Goal: Information Seeking & Learning: Learn about a topic

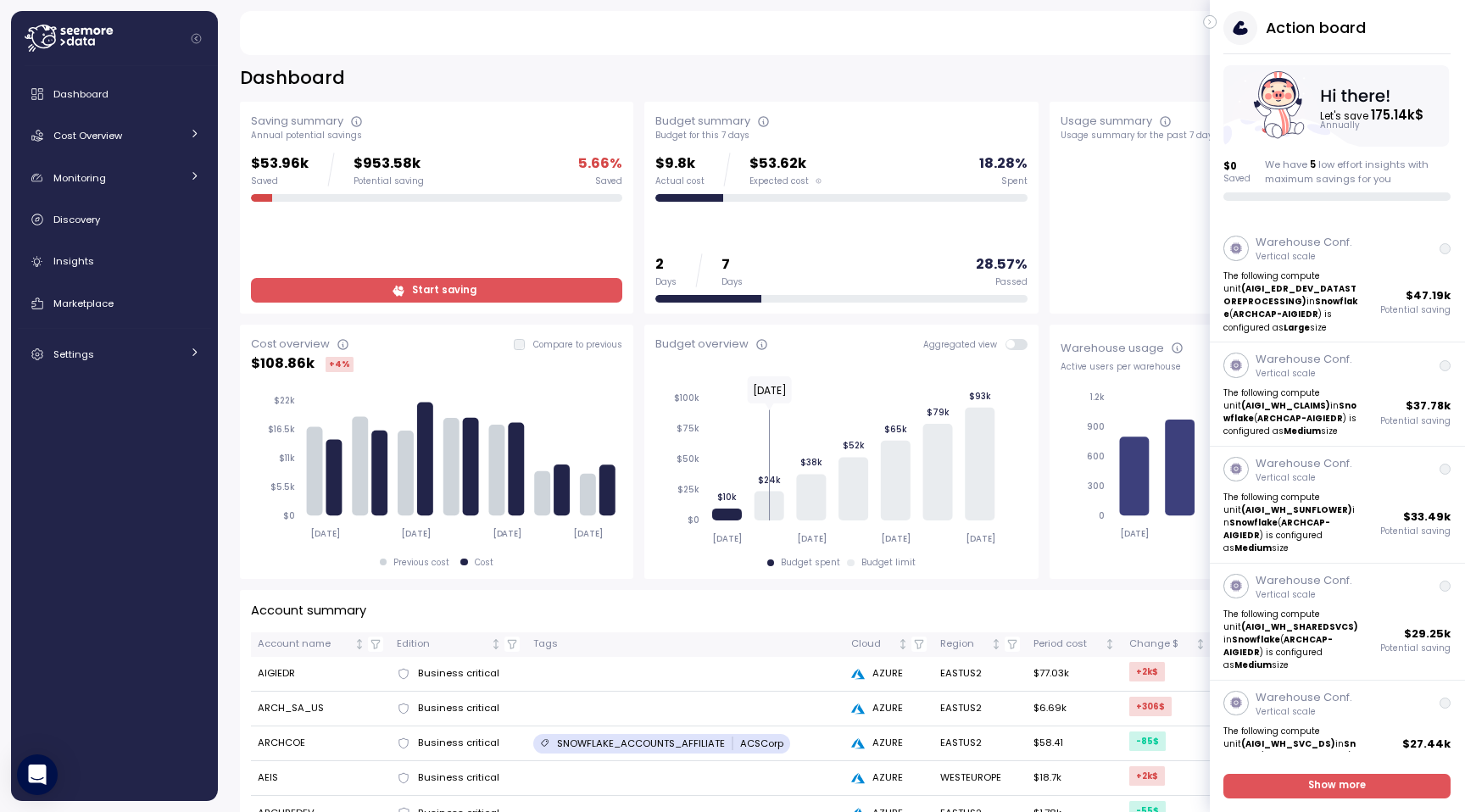
click at [470, 88] on div "**********" at bounding box center [841, 78] width 1204 height 25
click at [1216, 23] on button "button" at bounding box center [1211, 22] width 14 height 14
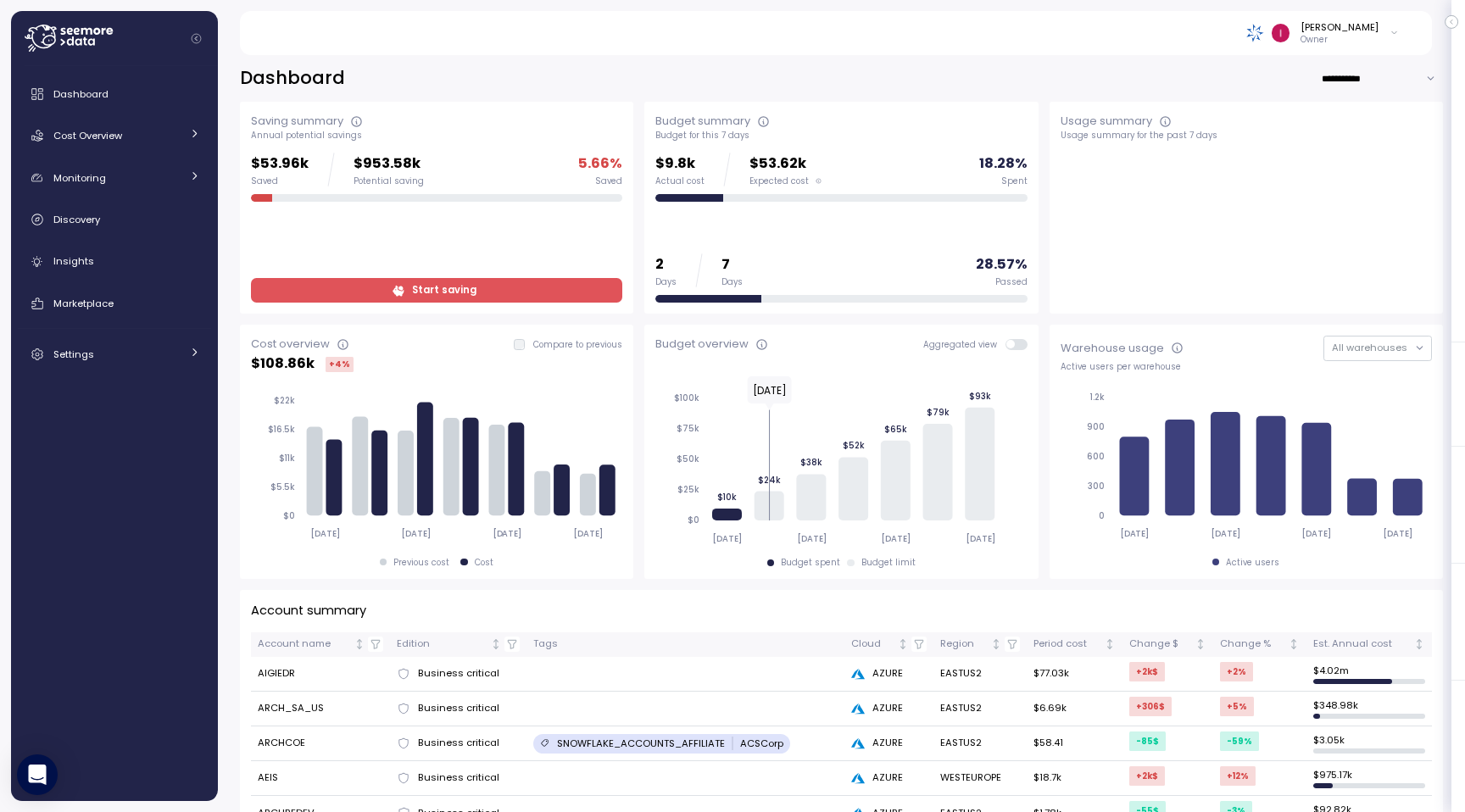
click at [1331, 39] on p "Owner" at bounding box center [1339, 39] width 78 height 12
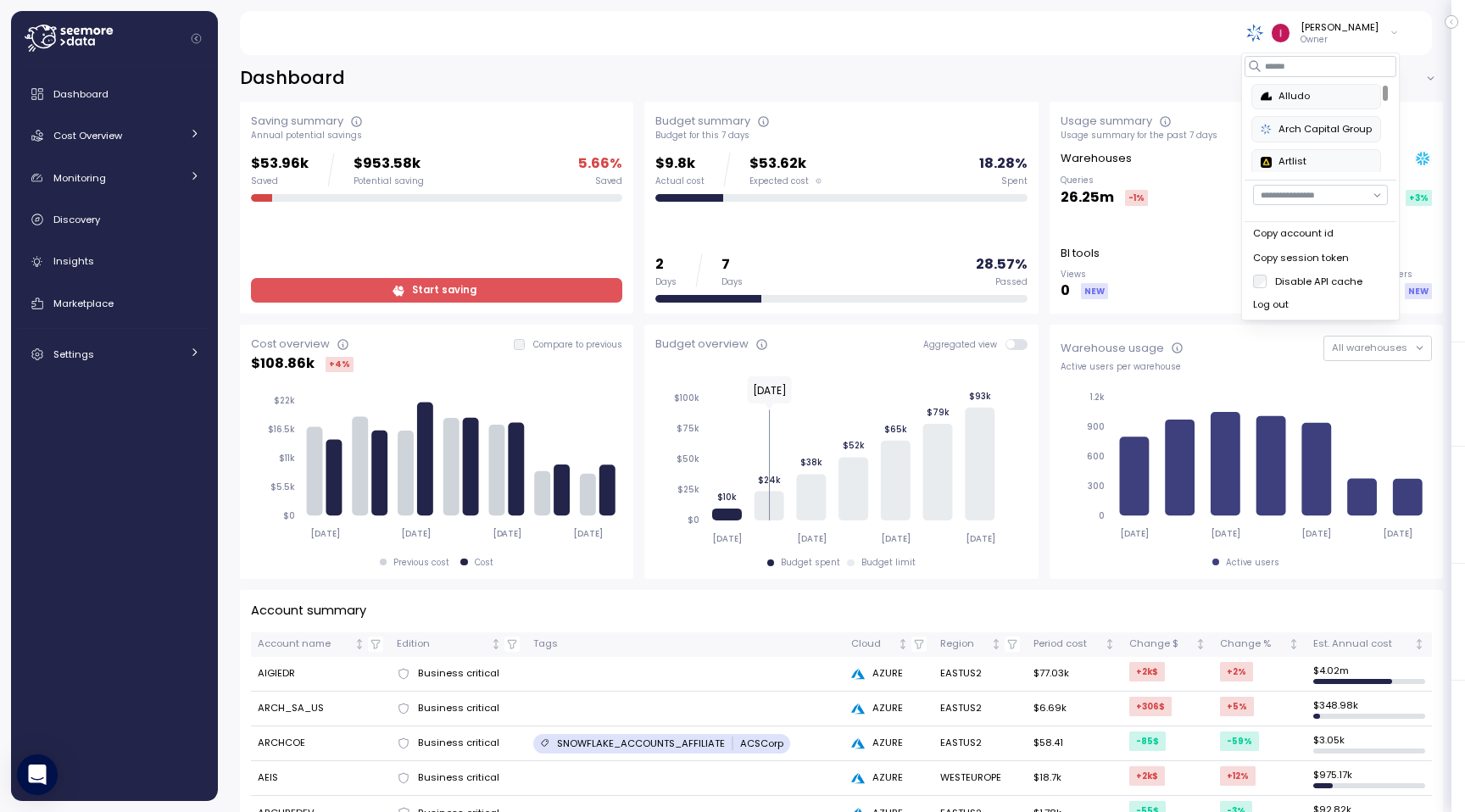
click at [1032, 81] on div "**********" at bounding box center [841, 78] width 1204 height 25
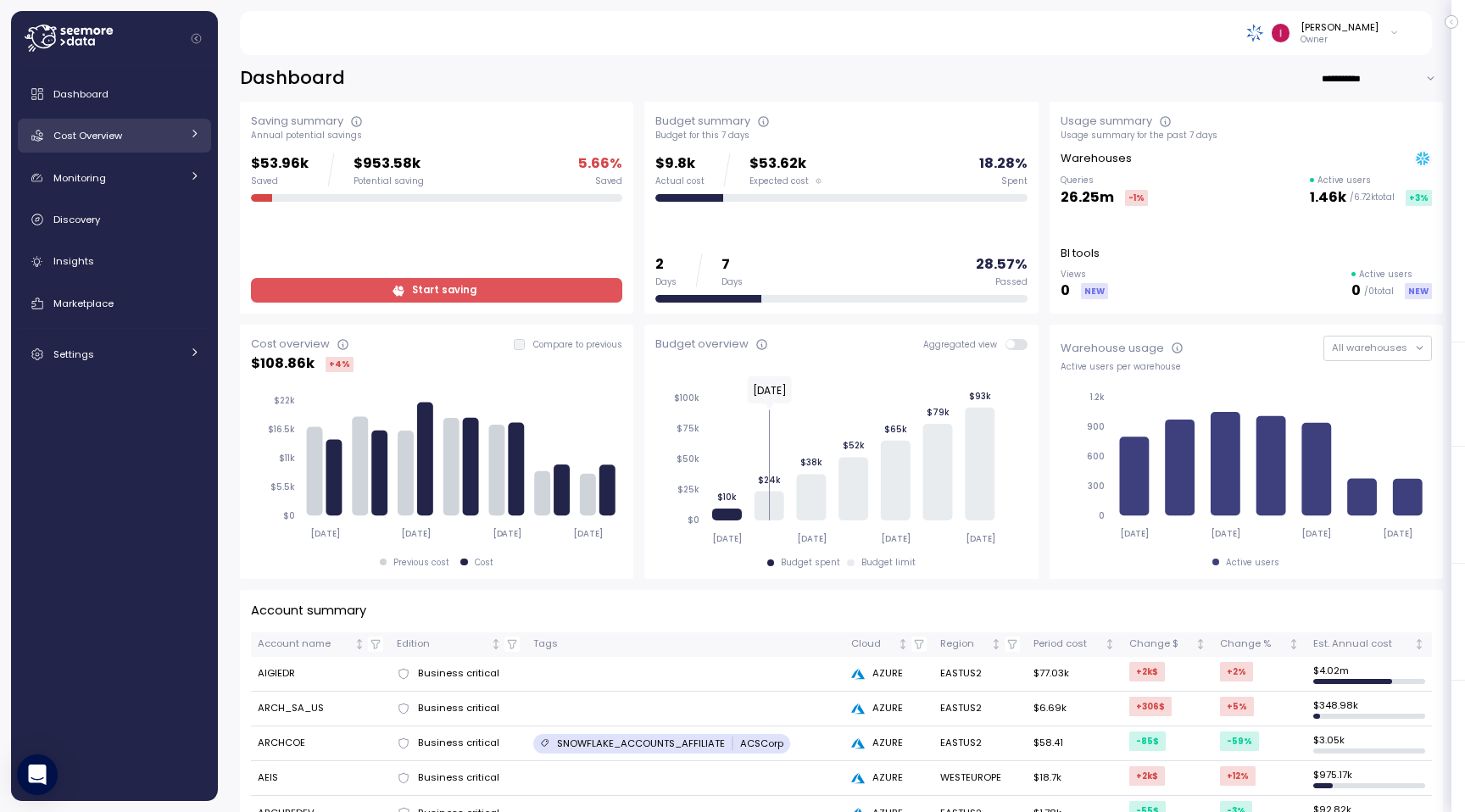
click at [97, 144] on link "Cost Overview" at bounding box center [114, 135] width 193 height 34
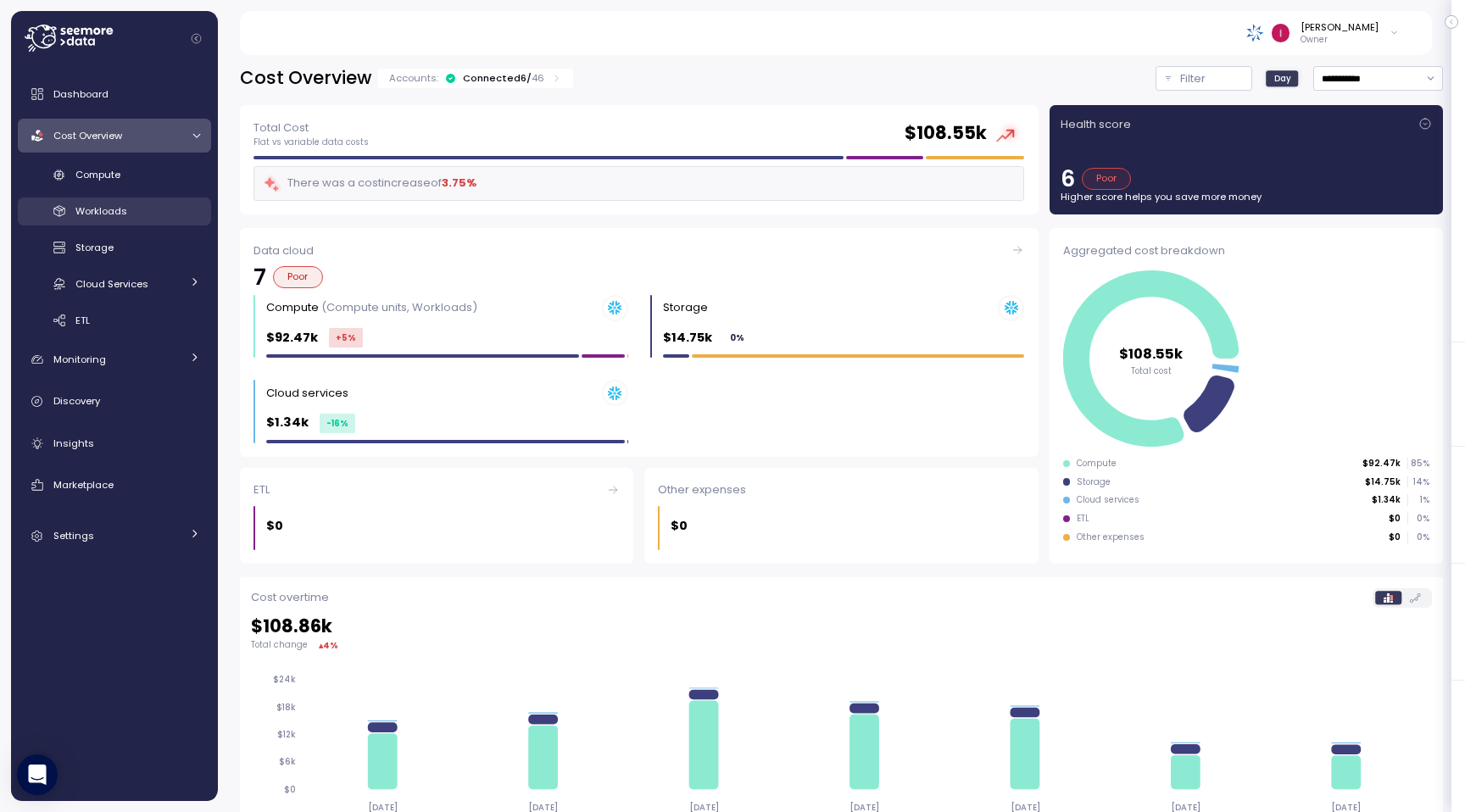
click at [125, 215] on span "Workloads" at bounding box center [102, 211] width 51 height 14
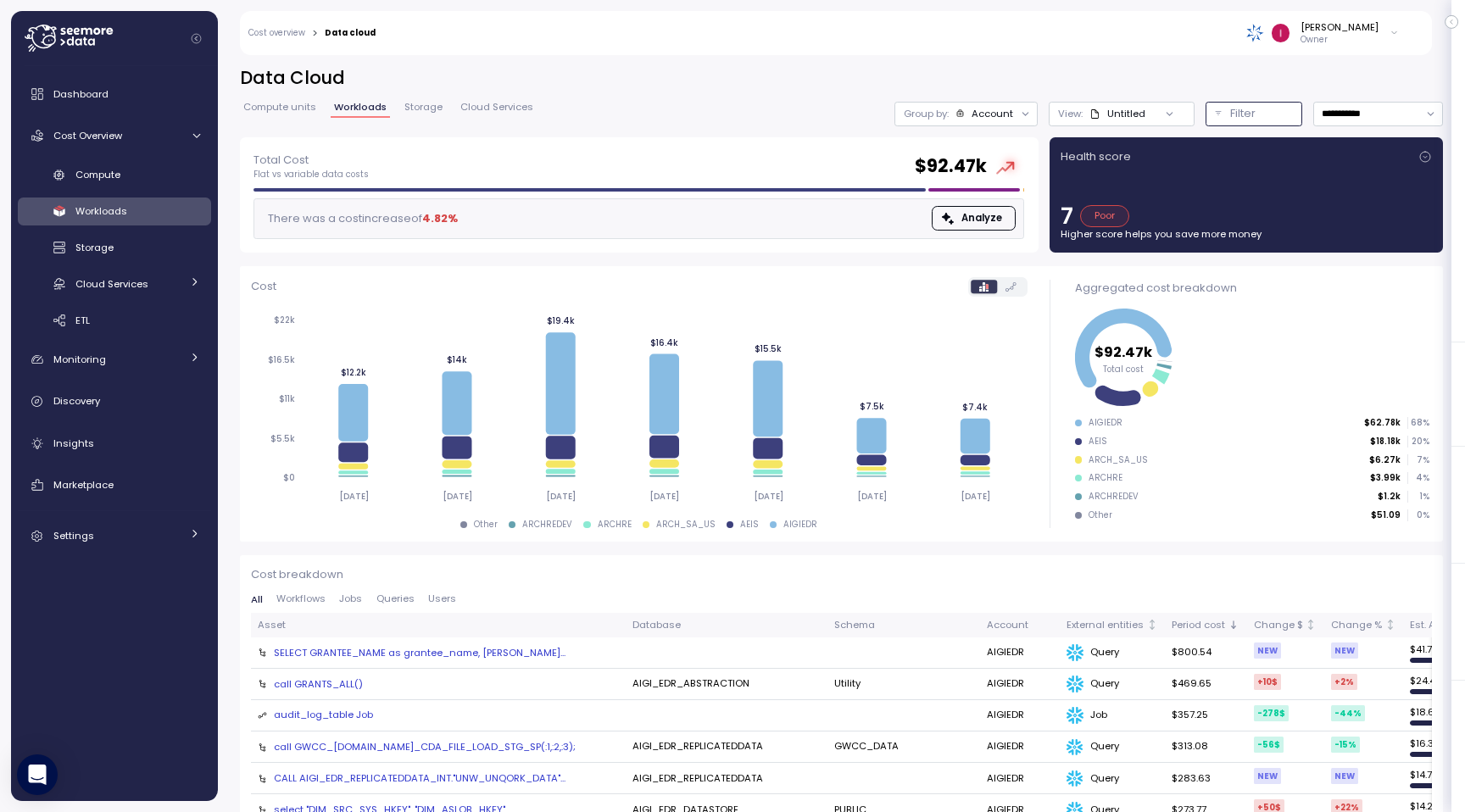
click at [1219, 110] on button "Filter" at bounding box center [1254, 113] width 97 height 25
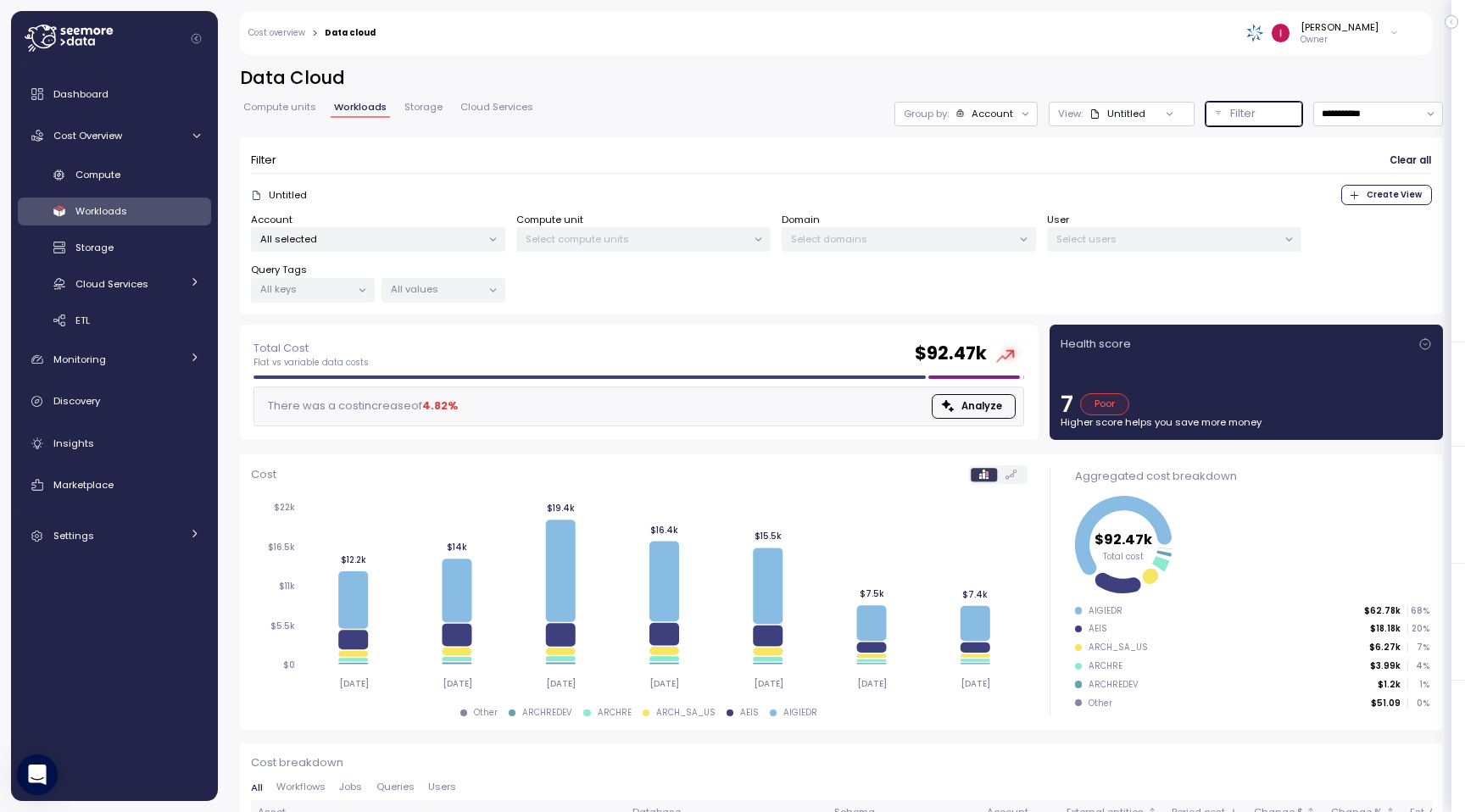
click at [1144, 233] on p "Select users" at bounding box center [1167, 239] width 221 height 14
click at [395, 230] on div "All selected" at bounding box center [379, 239] width 254 height 25
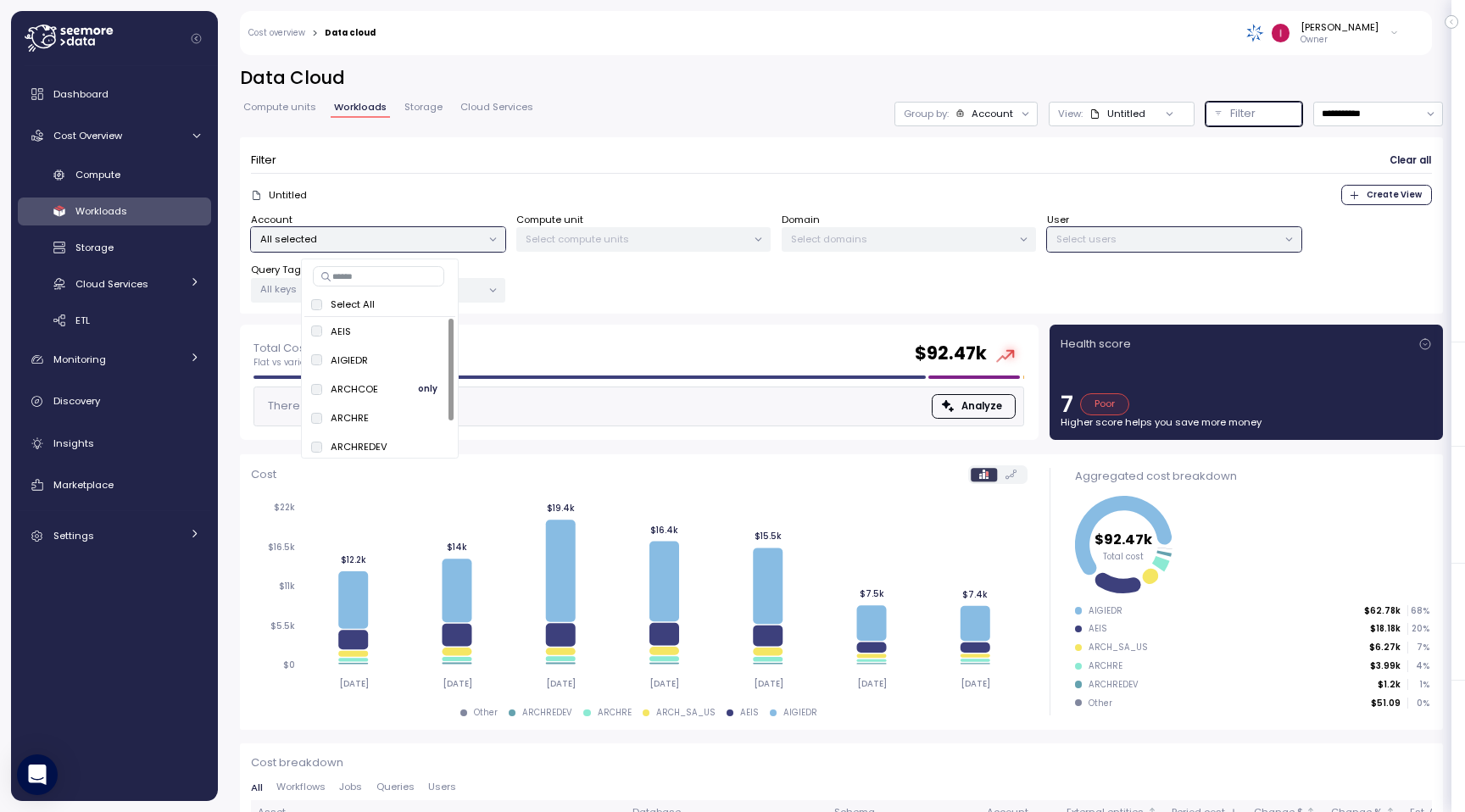
click at [427, 386] on span "only" at bounding box center [428, 388] width 20 height 19
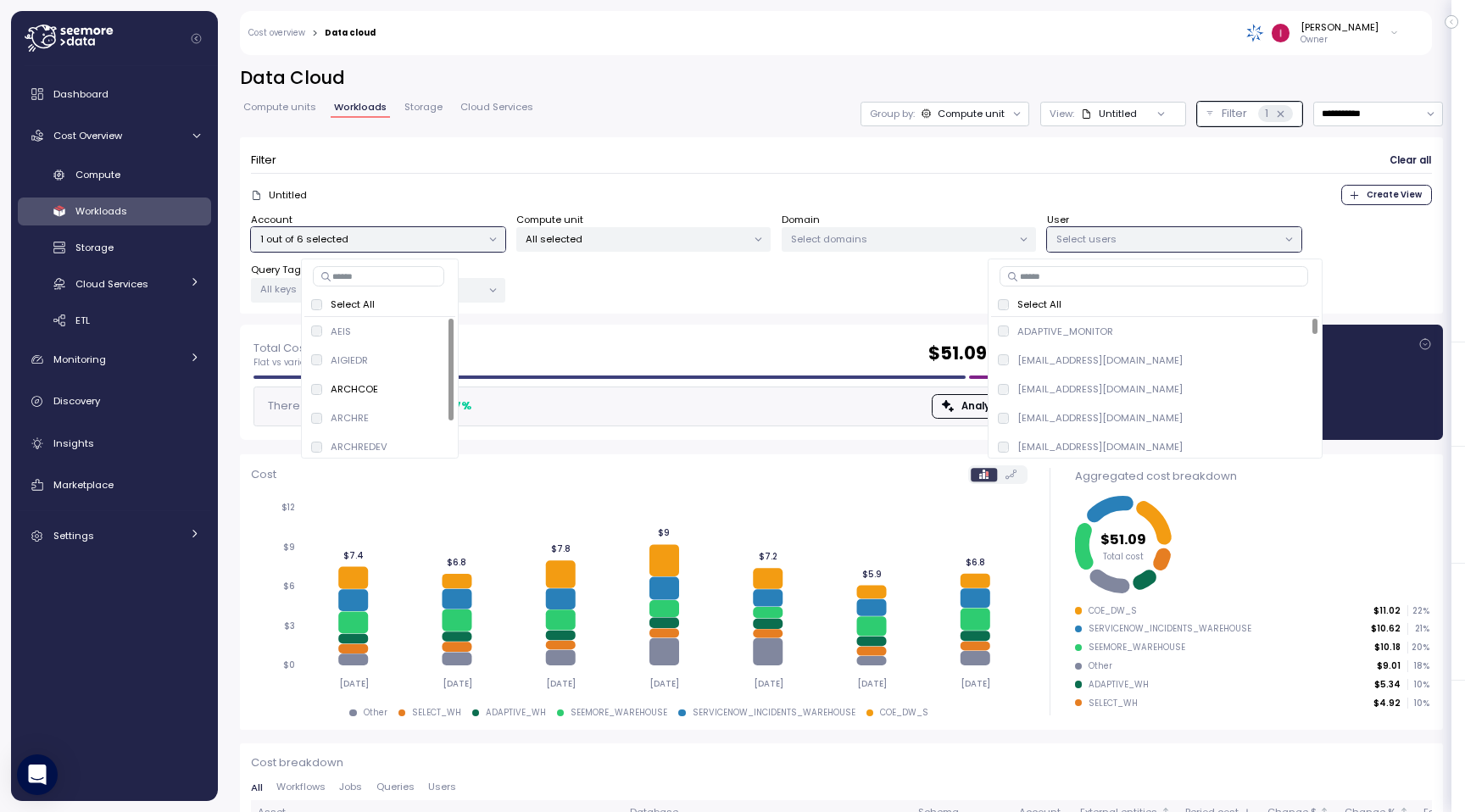
click at [1147, 196] on div "Untitled Create View" at bounding box center [842, 195] width 1181 height 21
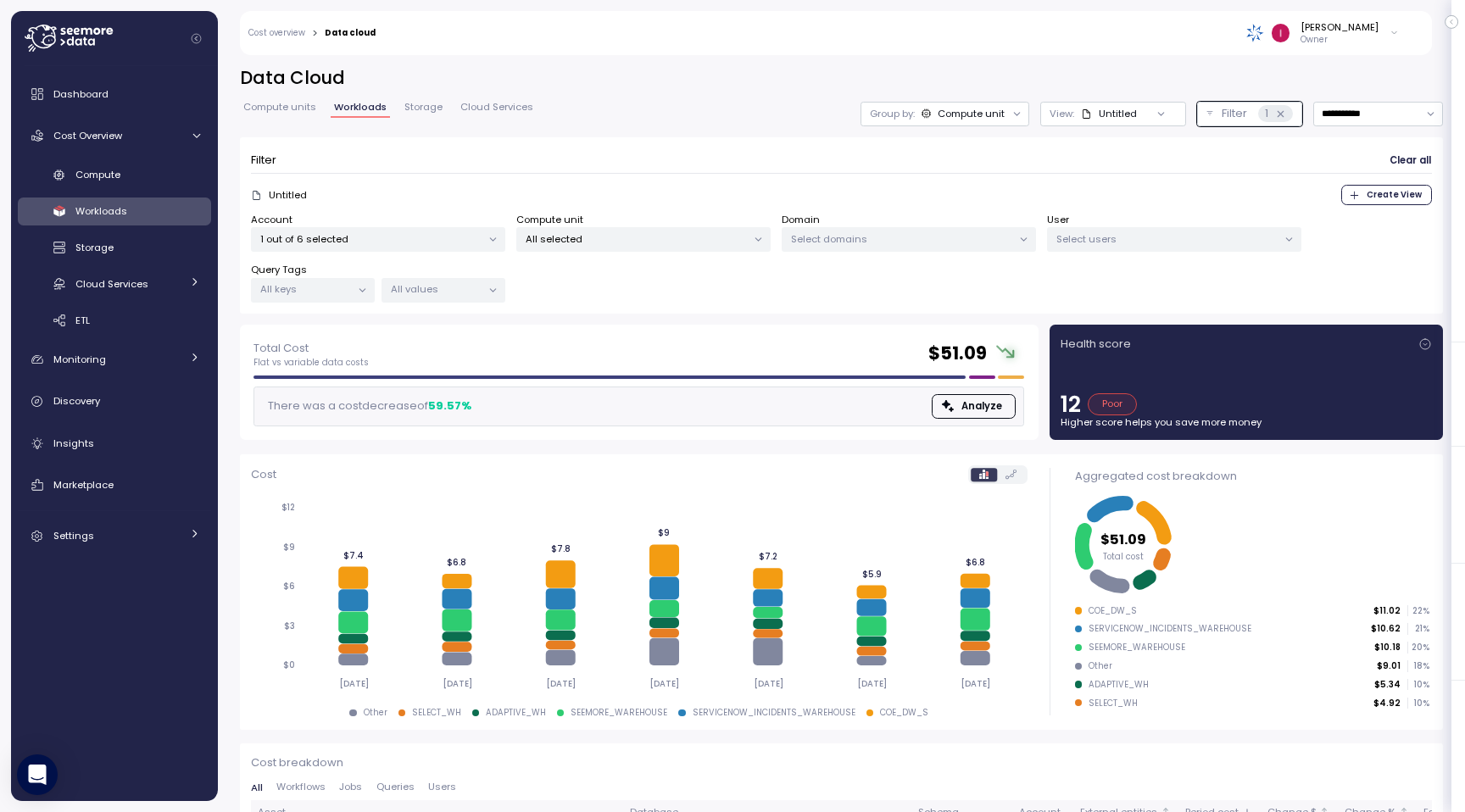
click at [1143, 235] on p "Select users" at bounding box center [1167, 239] width 221 height 14
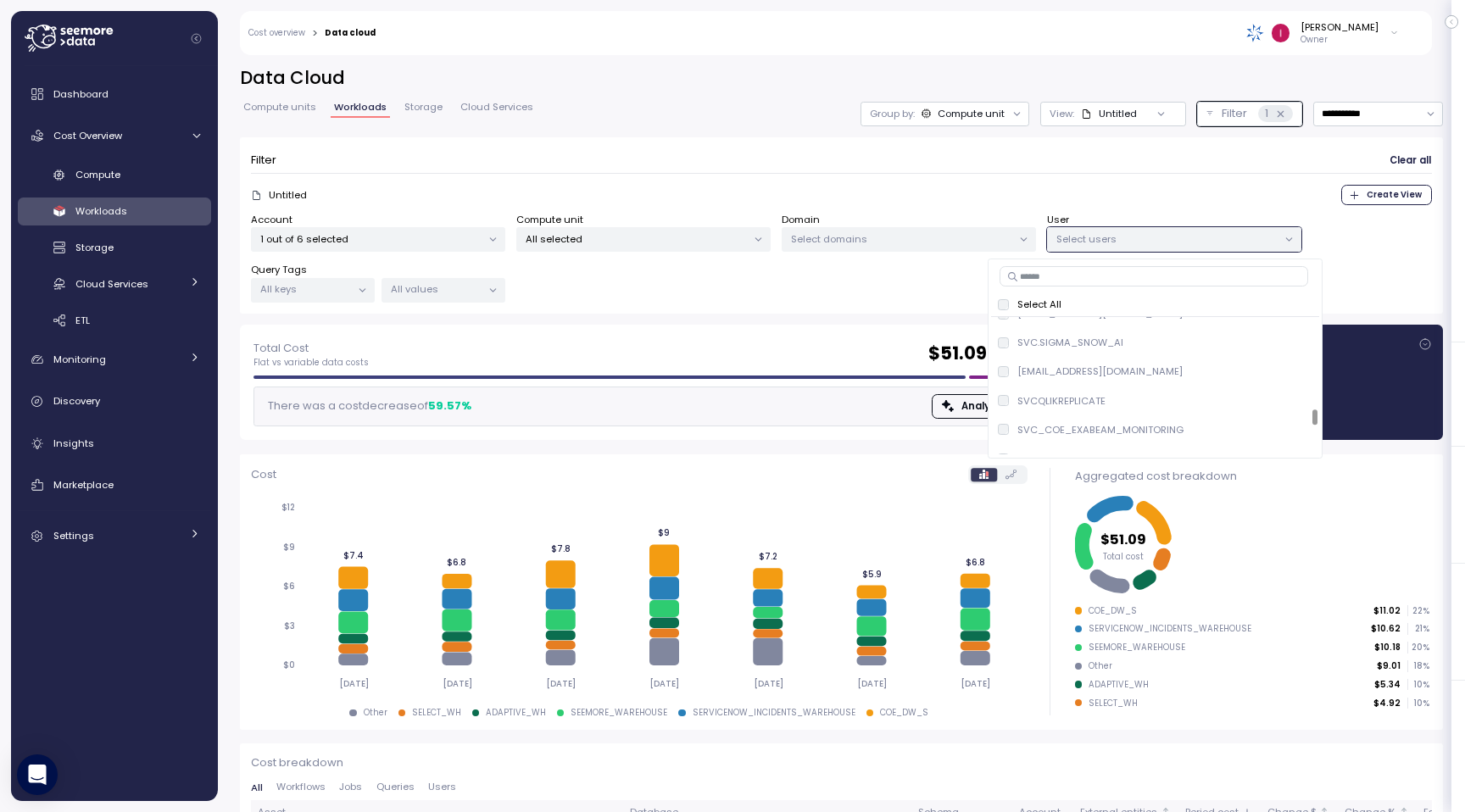
scroll to position [2454, 0]
click at [1096, 369] on p "SVC.SIGMA_SNOW_AI" at bounding box center [1071, 365] width 106 height 14
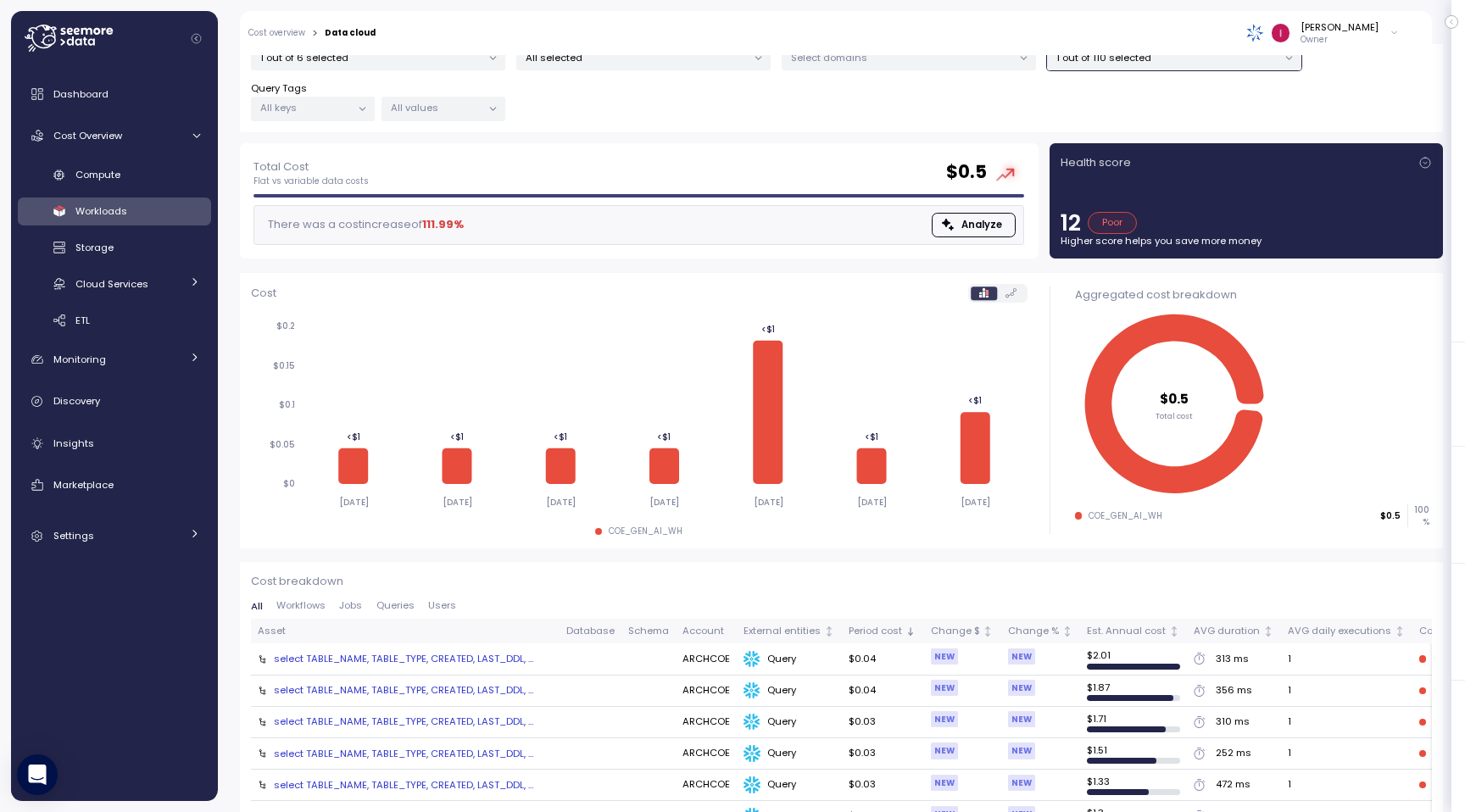
scroll to position [266, 0]
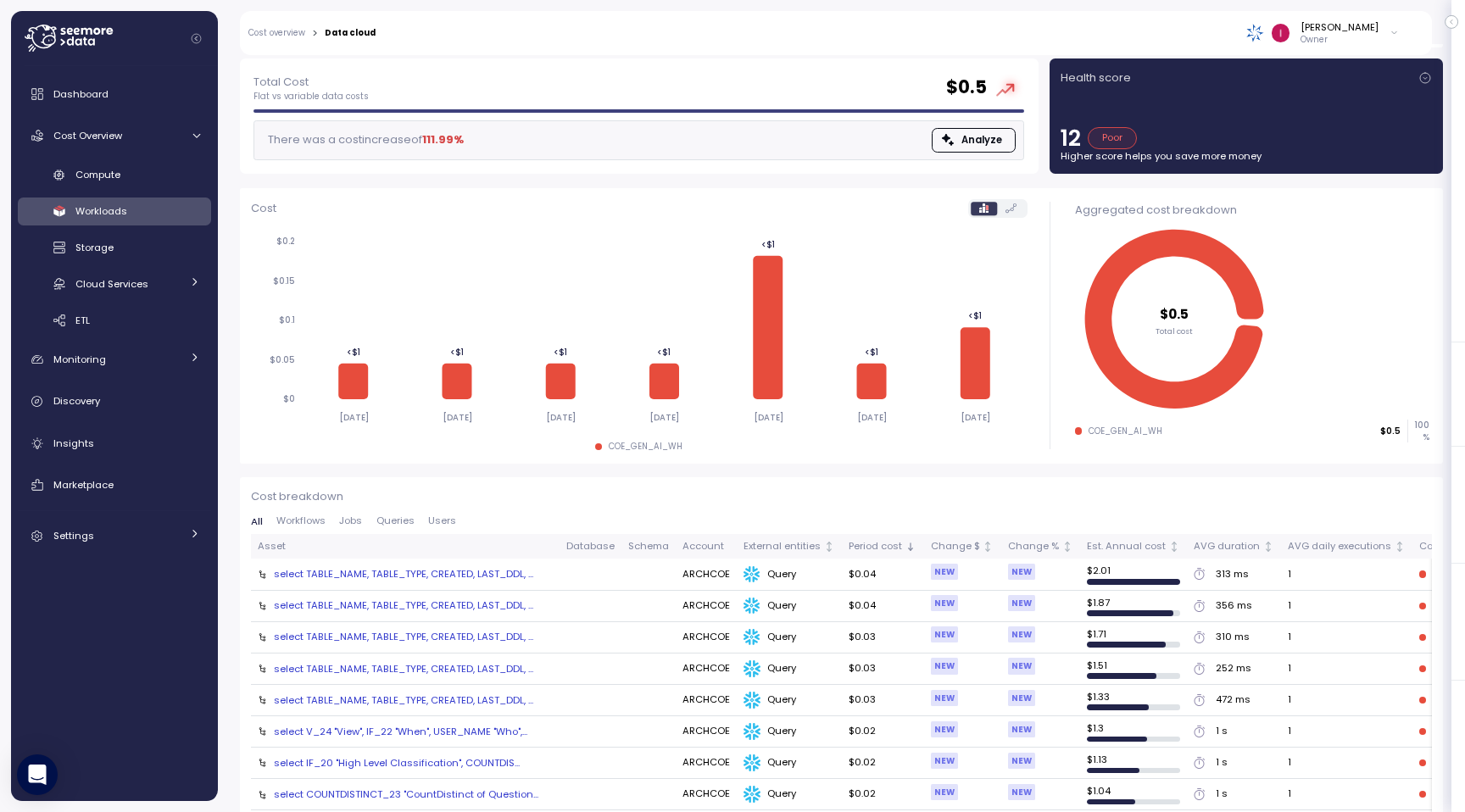
click at [298, 522] on span "Workflows" at bounding box center [301, 520] width 49 height 9
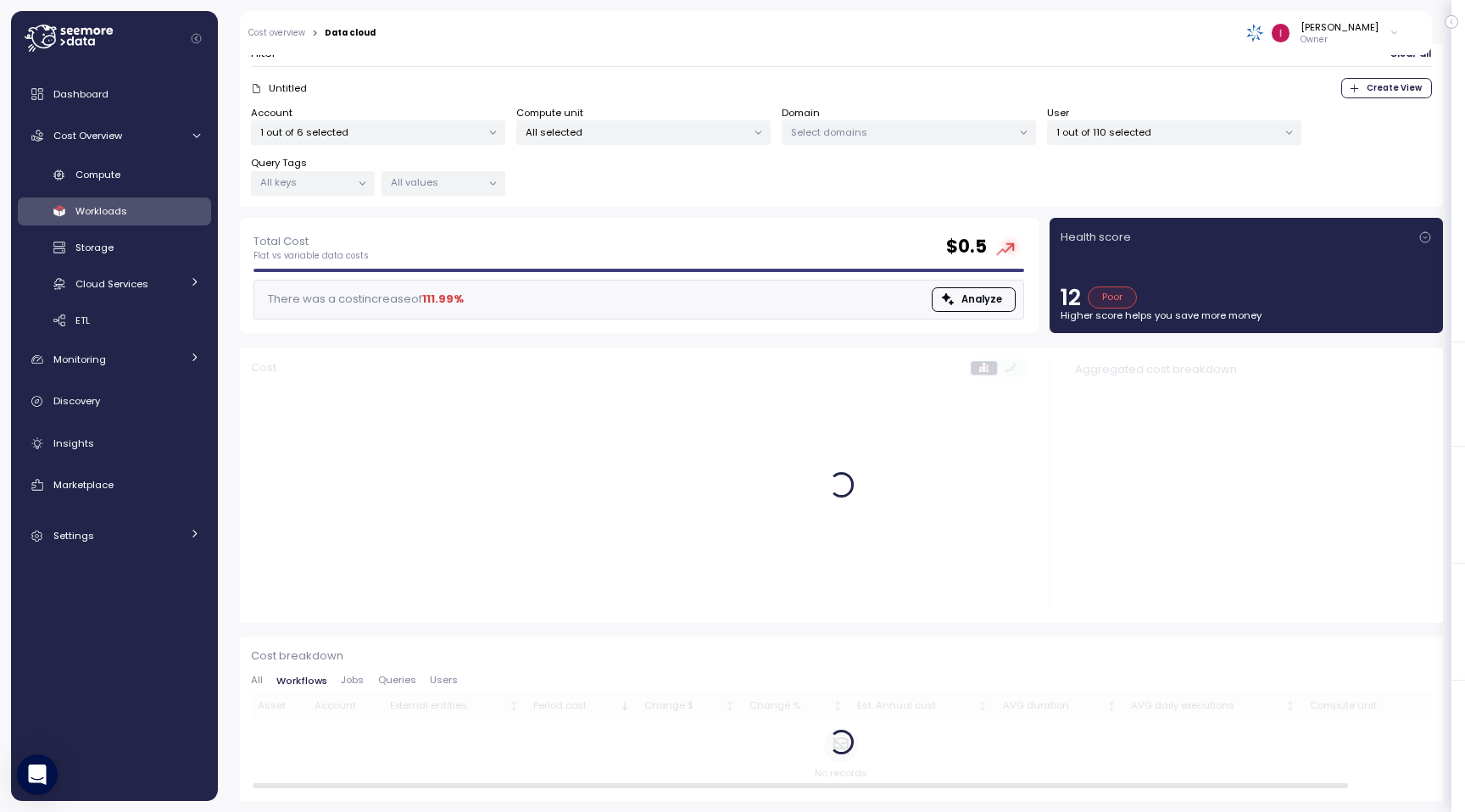
scroll to position [106, 0]
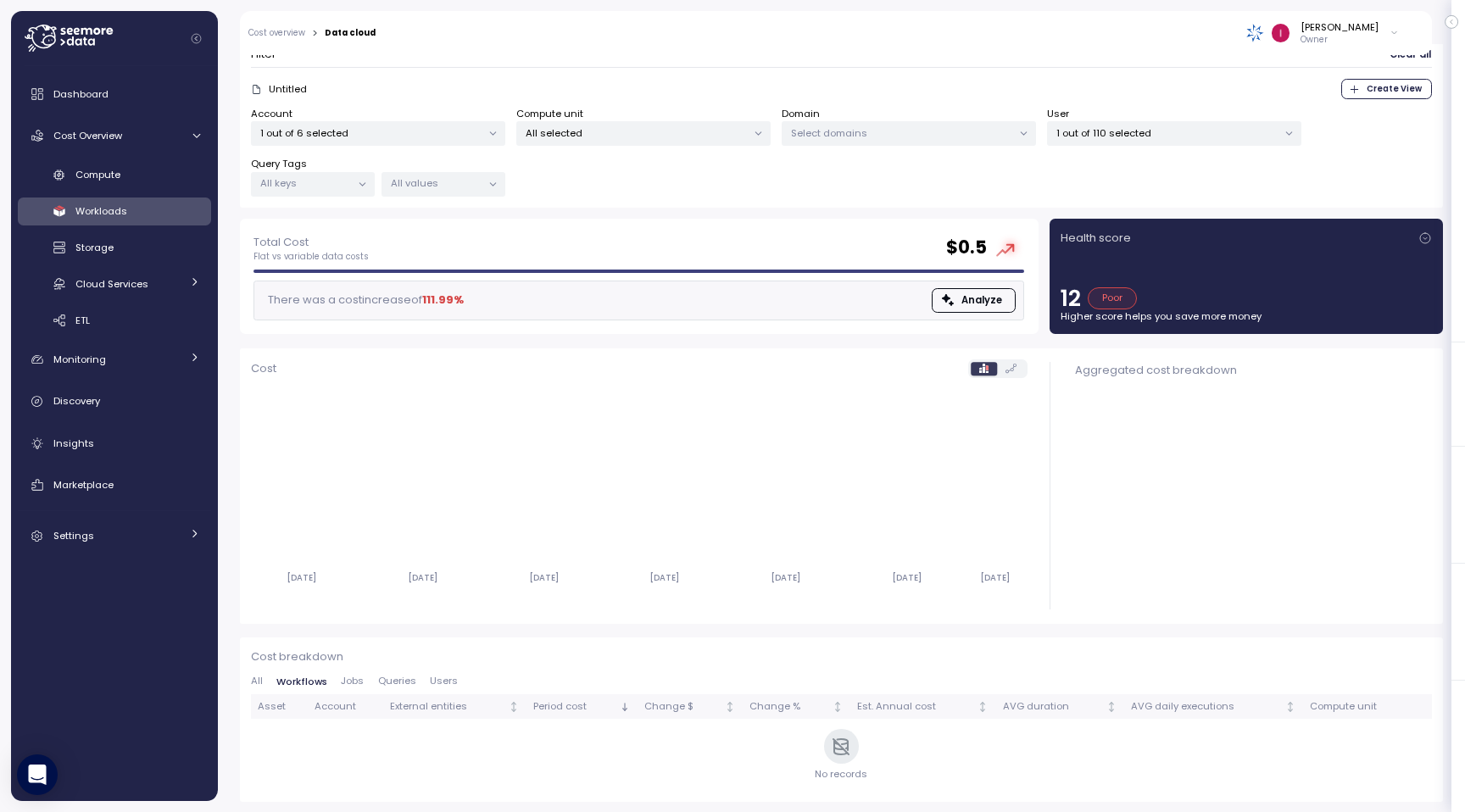
click at [359, 682] on span "Jobs" at bounding box center [352, 680] width 23 height 9
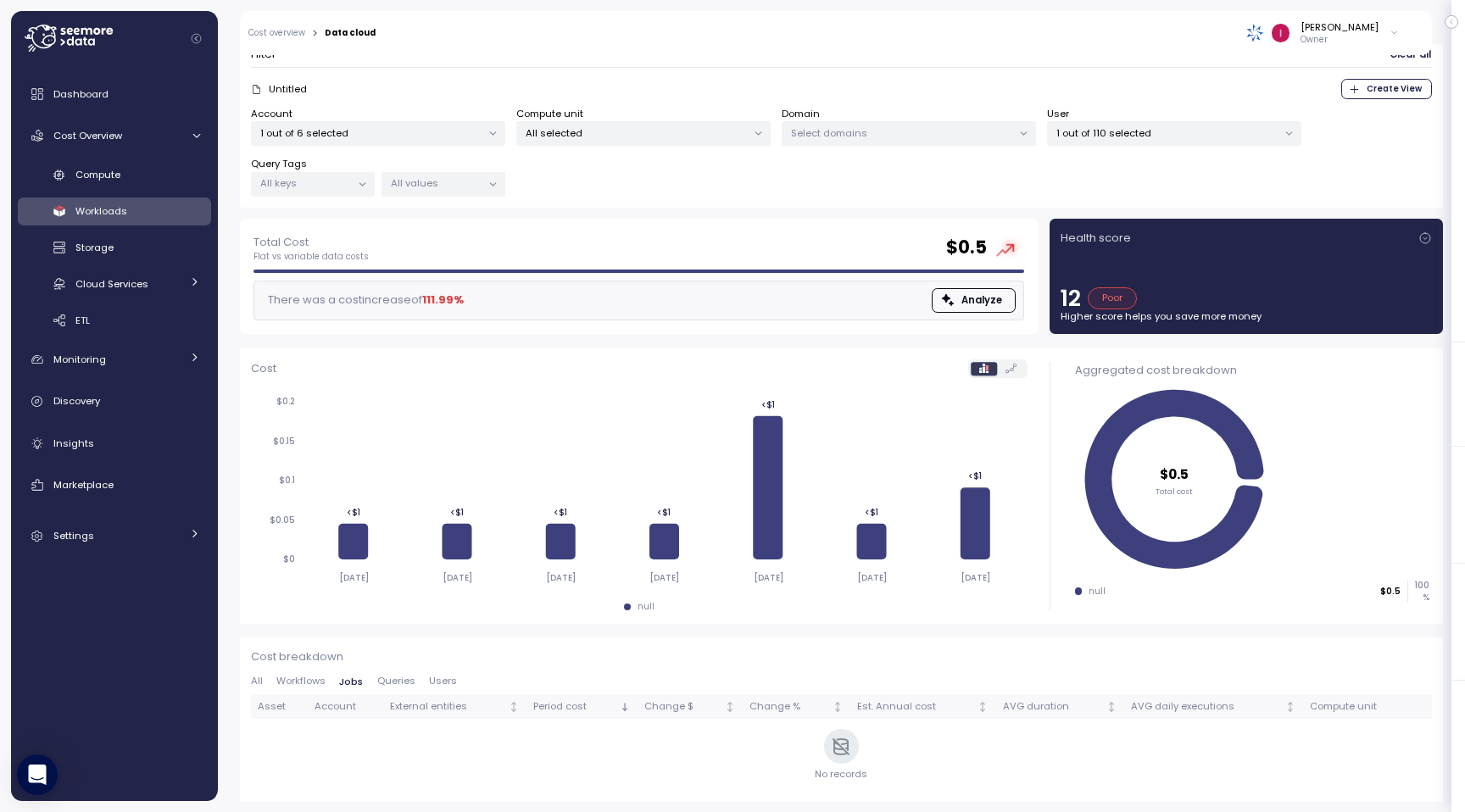
click at [402, 676] on span "Queries" at bounding box center [396, 680] width 38 height 9
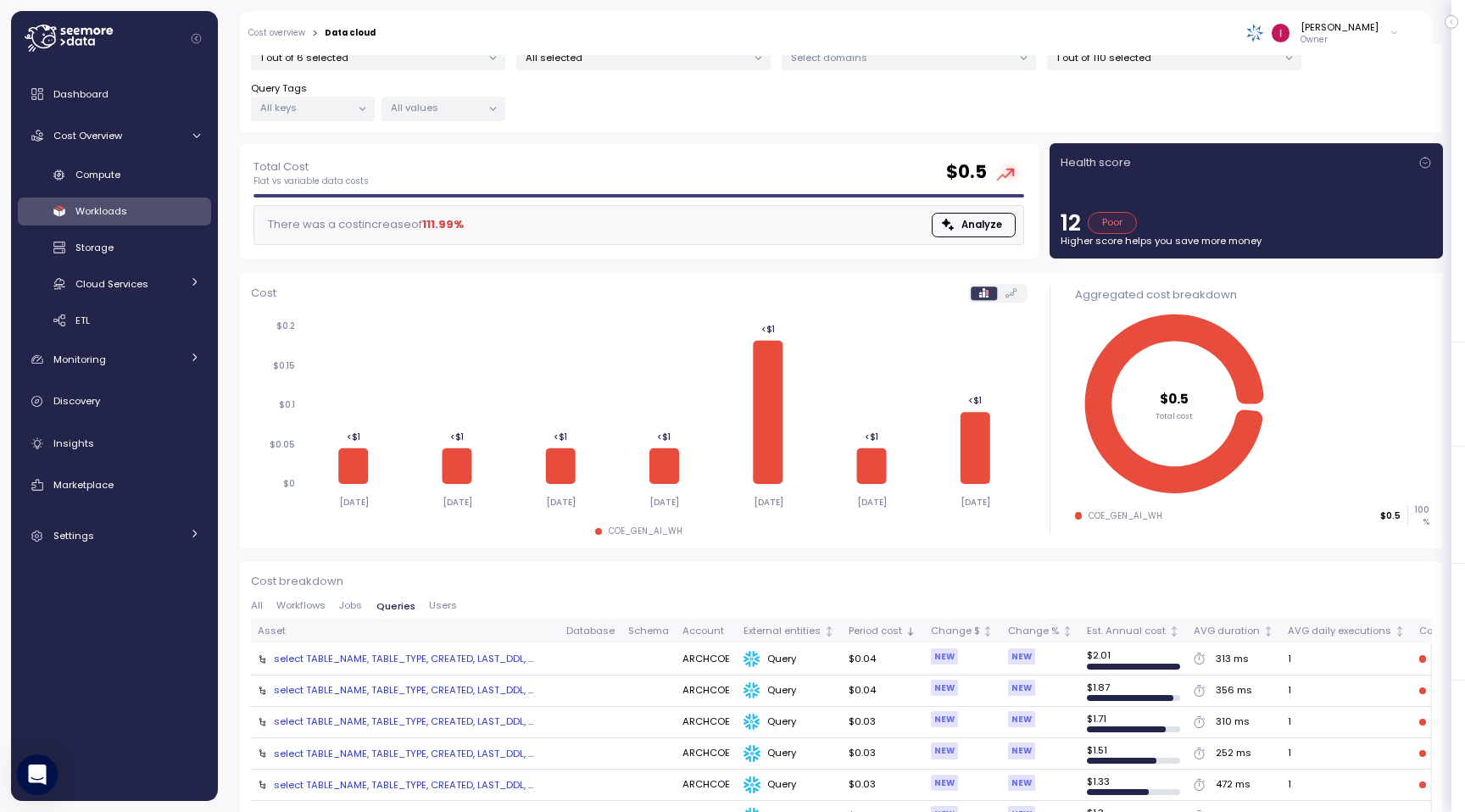
scroll to position [265, 0]
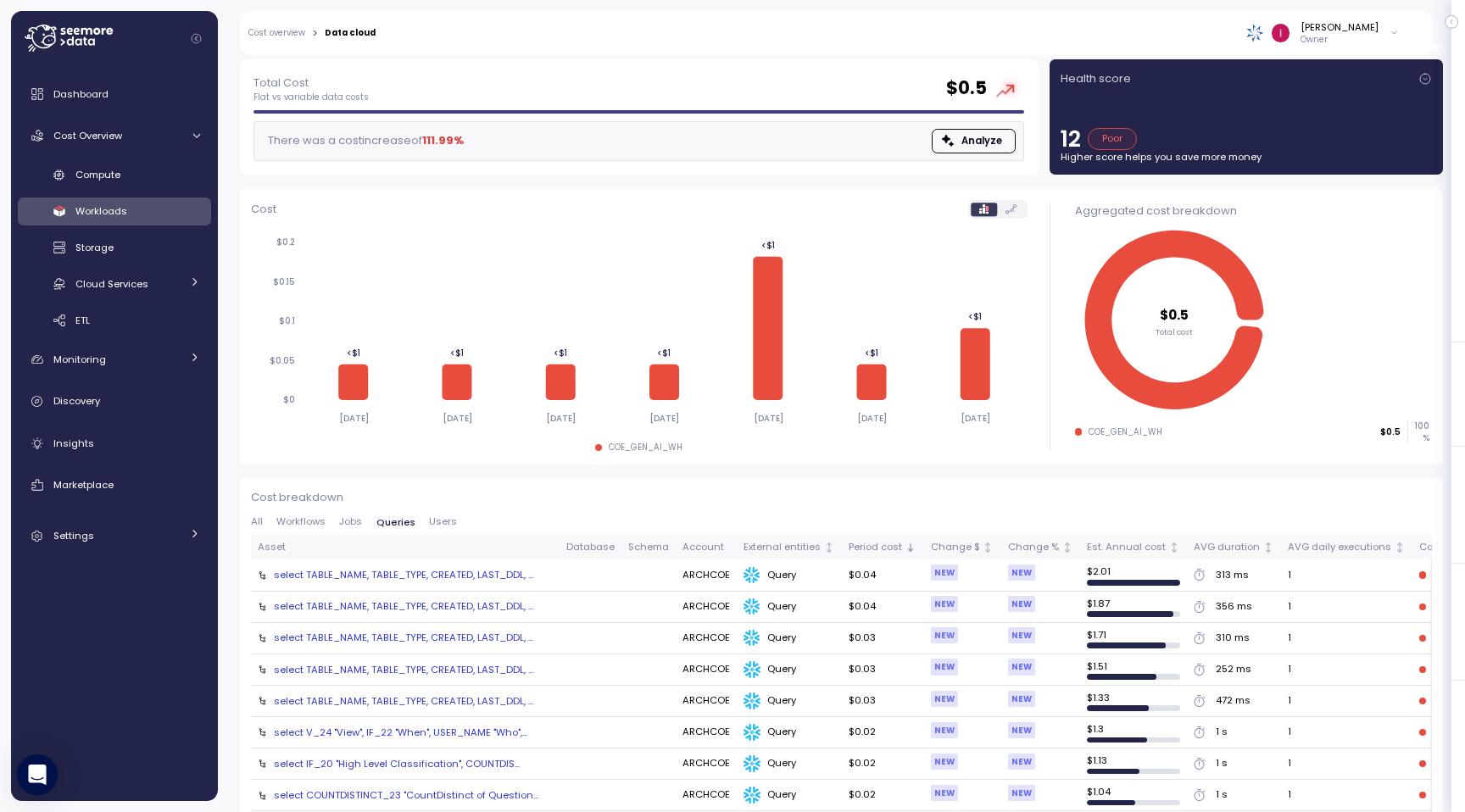
click at [440, 523] on span "Users" at bounding box center [443, 521] width 28 height 9
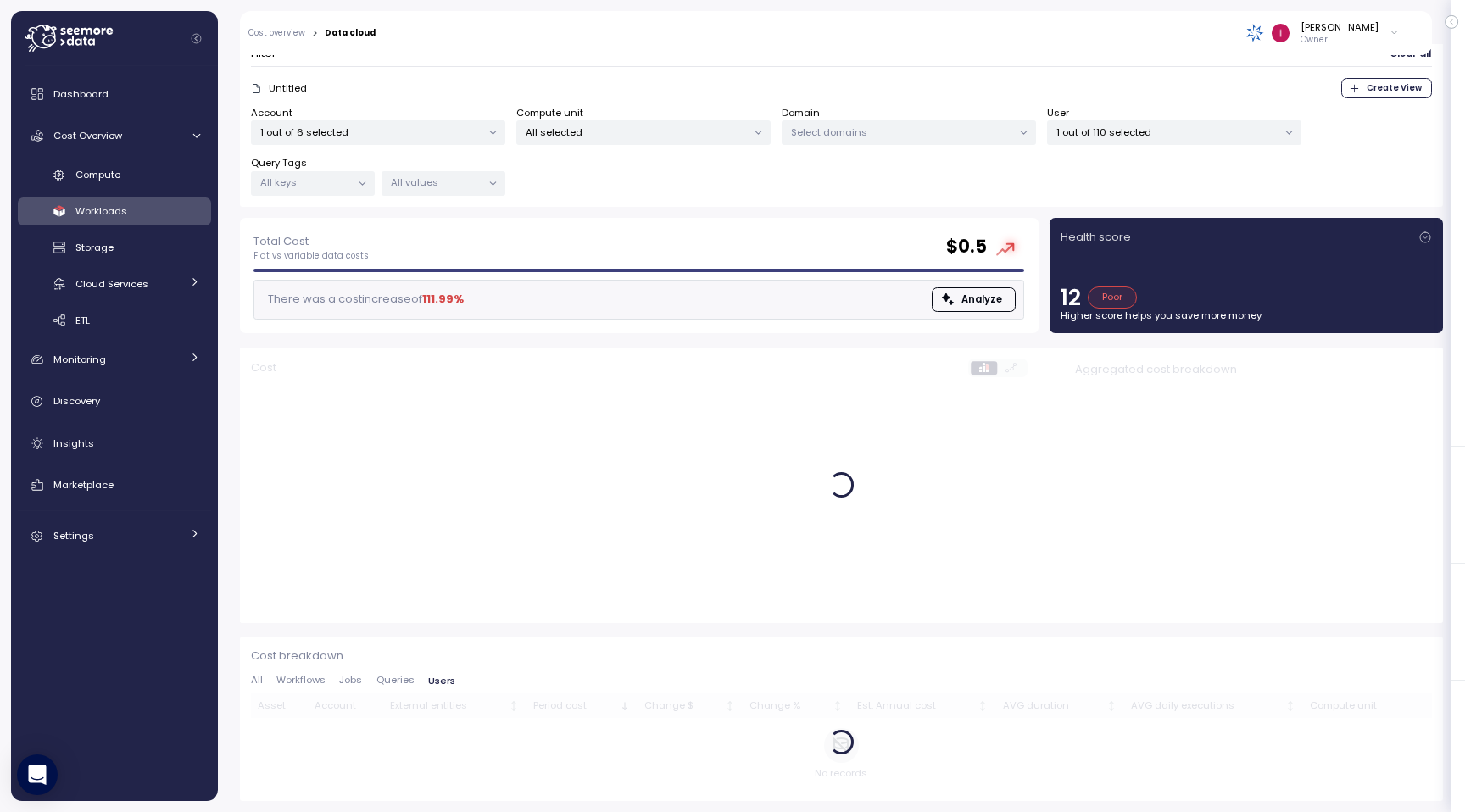
scroll to position [106, 0]
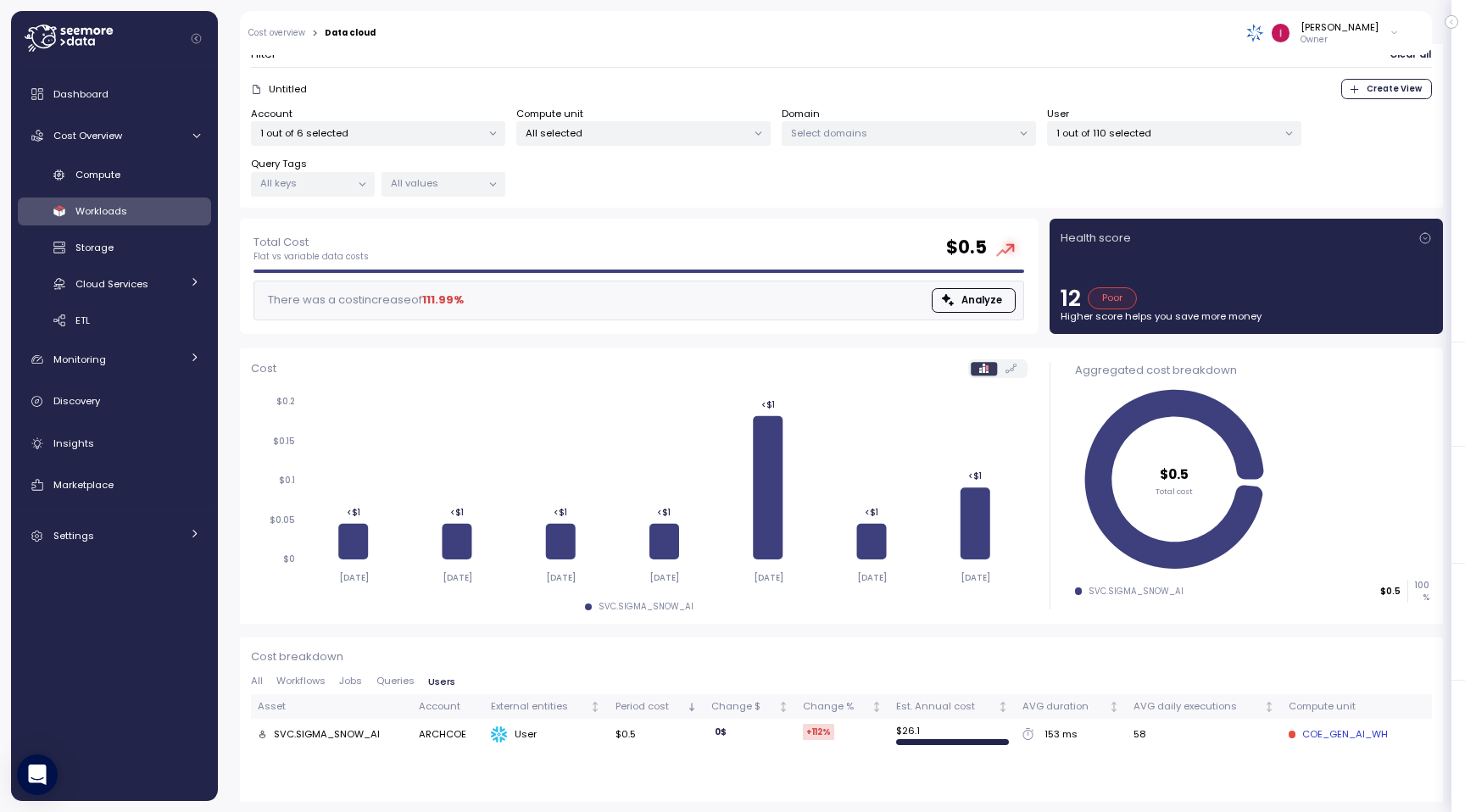
click at [400, 682] on span "Queries" at bounding box center [395, 680] width 38 height 9
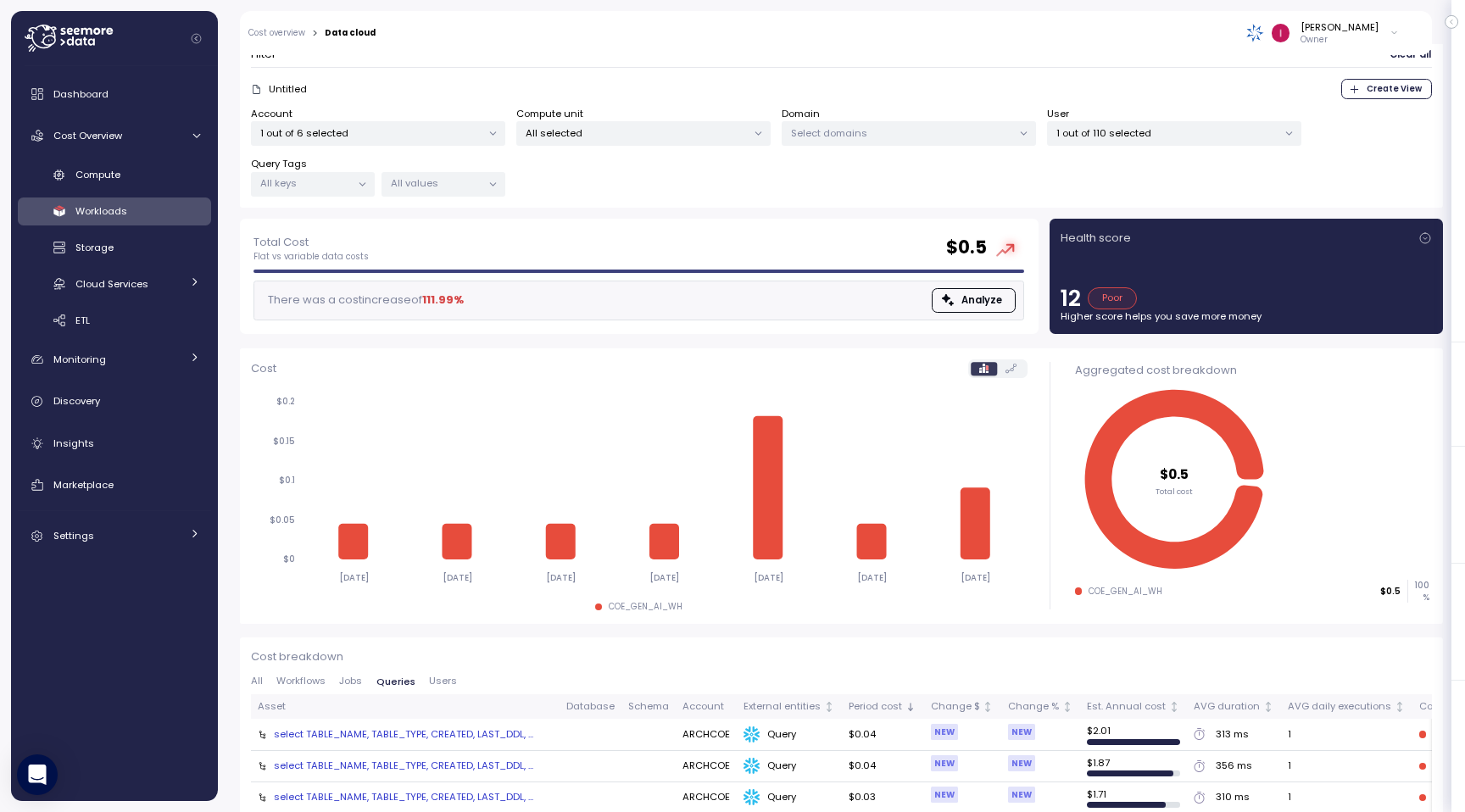
click at [437, 685] on span "Users" at bounding box center [443, 680] width 28 height 9
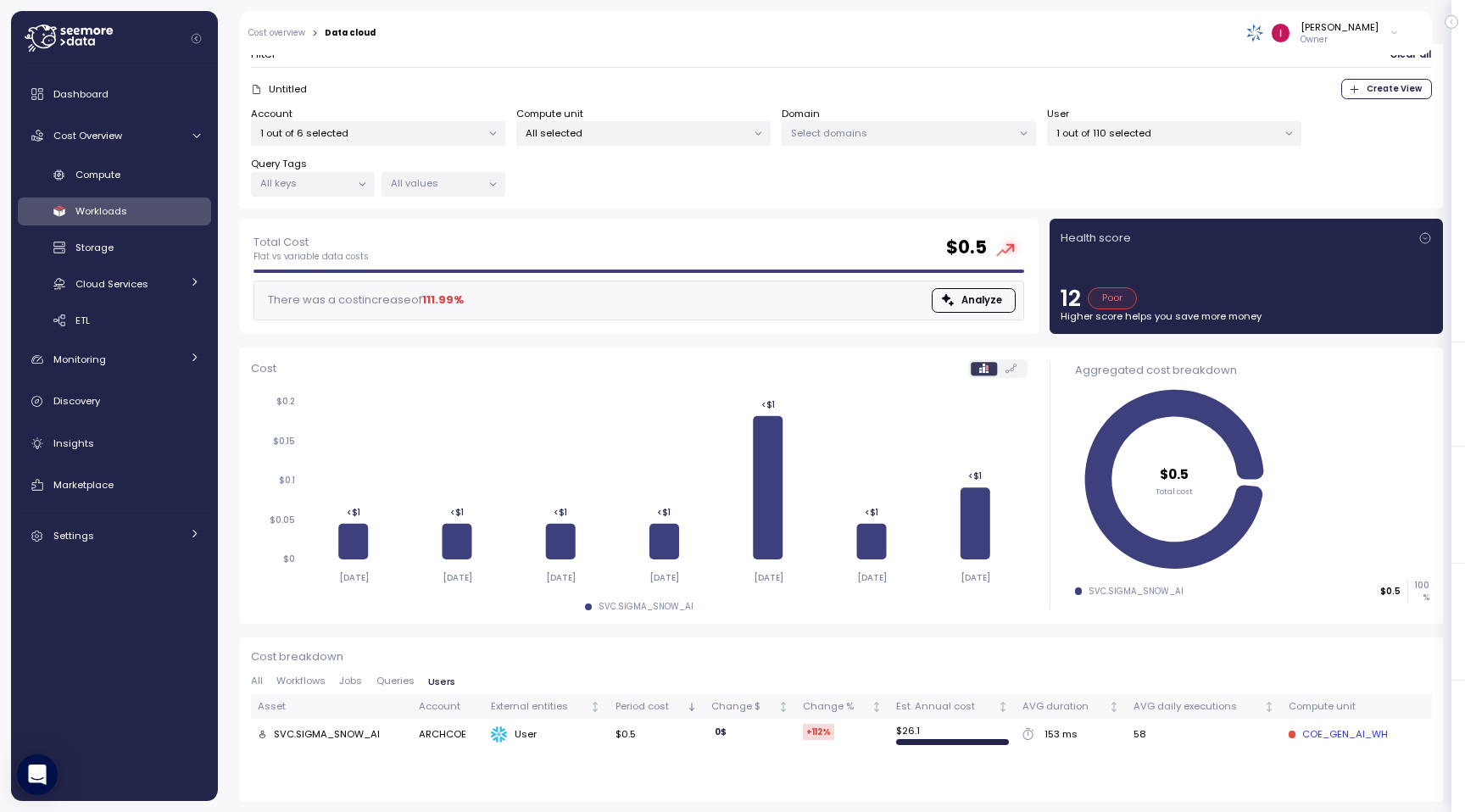
click at [403, 682] on span "Queries" at bounding box center [395, 680] width 38 height 9
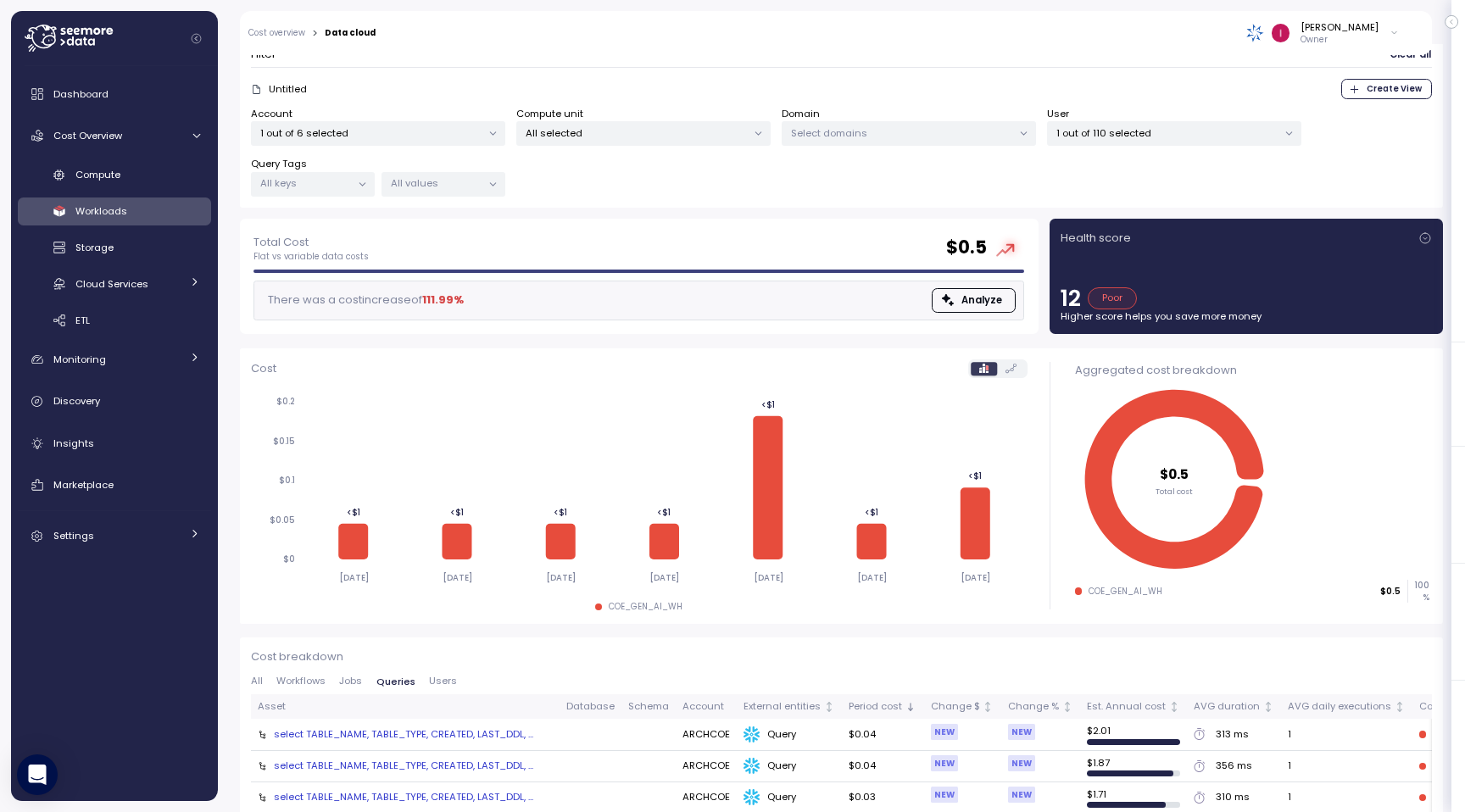
click at [1136, 137] on p "1 out of 110 selected" at bounding box center [1167, 133] width 221 height 14
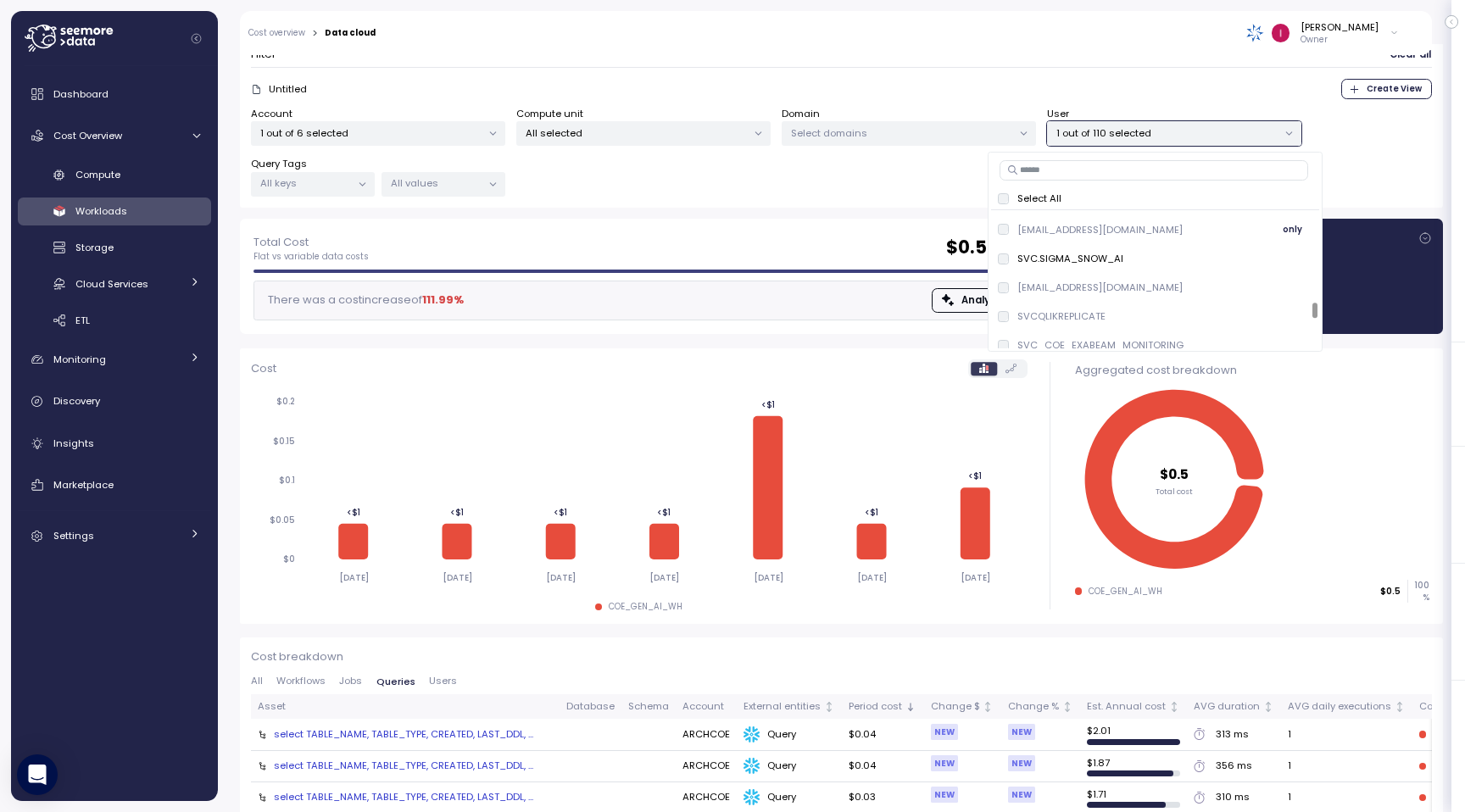
click at [1048, 235] on p "SVC.PBI_SNOWFLAKE@ARCHGROUP.IO" at bounding box center [1100, 230] width 166 height 14
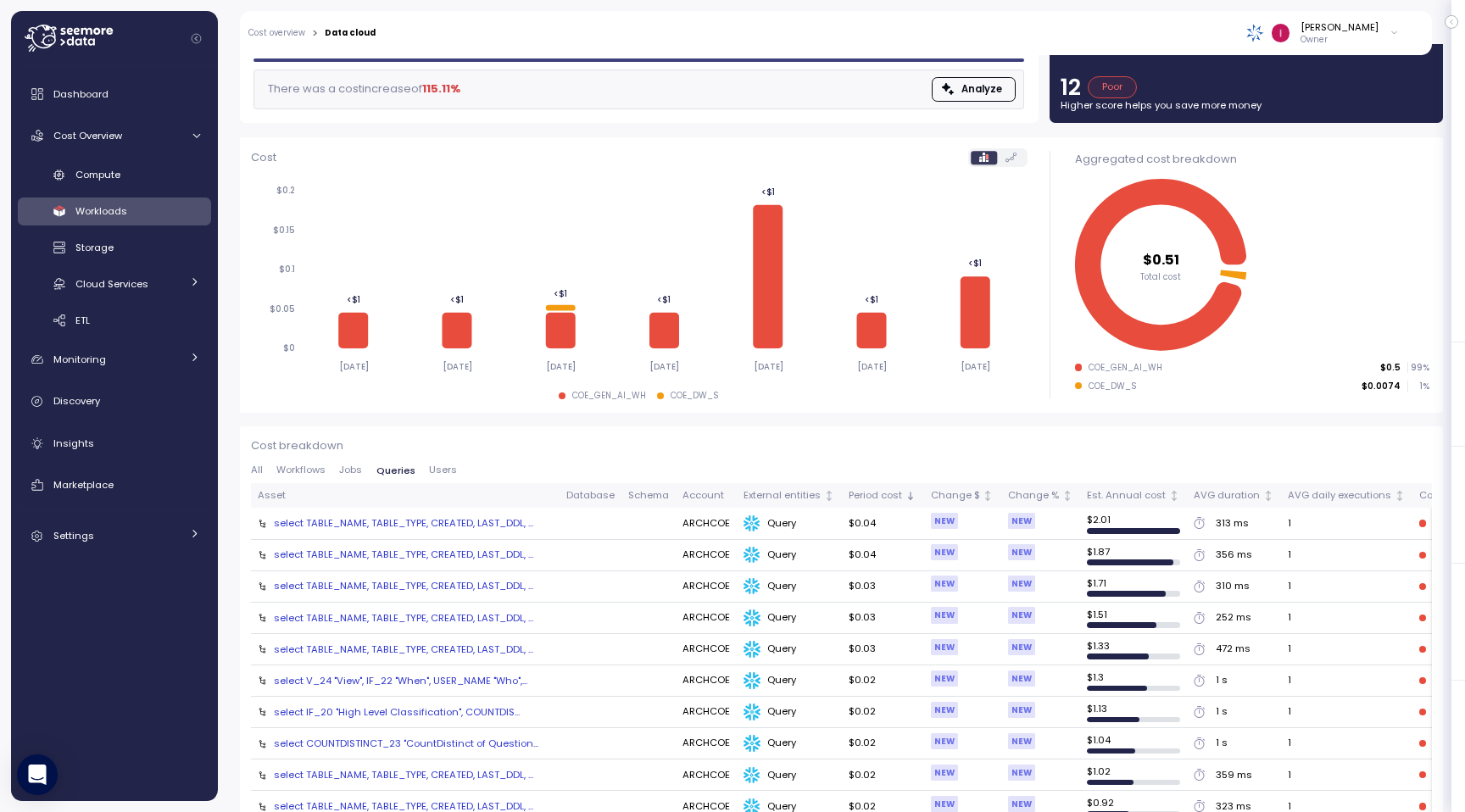
scroll to position [353, 0]
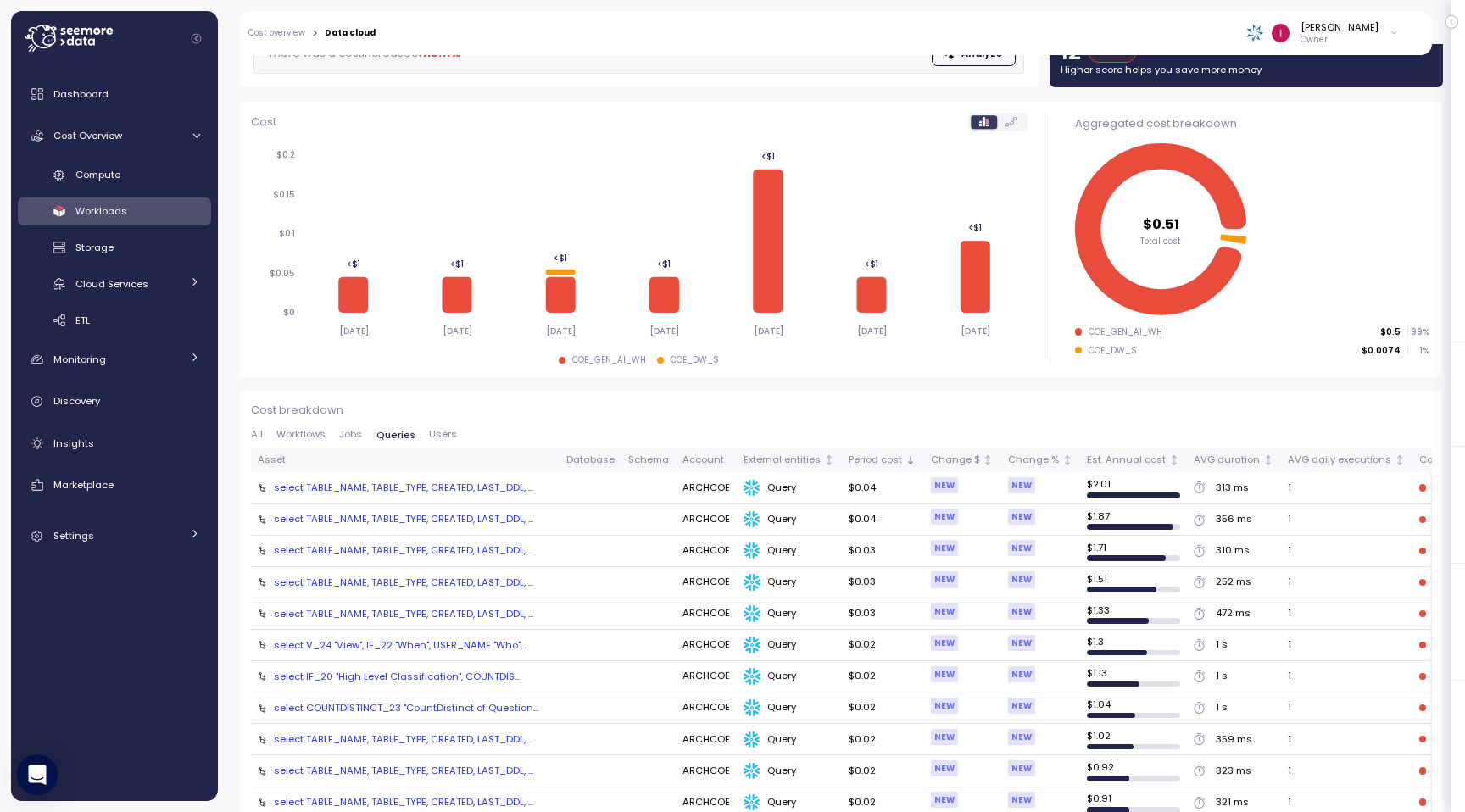
click at [439, 434] on span "Users" at bounding box center [443, 434] width 28 height 9
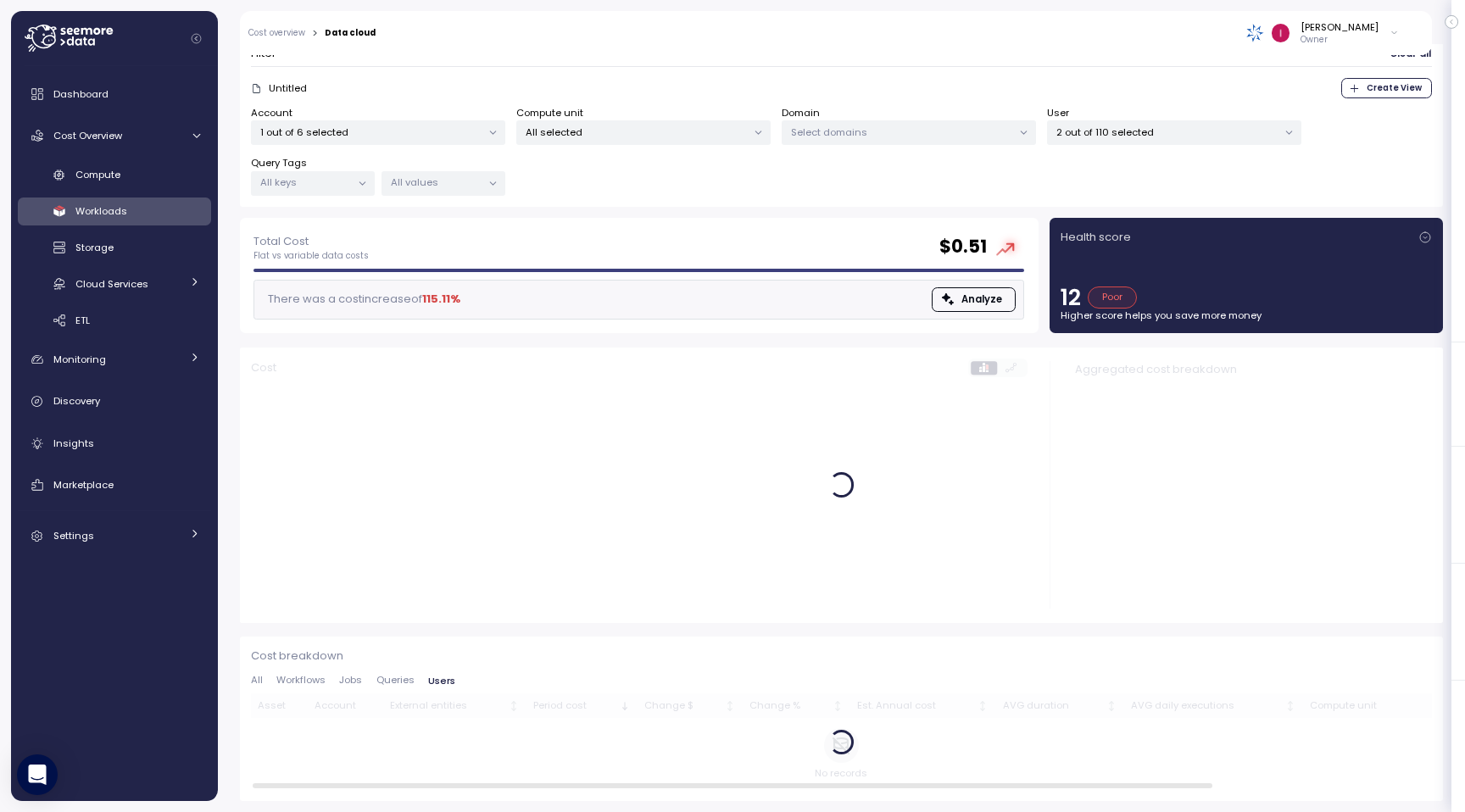
scroll to position [106, 0]
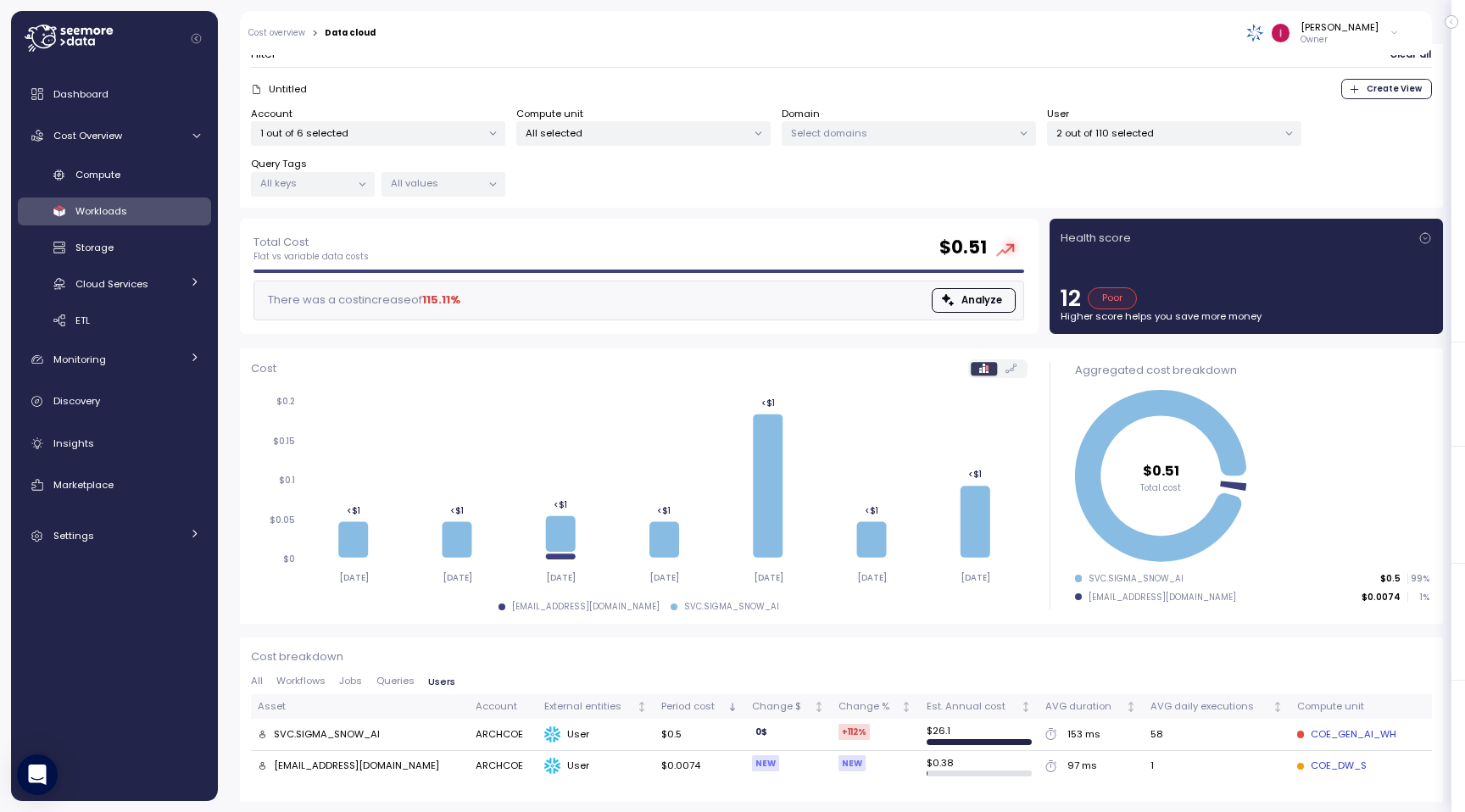
click at [404, 683] on span "Queries" at bounding box center [395, 680] width 38 height 9
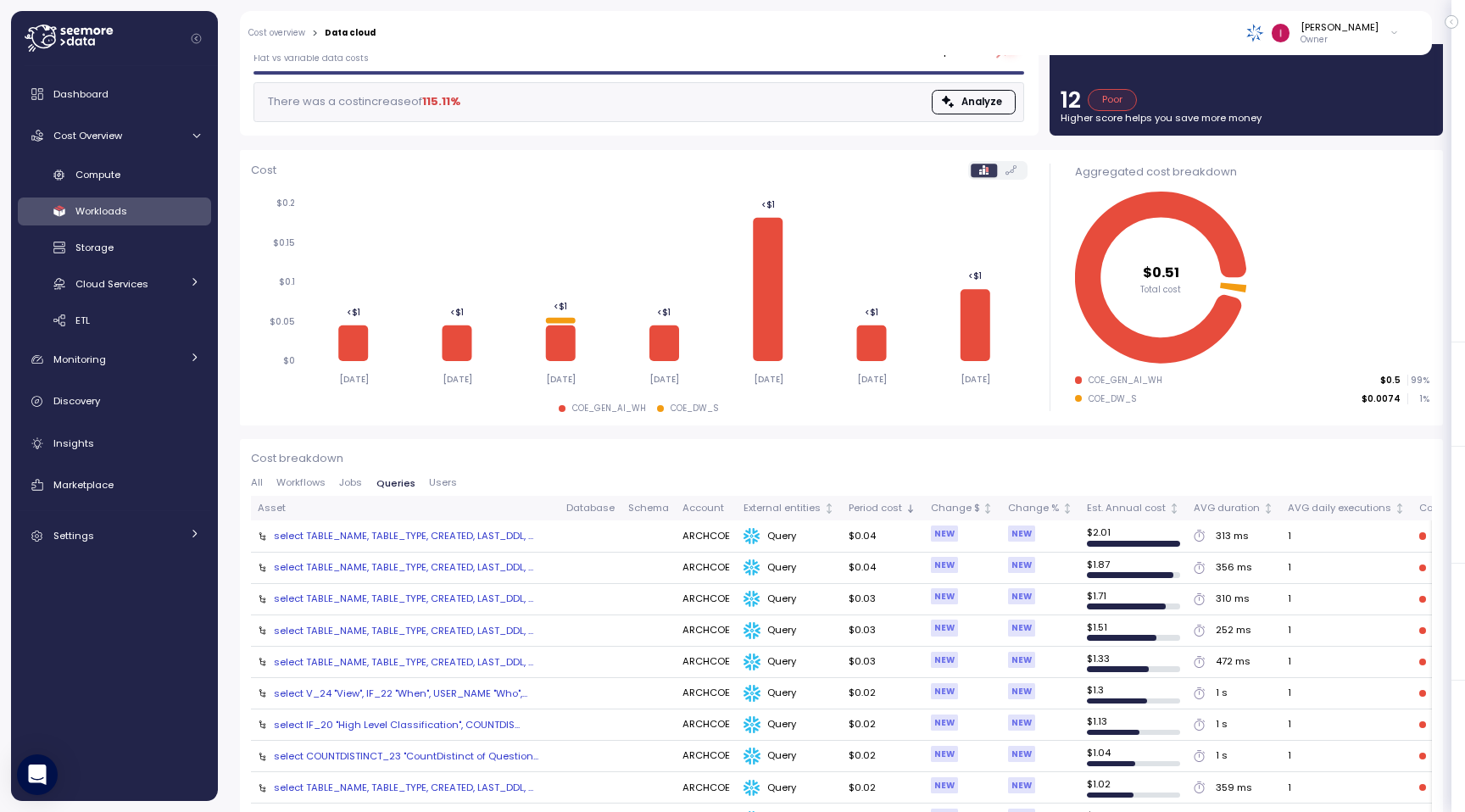
scroll to position [322, 0]
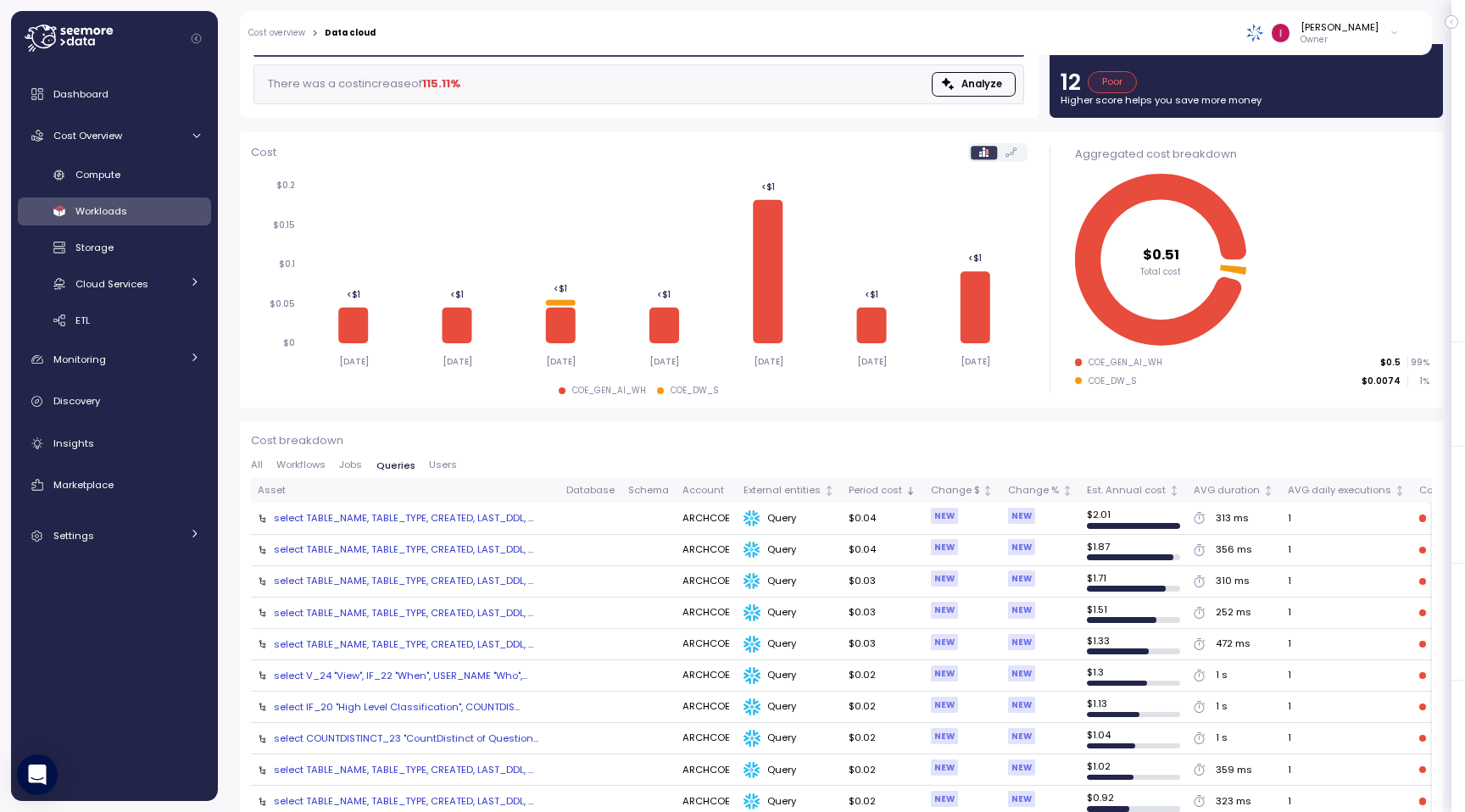
click at [1096, 378] on div "COE_DW_S" at bounding box center [1112, 381] width 48 height 12
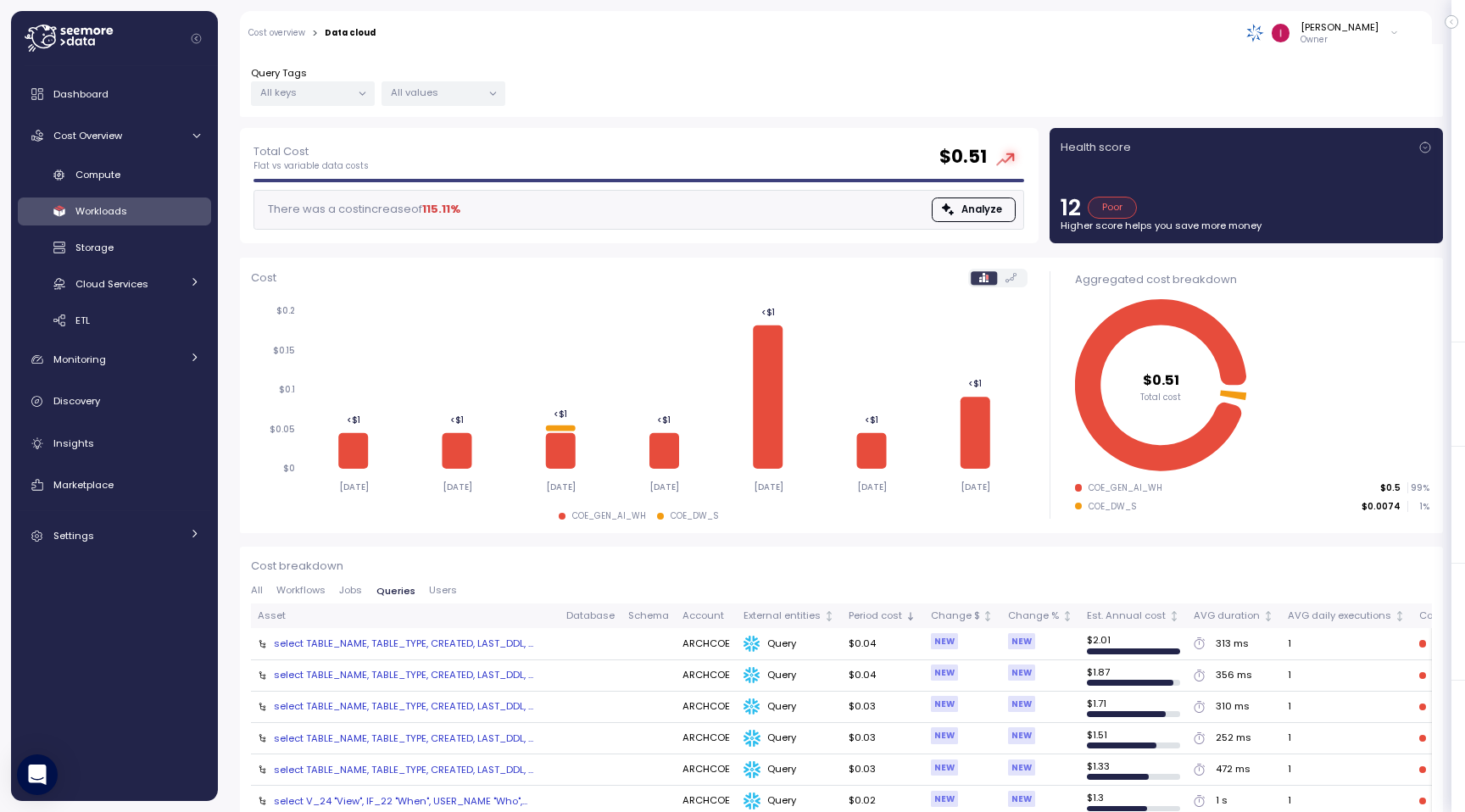
scroll to position [335, 0]
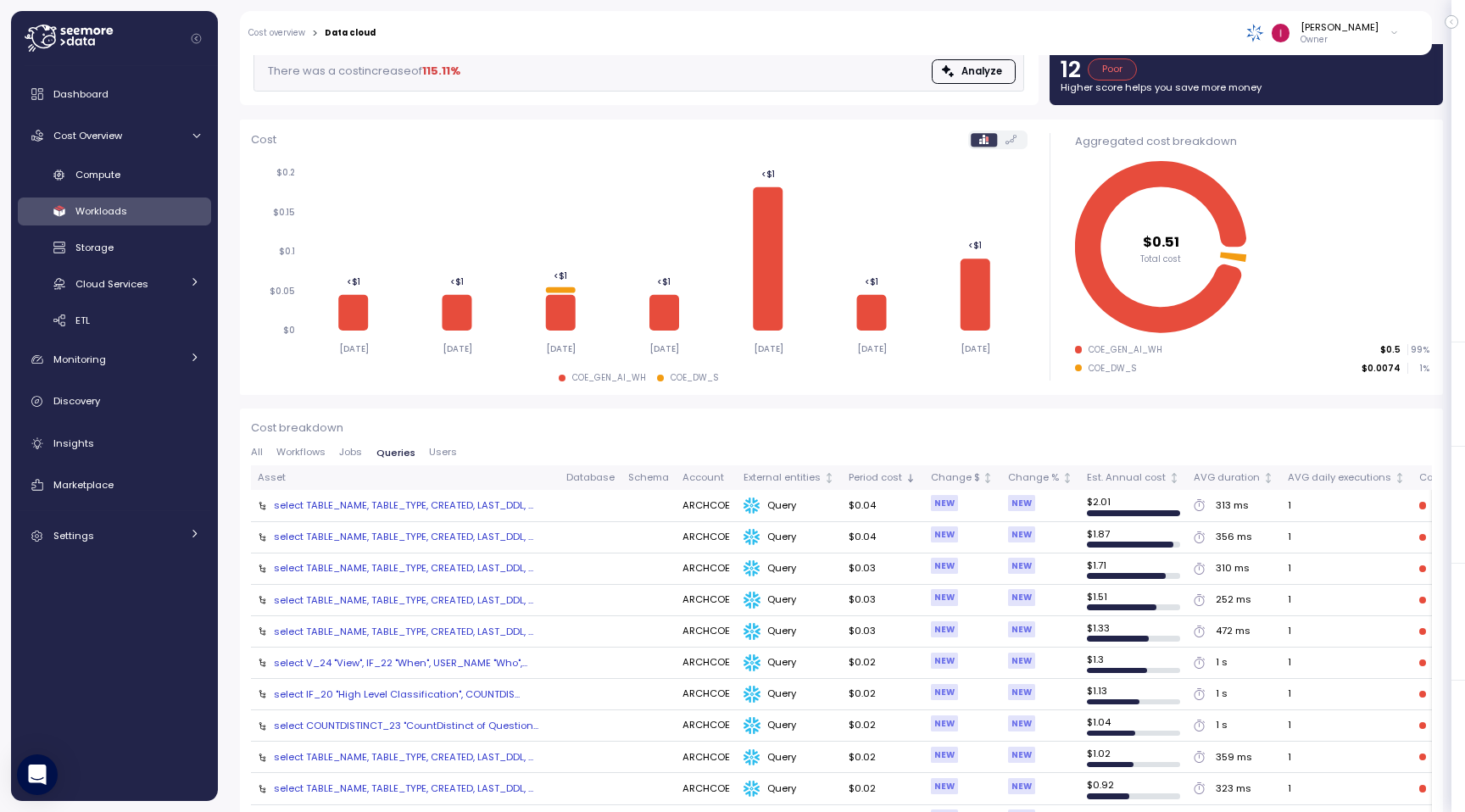
click at [355, 451] on span "Jobs" at bounding box center [350, 451] width 23 height 9
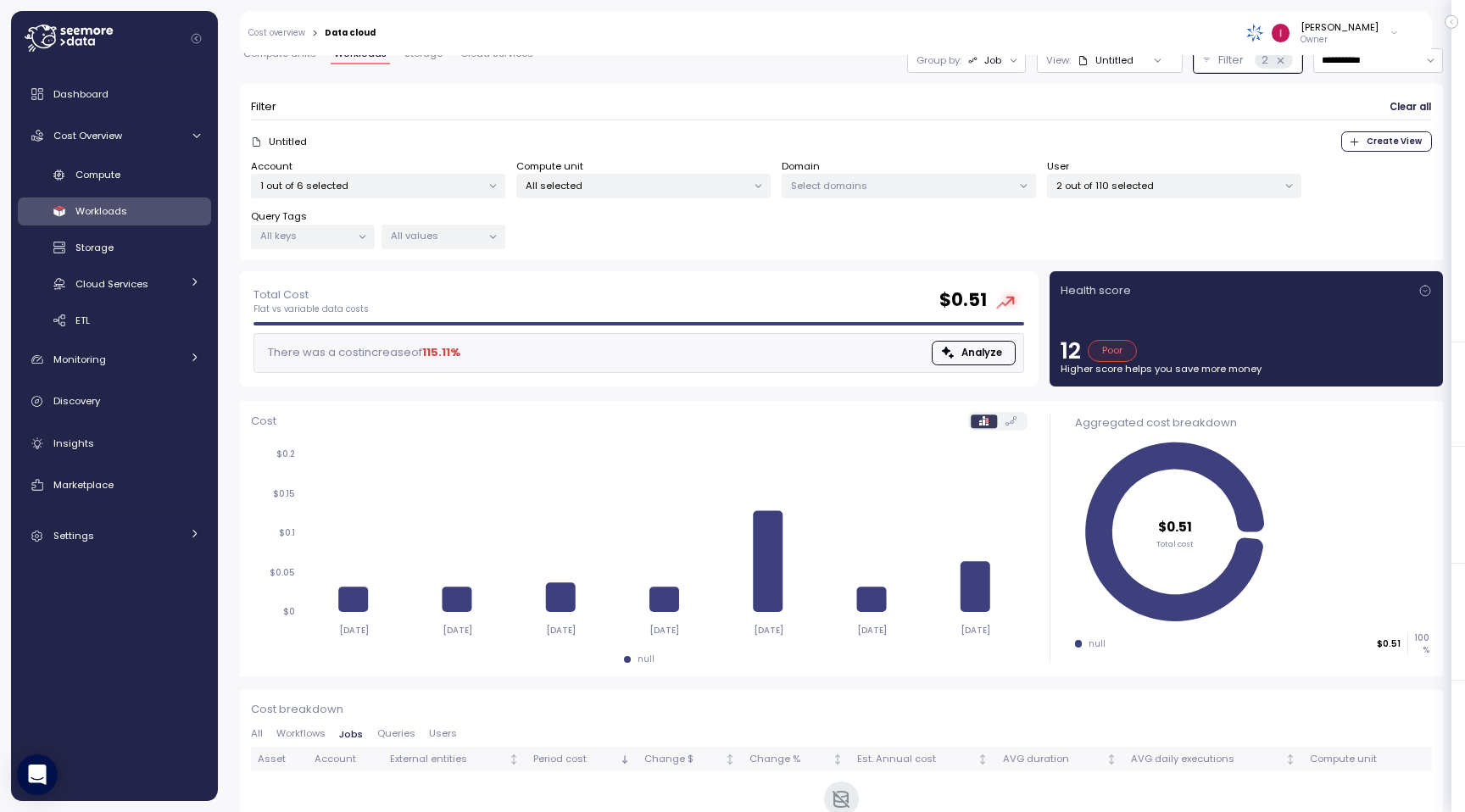
scroll to position [106, 0]
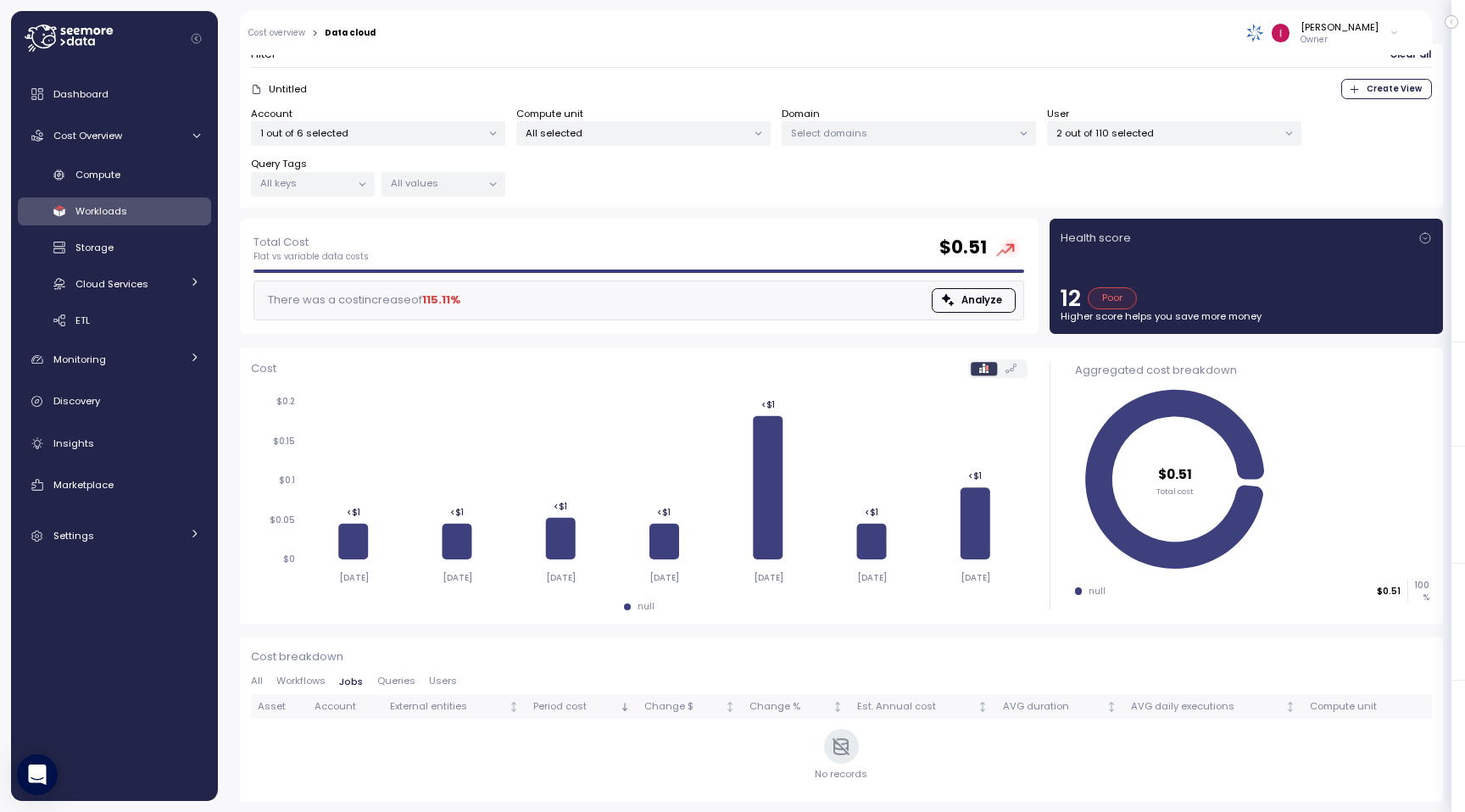
click at [323, 682] on span "Workflows" at bounding box center [301, 680] width 49 height 9
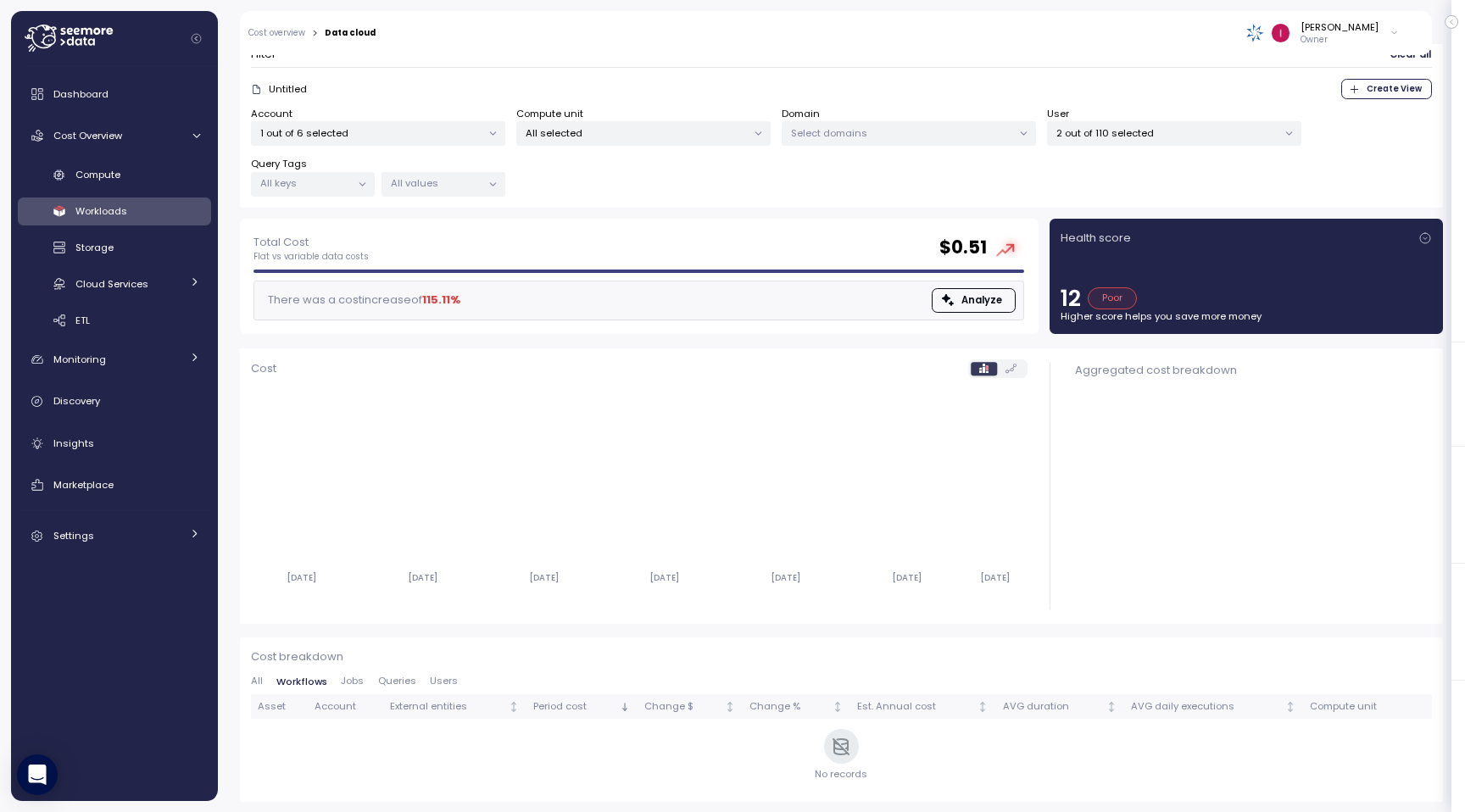
click at [254, 682] on span "All" at bounding box center [257, 680] width 12 height 9
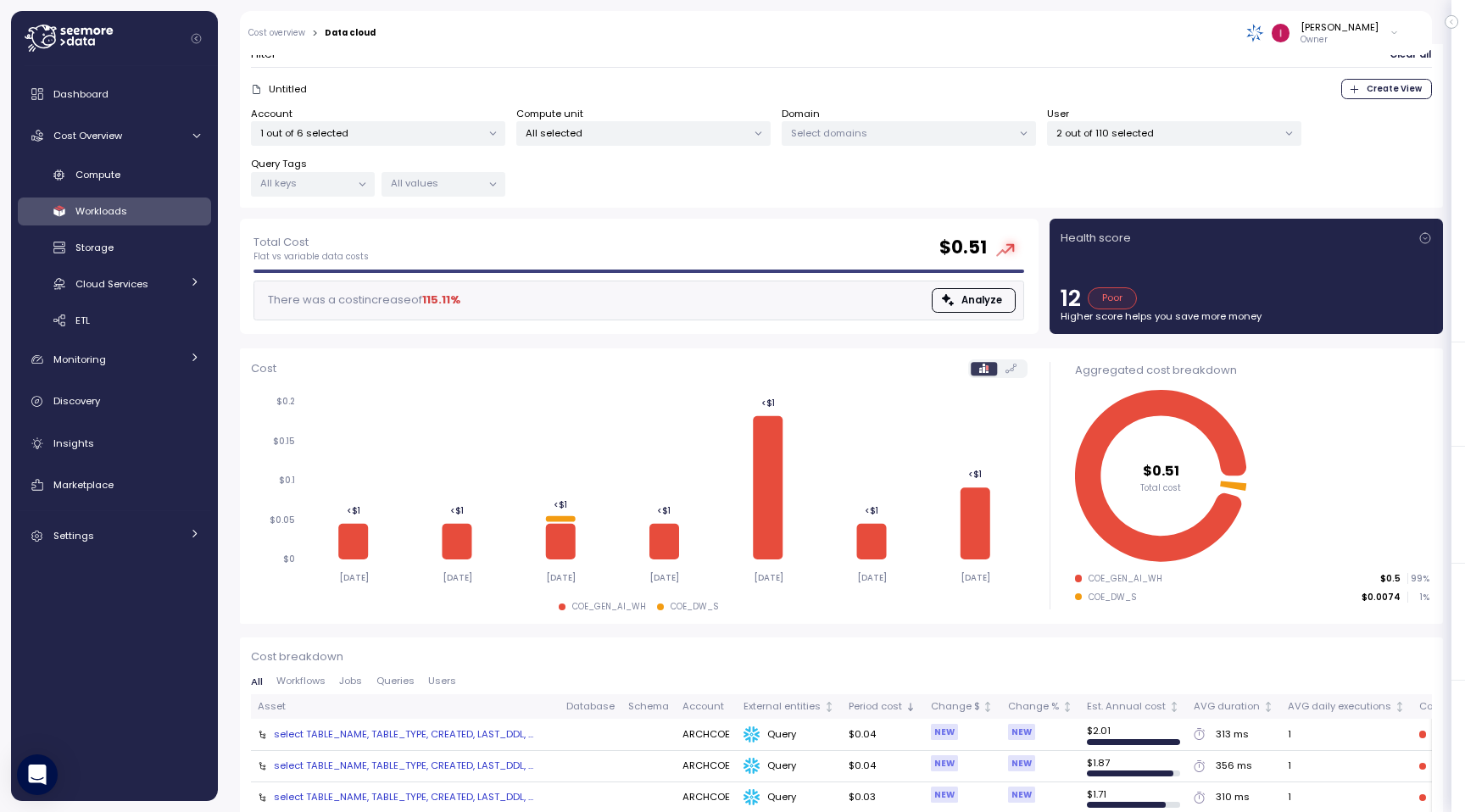
scroll to position [0, 0]
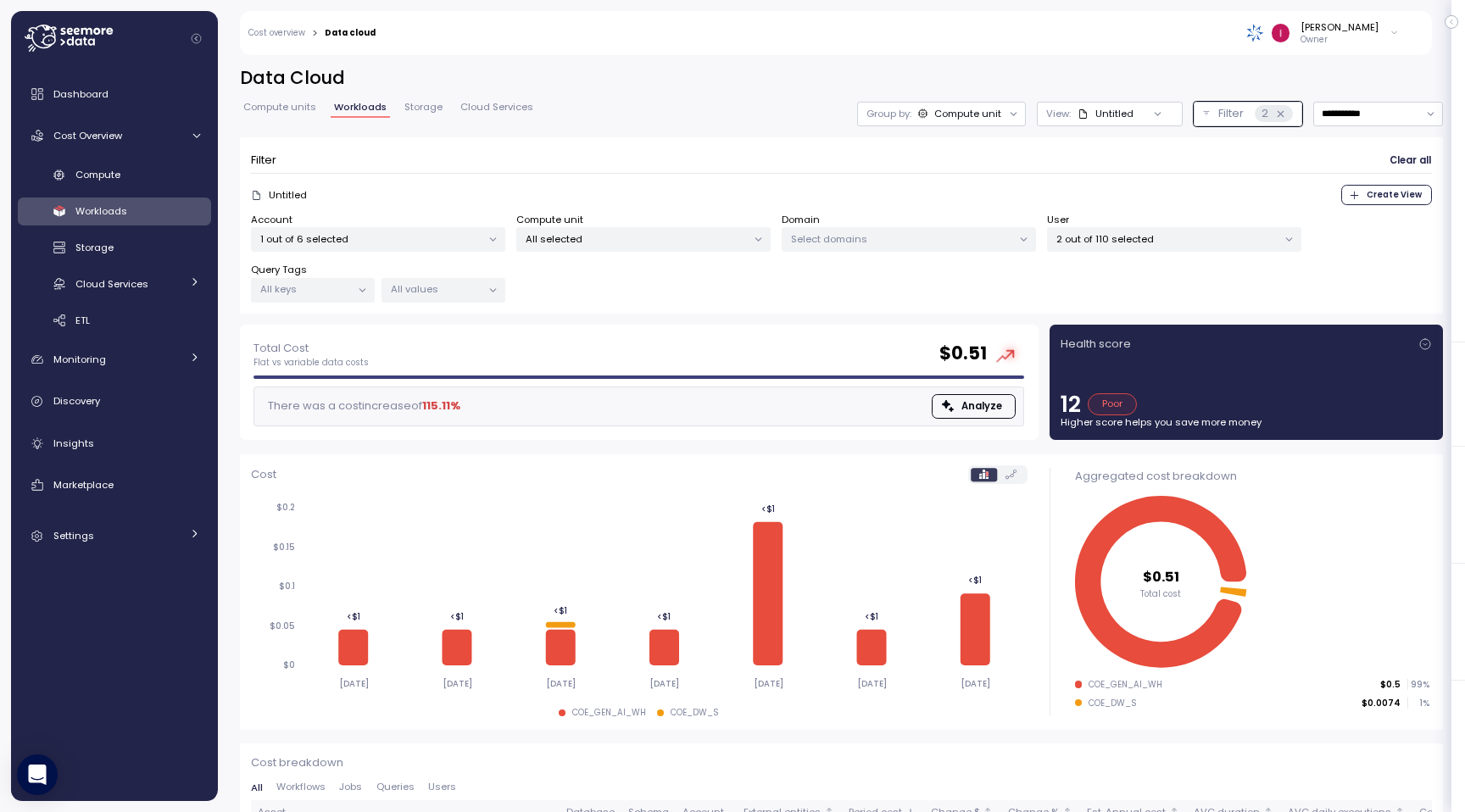
click at [280, 111] on span "Compute units" at bounding box center [280, 106] width 73 height 9
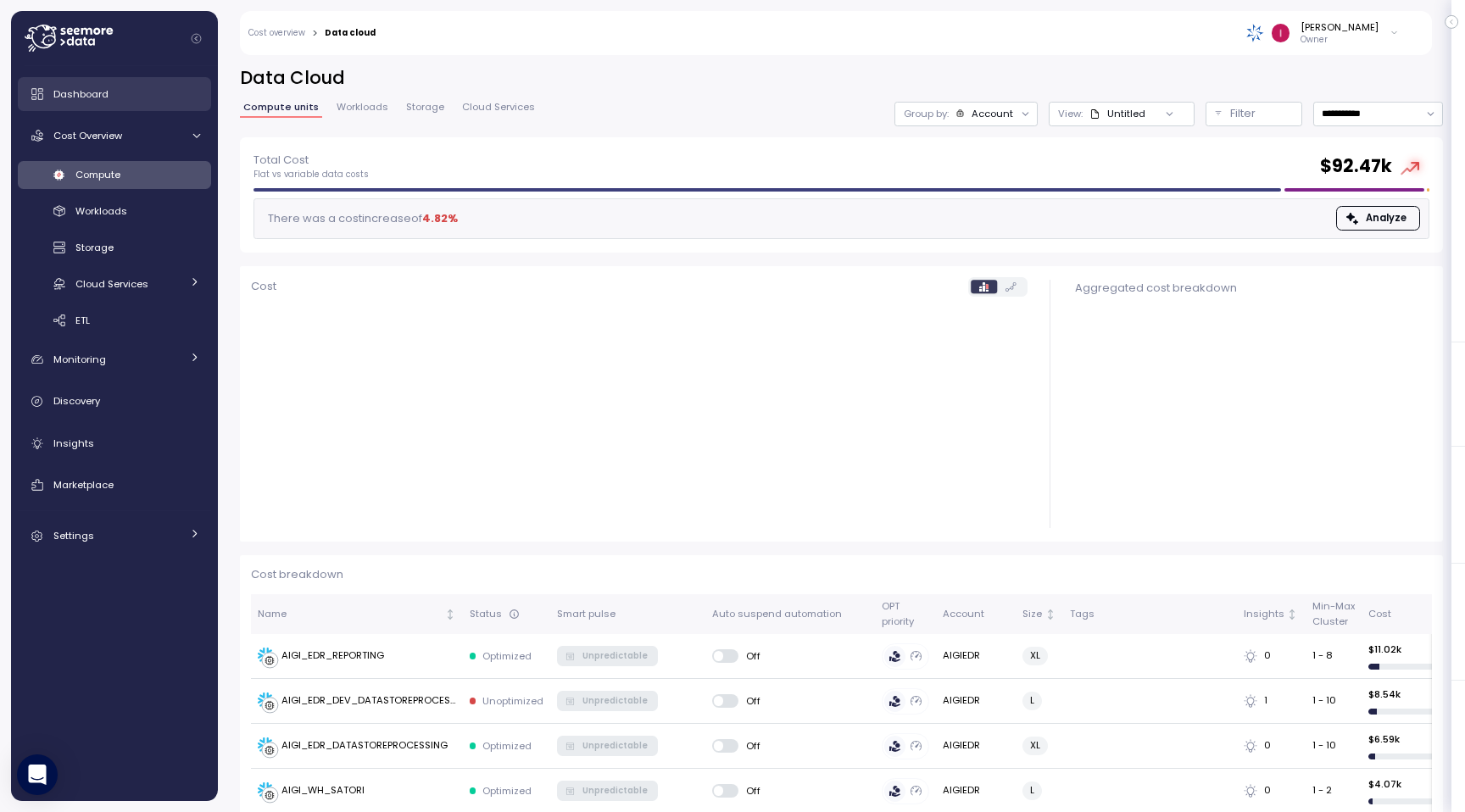
click at [112, 100] on div "Dashboard" at bounding box center [126, 94] width 147 height 17
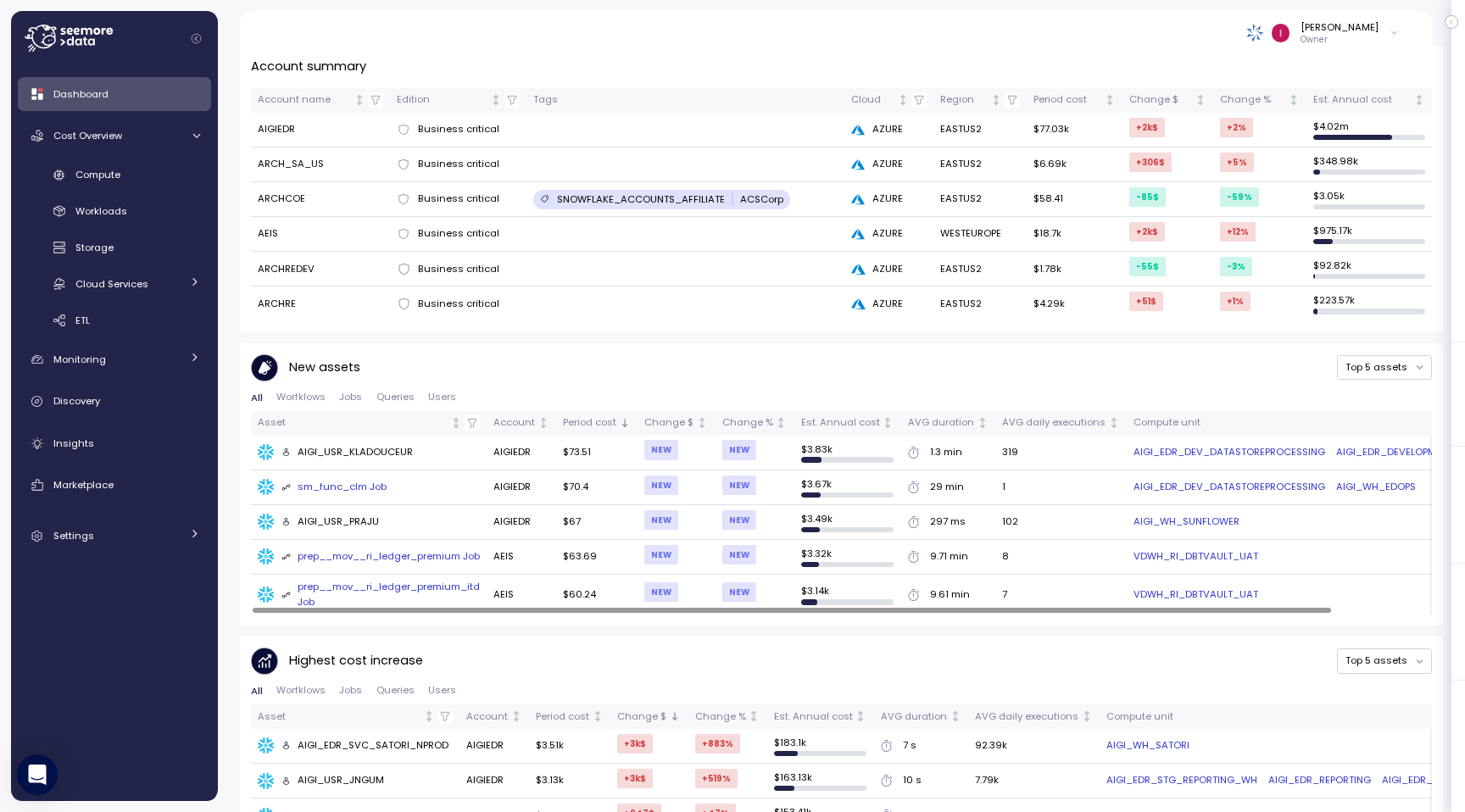
scroll to position [778, 0]
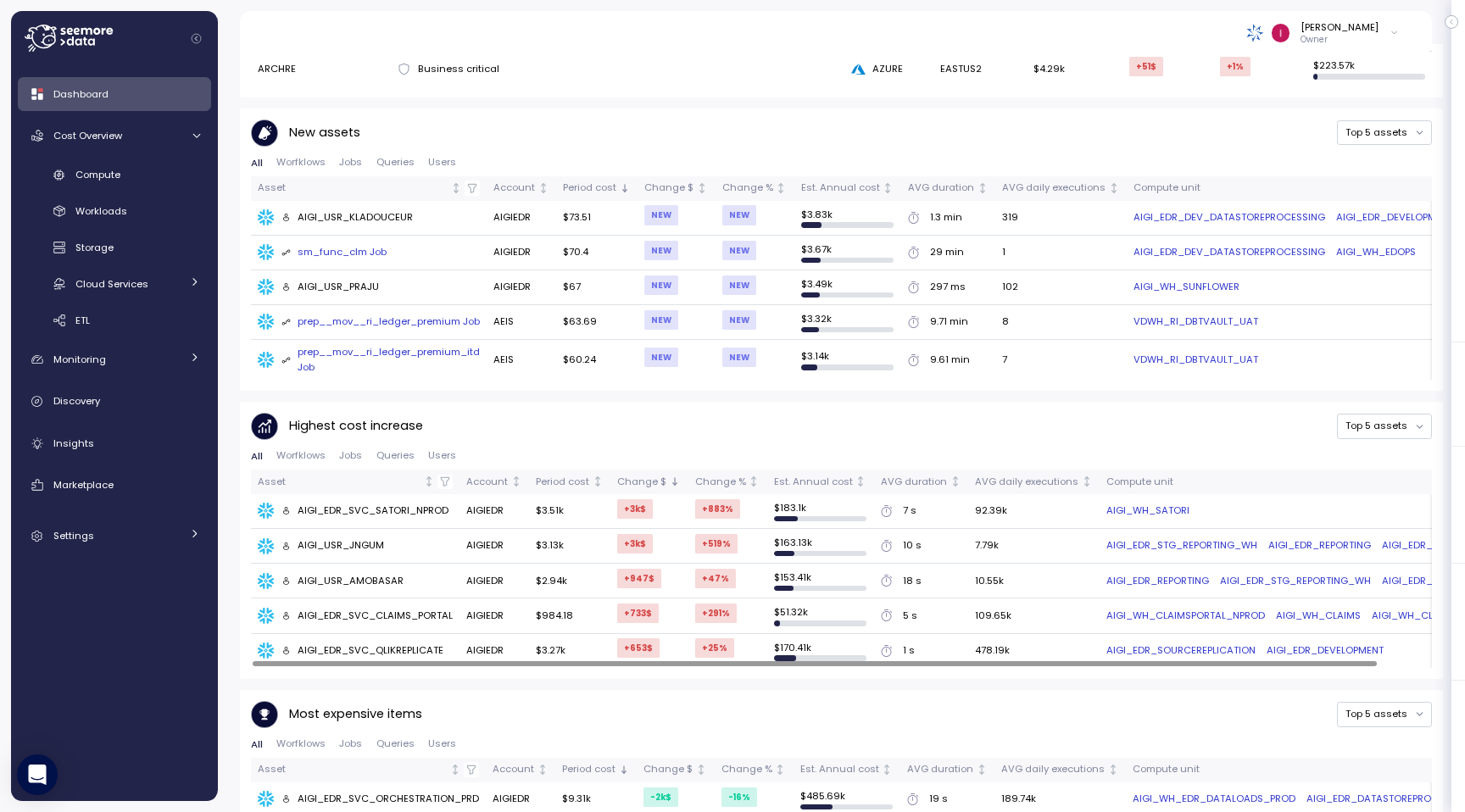
click at [356, 455] on span "Jobs" at bounding box center [350, 455] width 23 height 9
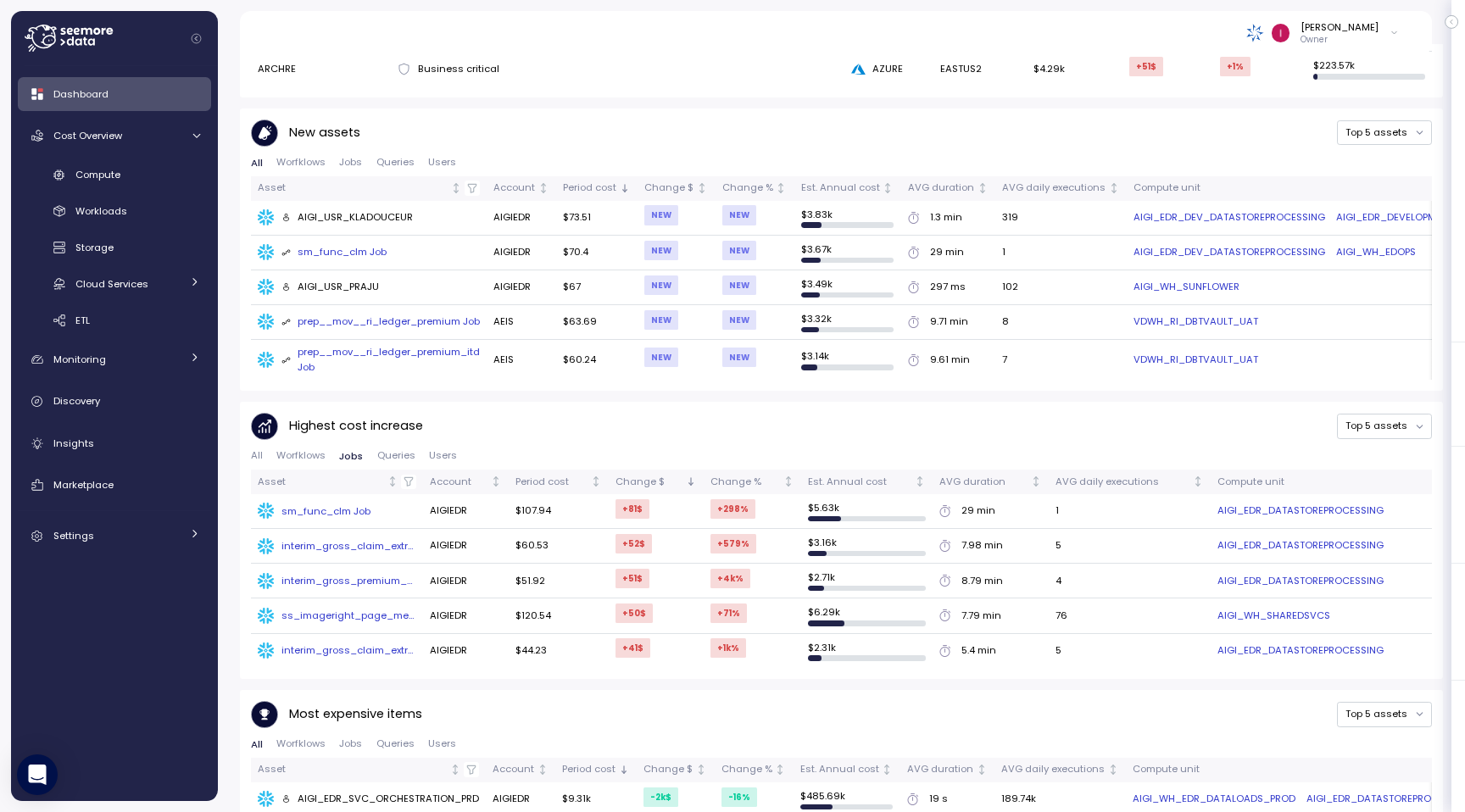
click at [339, 508] on div "sm_func_clm Job" at bounding box center [326, 511] width 89 height 14
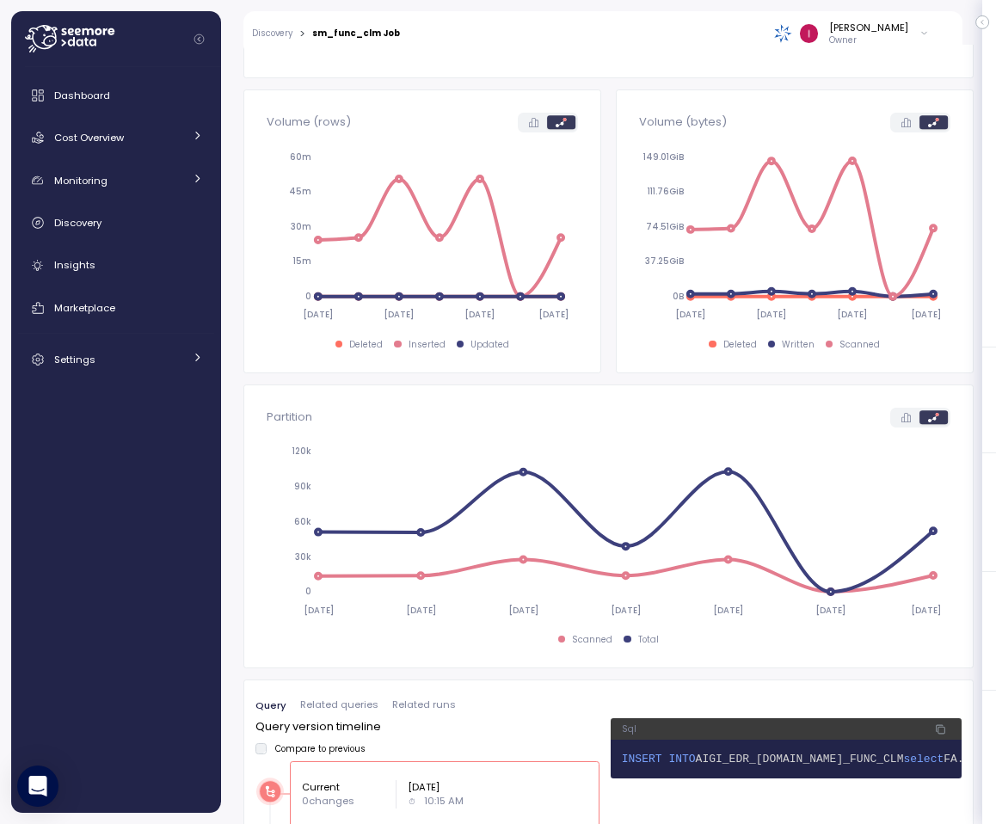
scroll to position [611, 0]
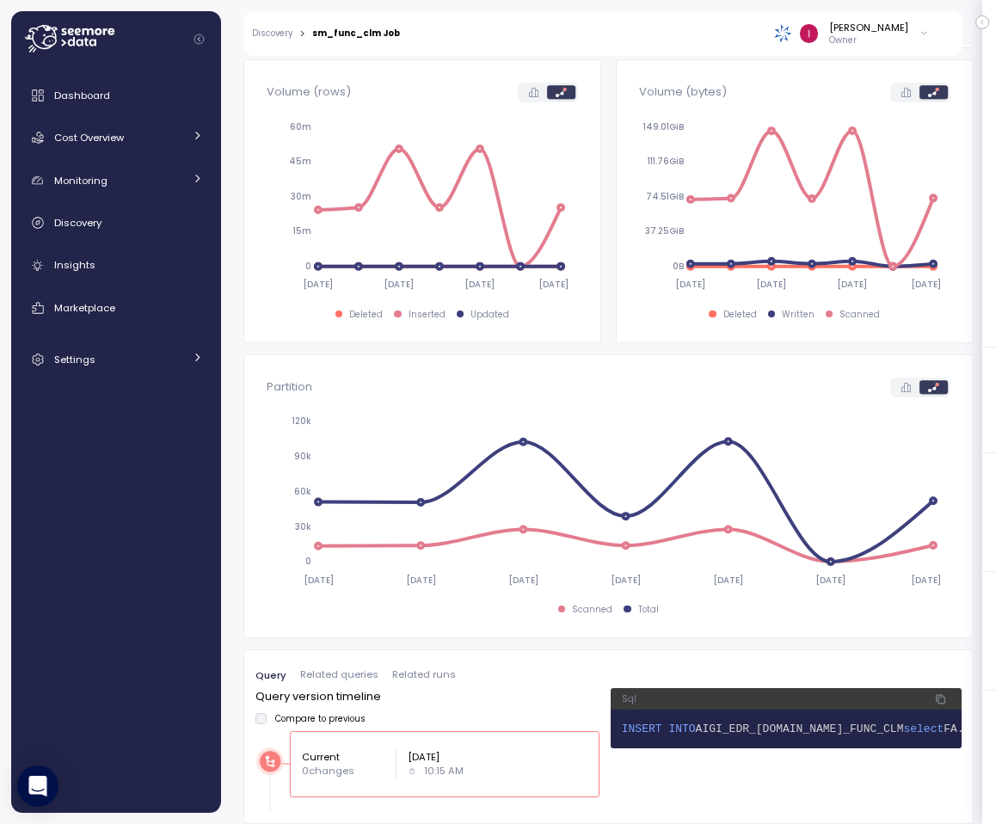
click at [341, 674] on span "Related queries" at bounding box center [339, 674] width 78 height 9
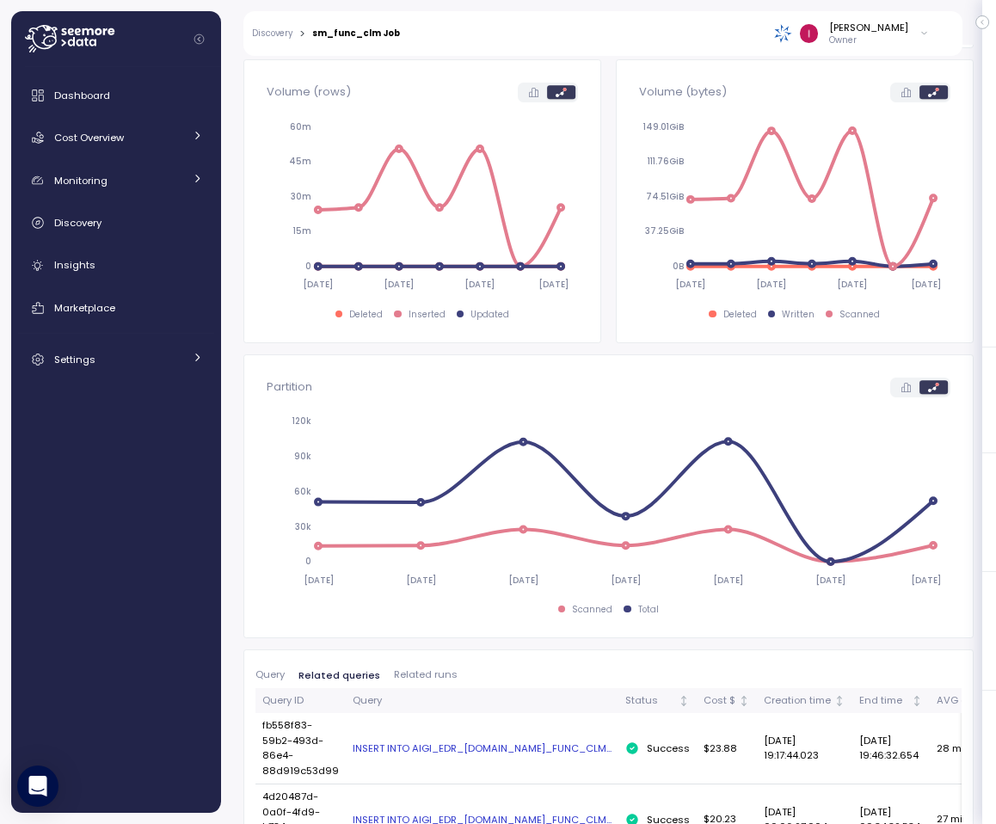
click at [877, 50] on div "Idan Birnboim Owner" at bounding box center [675, 33] width 529 height 45
click at [889, 40] on p "Owner" at bounding box center [868, 40] width 79 height 12
click at [755, 31] on div "Idan Birnboim Owner" at bounding box center [675, 33] width 529 height 45
click at [118, 353] on div "Settings" at bounding box center [118, 359] width 129 height 17
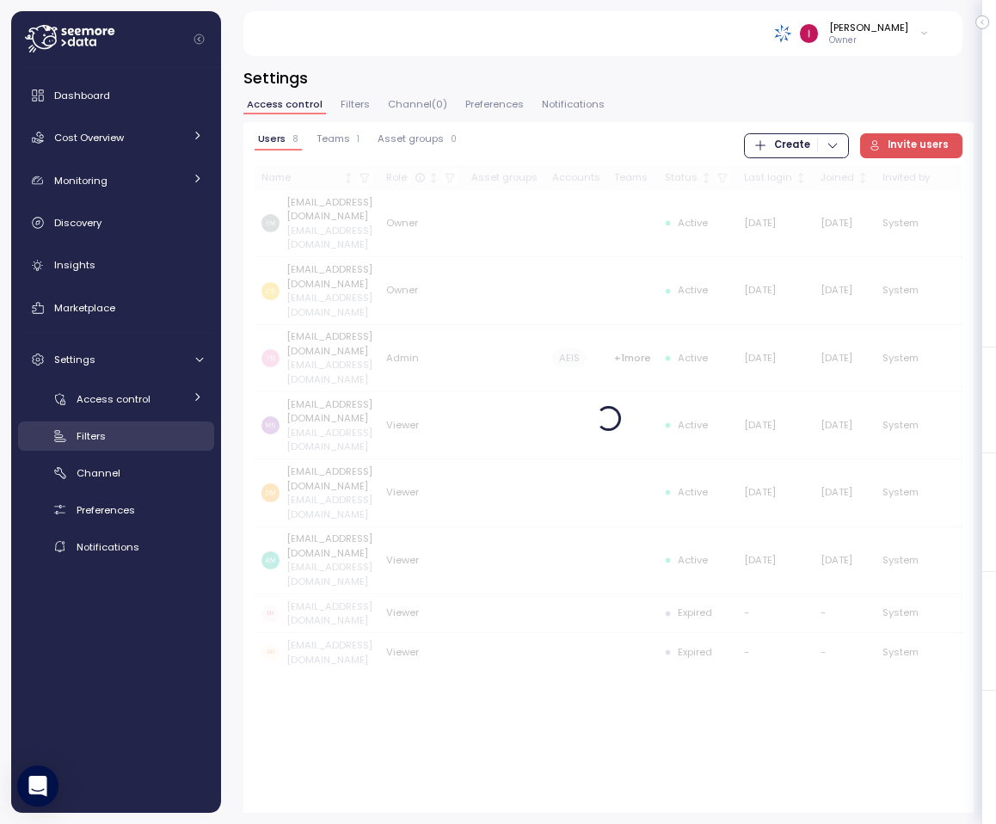
click at [131, 437] on div "Filters" at bounding box center [140, 435] width 126 height 17
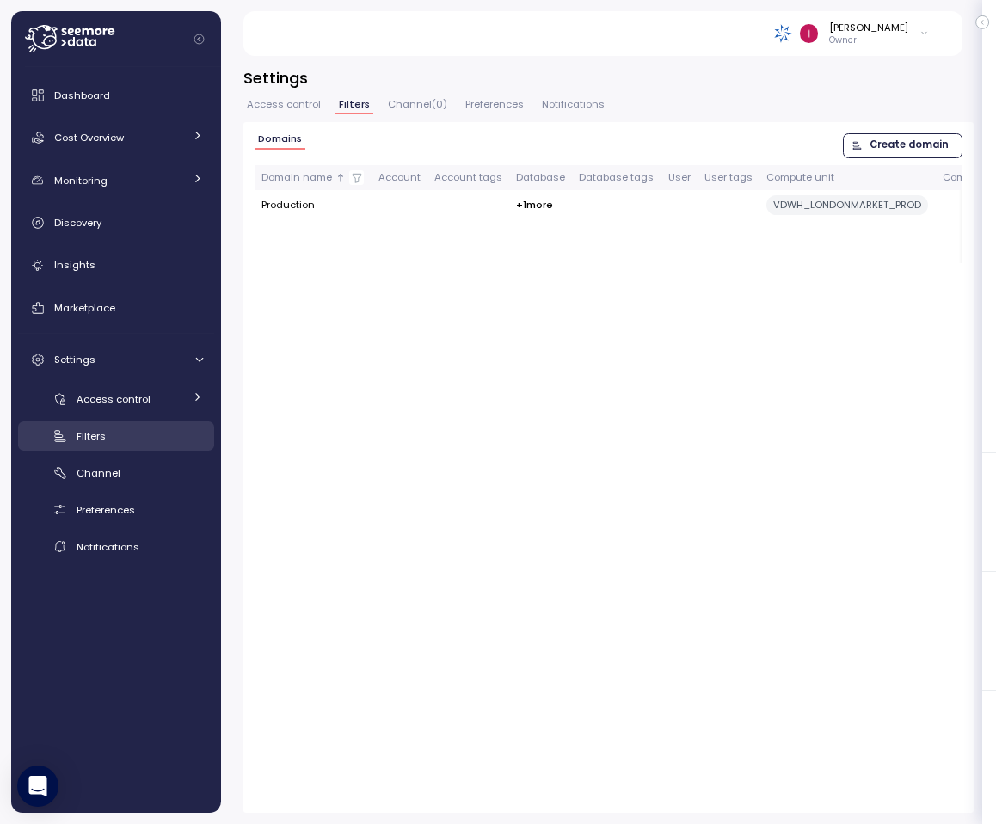
click at [113, 440] on div "Filters" at bounding box center [140, 435] width 126 height 17
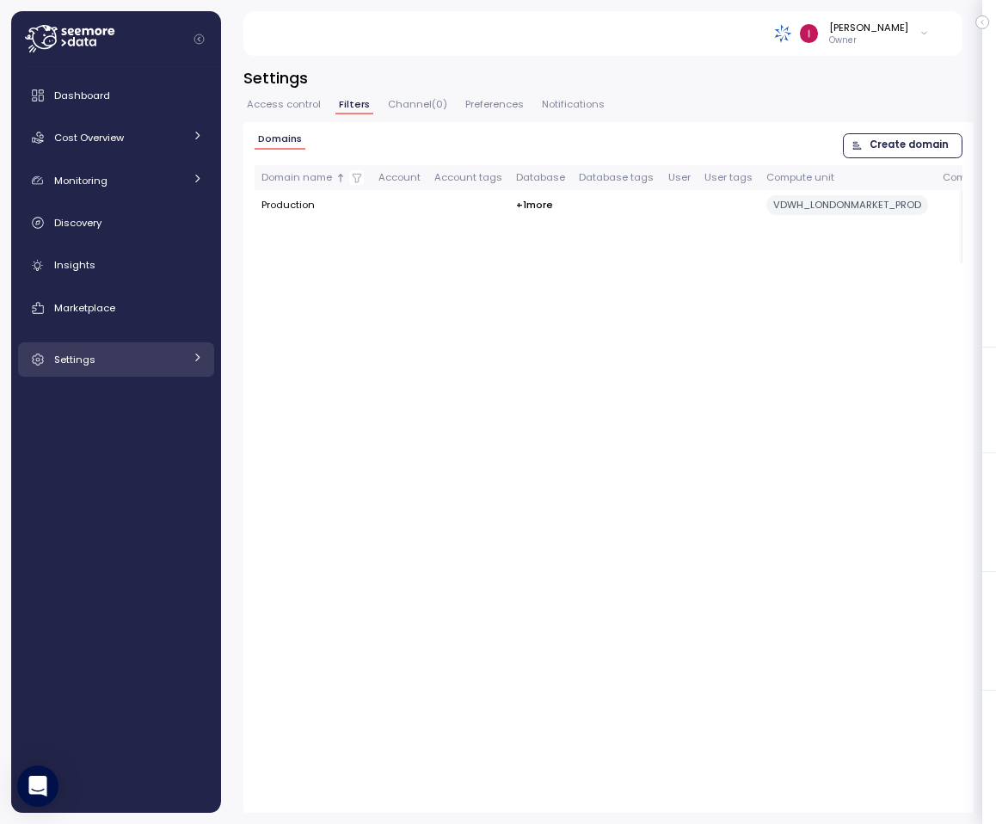
click at [109, 361] on div "Settings" at bounding box center [118, 359] width 129 height 17
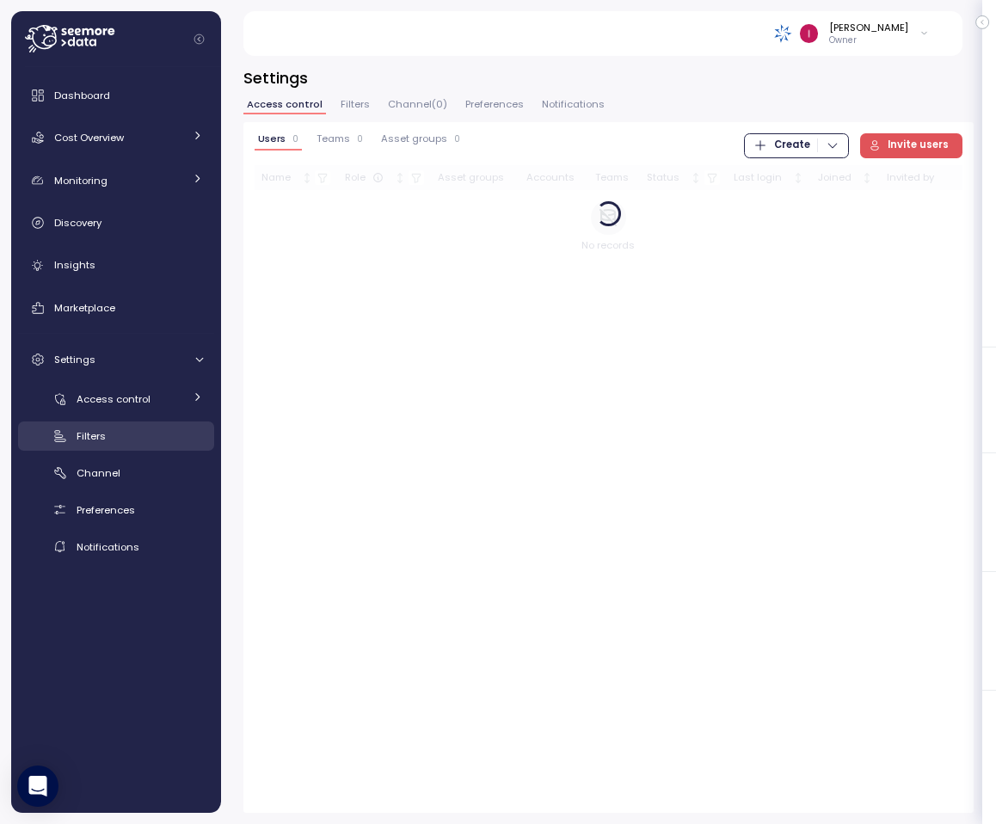
click at [143, 431] on div "Filters" at bounding box center [140, 435] width 126 height 17
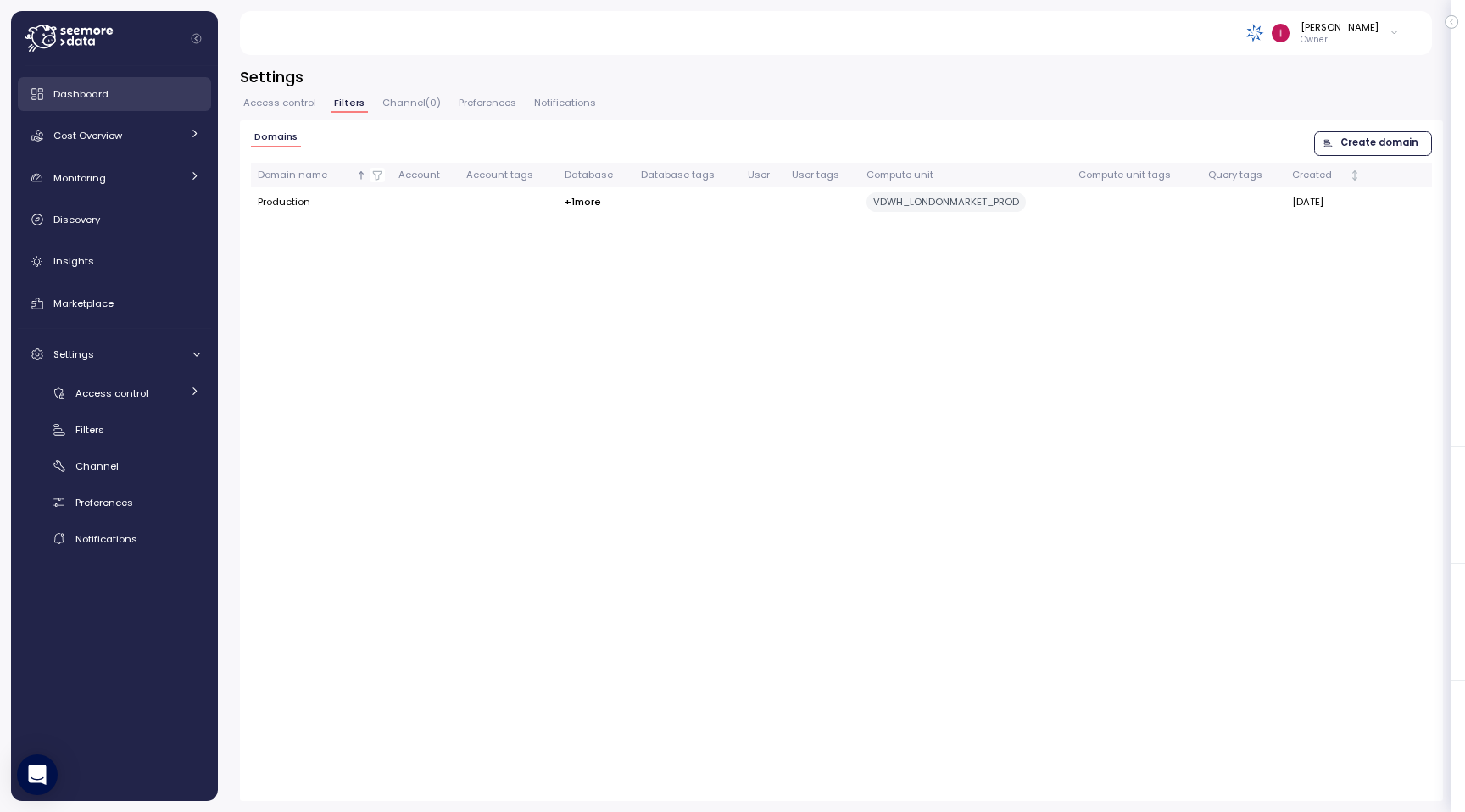
click at [131, 89] on div "Dashboard" at bounding box center [126, 94] width 147 height 17
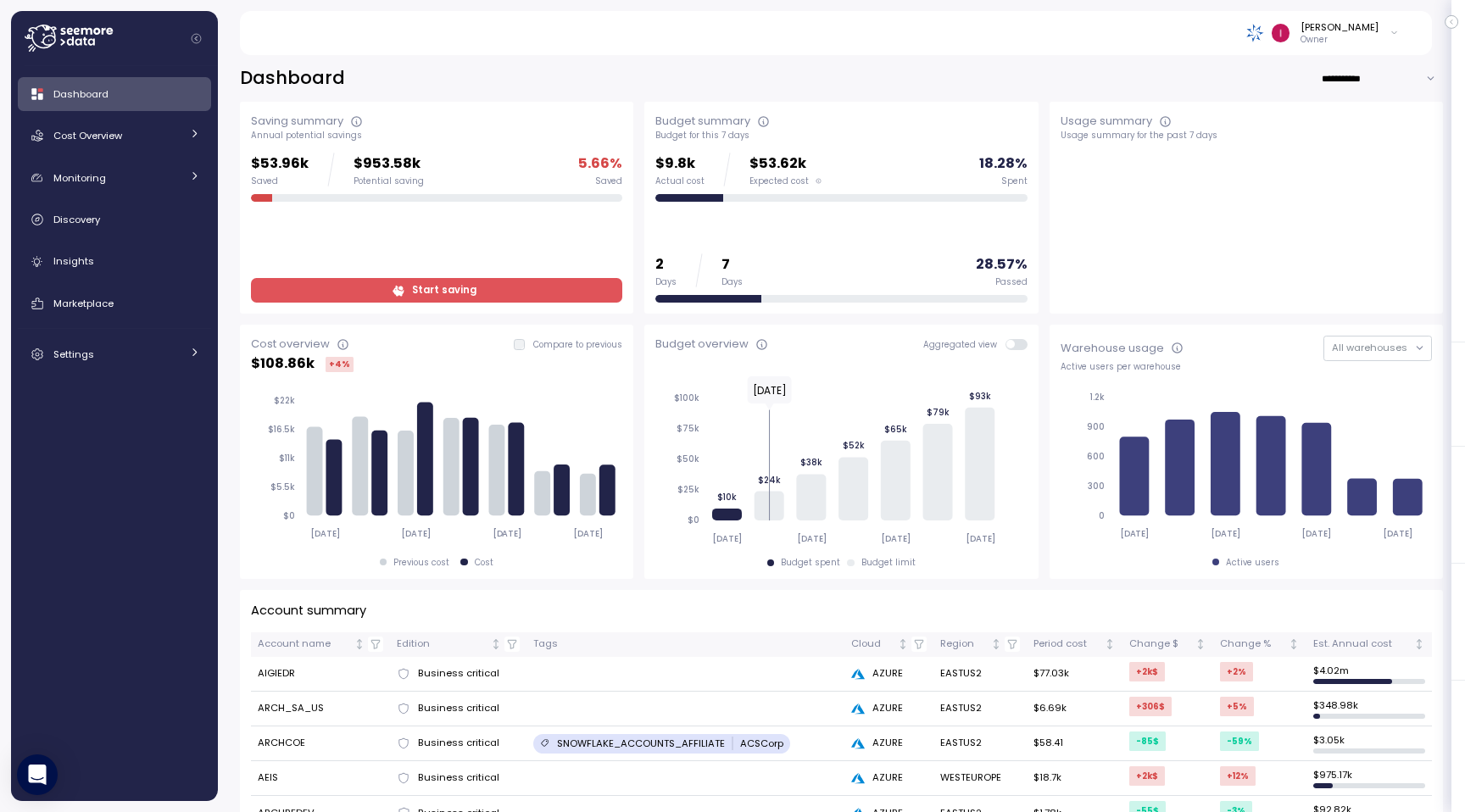
click at [1365, 35] on p "Owner" at bounding box center [1339, 39] width 78 height 12
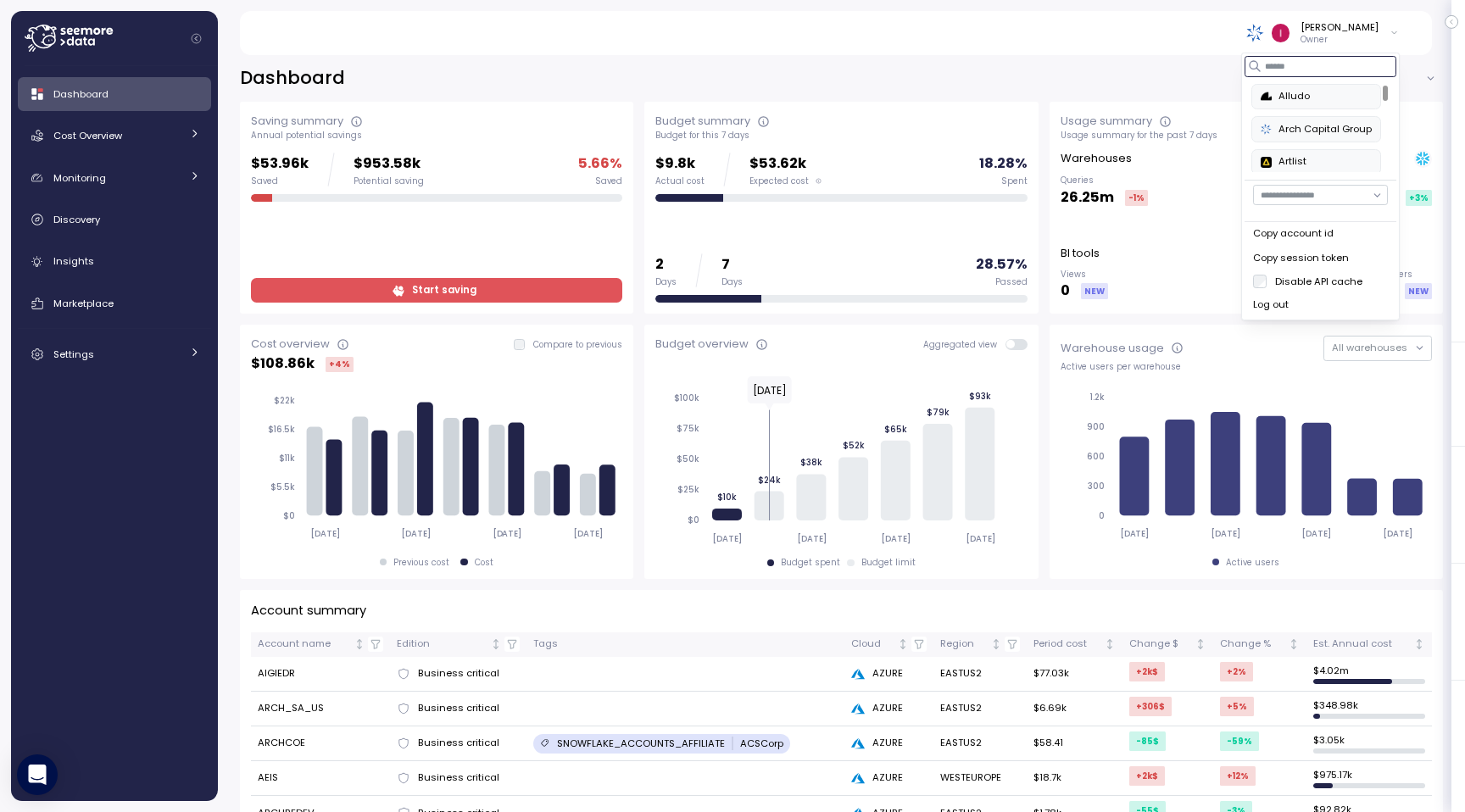
click at [1313, 67] on input at bounding box center [1321, 66] width 152 height 21
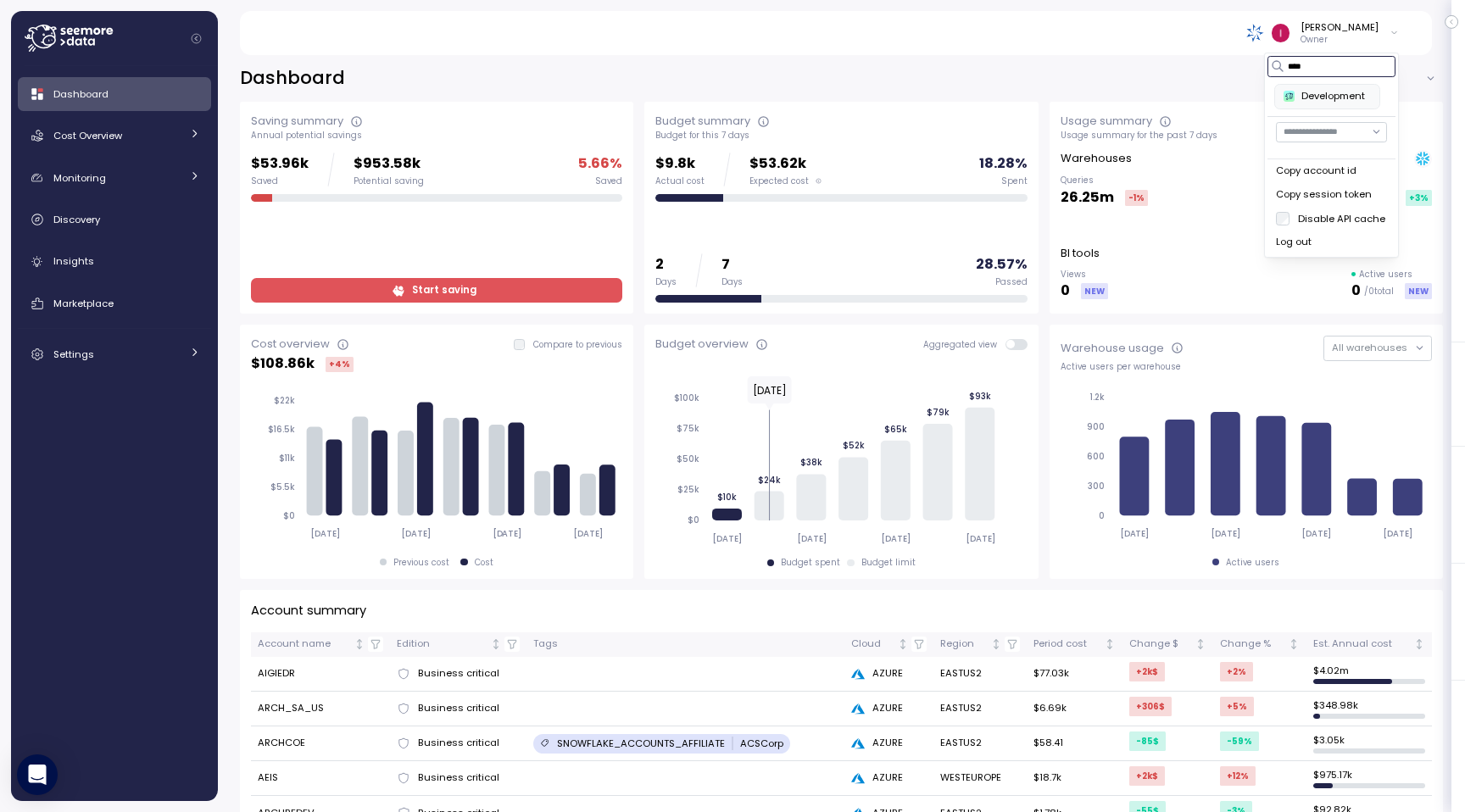
click at [1324, 103] on div "Development" at bounding box center [1327, 96] width 88 height 15
type input "****"
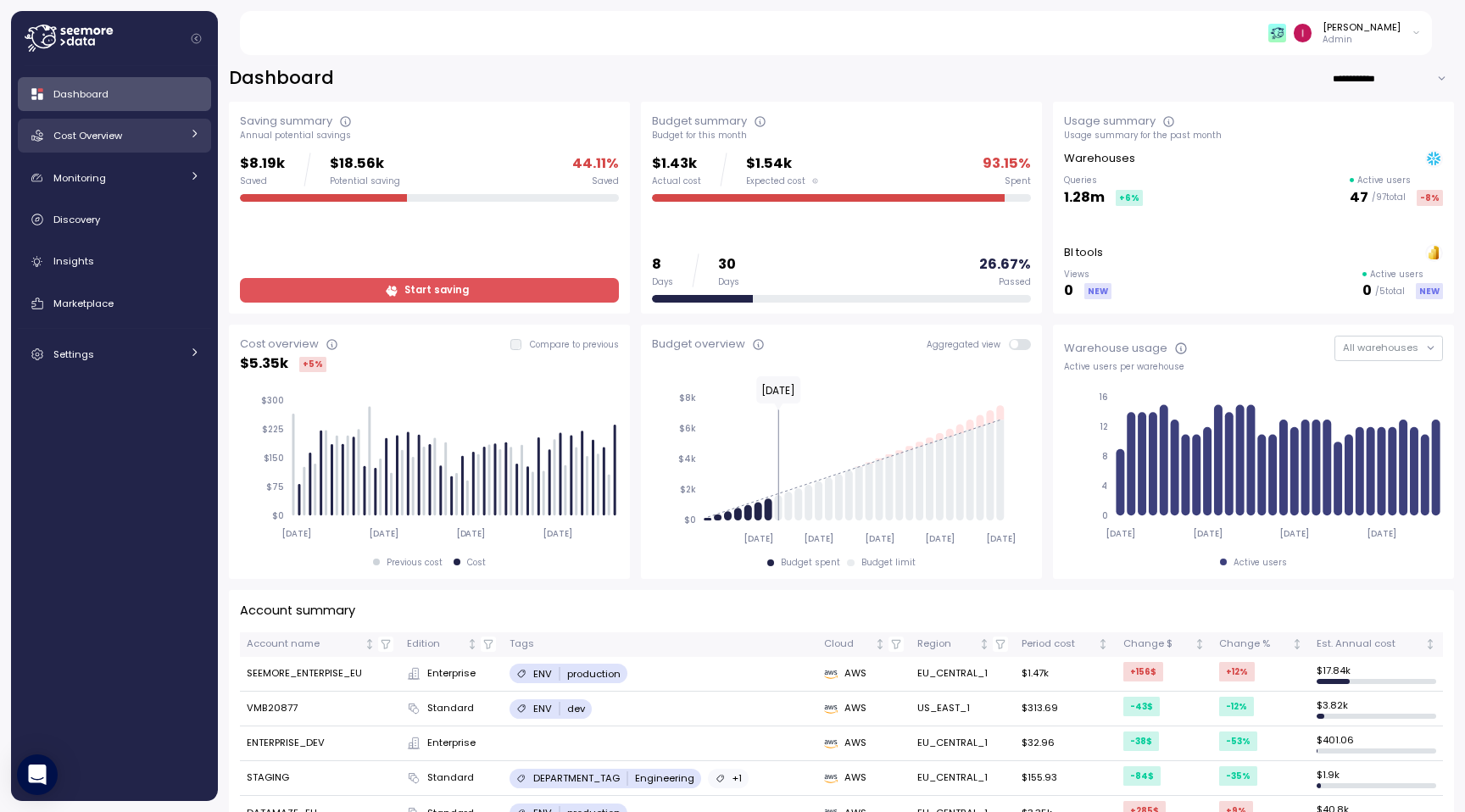
click at [162, 133] on div "Cost Overview" at bounding box center [116, 135] width 127 height 17
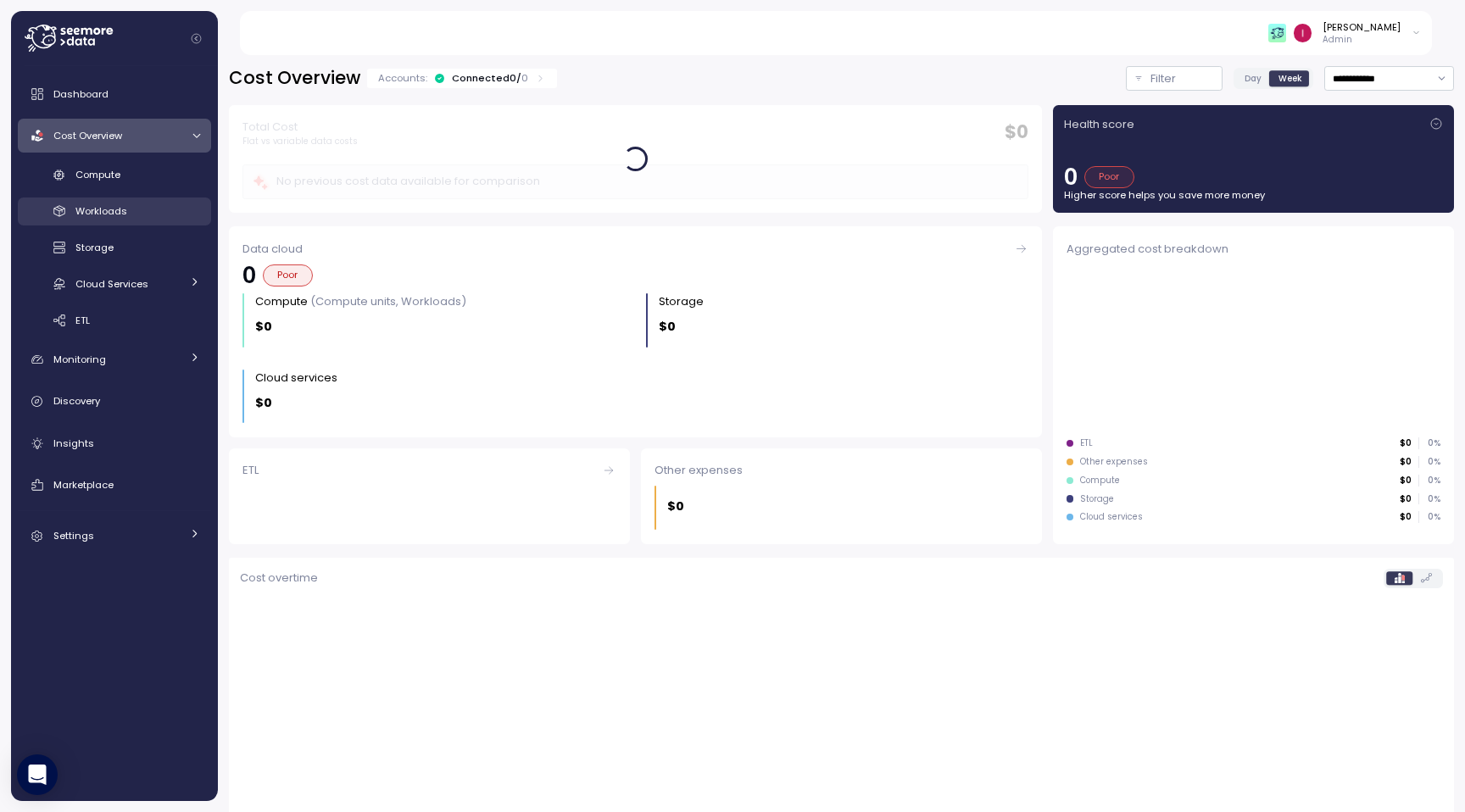
click at [163, 220] on div "Workloads" at bounding box center [138, 211] width 124 height 17
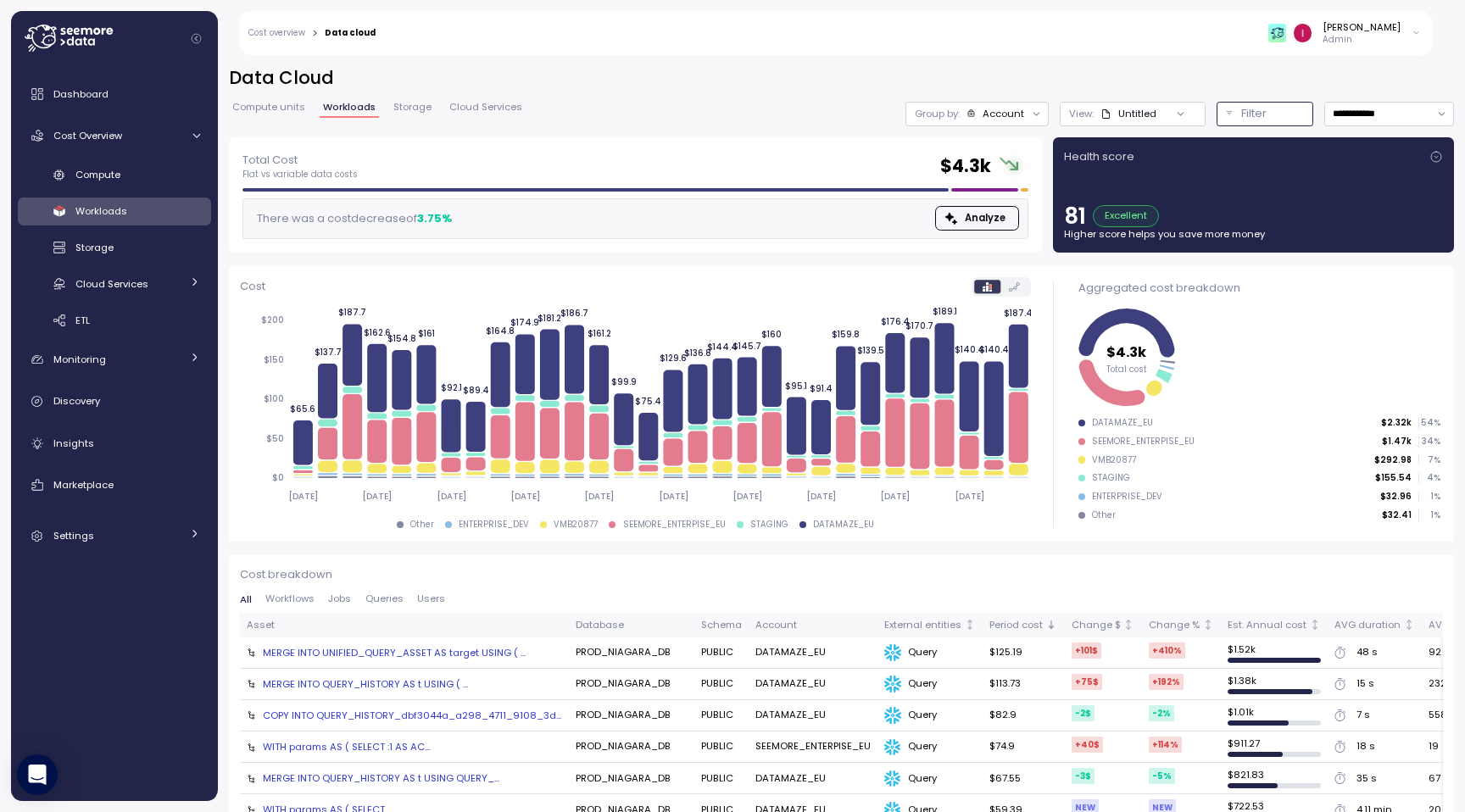
click at [1248, 111] on p "Filter" at bounding box center [1254, 113] width 26 height 17
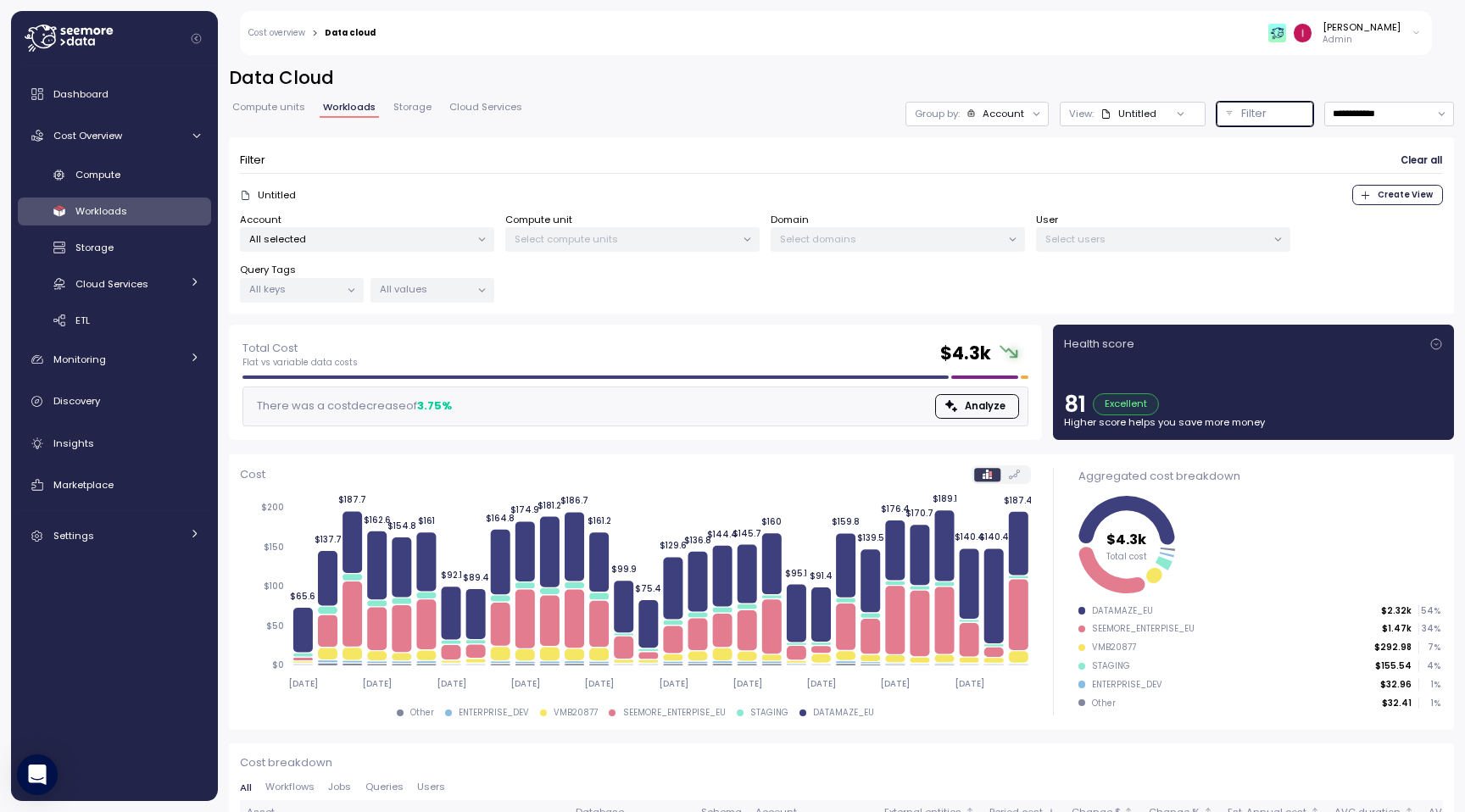
click at [434, 245] on div "All selected" at bounding box center [367, 239] width 254 height 25
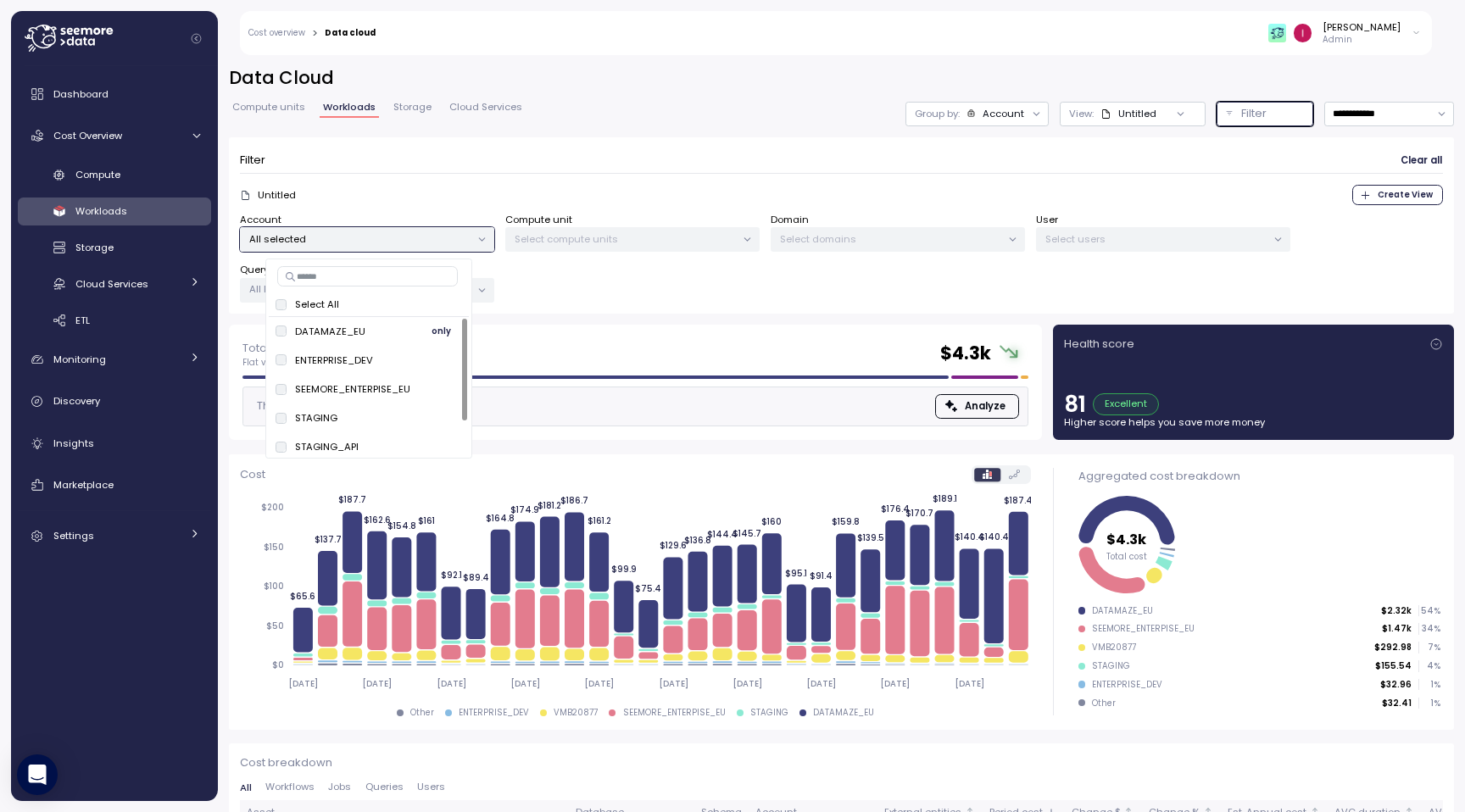
click at [426, 328] on button "only" at bounding box center [441, 331] width 40 height 21
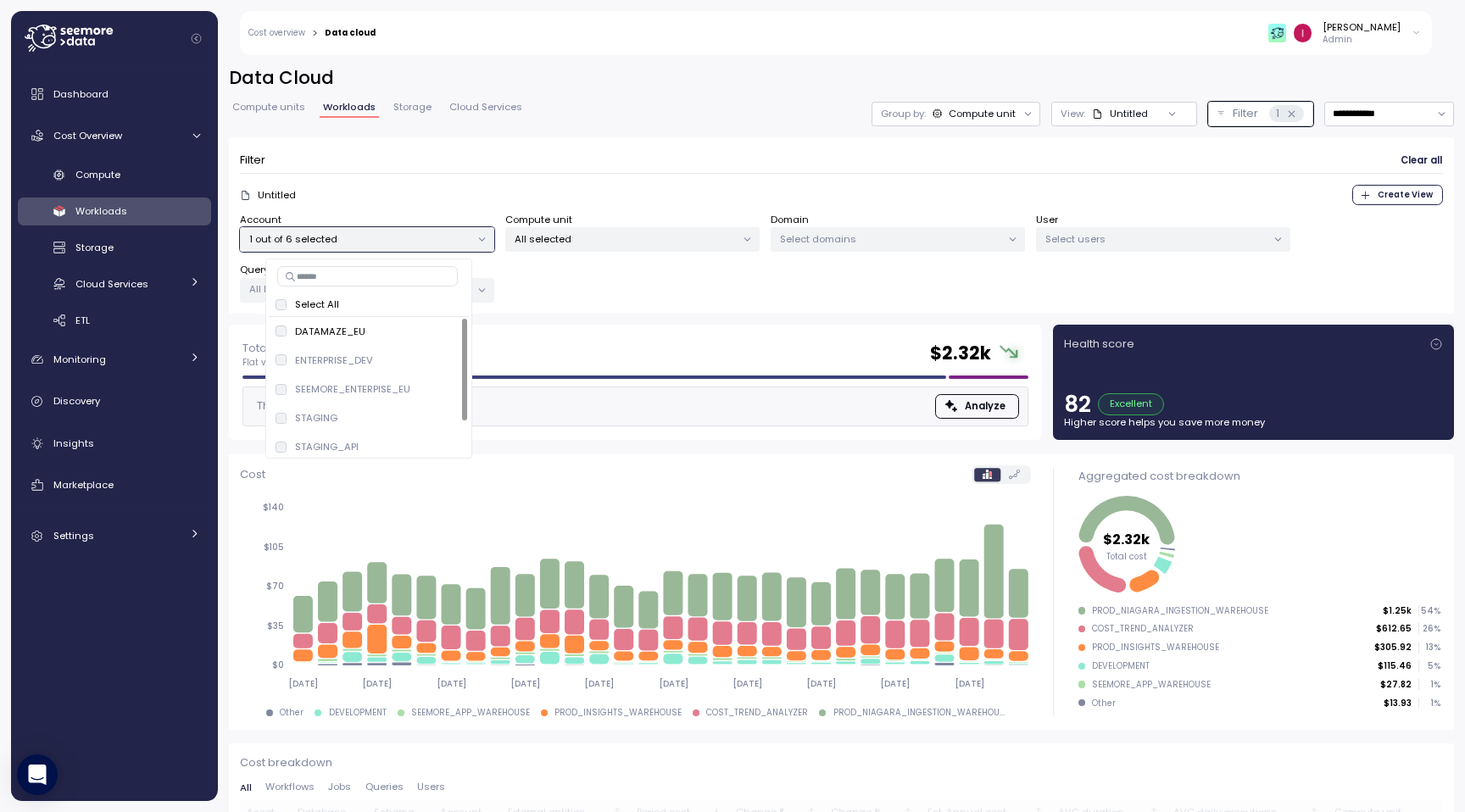
click at [689, 139] on div "Filter Clear all Untitled Create View Account 1 out of 6 selected Compute unit …" at bounding box center [841, 226] width 1225 height 177
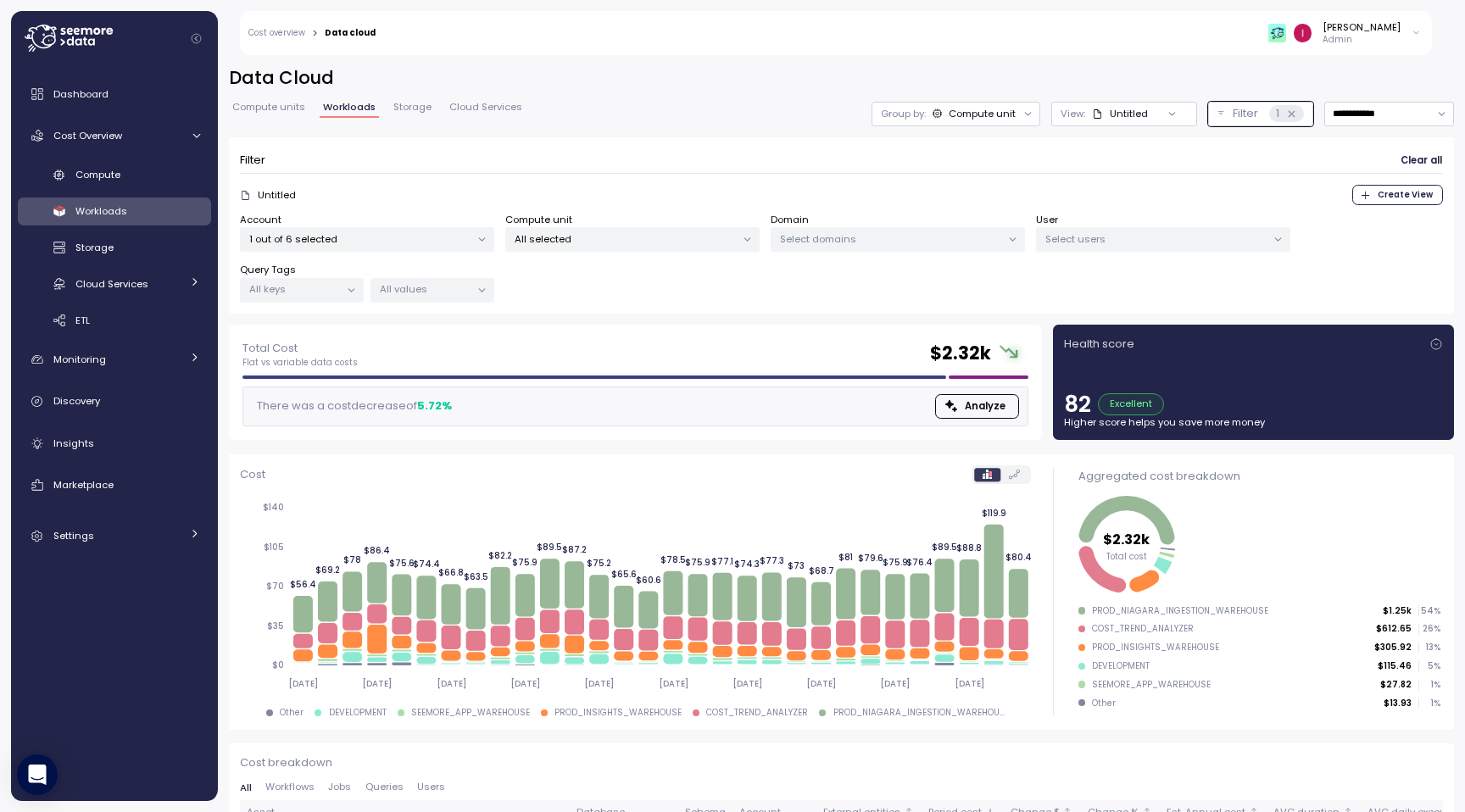
click at [1185, 257] on div "Account 1 out of 6 selected Compute unit All selected Domain Select domains Use…" at bounding box center [841, 258] width 1204 height 91
click at [1196, 229] on div "Select users" at bounding box center [1163, 239] width 254 height 25
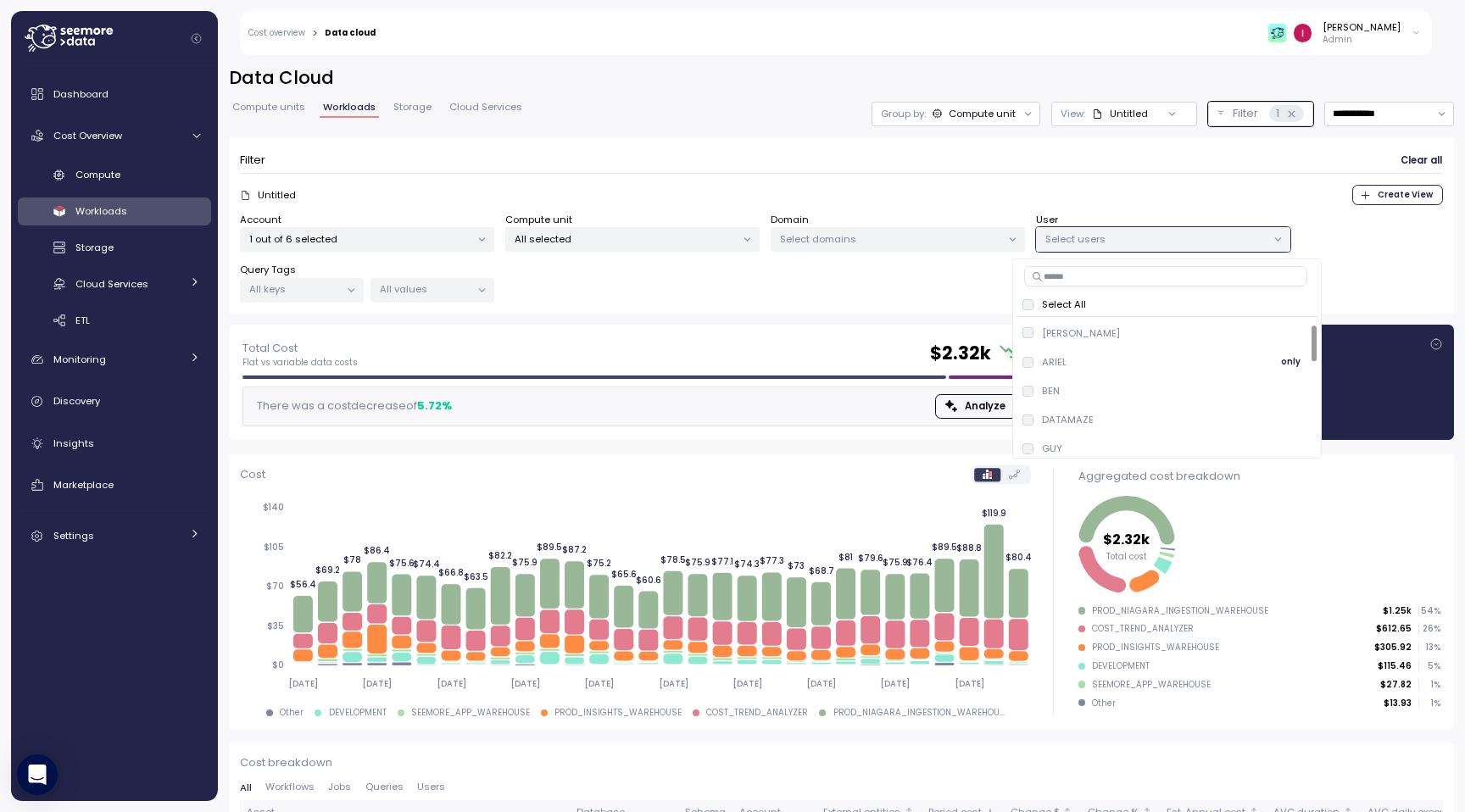
scroll to position [29, 0]
click at [1080, 360] on div "ARIEL only" at bounding box center [1166, 360] width 289 height 21
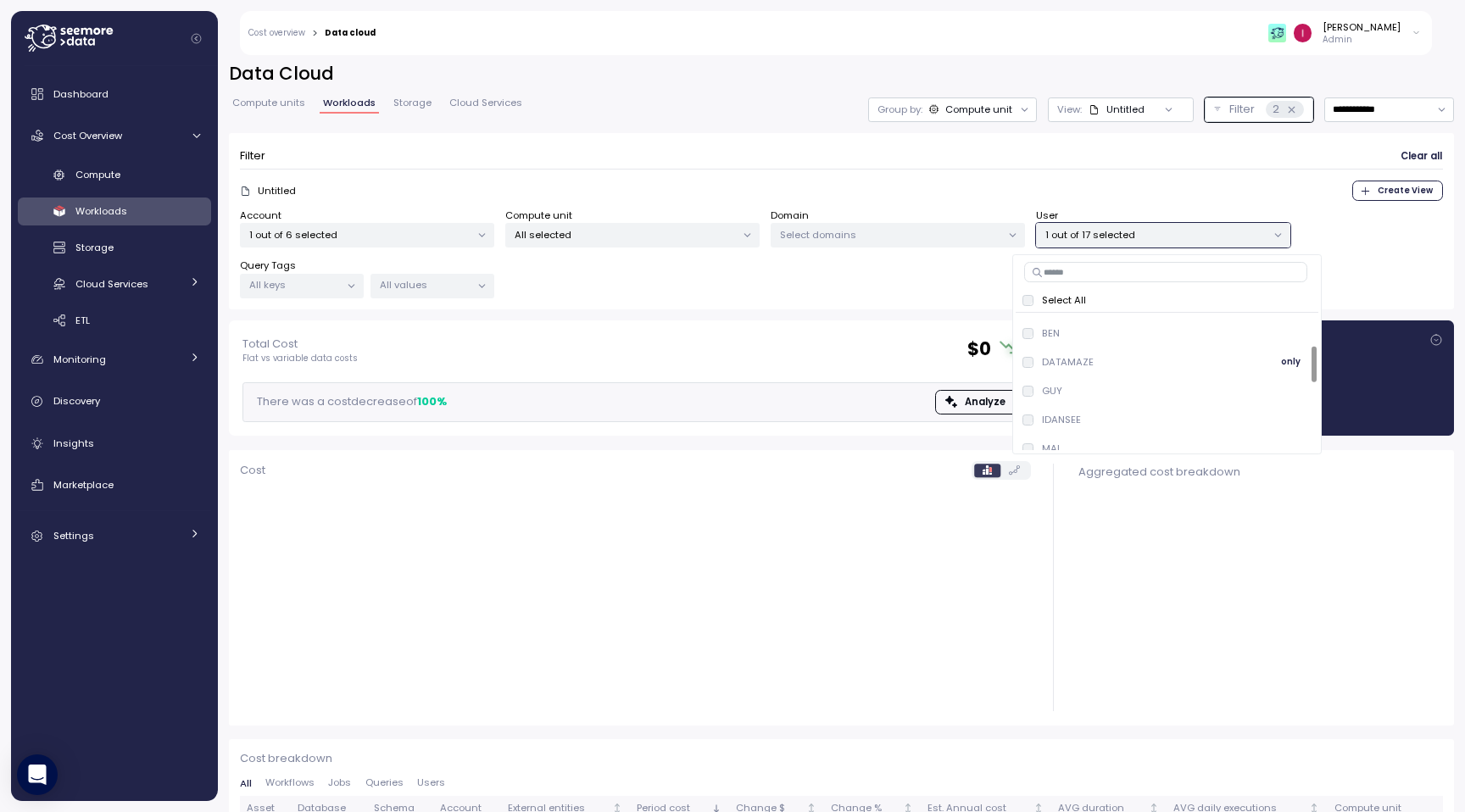
scroll to position [76, 0]
click at [1089, 371] on p "DATAMAZE" at bounding box center [1068, 367] width 51 height 14
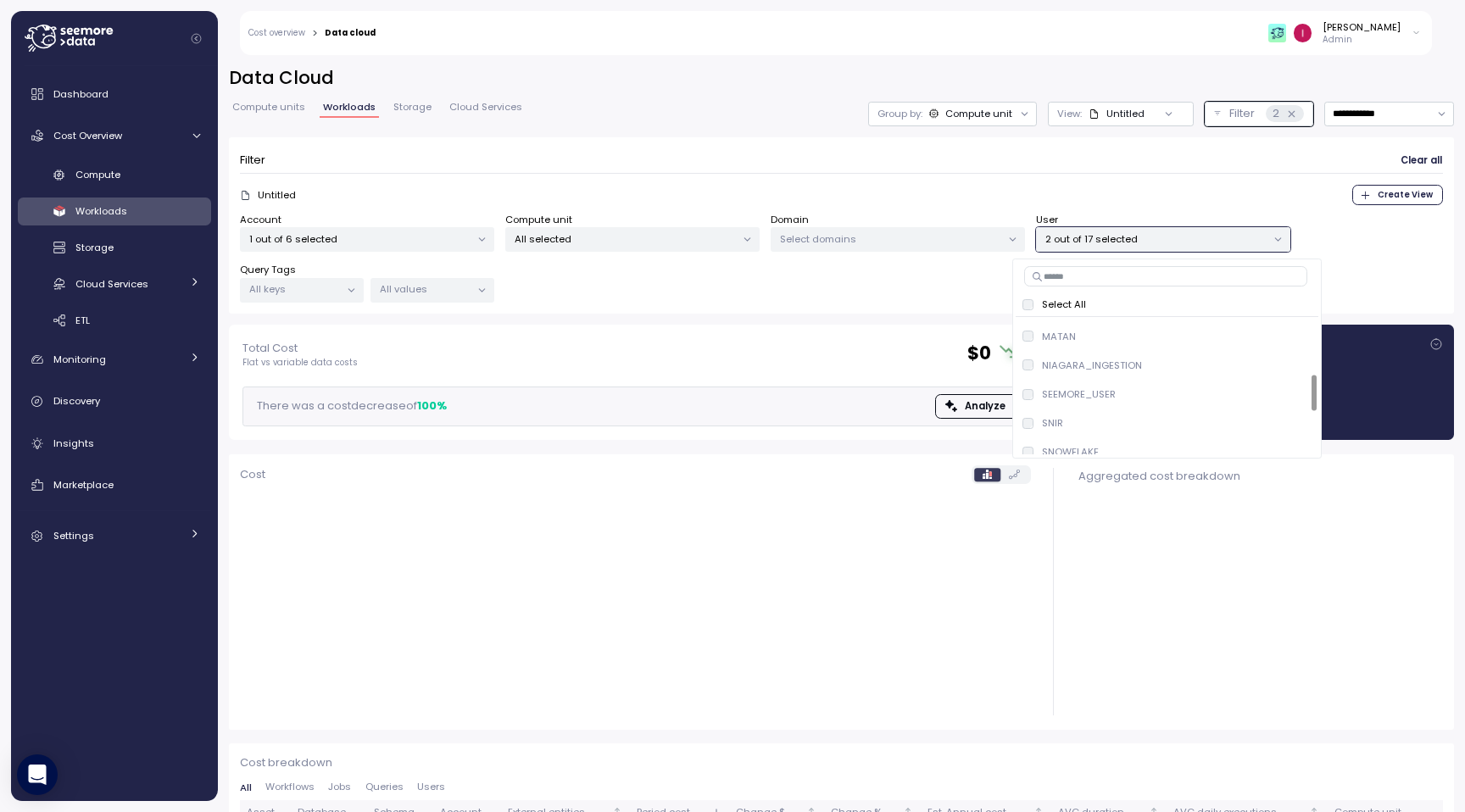
scroll to position [215, 0]
click at [1122, 373] on p "NIAGARA_INGESTION" at bounding box center [1091, 376] width 100 height 14
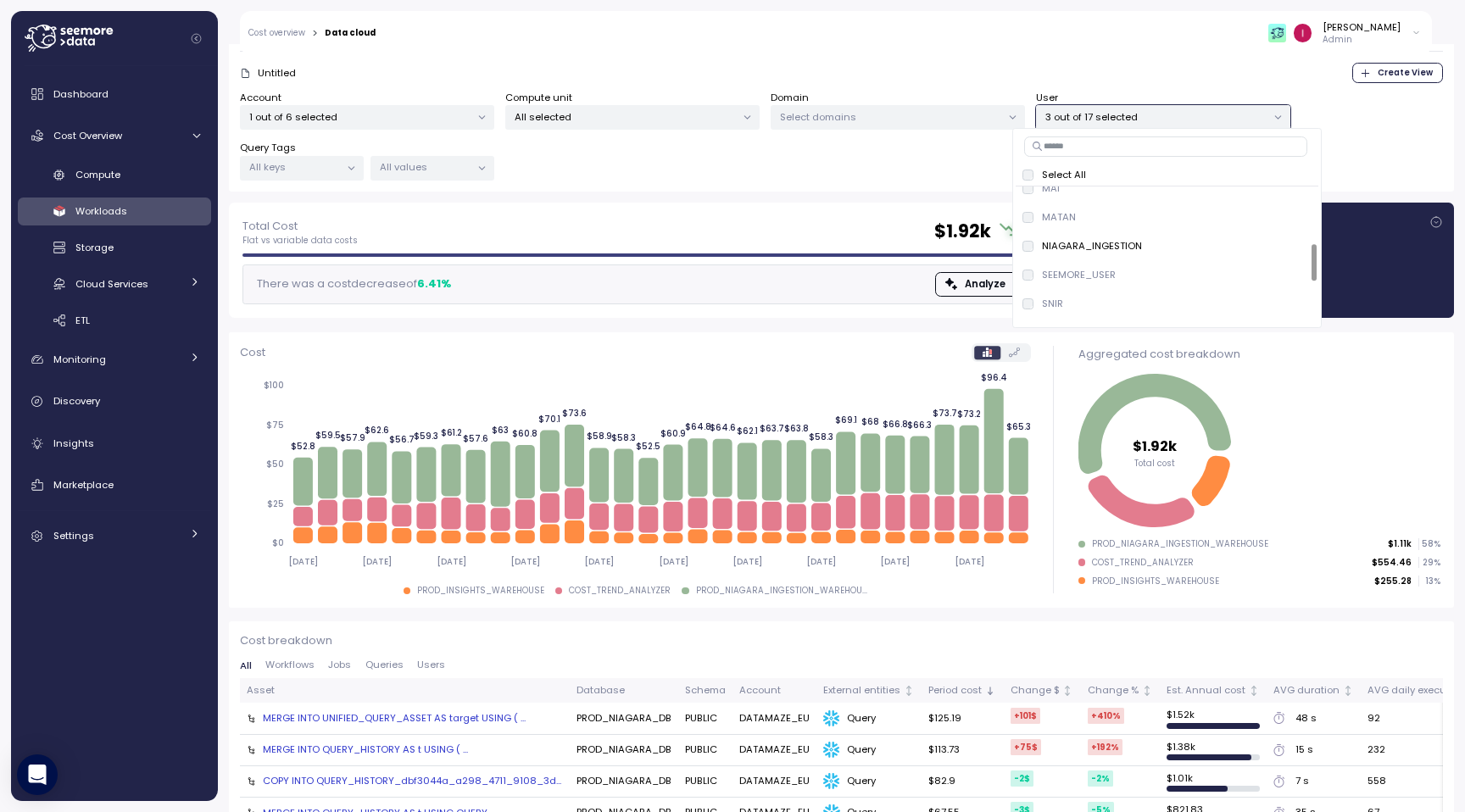
scroll to position [130, 0]
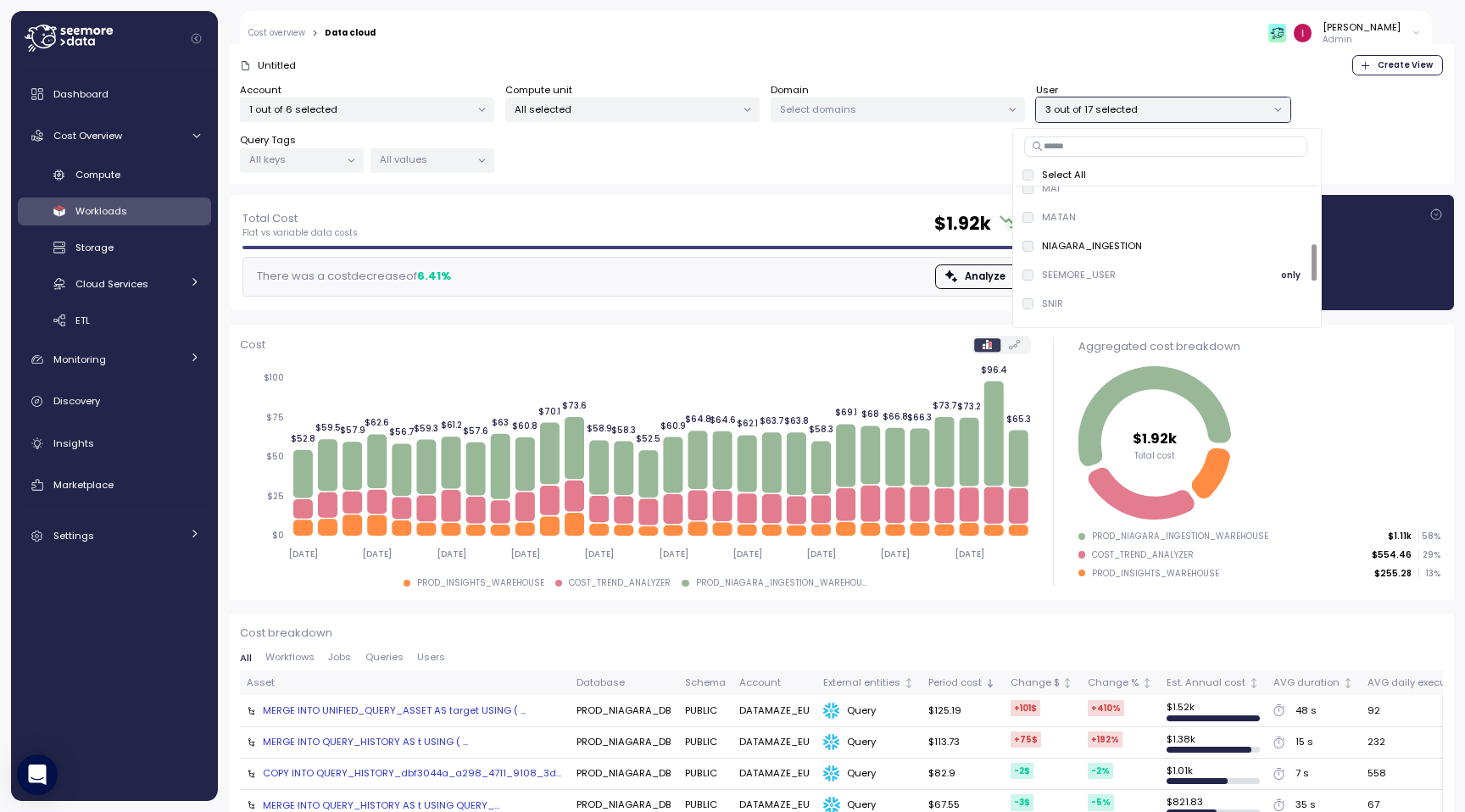
click at [1271, 271] on button "only" at bounding box center [1291, 274] width 40 height 21
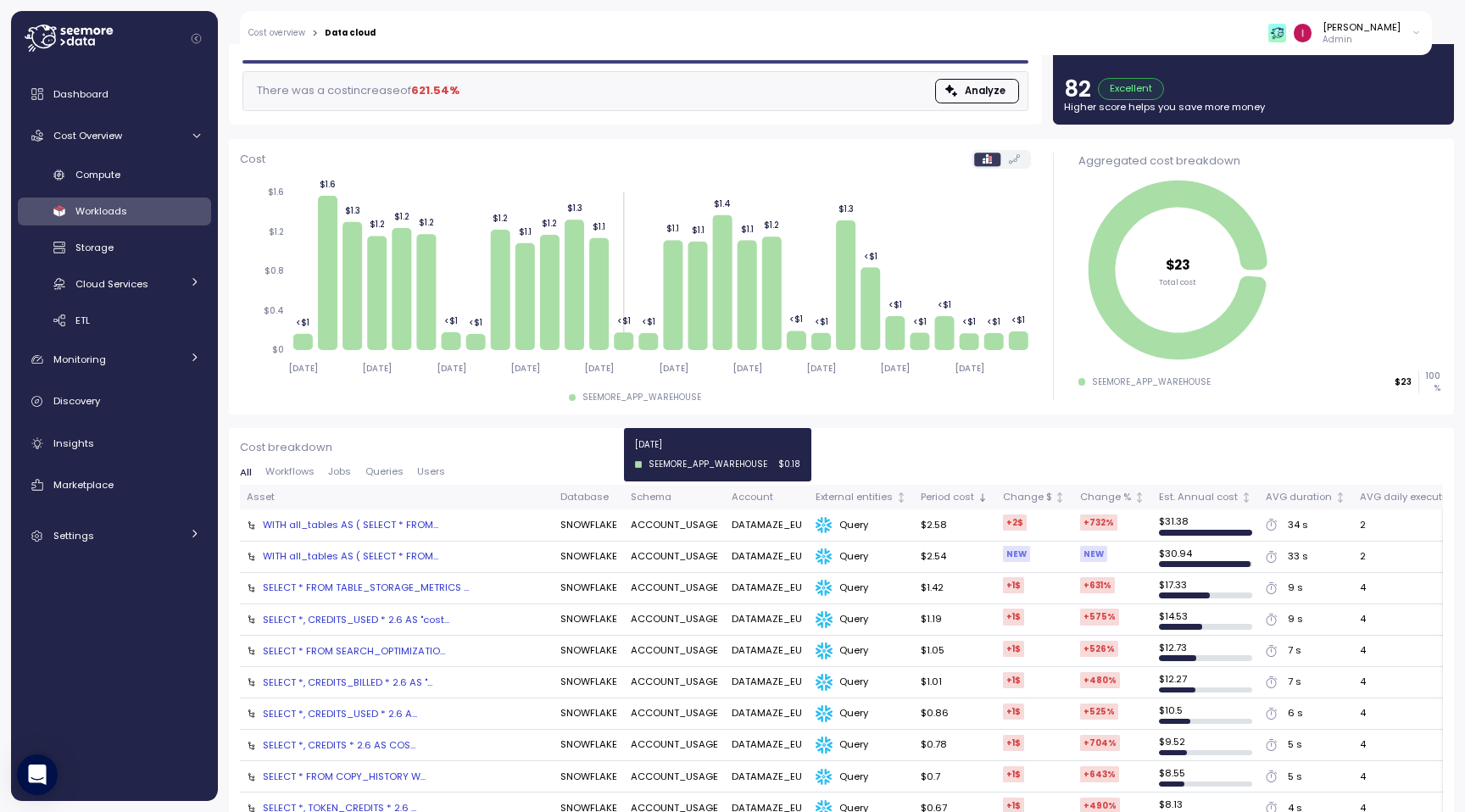
scroll to position [320, 0]
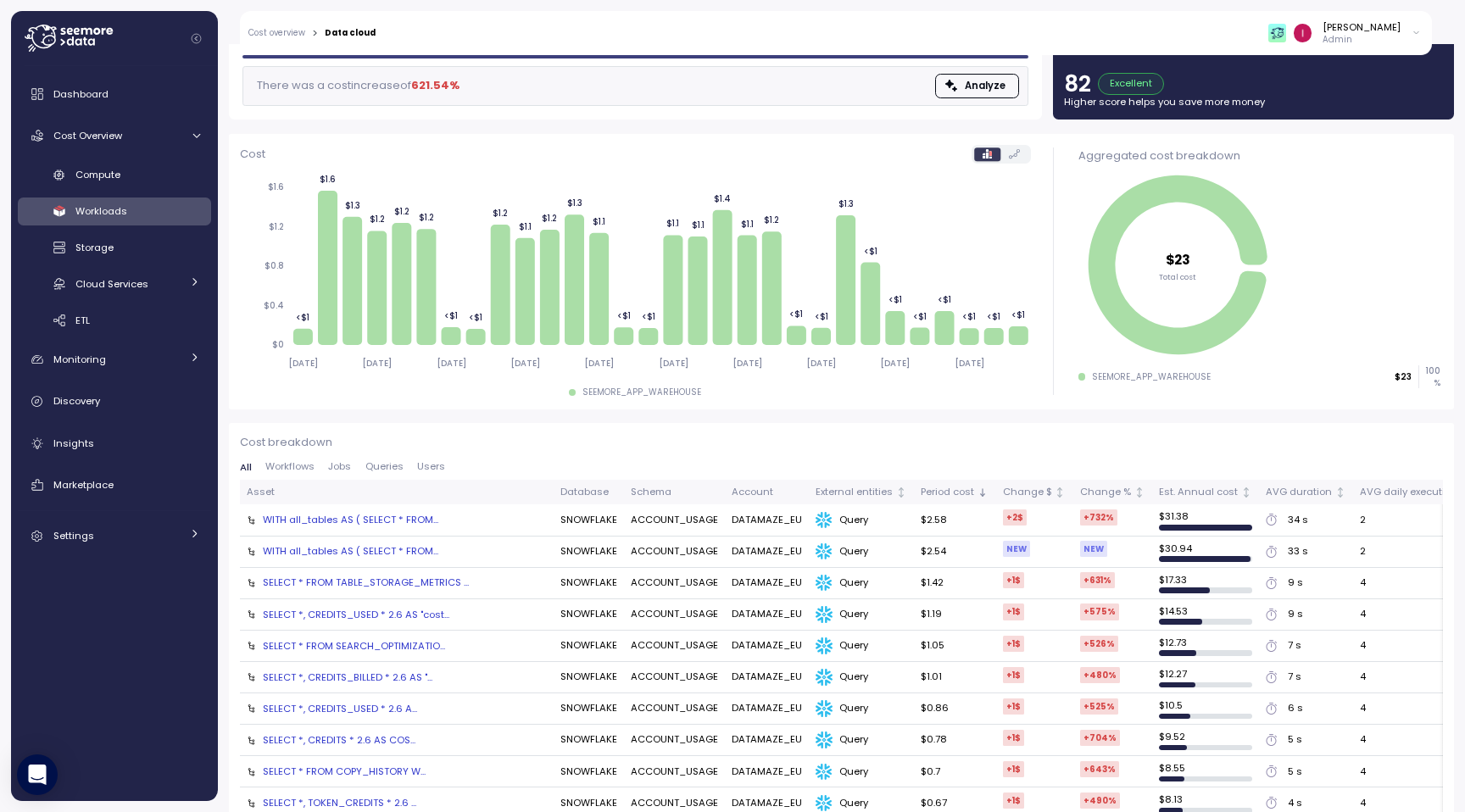
click at [431, 467] on span "Users" at bounding box center [431, 466] width 28 height 9
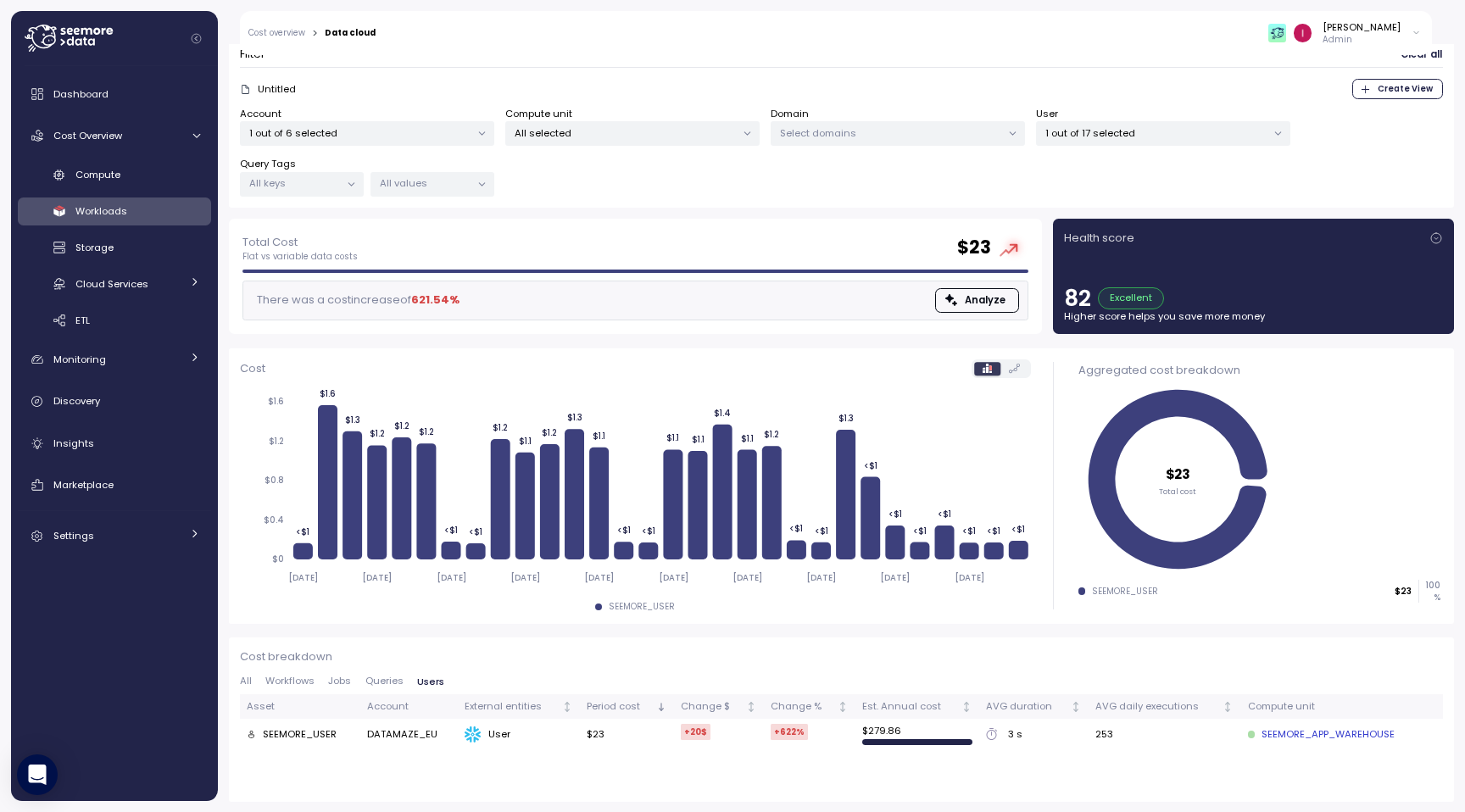
scroll to position [0, 0]
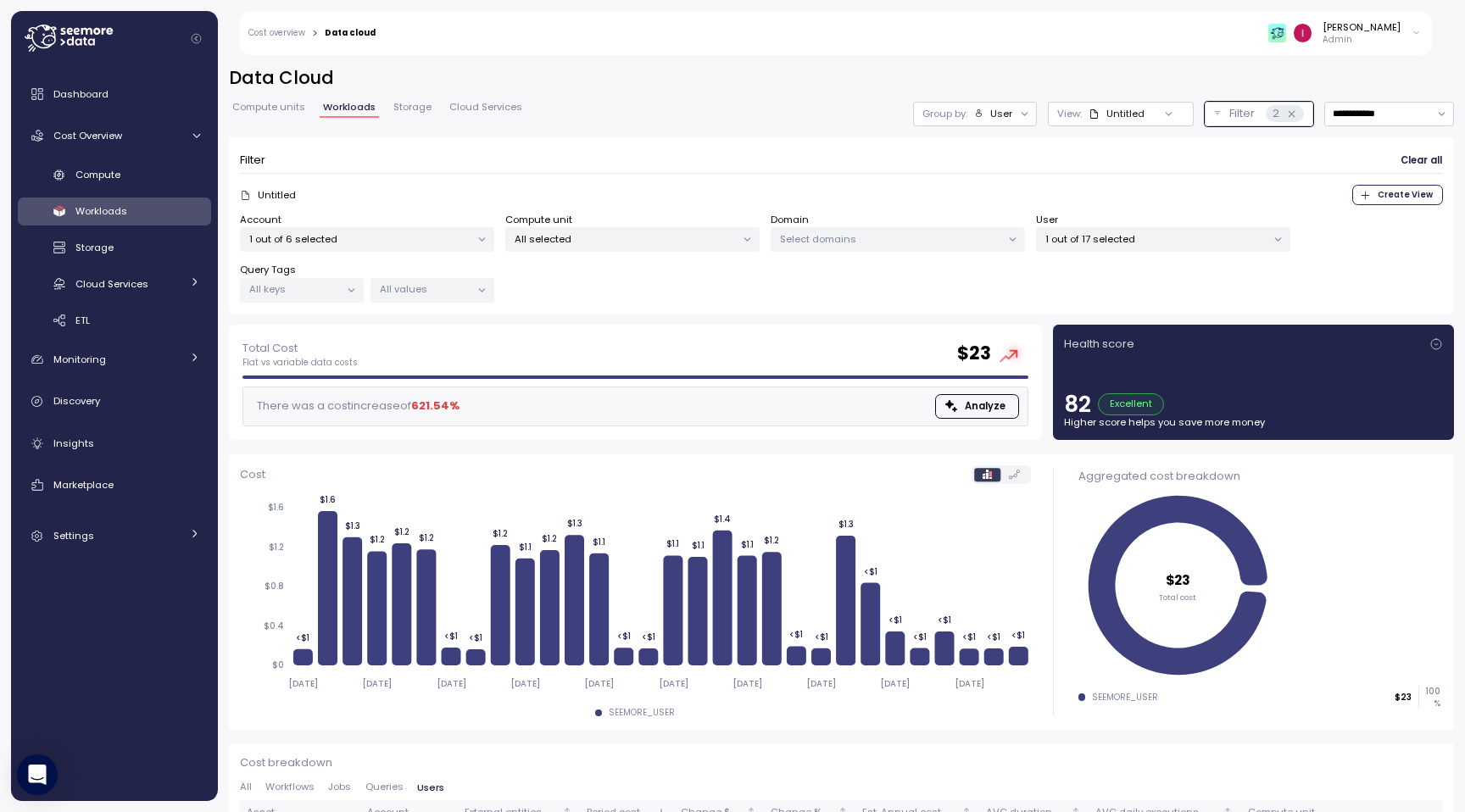
click at [1149, 233] on p "1 out of 17 selected" at bounding box center [1156, 239] width 221 height 14
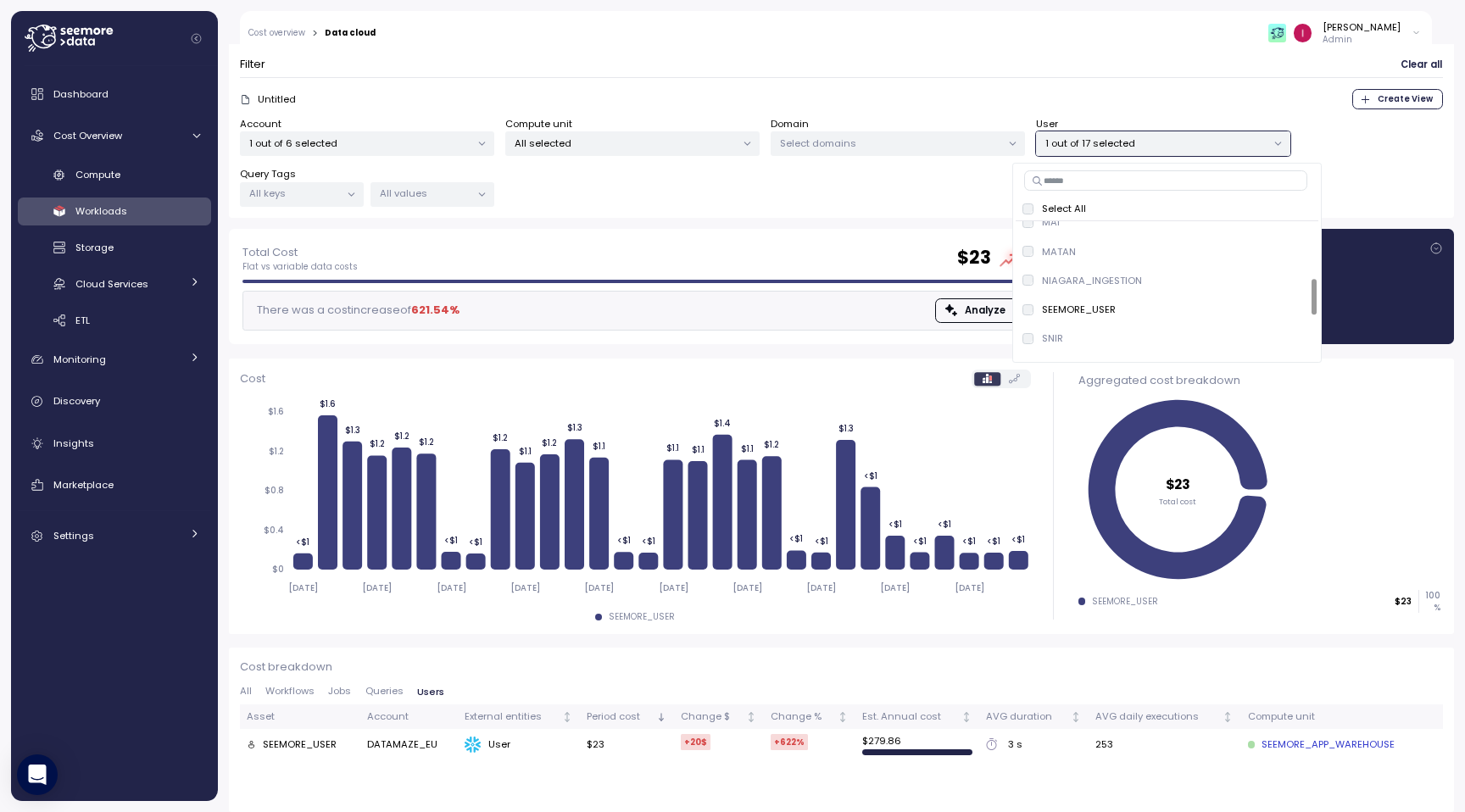
scroll to position [106, 0]
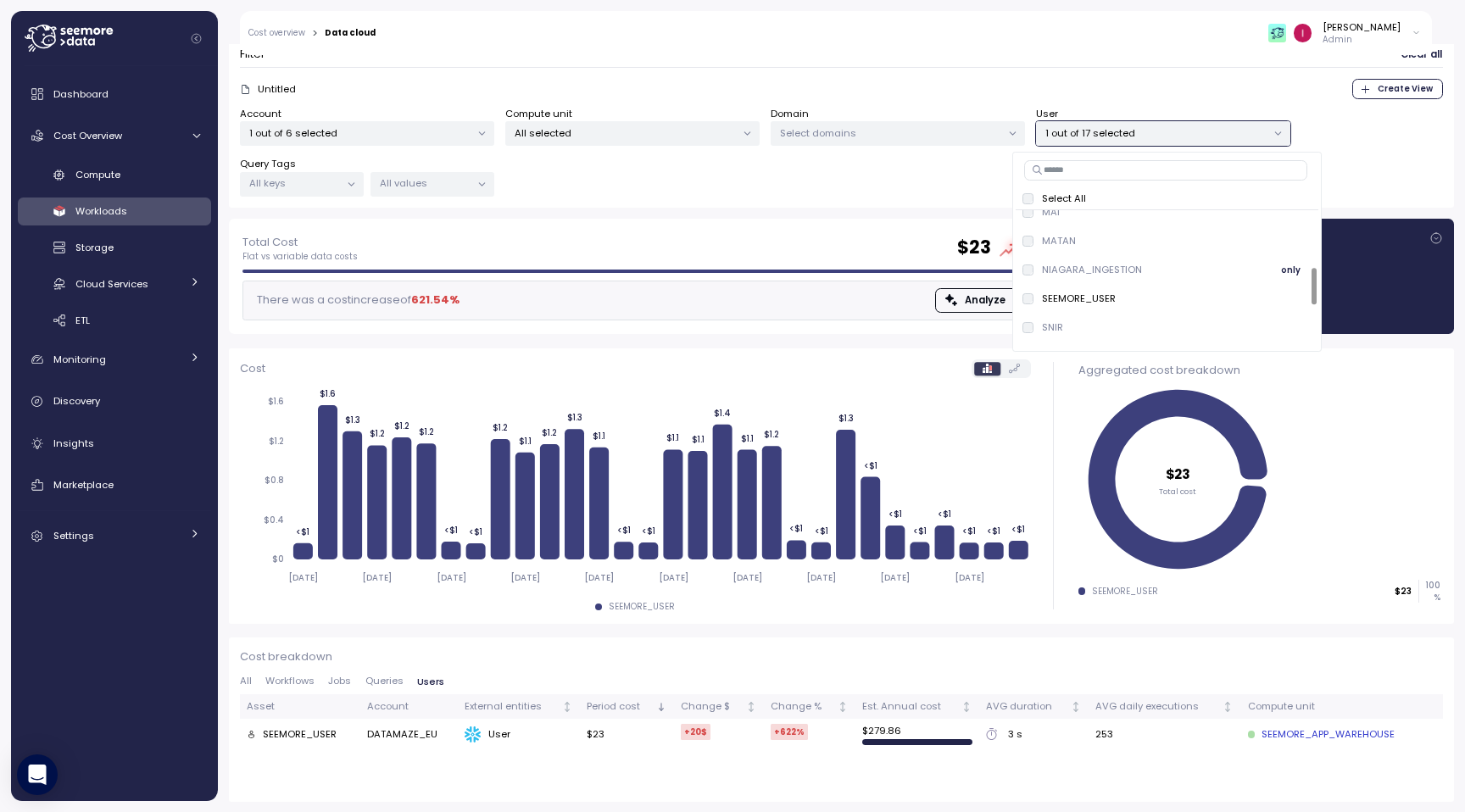
click at [1076, 271] on p "NIAGARA_INGESTION" at bounding box center [1091, 270] width 100 height 14
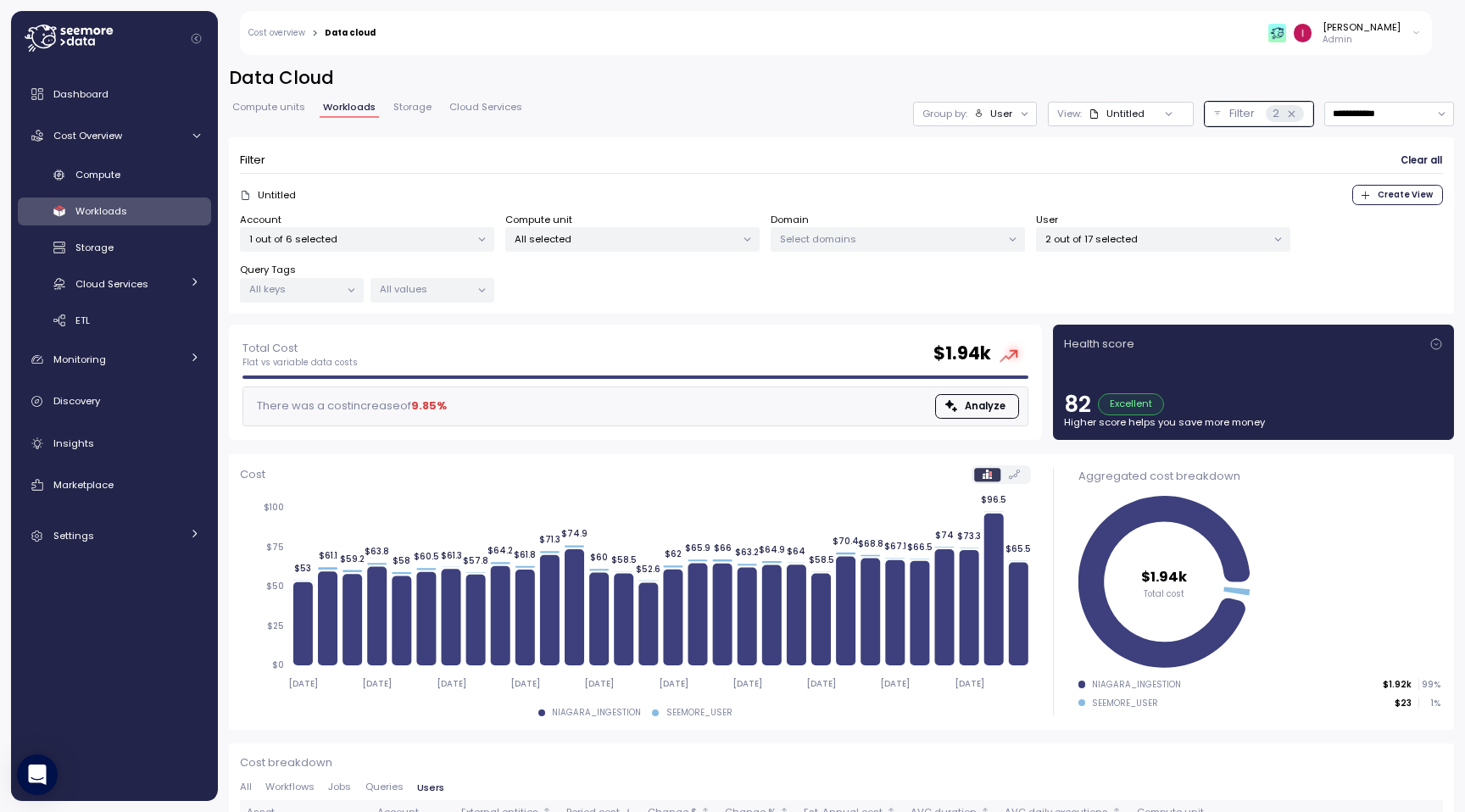
click at [802, 293] on div "Account 1 out of 6 selected Compute unit All selected Domain Select domains Use…" at bounding box center [841, 258] width 1204 height 91
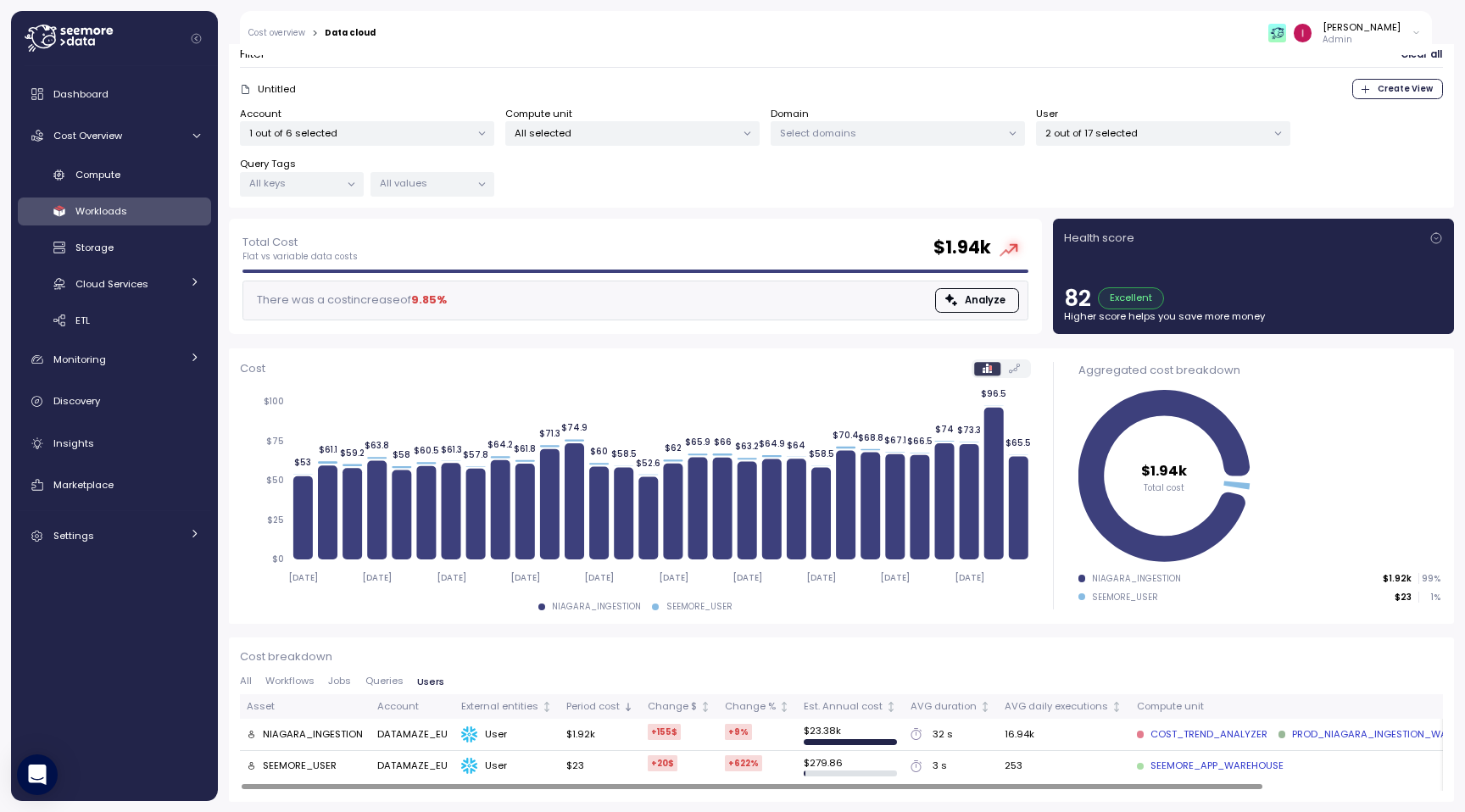
click at [248, 677] on span "All" at bounding box center [245, 680] width 12 height 9
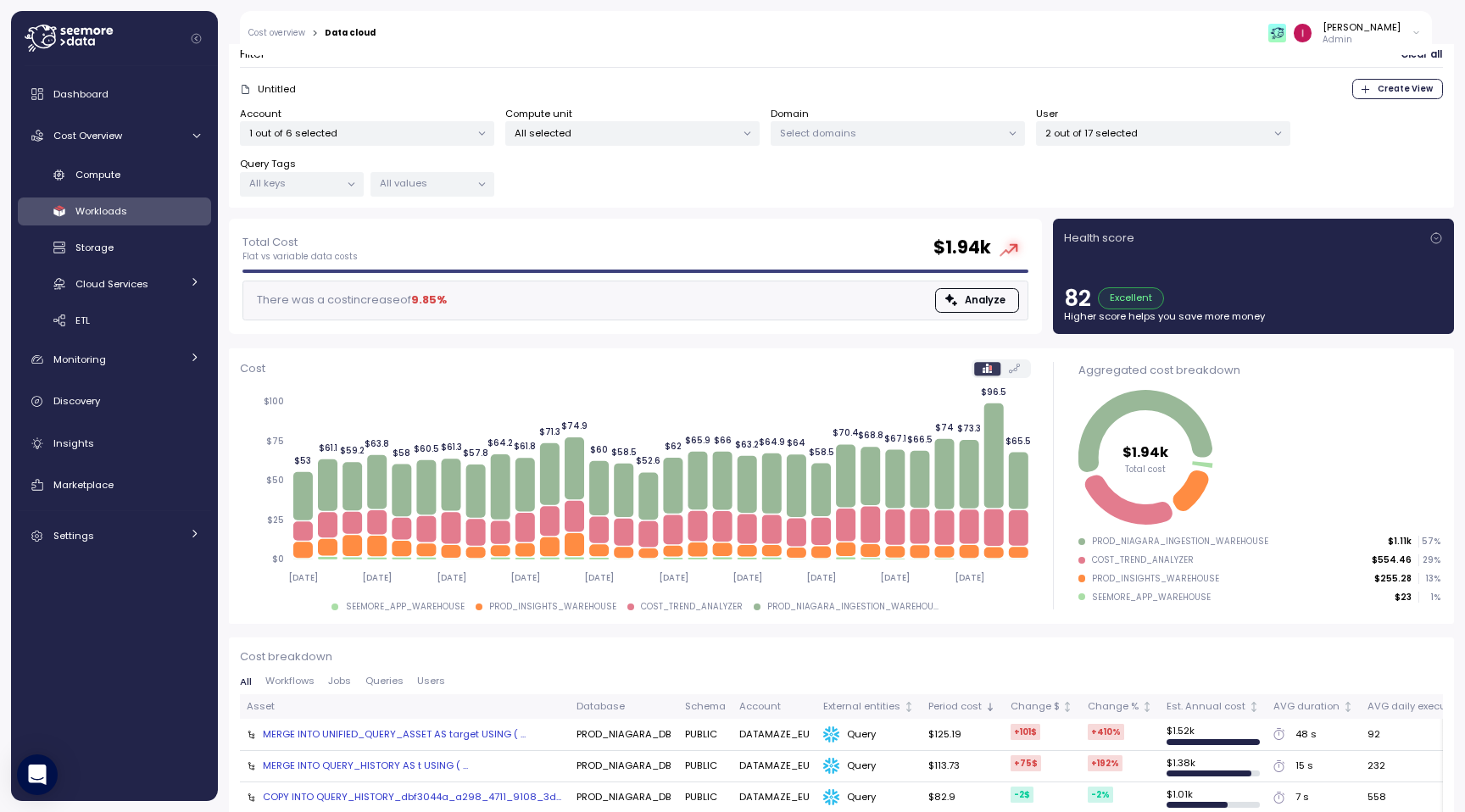
click at [300, 686] on span "Workflows" at bounding box center [290, 680] width 49 height 9
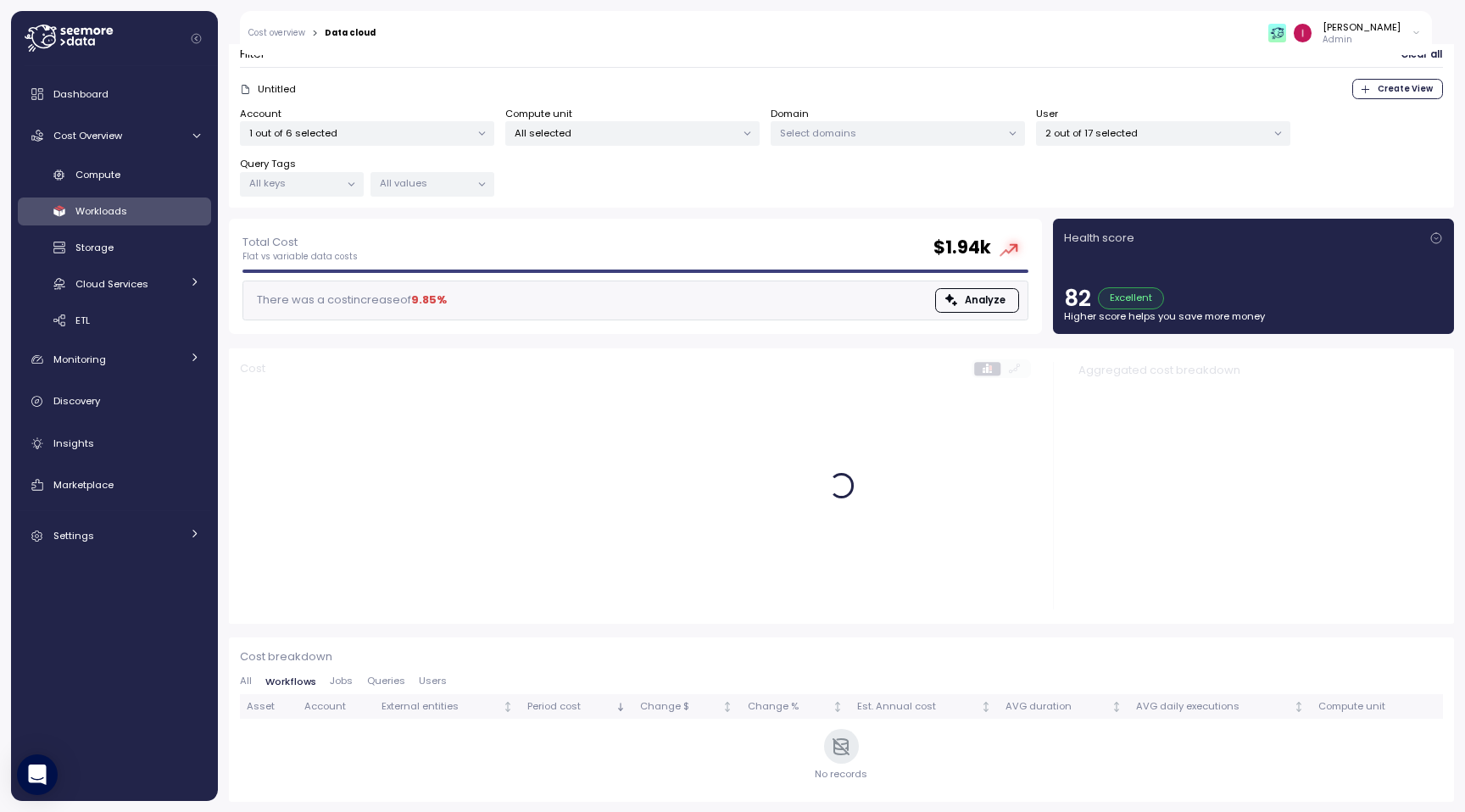
click at [333, 674] on div "Cost breakdown All Workflows Jobs Queries Users Asset Account External entities…" at bounding box center [841, 719] width 1204 height 143
click at [348, 678] on span "Jobs" at bounding box center [341, 680] width 23 height 9
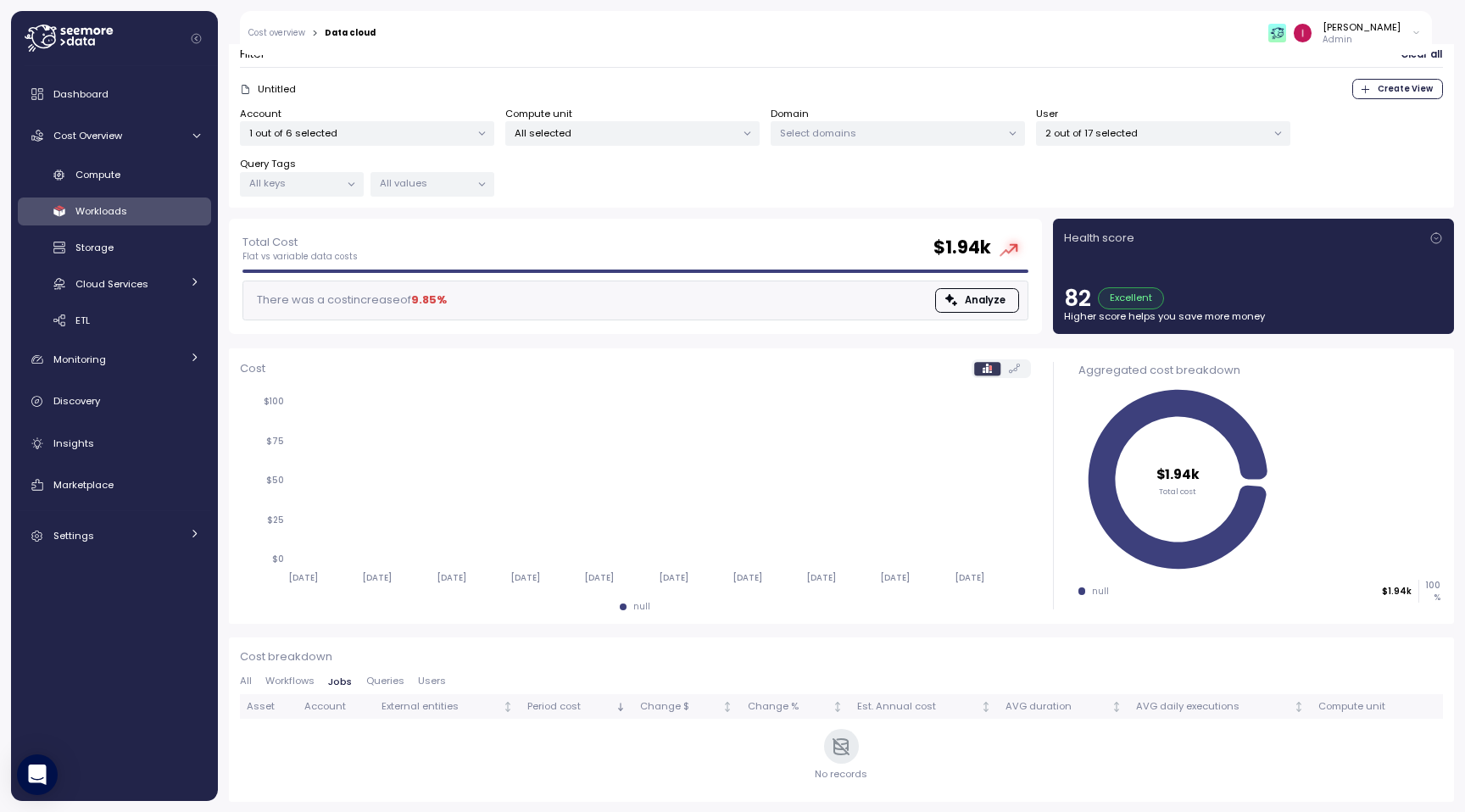
click at [386, 680] on span "Queries" at bounding box center [385, 680] width 38 height 9
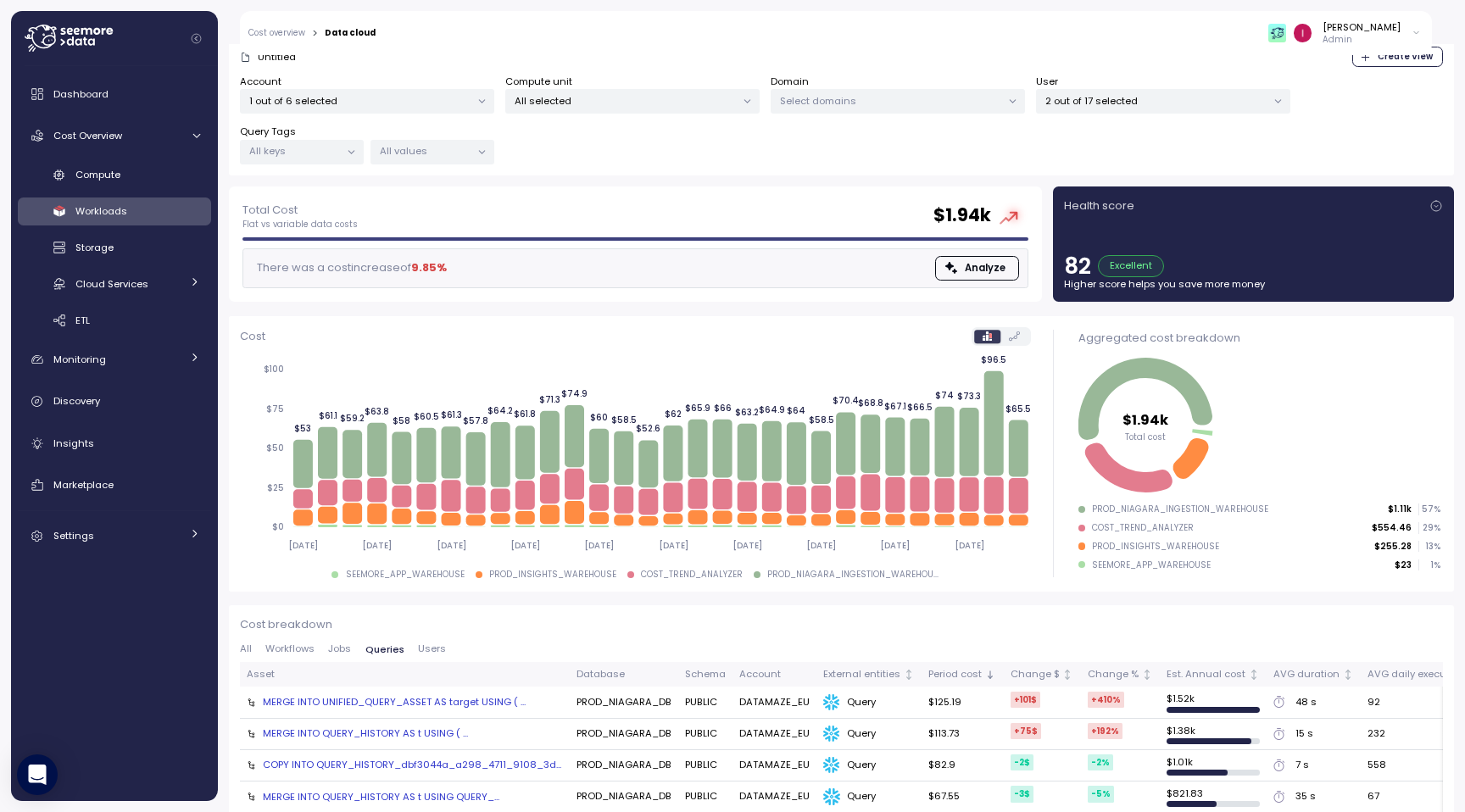
scroll to position [0, 0]
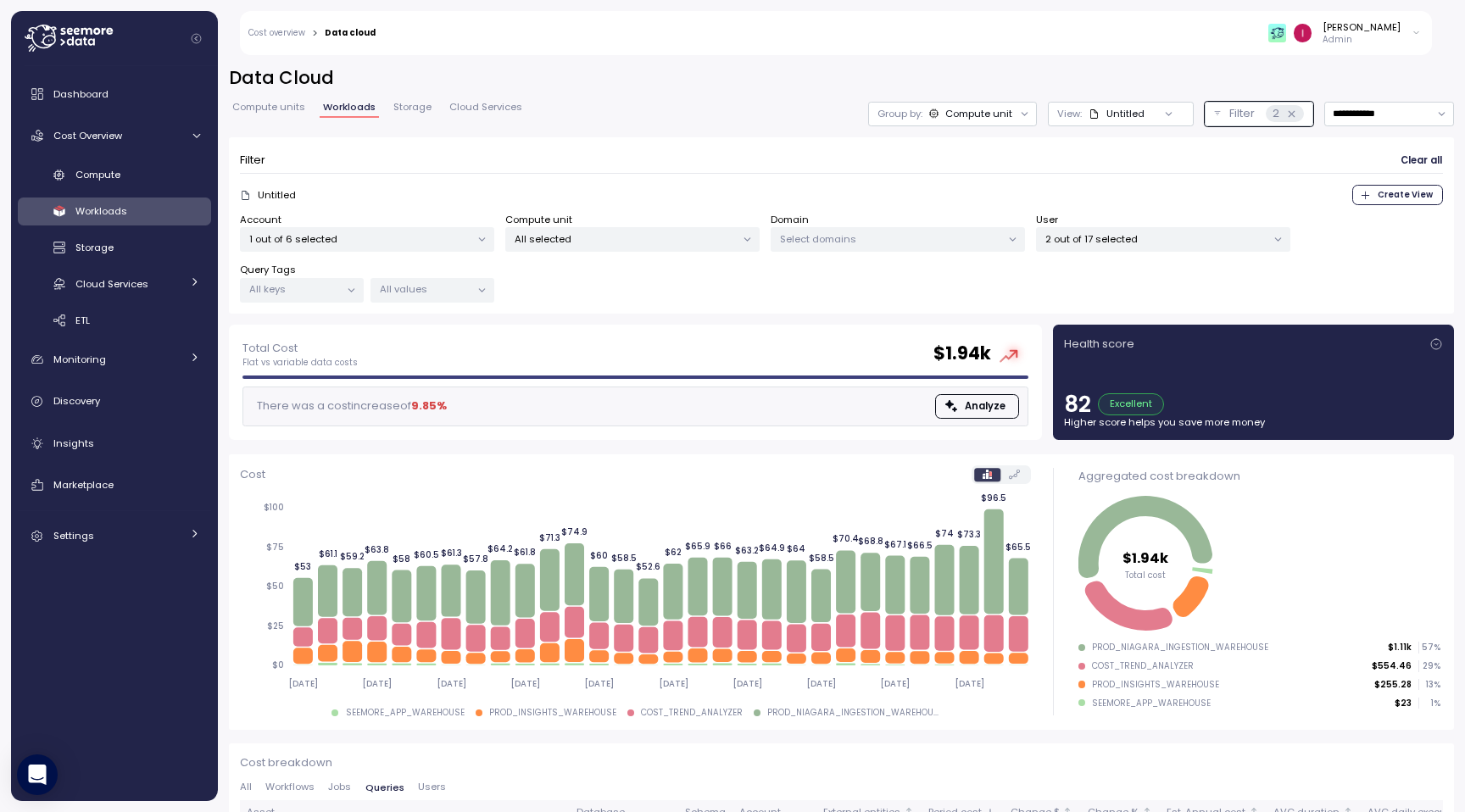
click at [1126, 240] on p "2 out of 17 selected" at bounding box center [1156, 239] width 221 height 14
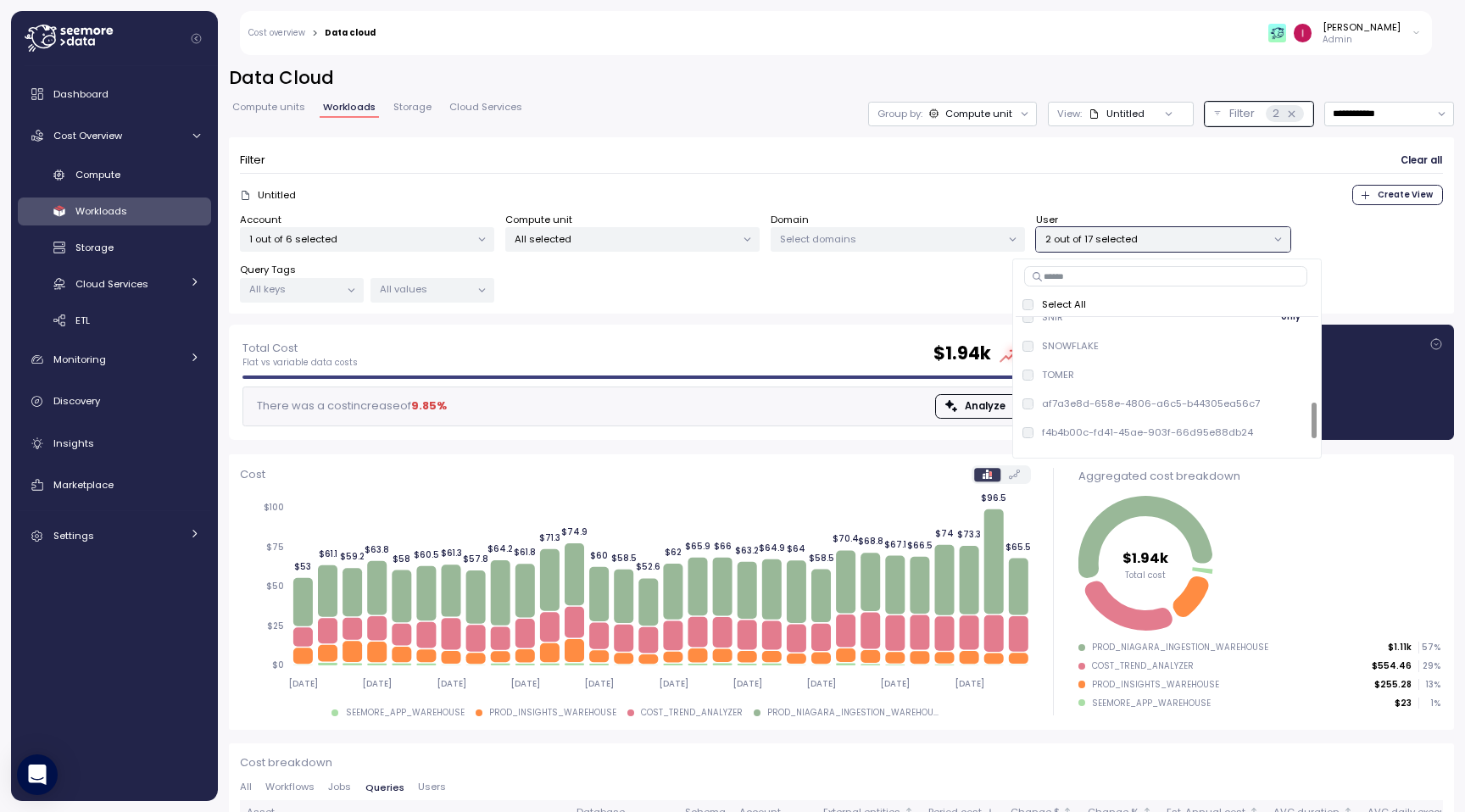
scroll to position [336, 0]
click at [1049, 407] on div "af7a3e8d-658e-4806-a6c5-b44305ea56c7 only" at bounding box center [1166, 400] width 289 height 21
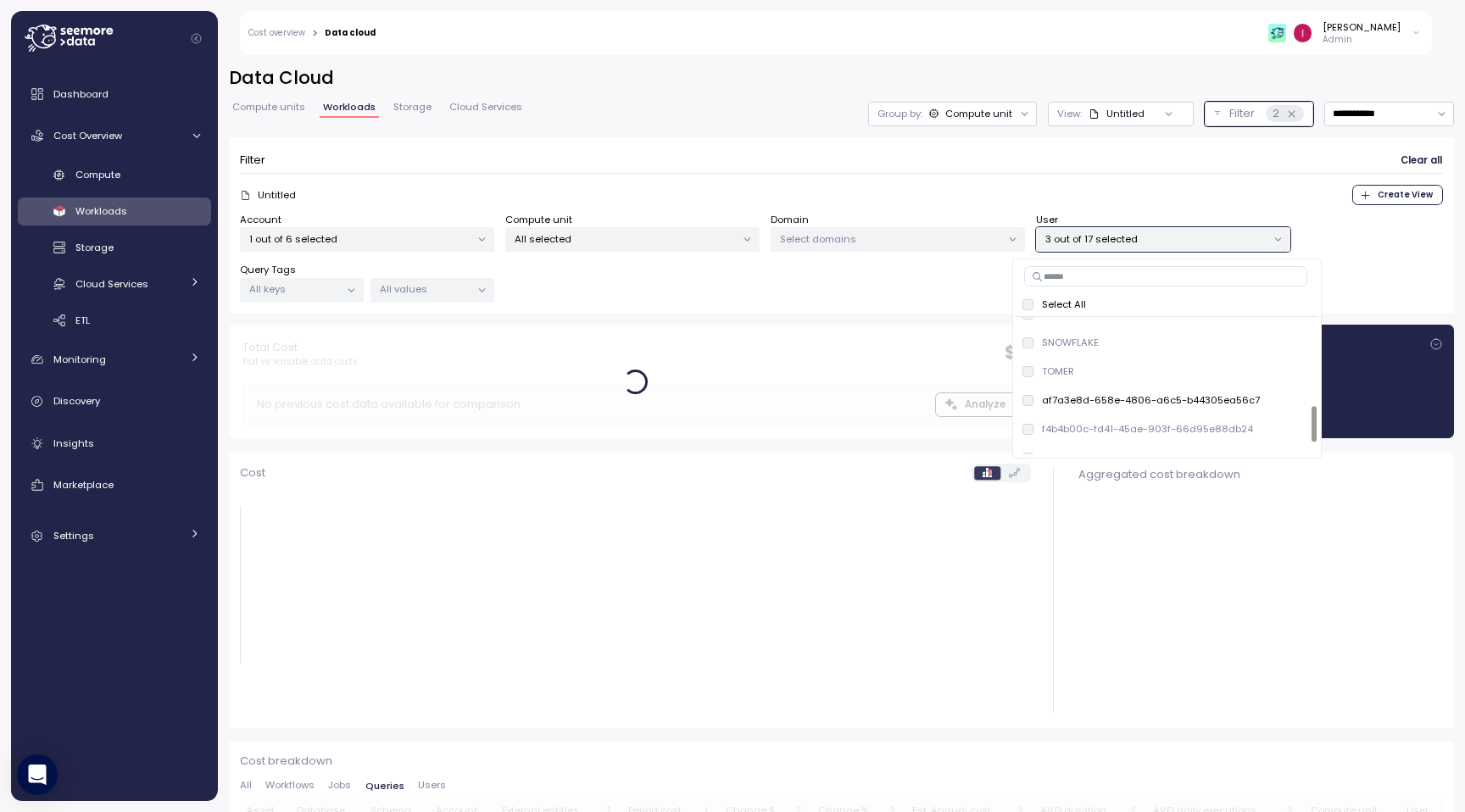
scroll to position [104, 0]
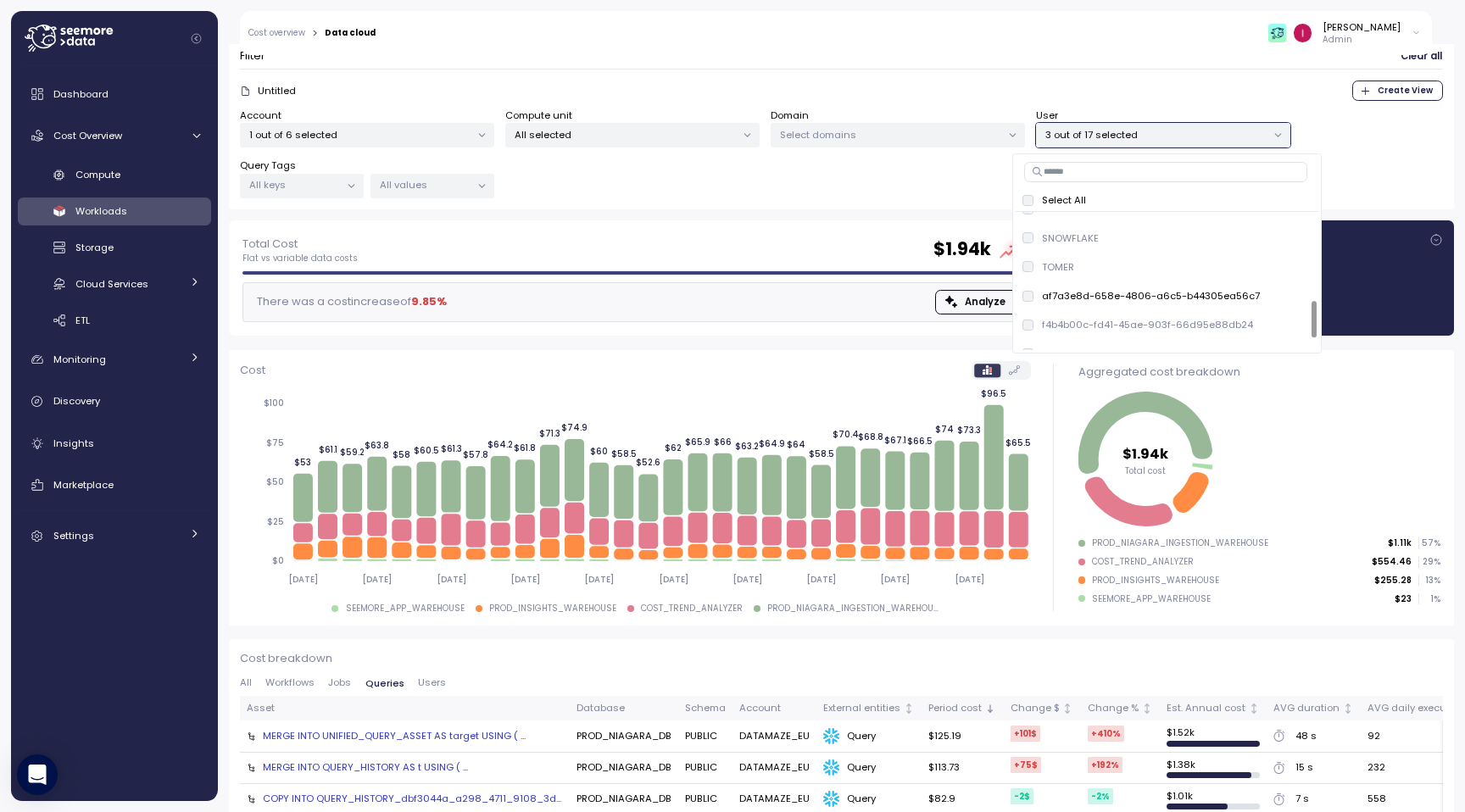
click at [302, 684] on span "Workflows" at bounding box center [290, 682] width 49 height 9
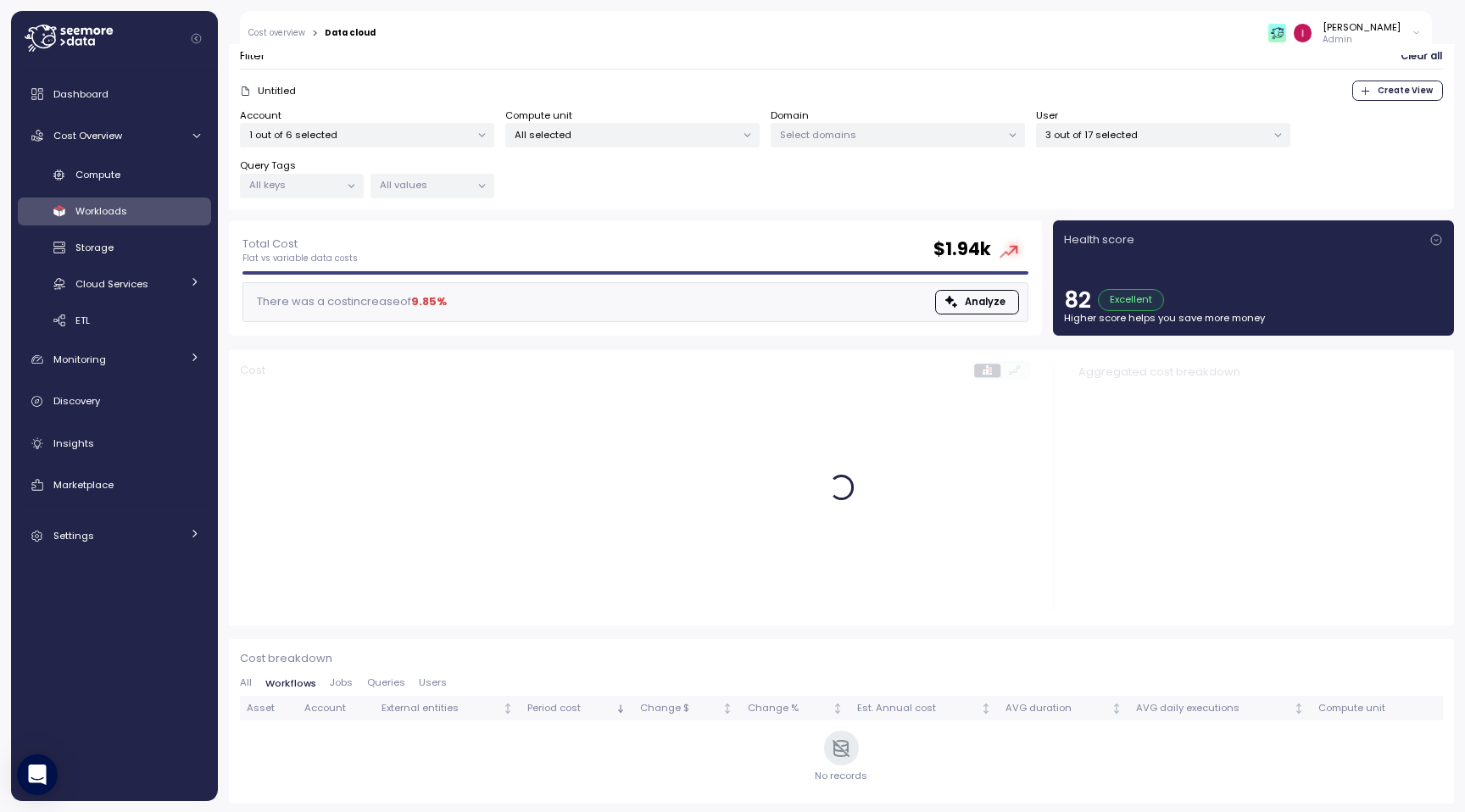
click at [346, 678] on span "Jobs" at bounding box center [341, 682] width 23 height 9
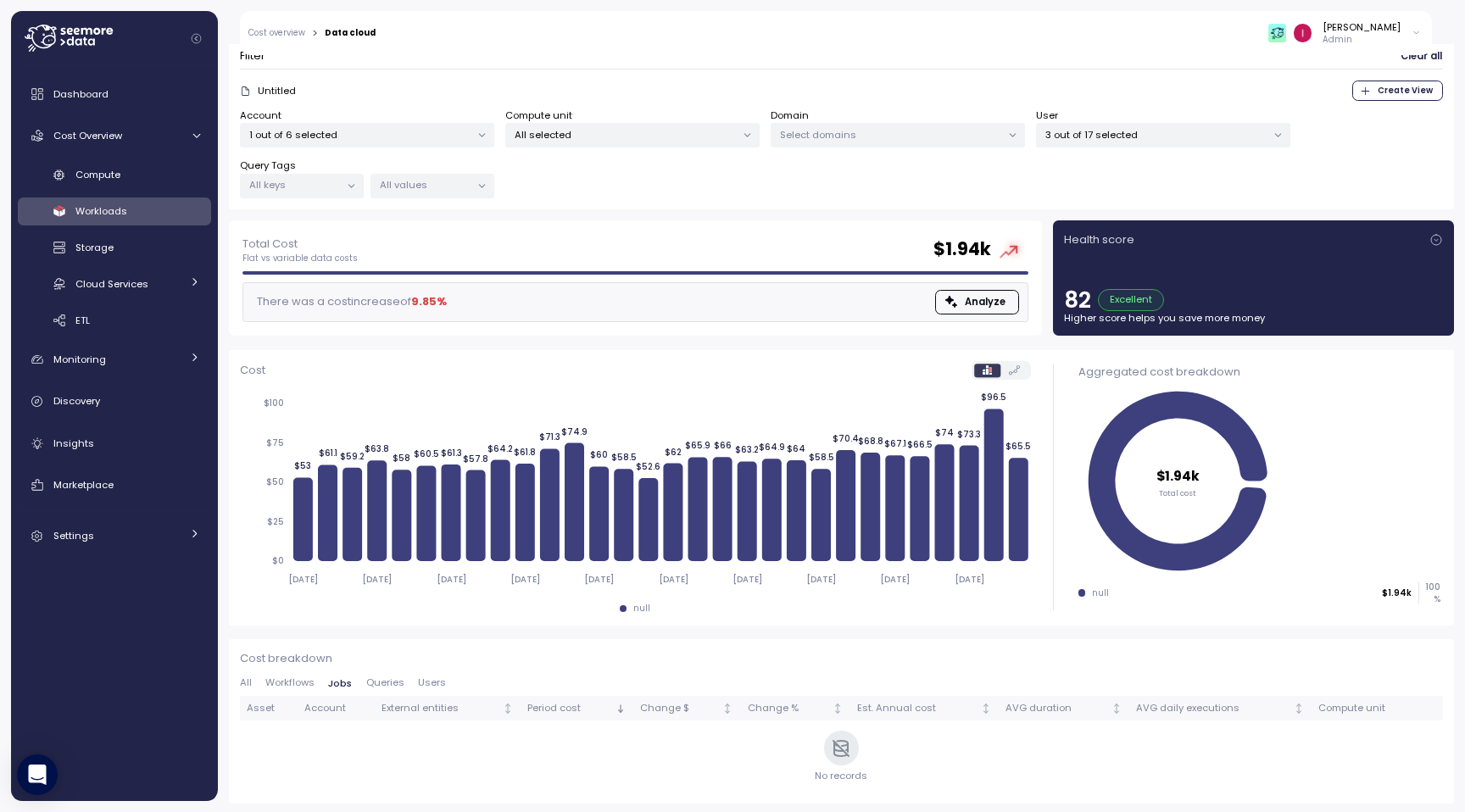
click at [1155, 131] on p "3 out of 17 selected" at bounding box center [1156, 135] width 221 height 14
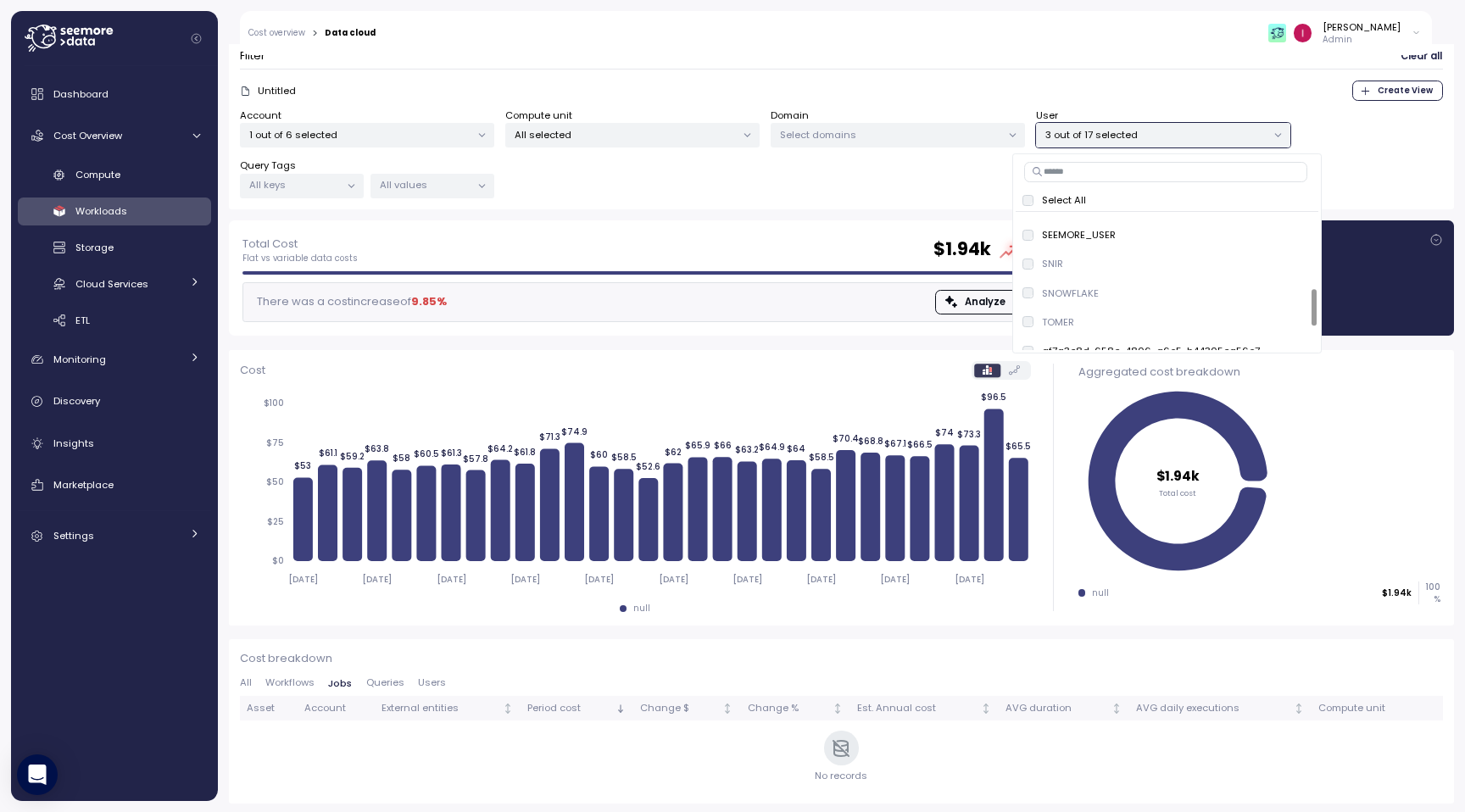
scroll to position [295, 0]
click at [1289, 255] on span "only" at bounding box center [1291, 249] width 20 height 19
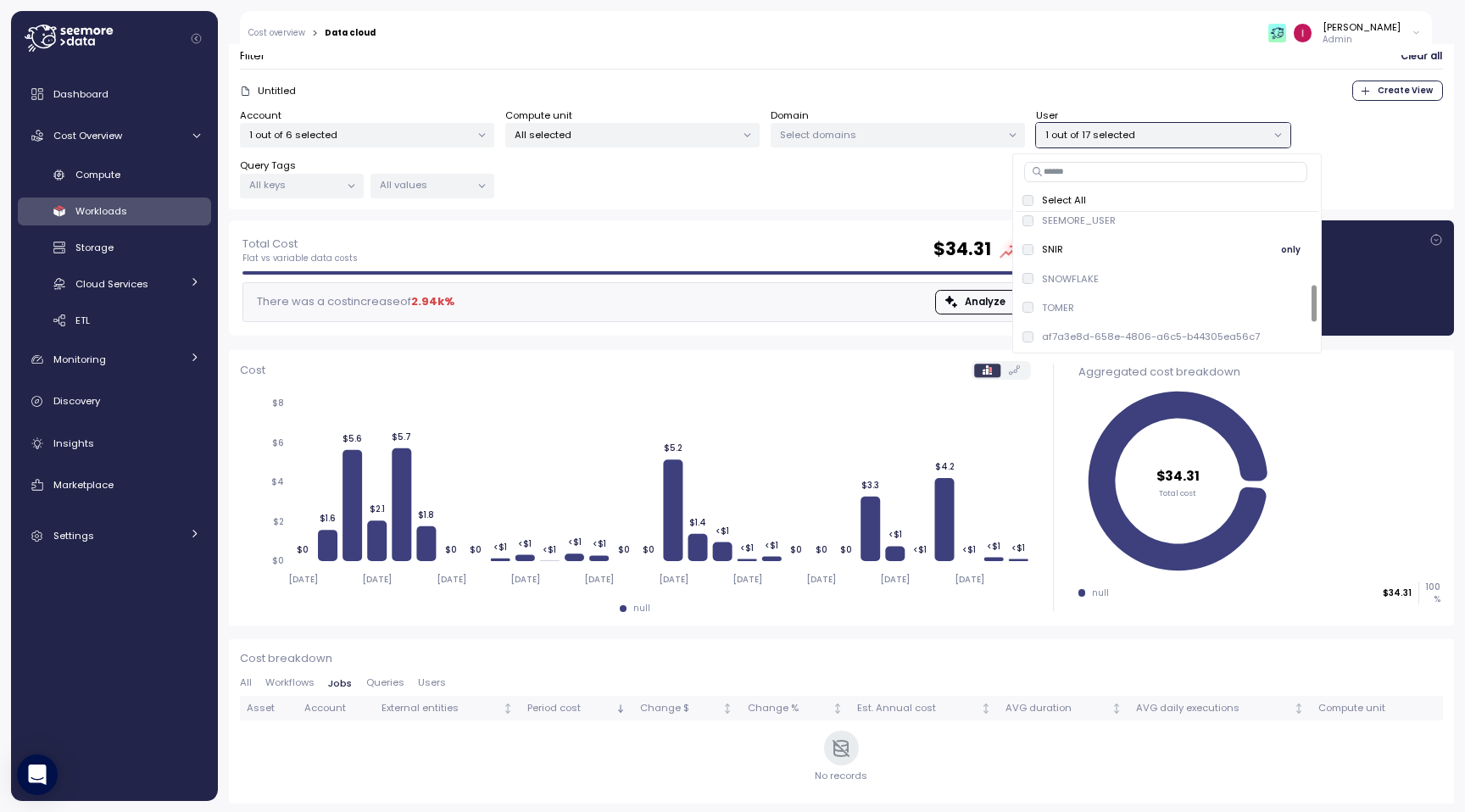
scroll to position [269, 0]
click at [1107, 245] on p "SEEMORE_USER" at bounding box center [1079, 246] width 74 height 14
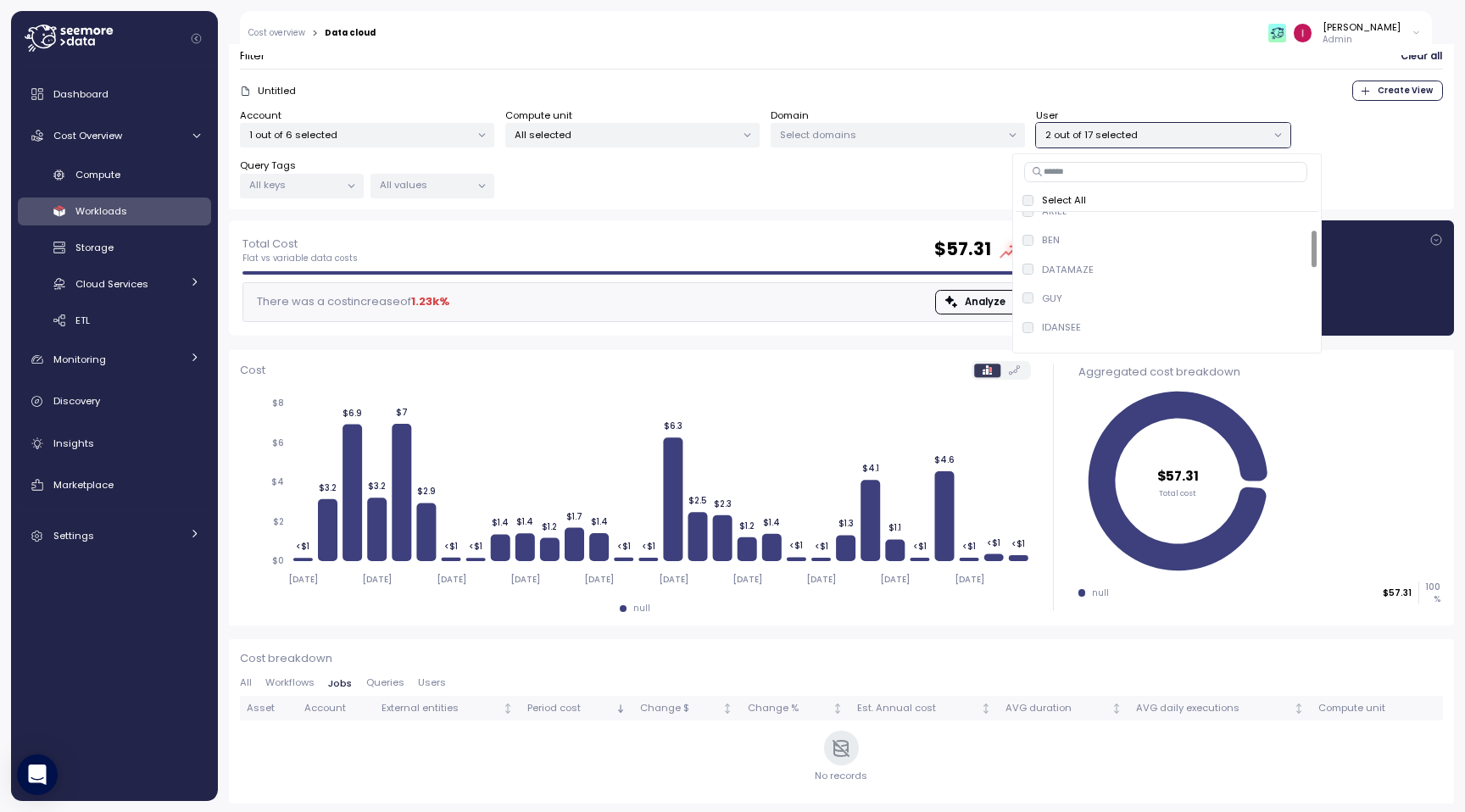
scroll to position [60, 0]
click at [1072, 308] on div "GUY only" at bounding box center [1166, 310] width 289 height 21
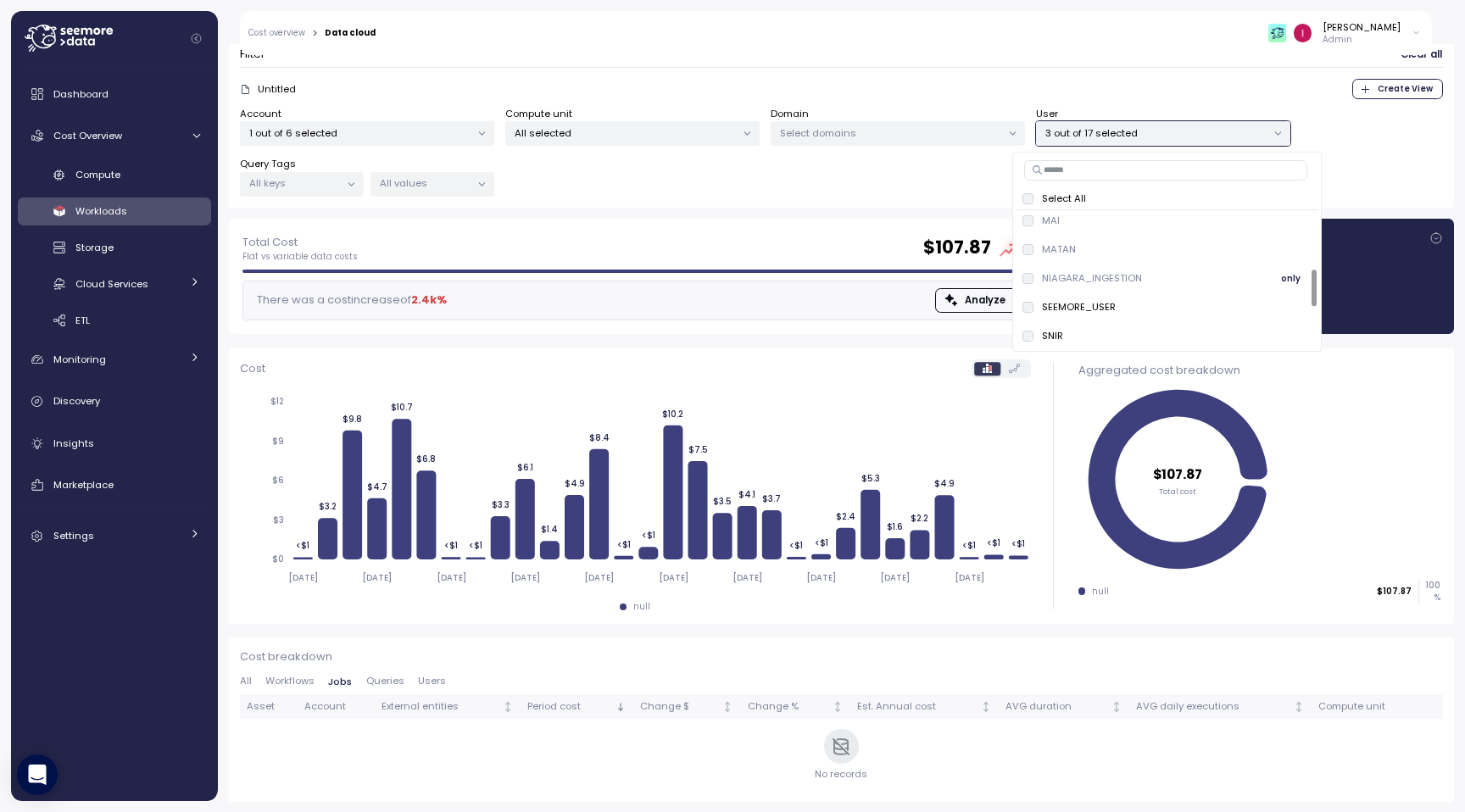
scroll to position [195, 0]
click at [1075, 289] on p "NIAGARA_INGESTION" at bounding box center [1091, 290] width 100 height 14
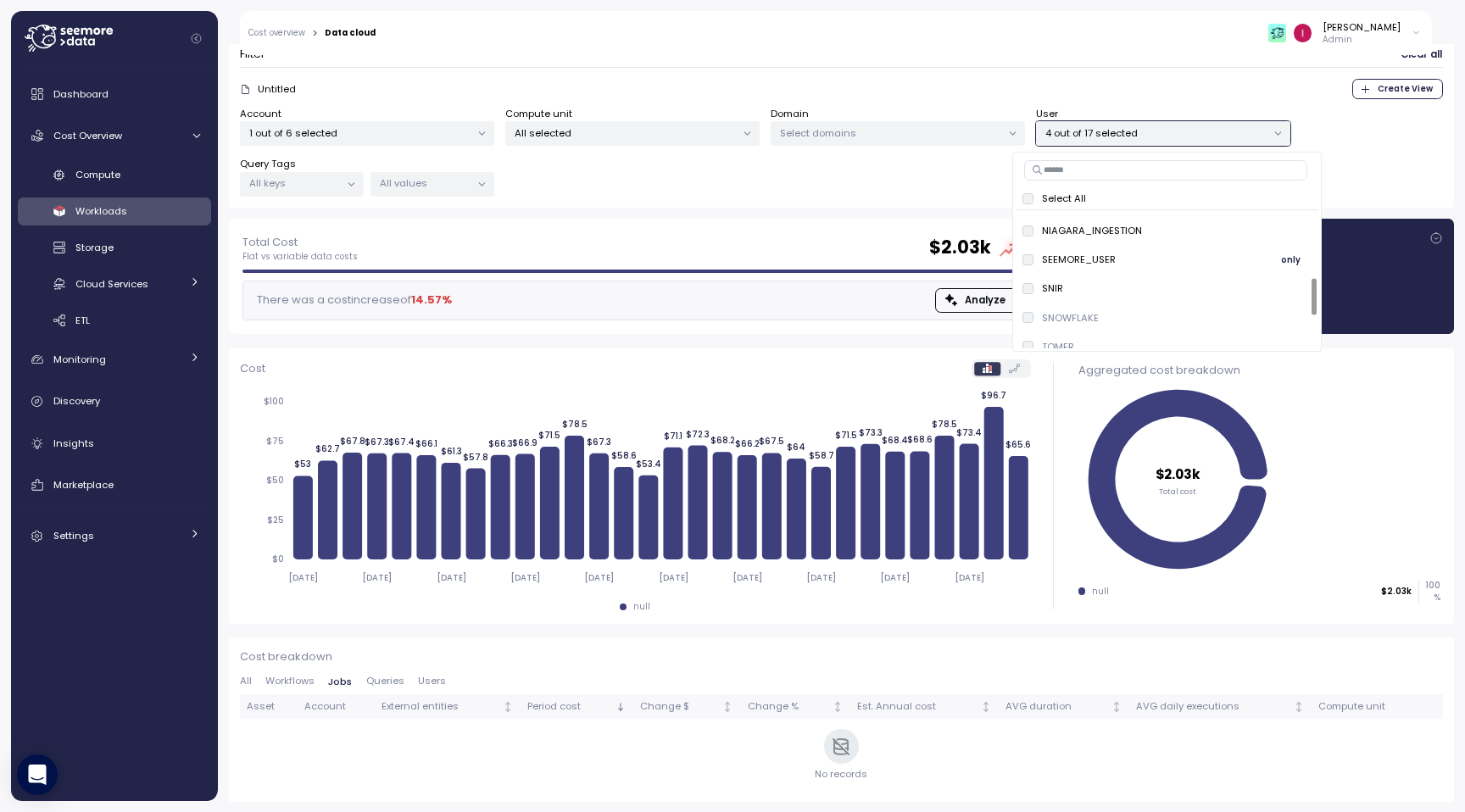
scroll to position [251, 0]
click at [1282, 229] on span "only" at bounding box center [1291, 234] width 20 height 19
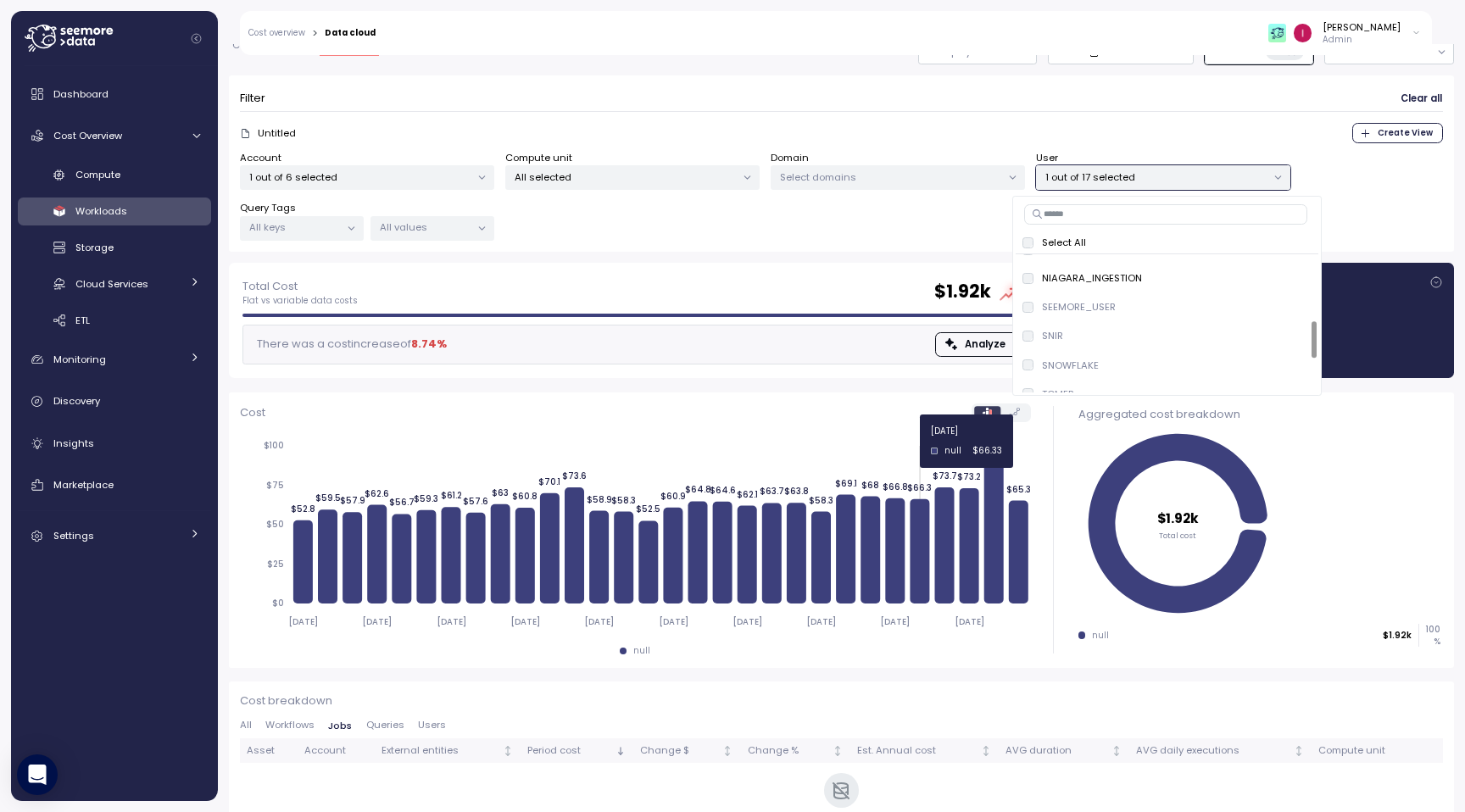
scroll to position [106, 0]
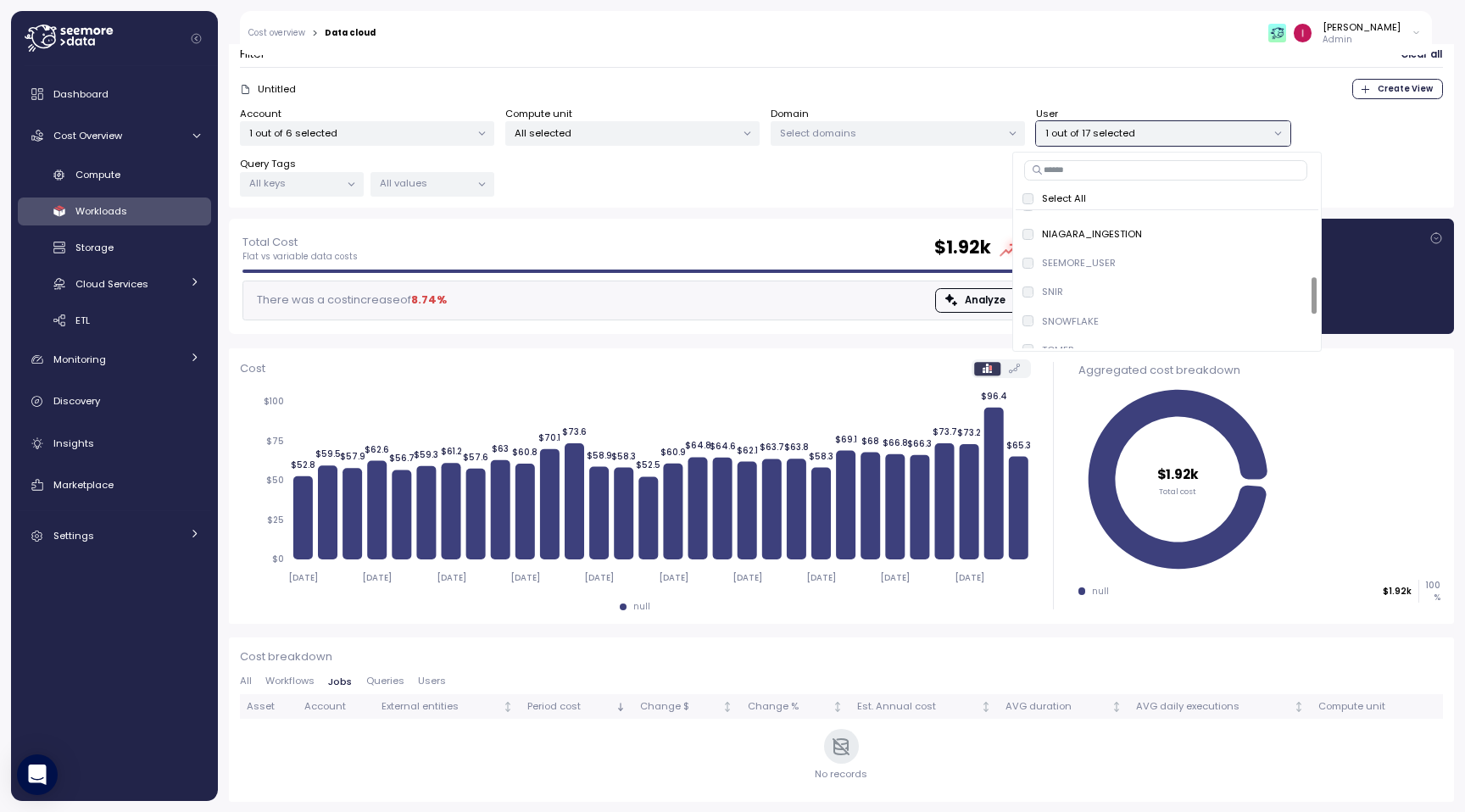
click at [376, 673] on div "Cost breakdown All Workflows Jobs Queries Users Asset Account External entities…" at bounding box center [841, 719] width 1204 height 143
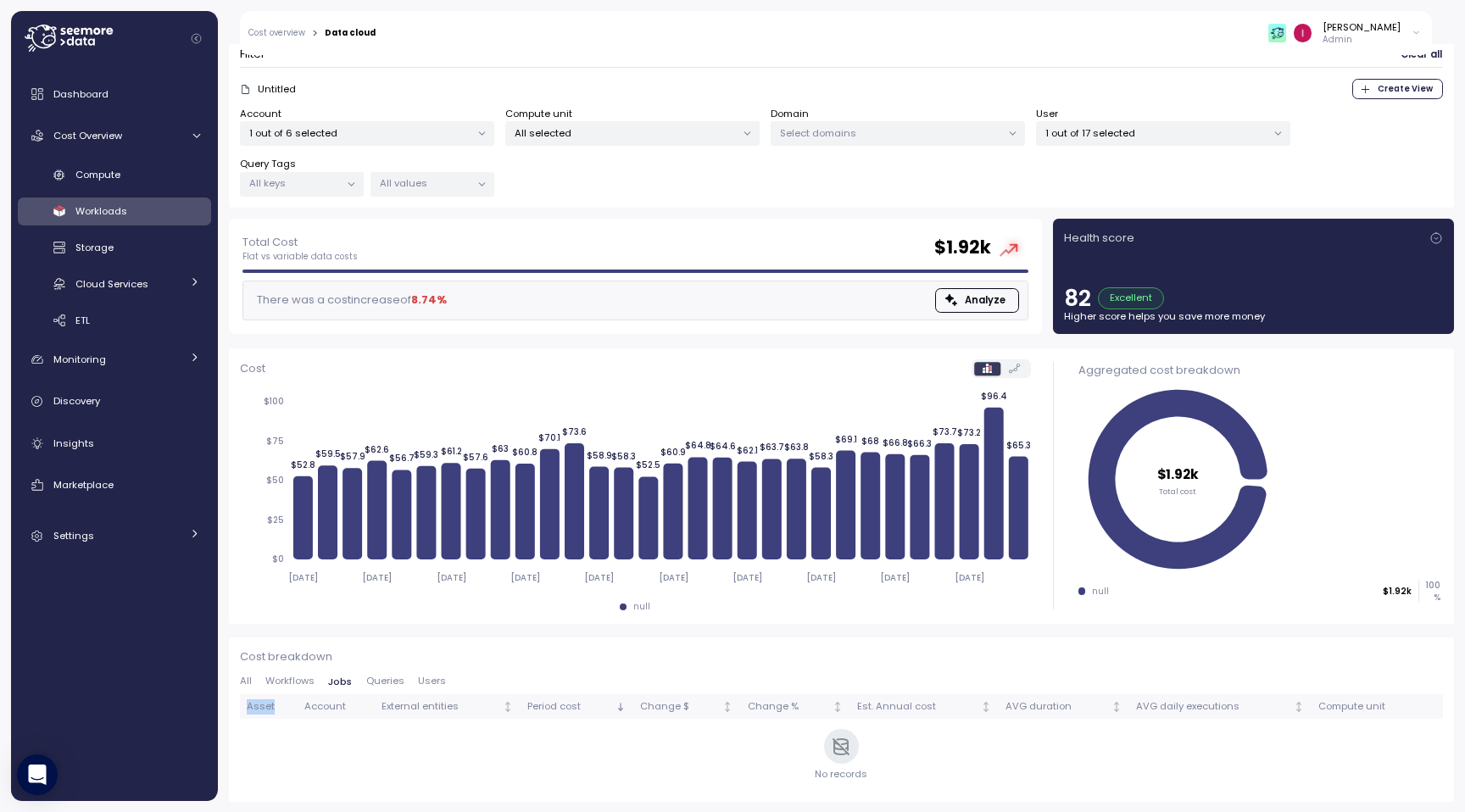
click at [376, 673] on div "Cost breakdown All Workflows Jobs Queries Users Asset Account External entities…" at bounding box center [841, 719] width 1204 height 143
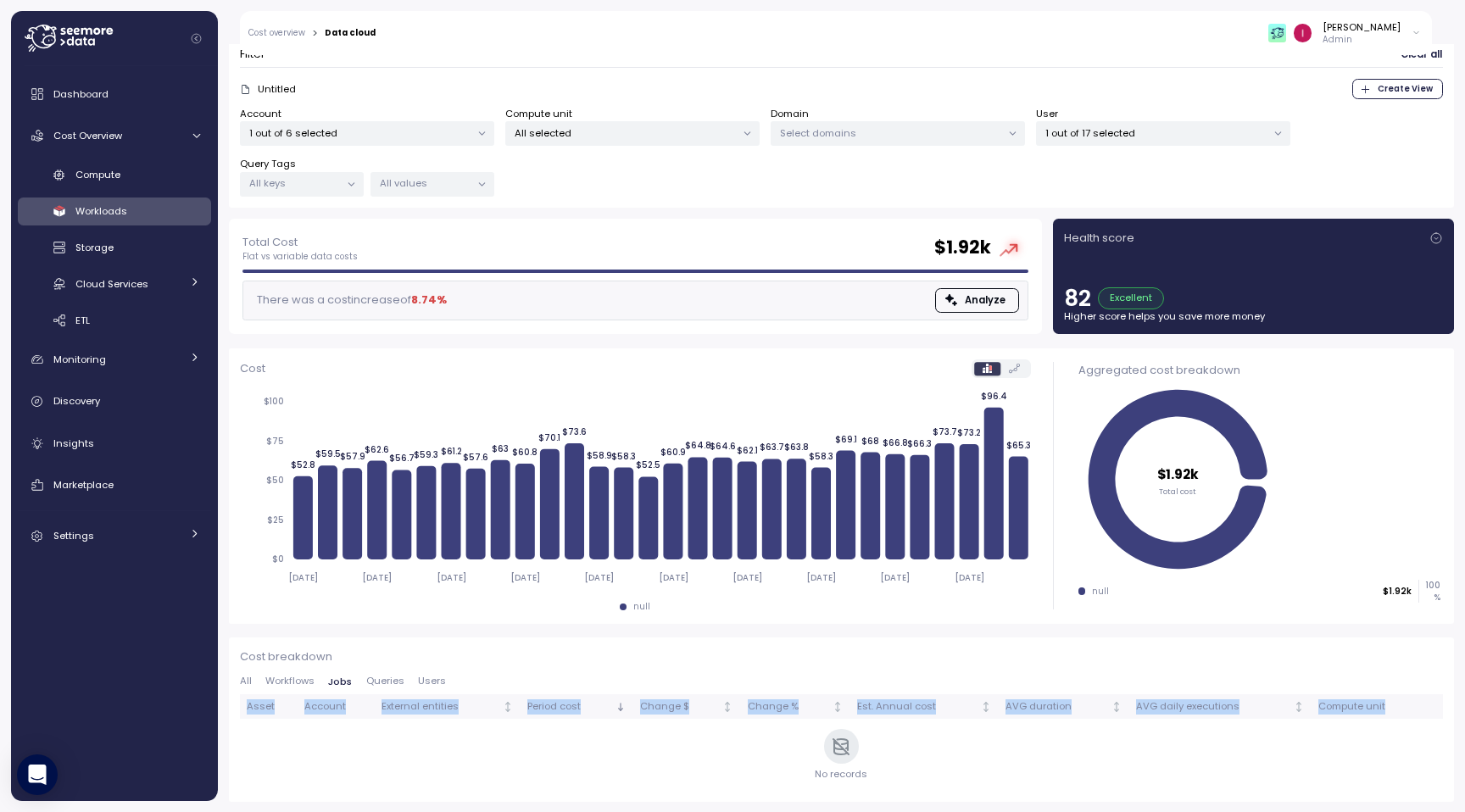
click at [376, 673] on div "Cost breakdown All Workflows Jobs Queries Users Asset Account External entities…" at bounding box center [841, 719] width 1204 height 143
click at [388, 686] on span "Queries" at bounding box center [385, 680] width 38 height 9
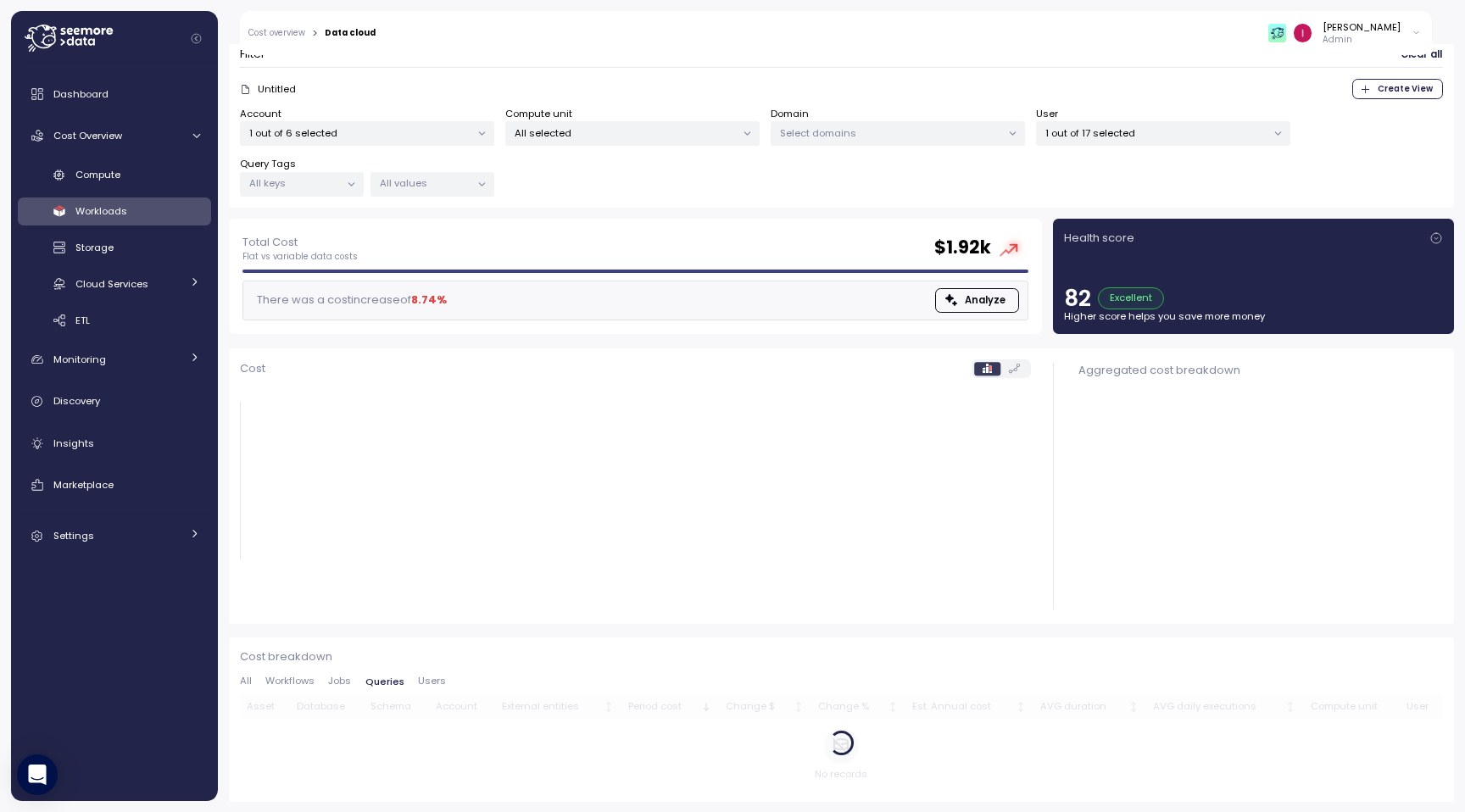
click at [839, 536] on icon at bounding box center [635, 489] width 792 height 209
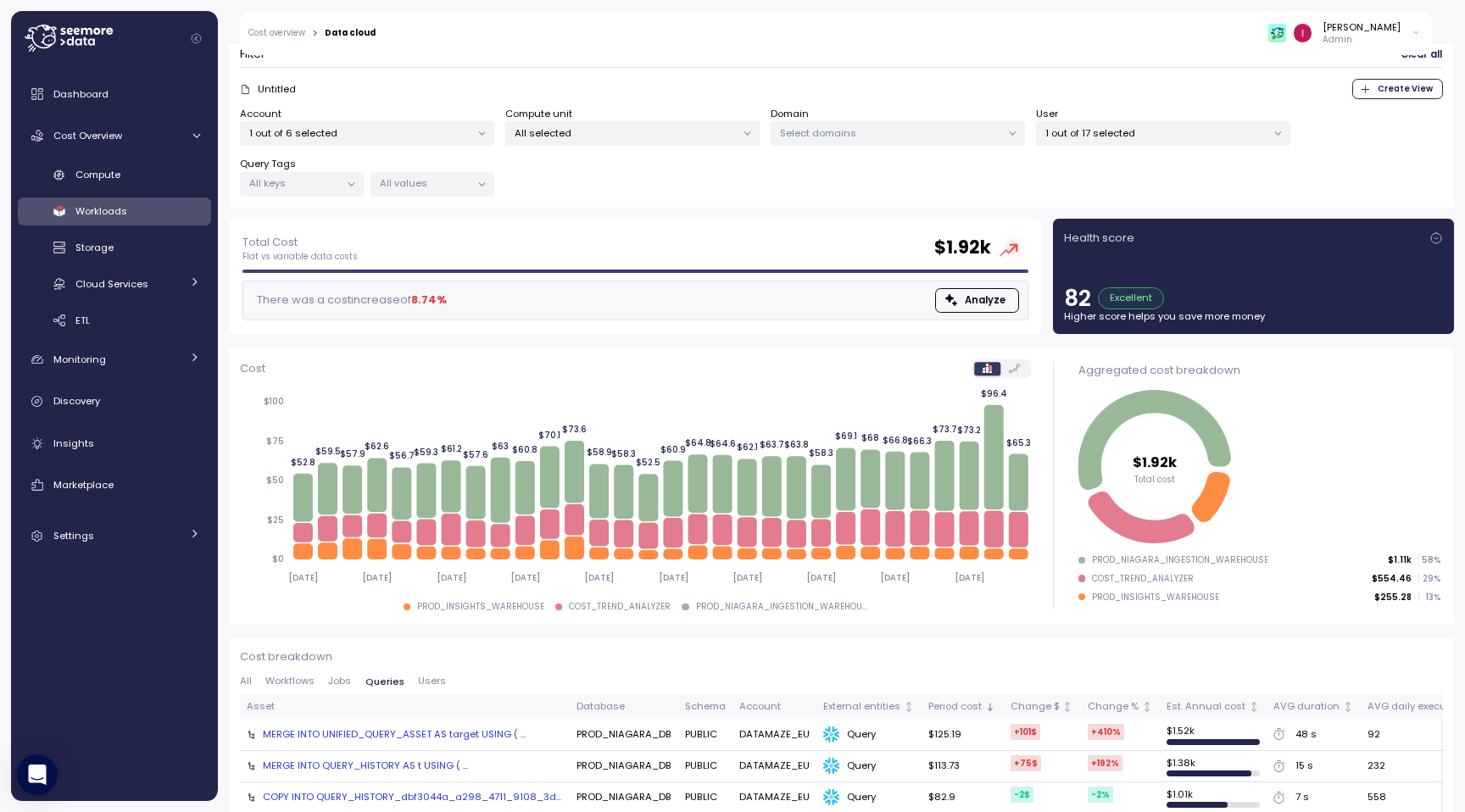
click at [1185, 106] on div "User 1 out of 17 selected" at bounding box center [1163, 126] width 254 height 39
click at [1178, 134] on p "1 out of 17 selected" at bounding box center [1156, 133] width 221 height 14
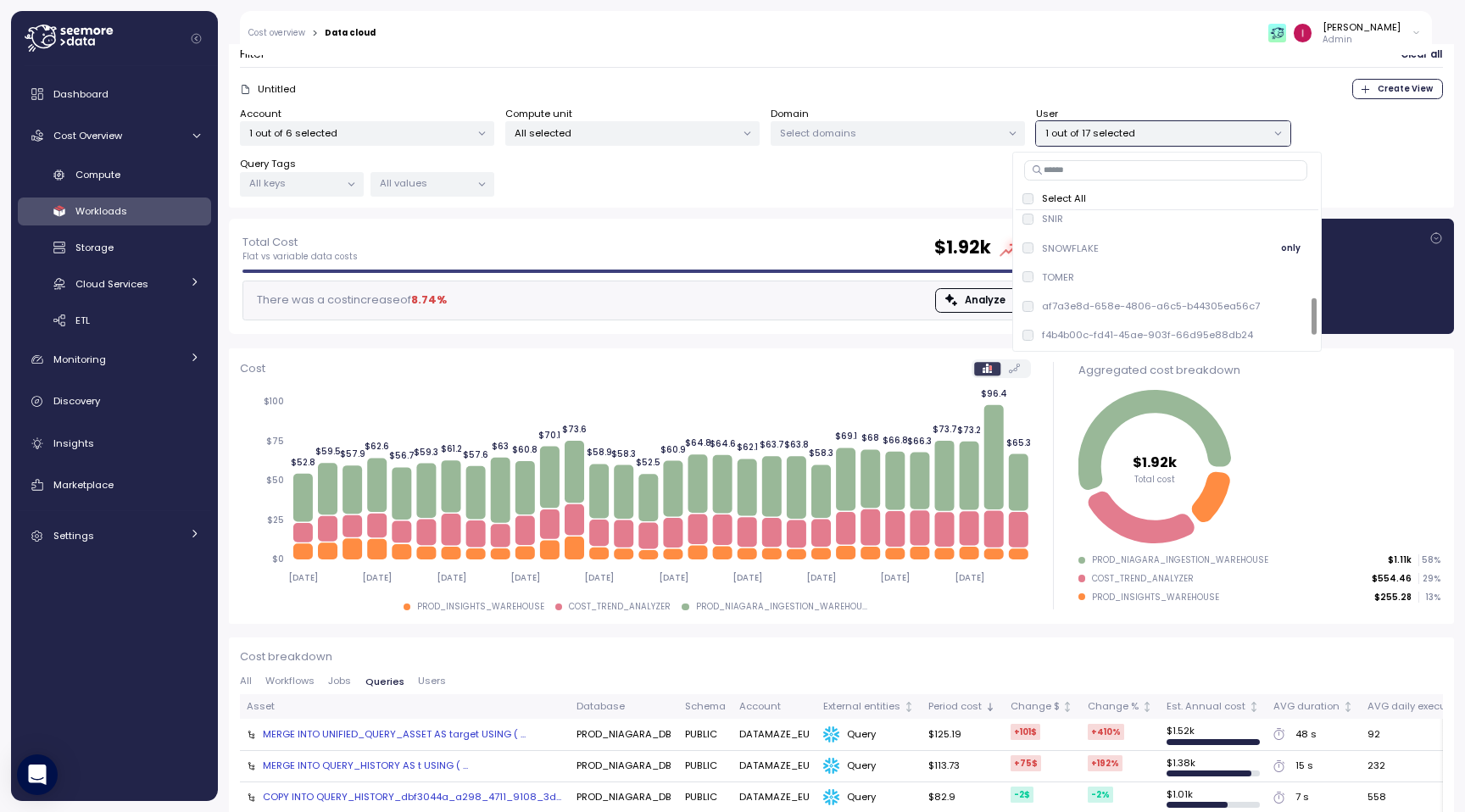
scroll to position [306, 0]
click at [1283, 238] on span "only" at bounding box center [1291, 237] width 20 height 19
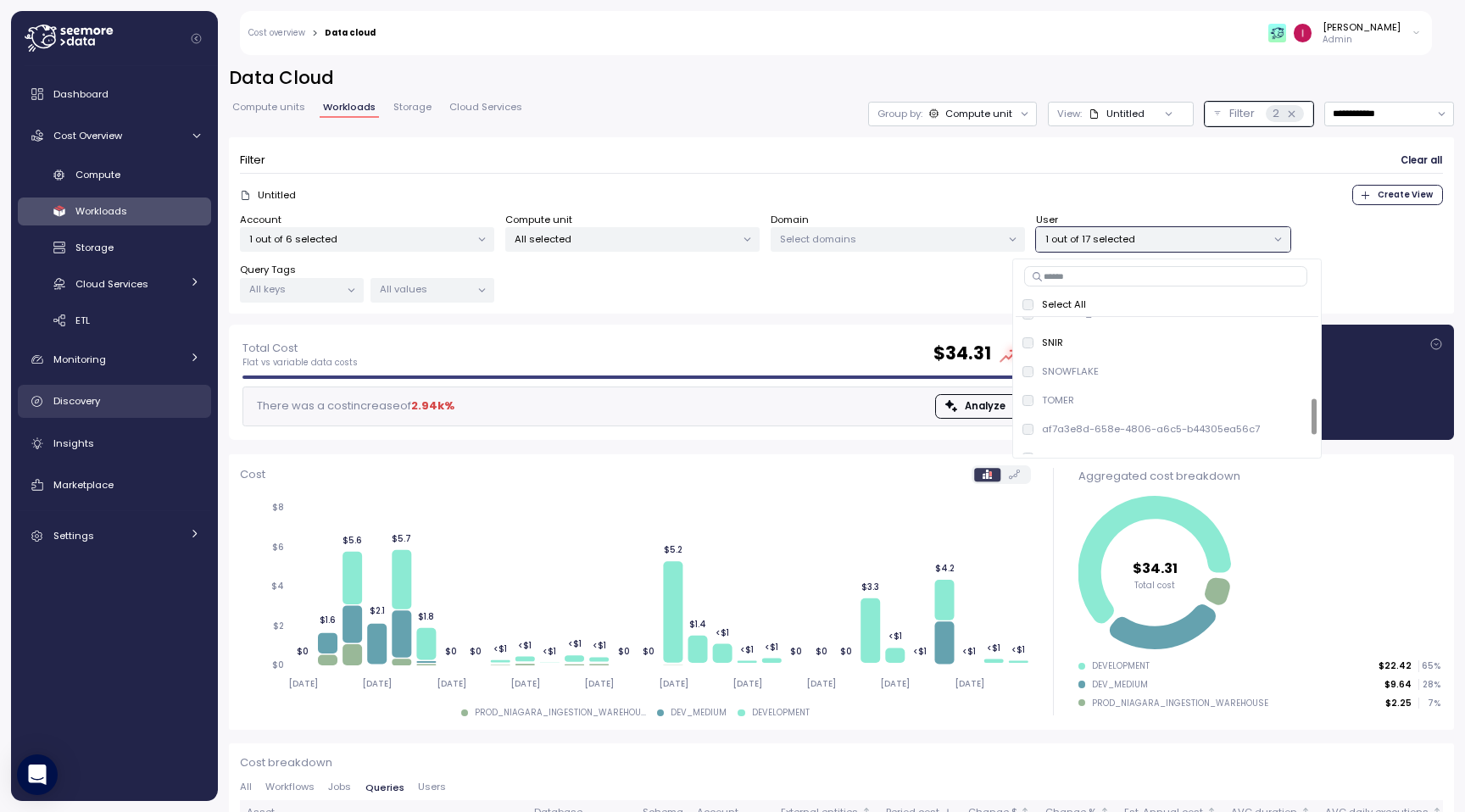
click at [98, 395] on span "Discovery" at bounding box center [76, 401] width 46 height 14
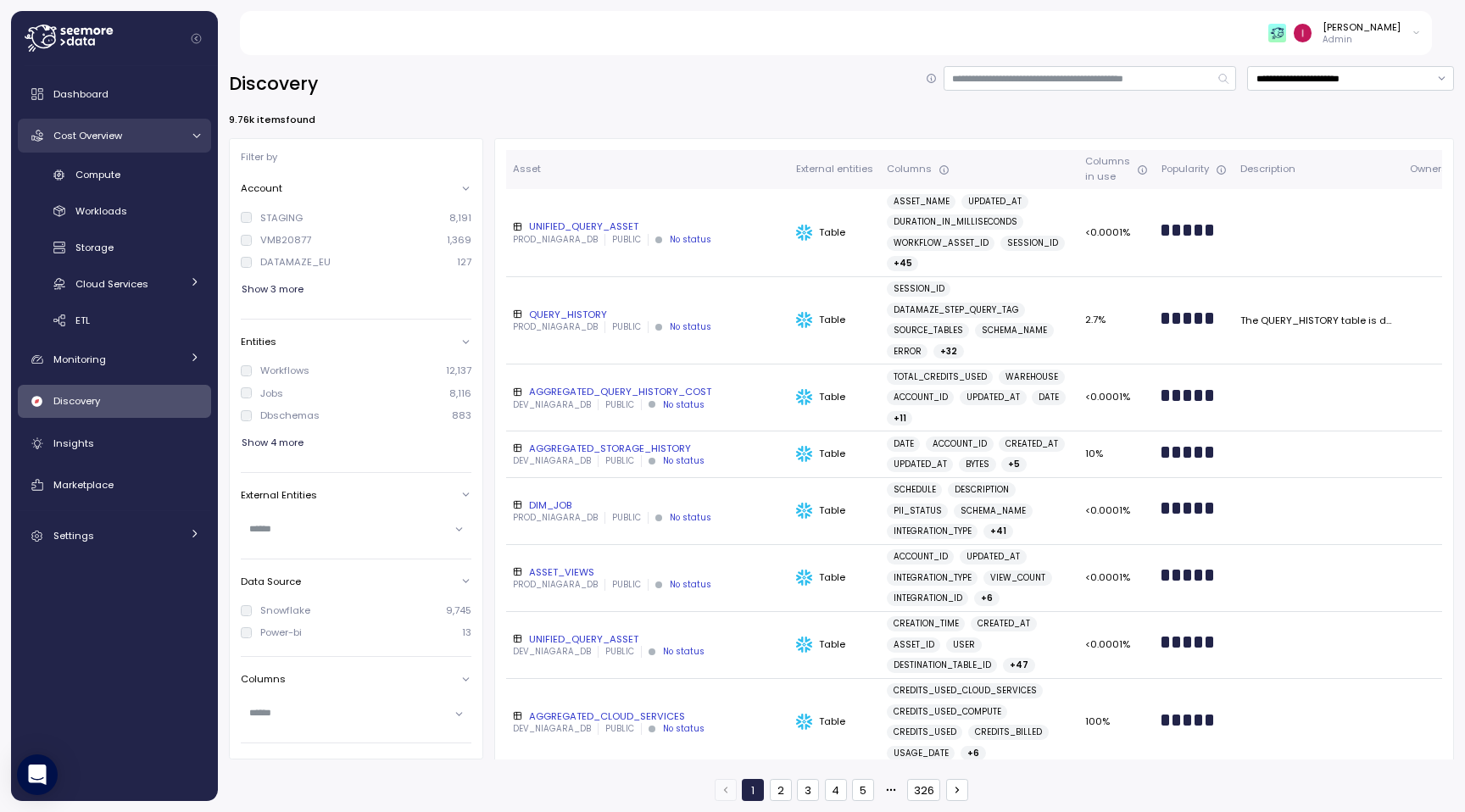
click at [124, 143] on div "Cost Overview" at bounding box center [116, 135] width 127 height 17
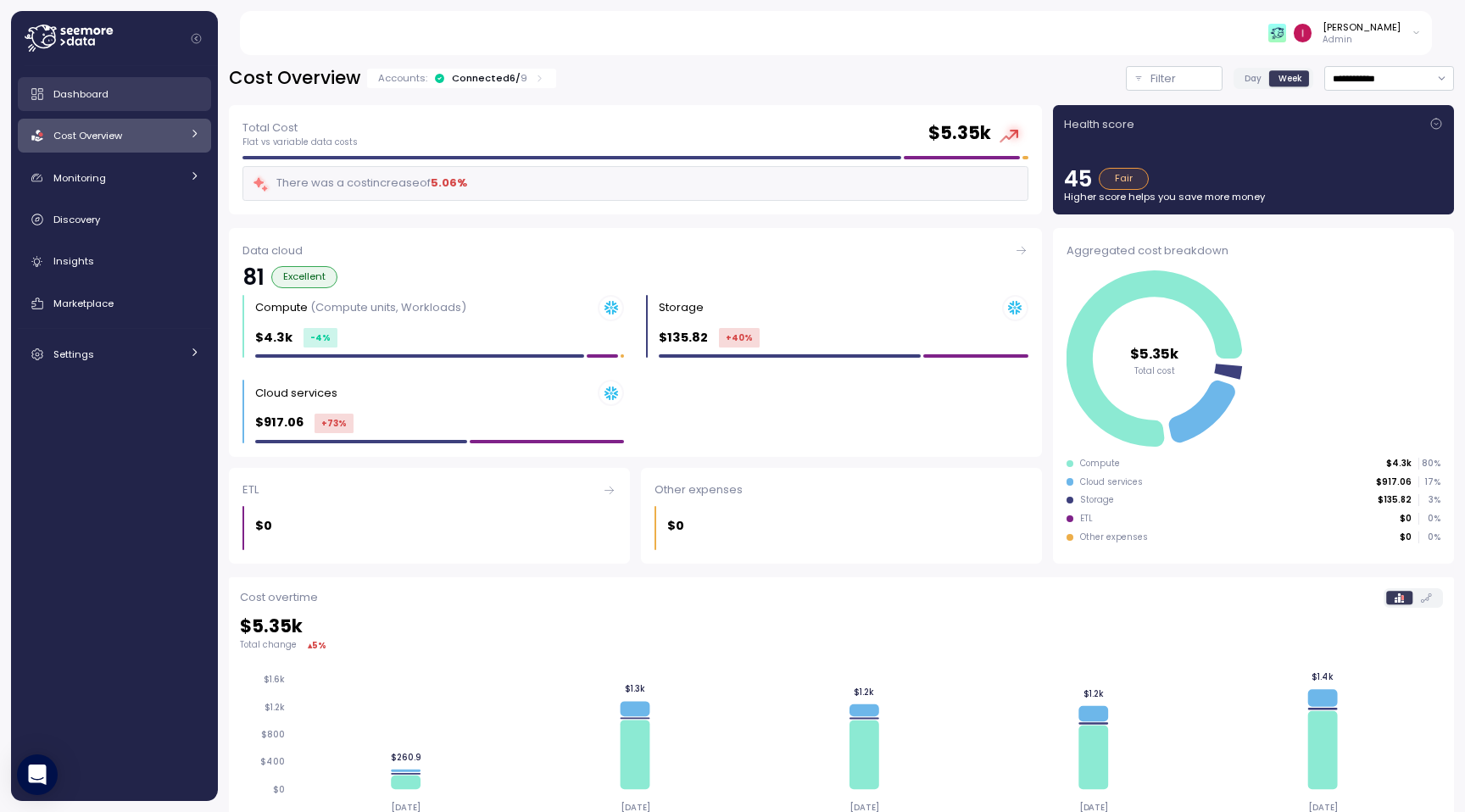
click at [141, 97] on div "Dashboard" at bounding box center [126, 94] width 147 height 17
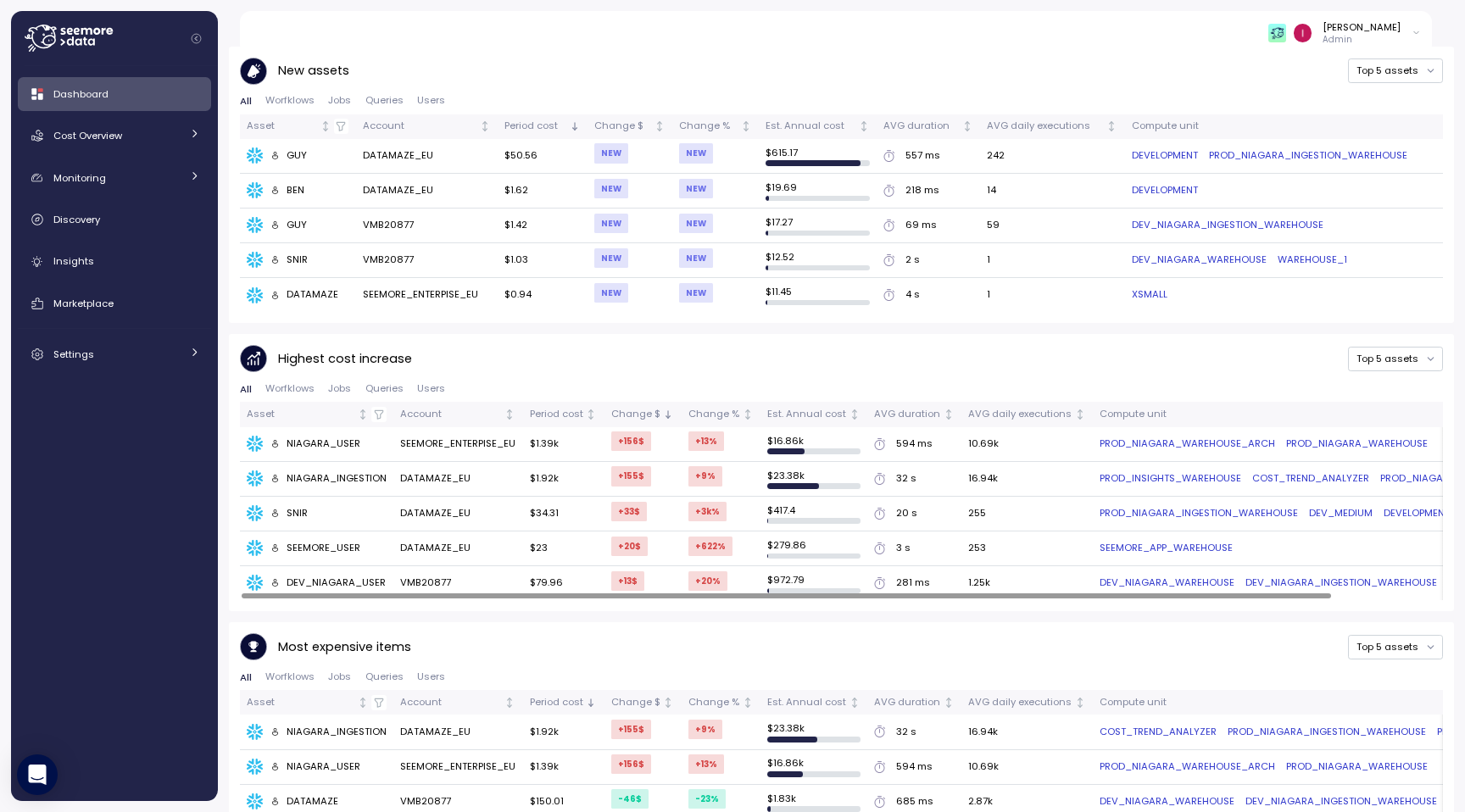
scroll to position [646, 0]
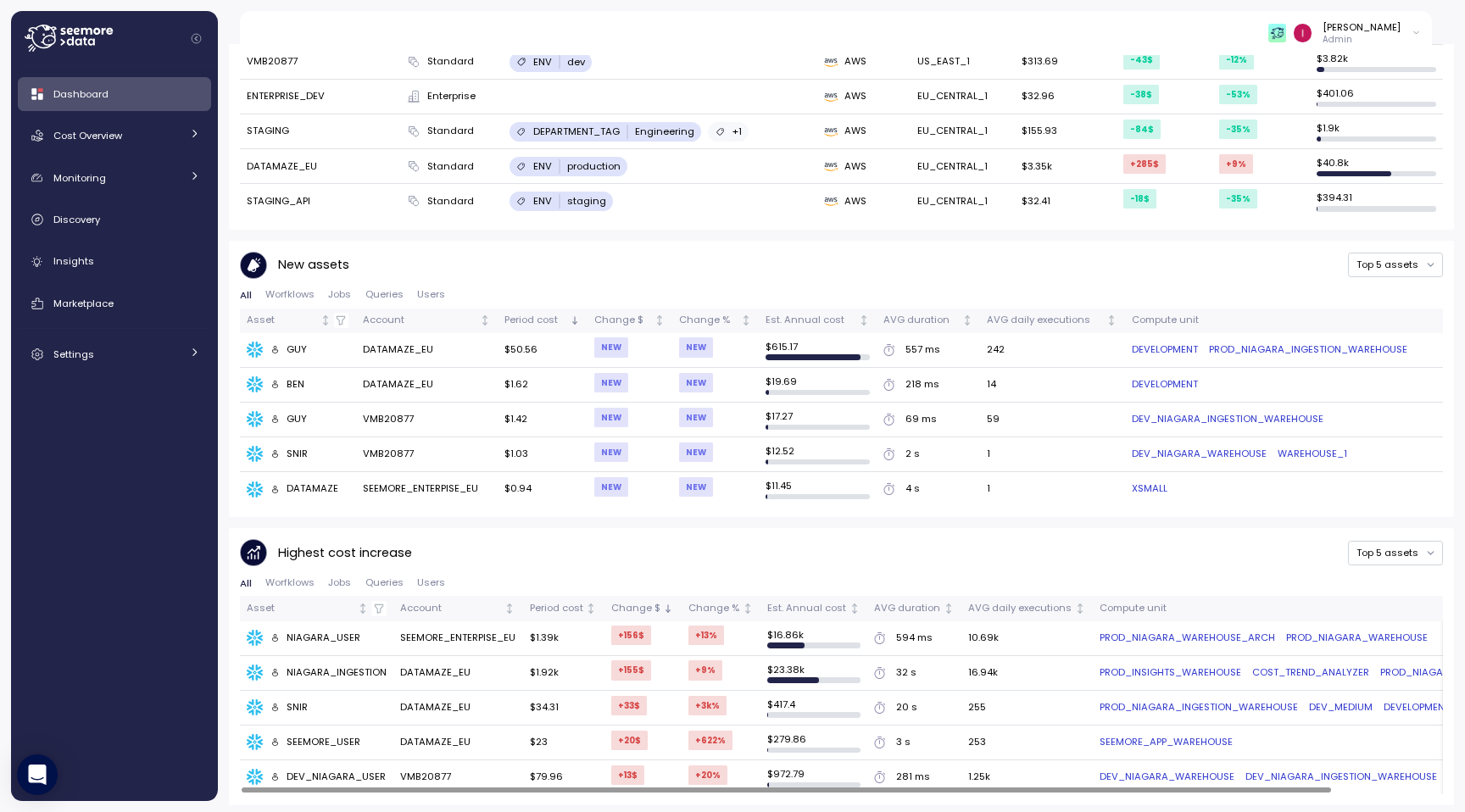
click at [336, 578] on span "Jobs" at bounding box center [339, 582] width 23 height 9
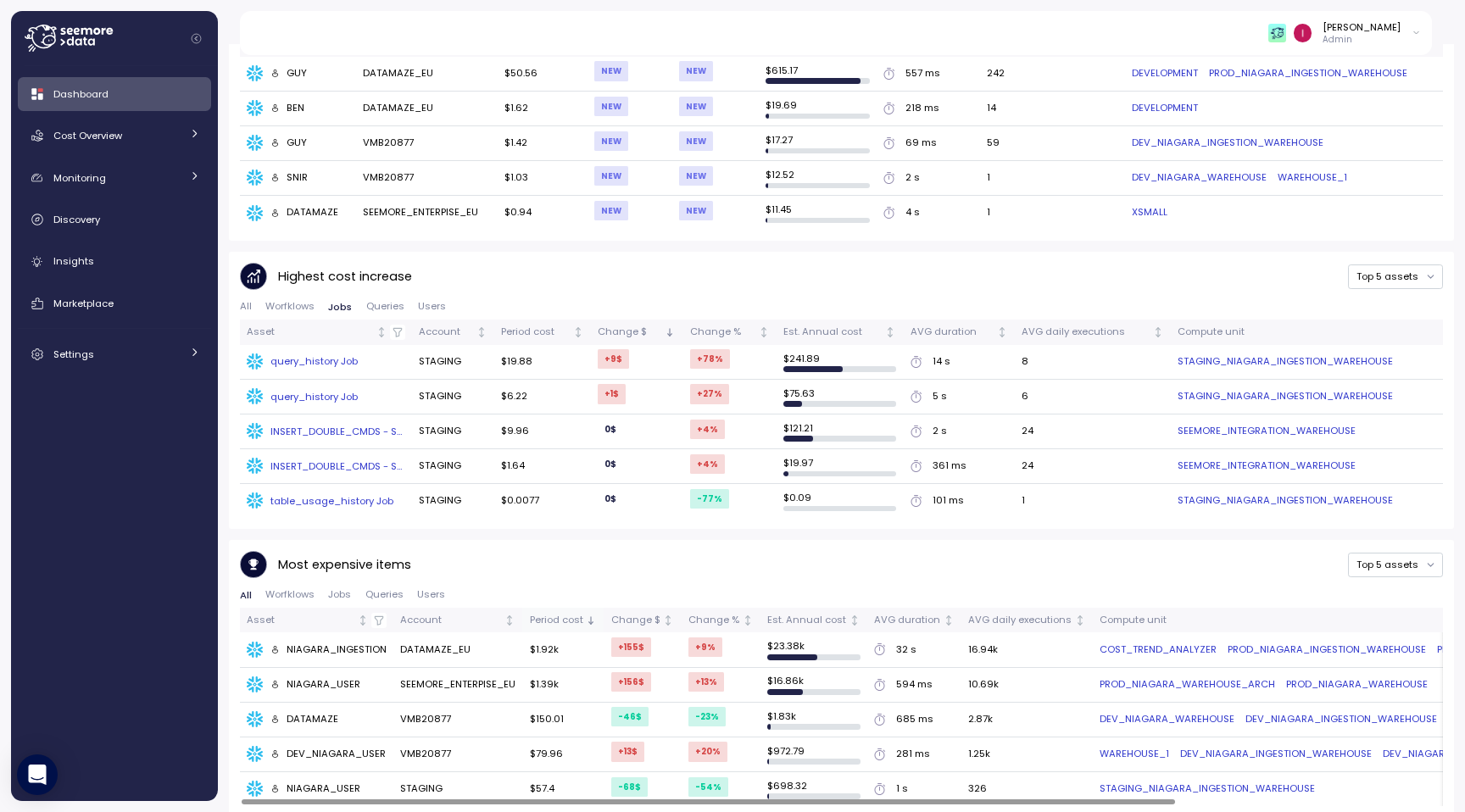
scroll to position [888, 0]
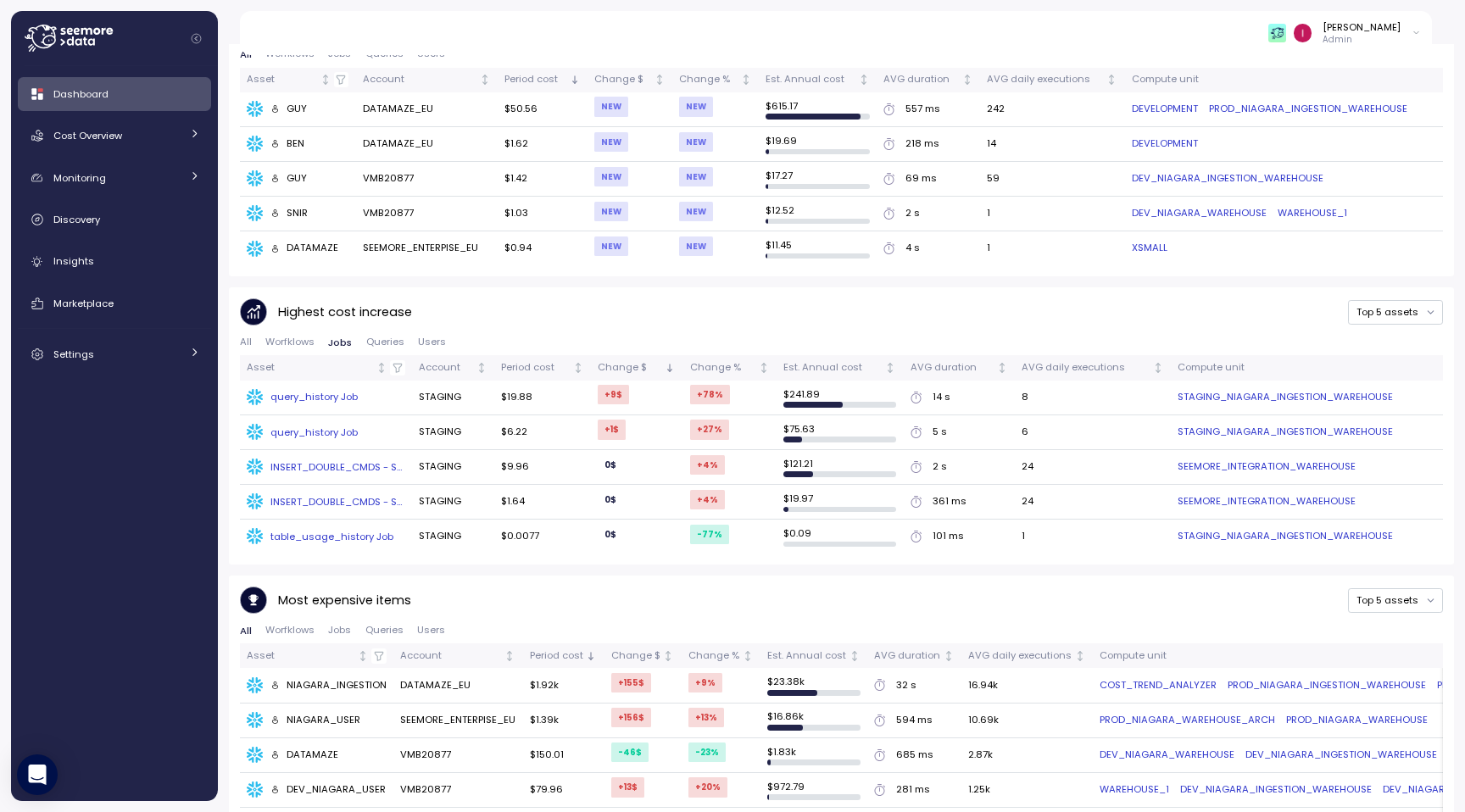
click at [334, 391] on div "query_history Job" at bounding box center [314, 397] width 88 height 14
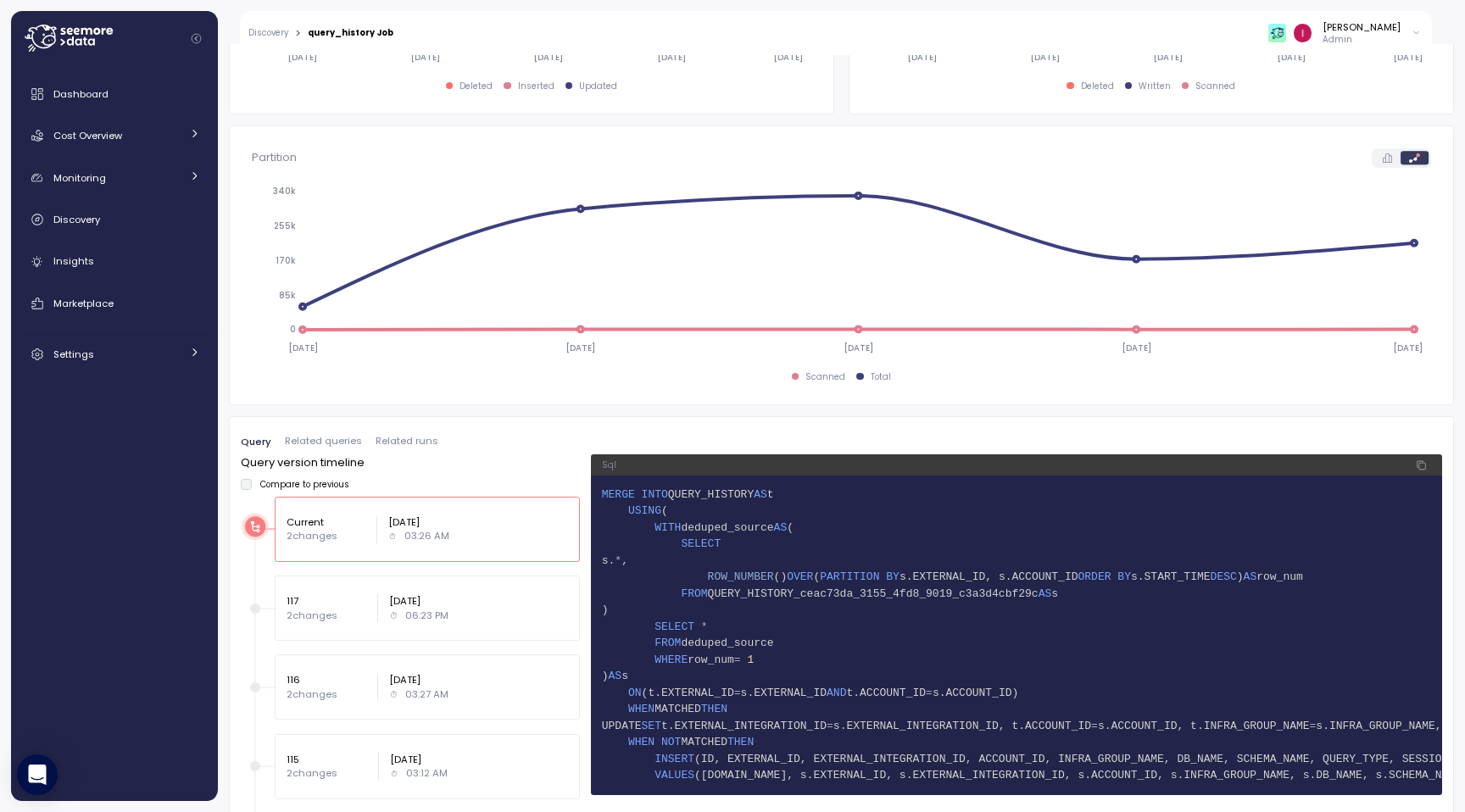
scroll to position [821, 0]
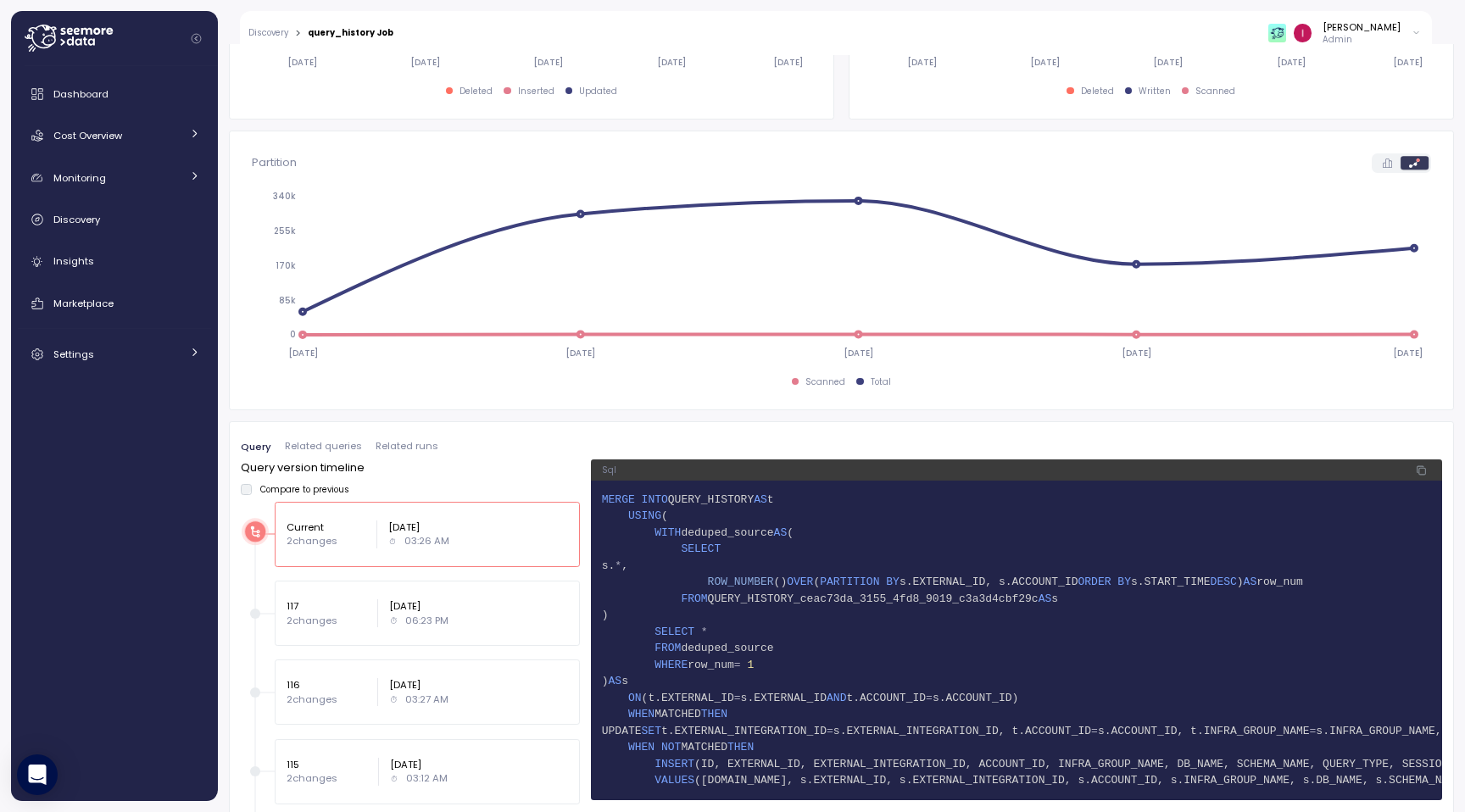
click at [350, 448] on span "Related queries" at bounding box center [323, 445] width 77 height 9
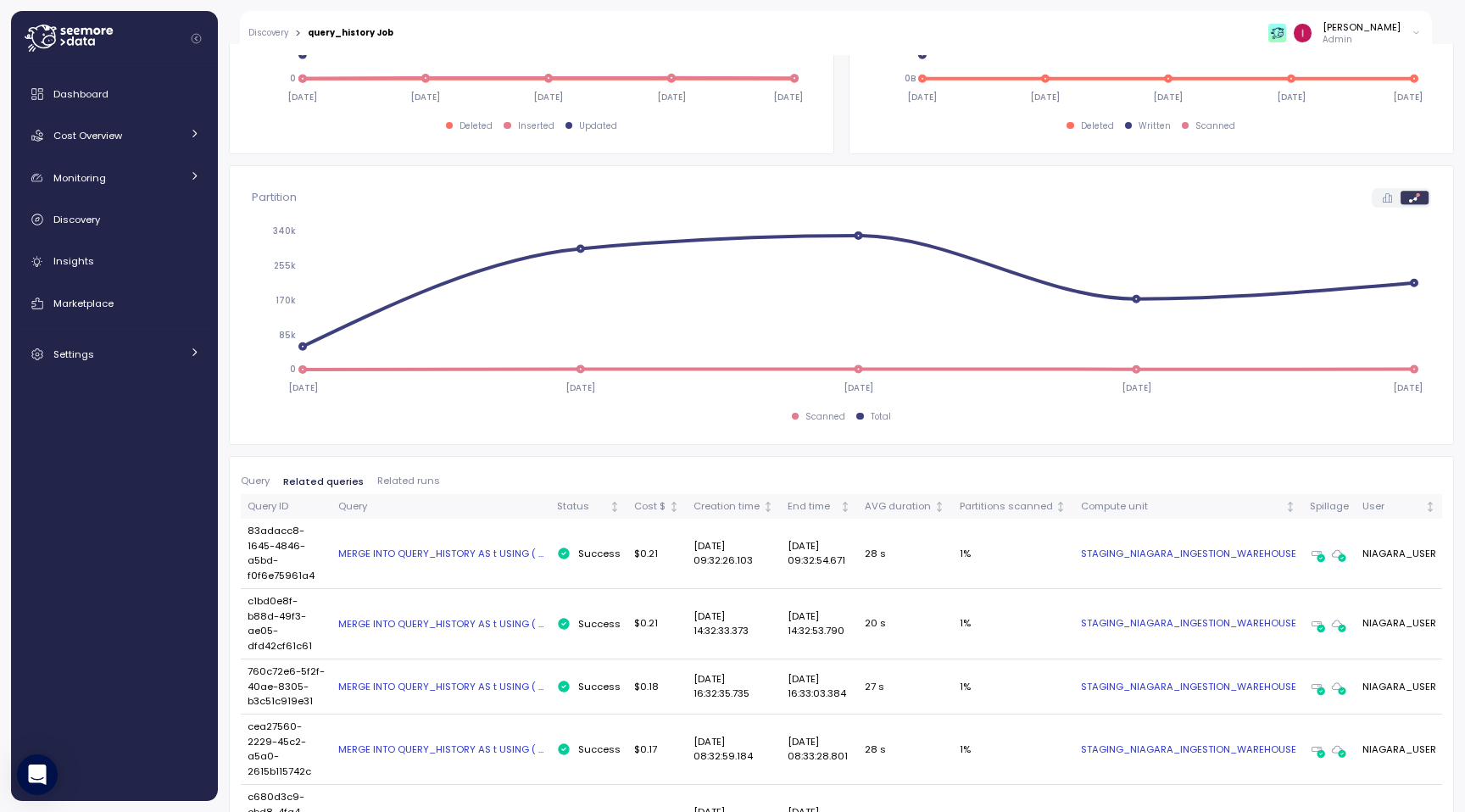
click at [419, 484] on span "Related runs" at bounding box center [409, 480] width 63 height 9
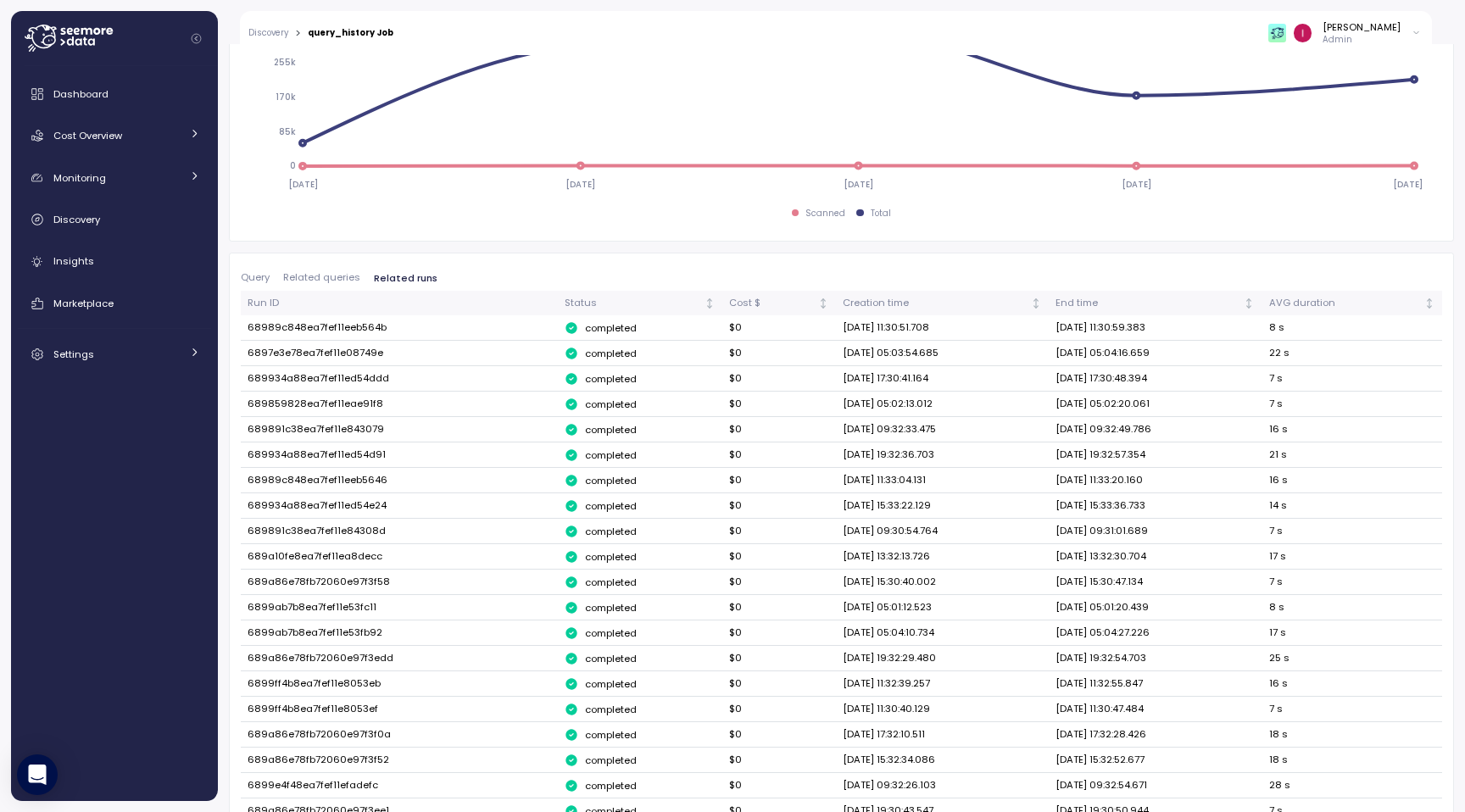
scroll to position [784, 0]
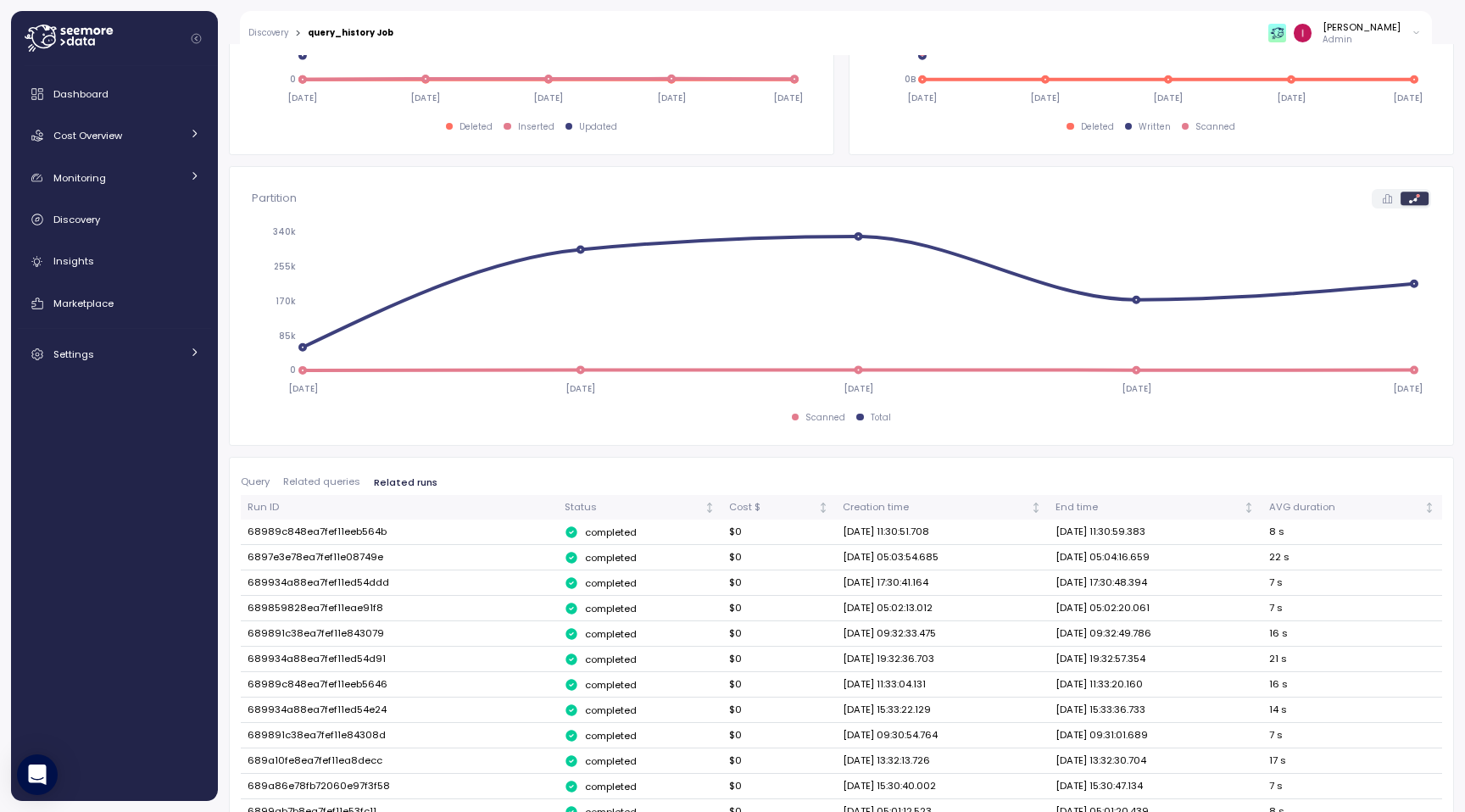
click at [336, 487] on span "Related queries" at bounding box center [321, 481] width 77 height 9
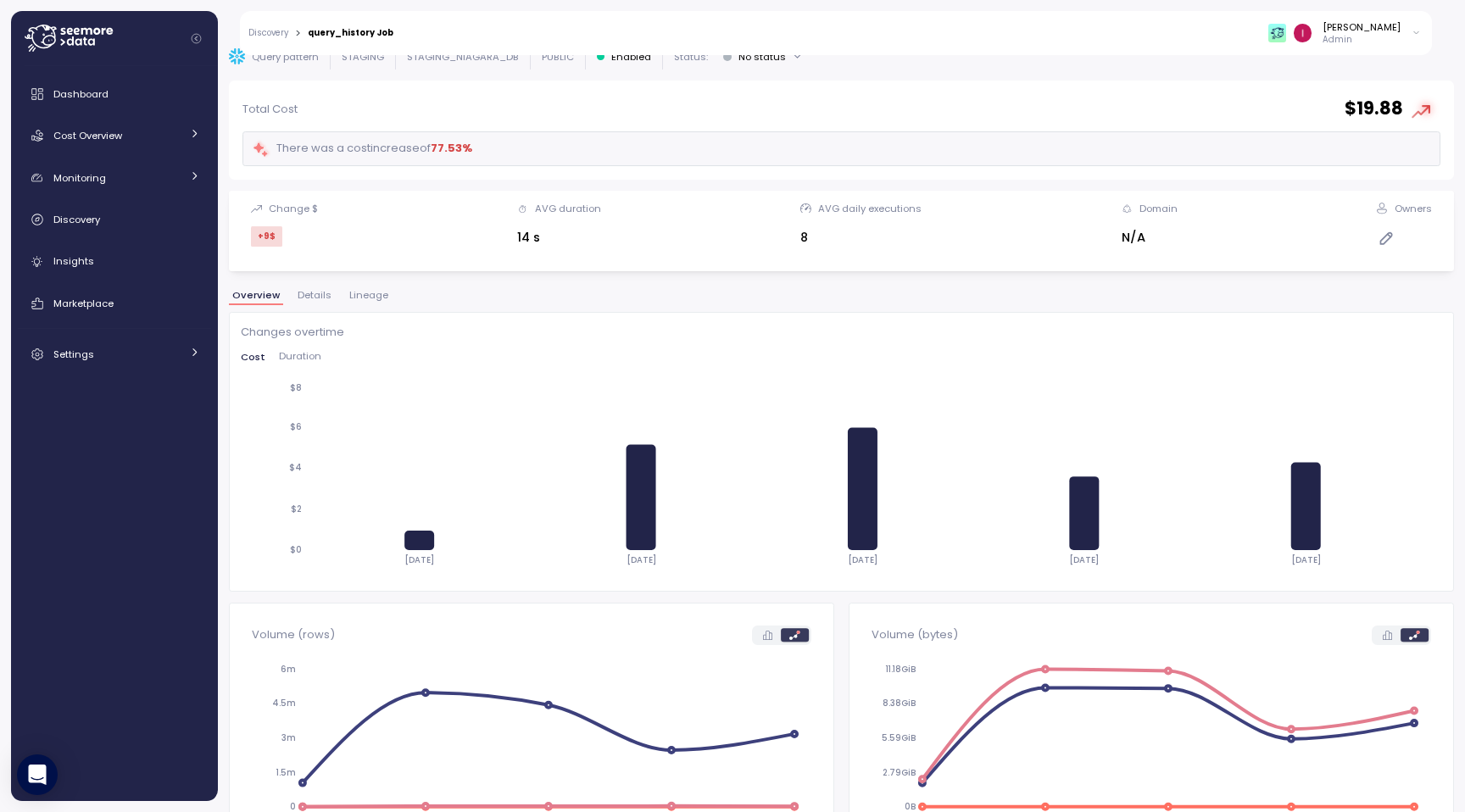
scroll to position [0, 0]
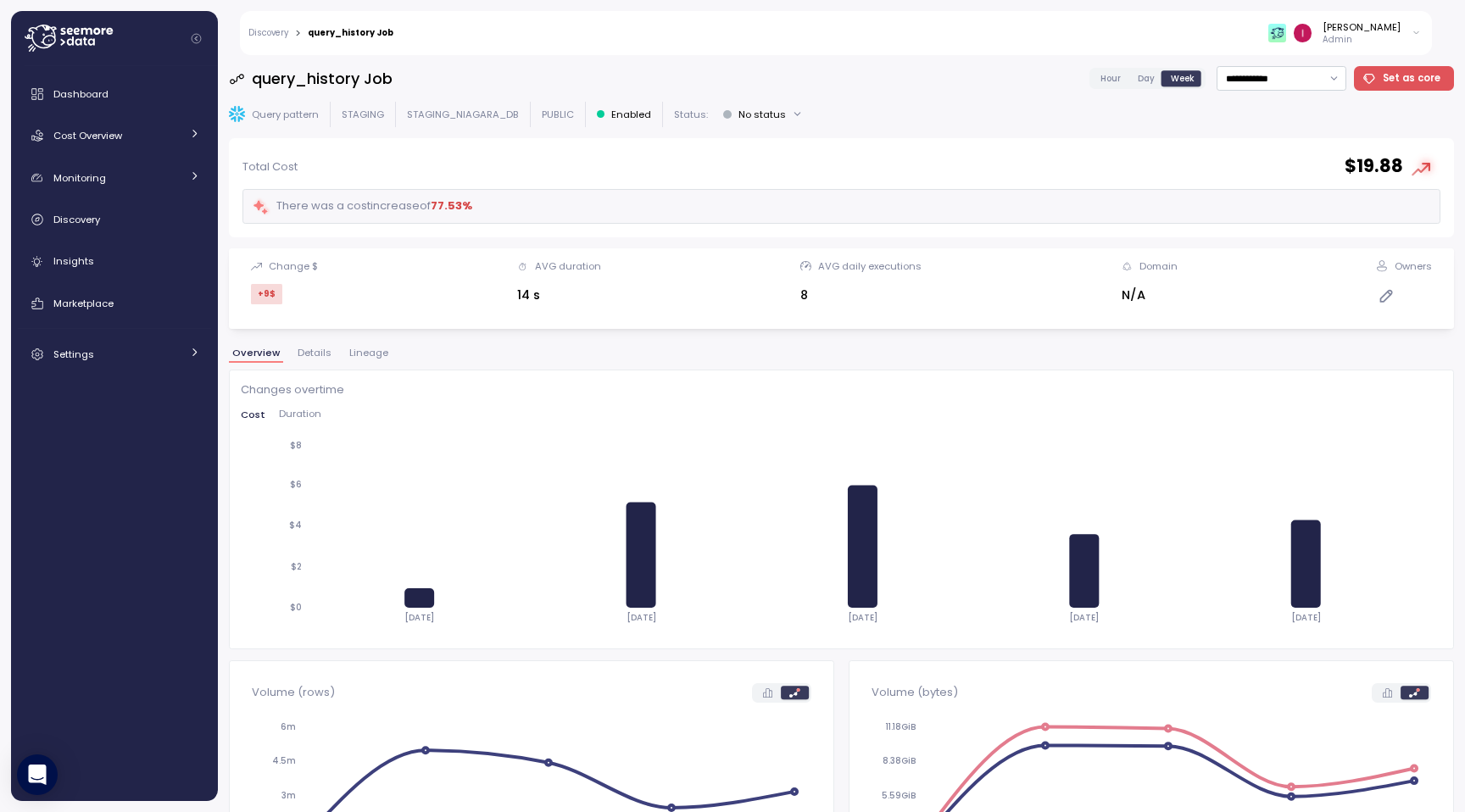
click at [1376, 43] on p "Admin" at bounding box center [1361, 39] width 78 height 12
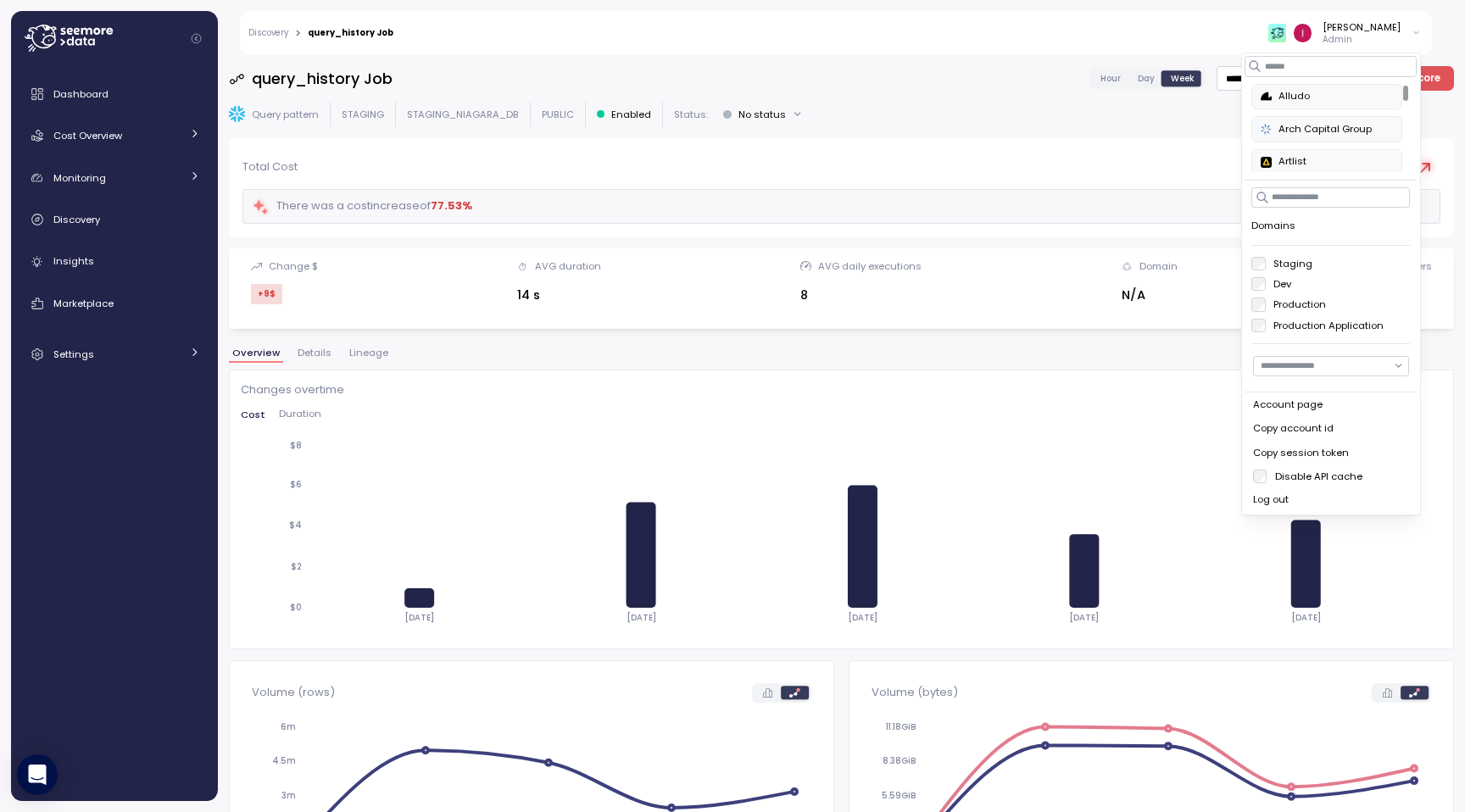
click at [1289, 283] on label "Dev" at bounding box center [1279, 284] width 27 height 14
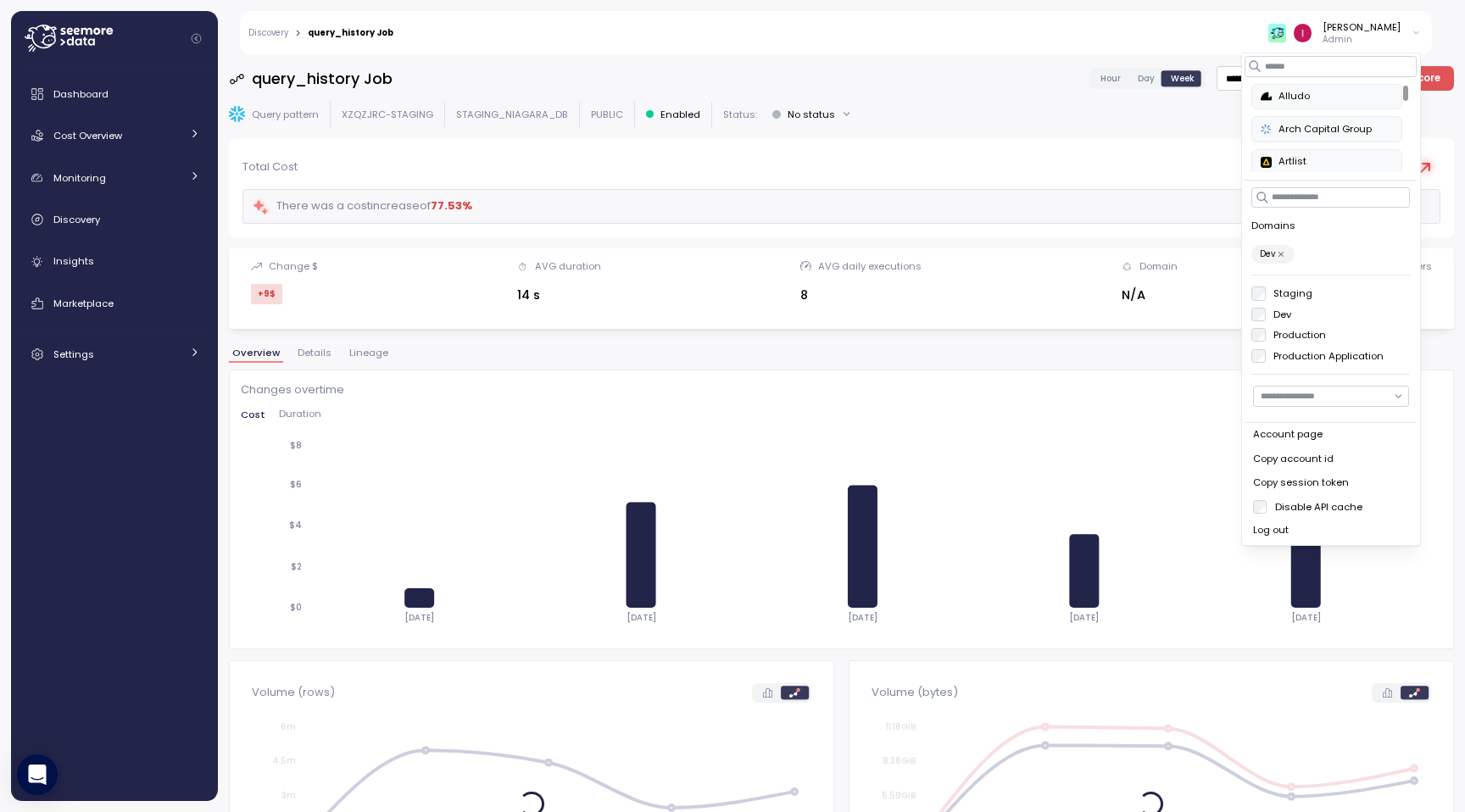
click at [1275, 255] on p "Dev" at bounding box center [1267, 254] width 15 height 12
click at [1285, 250] on icon "button" at bounding box center [1281, 254] width 9 height 9
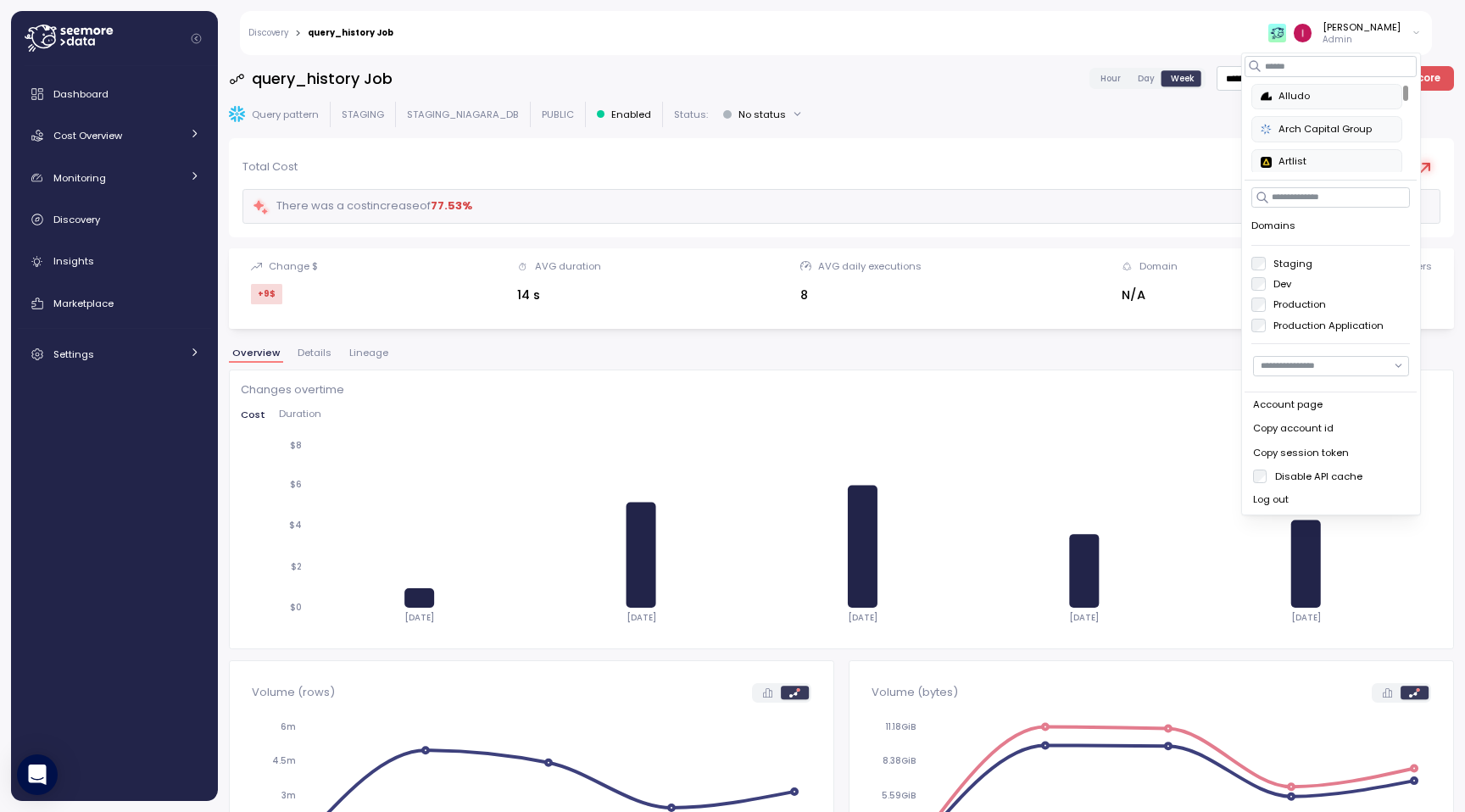
click at [1266, 303] on label "Production" at bounding box center [1296, 304] width 61 height 14
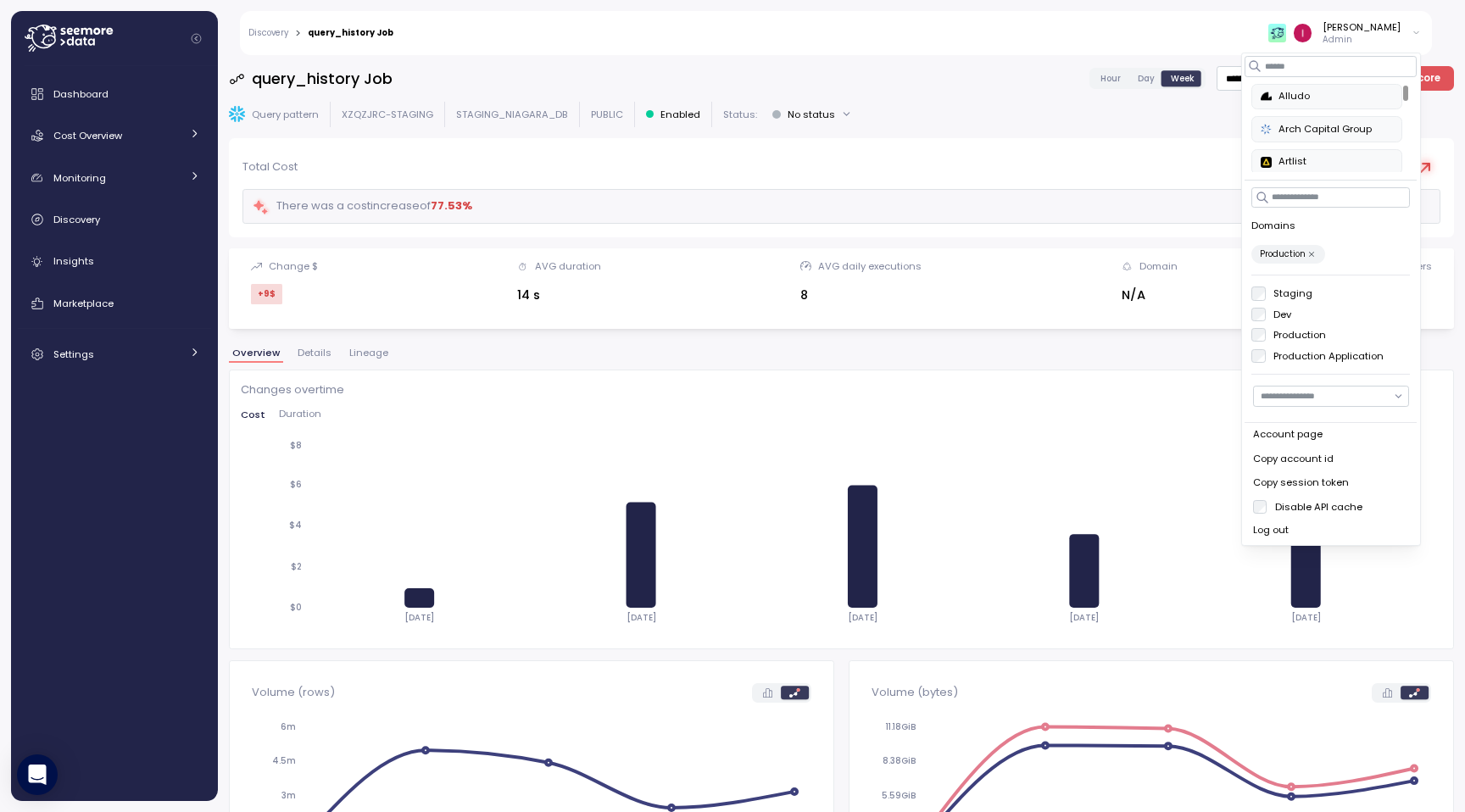
click at [299, 414] on span "Duration" at bounding box center [300, 413] width 42 height 9
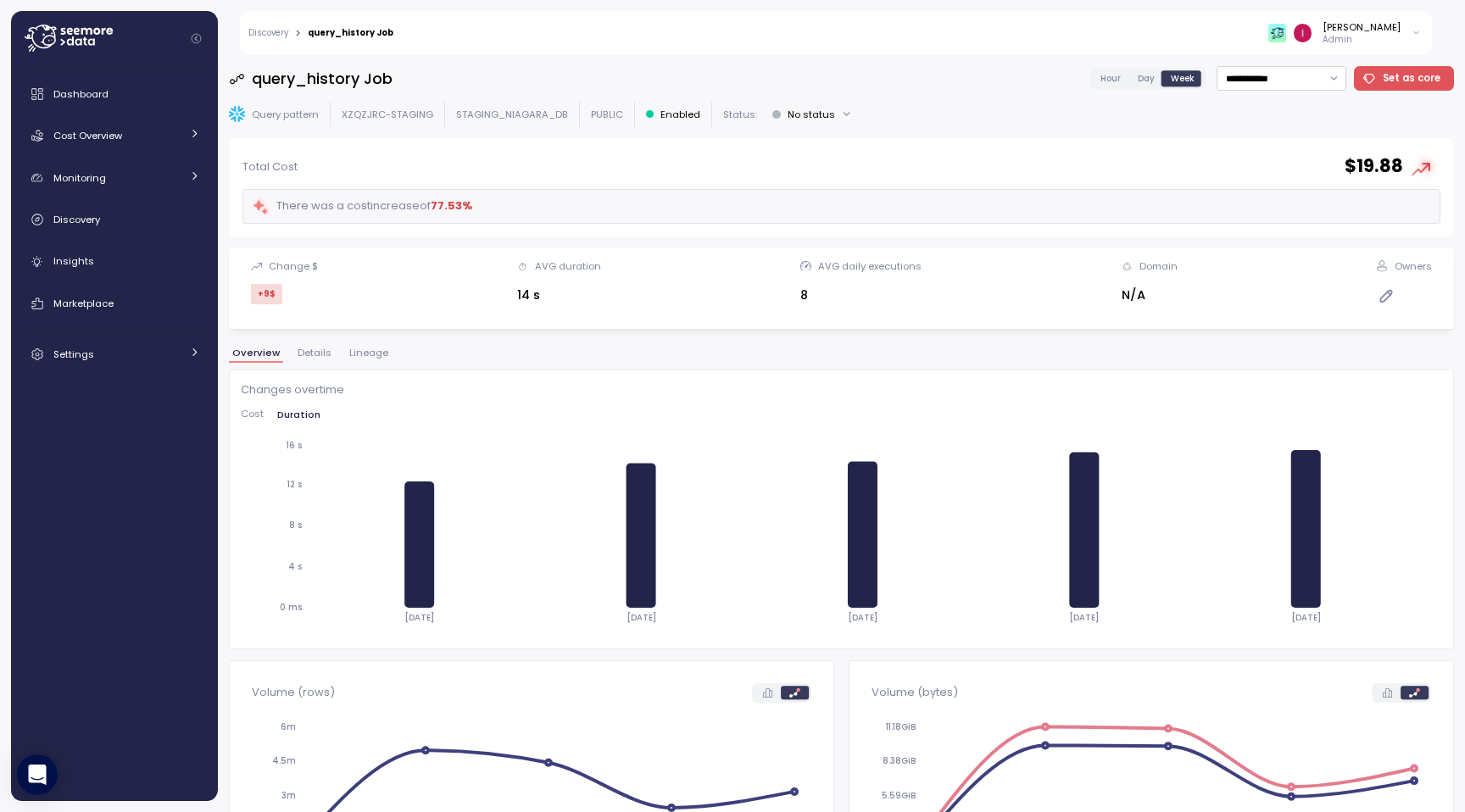
click at [246, 416] on span "Cost" at bounding box center [251, 413] width 23 height 9
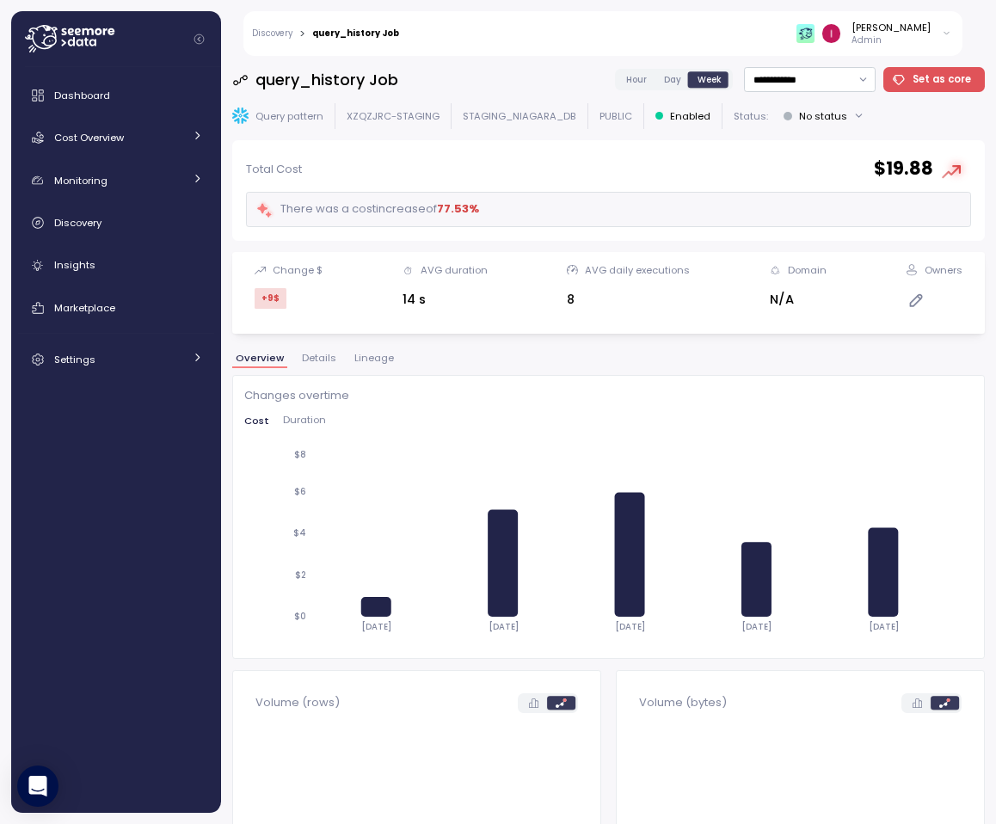
click at [910, 40] on p "Admin" at bounding box center [891, 40] width 79 height 12
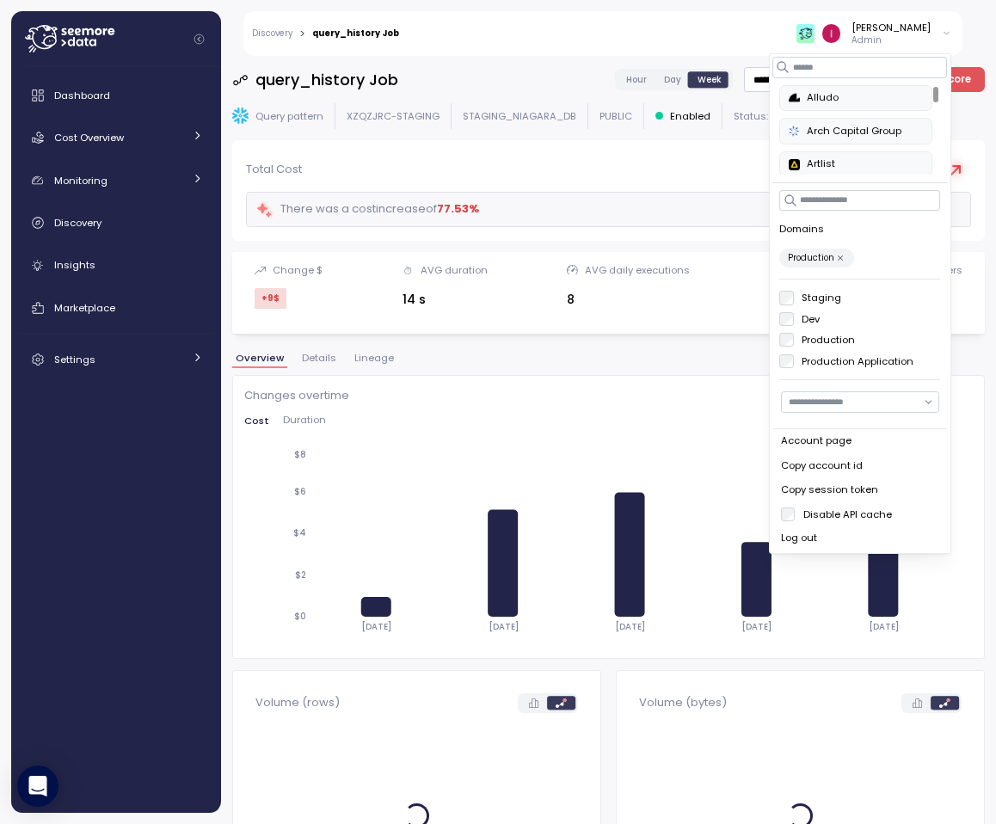
click at [795, 317] on label "Dev" at bounding box center [807, 319] width 27 height 14
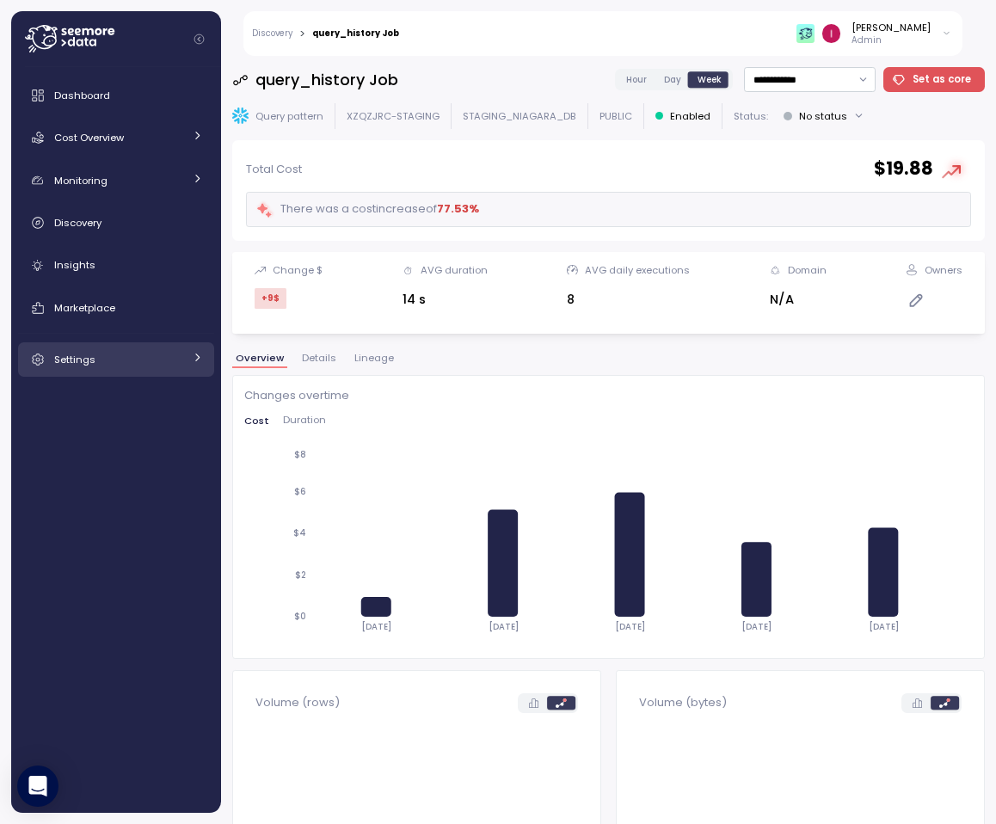
click at [138, 359] on div "Settings" at bounding box center [118, 359] width 129 height 17
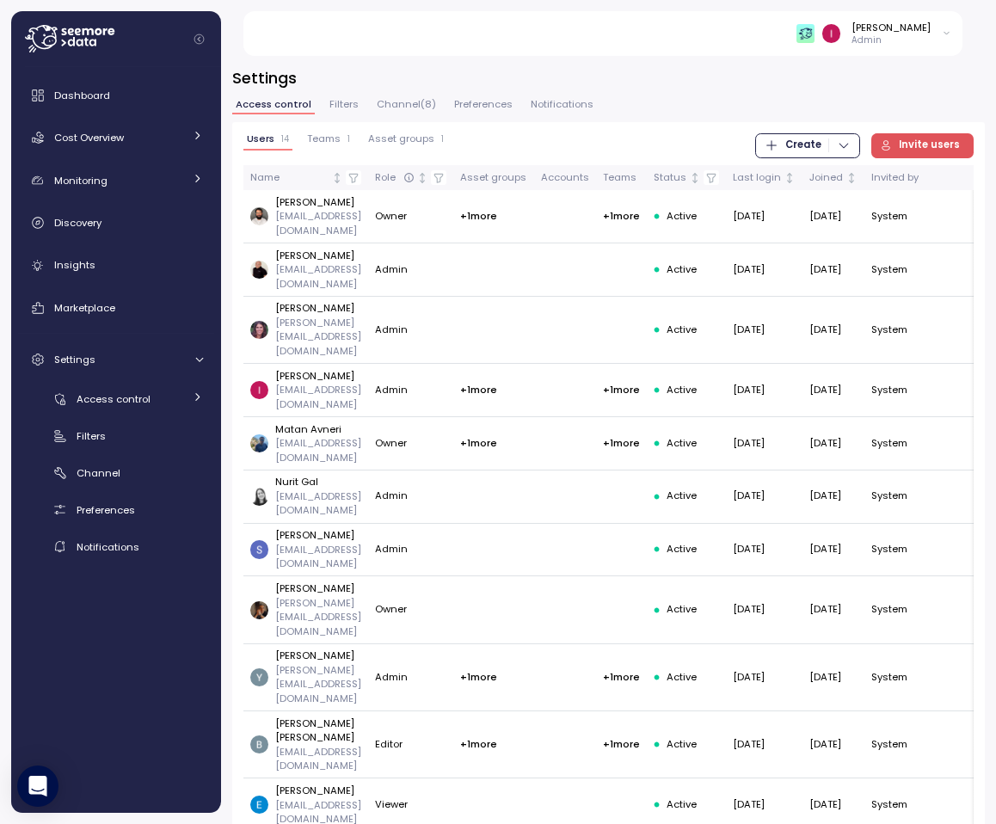
click at [330, 108] on span "Filters" at bounding box center [343, 104] width 29 height 9
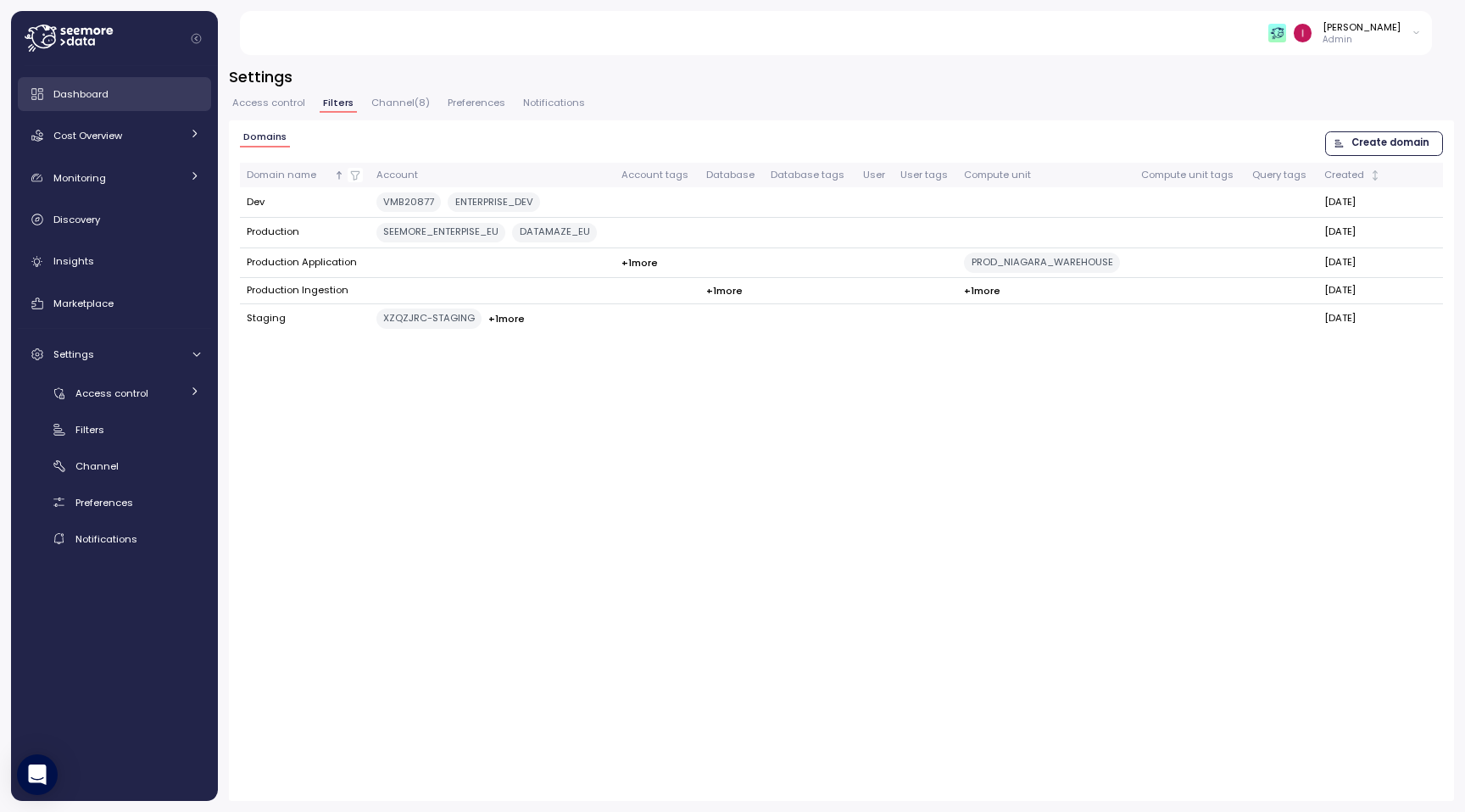
click at [126, 101] on div "Dashboard" at bounding box center [126, 94] width 147 height 17
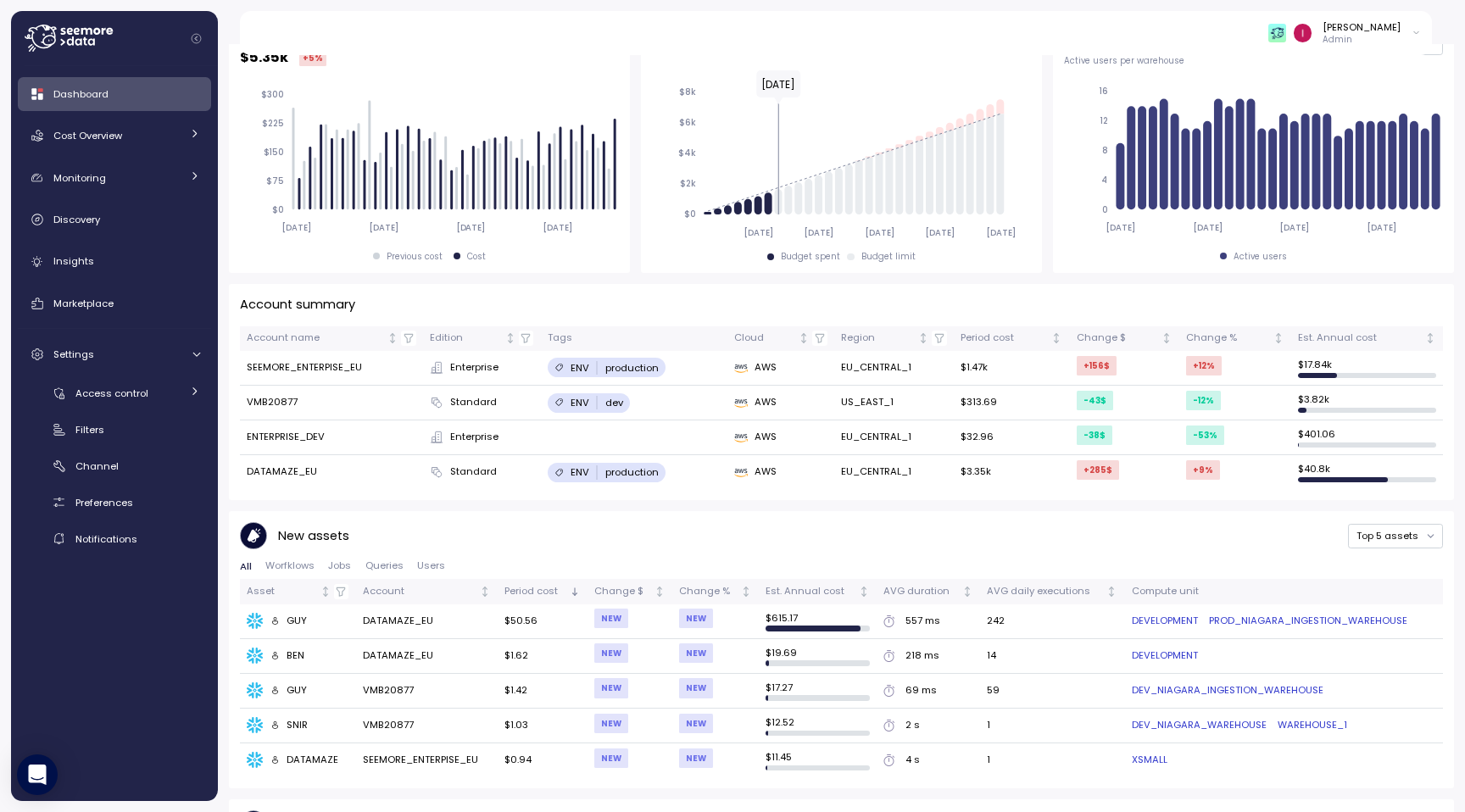
scroll to position [359, 0]
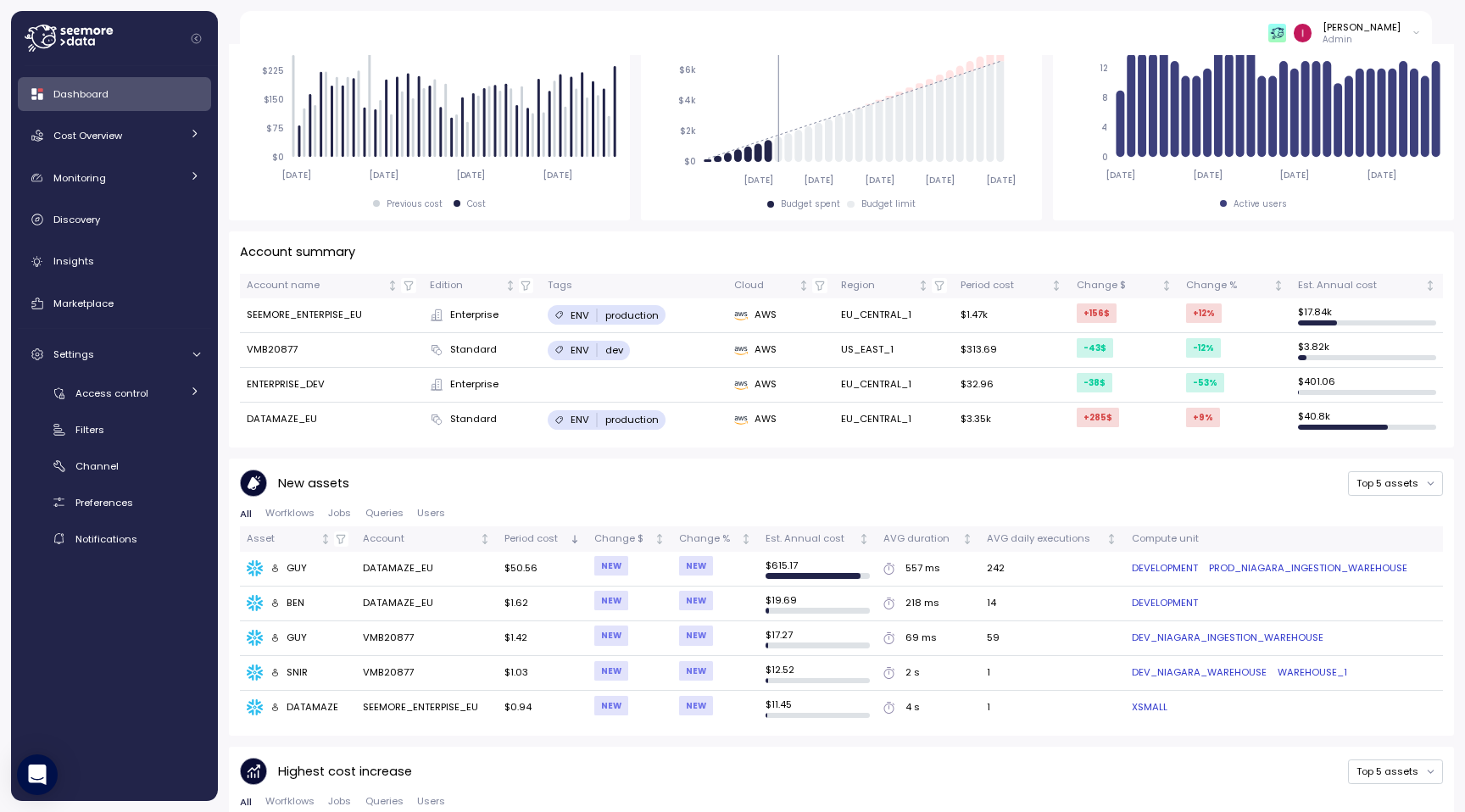
click at [339, 508] on span "Jobs" at bounding box center [339, 512] width 23 height 9
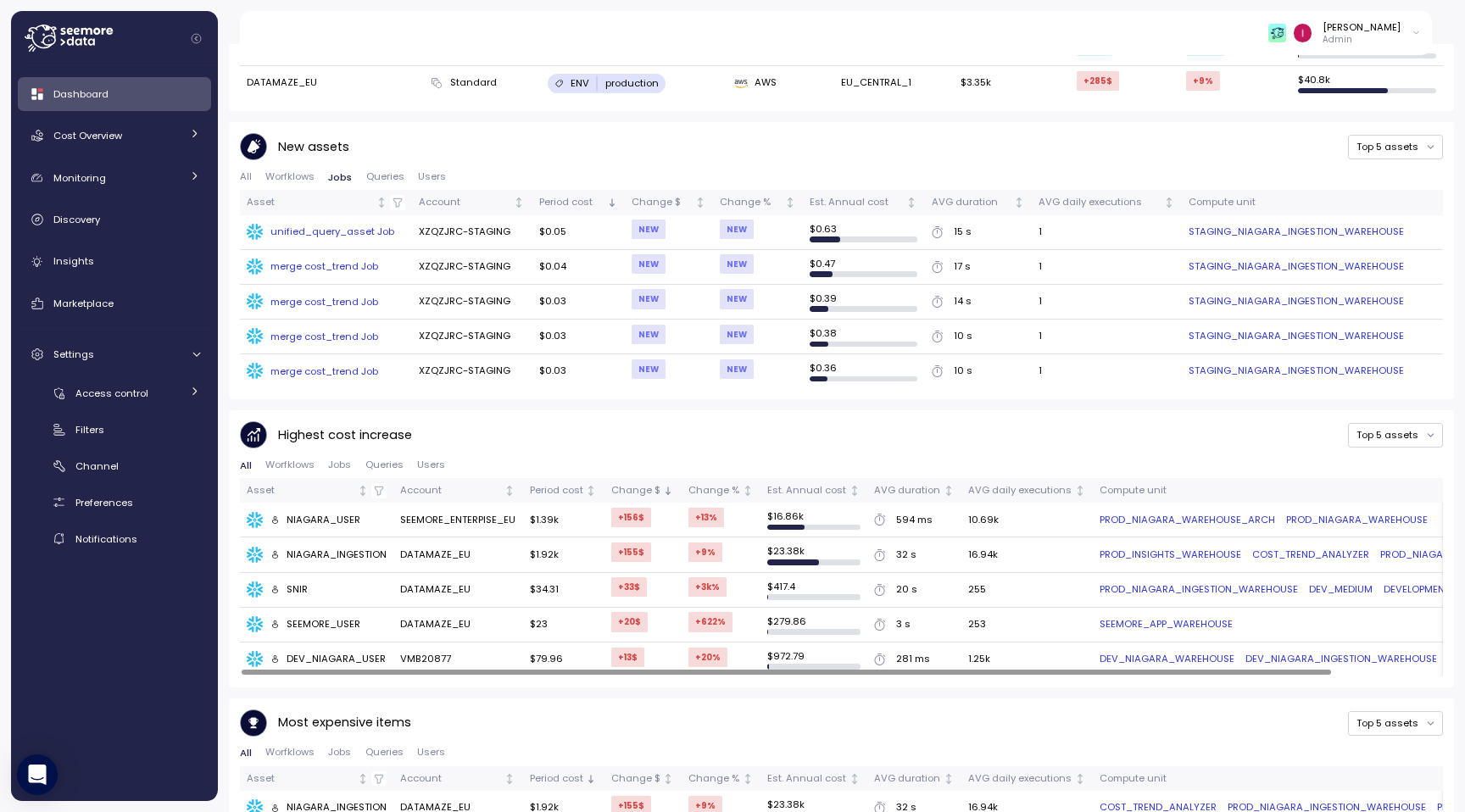
scroll to position [699, 0]
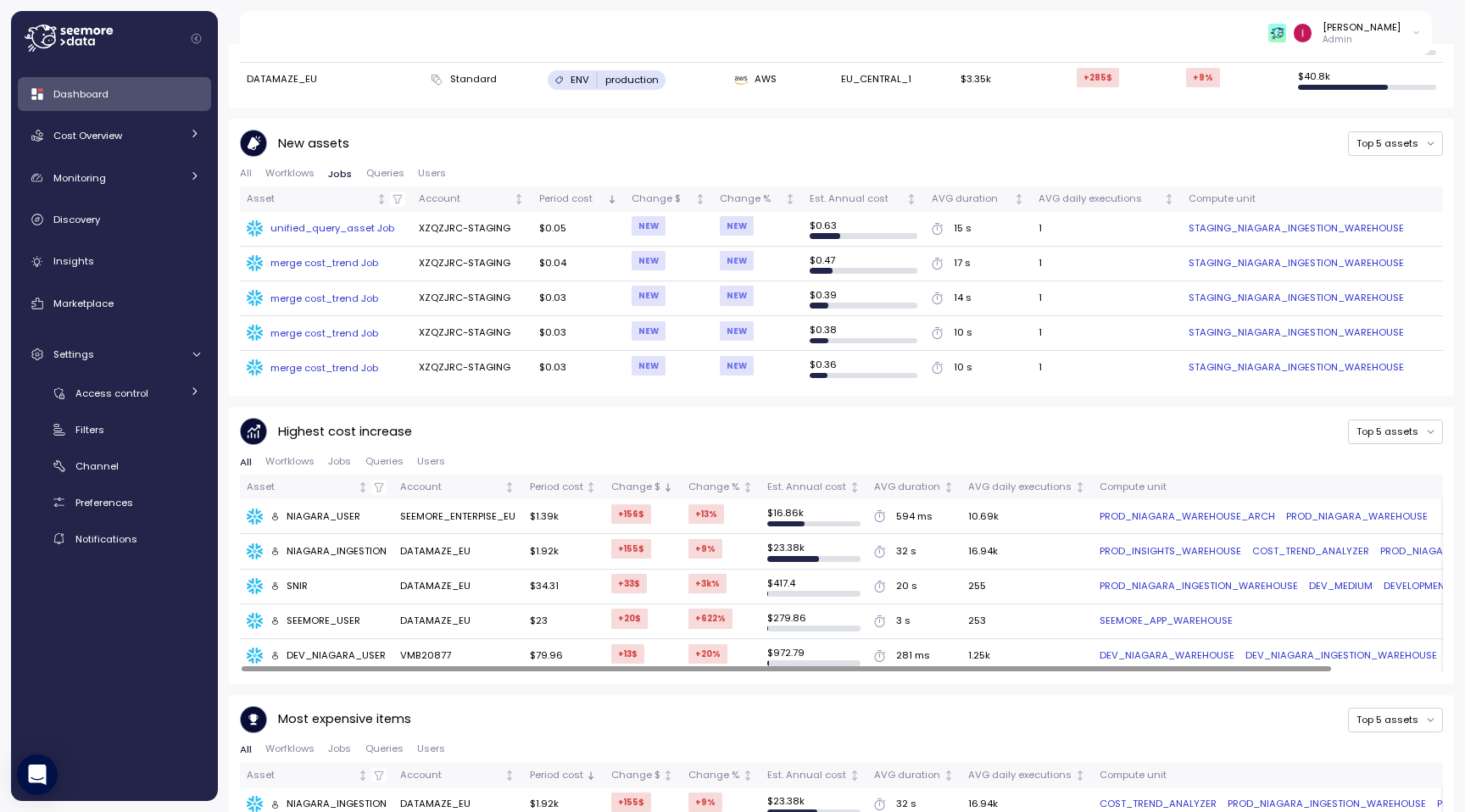
click at [340, 457] on span "Jobs" at bounding box center [339, 461] width 23 height 9
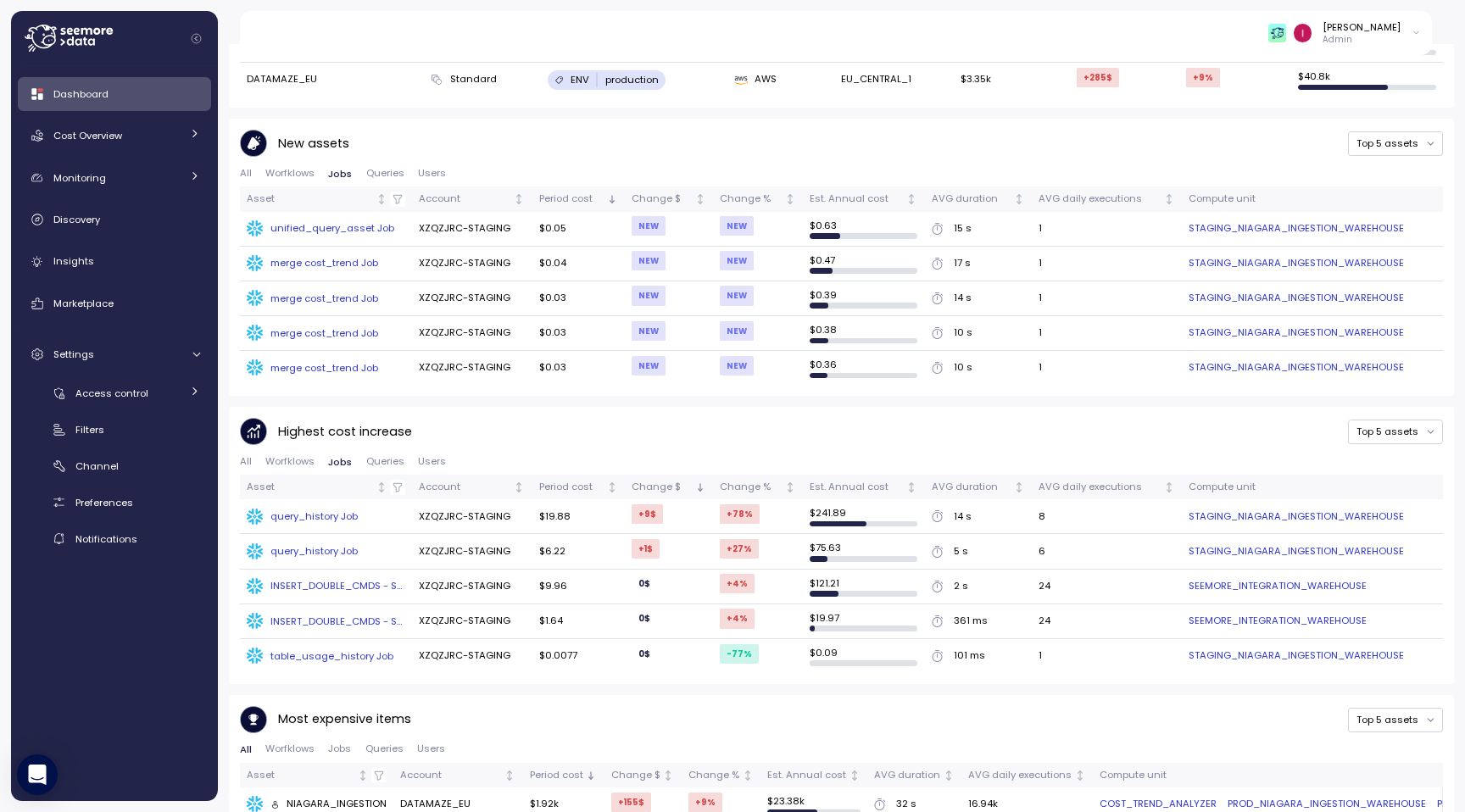
click at [331, 509] on div "query_history Job" at bounding box center [314, 516] width 88 height 14
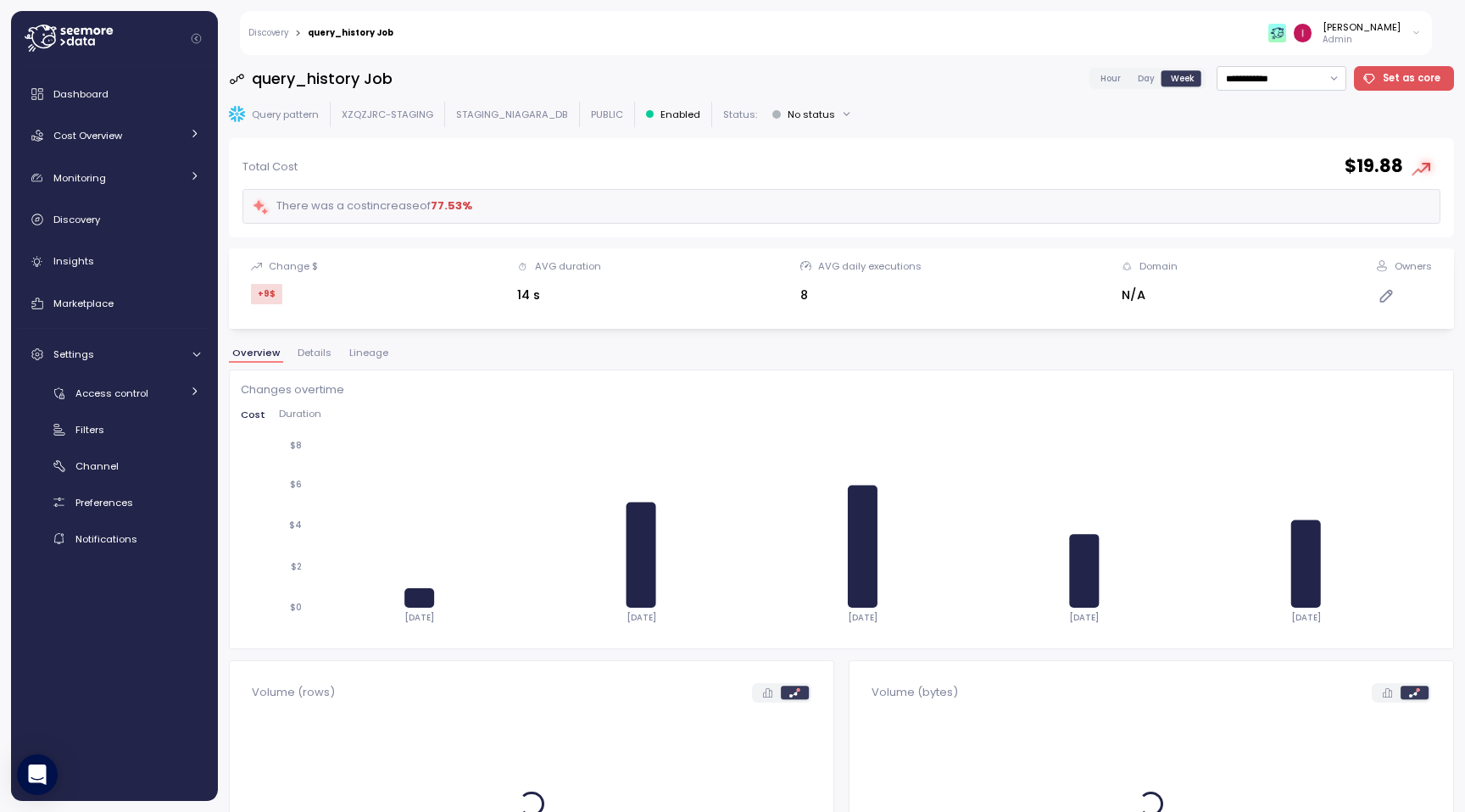
click at [981, 31] on div "[PERSON_NAME]" at bounding box center [1361, 28] width 78 height 14
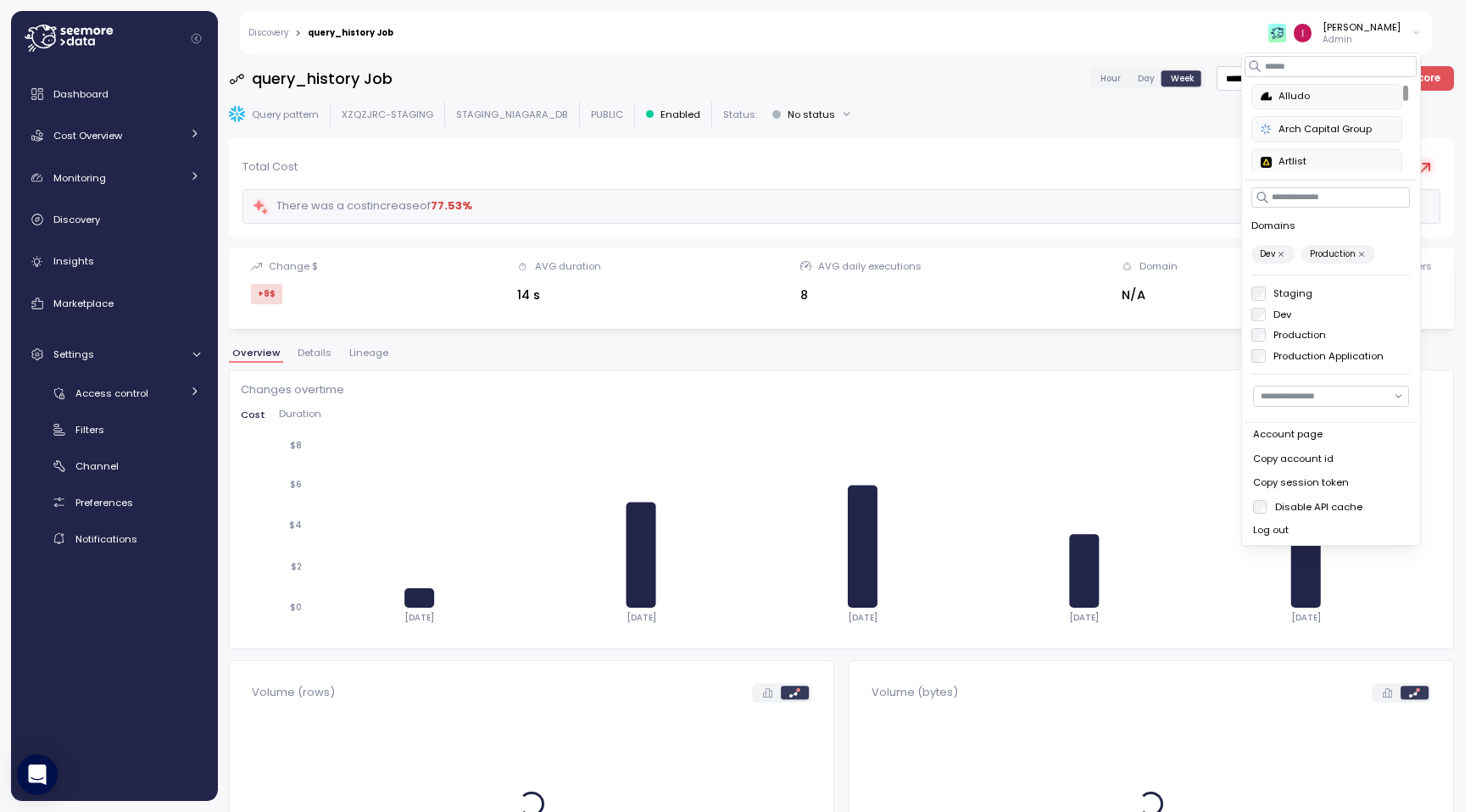
click at [981, 338] on label "Production" at bounding box center [1296, 335] width 61 height 14
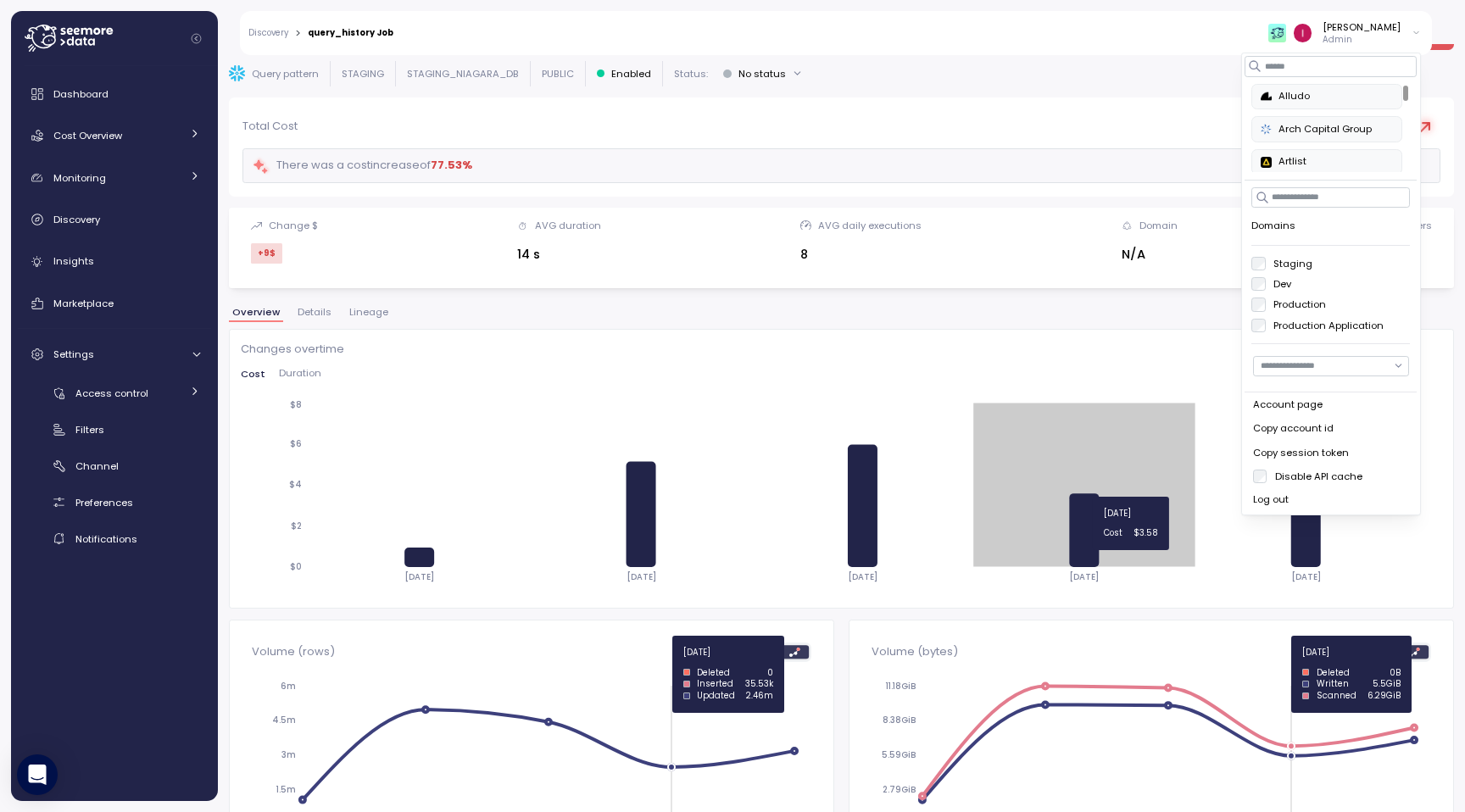
scroll to position [10, 0]
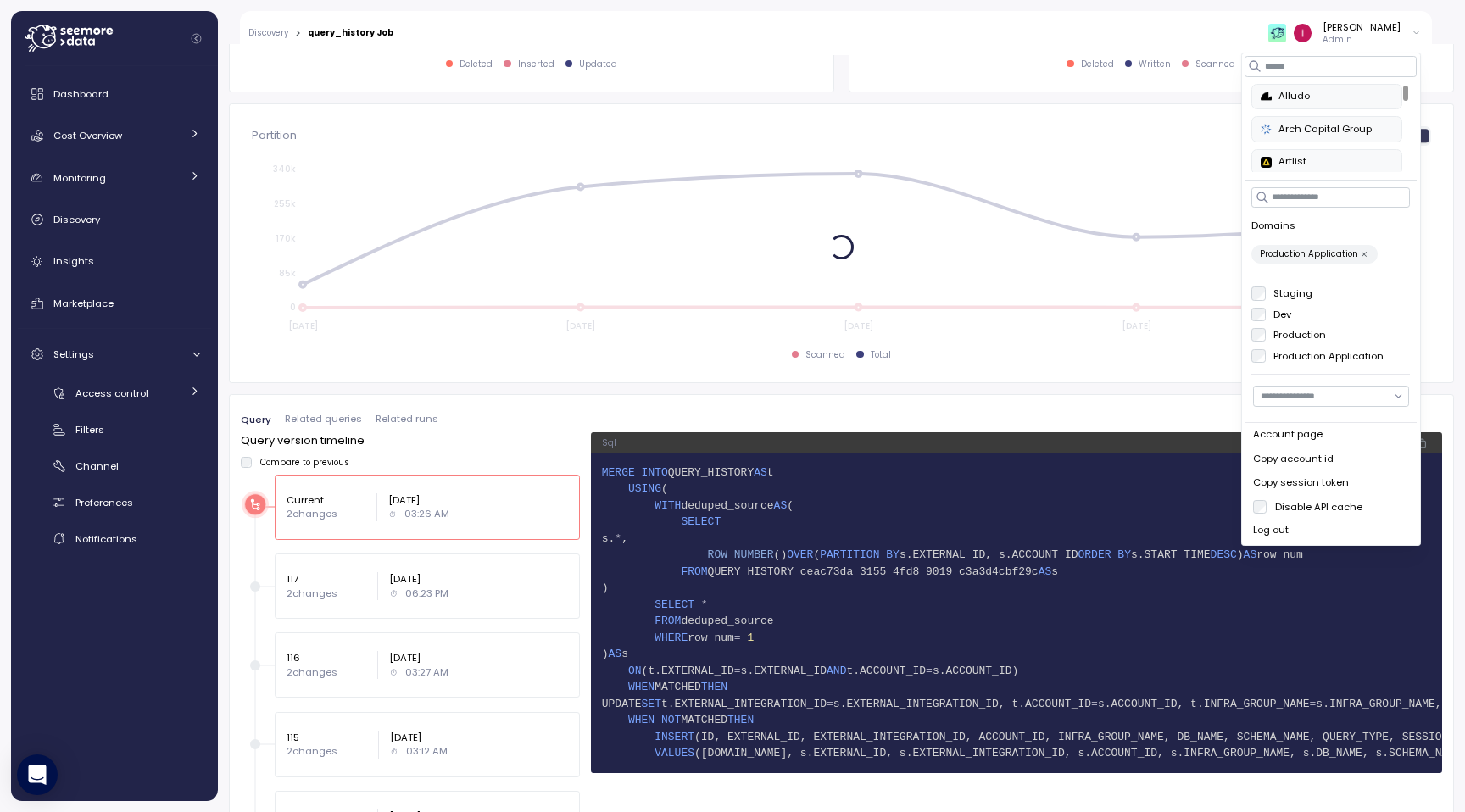
scroll to position [930, 0]
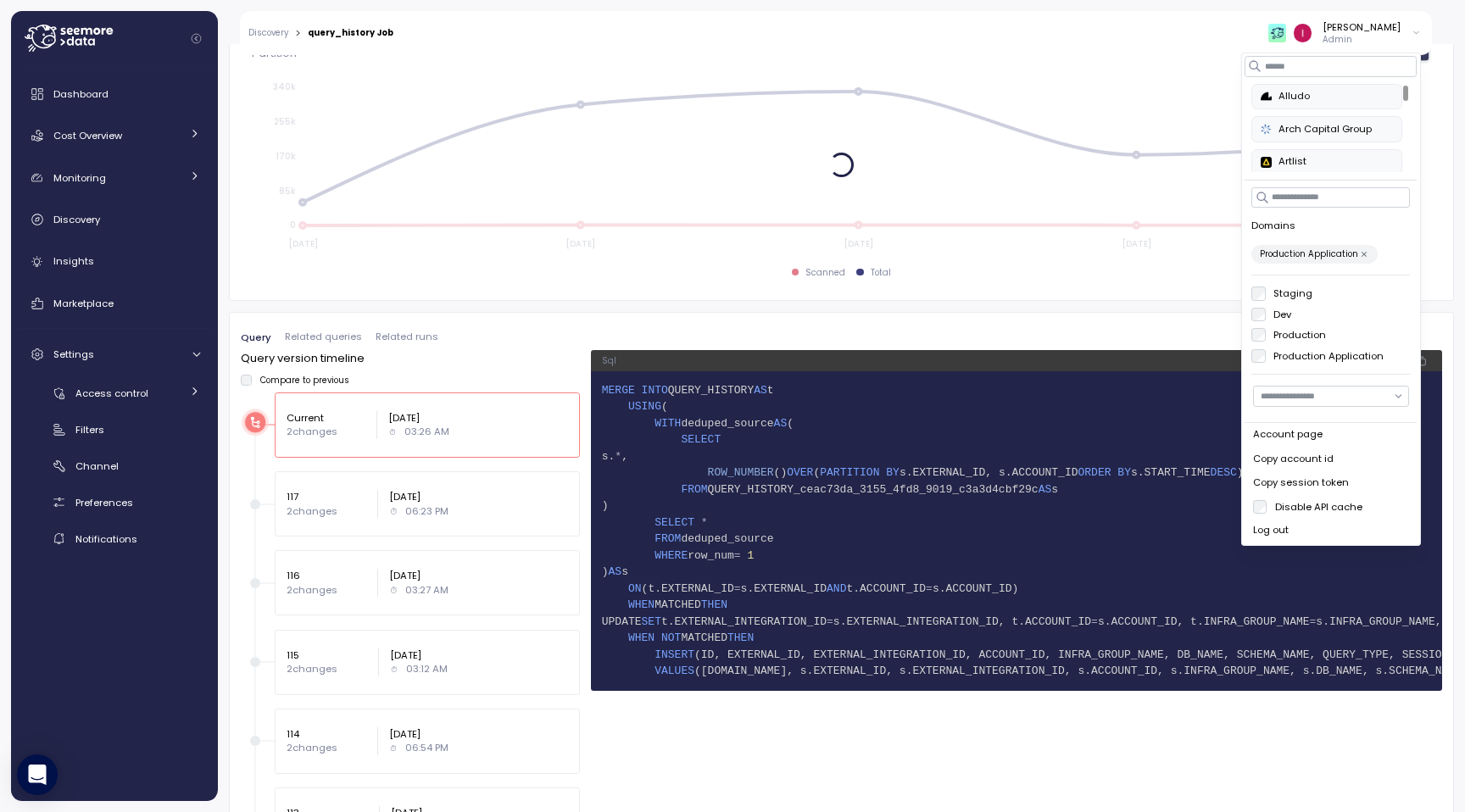
click at [313, 338] on span "Related queries" at bounding box center [323, 336] width 77 height 9
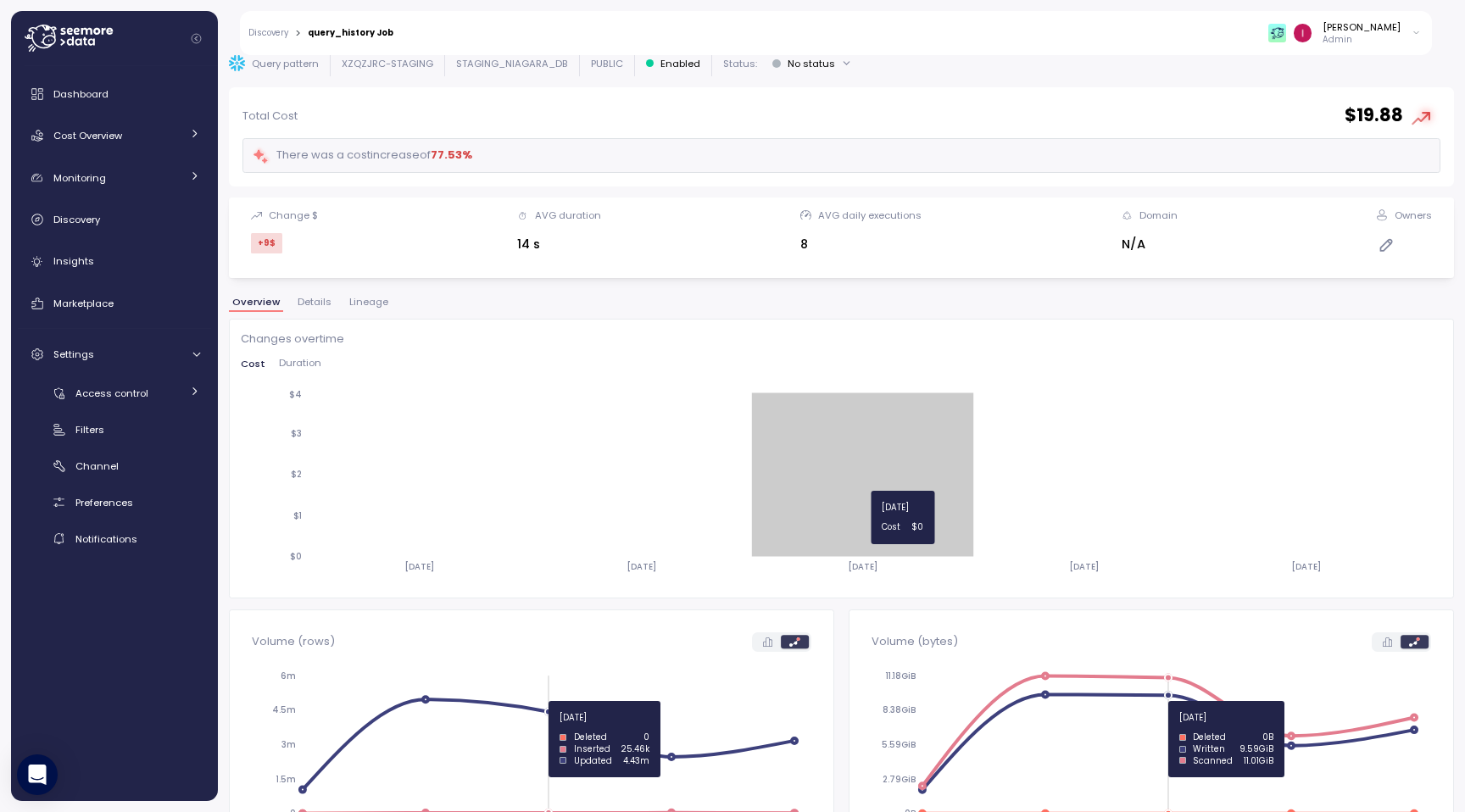
scroll to position [0, 0]
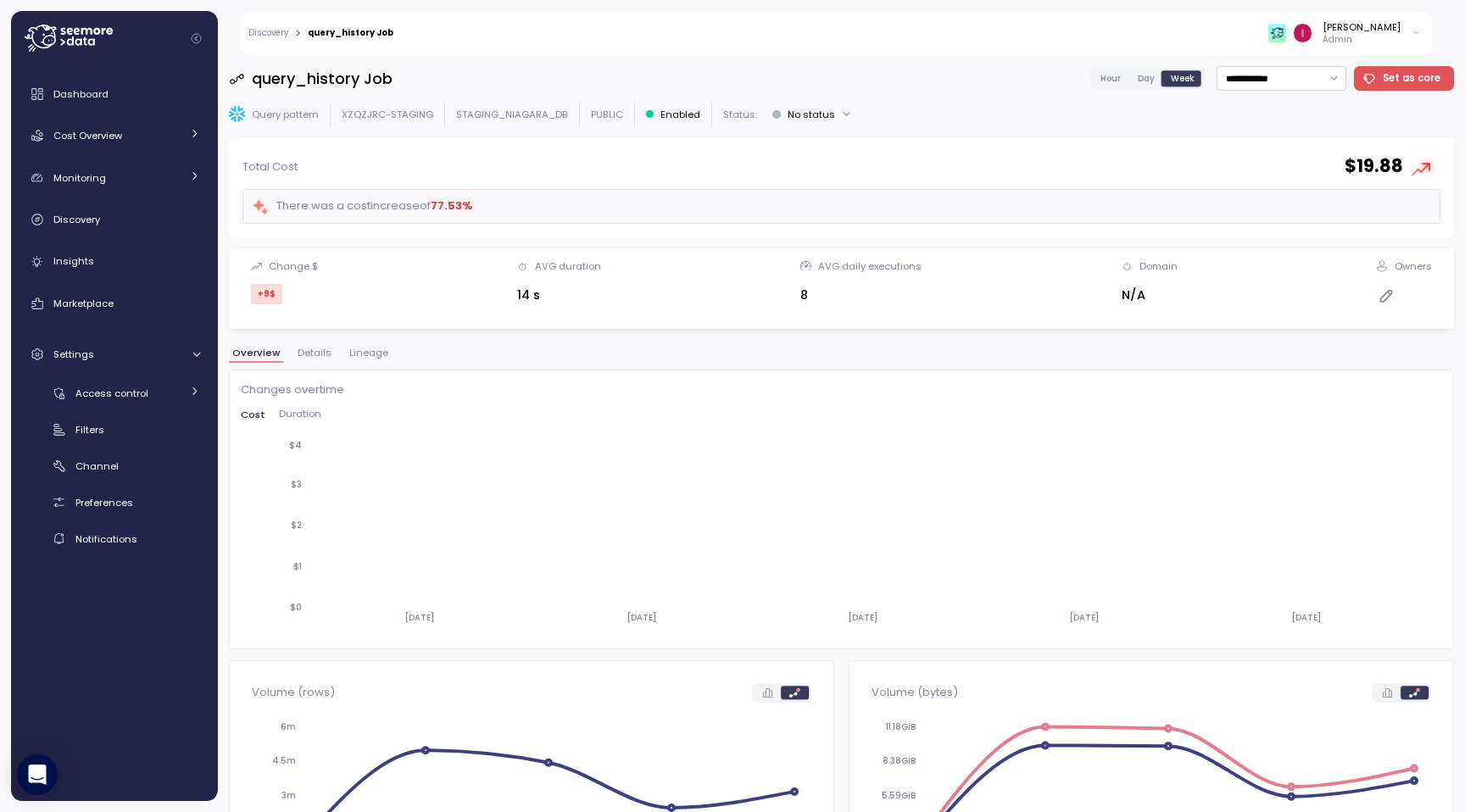
click at [981, 42] on p "Admin" at bounding box center [1361, 39] width 78 height 12
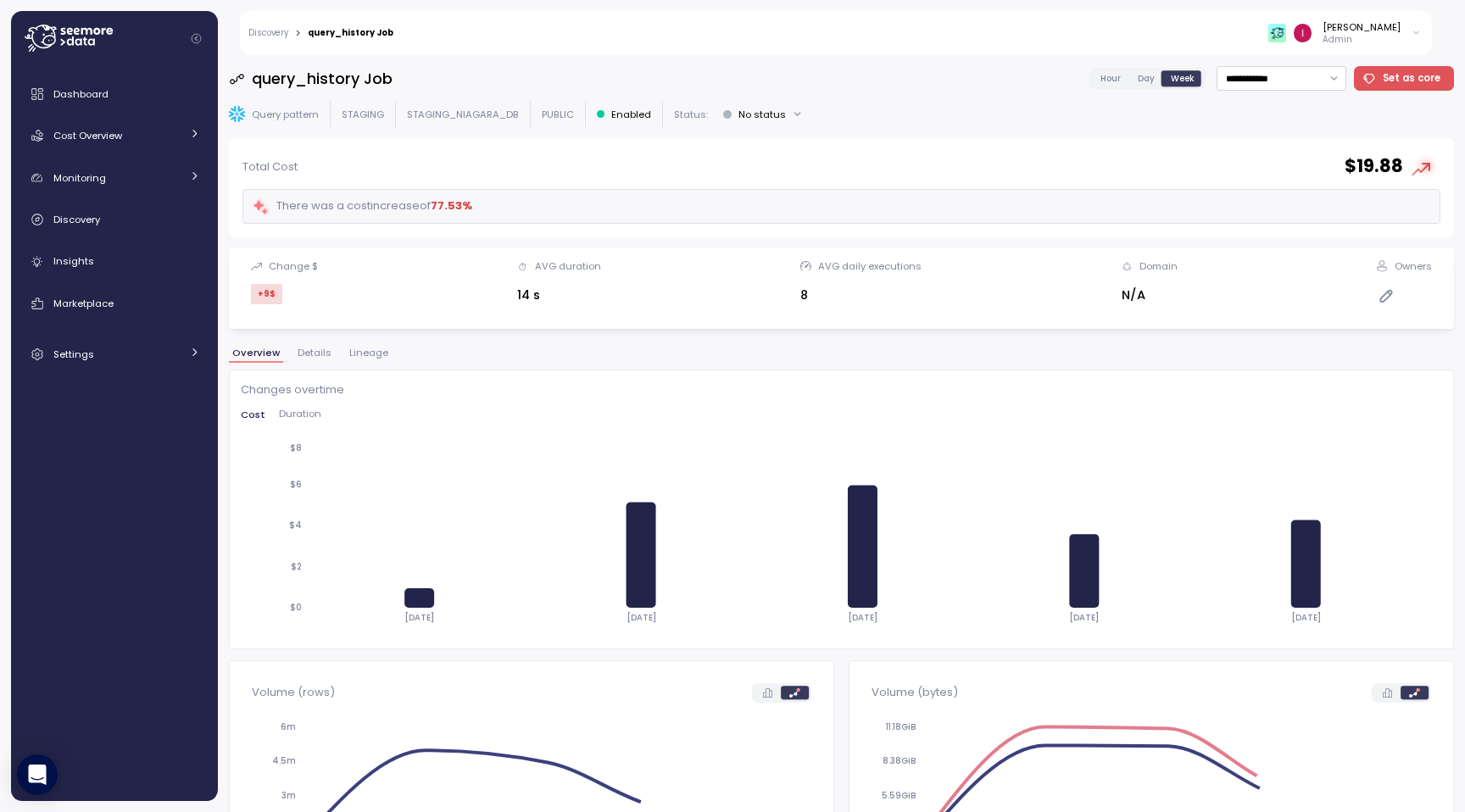
click at [1363, 33] on div "[PERSON_NAME]" at bounding box center [1361, 28] width 78 height 14
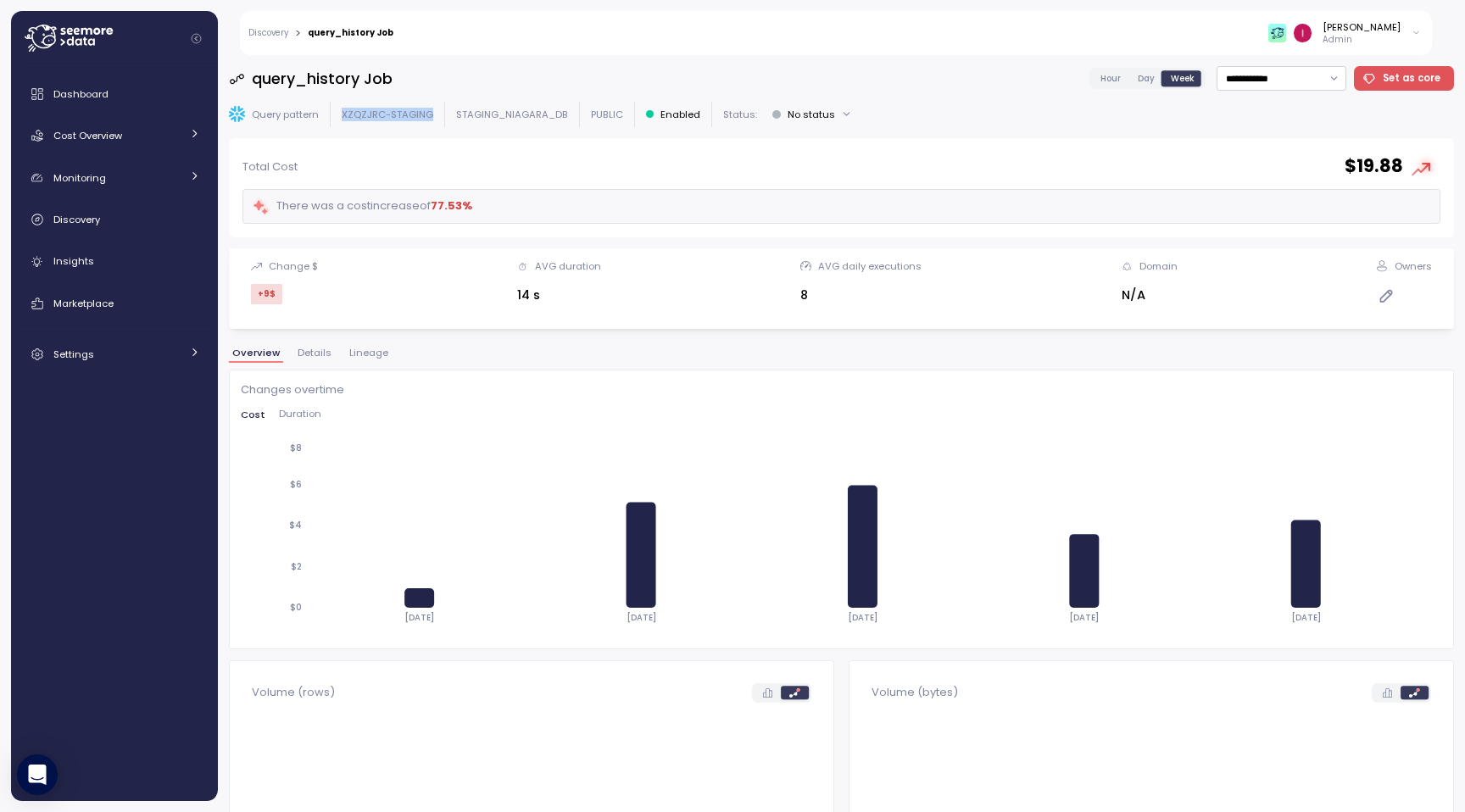
drag, startPoint x: 431, startPoint y: 112, endPoint x: 340, endPoint y: 113, distance: 91.0
click at [340, 112] on div "Query pattern XZQZJRC-STAGING STAGING_NIAGARA_DB PUBLIC Enabled Status: No stat…" at bounding box center [841, 113] width 1225 height 25
click at [1350, 43] on p "Admin" at bounding box center [1361, 39] width 78 height 12
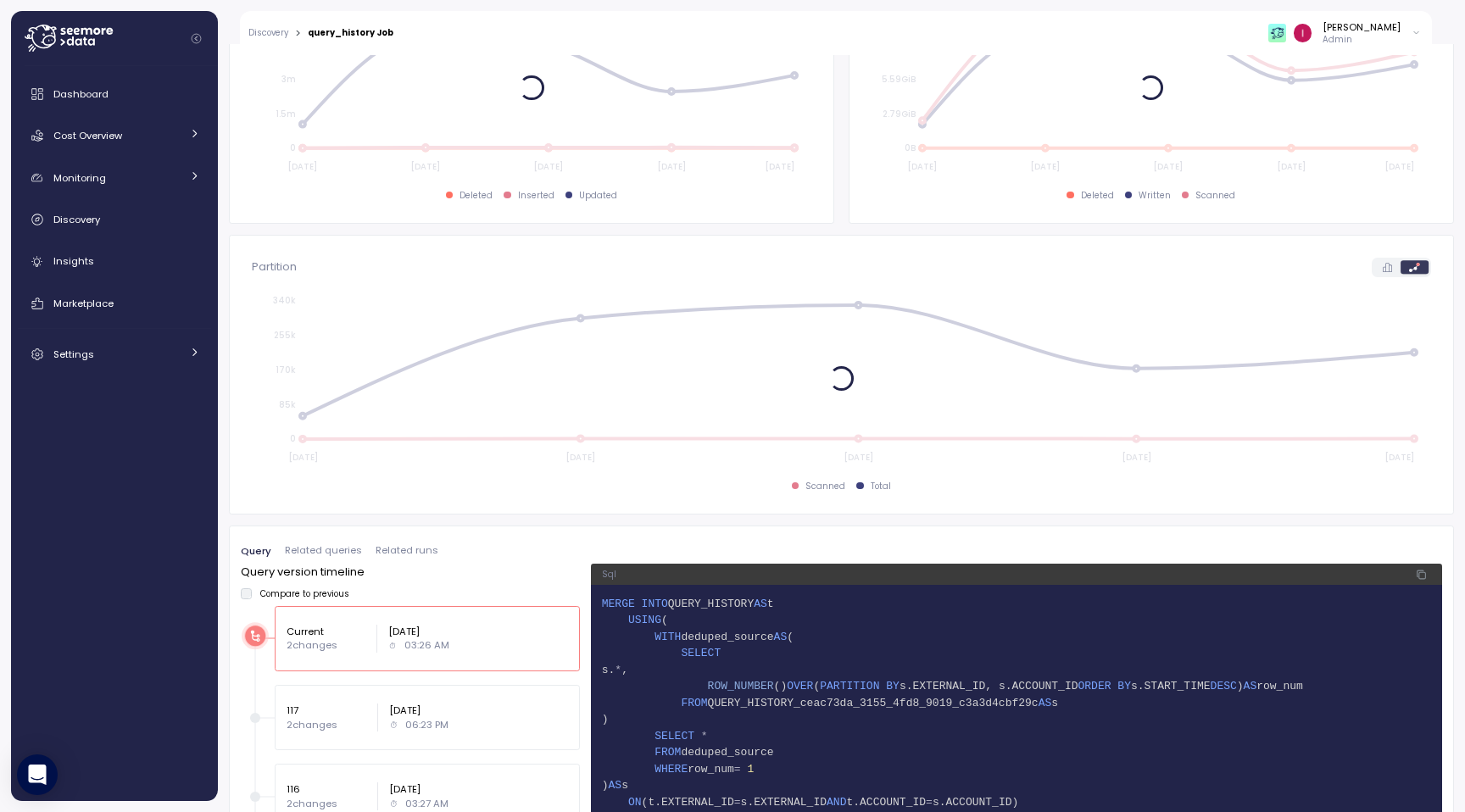
click at [353, 555] on span "Related queries" at bounding box center [323, 550] width 77 height 9
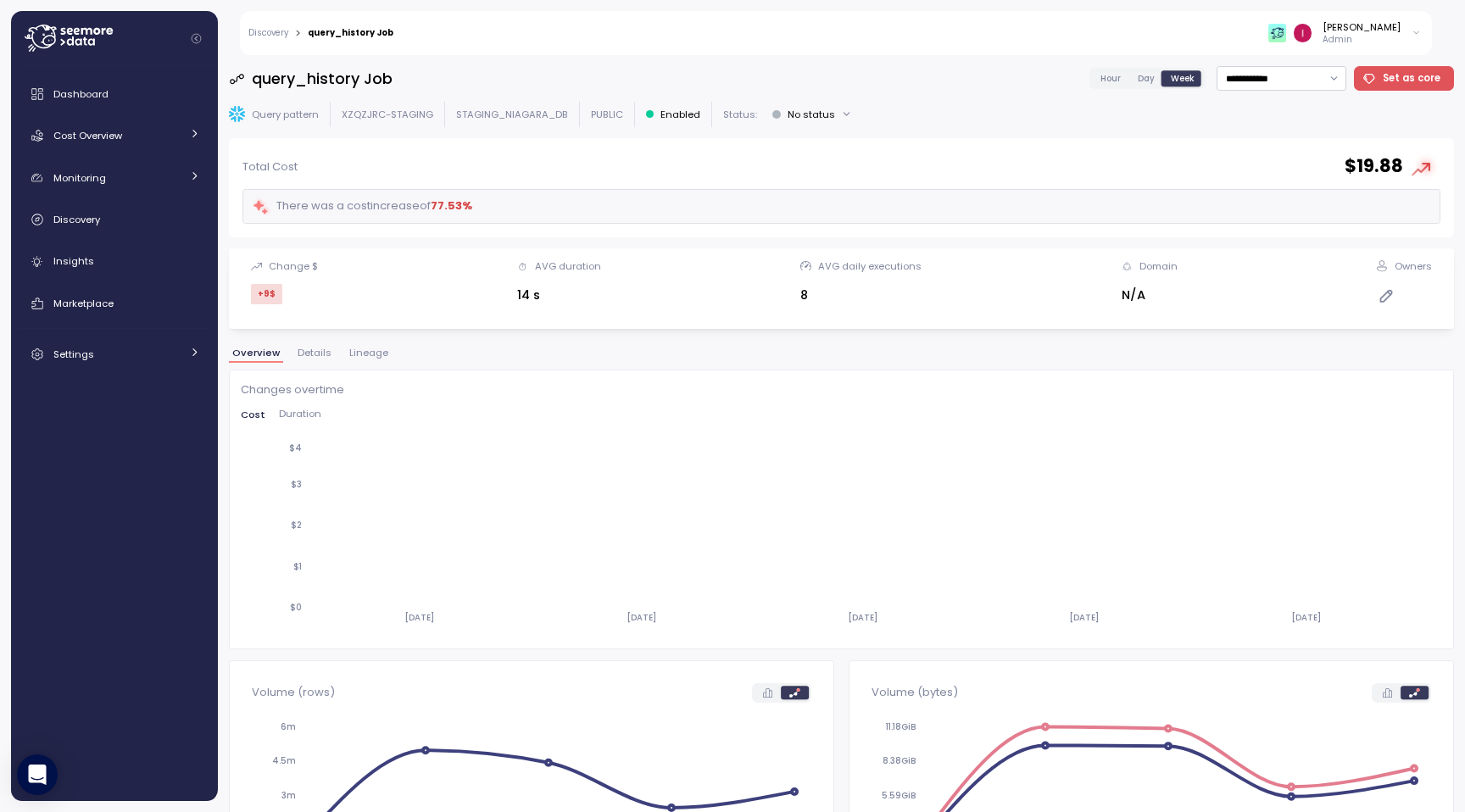
click at [1348, 44] on p "Admin" at bounding box center [1361, 39] width 78 height 12
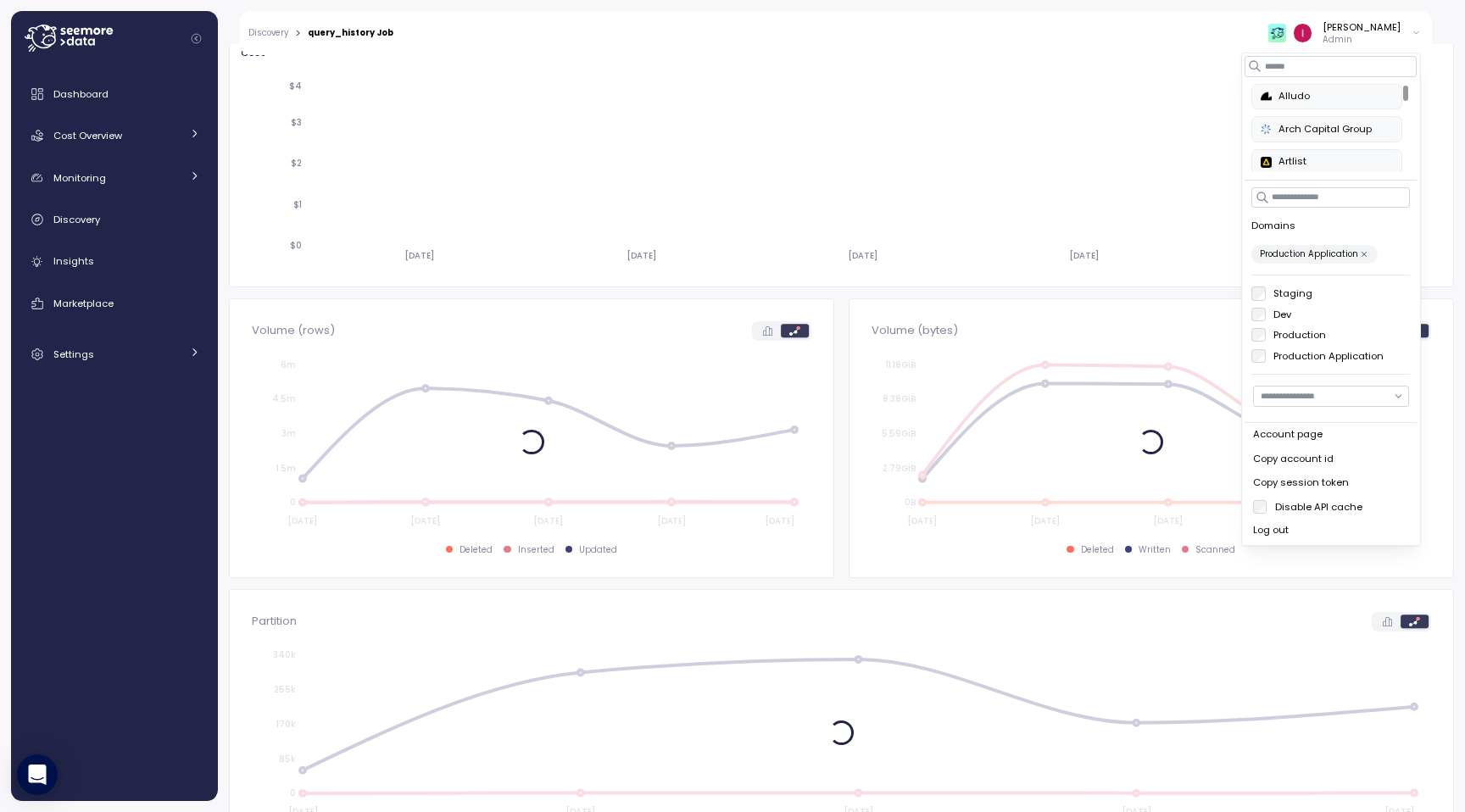
scroll to position [602, 0]
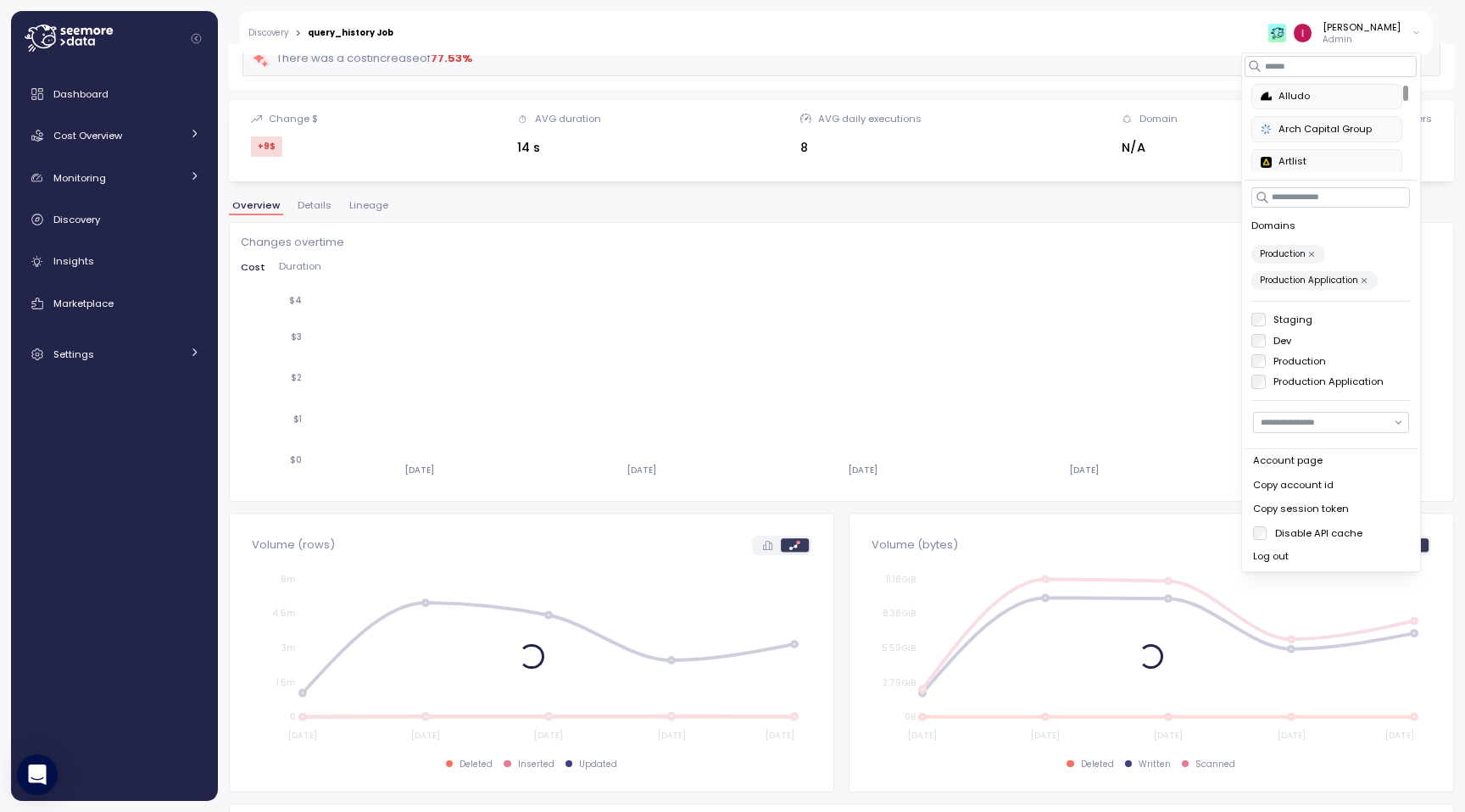
scroll to position [150, 0]
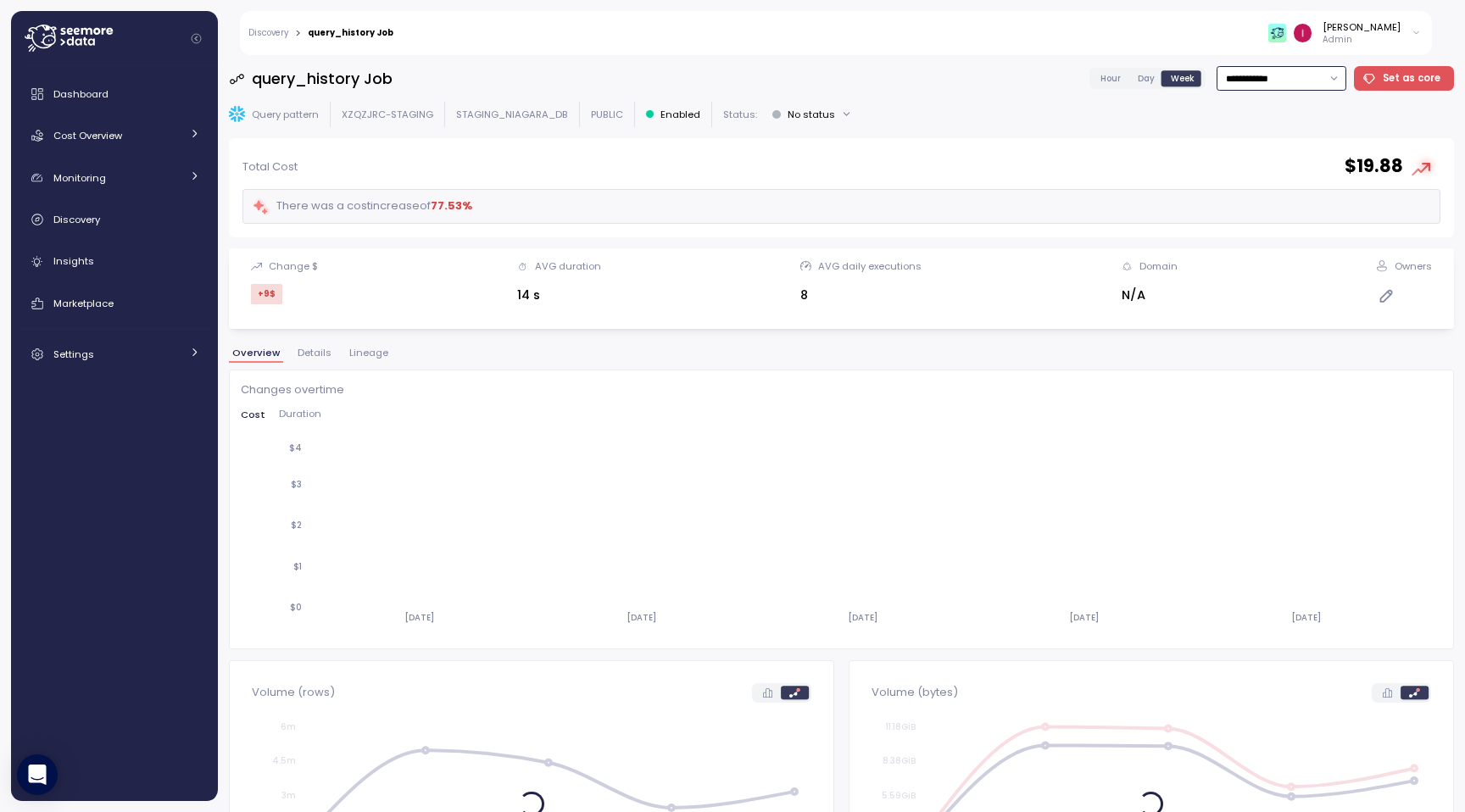
click at [1285, 76] on input "**********" at bounding box center [1282, 78] width 130 height 25
click at [1233, 51] on div "[PERSON_NAME] Admin" at bounding box center [918, 33] width 1027 height 44
click at [1359, 39] on p "Admin" at bounding box center [1361, 39] width 78 height 12
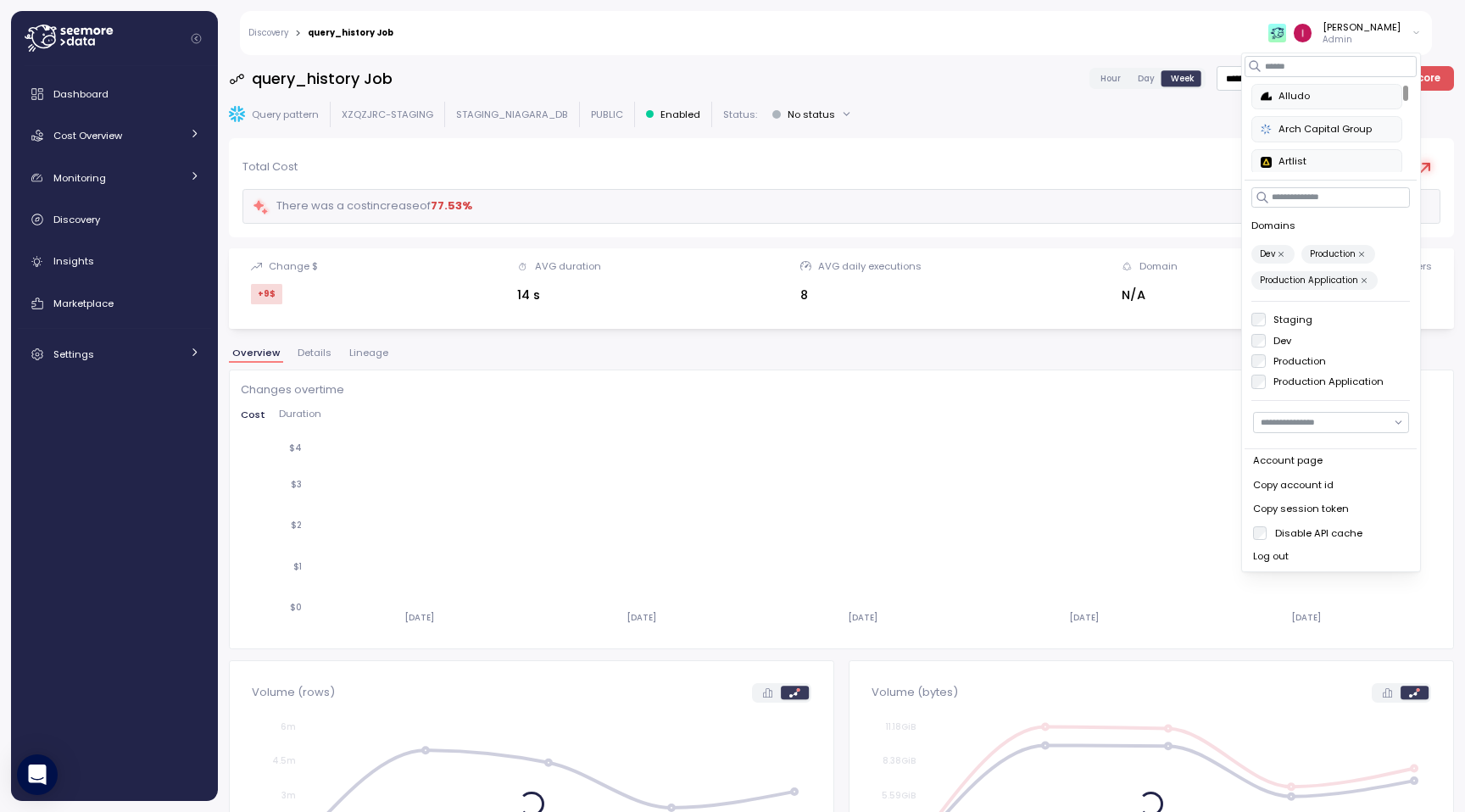
click at [1269, 341] on label "Dev" at bounding box center [1279, 341] width 27 height 14
click at [1265, 389] on div "Domains Production Production Application Staging Dev Production Production App…" at bounding box center [1332, 294] width 173 height 228
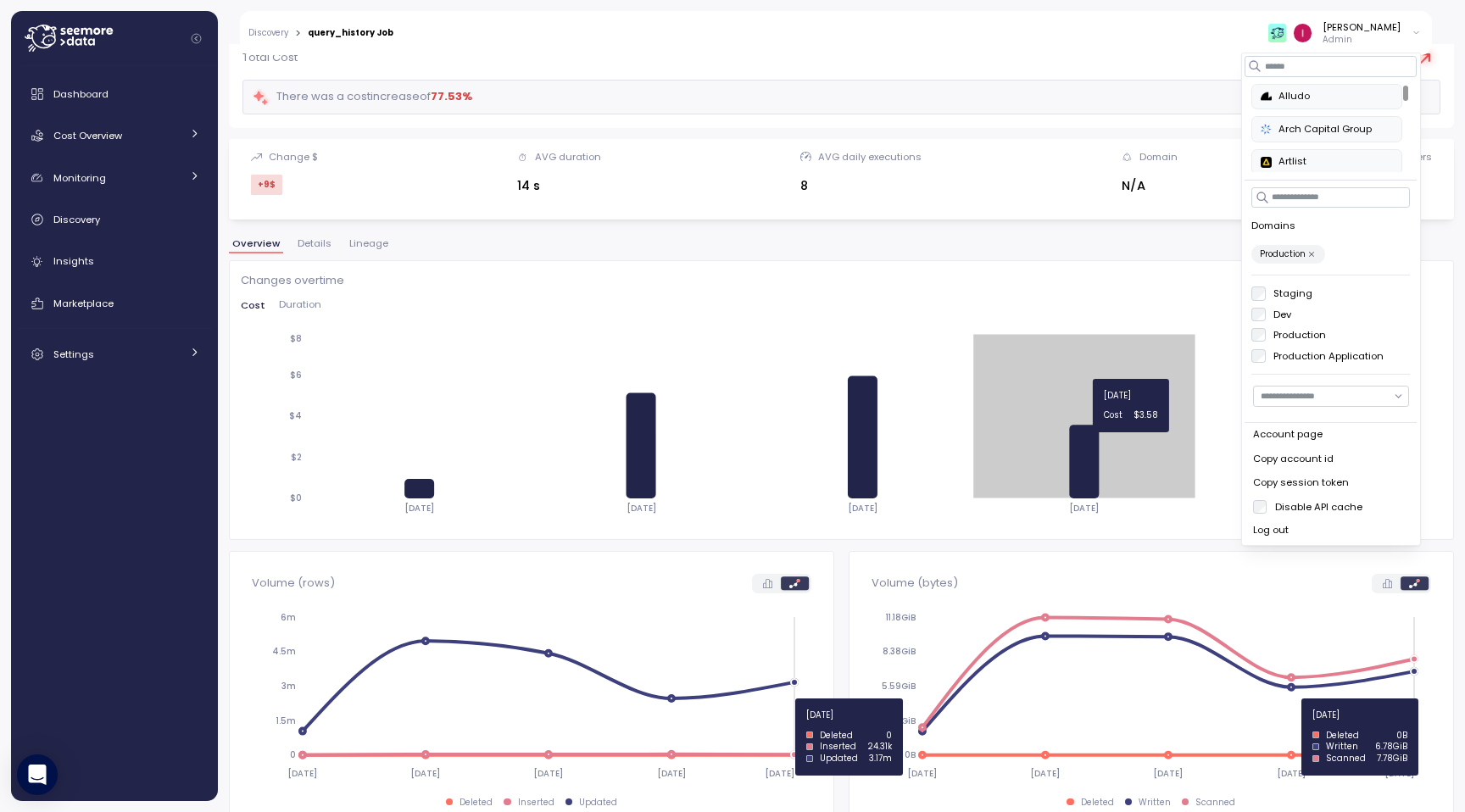
scroll to position [111, 0]
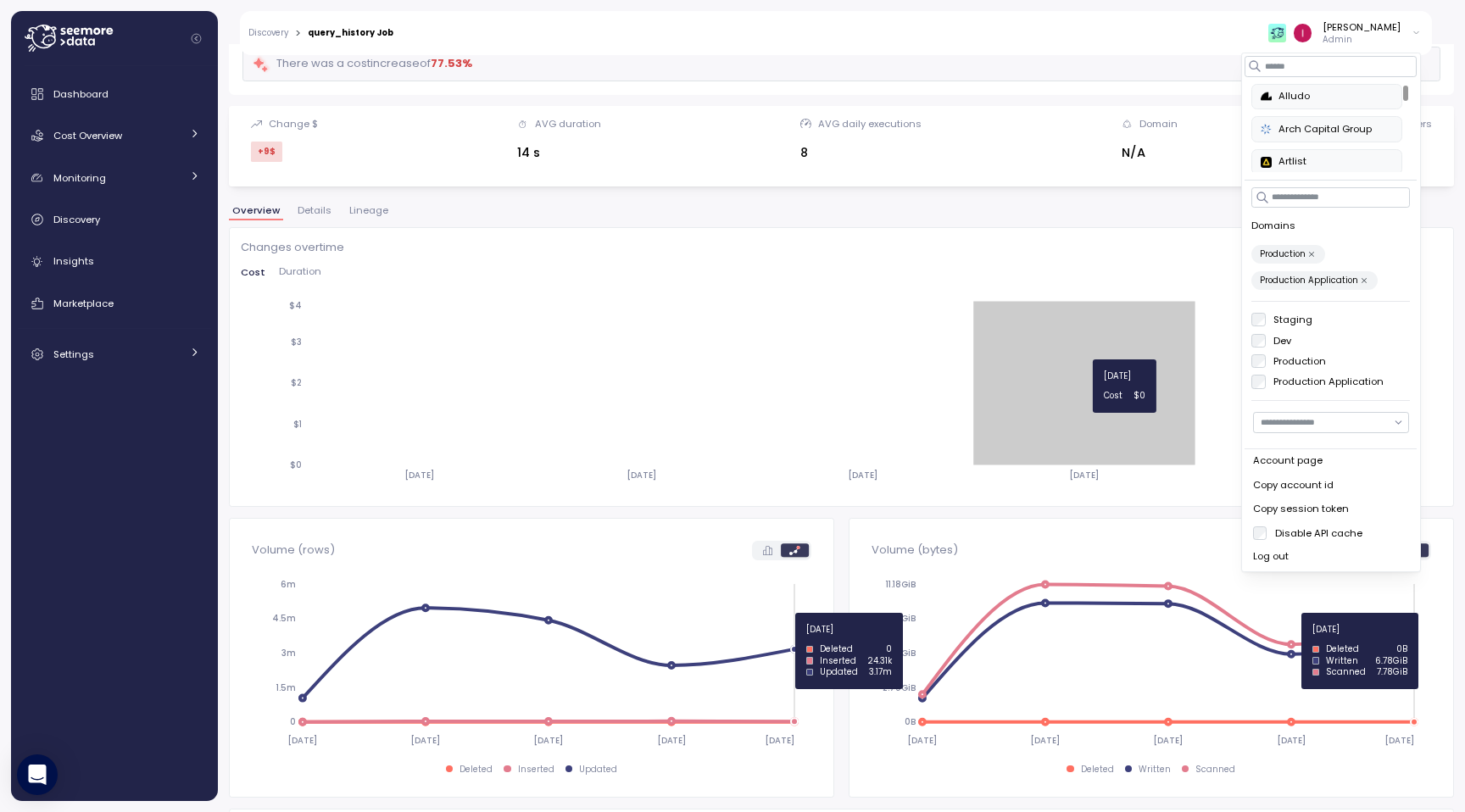
scroll to position [124, 0]
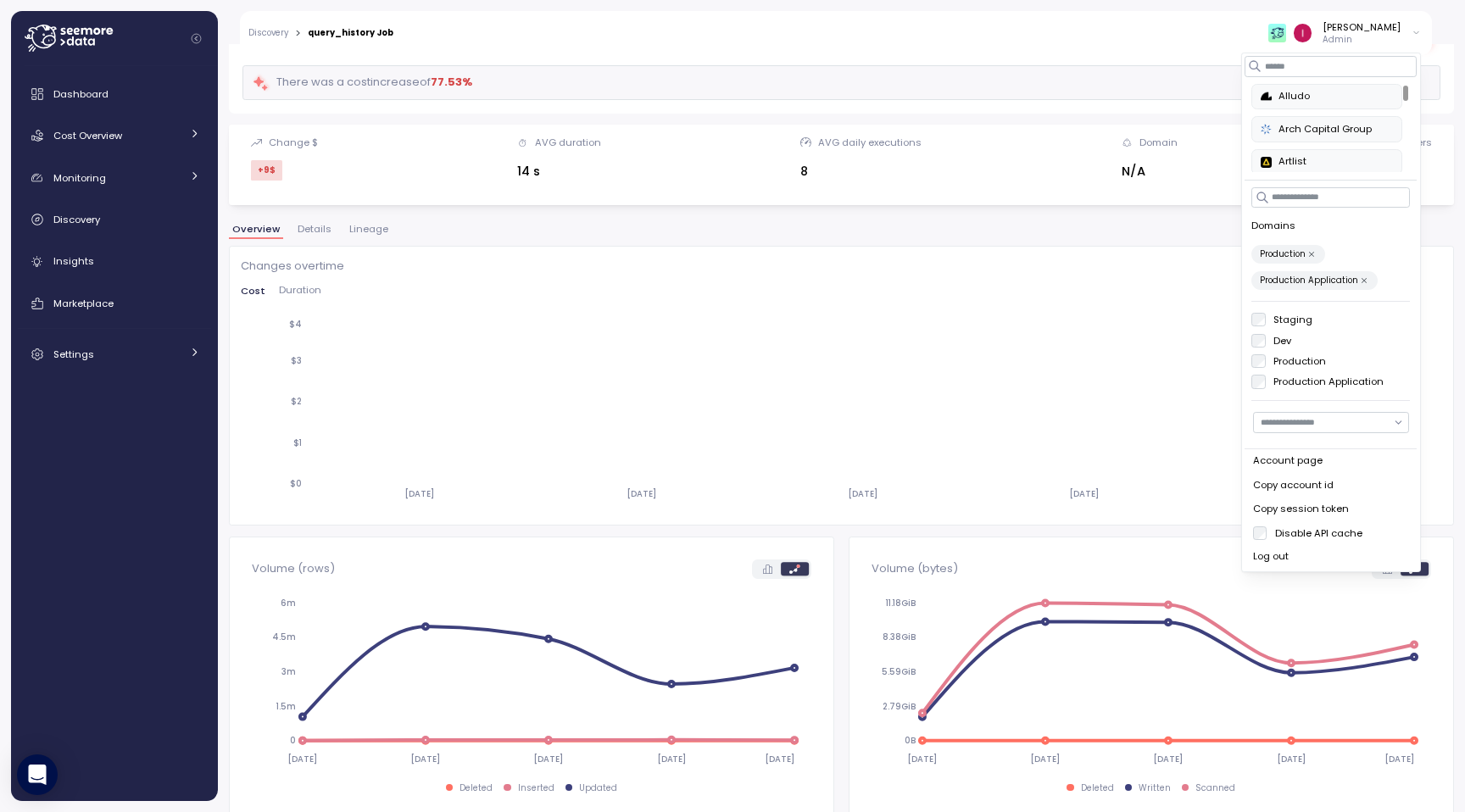
click at [1264, 332] on div "Staging Dev Production Production Application" at bounding box center [1331, 350] width 159 height 76
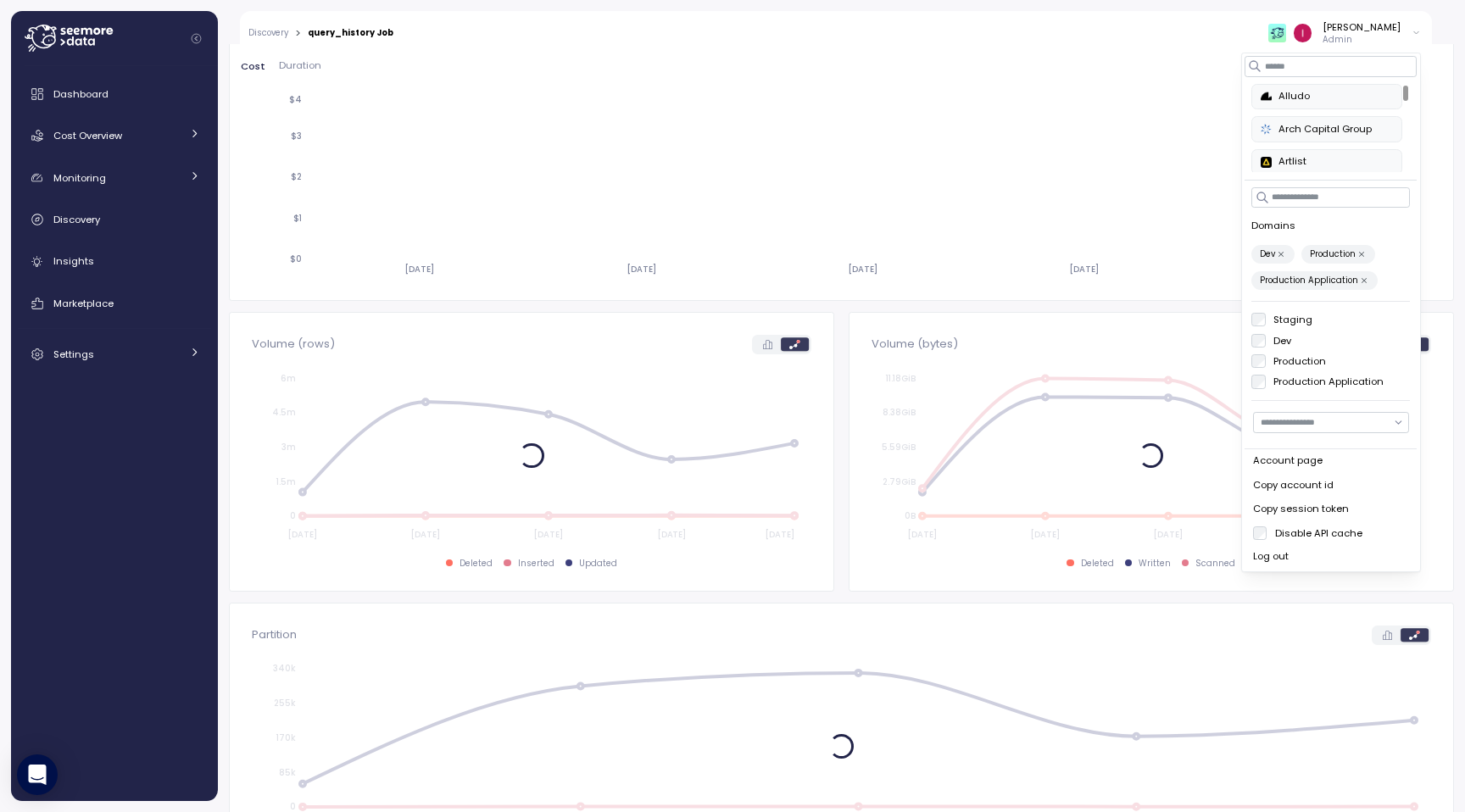
scroll to position [317, 0]
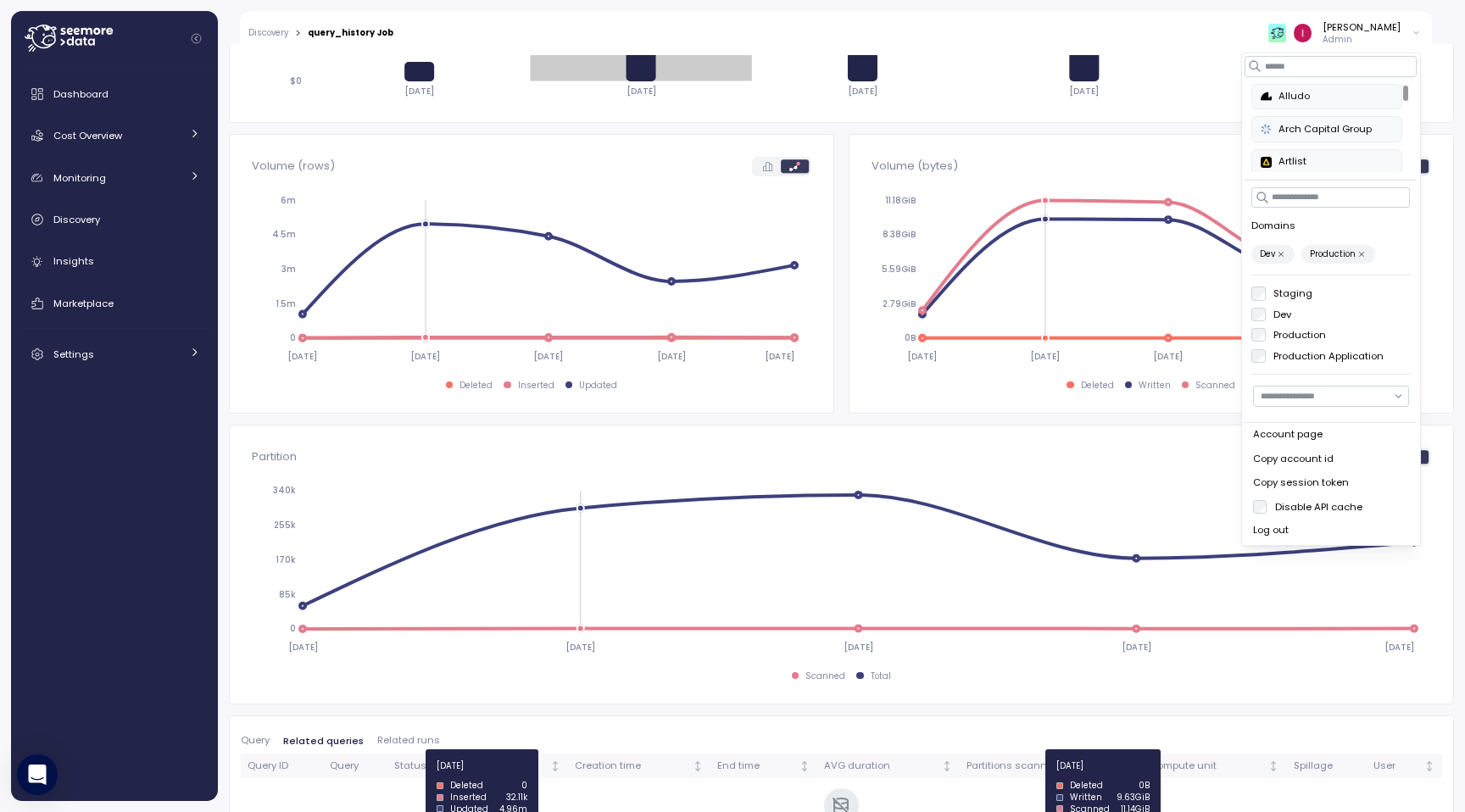
scroll to position [602, 0]
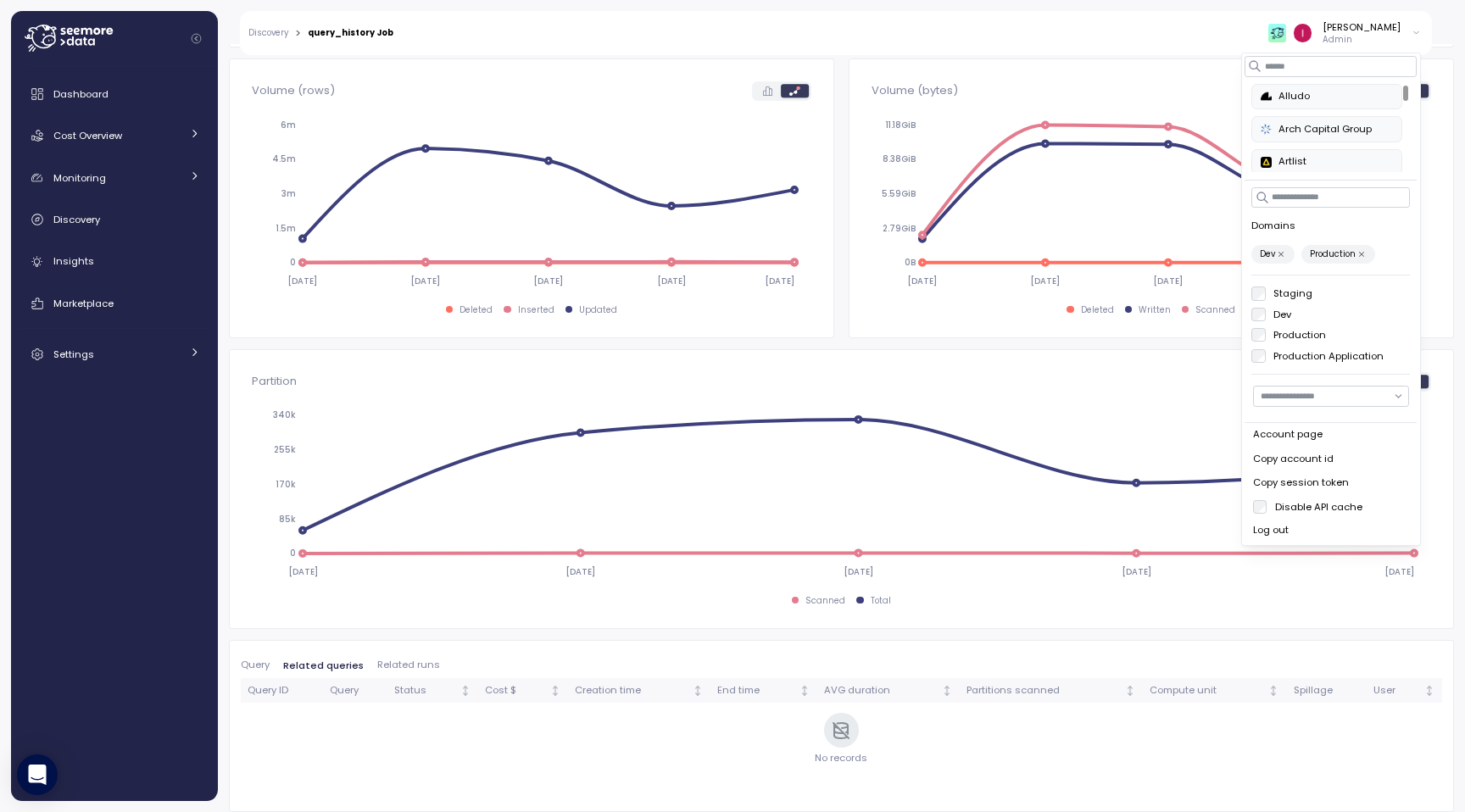
click at [254, 670] on span "Query" at bounding box center [254, 664] width 29 height 9
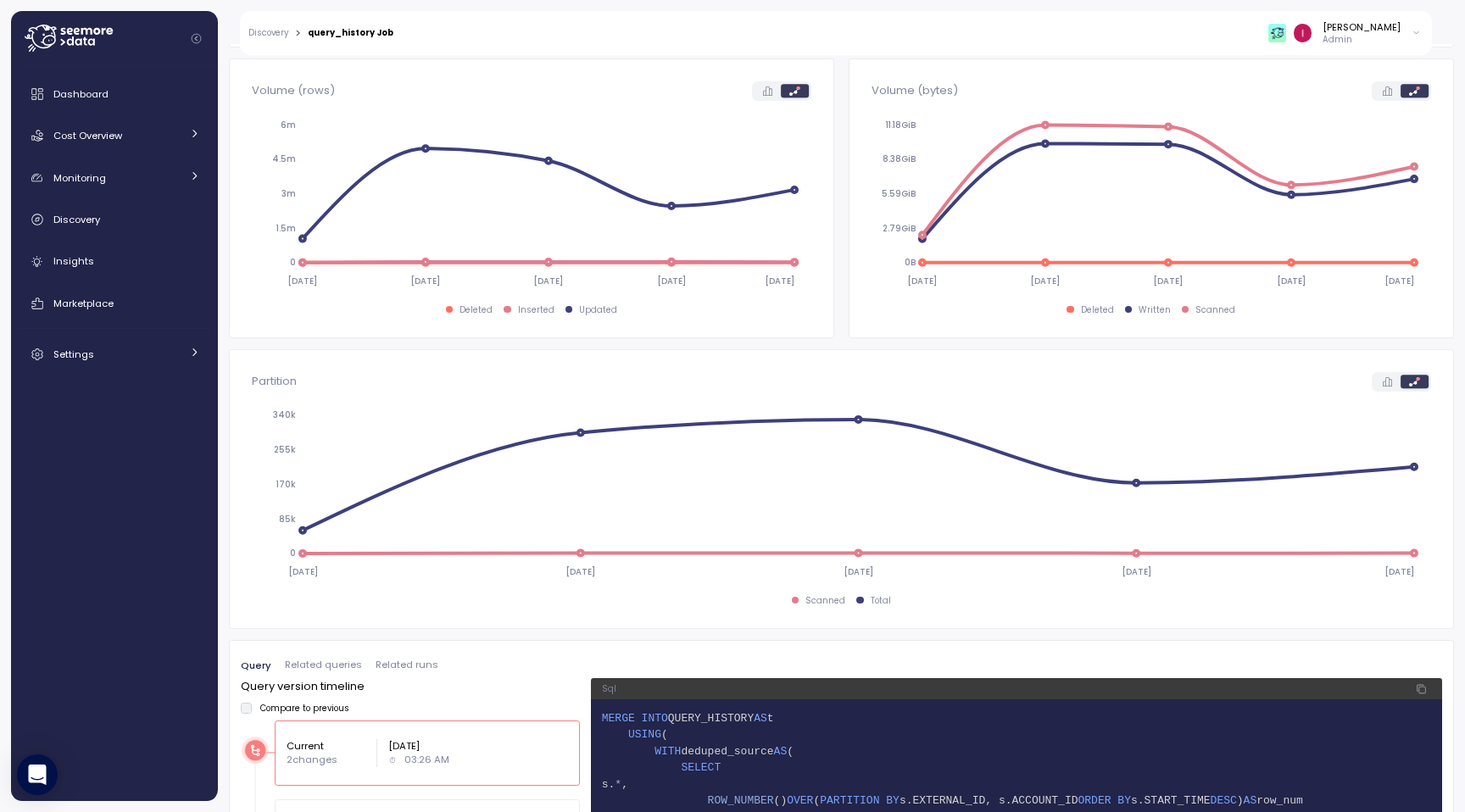
click at [298, 667] on span "Related queries" at bounding box center [323, 664] width 77 height 9
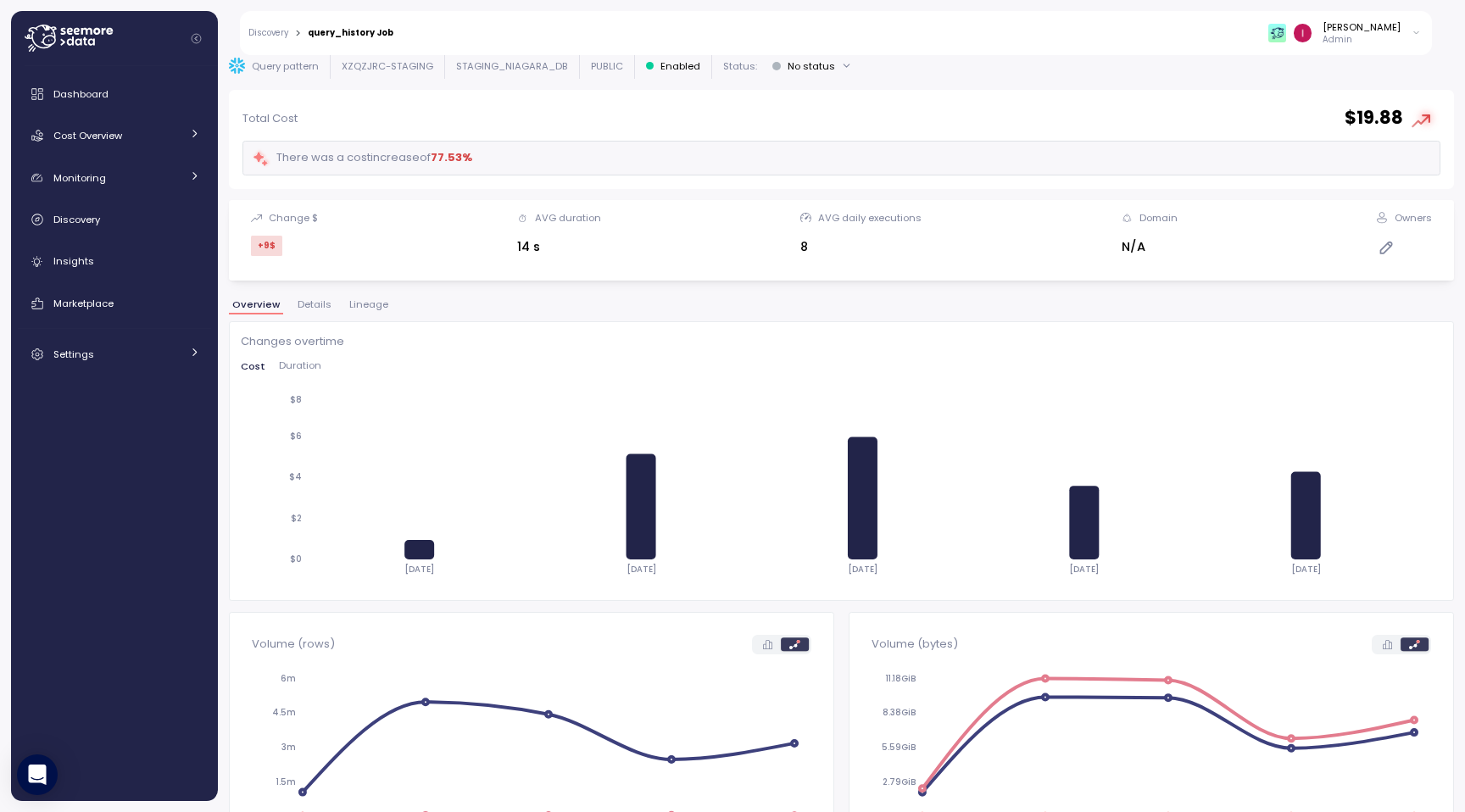
scroll to position [0, 0]
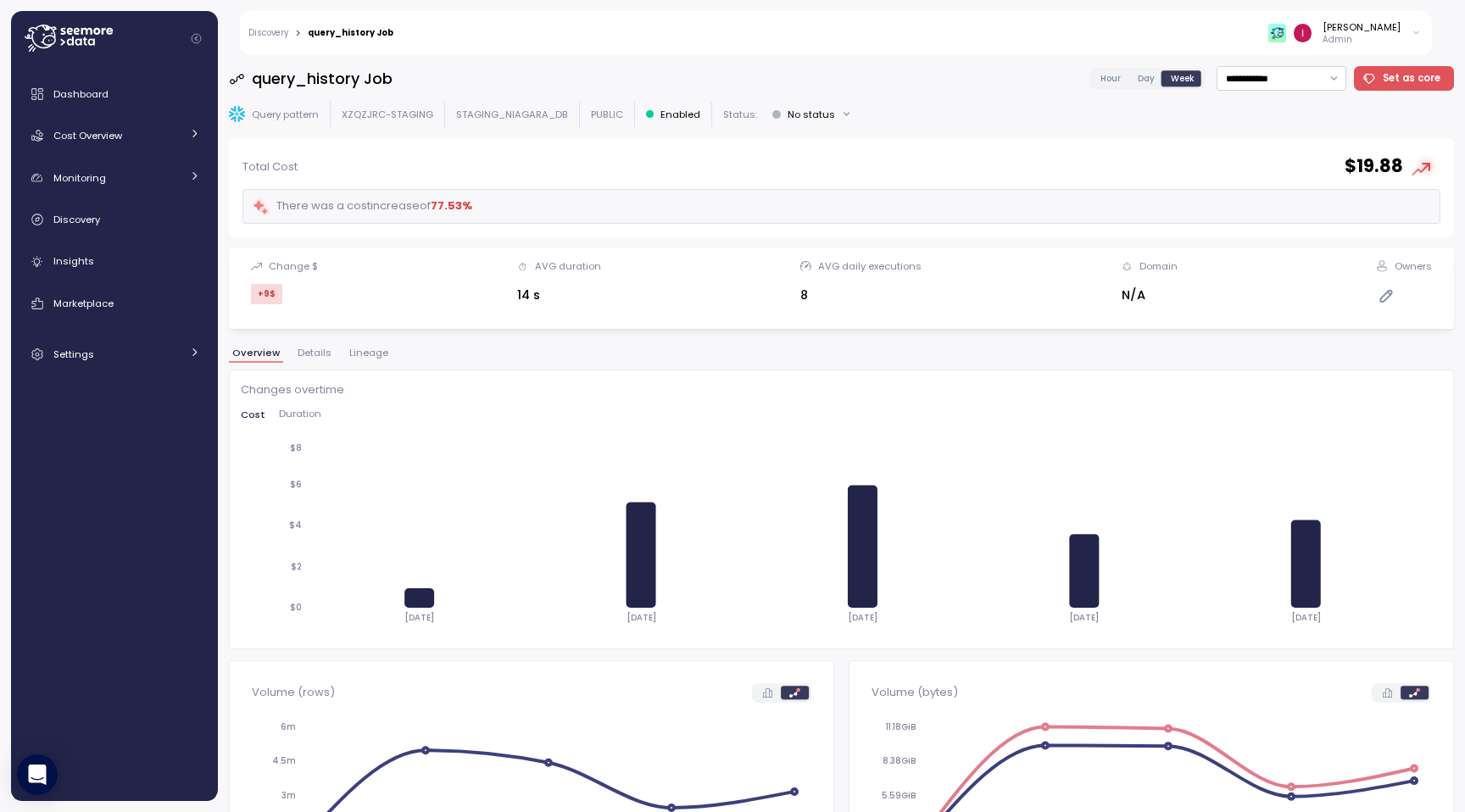
click at [302, 360] on button "Details" at bounding box center [314, 356] width 40 height 15
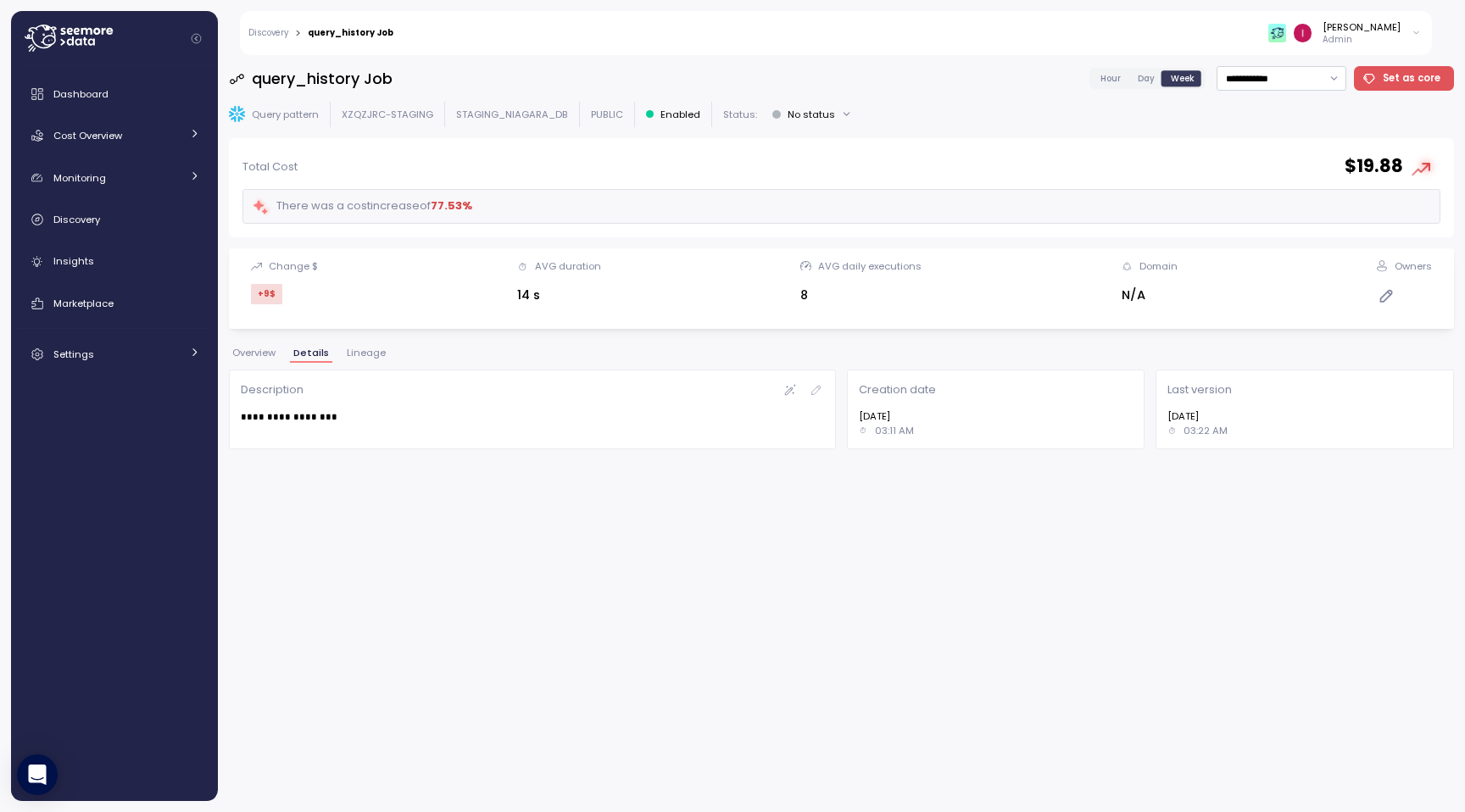
click at [248, 357] on span "Overview" at bounding box center [254, 353] width 43 height 9
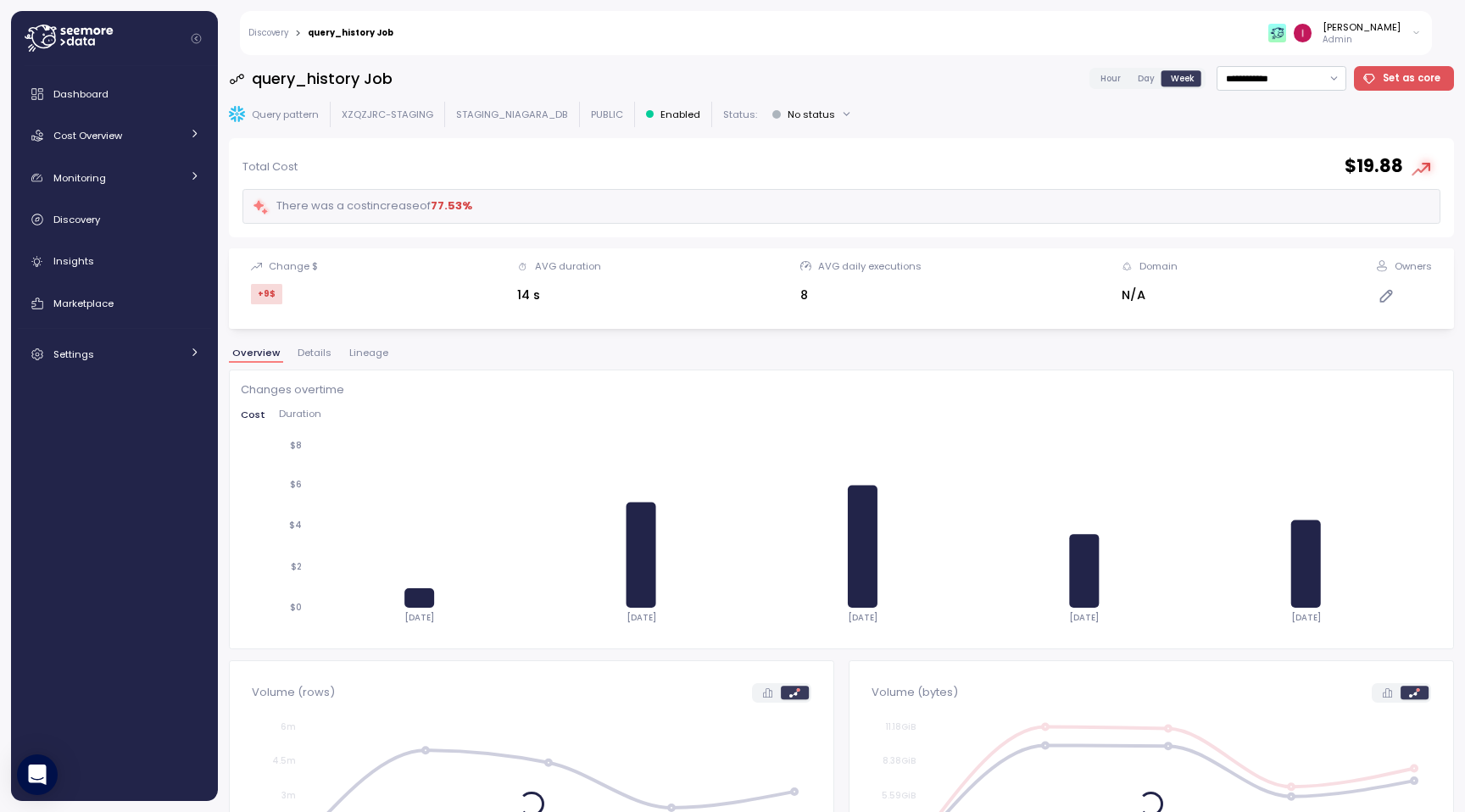
click at [1372, 31] on div "[PERSON_NAME]" at bounding box center [1361, 28] width 78 height 14
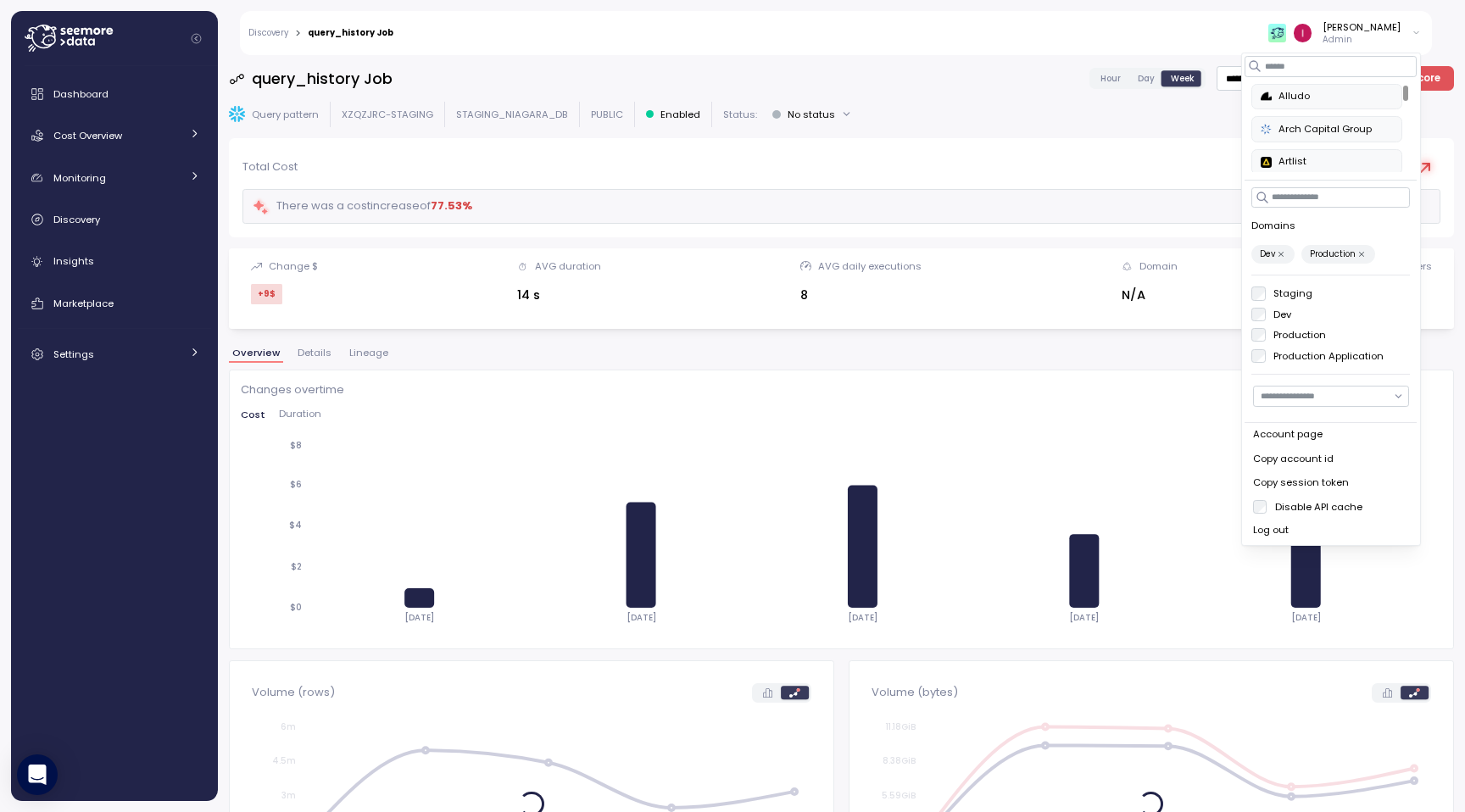
click at [1277, 359] on label "Production Application" at bounding box center [1325, 356] width 118 height 14
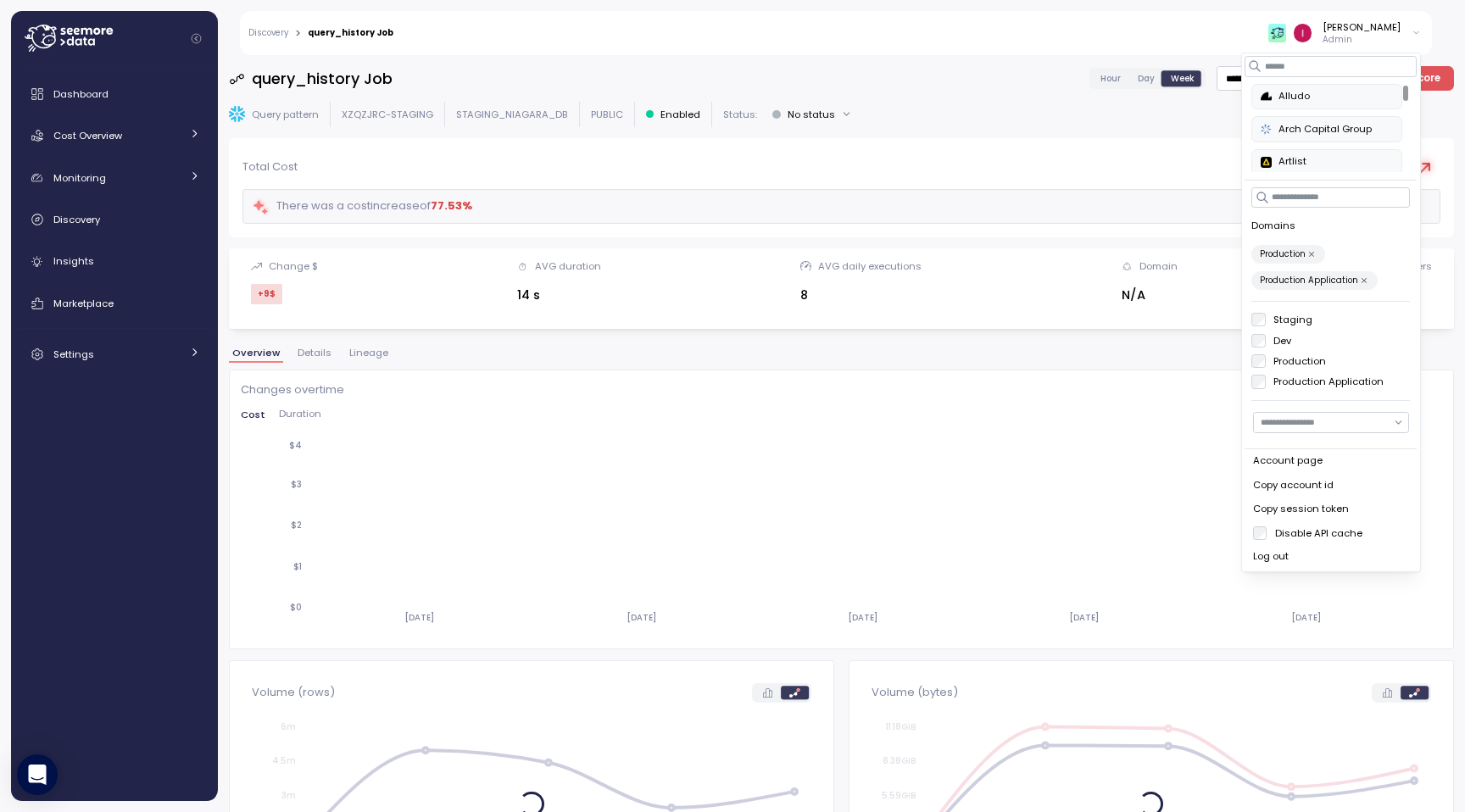
click at [1259, 351] on div "Staging Dev Production Production Application" at bounding box center [1331, 350] width 159 height 76
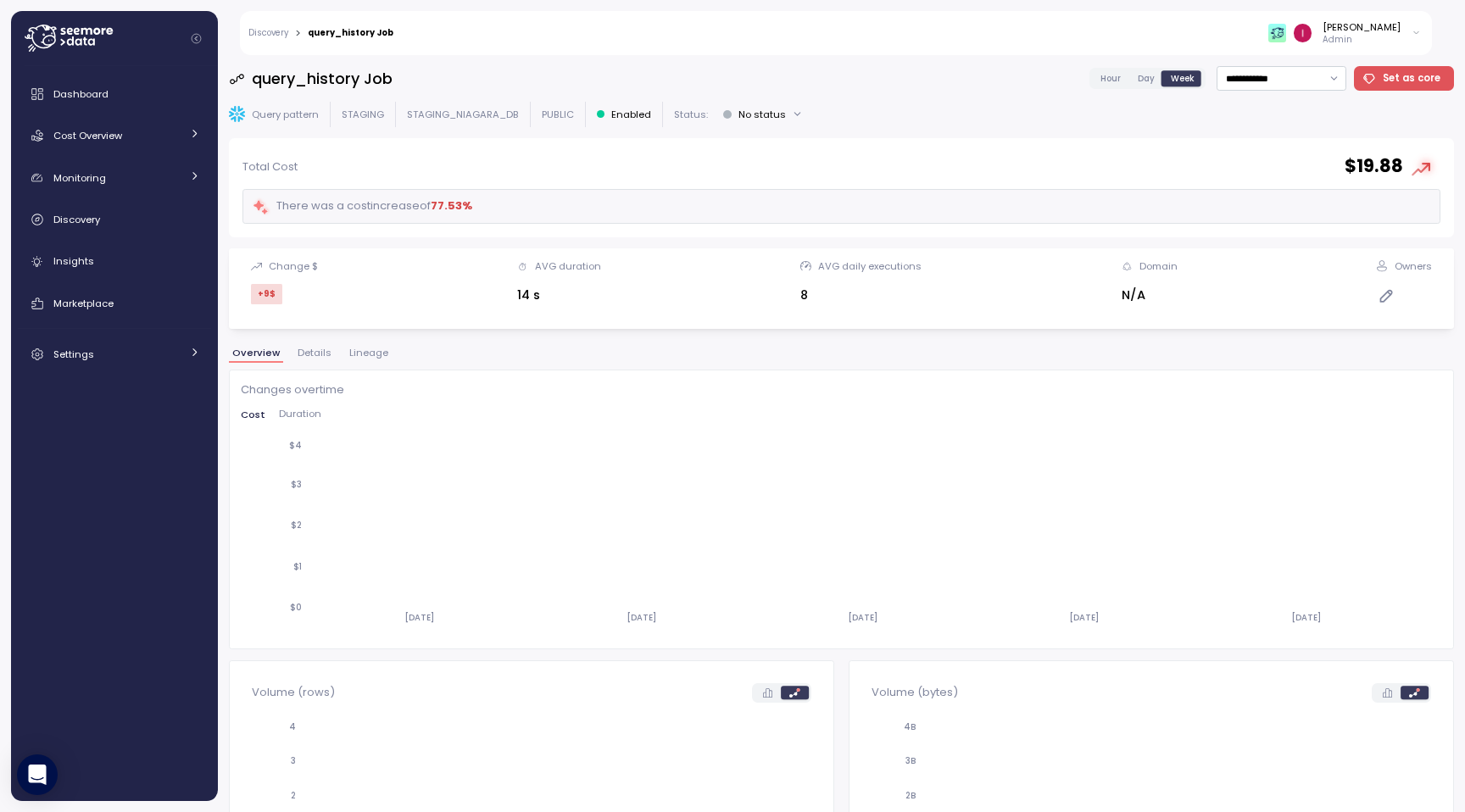
click at [1033, 129] on div "**********" at bounding box center [841, 434] width 1225 height 735
click at [300, 338] on div "**********" at bounding box center [841, 434] width 1225 height 735
click at [337, 365] on div "Overview Details Lineage" at bounding box center [841, 360] width 1225 height 22
click at [334, 353] on div "Overview Details Lineage" at bounding box center [841, 360] width 1225 height 22
click at [282, 363] on div "Overview Details Lineage" at bounding box center [841, 360] width 1225 height 22
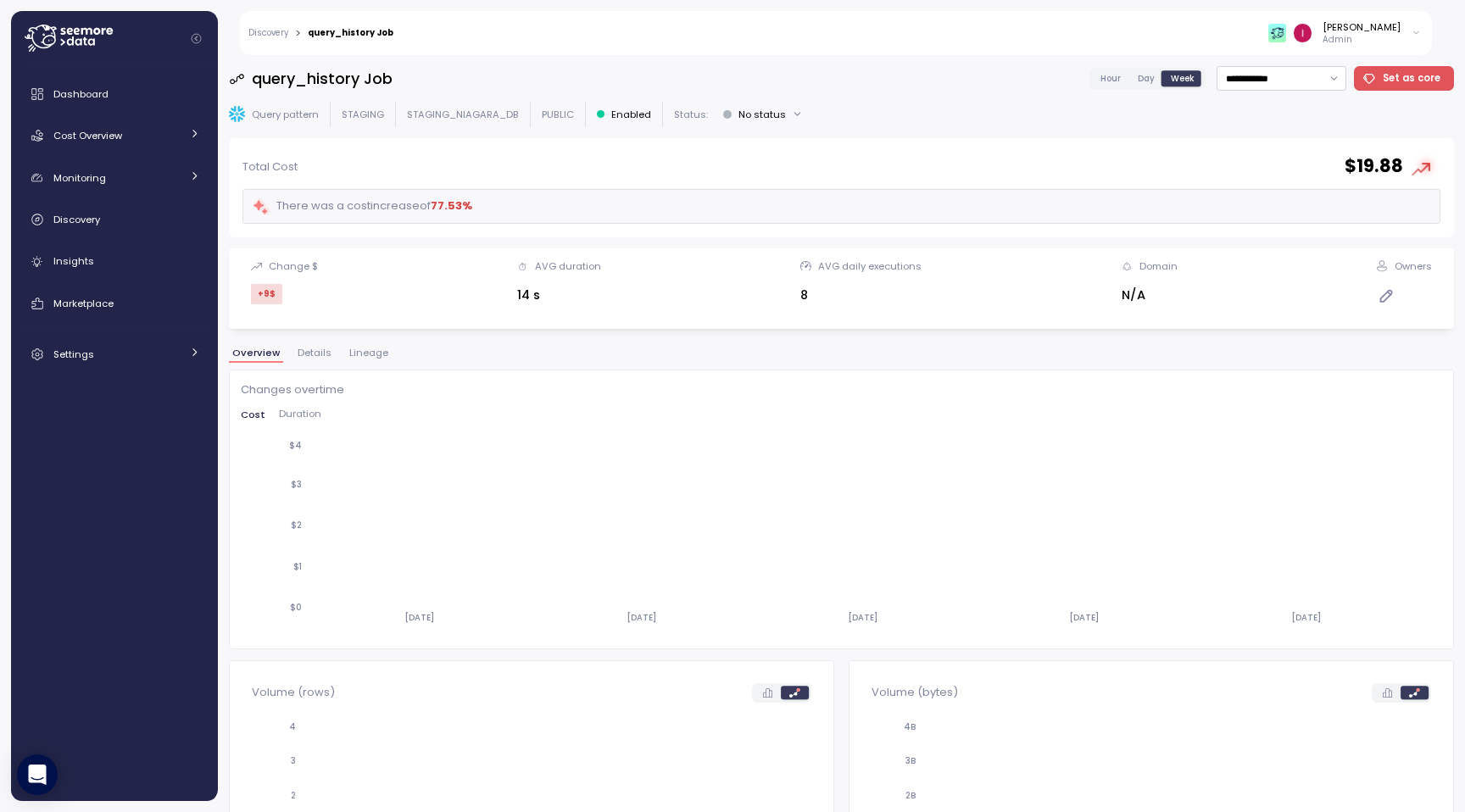
click at [335, 355] on div "Overview Details Lineage" at bounding box center [841, 360] width 1225 height 22
click at [285, 114] on p "Query pattern" at bounding box center [285, 114] width 67 height 14
click at [126, 98] on div "Dashboard" at bounding box center [126, 94] width 147 height 17
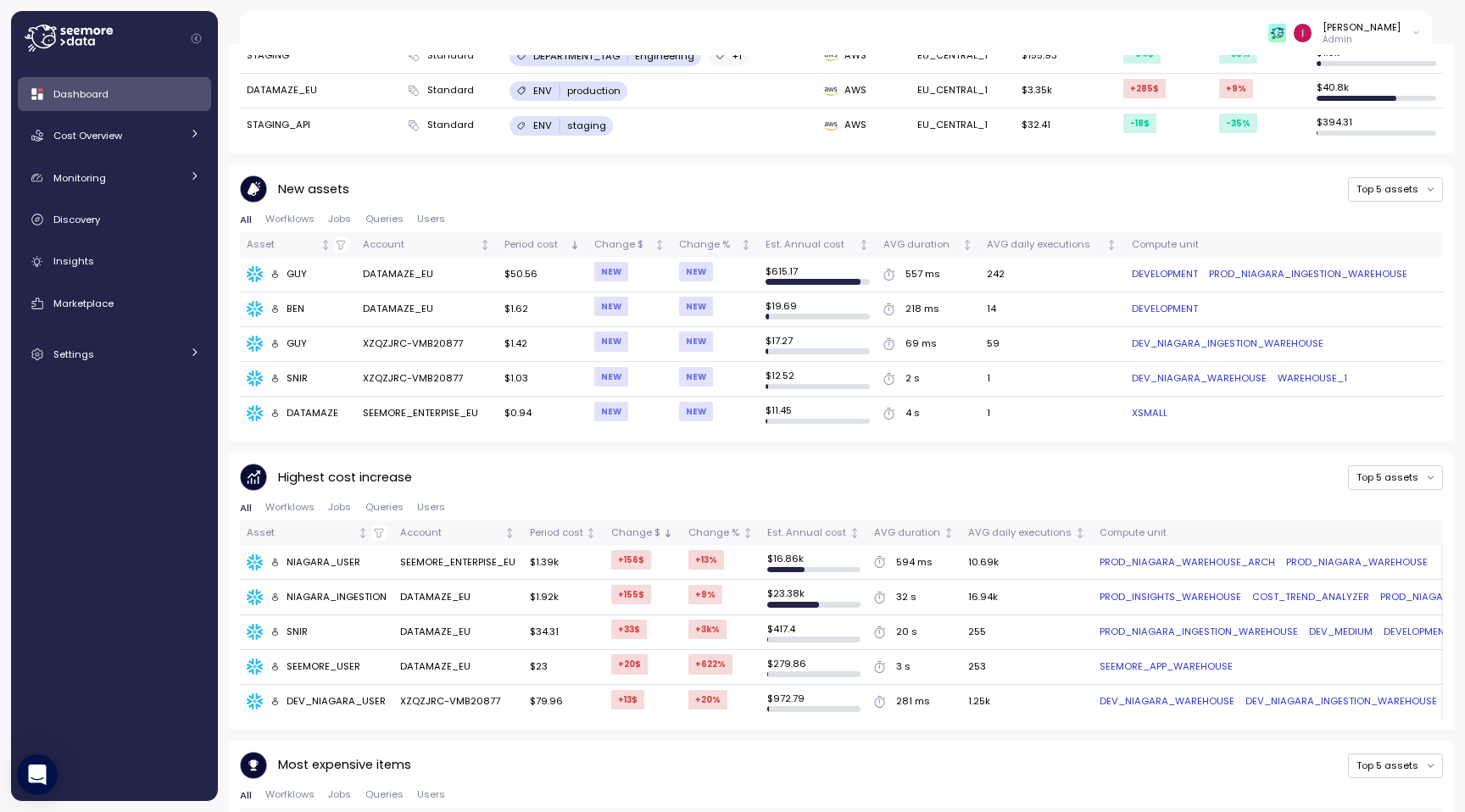
scroll to position [682, 0]
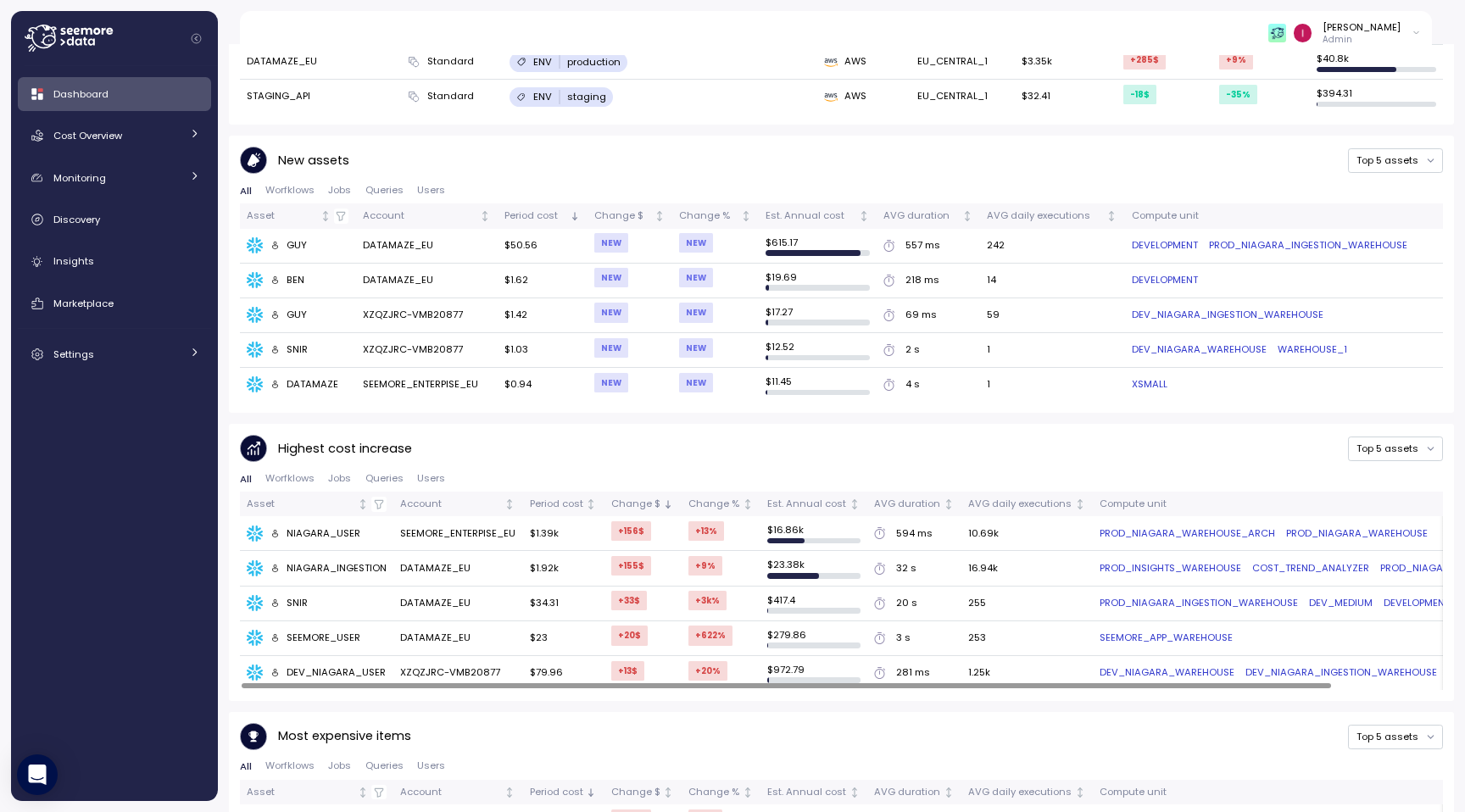
click at [290, 474] on span "Worfklows" at bounding box center [290, 478] width 49 height 9
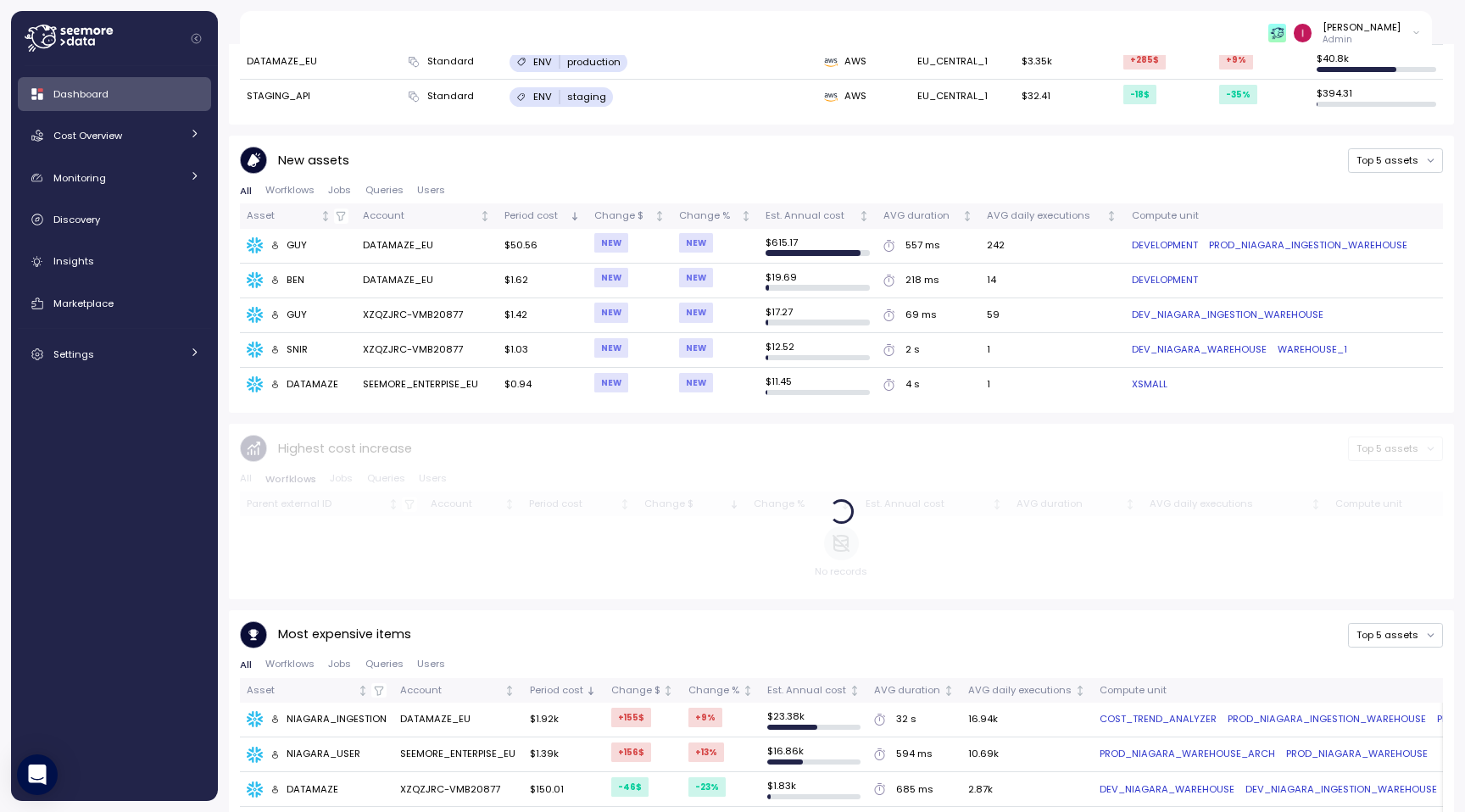
scroll to position [757, 0]
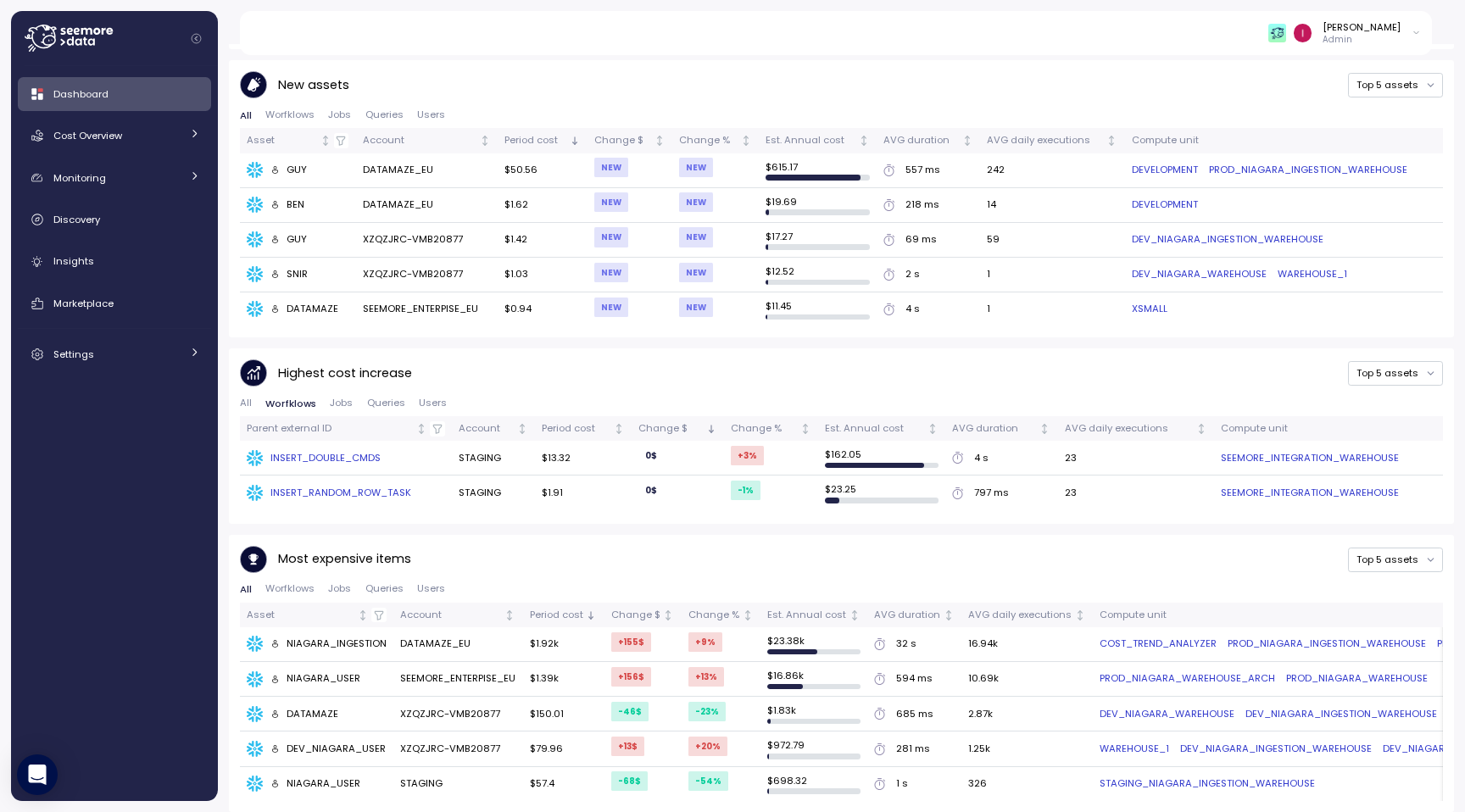
click at [350, 451] on div "INSERT_DOUBLE_CMDS" at bounding box center [345, 458] width 198 height 17
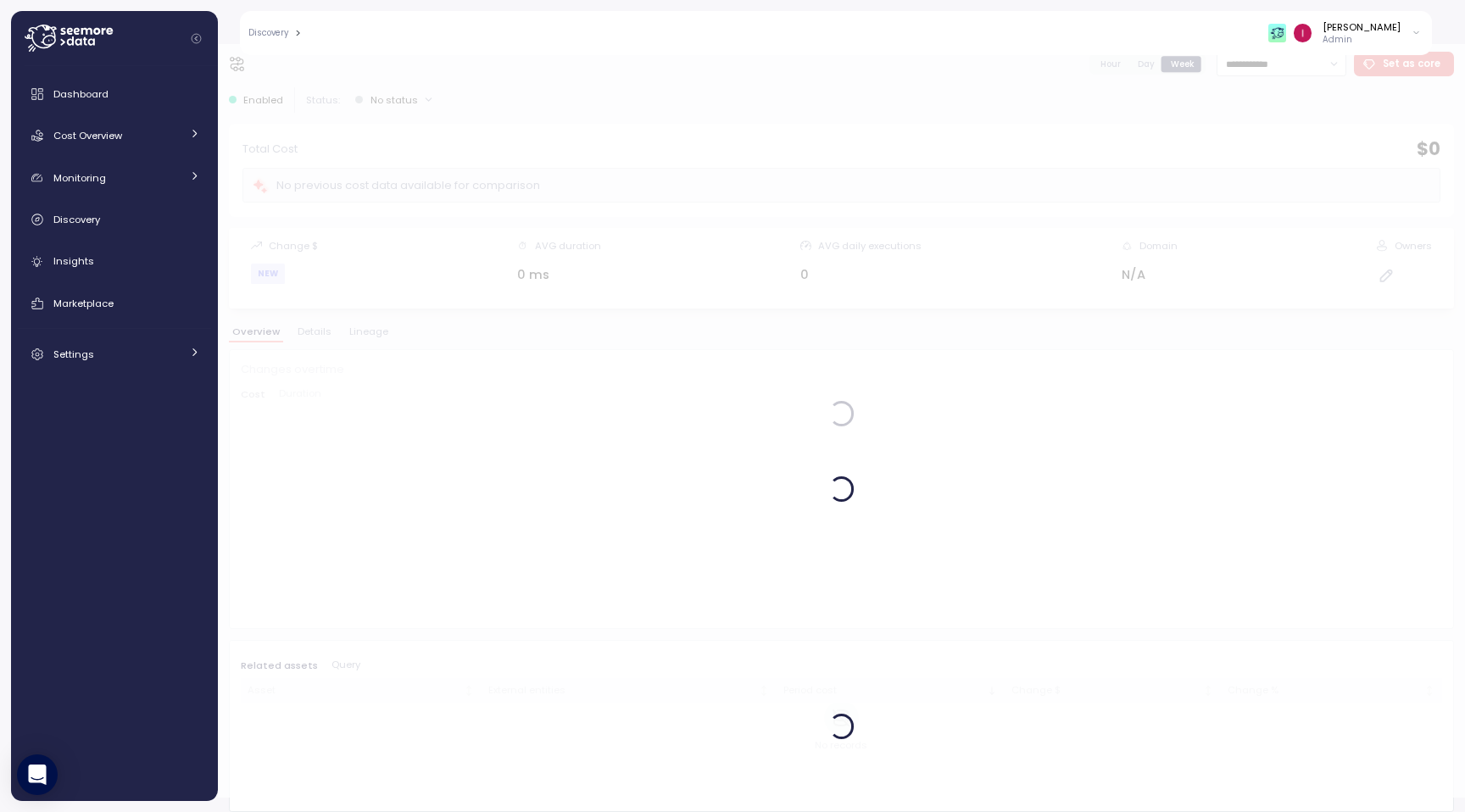
scroll to position [15, 0]
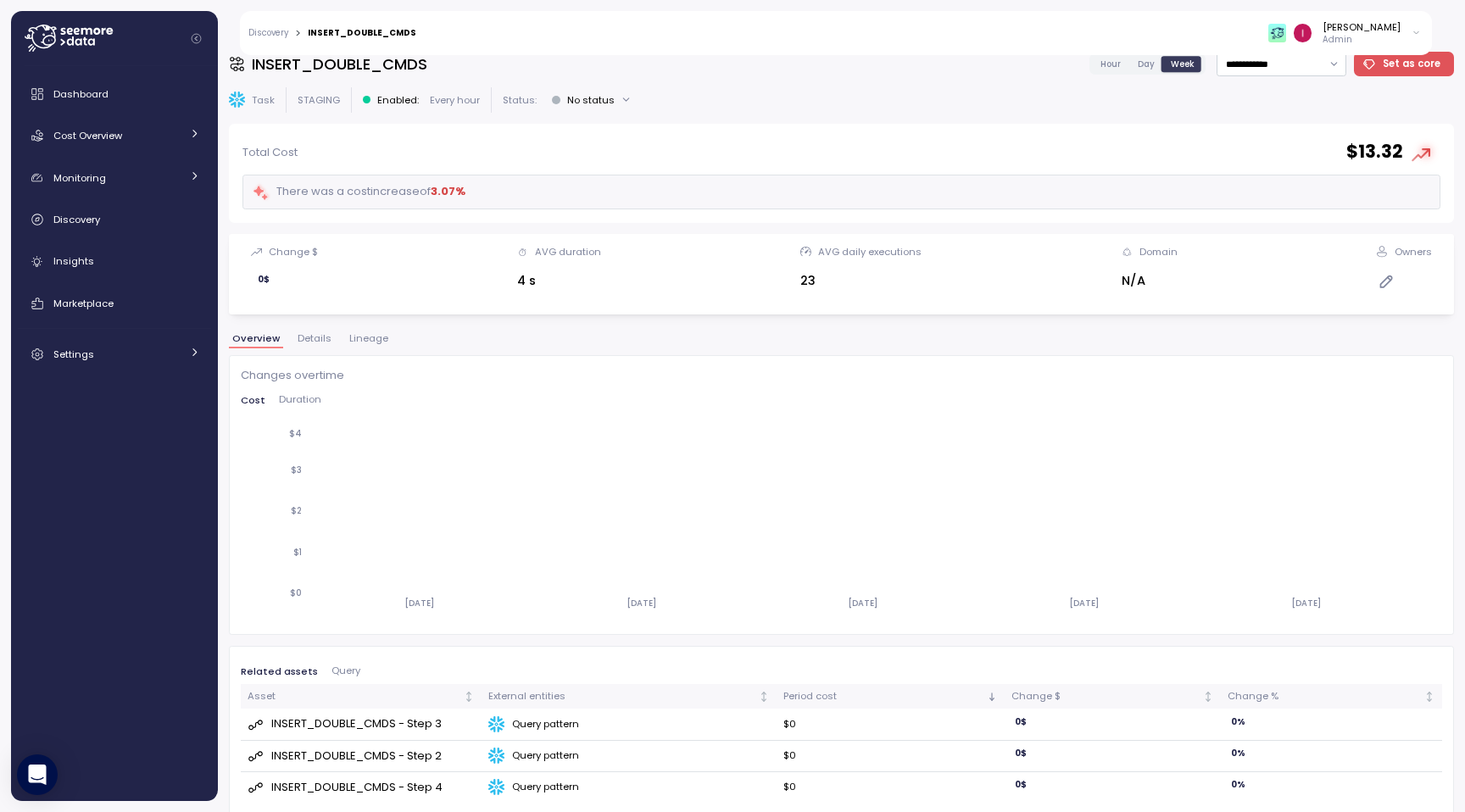
click at [1346, 34] on p "Admin" at bounding box center [1361, 39] width 78 height 12
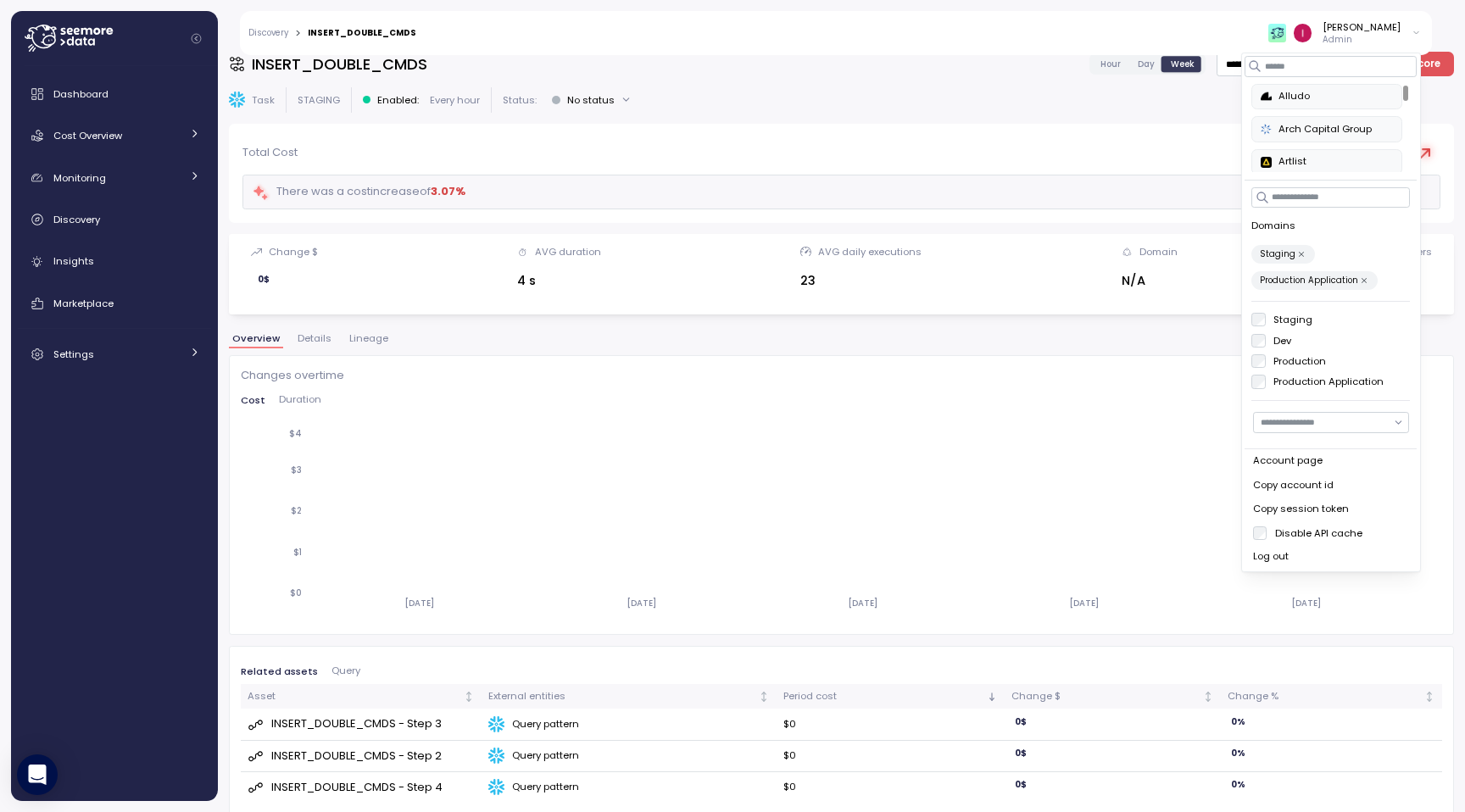
click at [1297, 255] on icon "button" at bounding box center [1301, 254] width 9 height 9
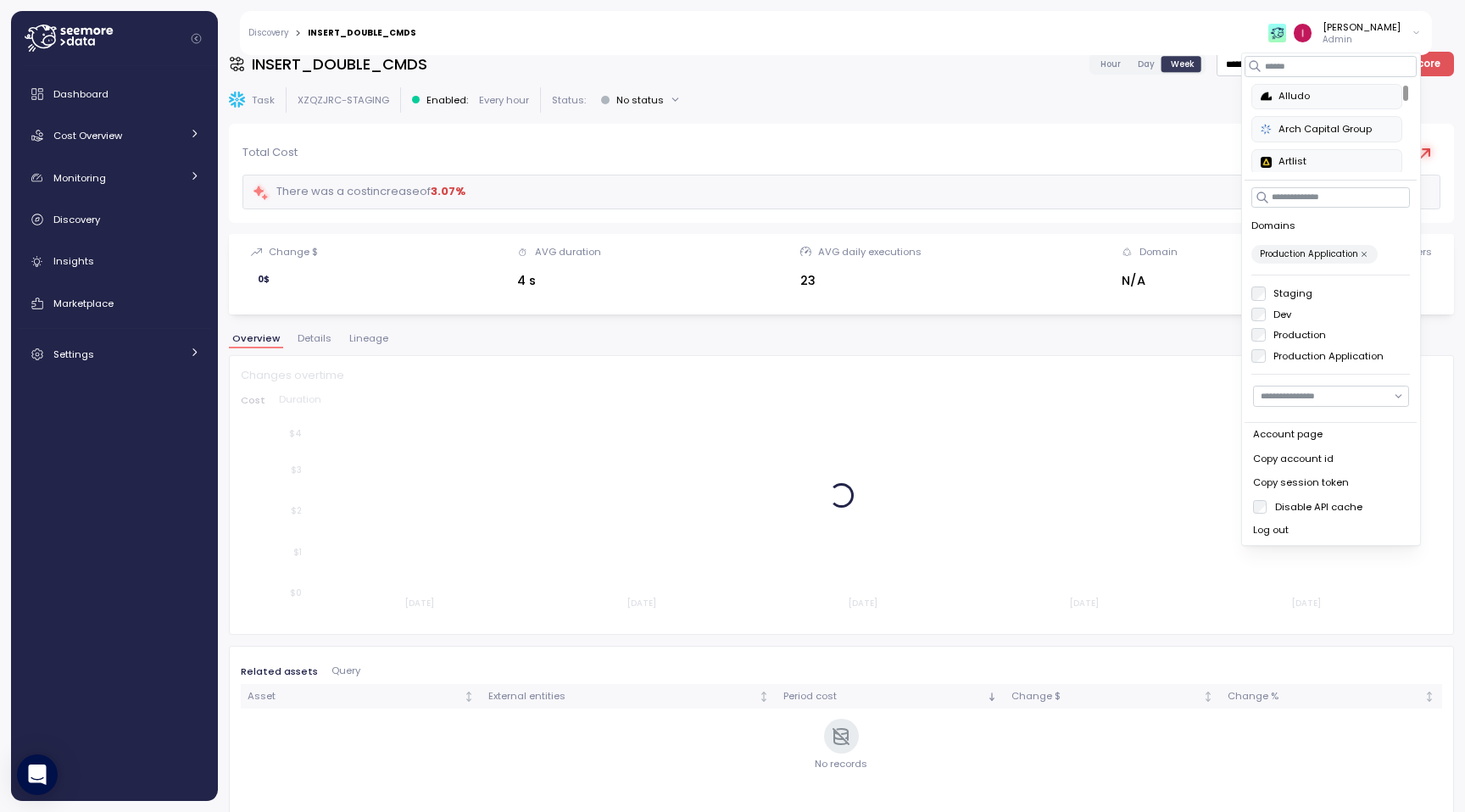
click at [1361, 253] on icon "button" at bounding box center [1364, 254] width 9 height 9
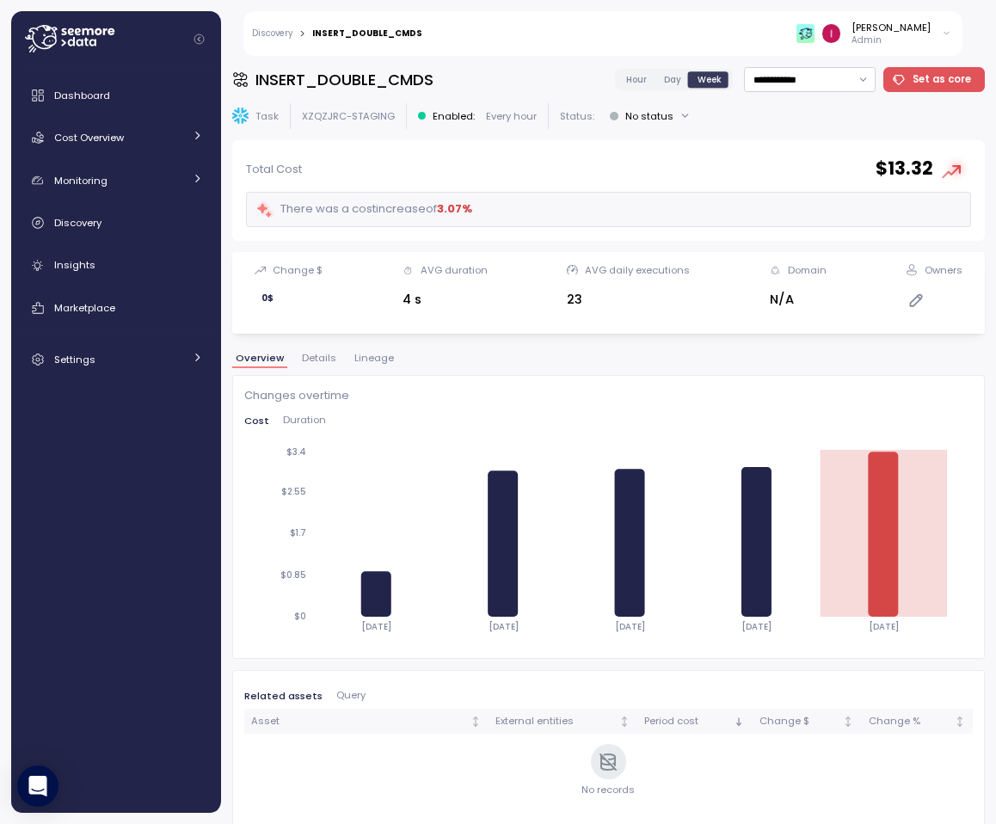
click at [907, 40] on p "Admin" at bounding box center [891, 40] width 79 height 12
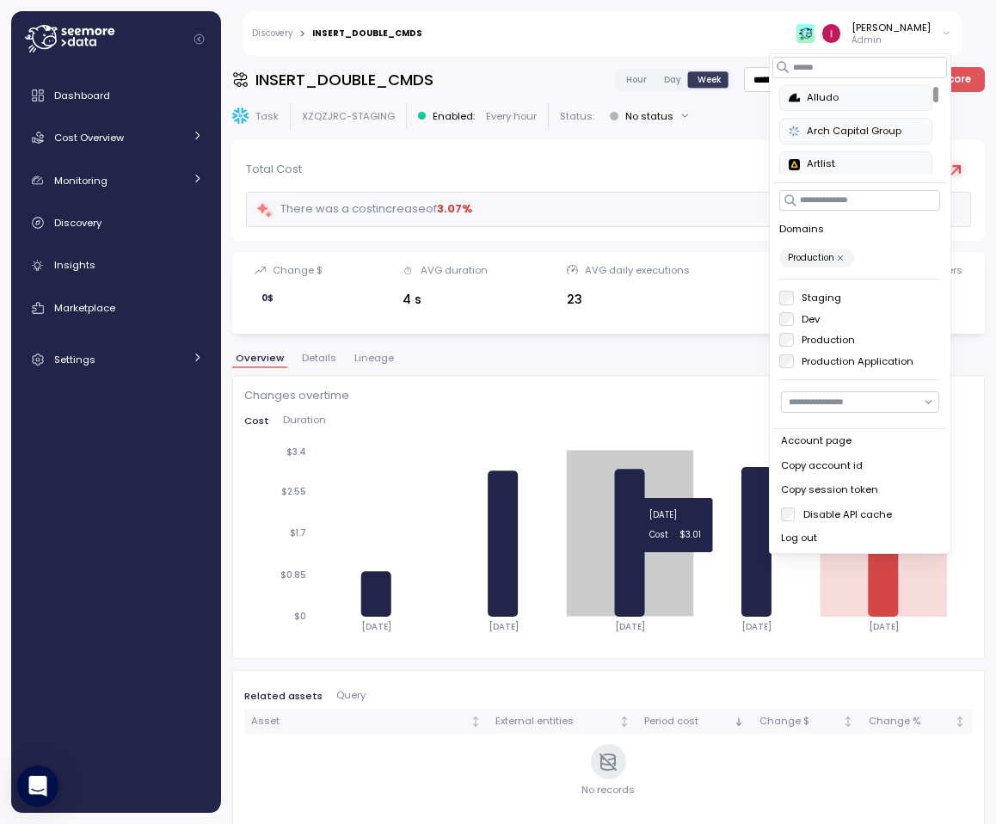
scroll to position [21, 0]
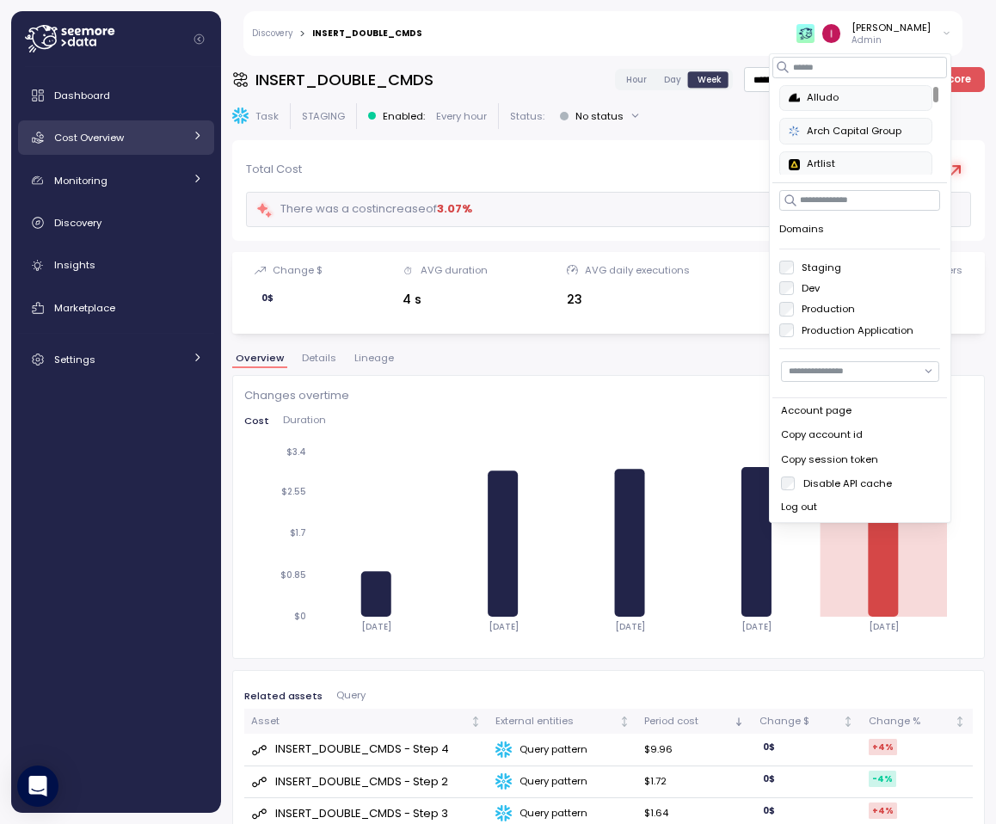
click at [117, 148] on link "Cost Overview" at bounding box center [116, 137] width 196 height 34
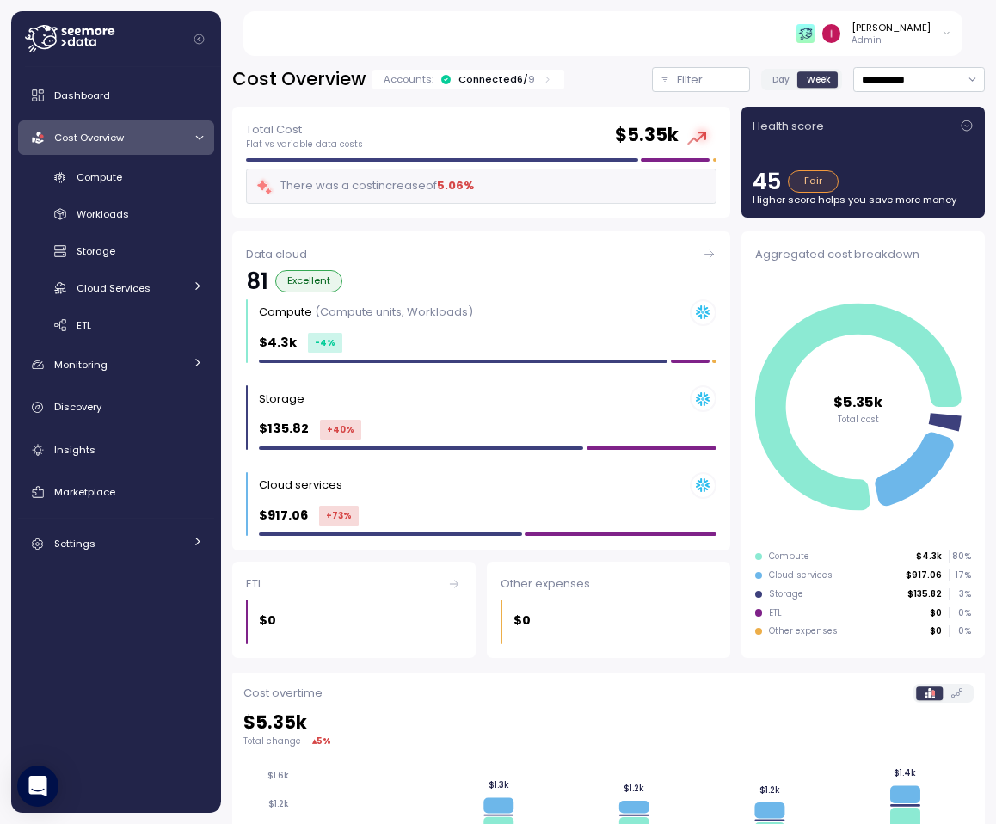
click at [123, 138] on span "Cost Overview" at bounding box center [89, 138] width 70 height 14
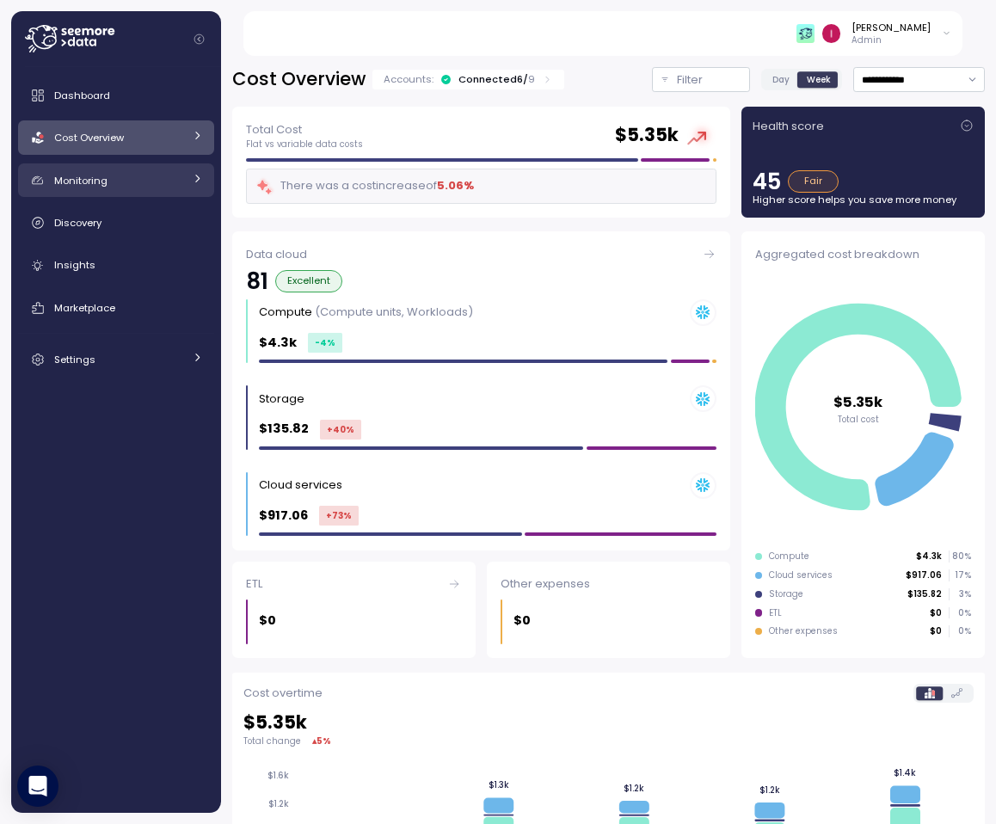
click at [156, 184] on div "Monitoring" at bounding box center [118, 180] width 129 height 17
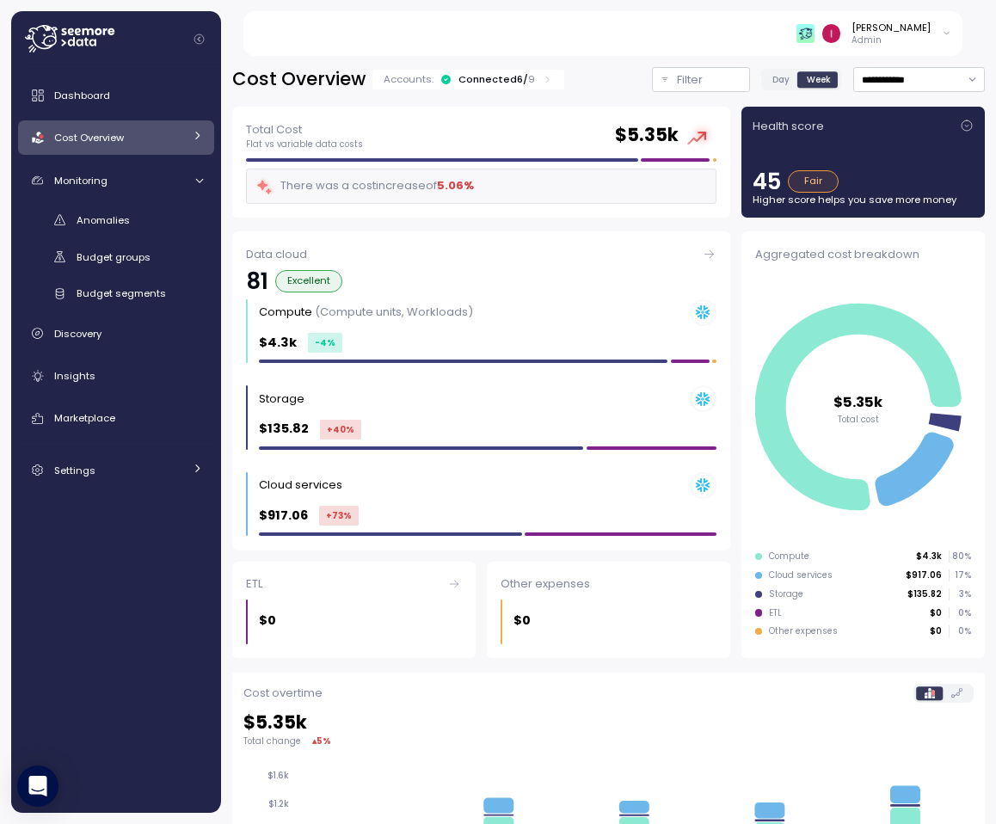
click at [101, 115] on div "Dashboard Cost Overview Compute Workloads Storage Cloud Services Clustering col…" at bounding box center [116, 282] width 196 height 409
click at [106, 100] on span "Dashboard" at bounding box center [82, 96] width 56 height 14
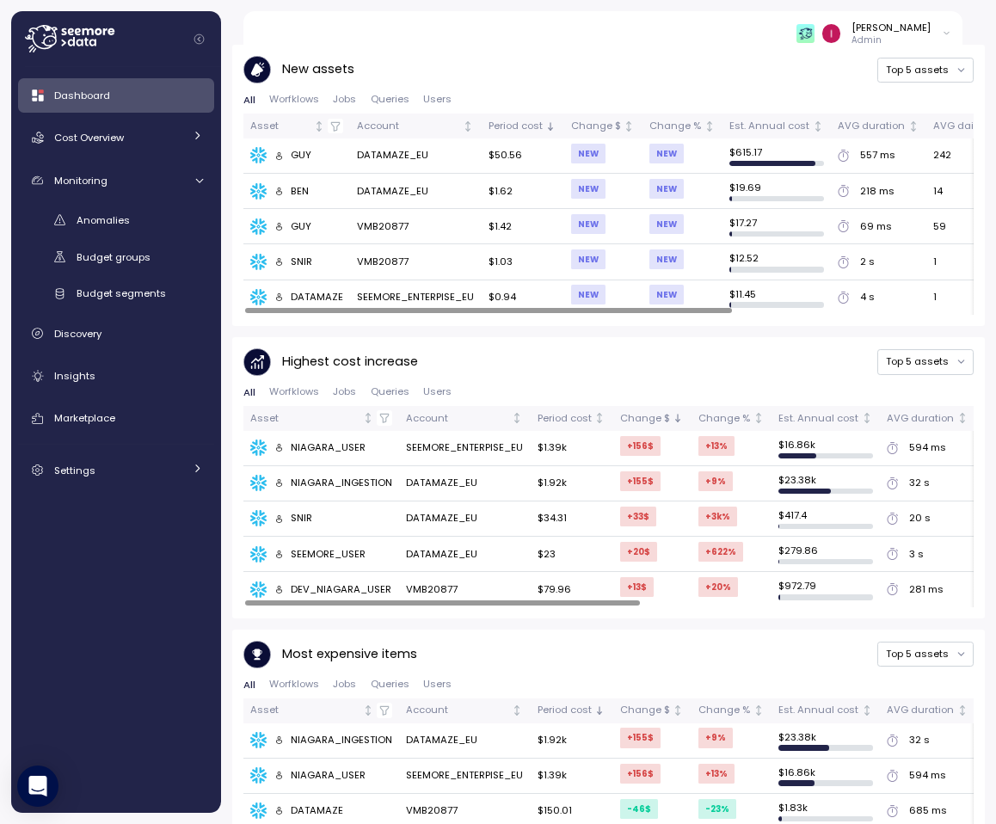
scroll to position [1228, 0]
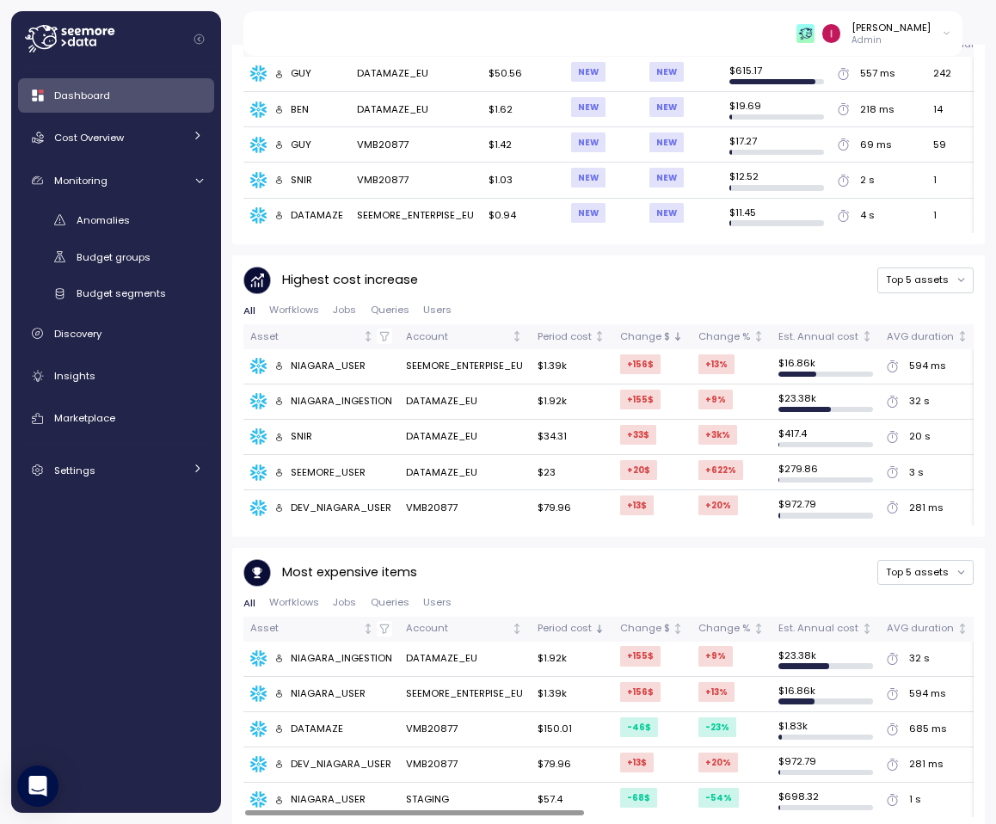
click at [353, 598] on span "Jobs" at bounding box center [344, 602] width 23 height 9
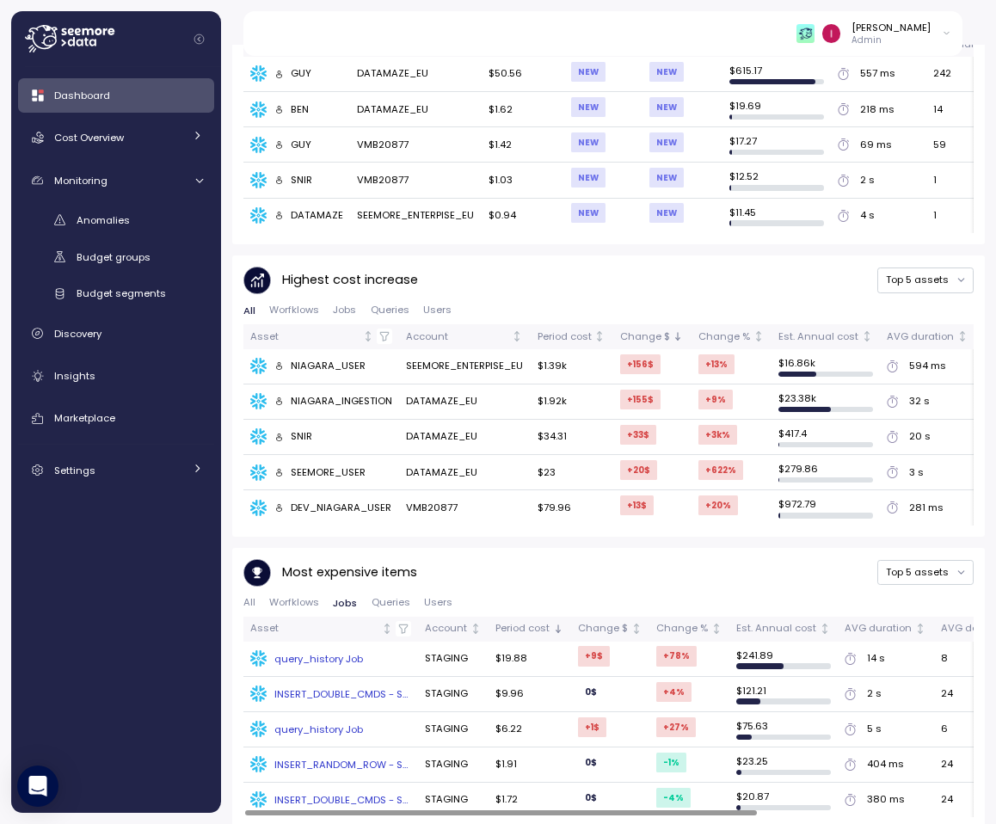
click at [326, 652] on div "query_history Job" at bounding box center [318, 659] width 89 height 14
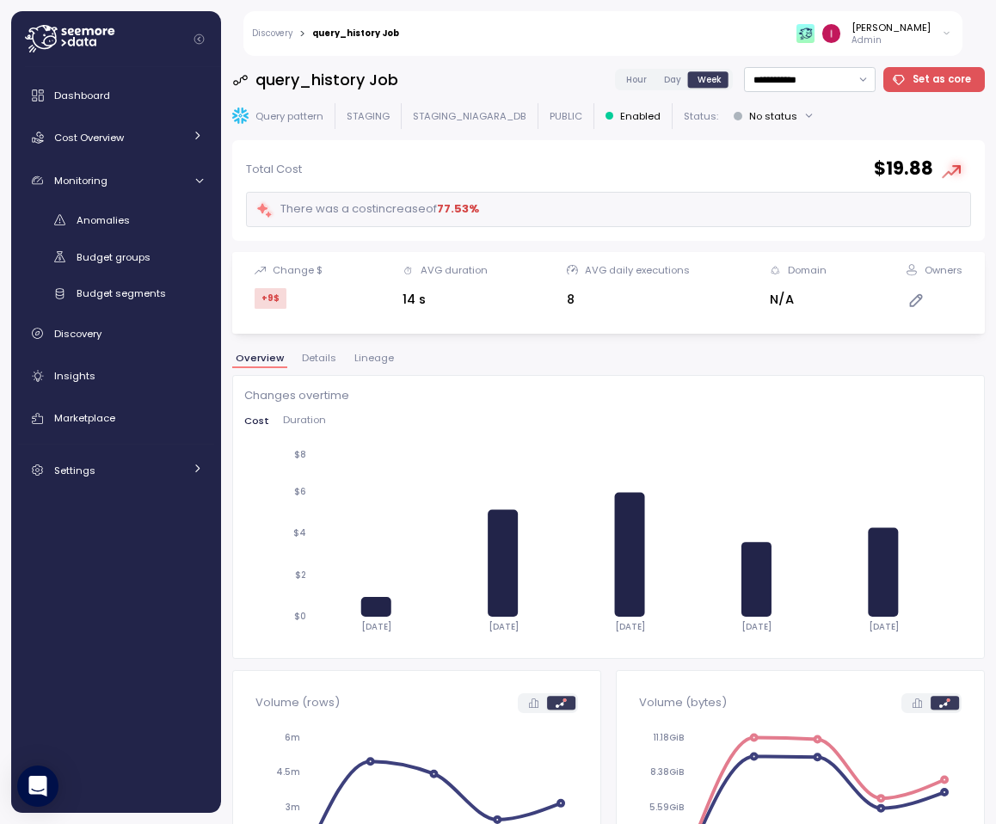
click at [900, 35] on p "Admin" at bounding box center [891, 40] width 79 height 12
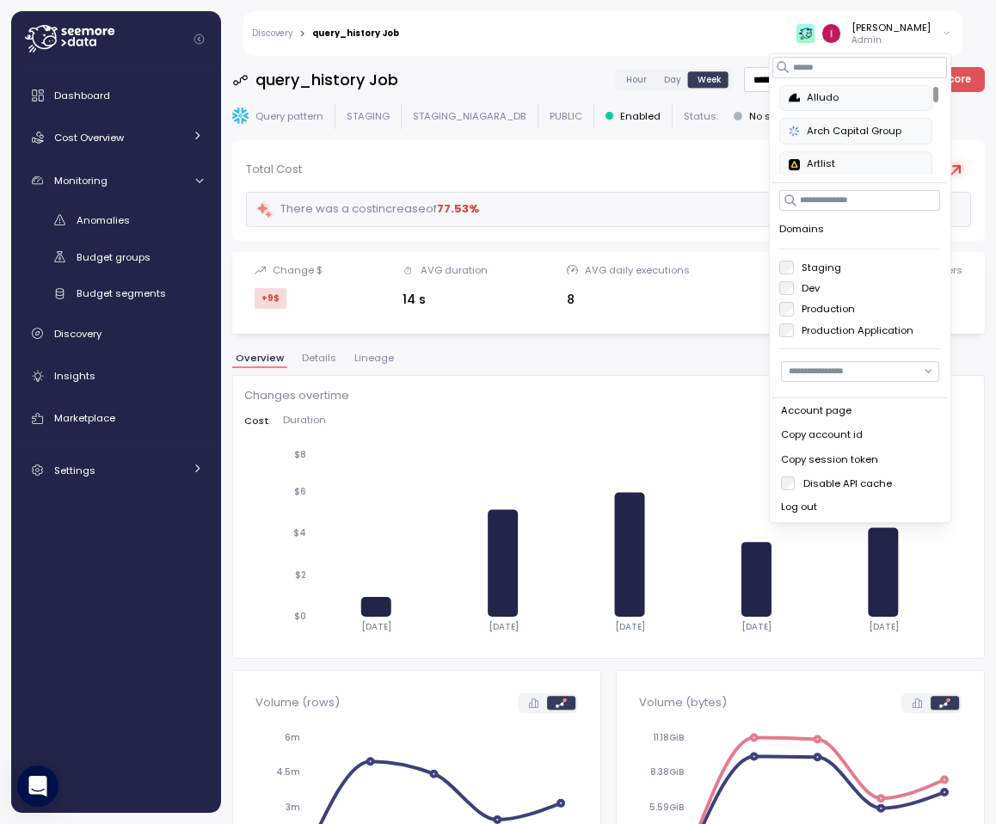
click at [828, 312] on label "Production" at bounding box center [825, 309] width 62 height 14
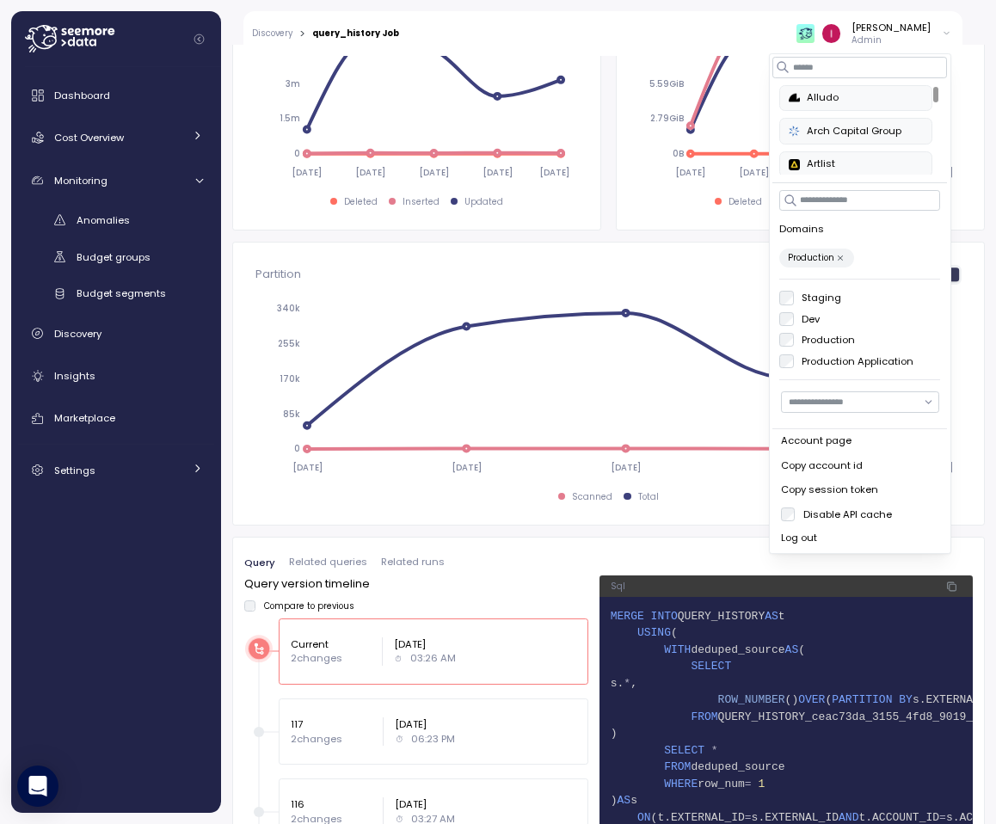
scroll to position [723, 0]
click at [356, 563] on span "Related queries" at bounding box center [328, 561] width 78 height 9
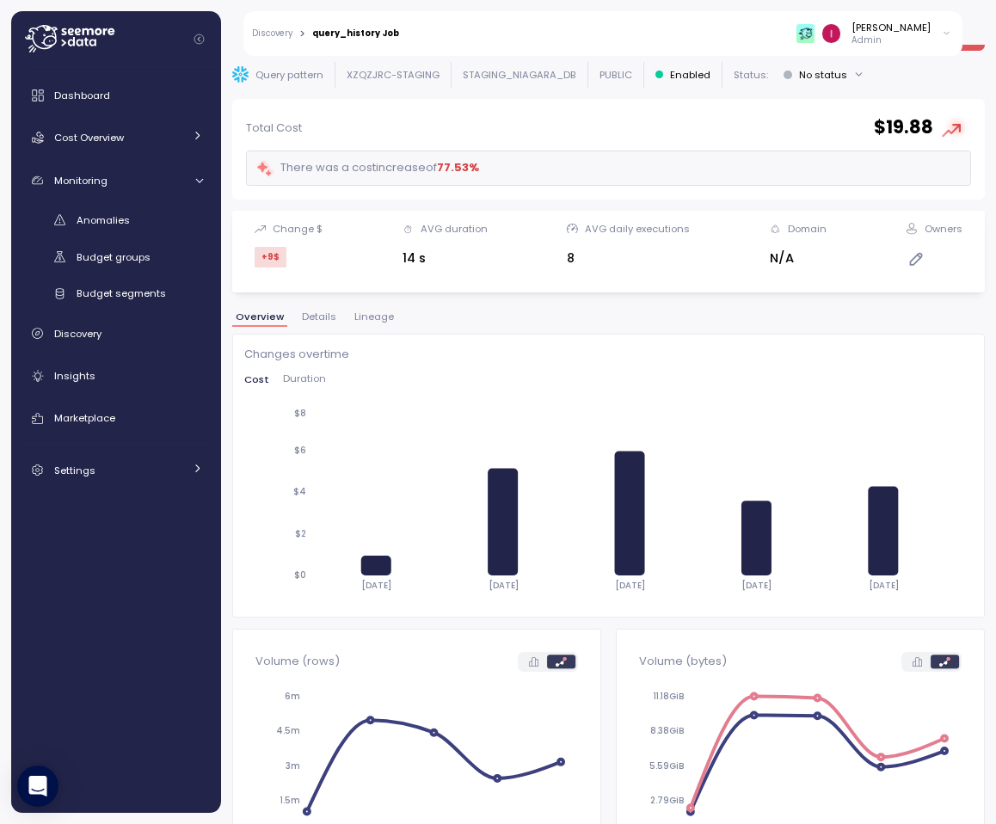
scroll to position [0, 0]
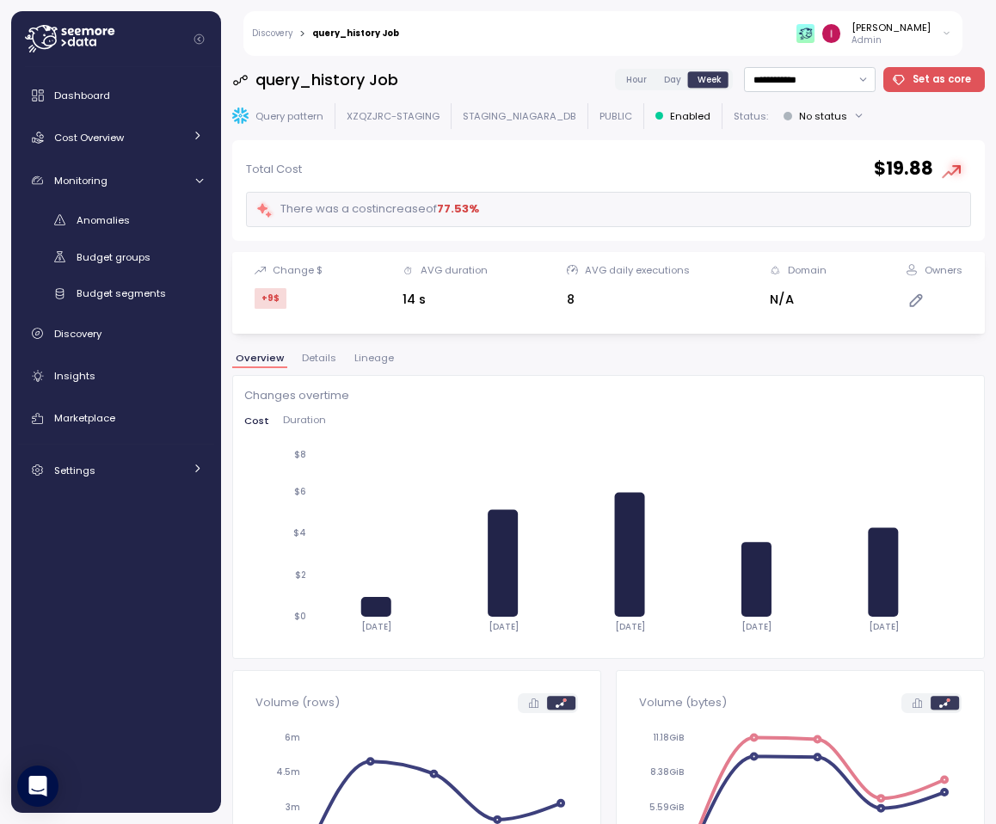
click at [905, 31] on div "[PERSON_NAME]" at bounding box center [891, 28] width 79 height 14
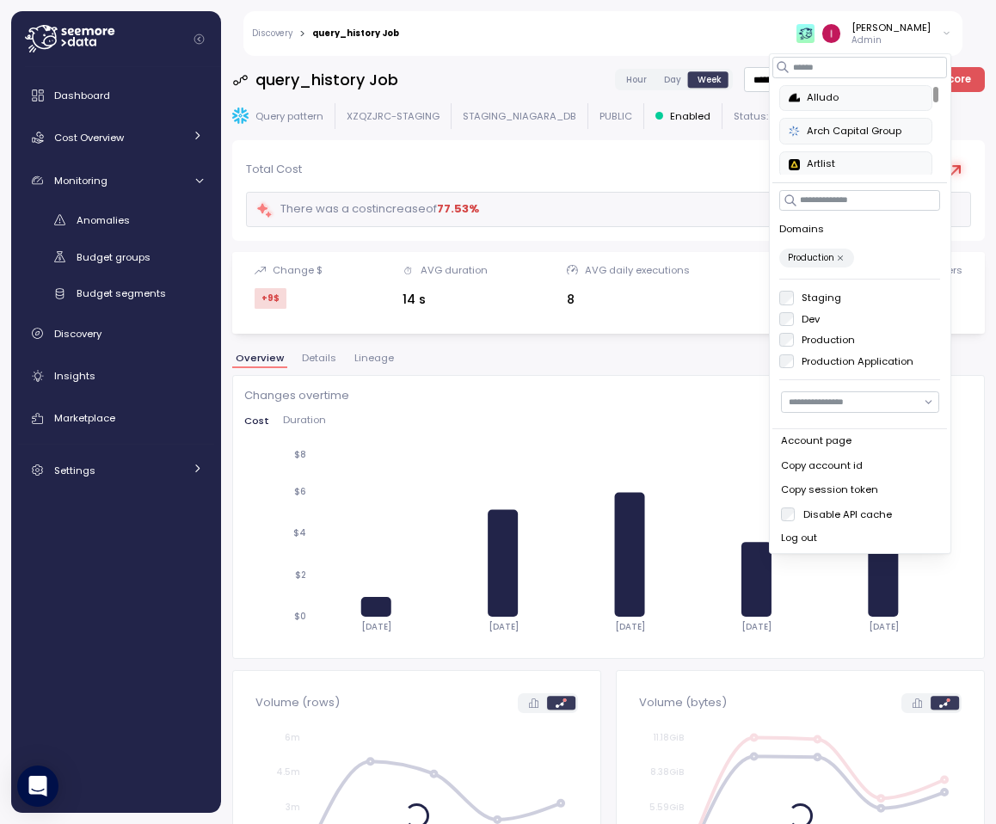
click at [802, 318] on label "Dev" at bounding box center [807, 319] width 27 height 14
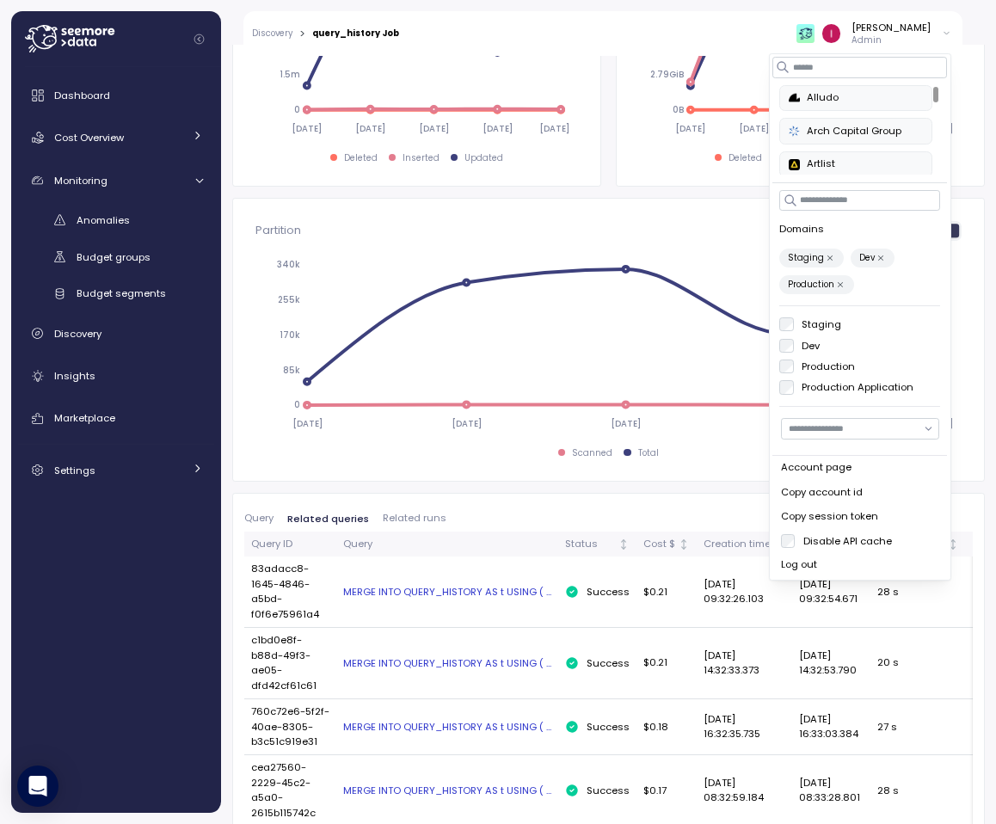
scroll to position [741, 0]
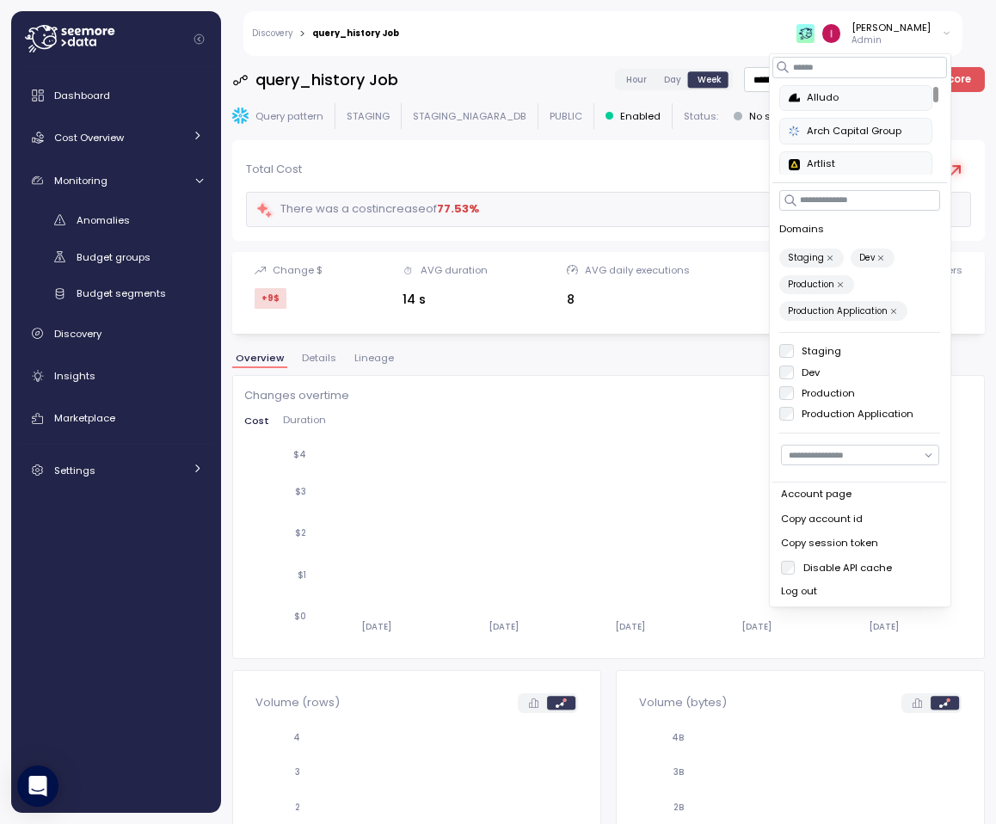
click at [563, 358] on div "Overview Details Lineage" at bounding box center [608, 365] width 753 height 22
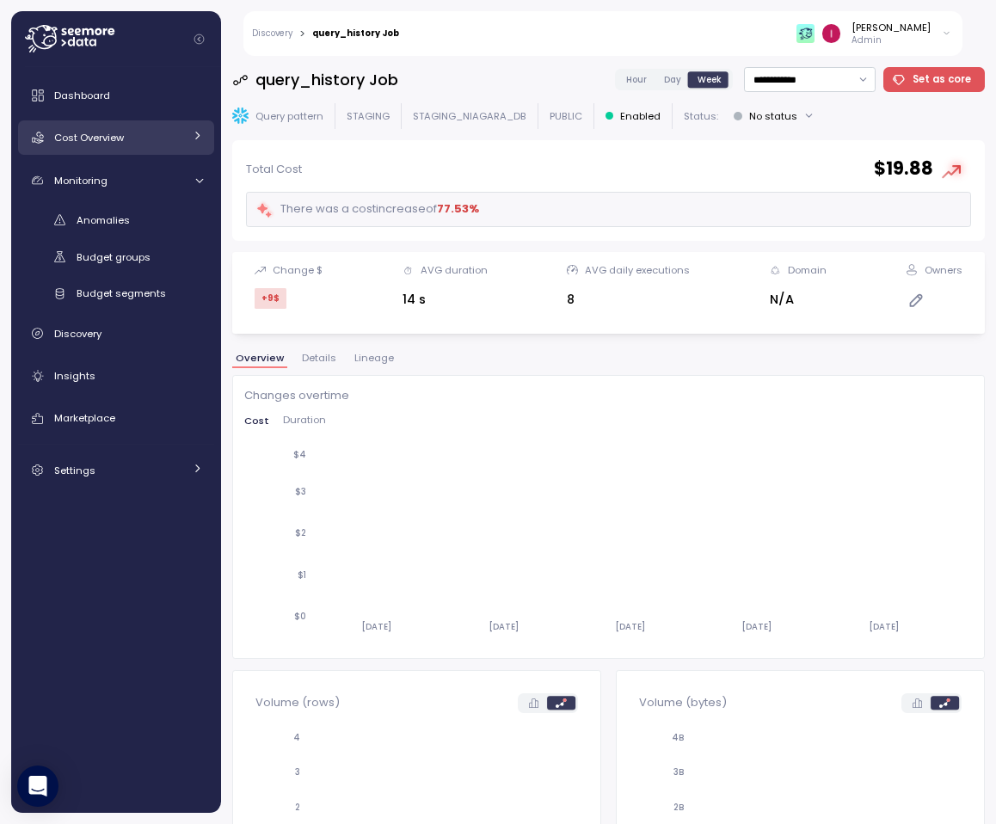
click at [118, 138] on span "Cost Overview" at bounding box center [89, 138] width 70 height 14
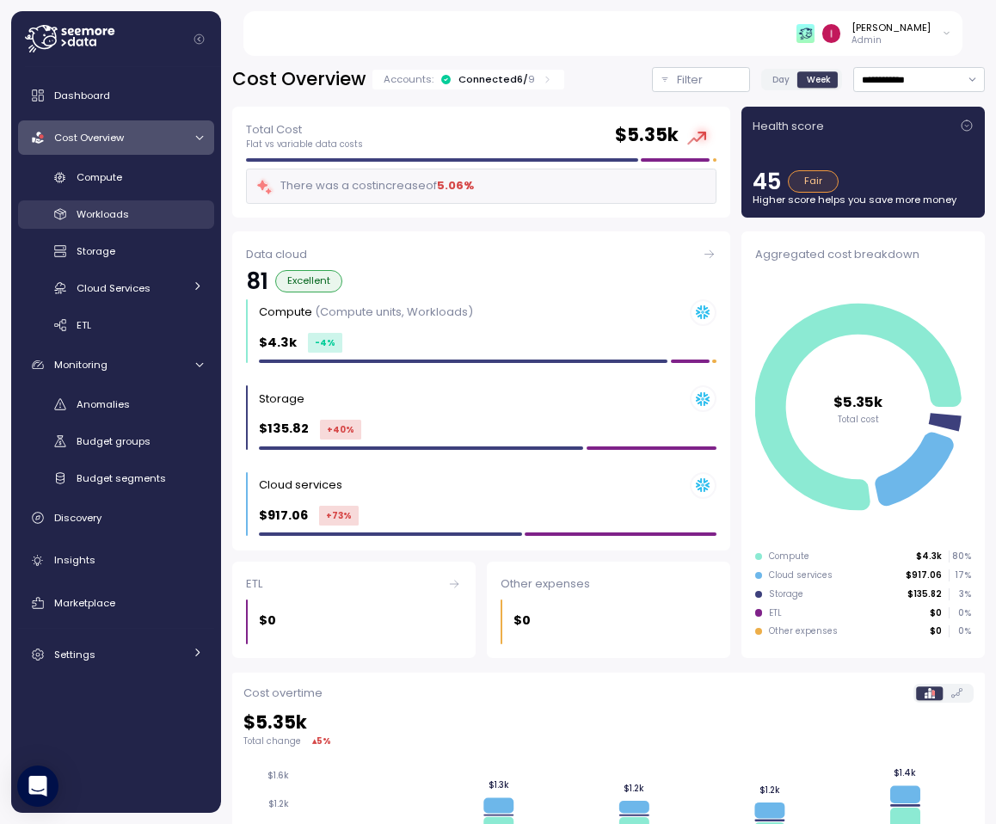
click at [132, 216] on div "Workloads" at bounding box center [140, 214] width 126 height 17
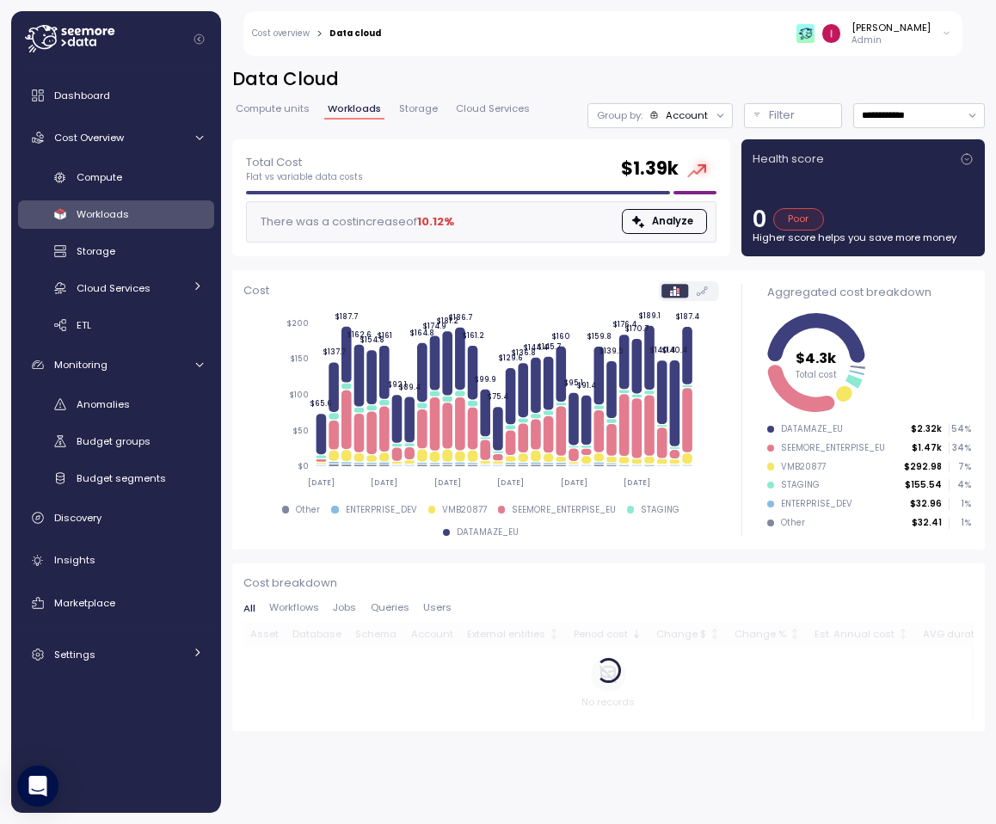
click at [910, 34] on div "[PERSON_NAME]" at bounding box center [891, 28] width 79 height 14
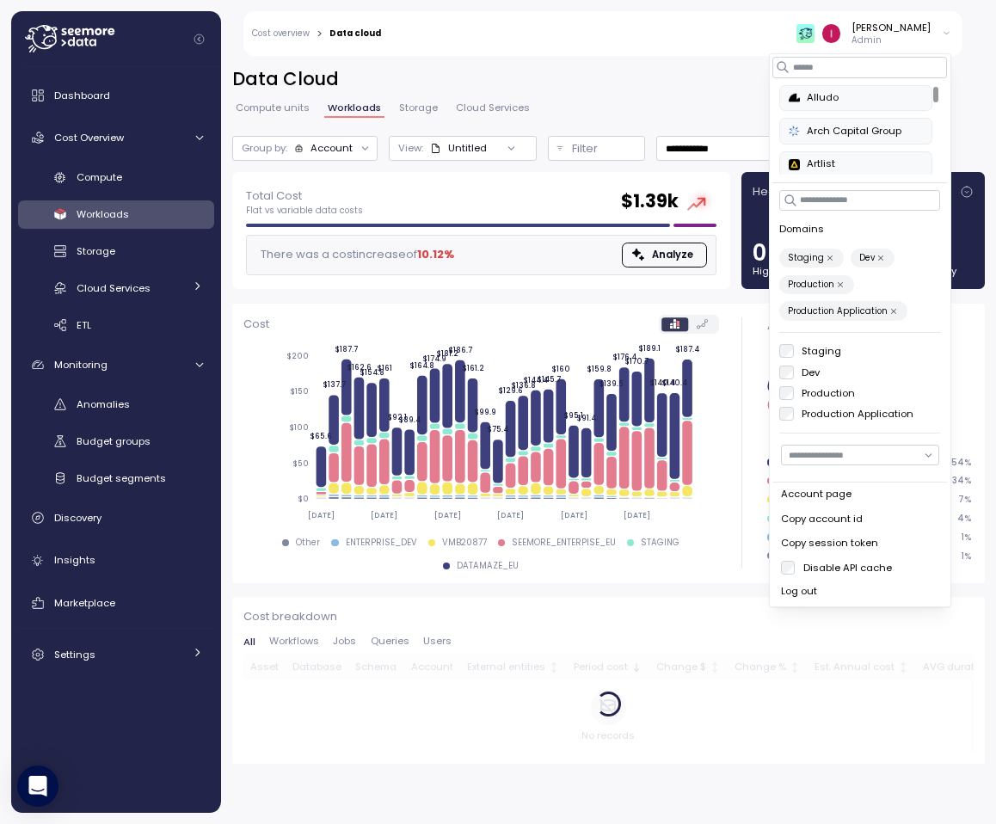
click at [876, 257] on icon "button" at bounding box center [880, 258] width 9 height 9
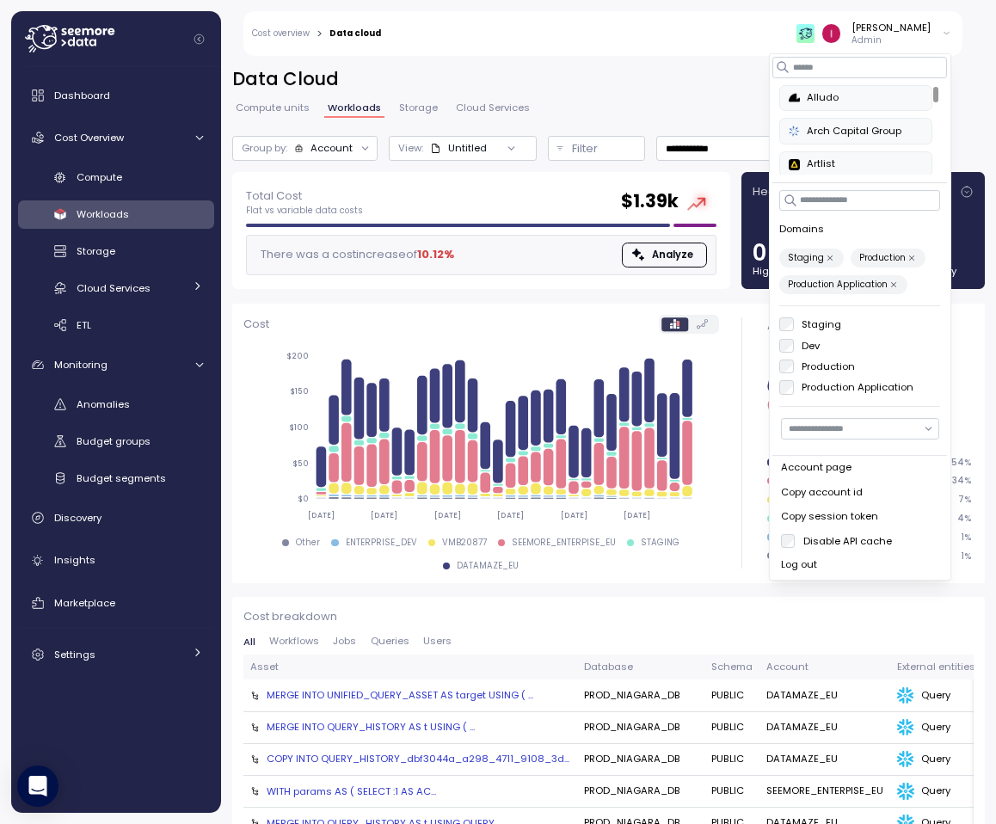
click at [877, 260] on p "Production" at bounding box center [882, 258] width 46 height 12
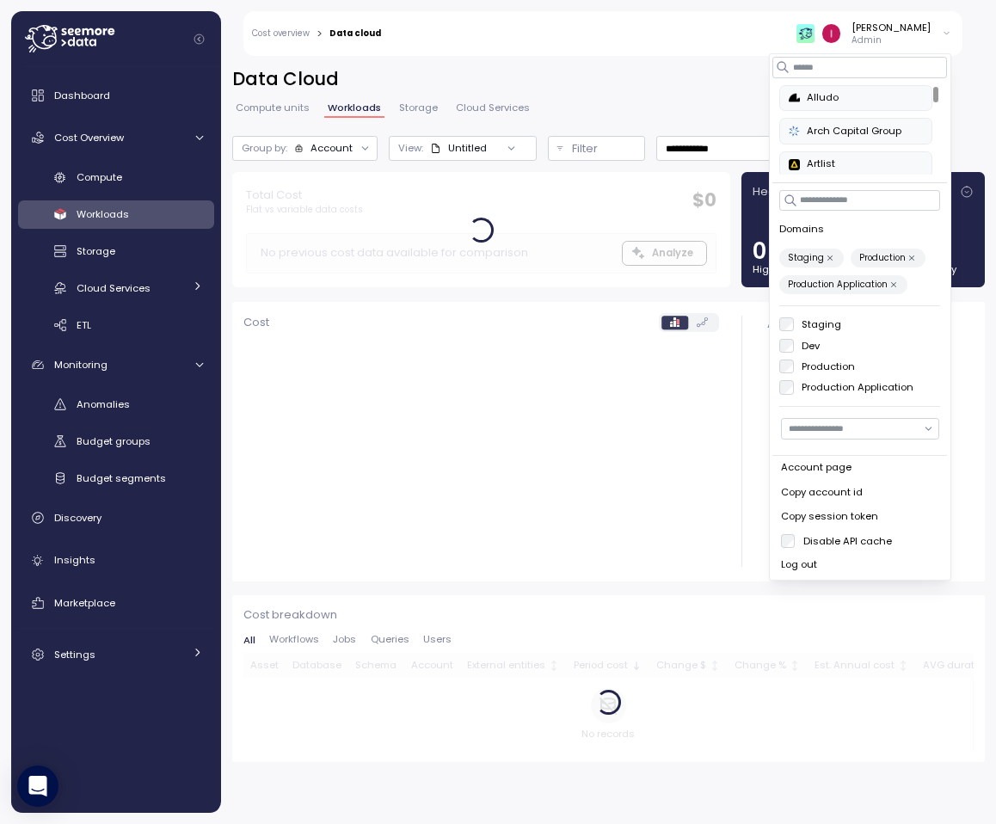
click at [876, 279] on p "Production Application" at bounding box center [838, 285] width 100 height 12
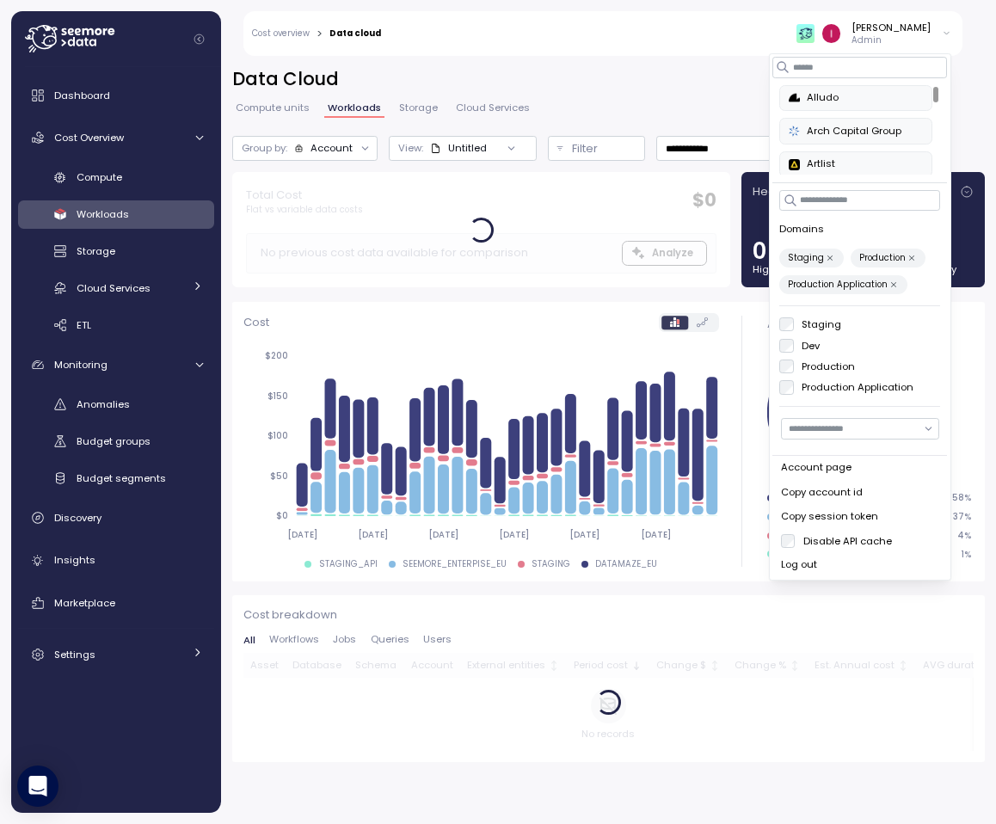
click at [912, 261] on button "Production" at bounding box center [912, 258] width 13 height 13
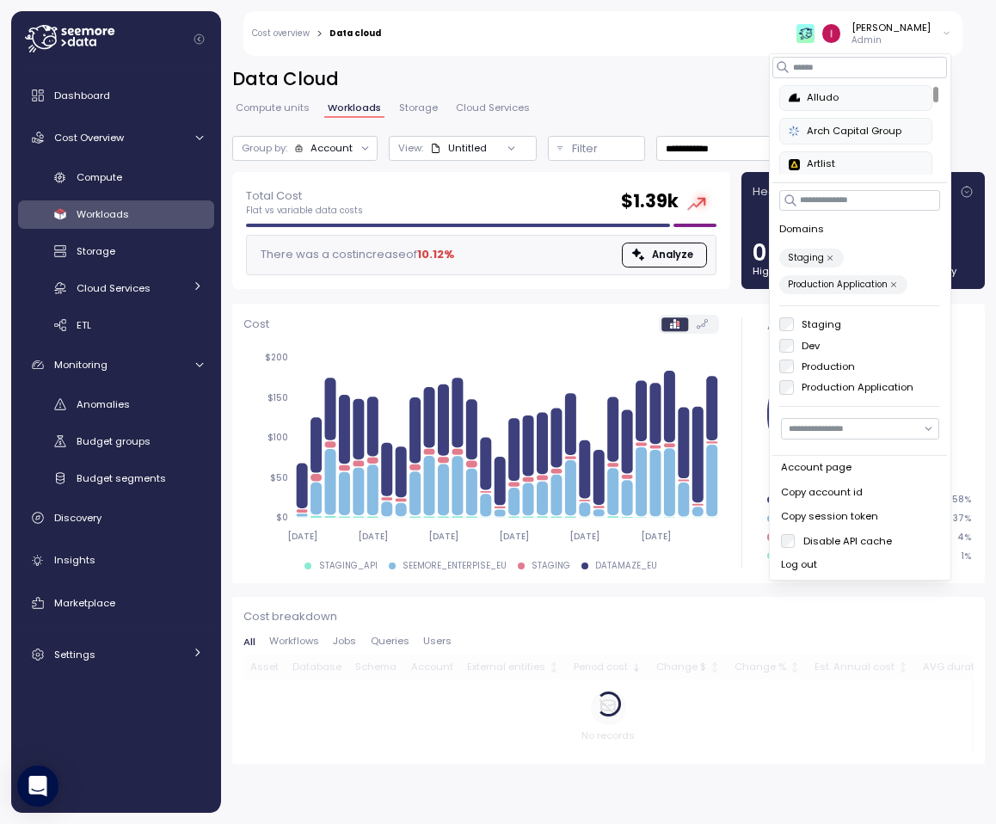
click at [888, 279] on button "Production Application" at bounding box center [894, 285] width 13 height 13
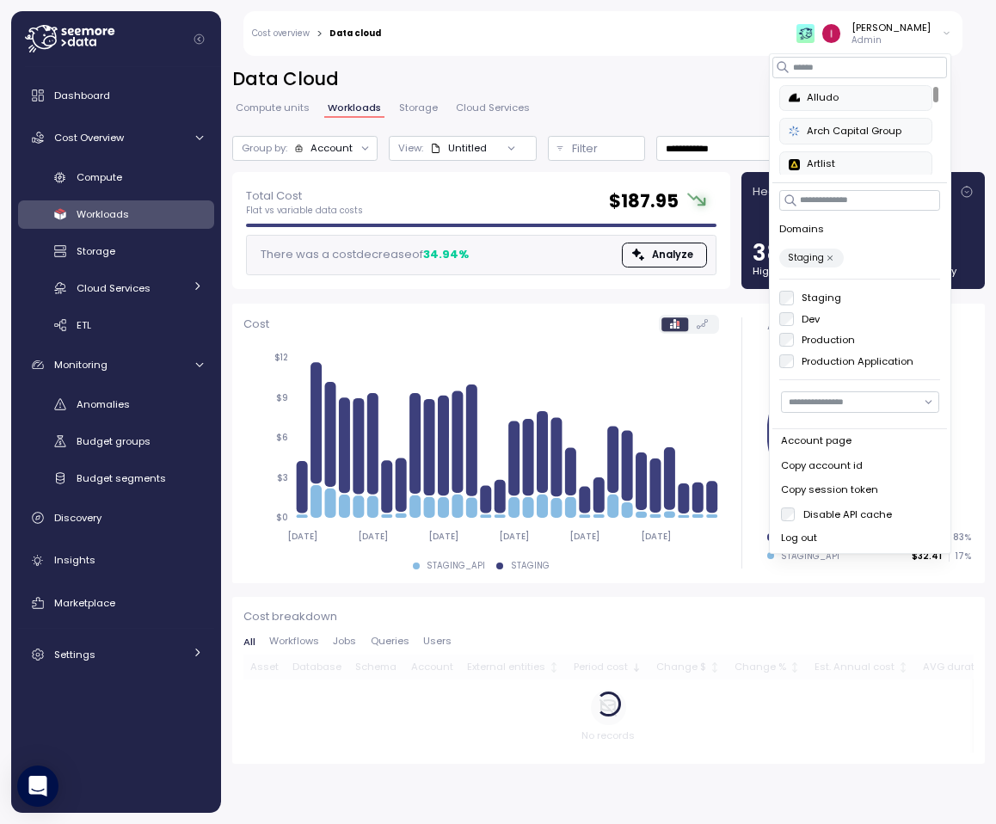
click at [718, 84] on h2 "Data Cloud" at bounding box center [608, 79] width 753 height 25
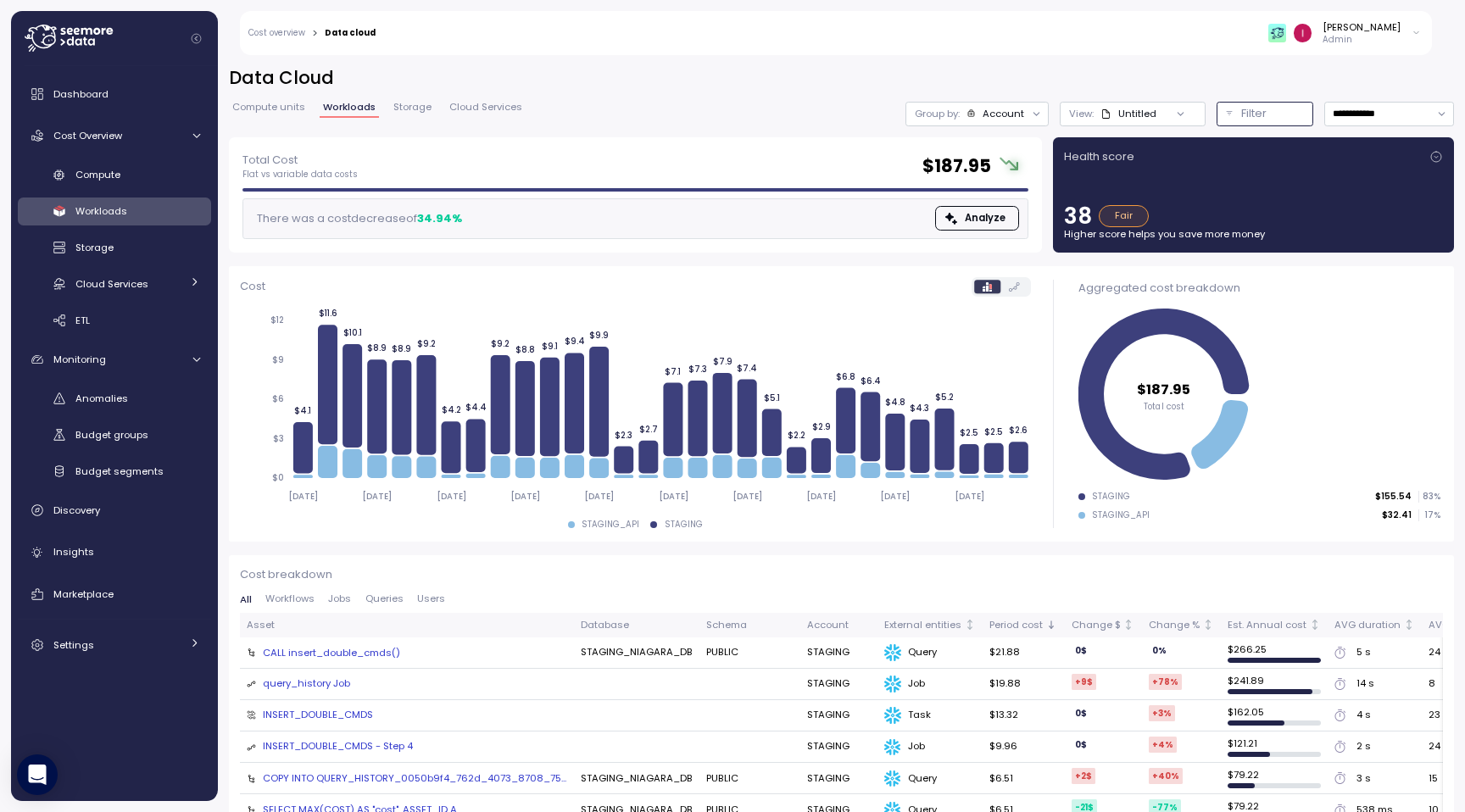
click at [1267, 121] on div "Filter" at bounding box center [1273, 113] width 63 height 17
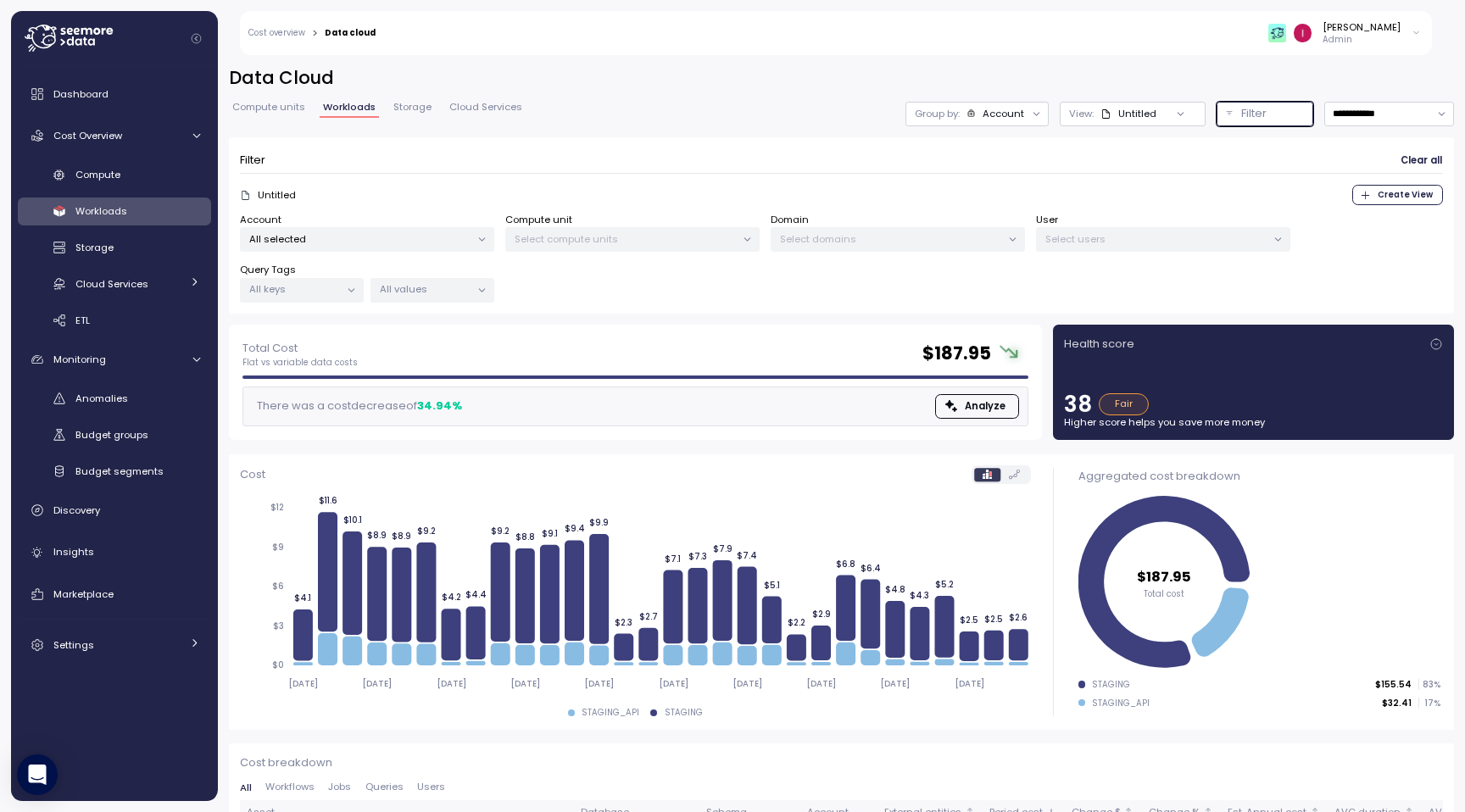
click at [1124, 237] on p "Select users" at bounding box center [1156, 239] width 221 height 14
click at [441, 244] on p "All selected" at bounding box center [360, 239] width 221 height 14
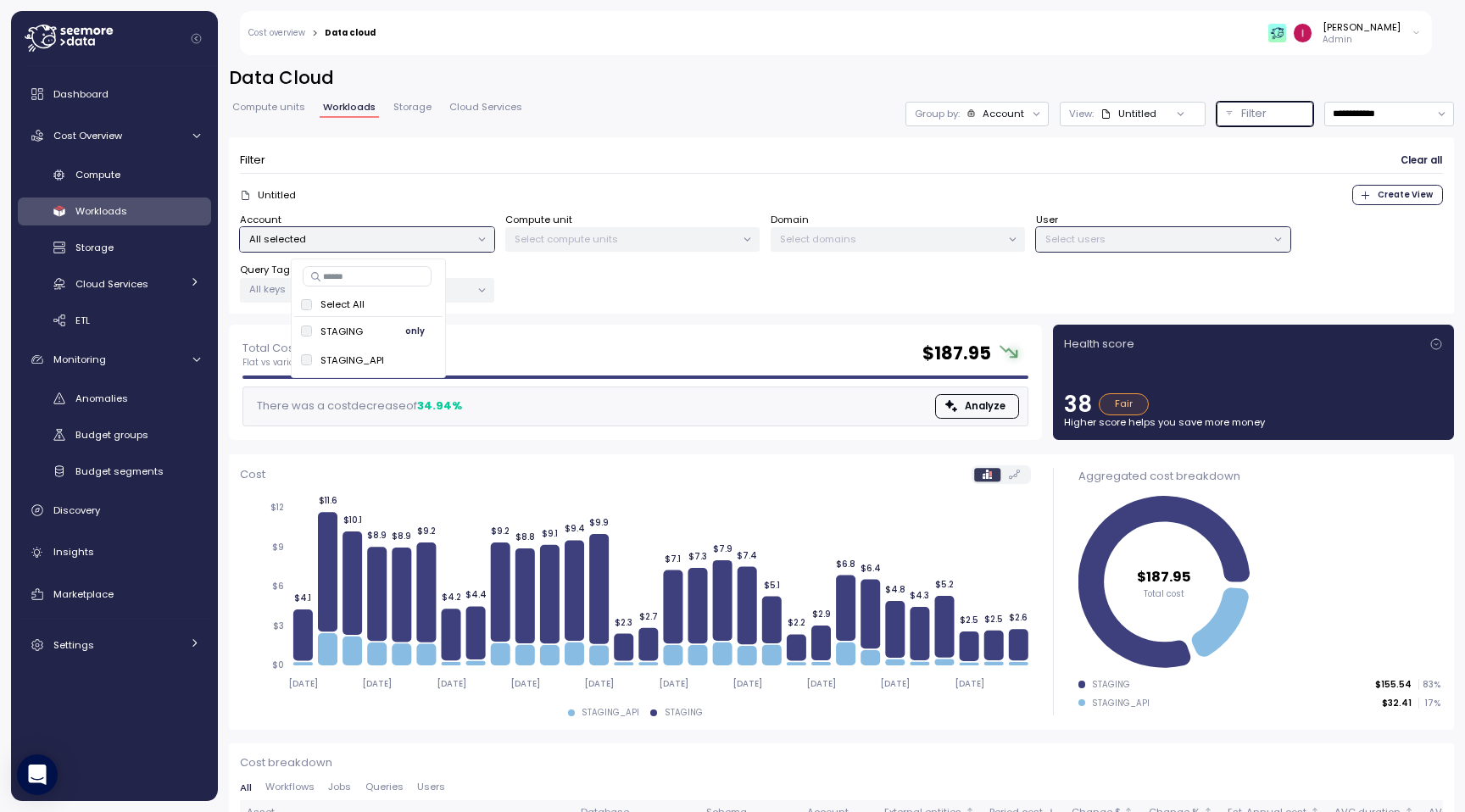
click at [417, 333] on span "only" at bounding box center [415, 331] width 20 height 19
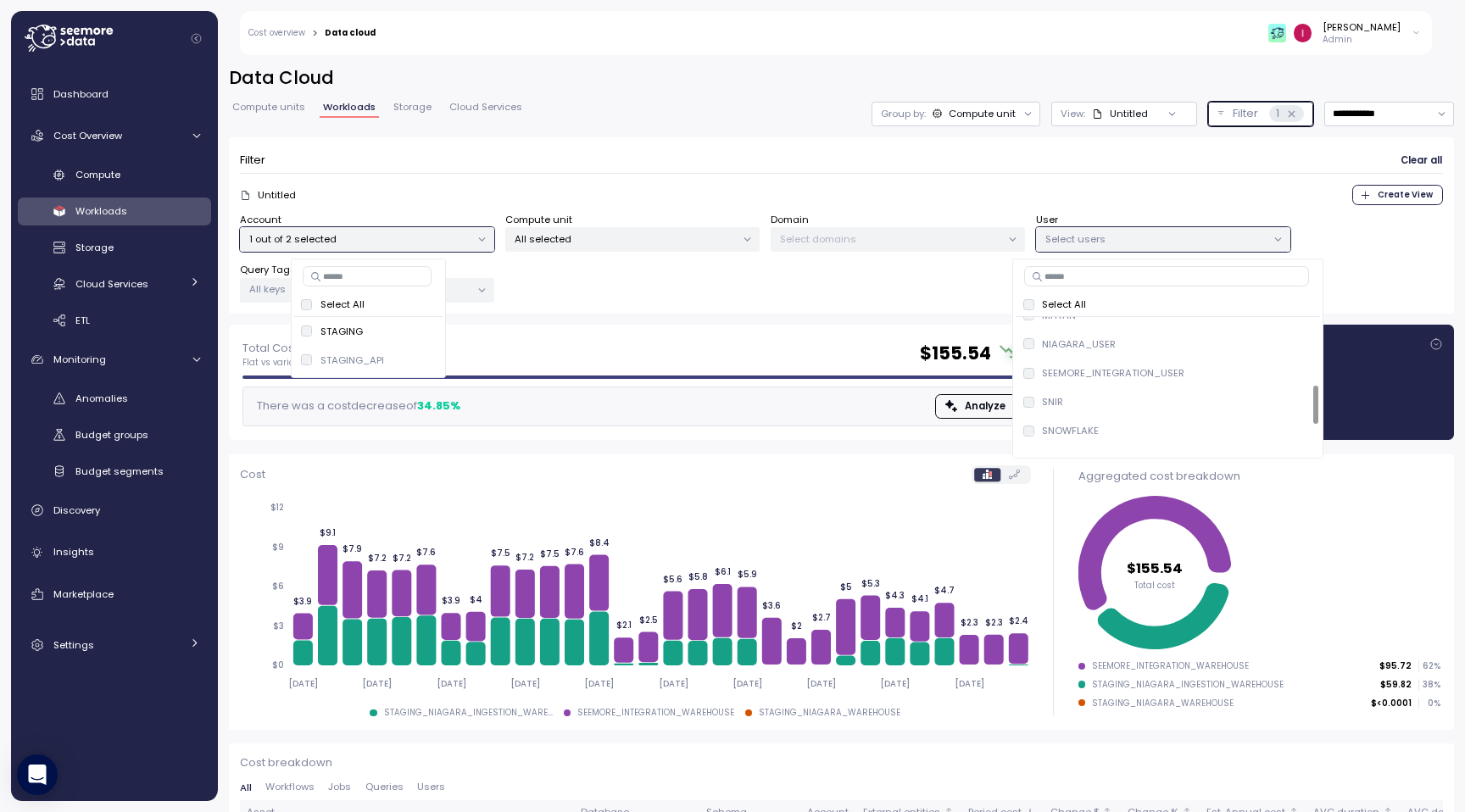
scroll to position [240, 0]
click at [1249, 378] on div "SEEMORE_INTEGRATION_USER only" at bounding box center [1168, 379] width 291 height 21
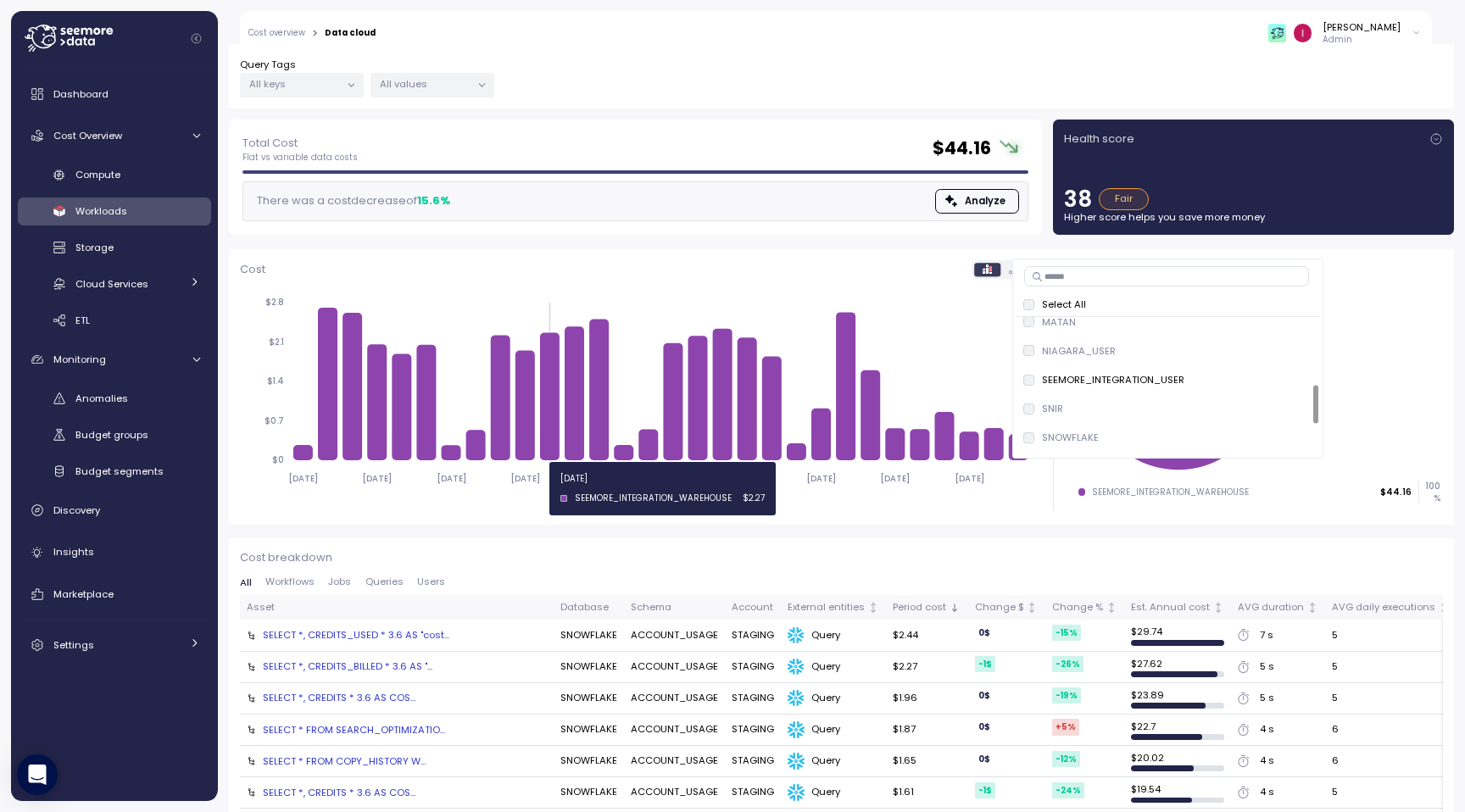
scroll to position [333, 0]
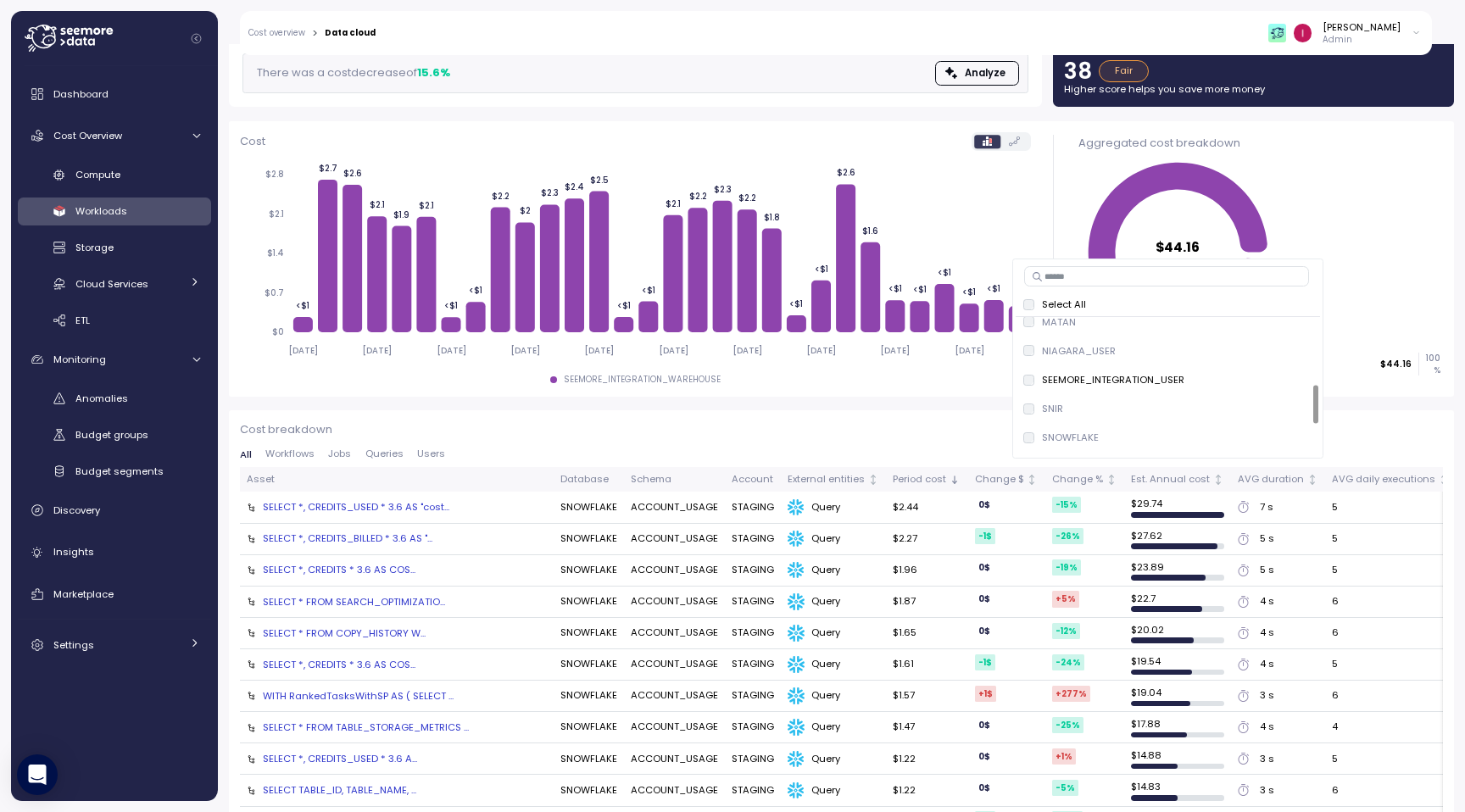
click at [301, 452] on span "Workflows" at bounding box center [290, 453] width 49 height 9
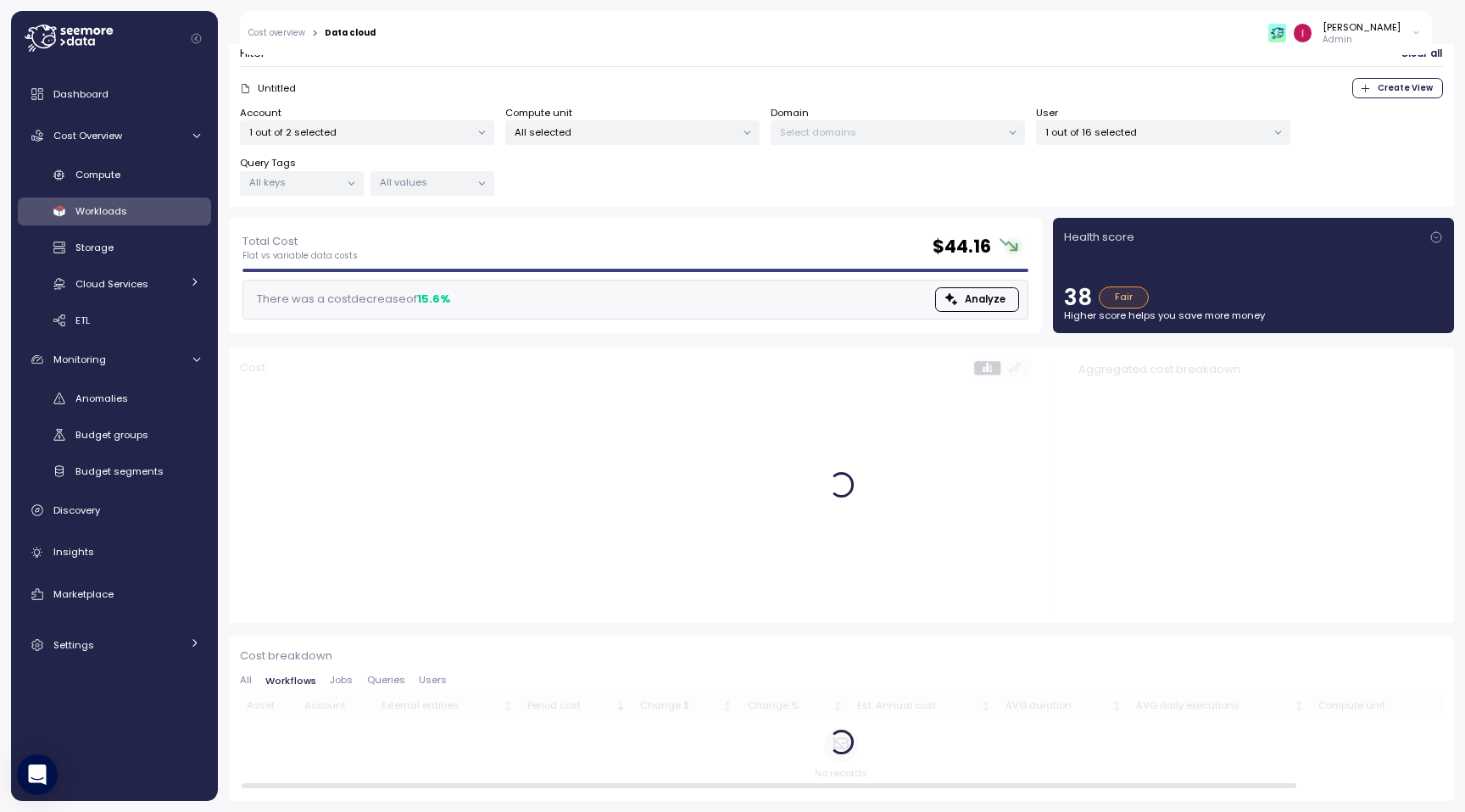
scroll to position [106, 0]
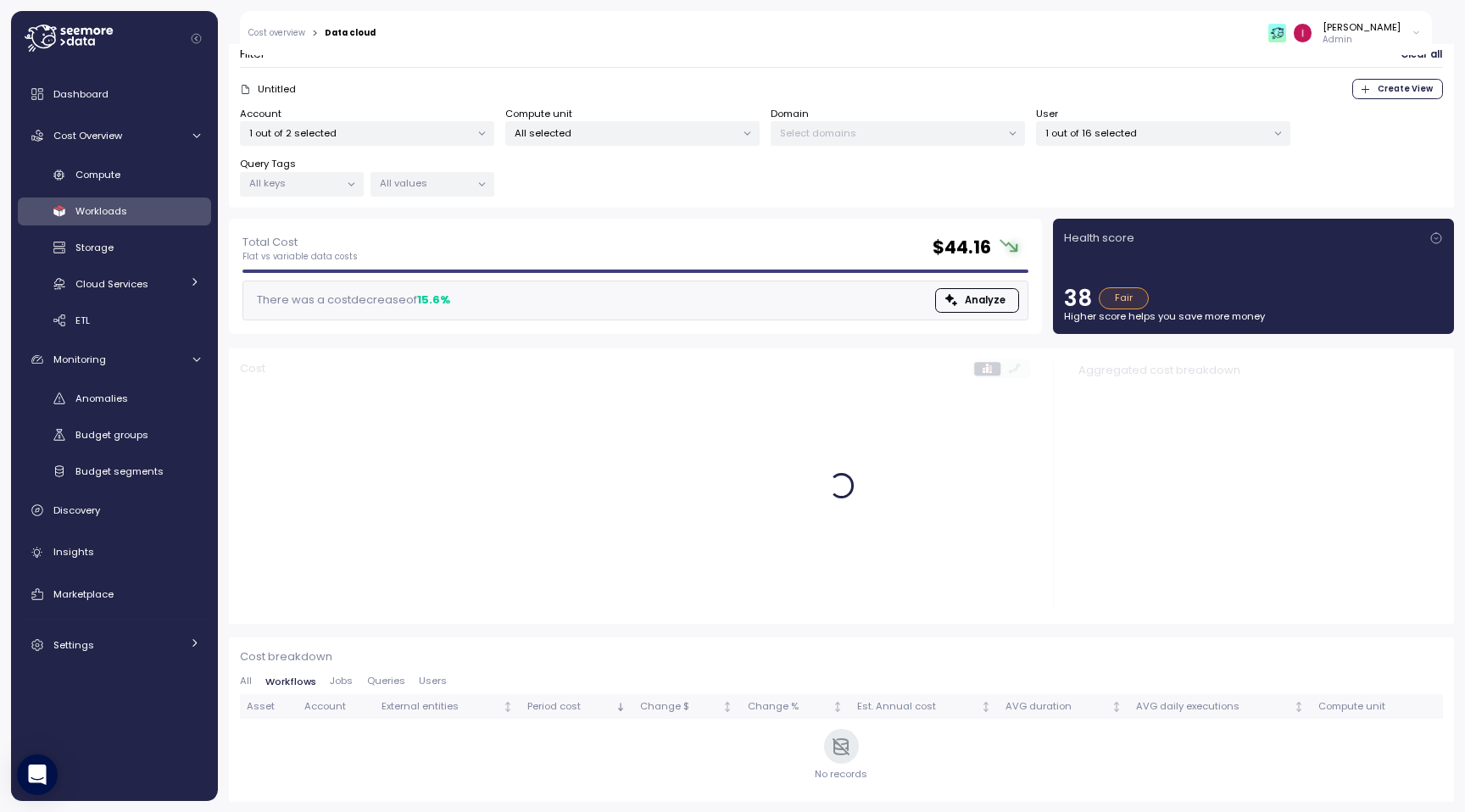
click at [330, 678] on span "Jobs" at bounding box center [341, 680] width 23 height 9
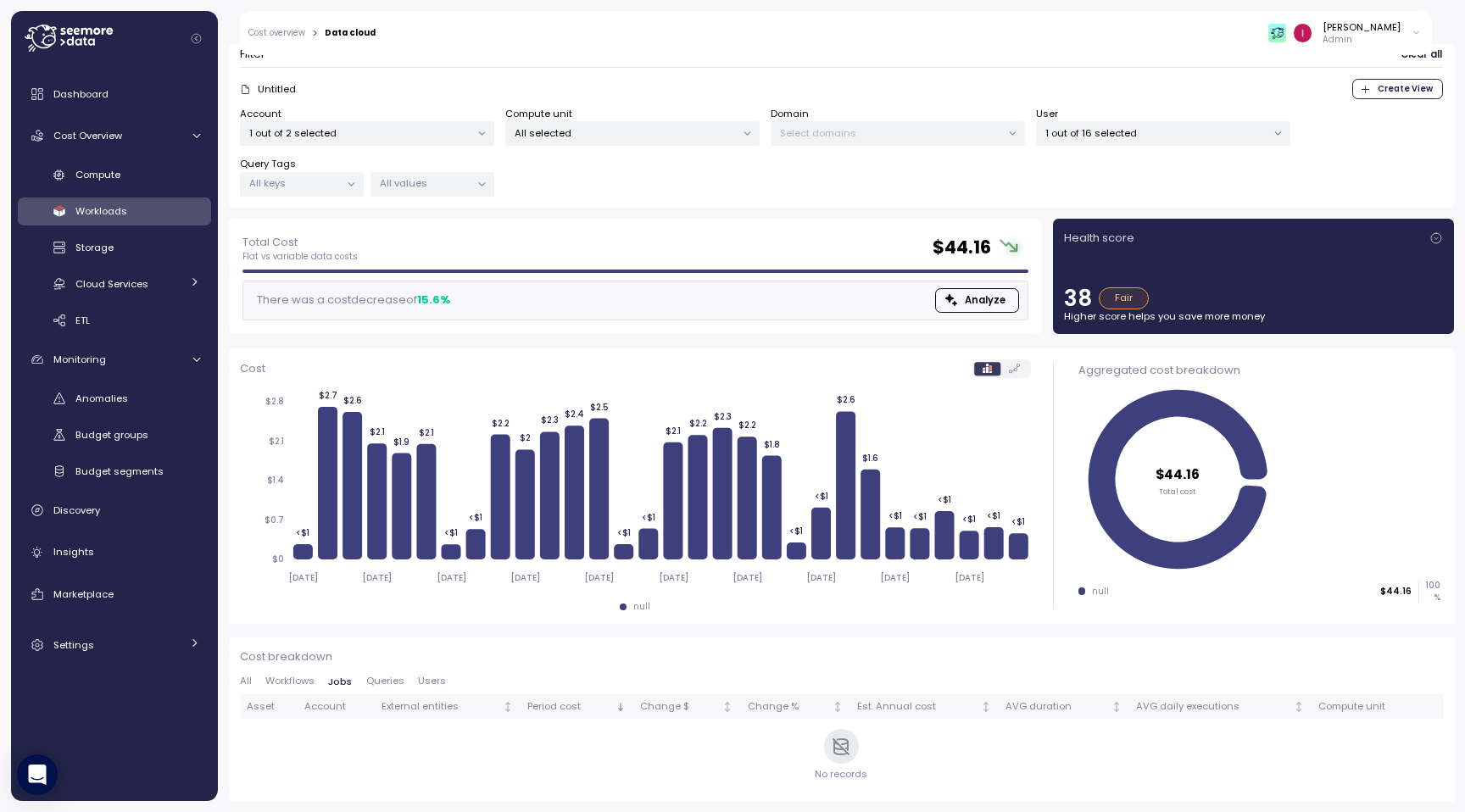
click at [383, 680] on span "Queries" at bounding box center [385, 680] width 38 height 9
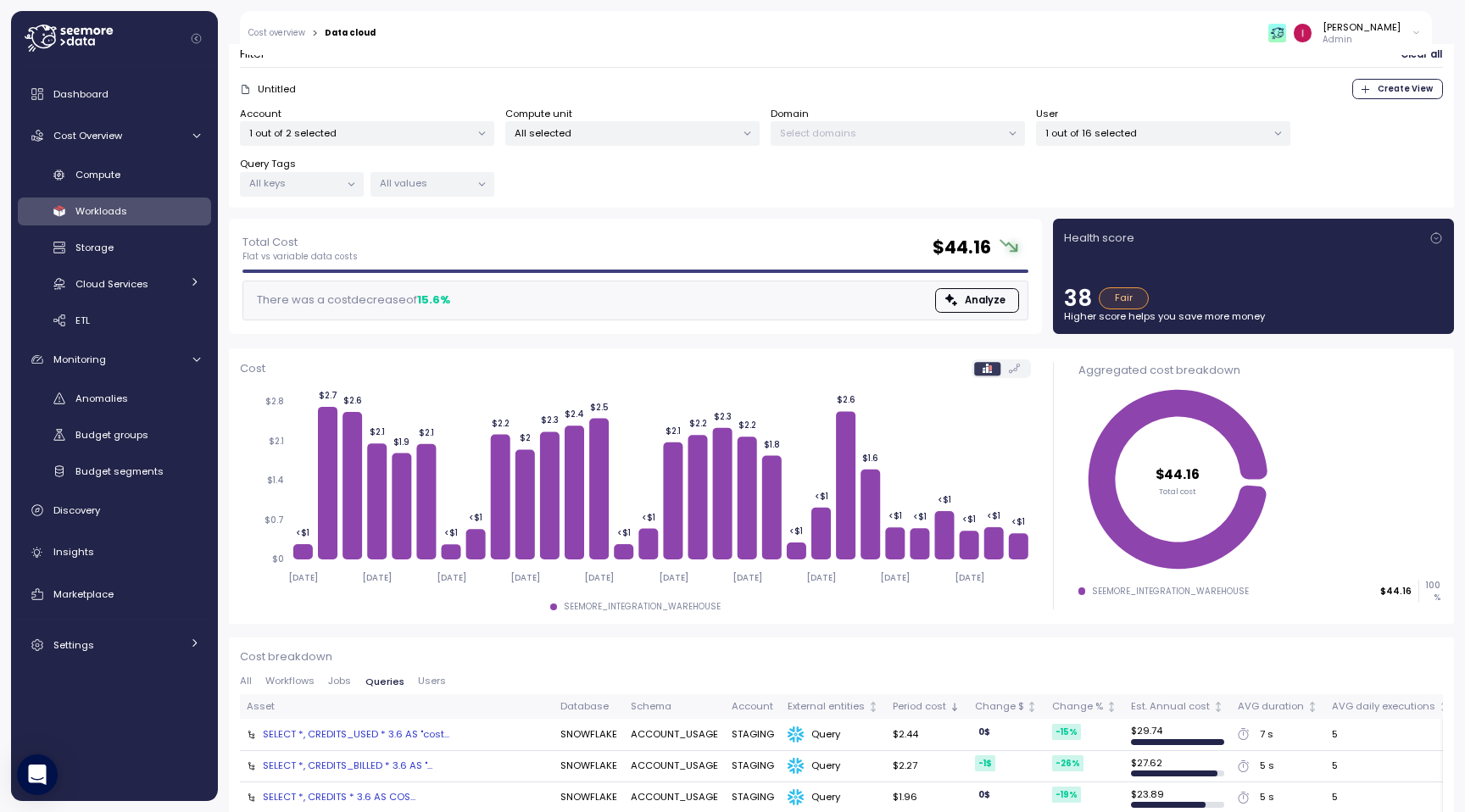
click at [439, 682] on span "Users" at bounding box center [432, 680] width 28 height 9
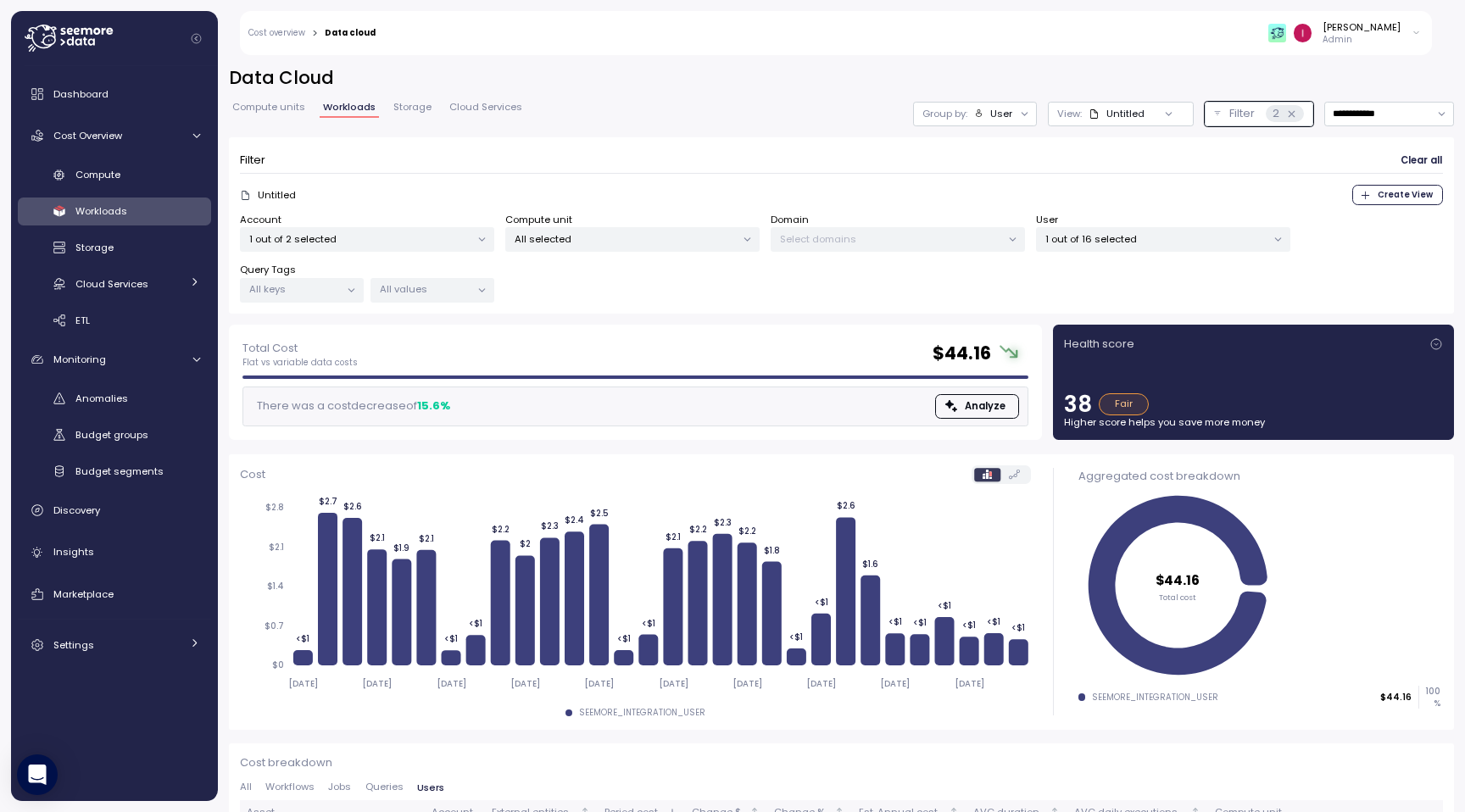
scroll to position [0, 0]
click at [1102, 230] on div "1 out of 16 selected" at bounding box center [1163, 239] width 254 height 25
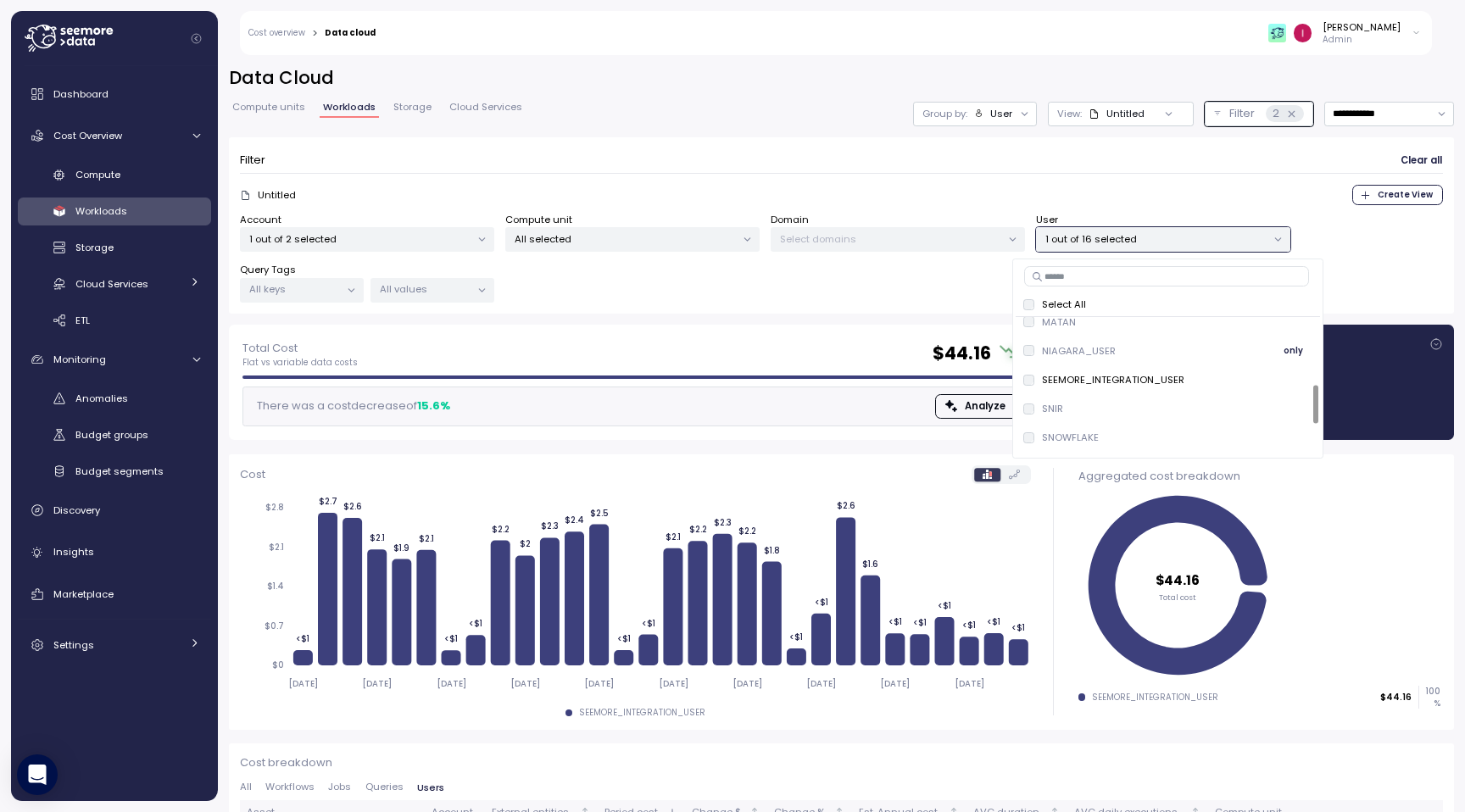
click at [1081, 354] on p "NIAGARA_USER" at bounding box center [1079, 351] width 74 height 14
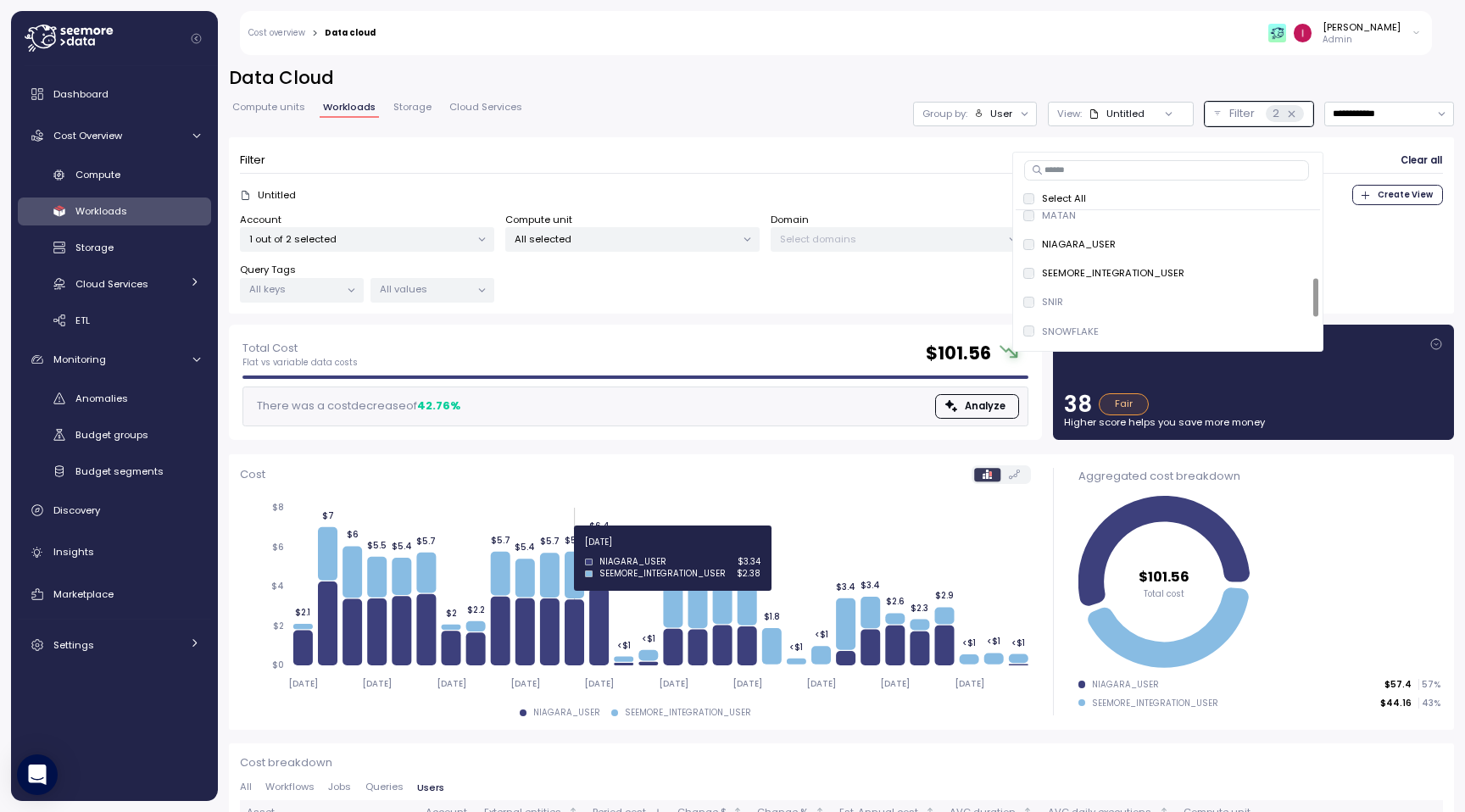
scroll to position [106, 0]
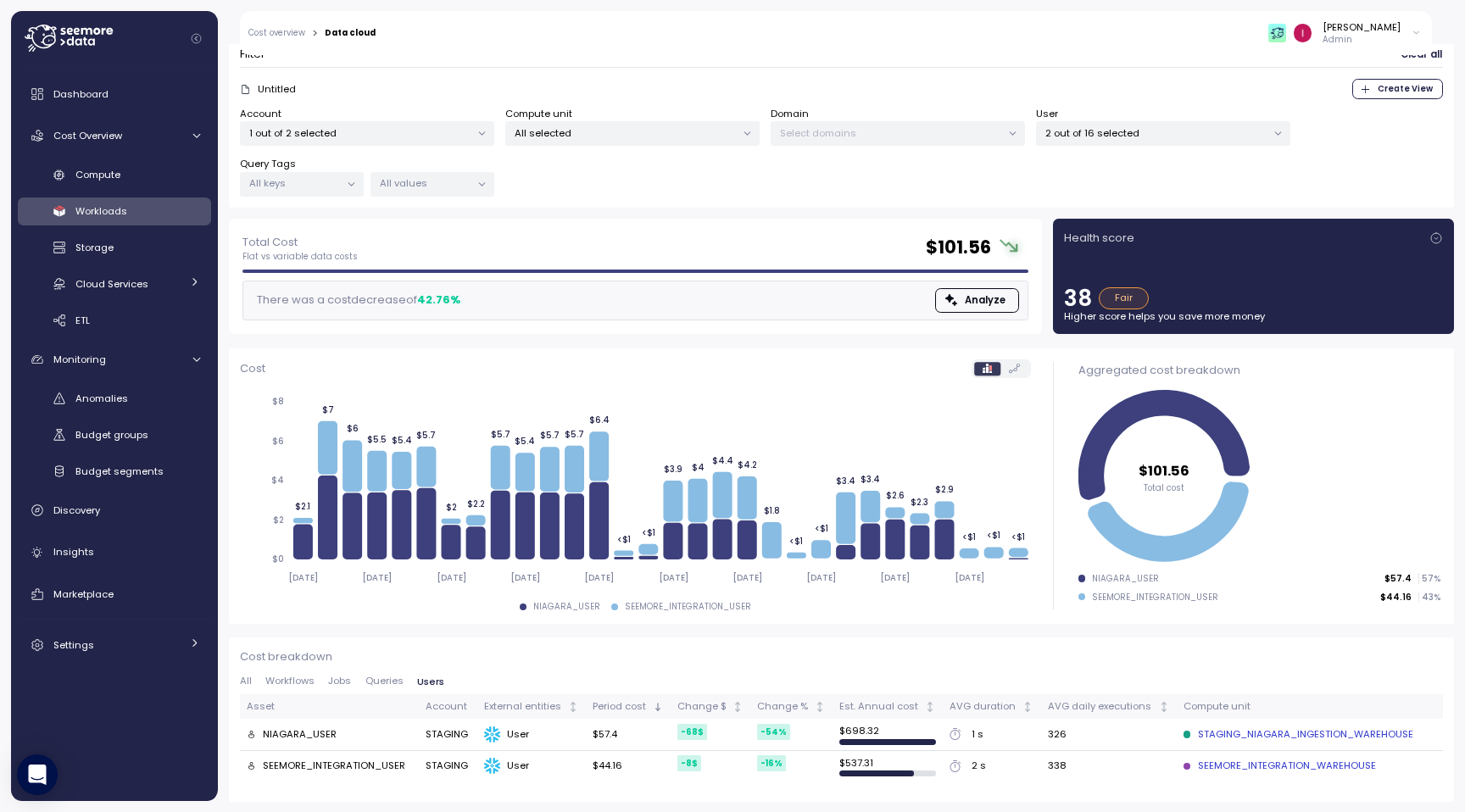
click at [466, 648] on p "Cost breakdown" at bounding box center [841, 656] width 1204 height 17
click at [391, 677] on span "Queries" at bounding box center [384, 680] width 38 height 9
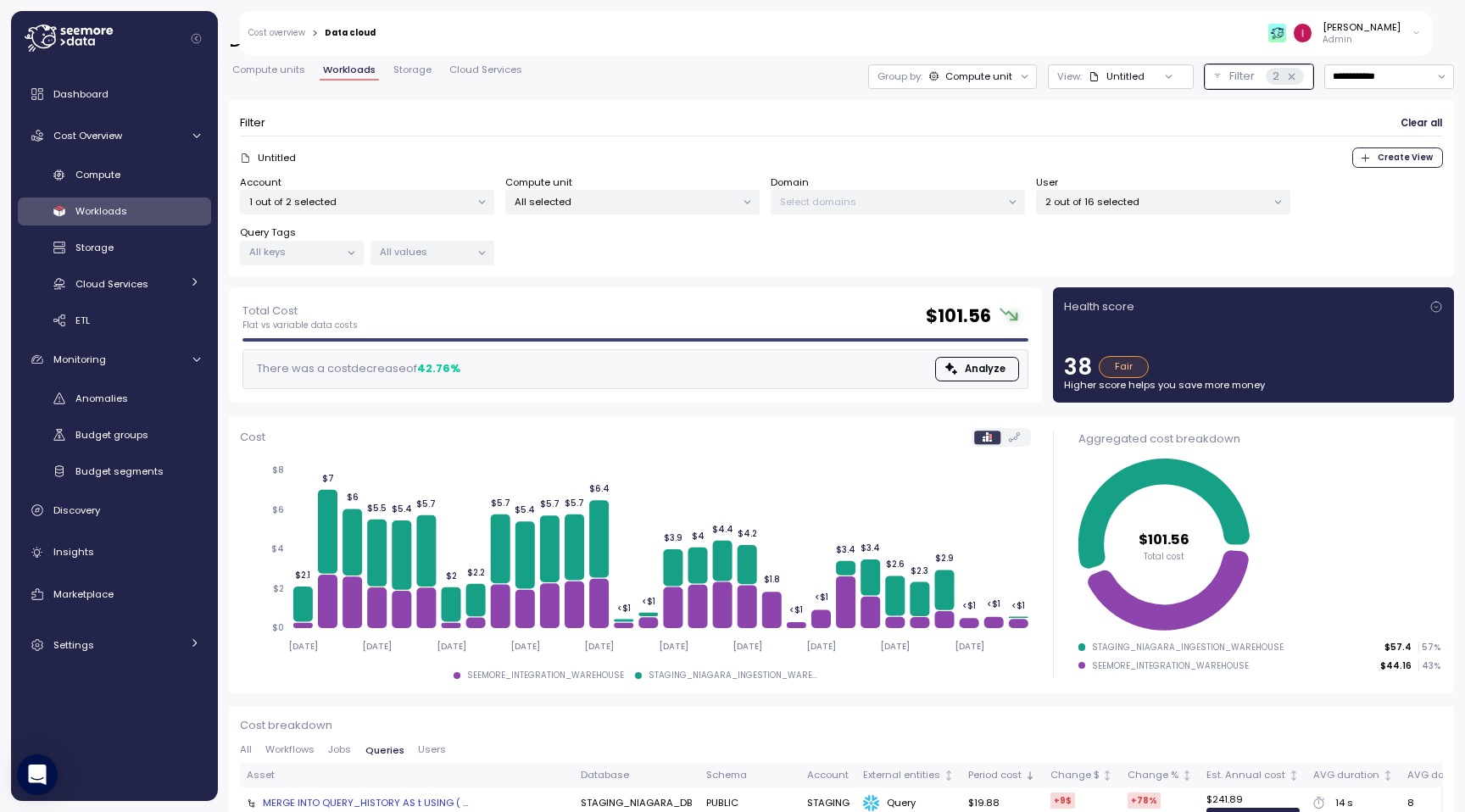
scroll to position [0, 0]
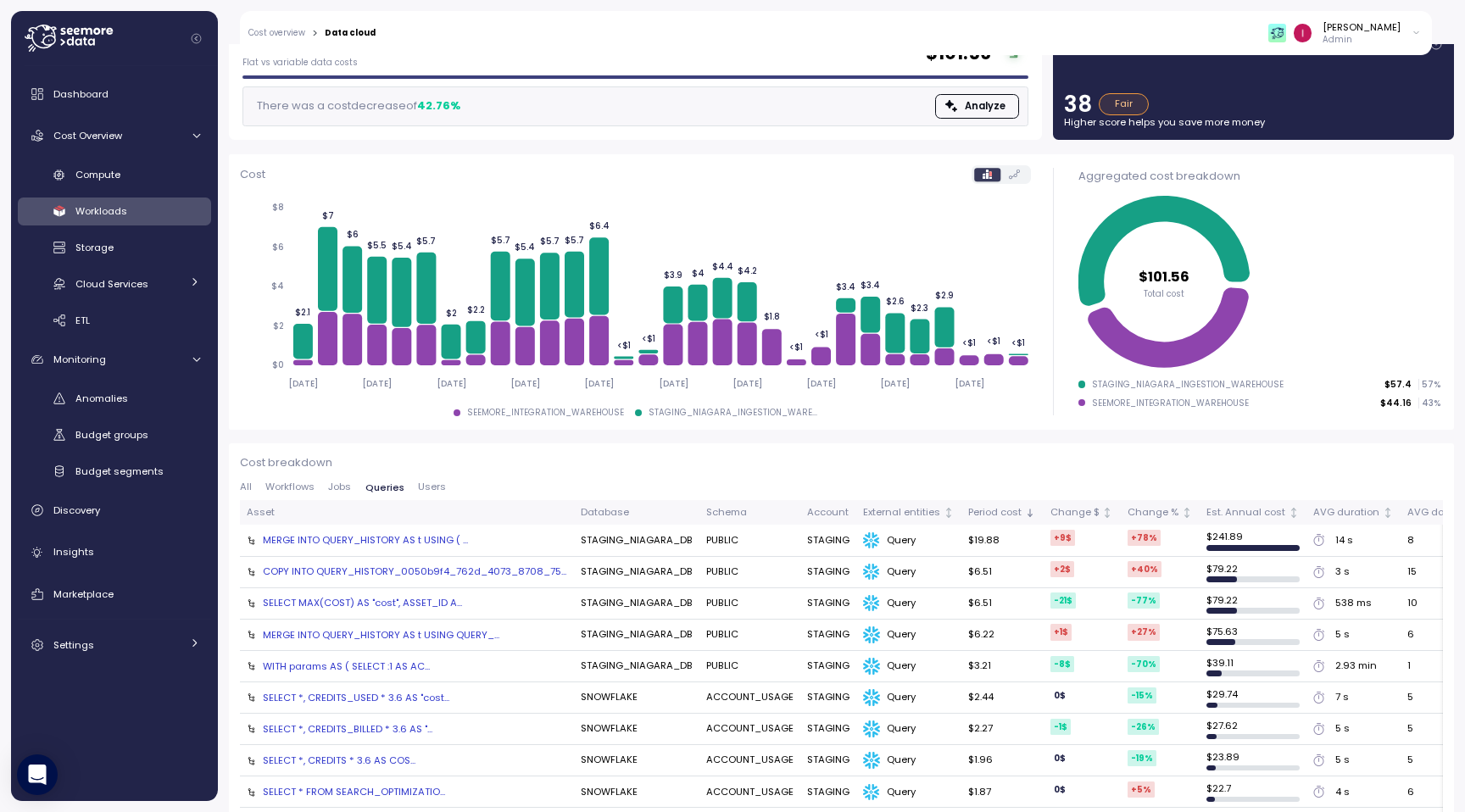
click at [429, 490] on span "Users" at bounding box center [432, 486] width 28 height 9
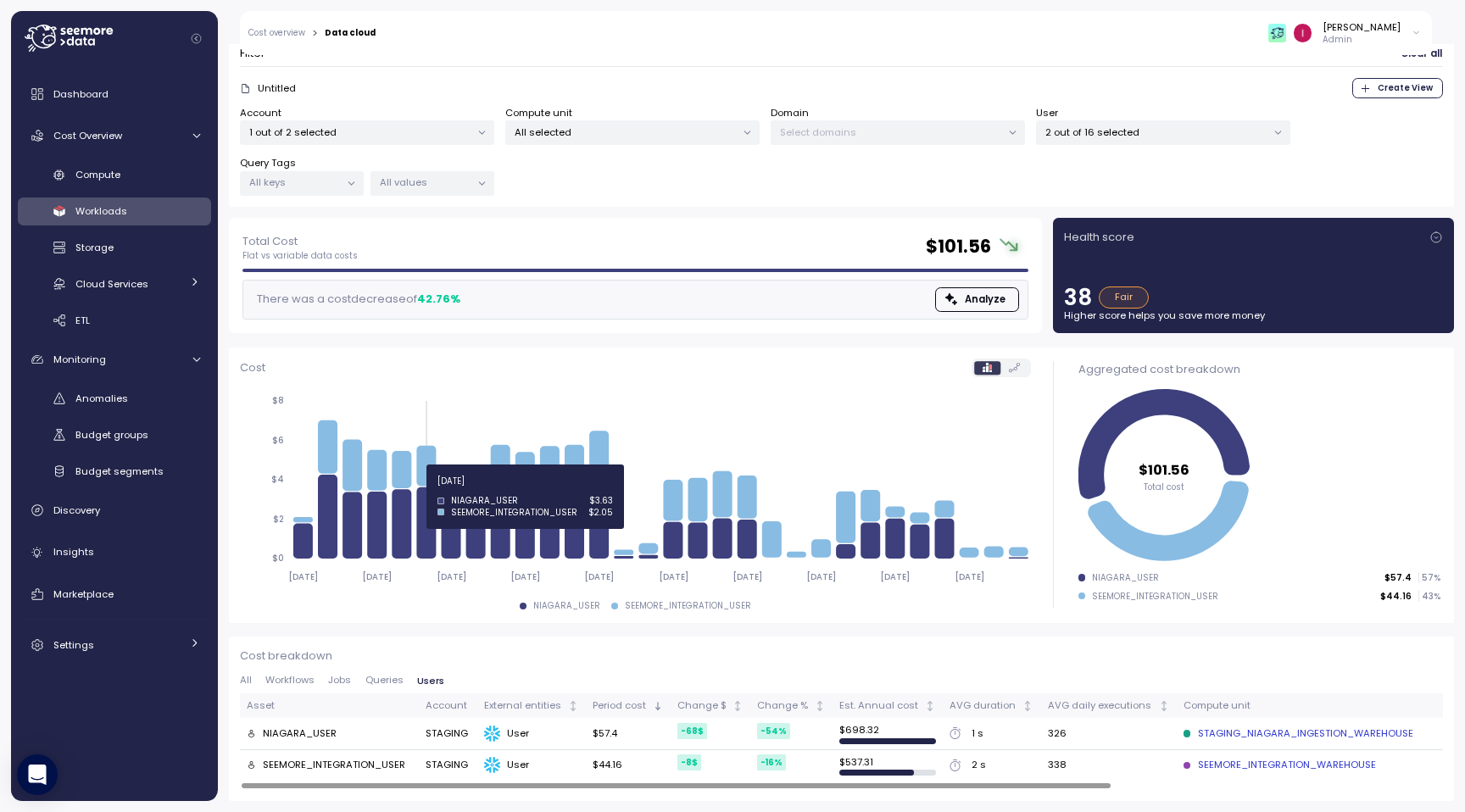
scroll to position [106, 0]
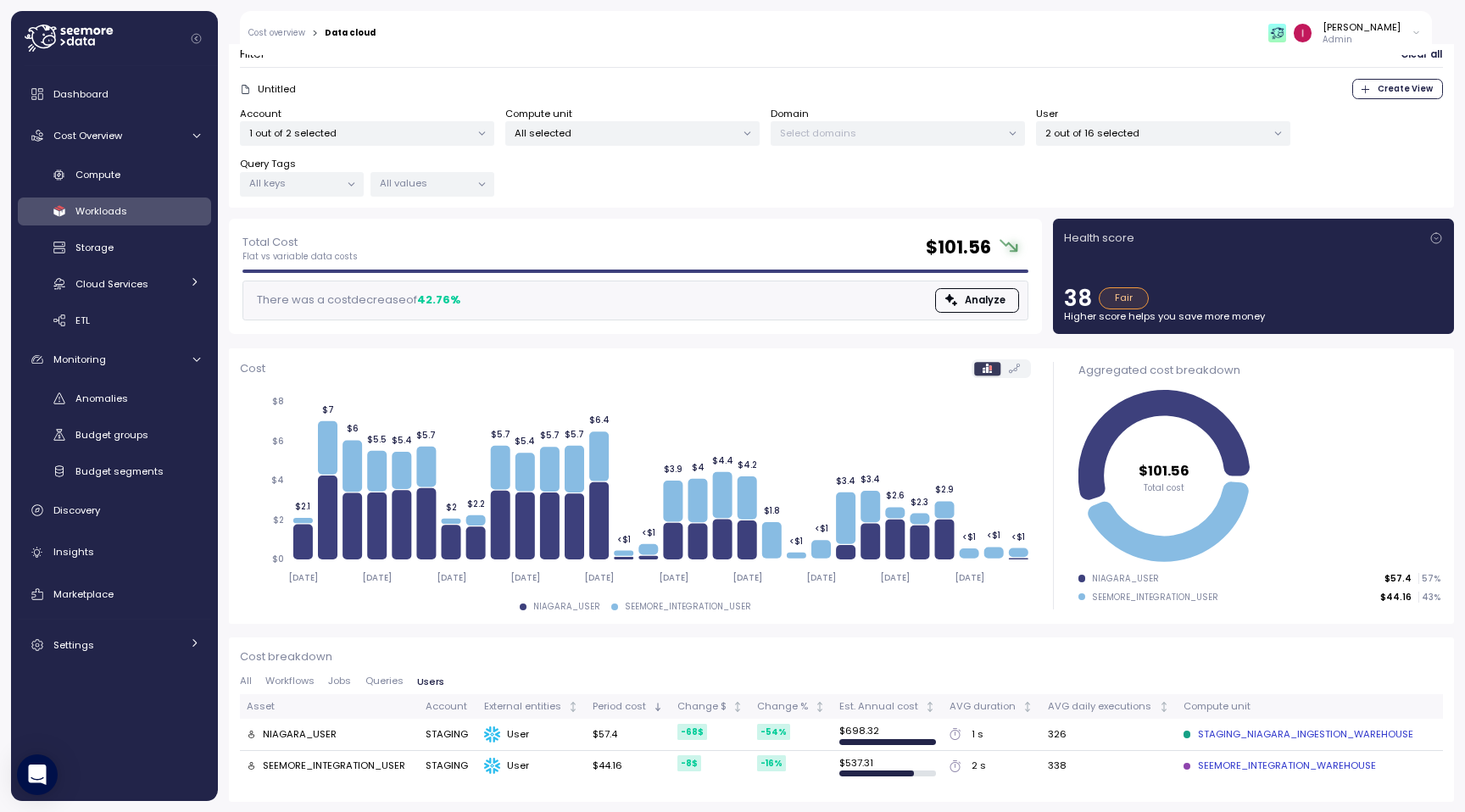
click at [342, 676] on span "Jobs" at bounding box center [339, 680] width 23 height 9
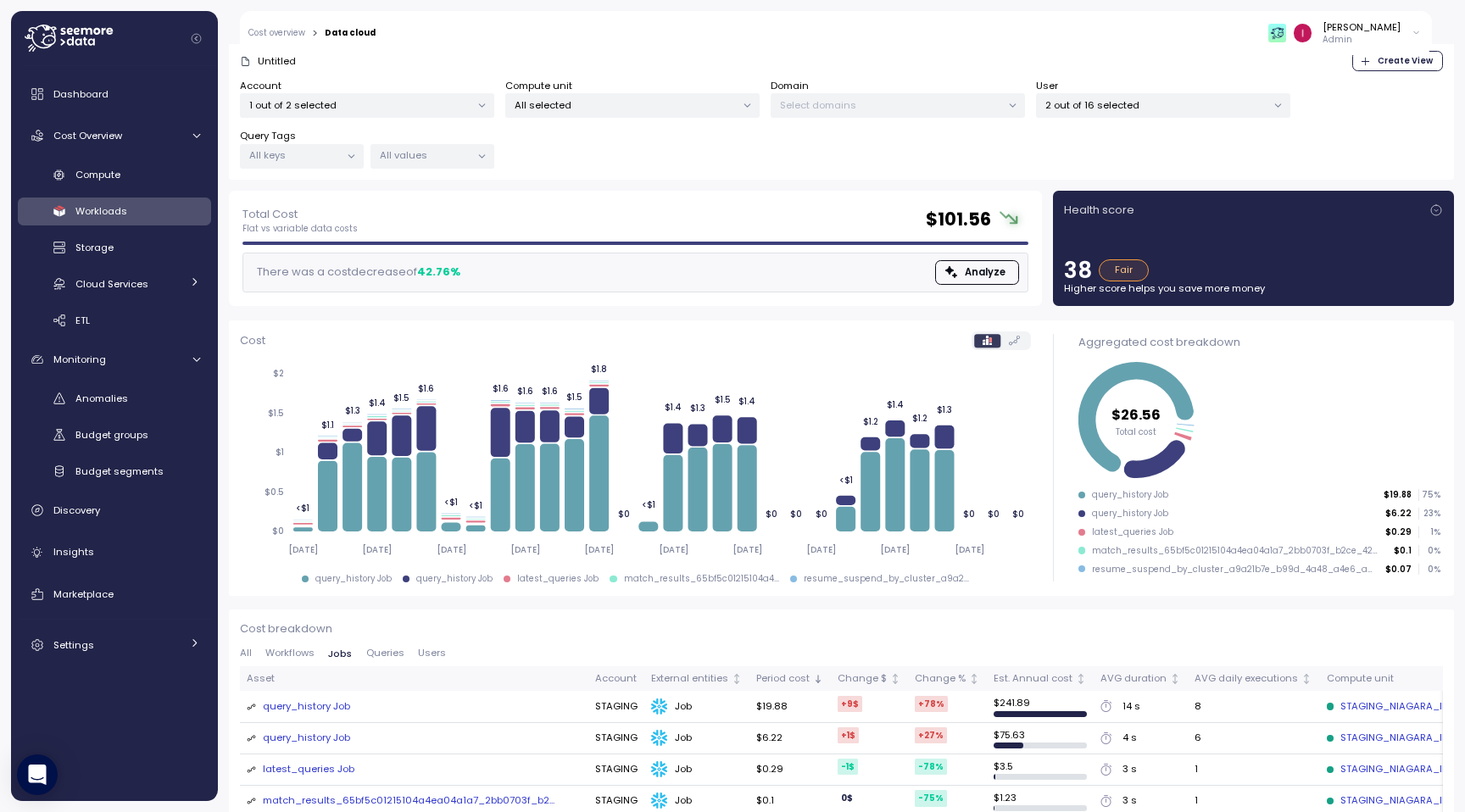
scroll to position [132, 0]
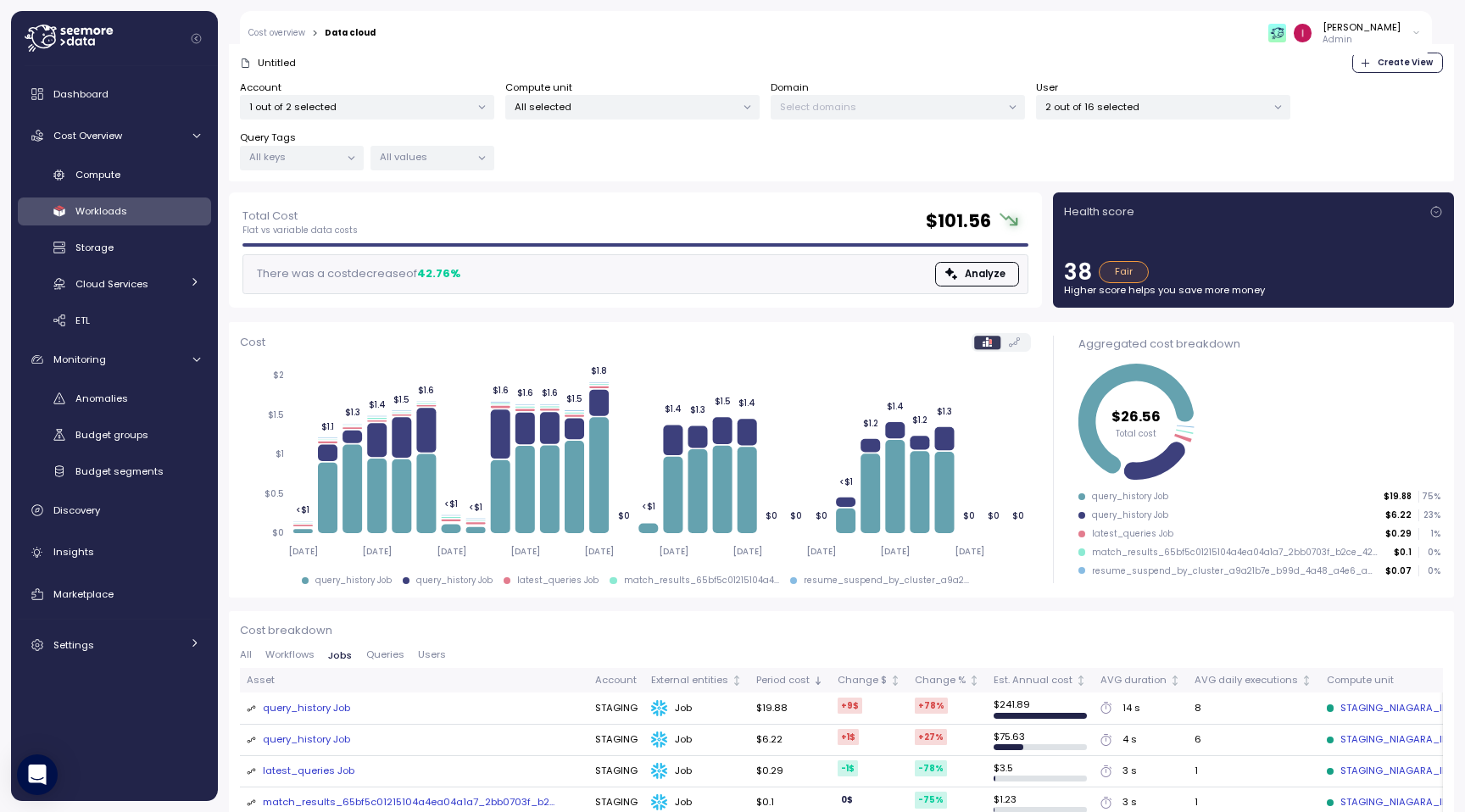
click at [390, 653] on span "Queries" at bounding box center [385, 654] width 38 height 9
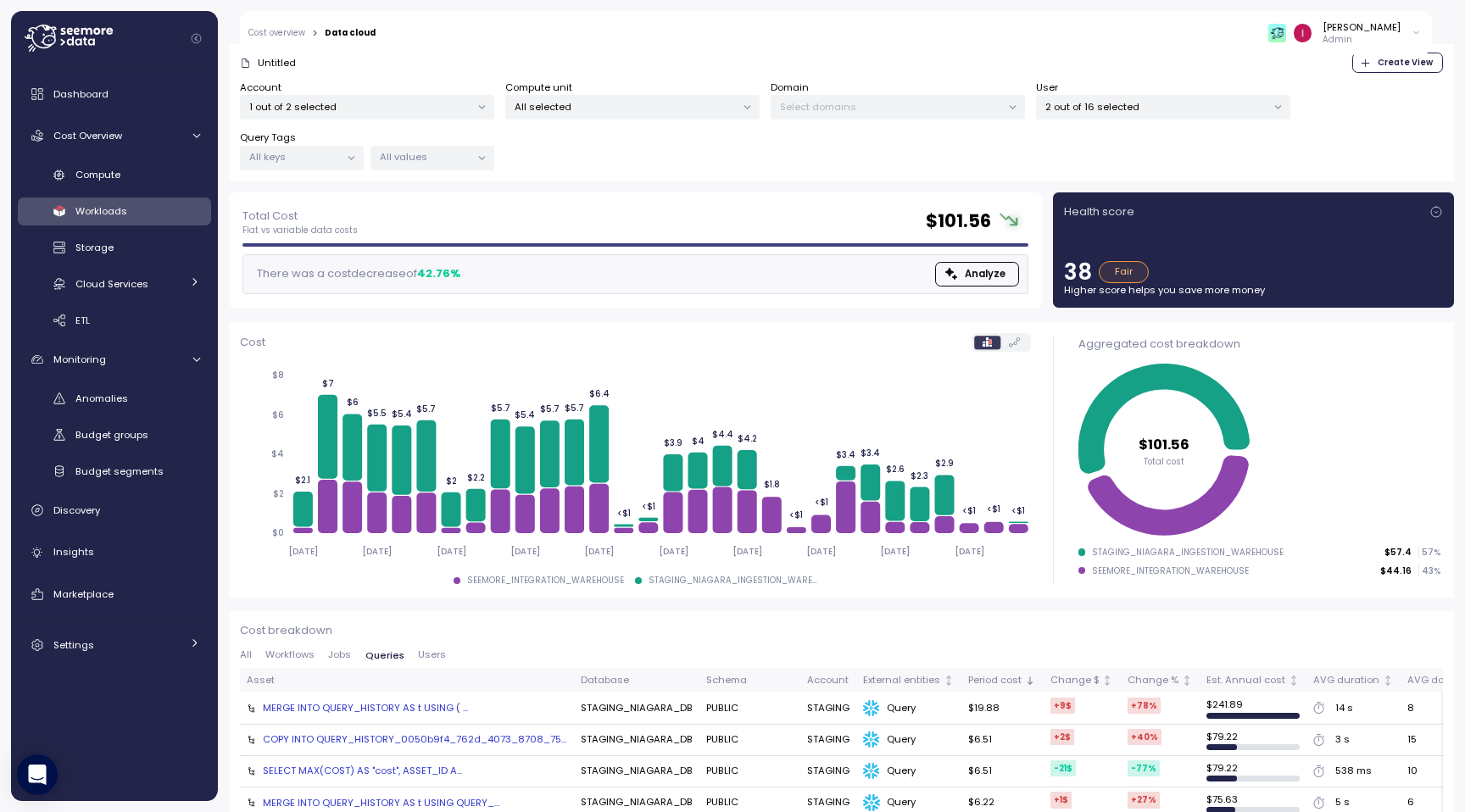
click at [446, 653] on button "Users" at bounding box center [432, 655] width 41 height 11
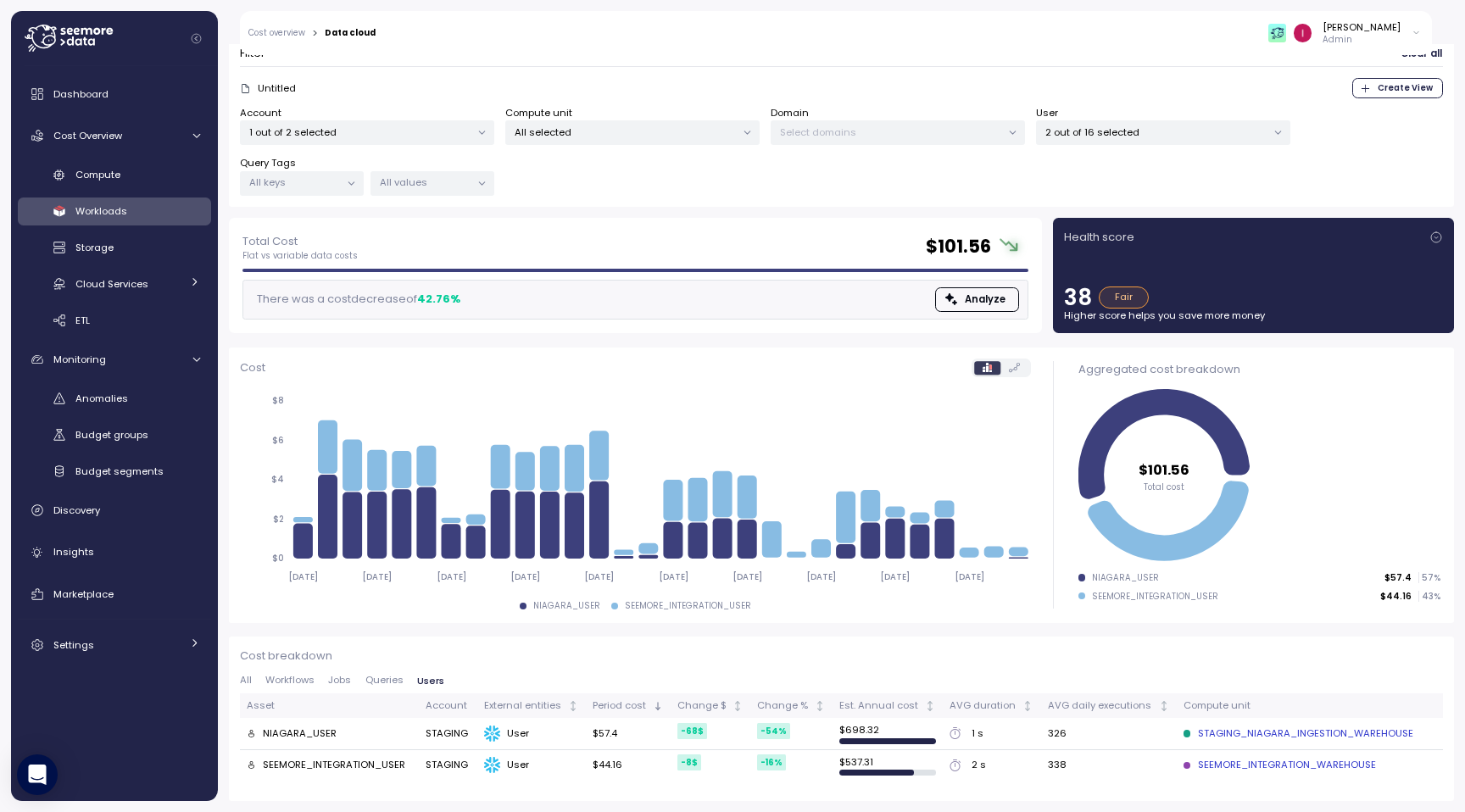
scroll to position [106, 0]
click at [345, 676] on span "Jobs" at bounding box center [339, 680] width 23 height 9
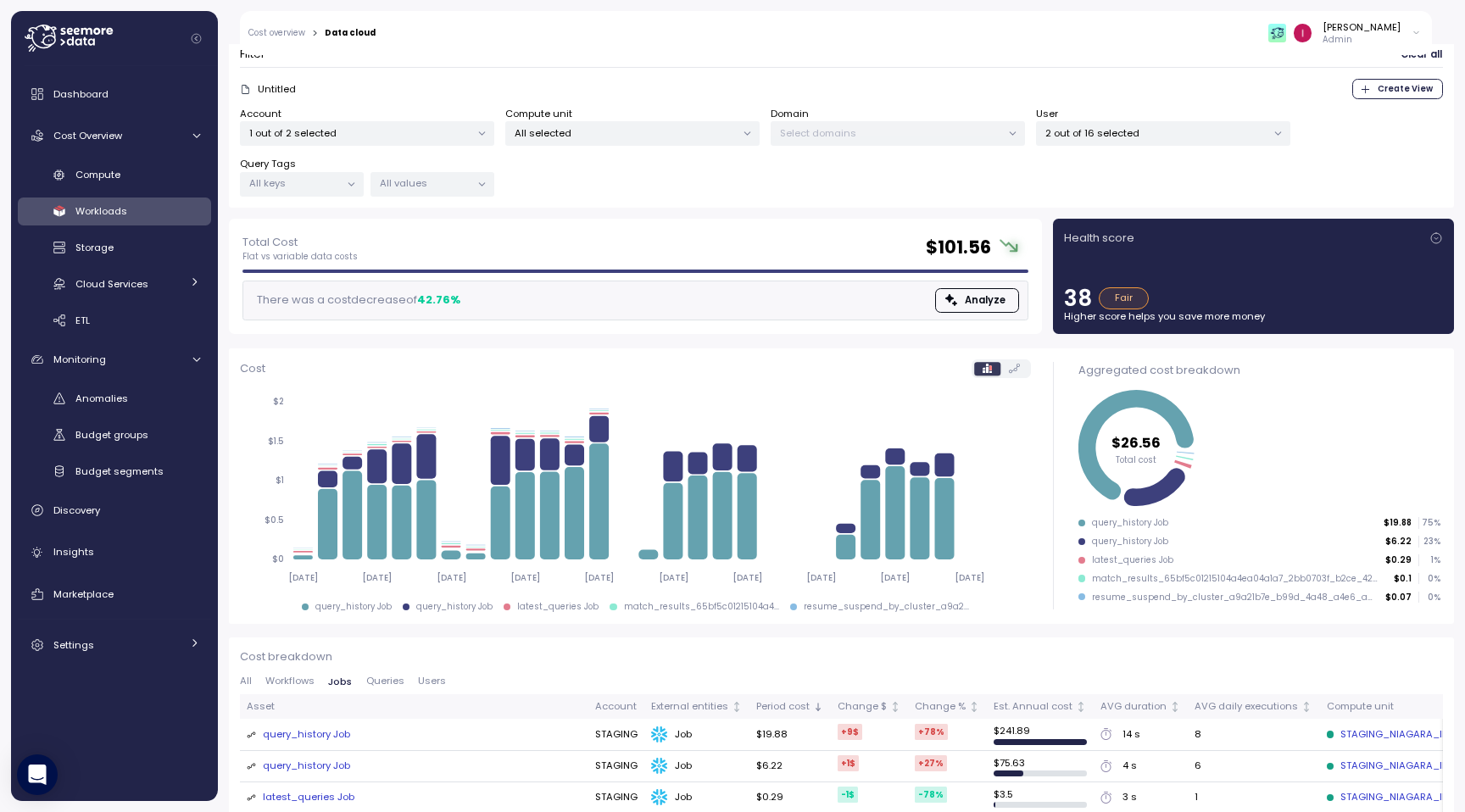
click at [307, 683] on span "Workflows" at bounding box center [290, 680] width 49 height 9
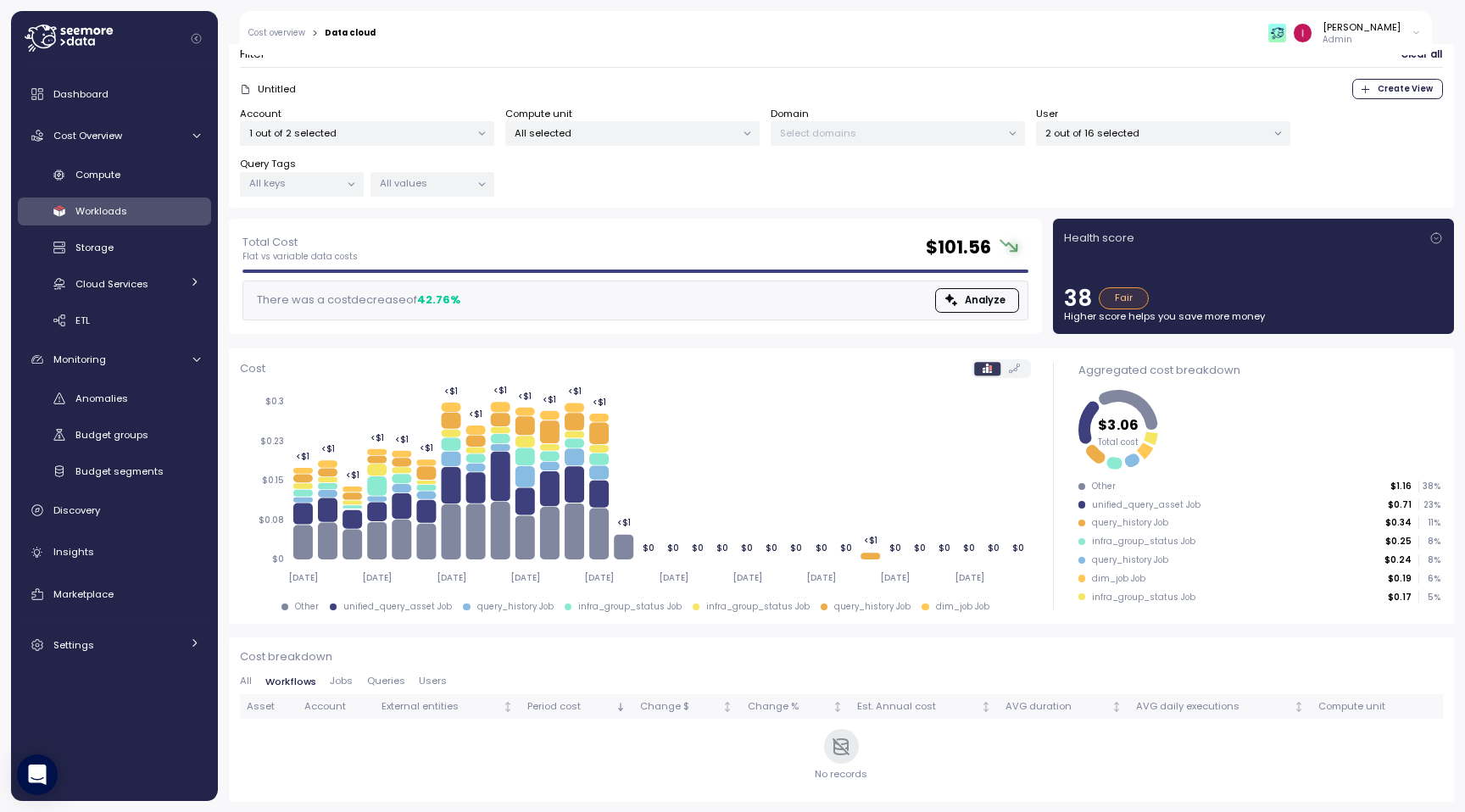
click at [240, 682] on span "All" at bounding box center [245, 680] width 12 height 9
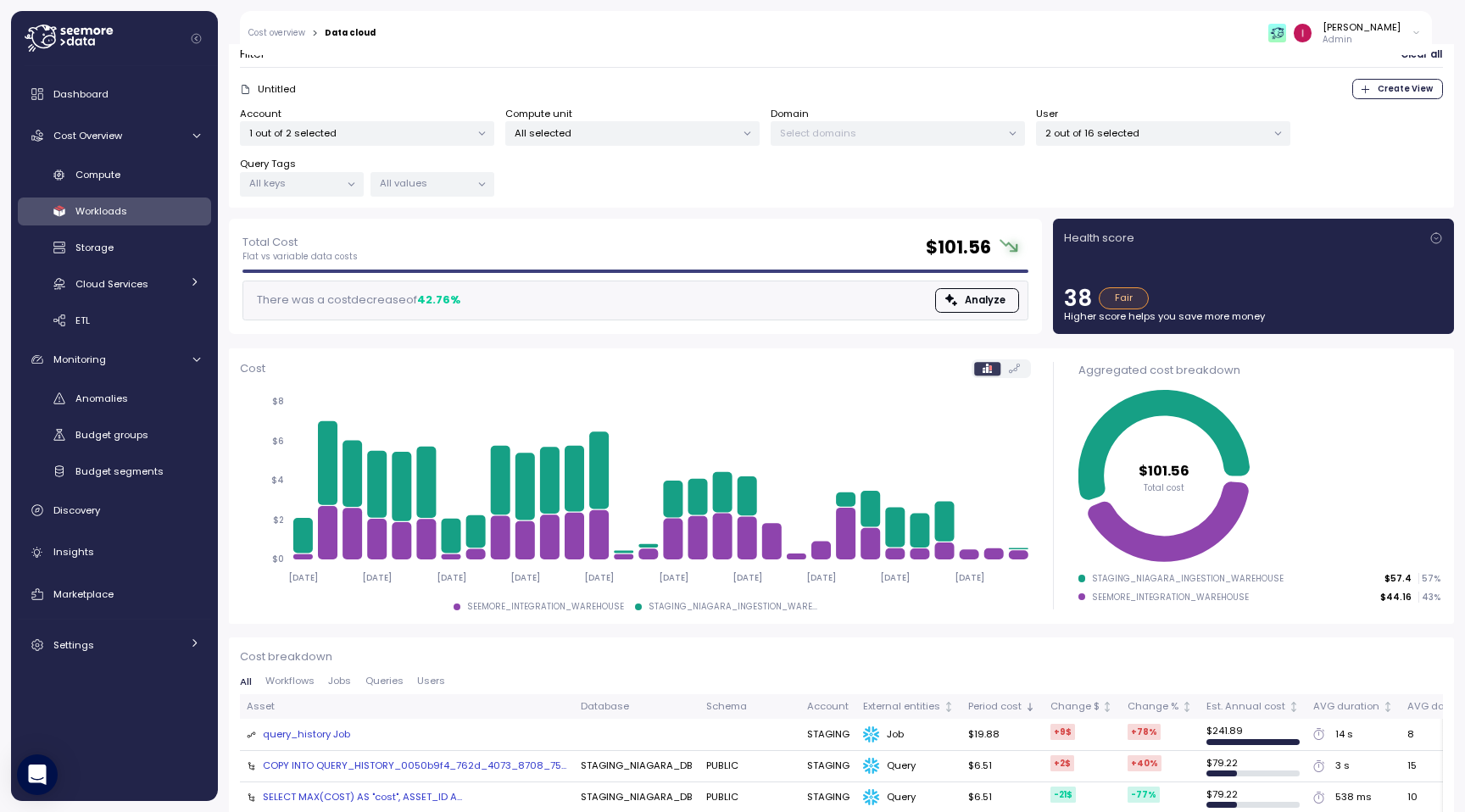
click at [339, 683] on span "Jobs" at bounding box center [339, 680] width 23 height 9
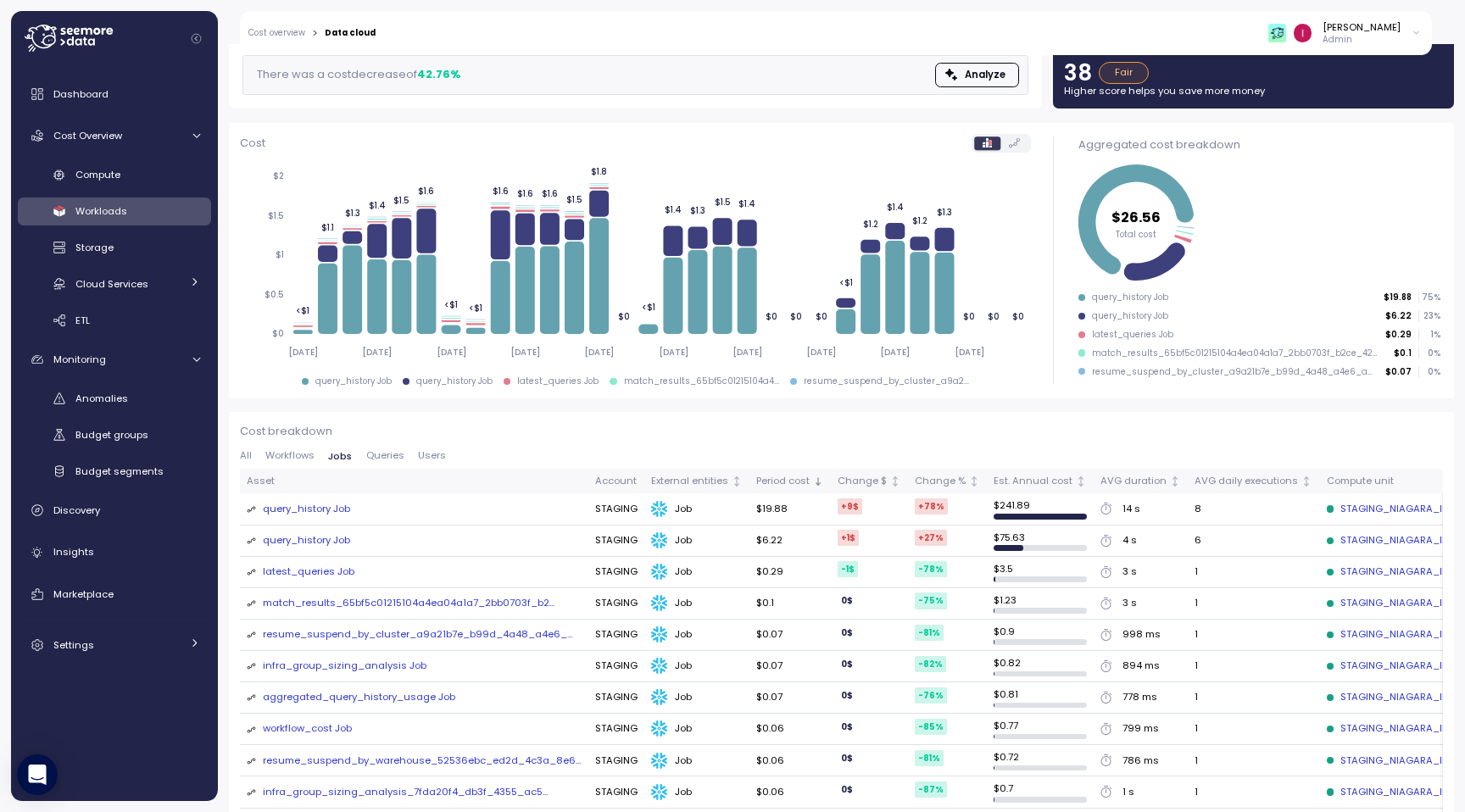
scroll to position [0, 0]
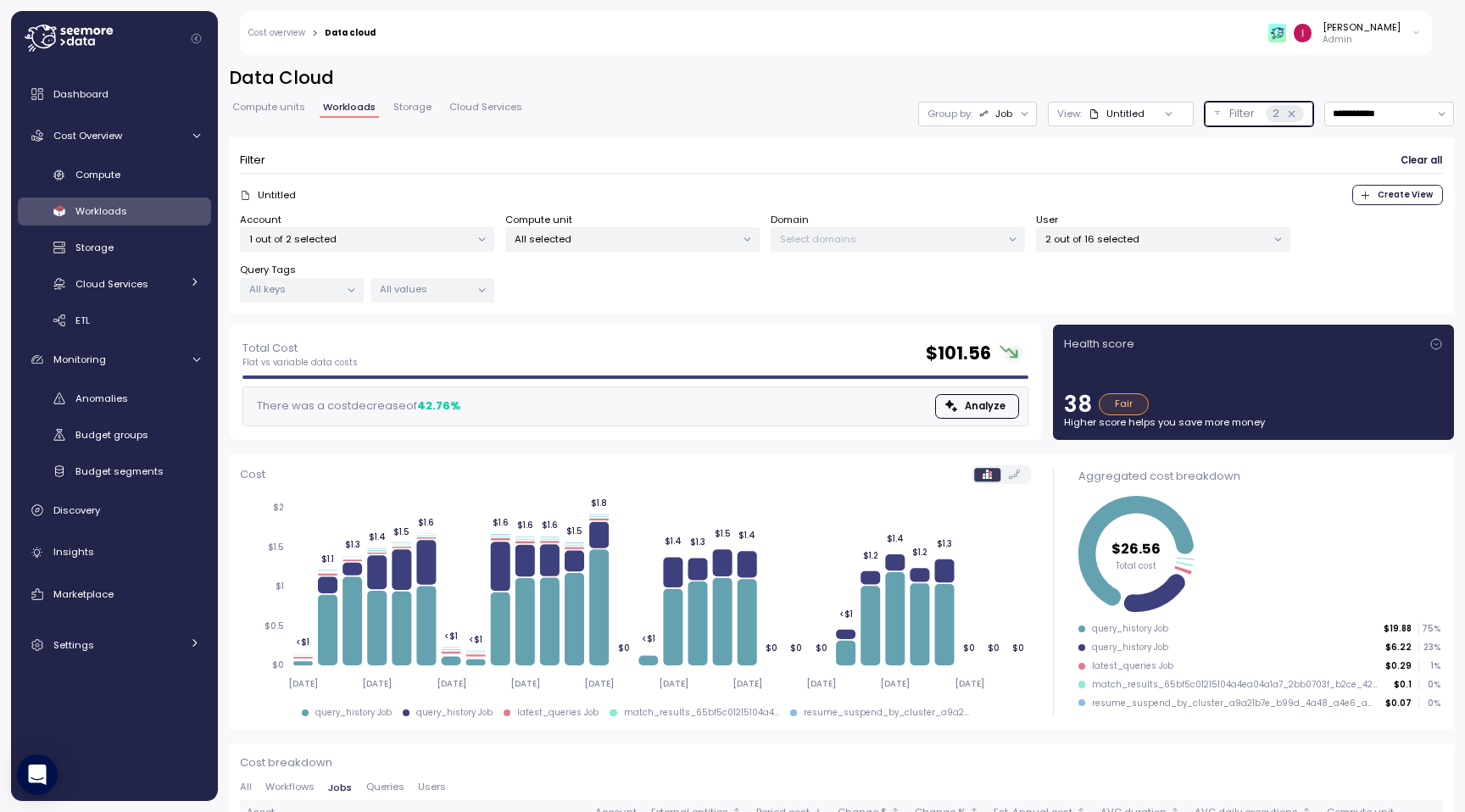
click at [1236, 120] on p "Filter" at bounding box center [1242, 113] width 26 height 17
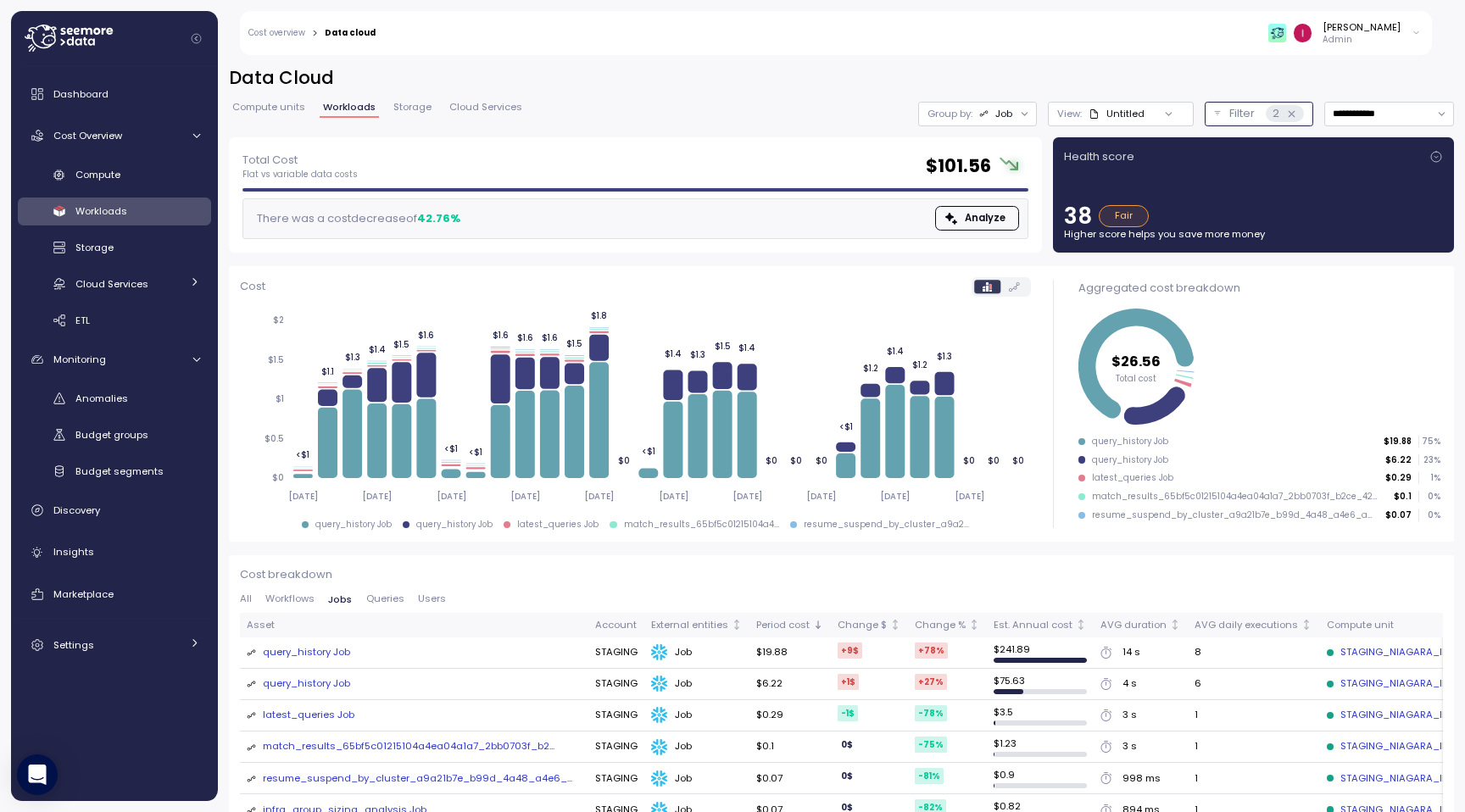
click at [1236, 120] on p "Filter" at bounding box center [1242, 113] width 26 height 17
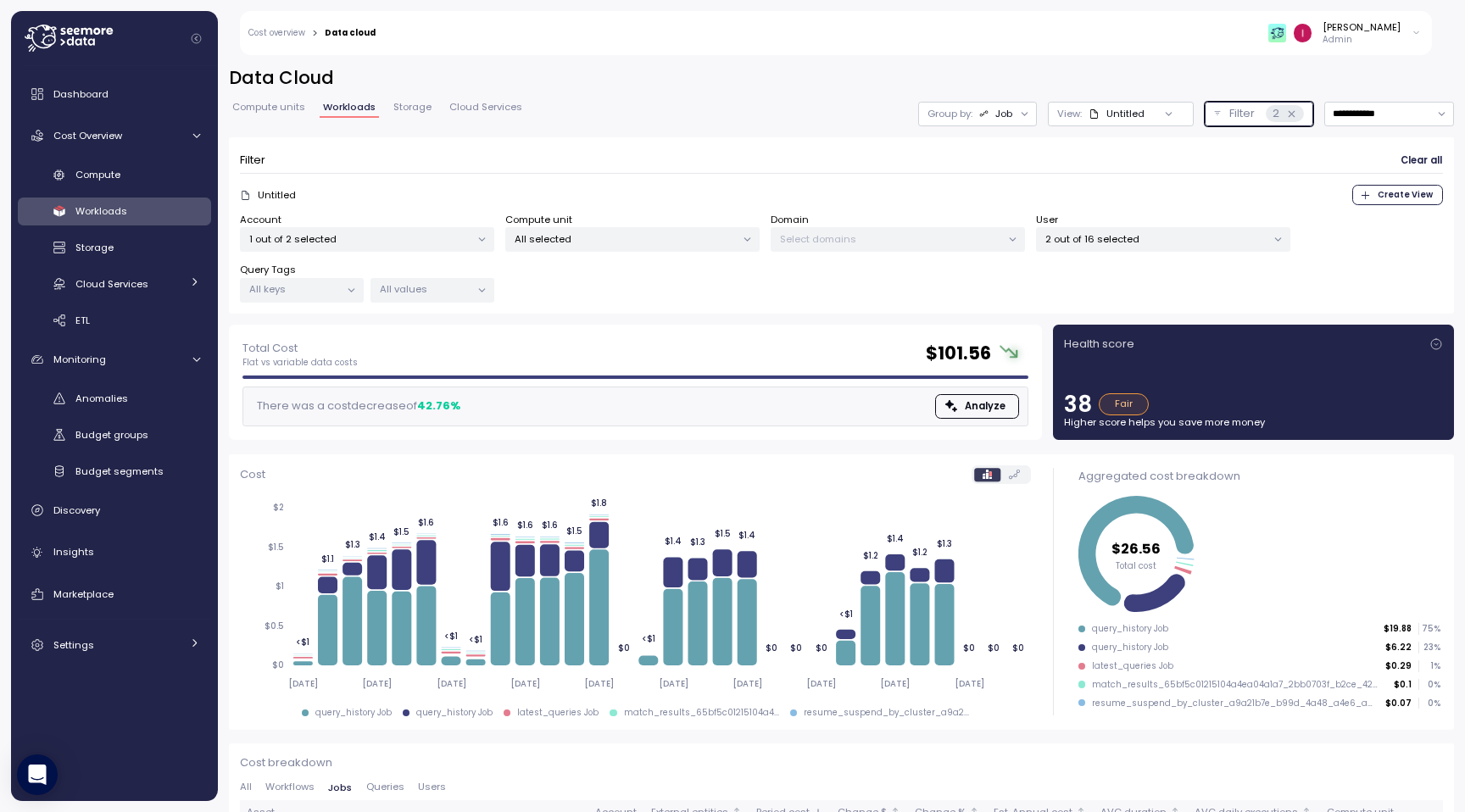
click at [1176, 242] on p "2 out of 16 selected" at bounding box center [1156, 239] width 221 height 14
click at [872, 325] on div "Total Cost Flat vs variable data costs $ 101.56 There was a cost decrease of 42…" at bounding box center [635, 381] width 813 height 115
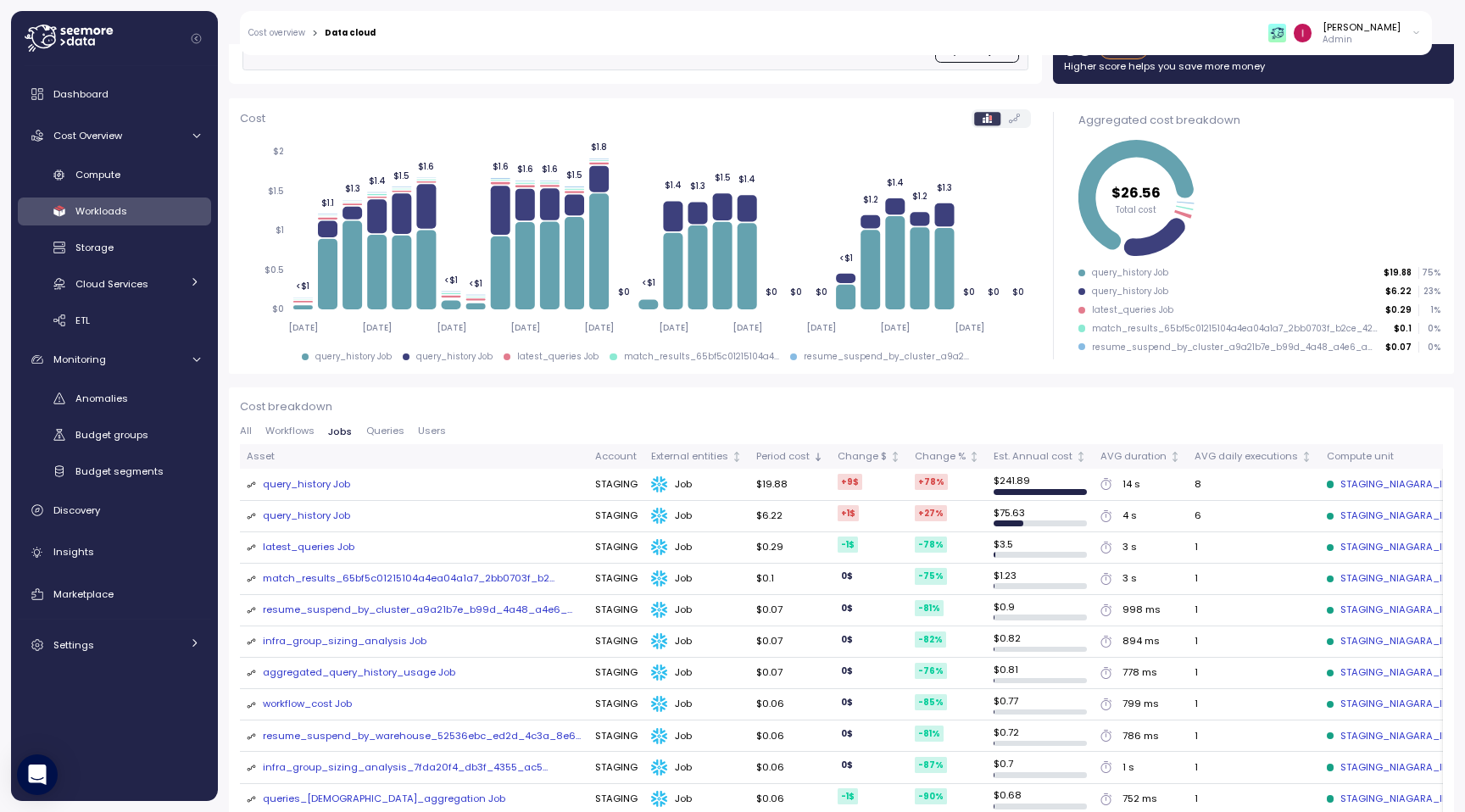
scroll to position [371, 0]
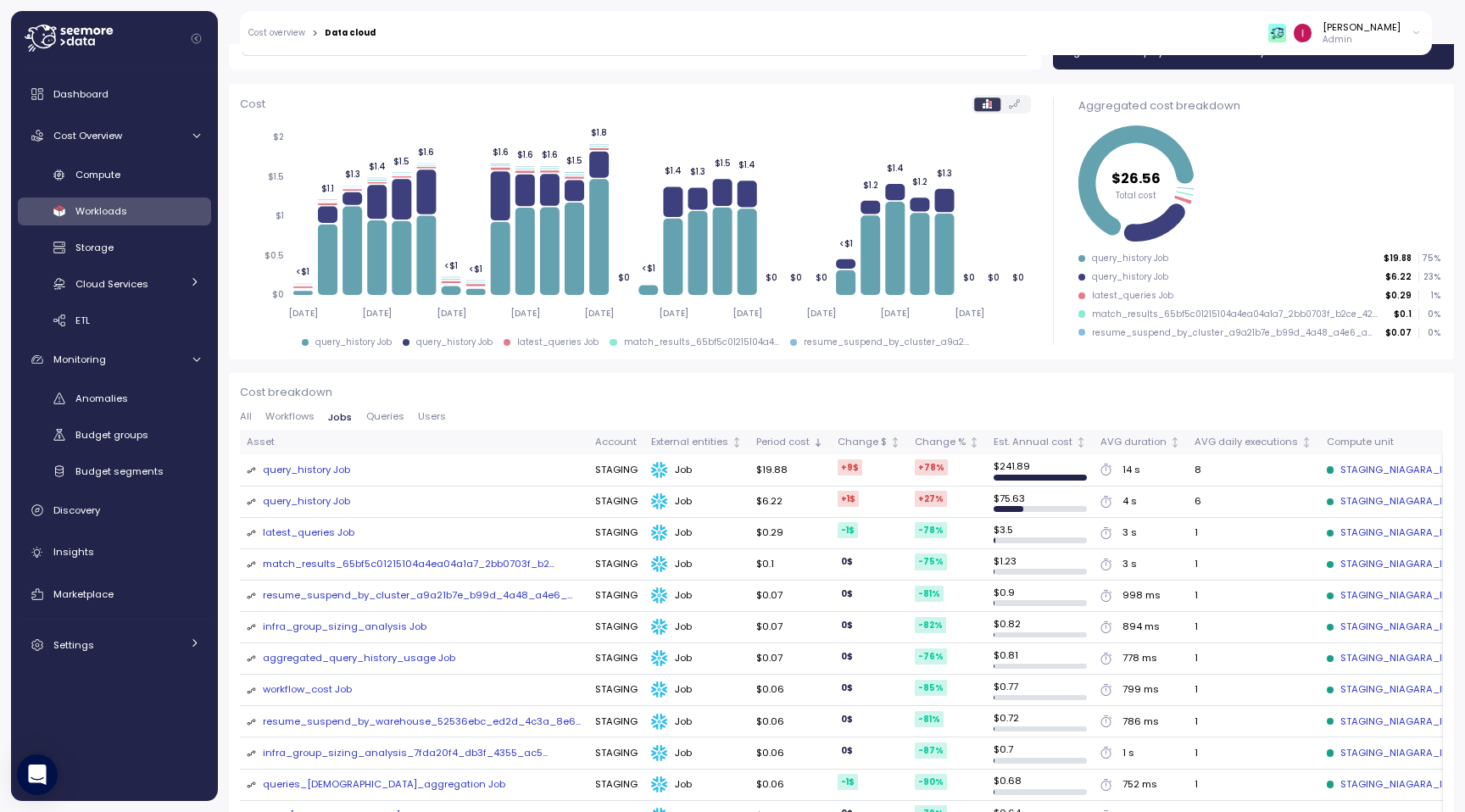
click at [392, 421] on span "Queries" at bounding box center [385, 416] width 38 height 9
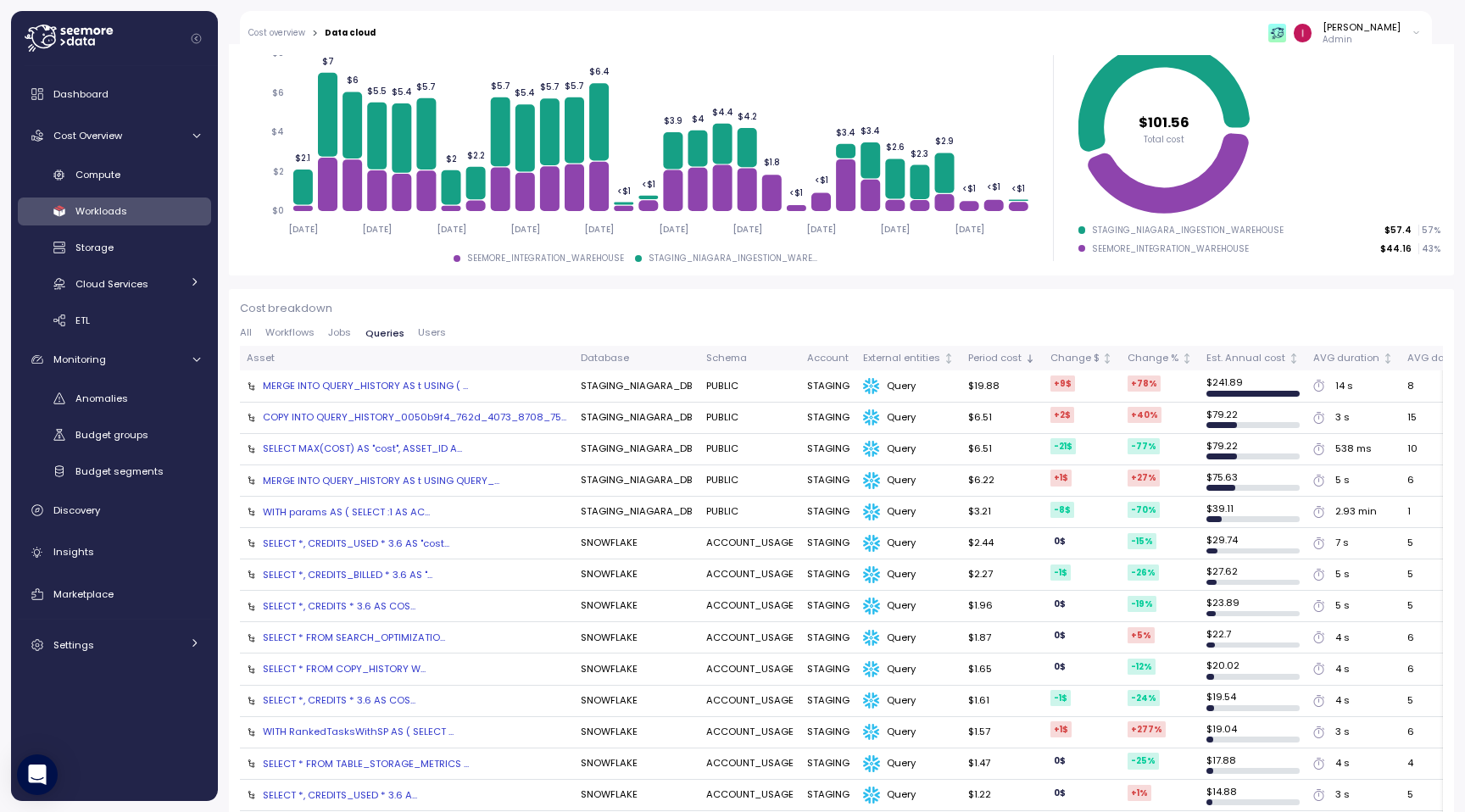
scroll to position [467, 0]
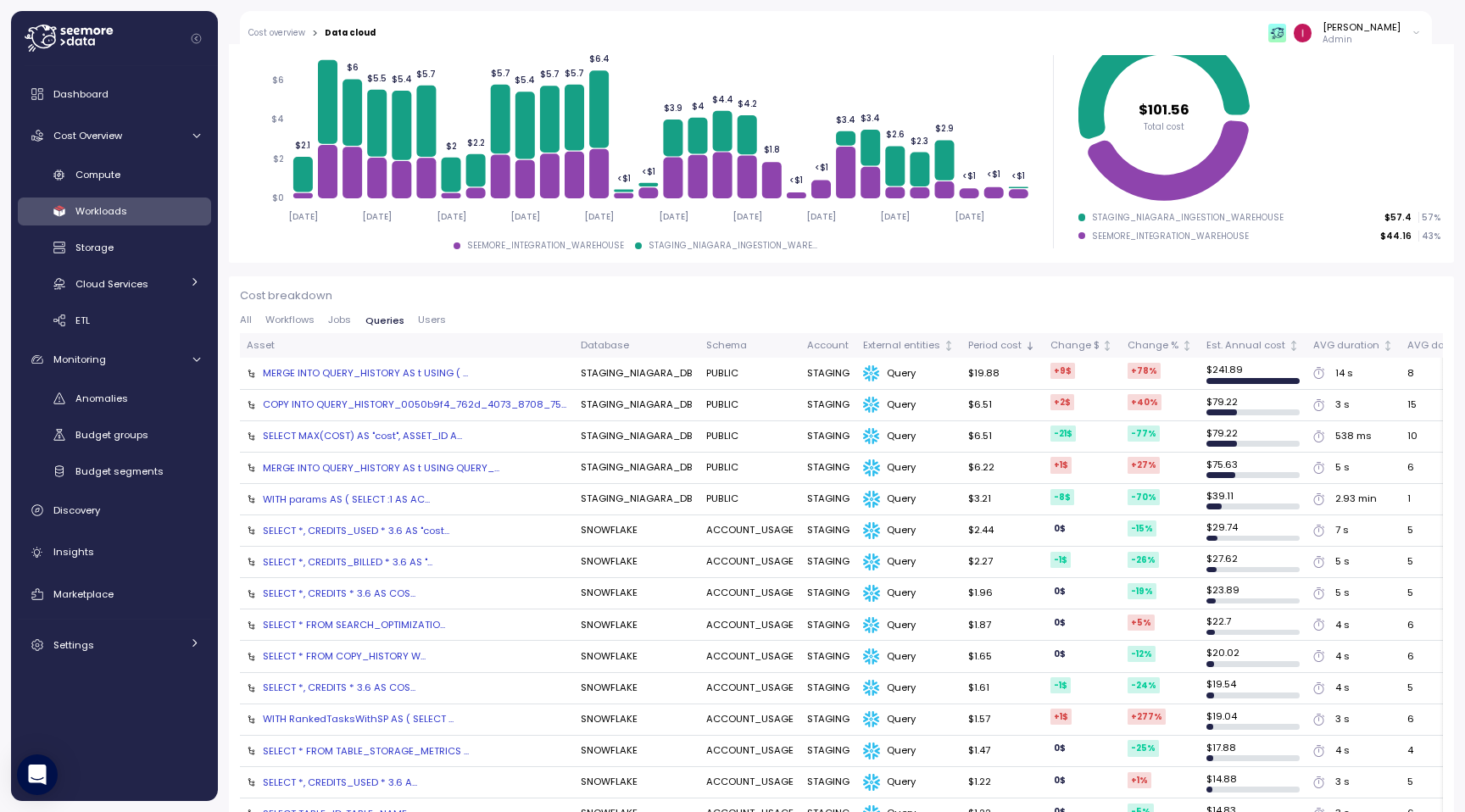
click at [437, 323] on span "Users" at bounding box center [432, 319] width 28 height 9
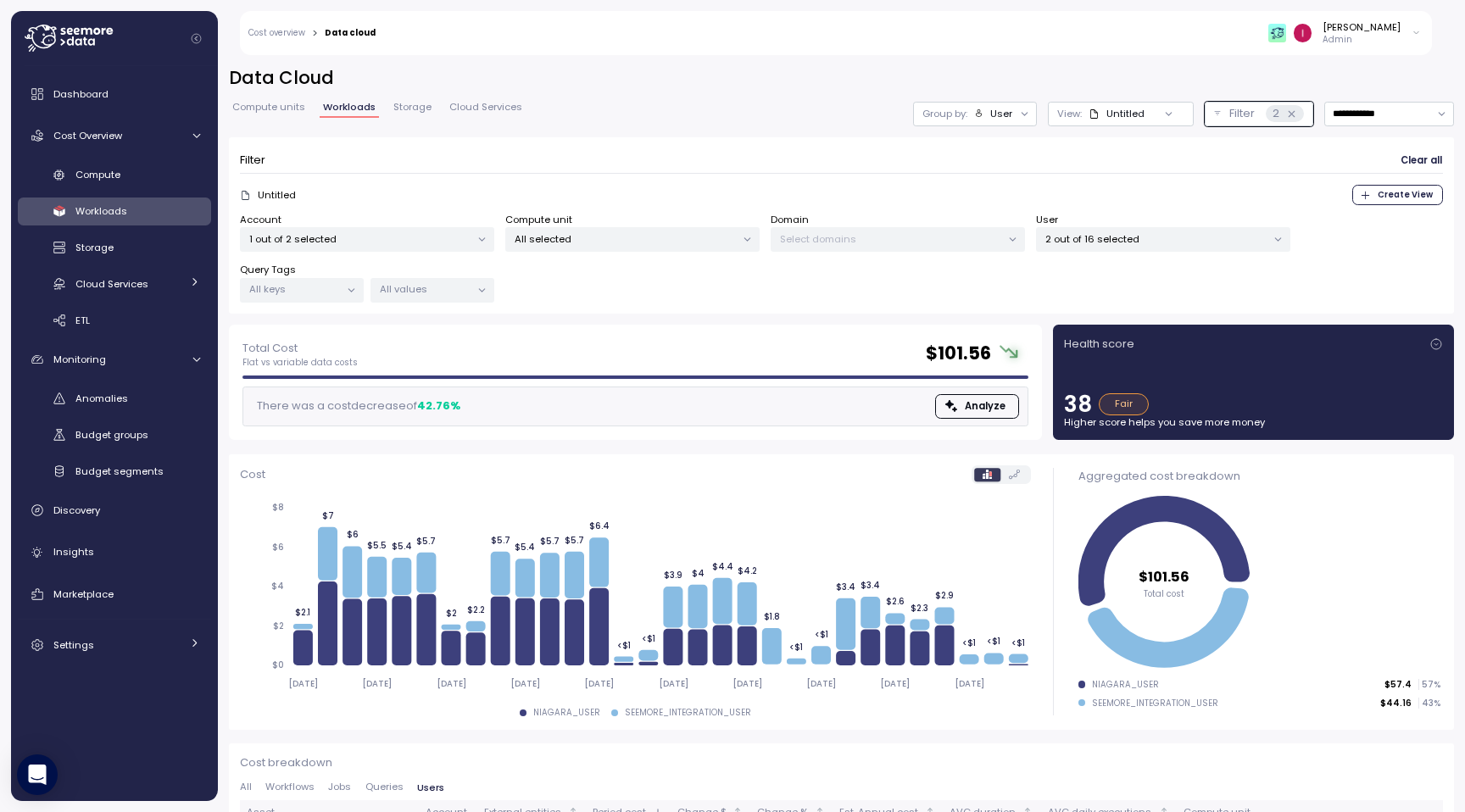
scroll to position [0, 0]
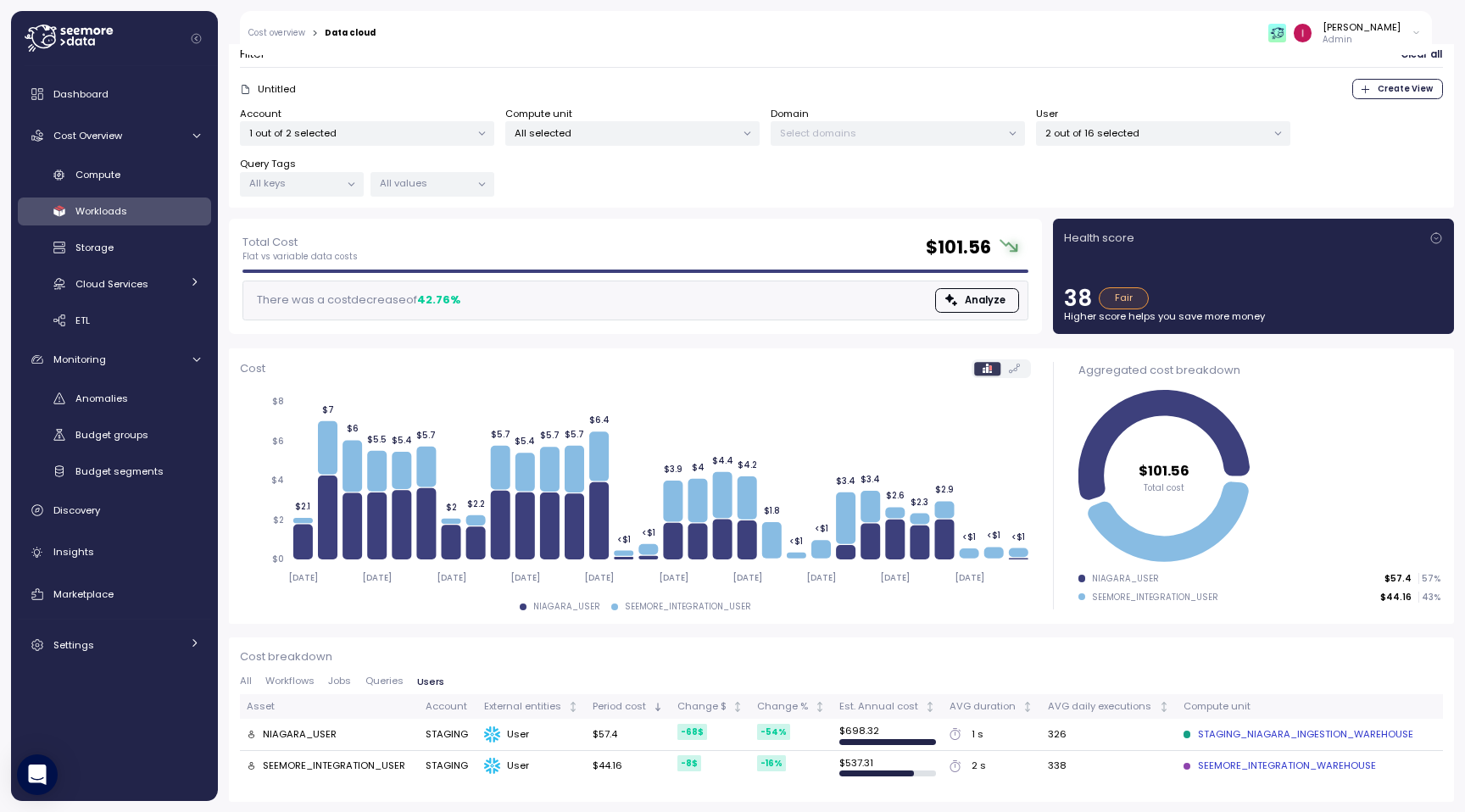
click at [393, 682] on span "Queries" at bounding box center [384, 680] width 38 height 9
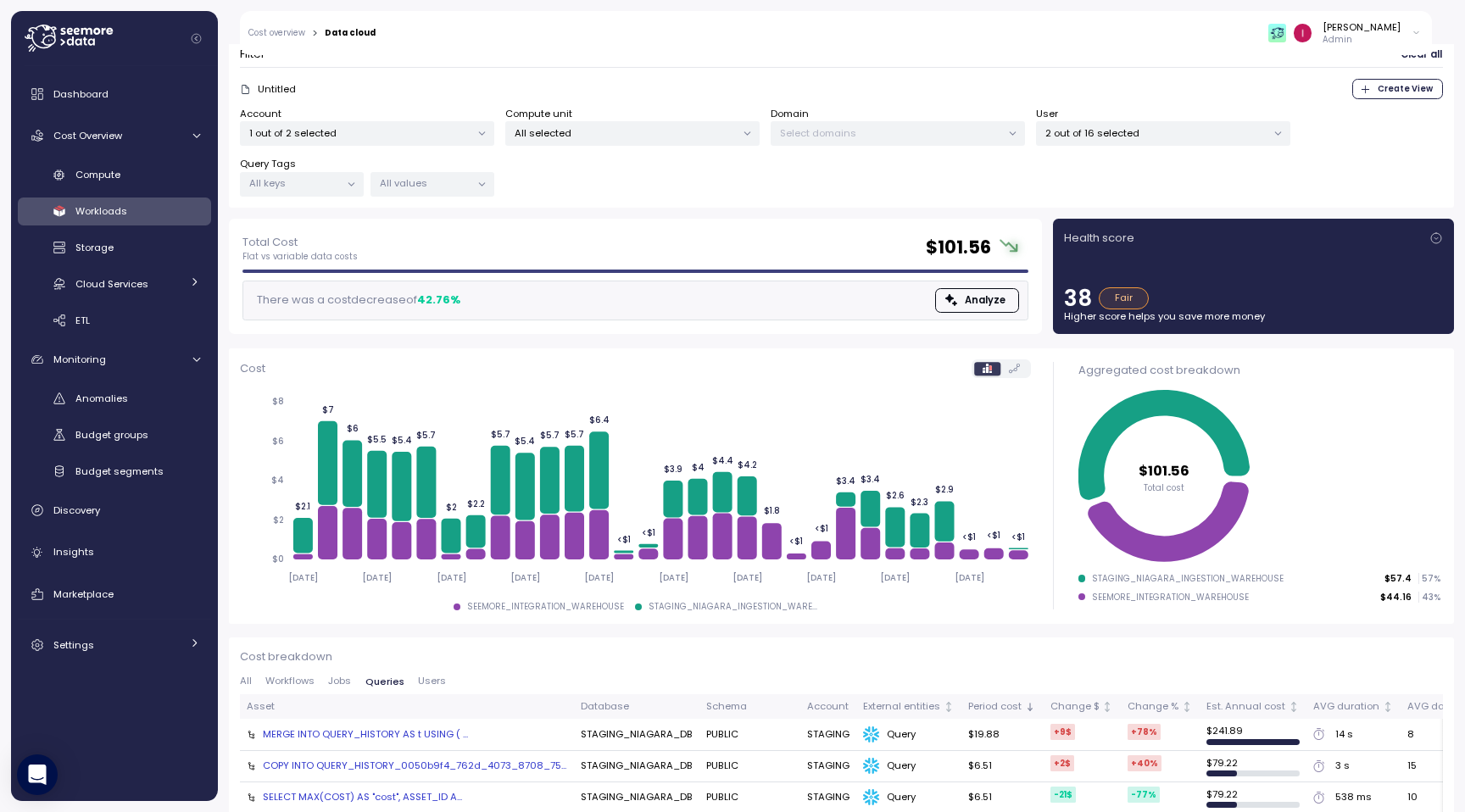
click at [440, 682] on span "Users" at bounding box center [432, 680] width 28 height 9
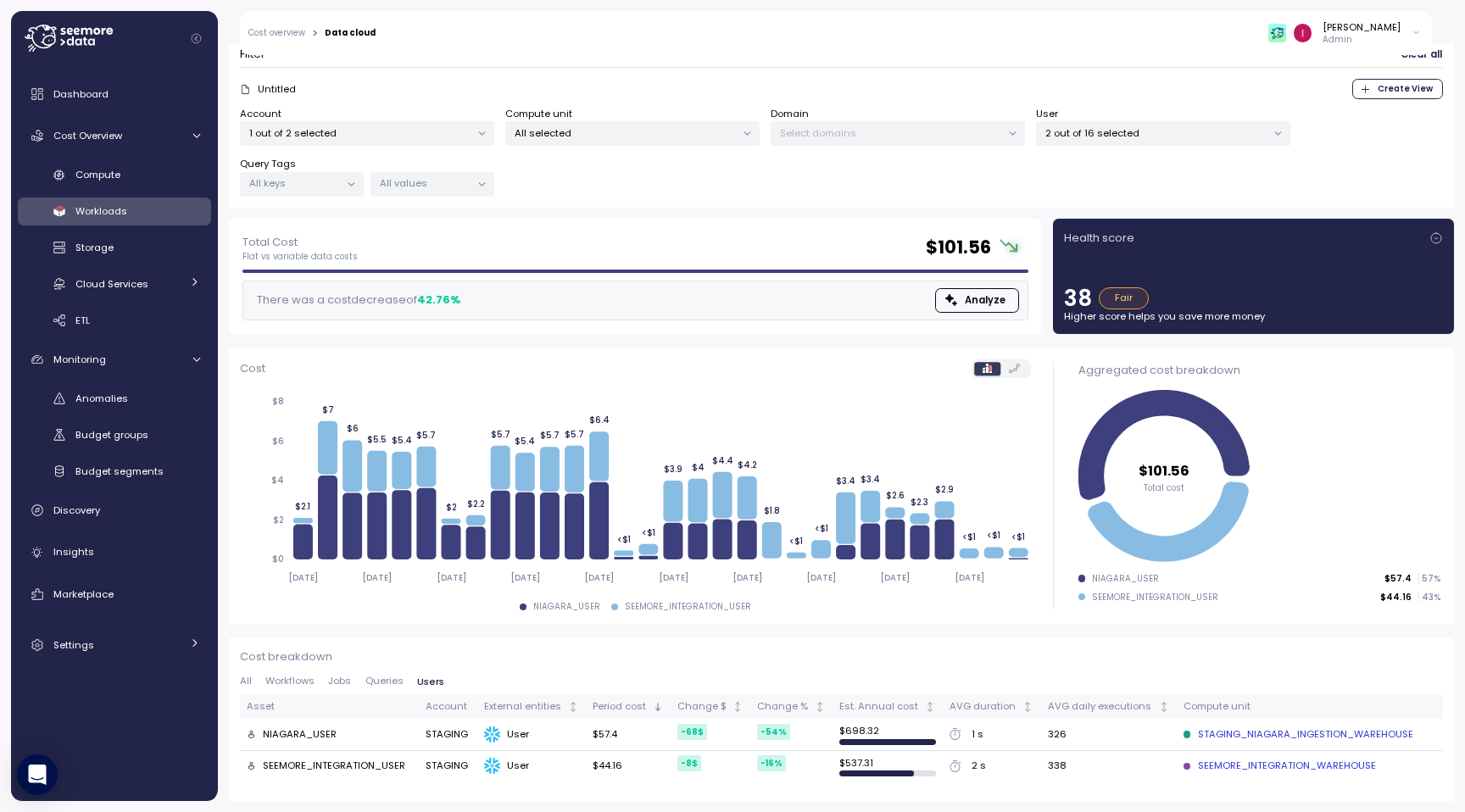
click at [1179, 126] on p "2 out of 16 selected" at bounding box center [1156, 133] width 221 height 14
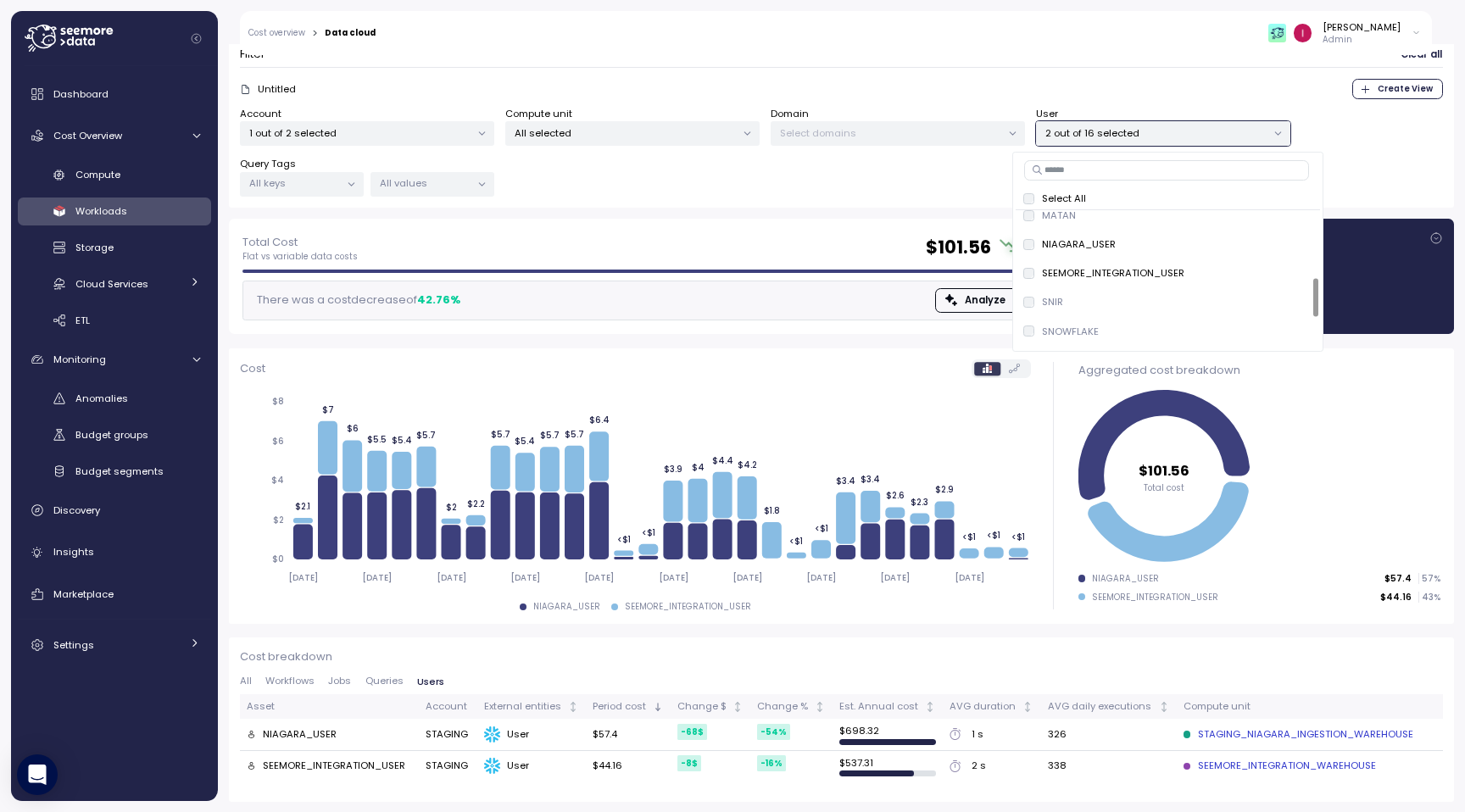
click at [712, 200] on div "Filter Clear all Untitled Create View Account 1 out of 2 selected Compute unit …" at bounding box center [841, 120] width 1225 height 177
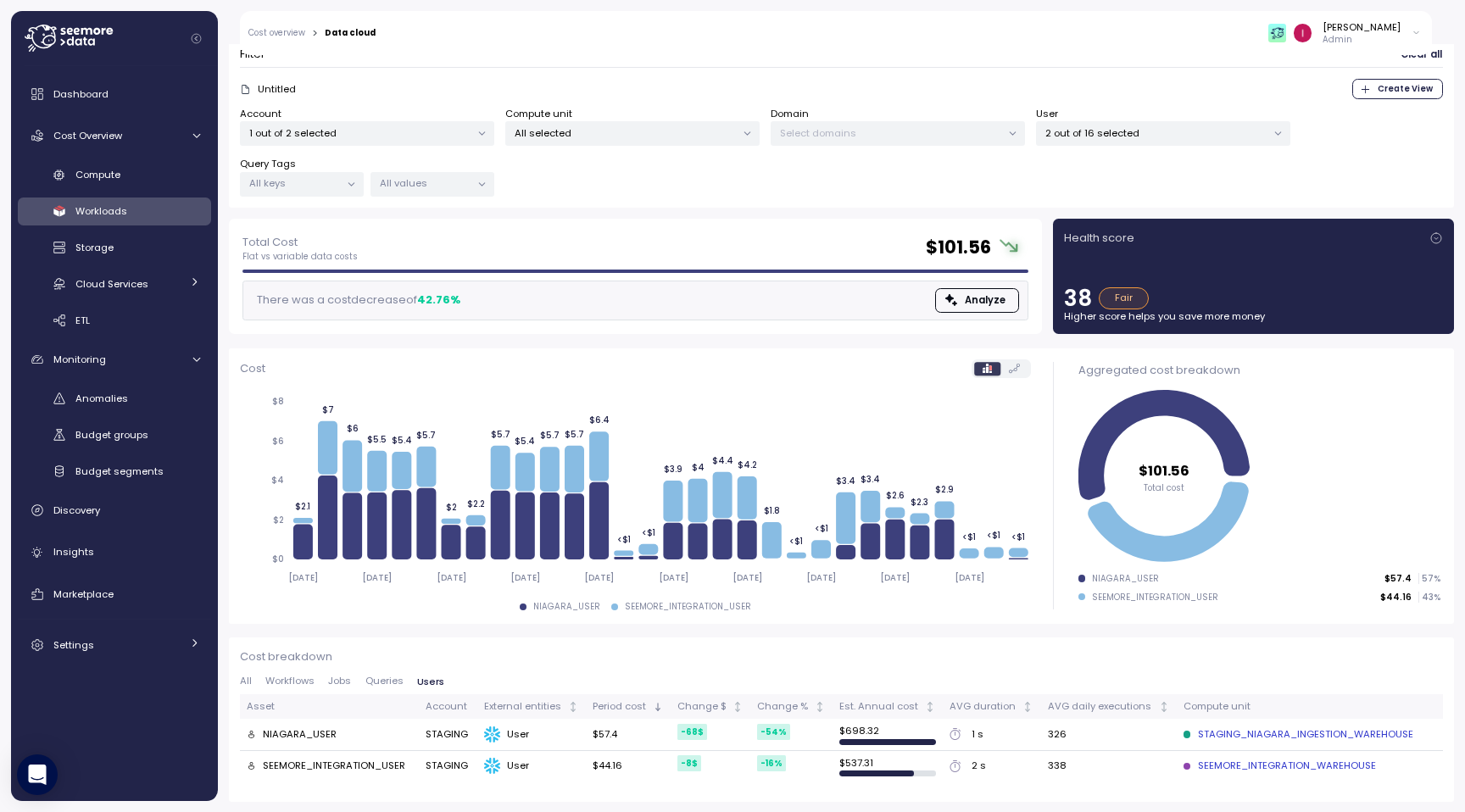
click at [383, 681] on span "Queries" at bounding box center [384, 680] width 38 height 9
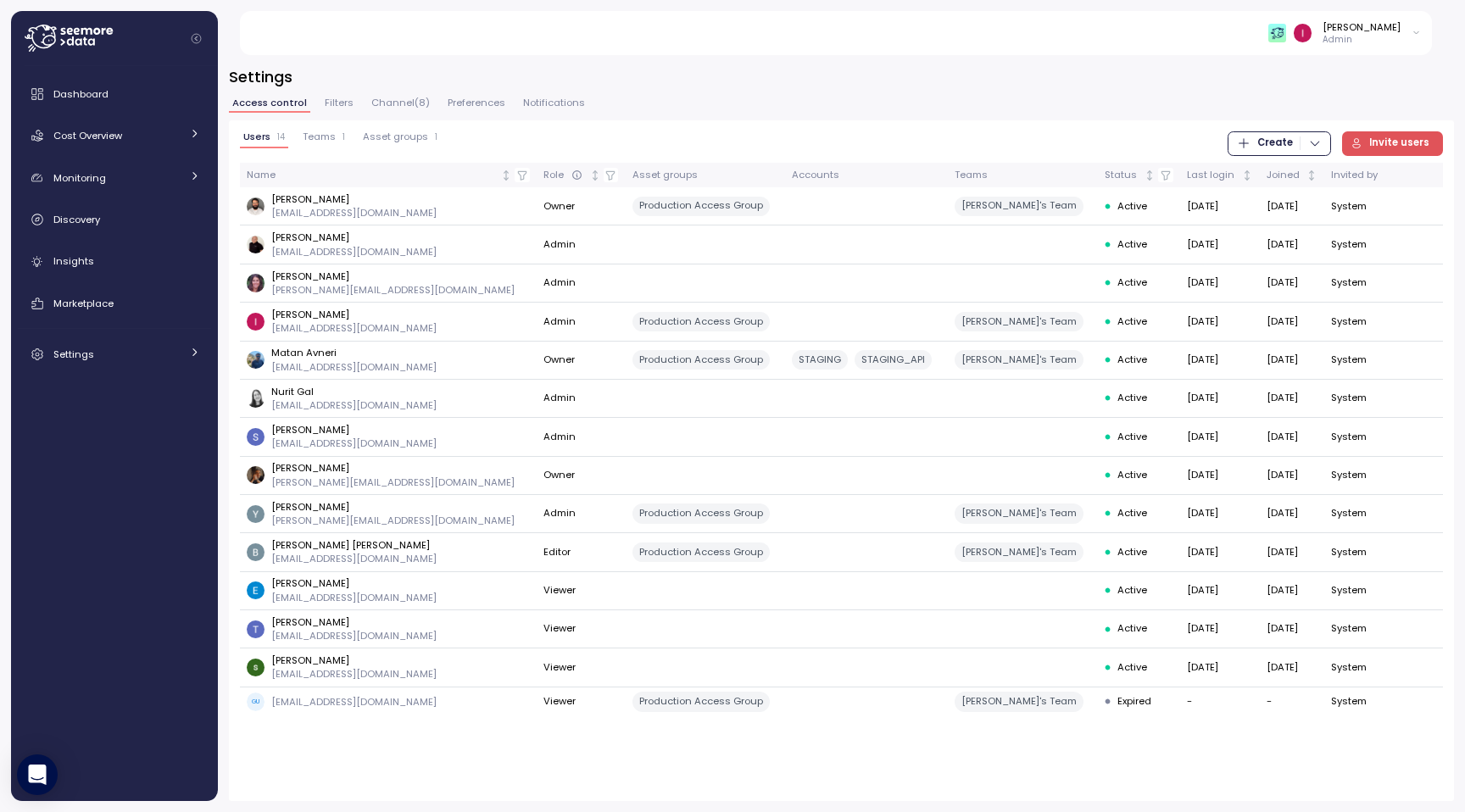
click at [340, 100] on span "Filters" at bounding box center [338, 102] width 29 height 9
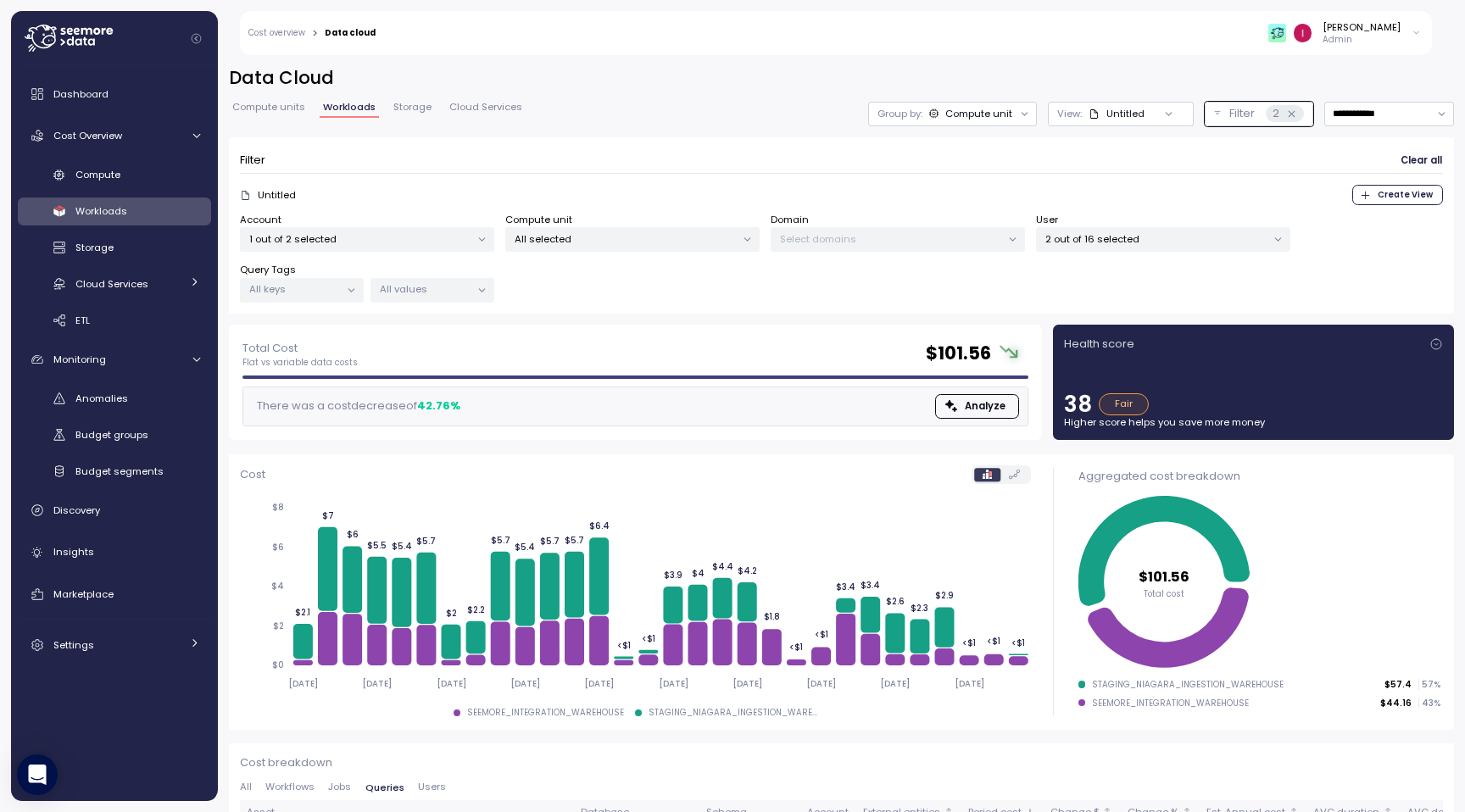
scroll to position [106, 0]
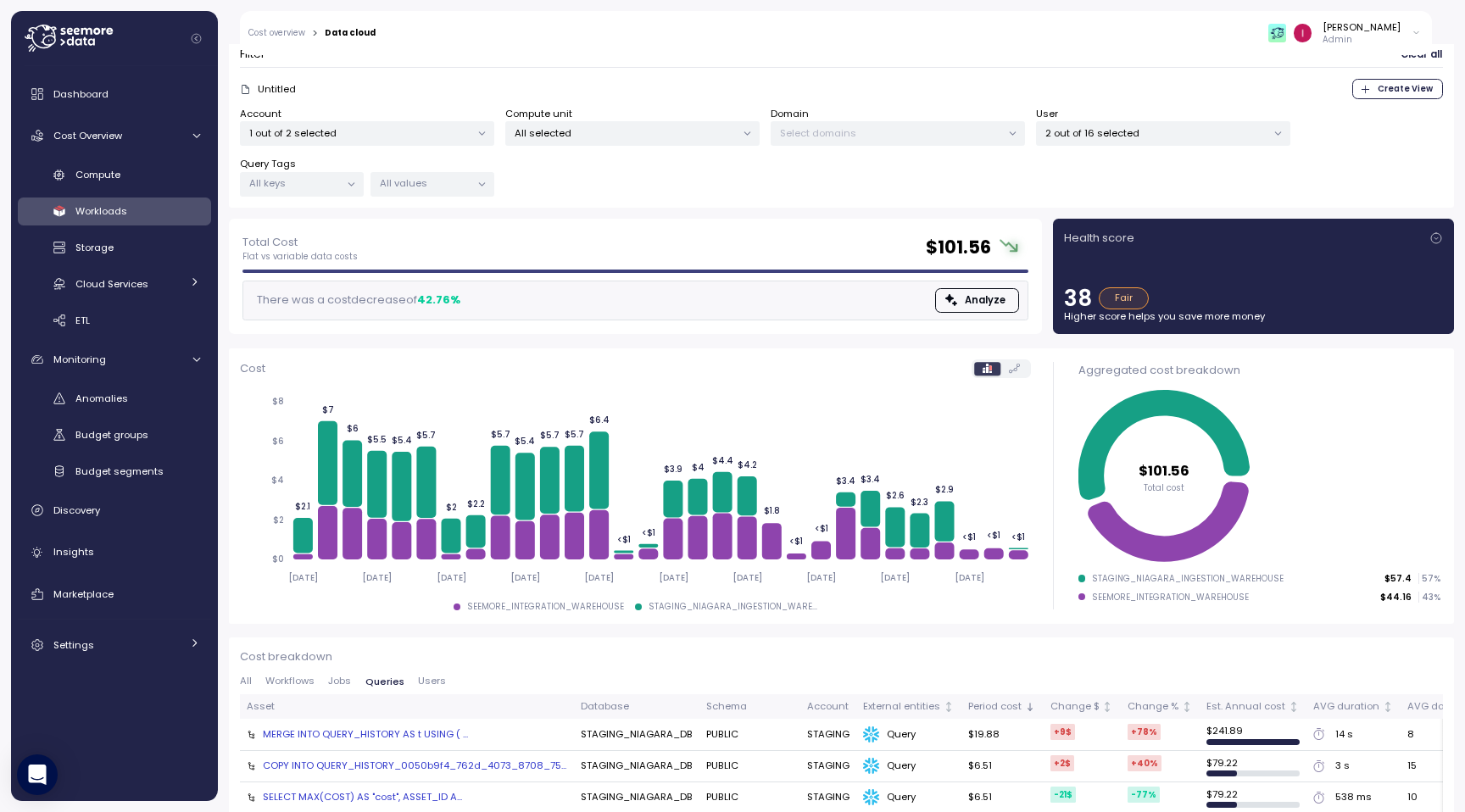
click at [424, 681] on span "Users" at bounding box center [432, 680] width 28 height 9
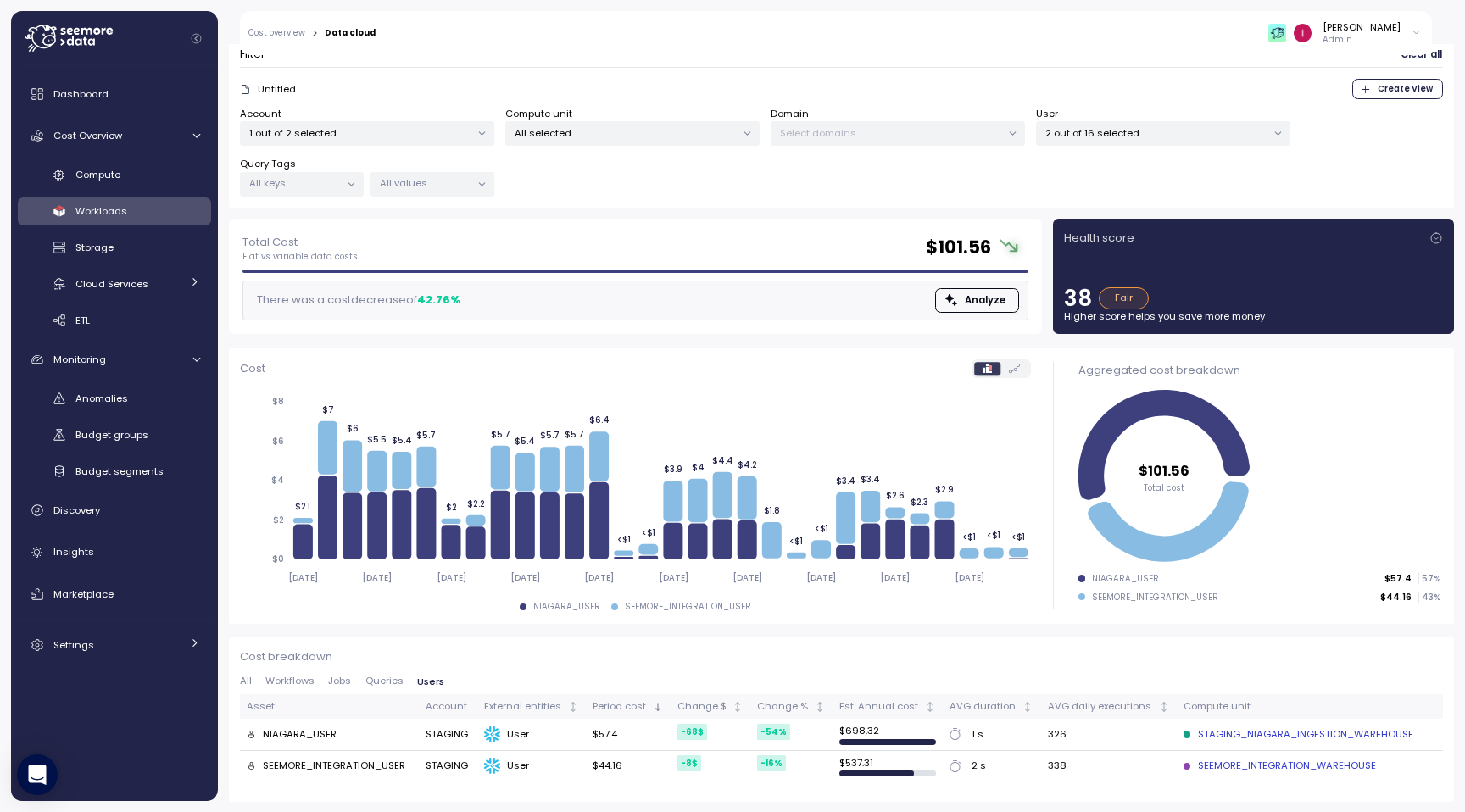
click at [381, 682] on span "Queries" at bounding box center [384, 680] width 38 height 9
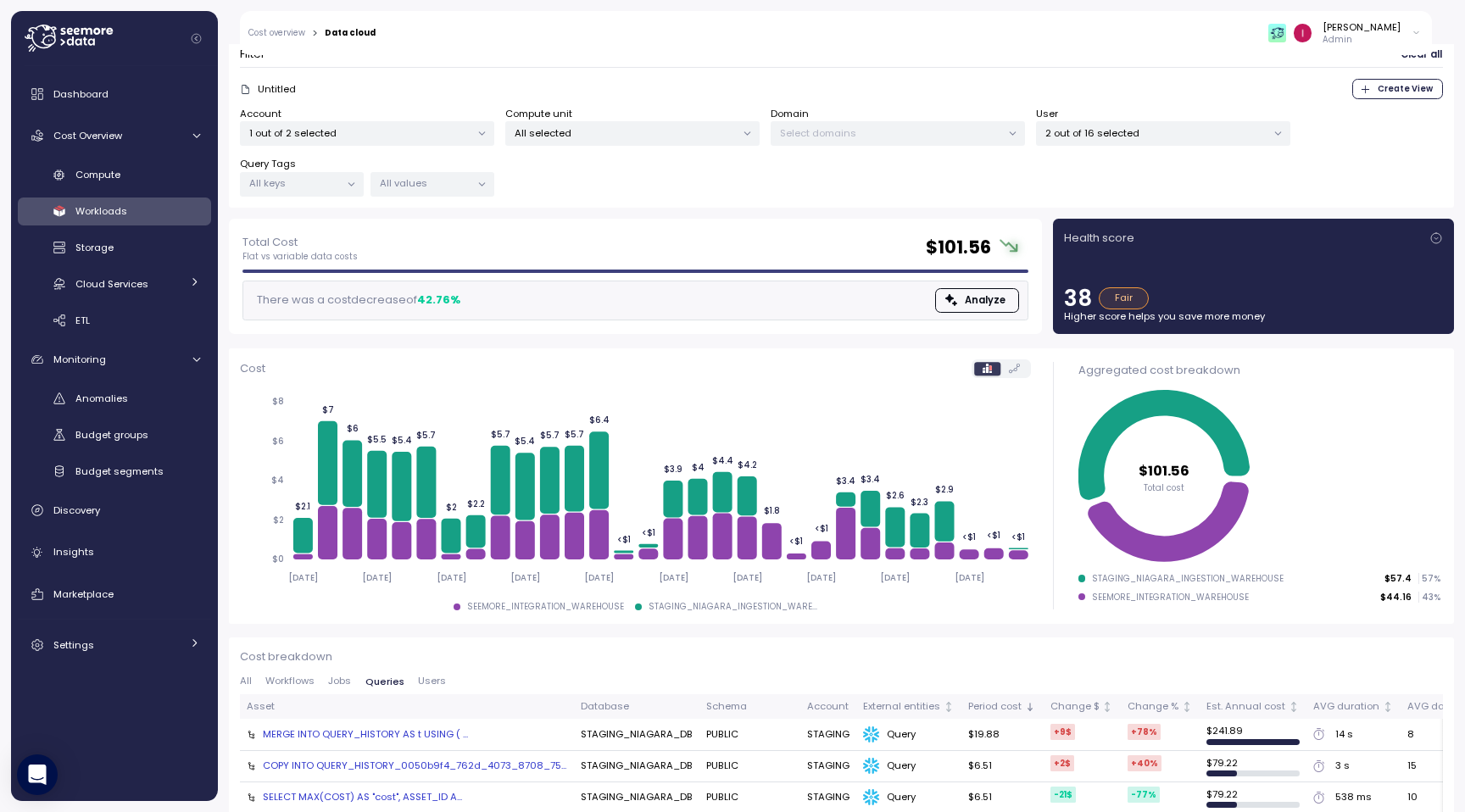
click at [343, 681] on span "Jobs" at bounding box center [339, 680] width 23 height 9
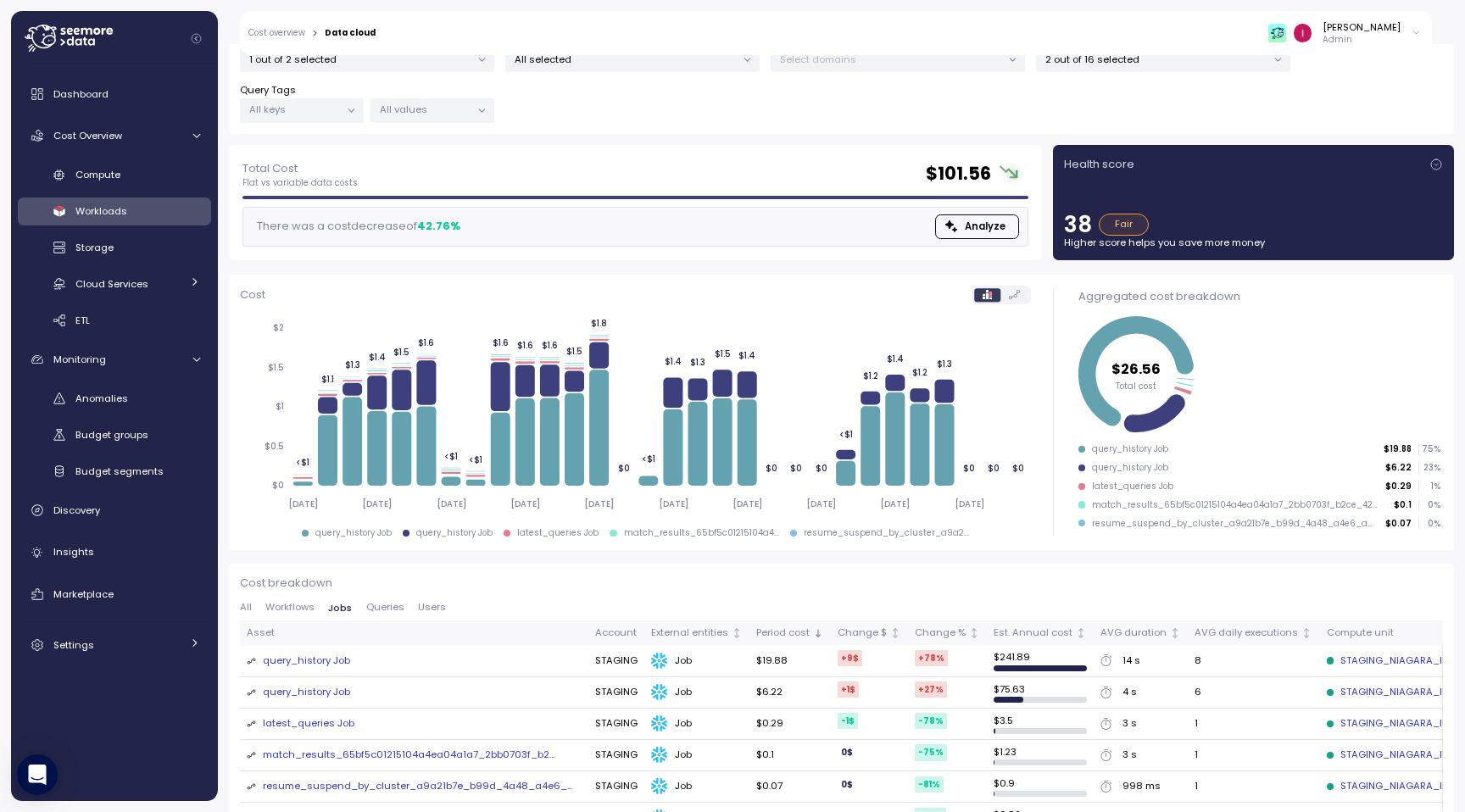
scroll to position [137, 0]
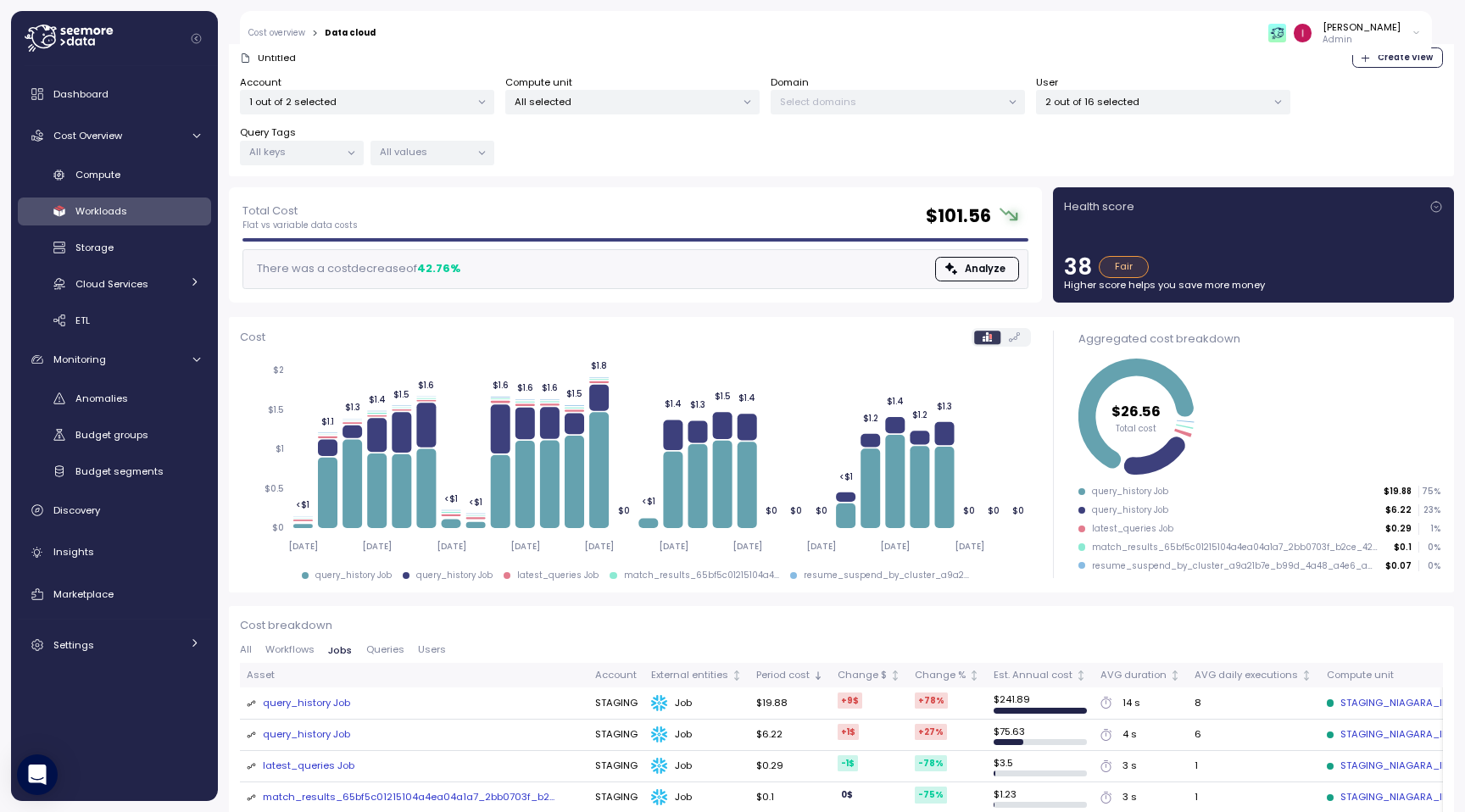
click at [305, 645] on span "Workflows" at bounding box center [290, 649] width 49 height 9
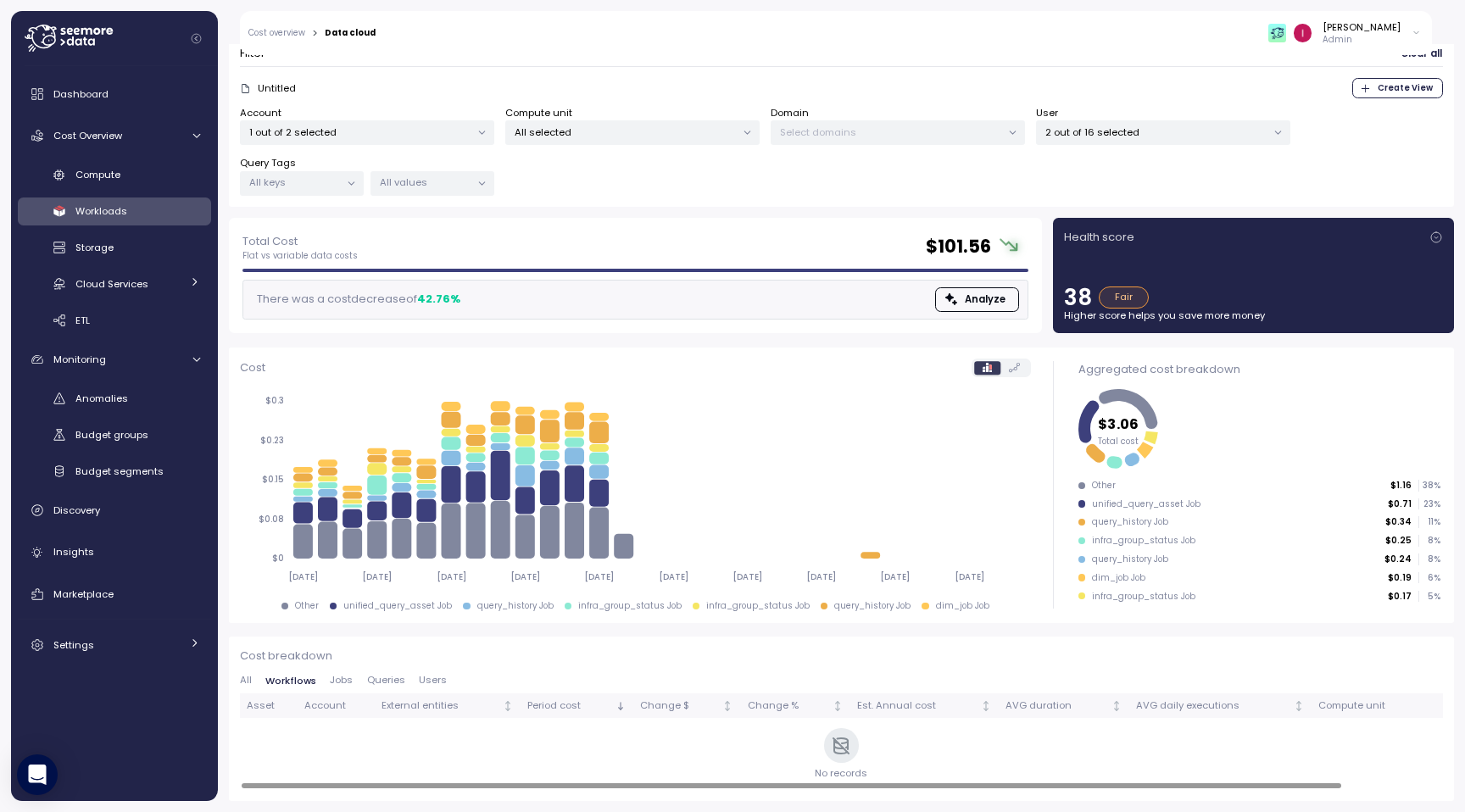
scroll to position [106, 0]
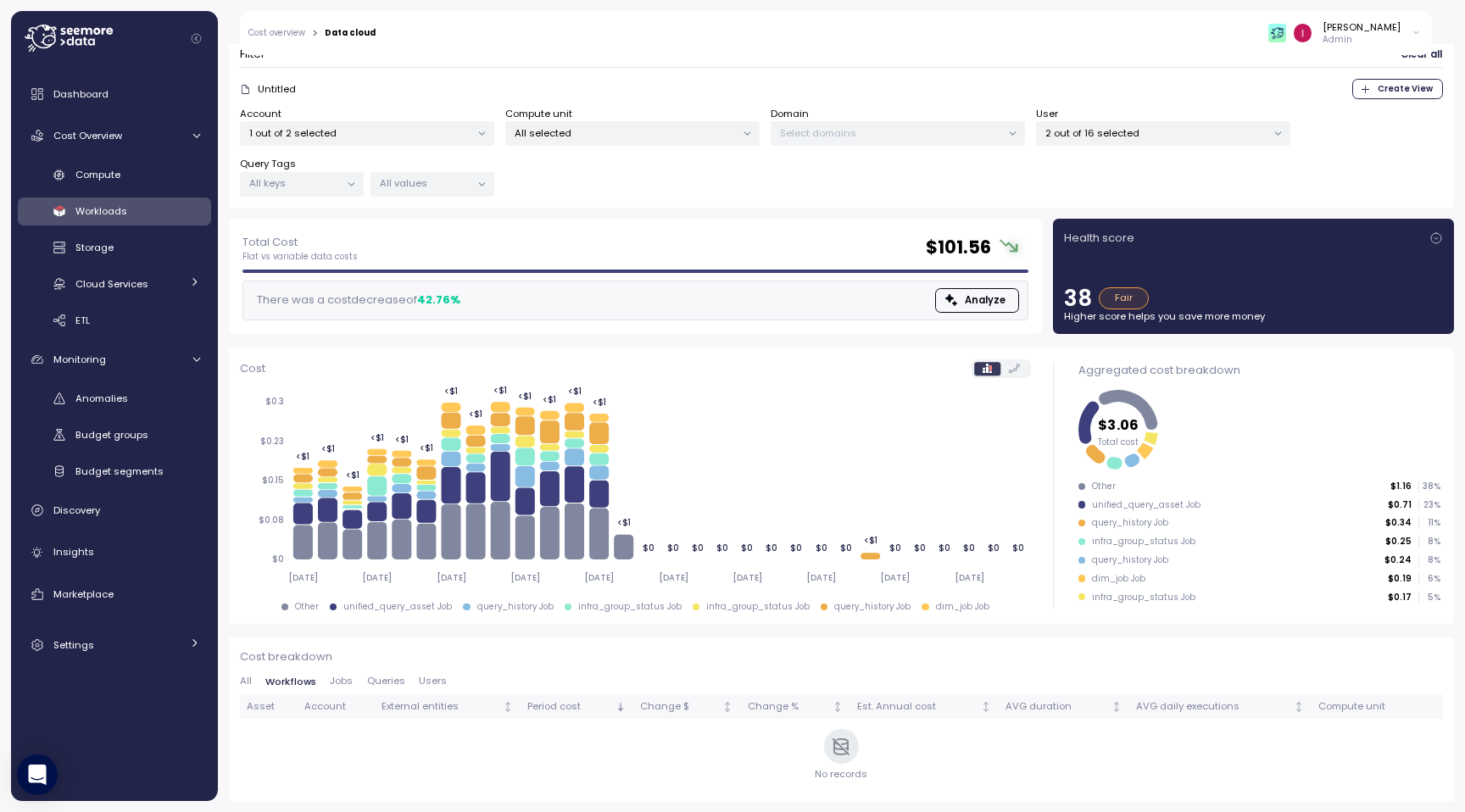
click at [251, 685] on button "All" at bounding box center [248, 681] width 19 height 11
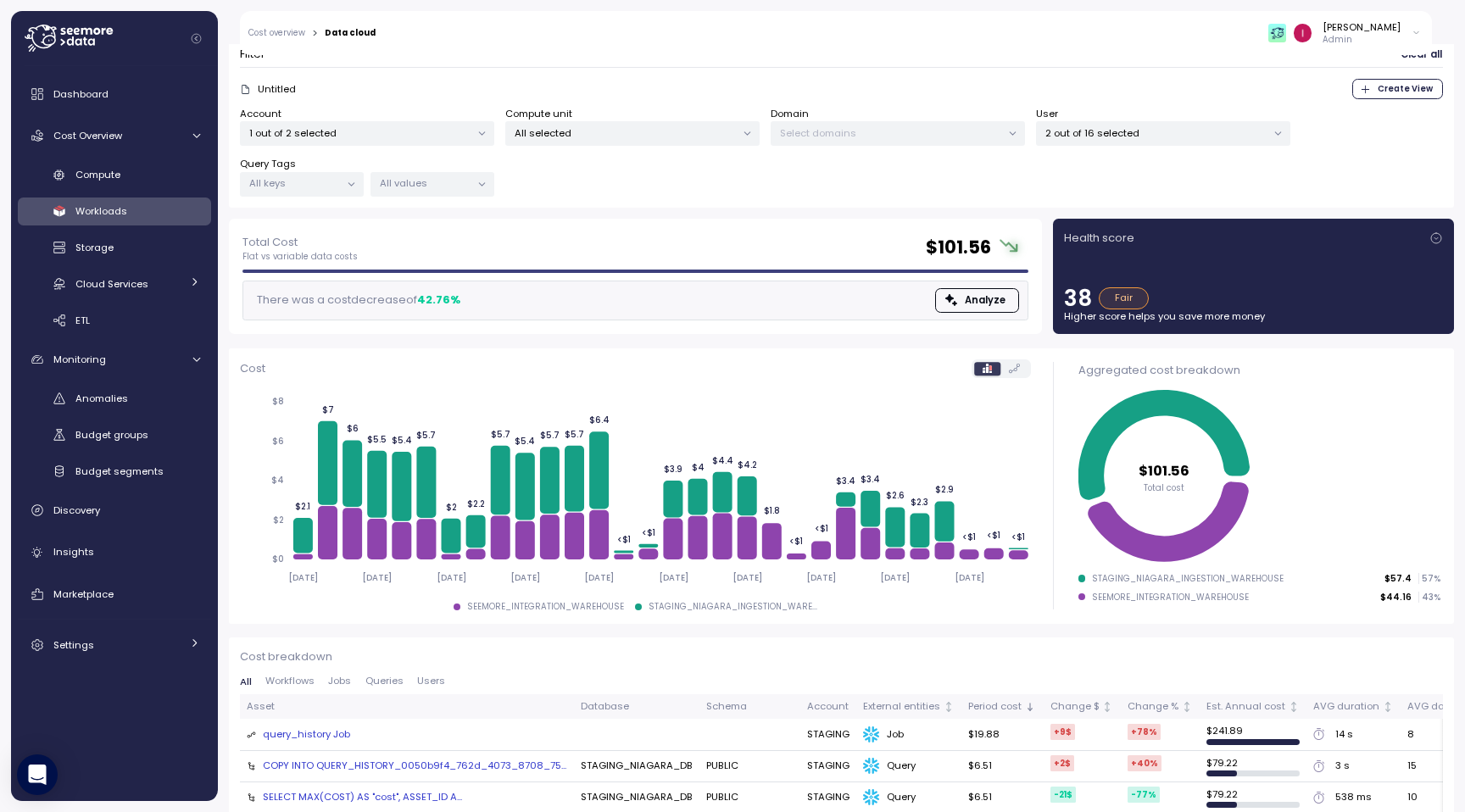
scroll to position [0, 0]
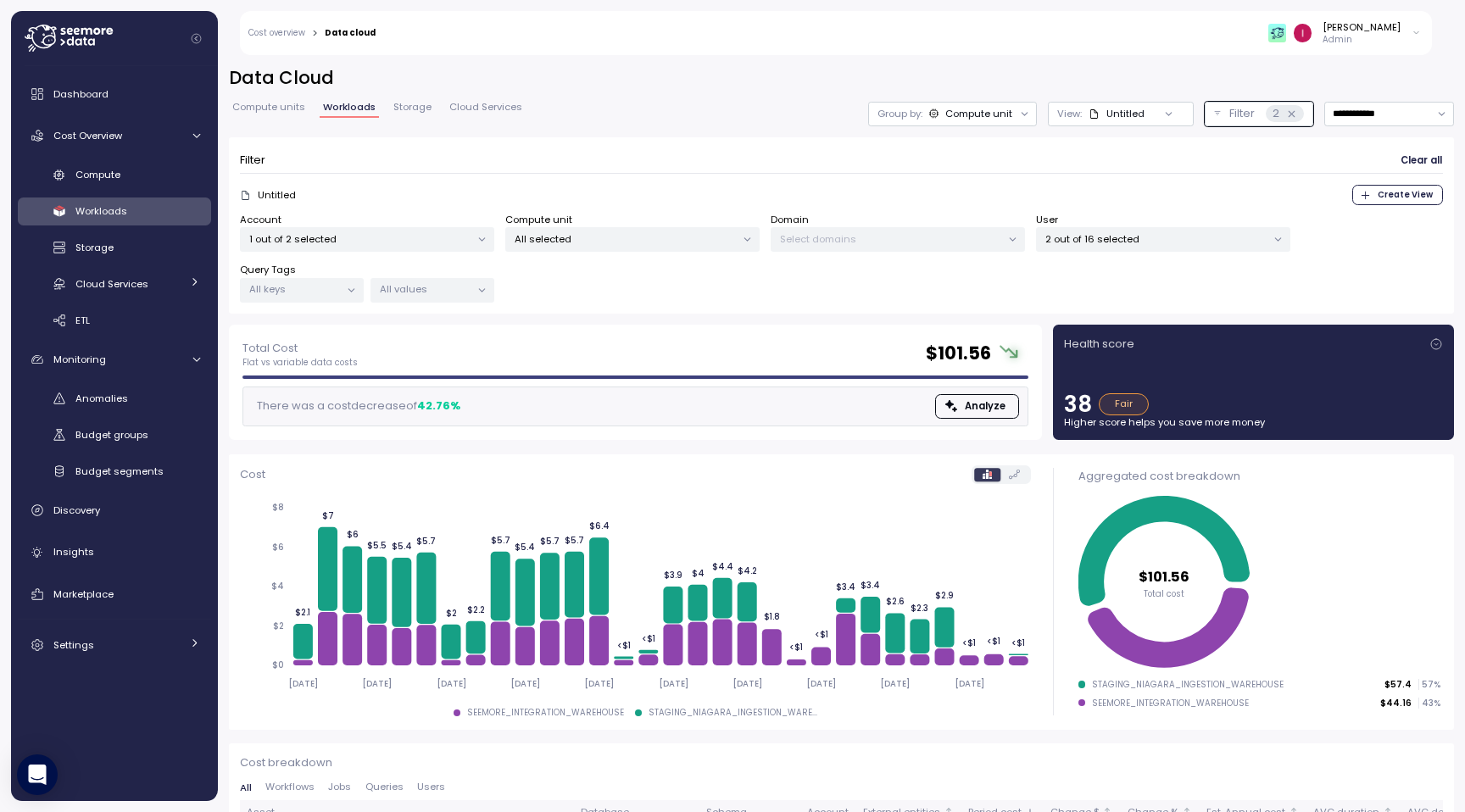
click at [1381, 39] on p "Admin" at bounding box center [1361, 39] width 78 height 12
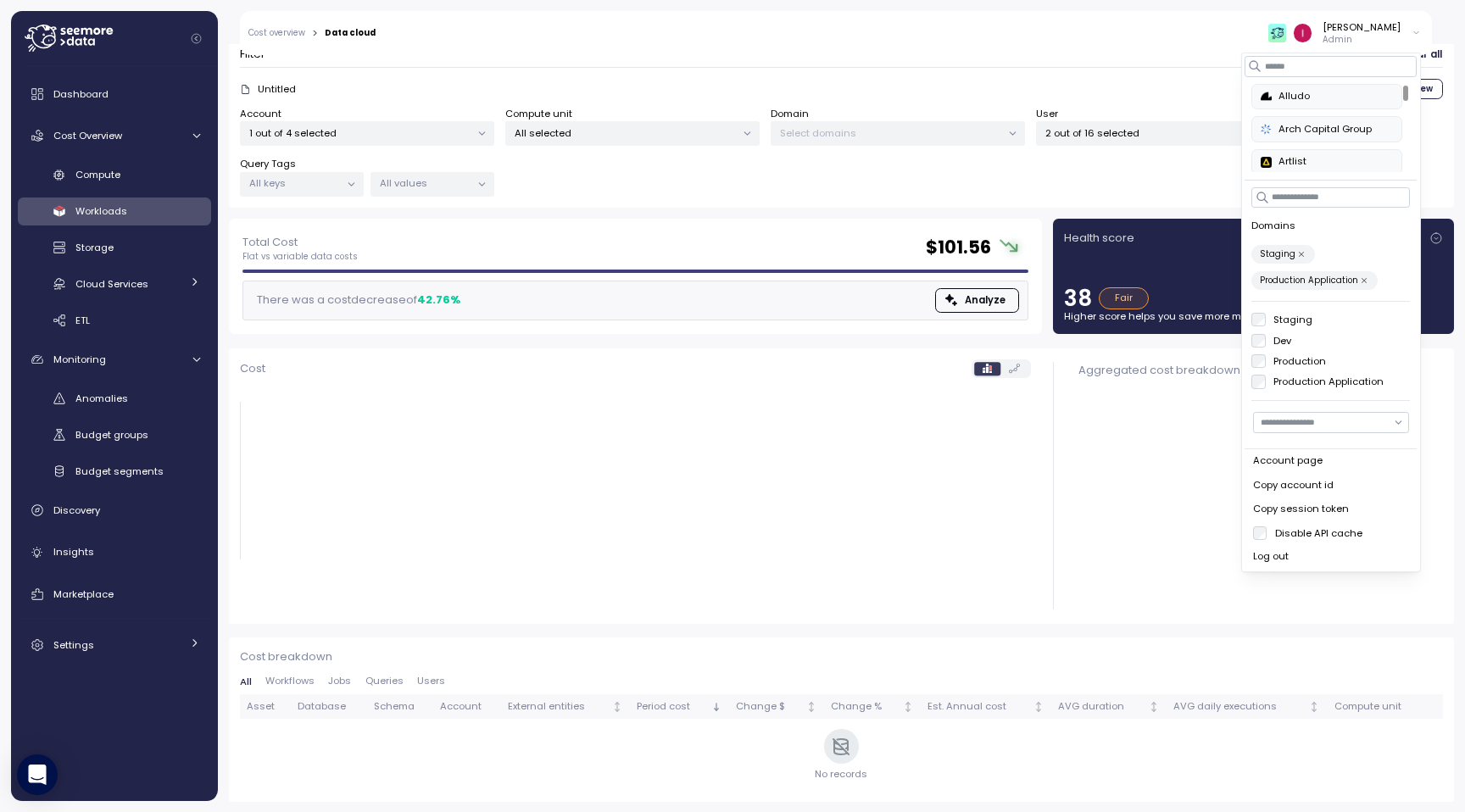
scroll to position [1, 0]
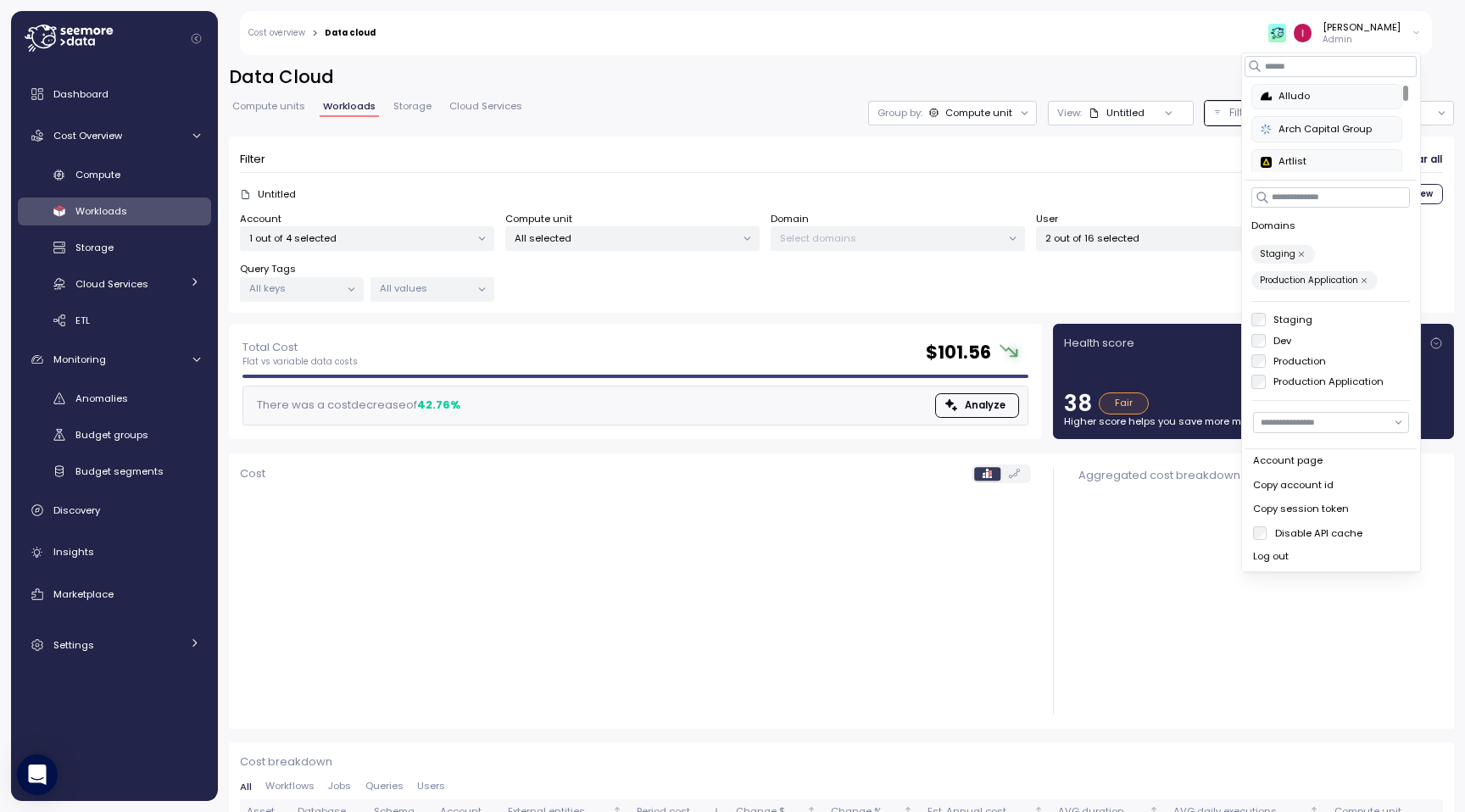
click at [1266, 360] on label "Production" at bounding box center [1296, 362] width 61 height 14
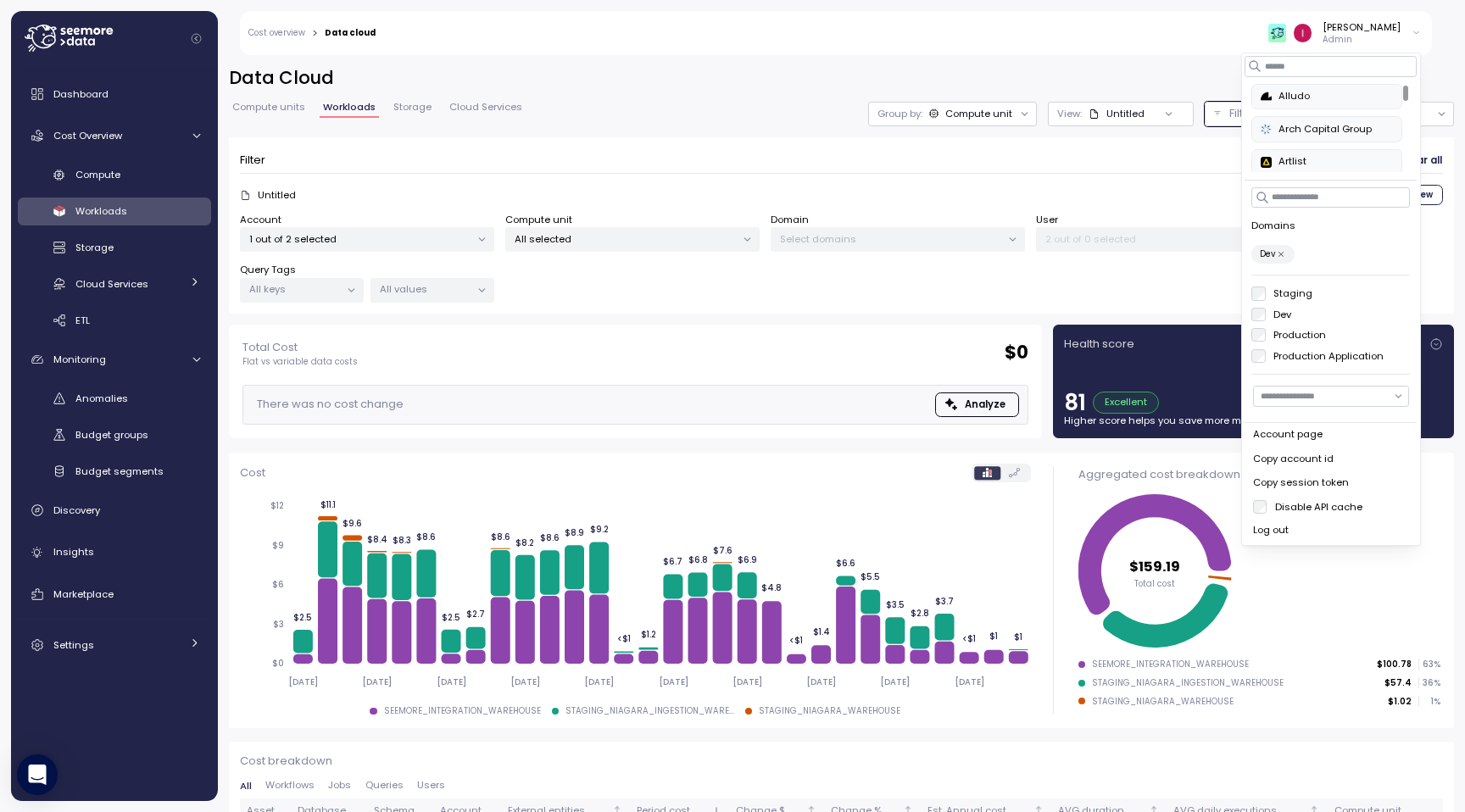
click at [1268, 309] on label "Dev" at bounding box center [1279, 314] width 27 height 14
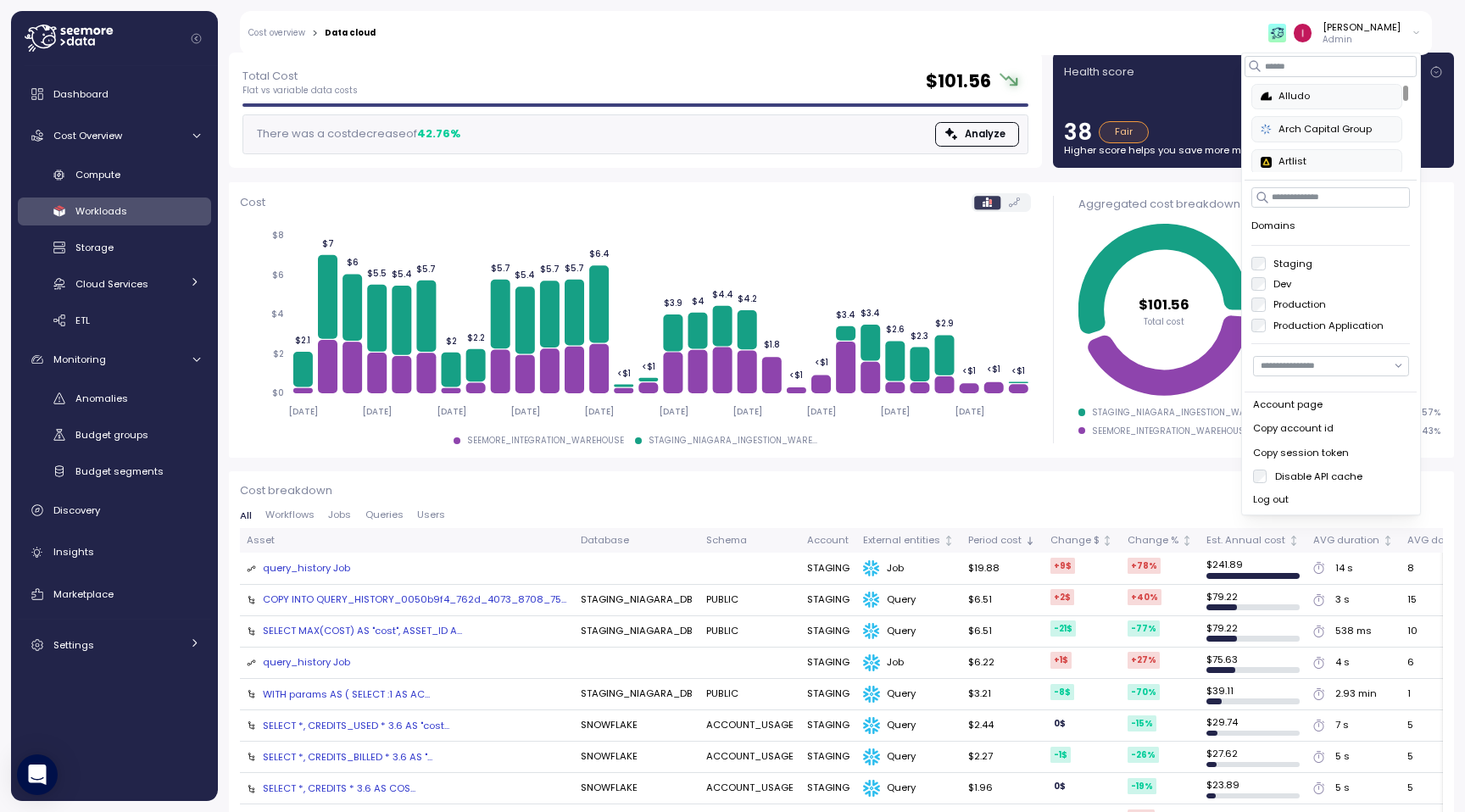
scroll to position [197, 0]
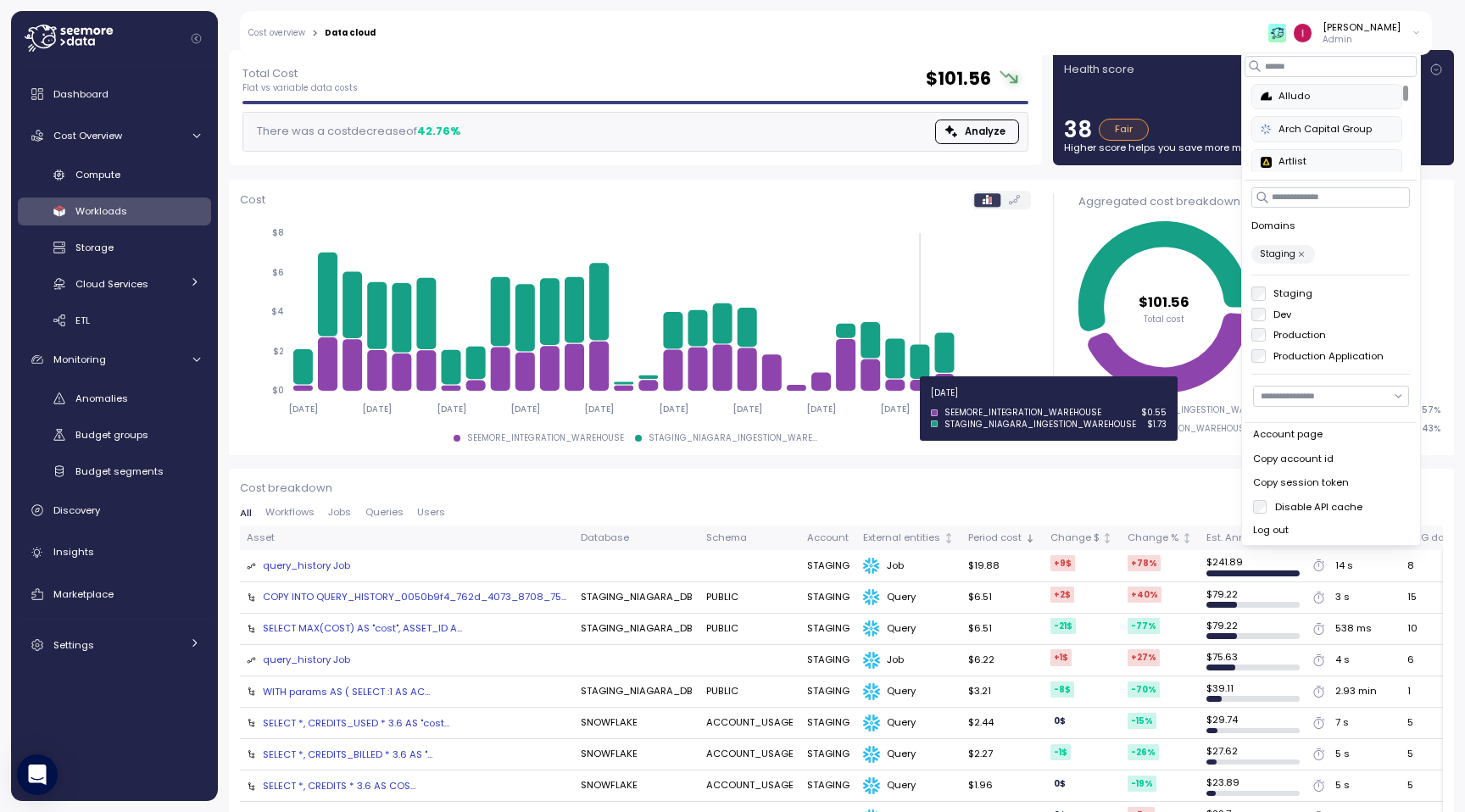
scroll to position [270, 0]
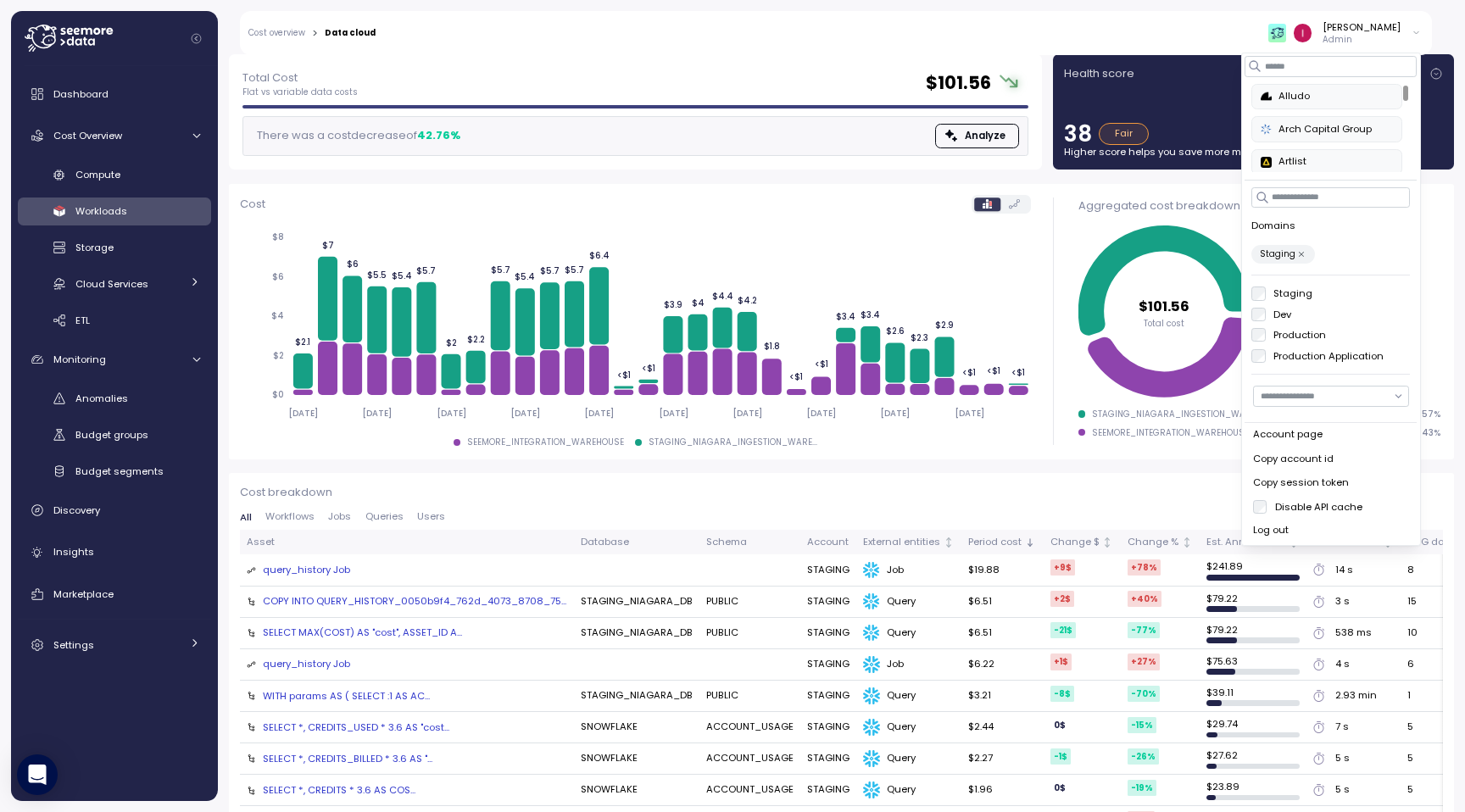
click at [1279, 350] on label "Production Application" at bounding box center [1325, 356] width 118 height 14
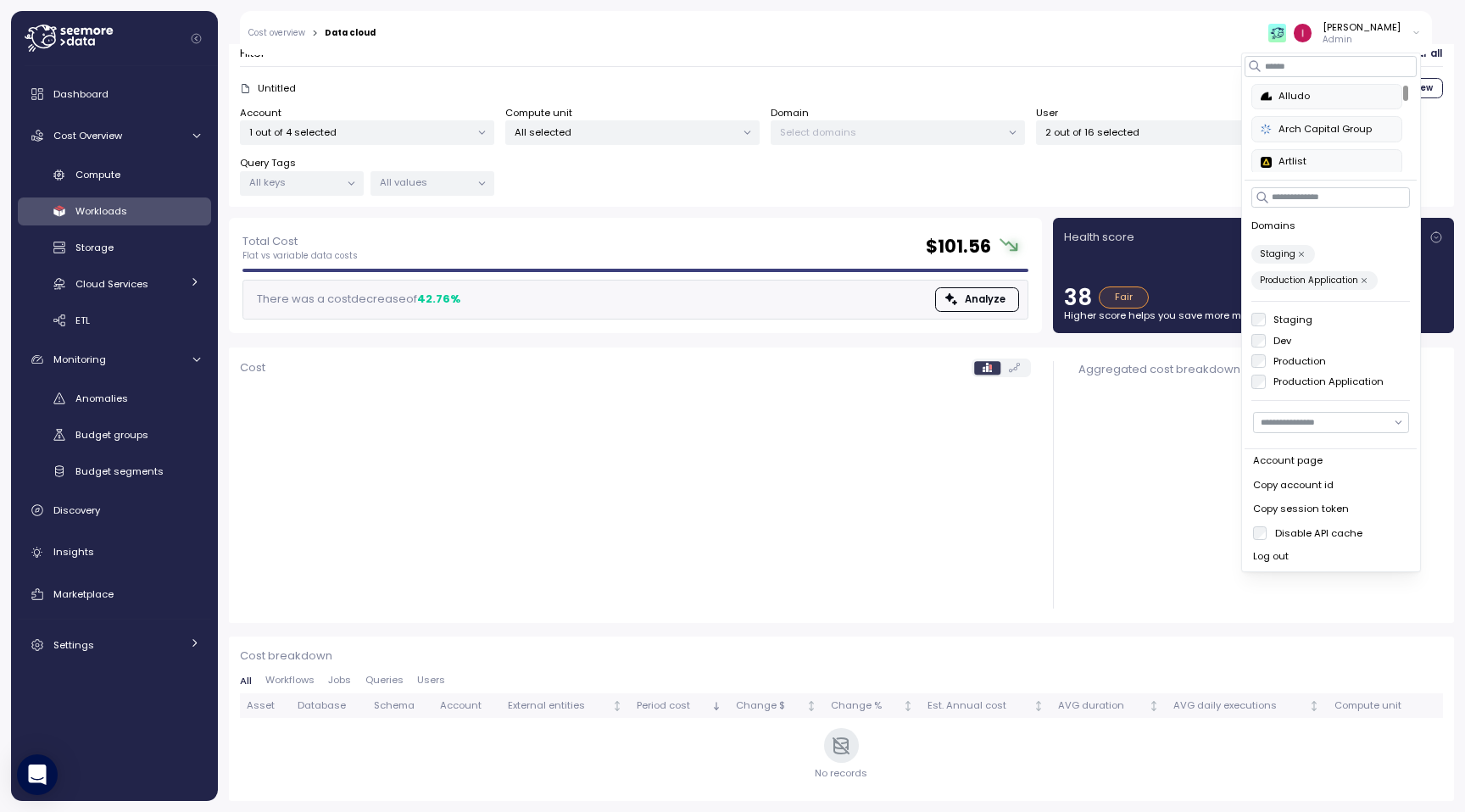
scroll to position [106, 0]
click at [1258, 311] on div "Domains Staging Production Production Application Staging Dev Production Produc…" at bounding box center [1332, 294] width 173 height 228
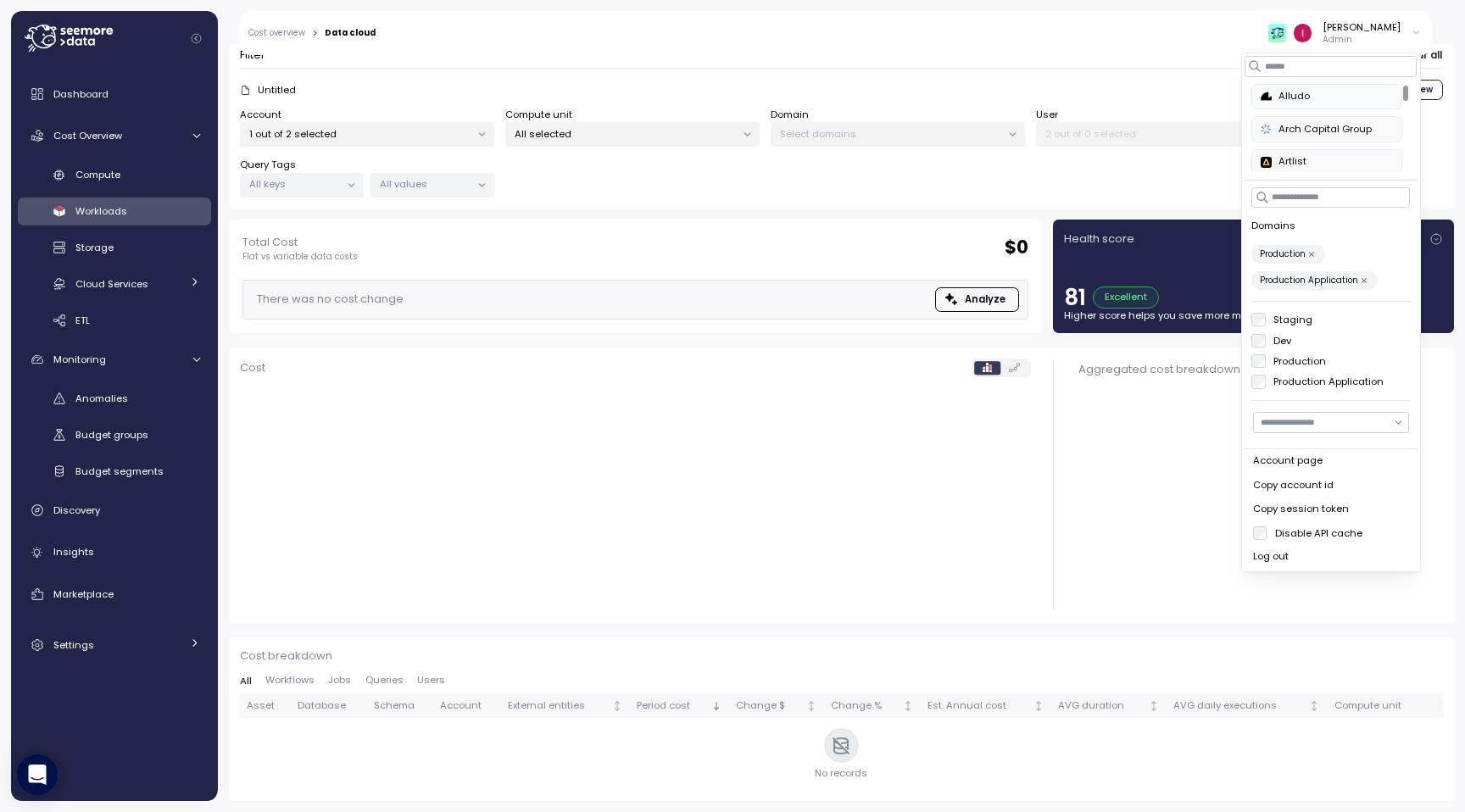
scroll to position [104, 0]
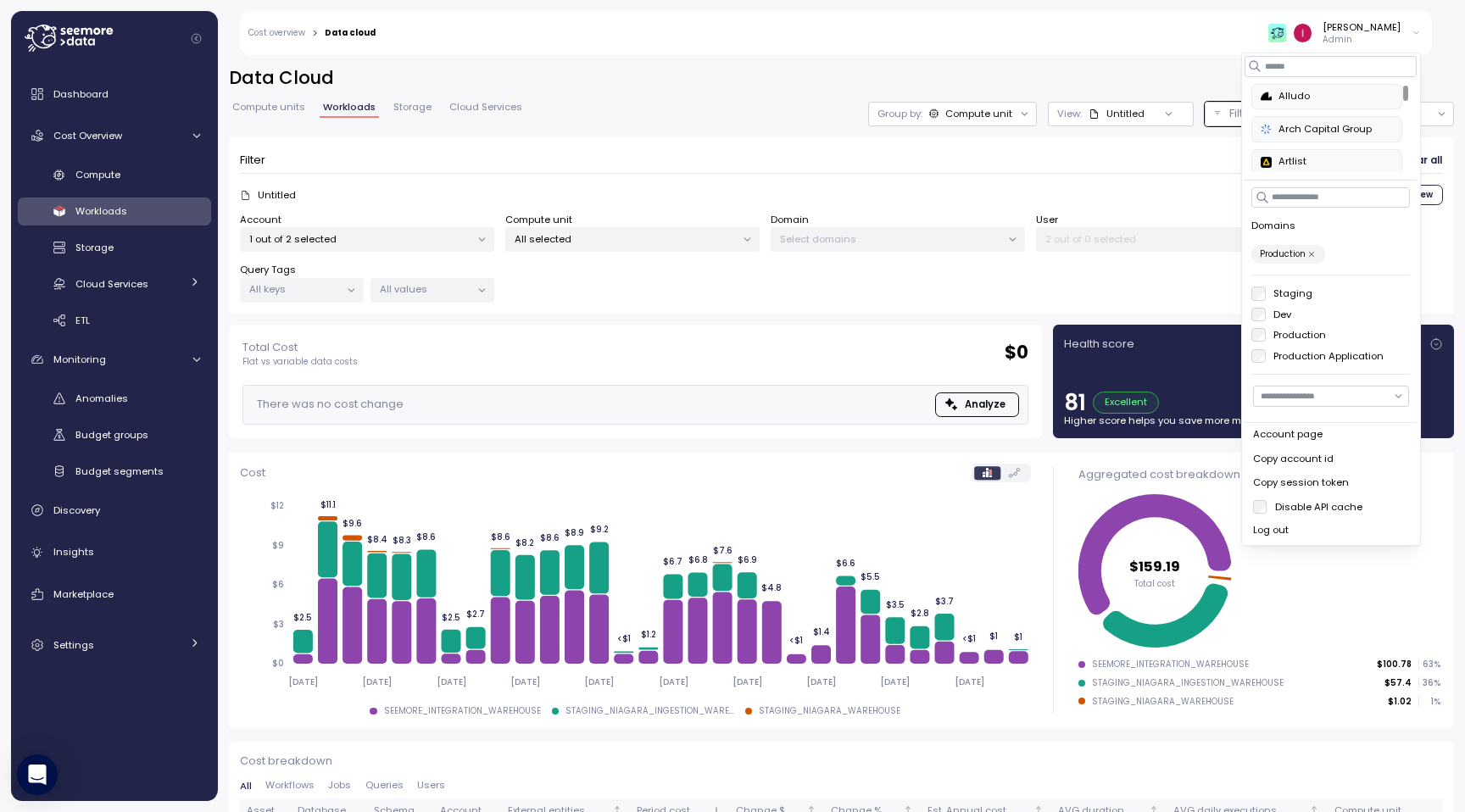
scroll to position [104, 0]
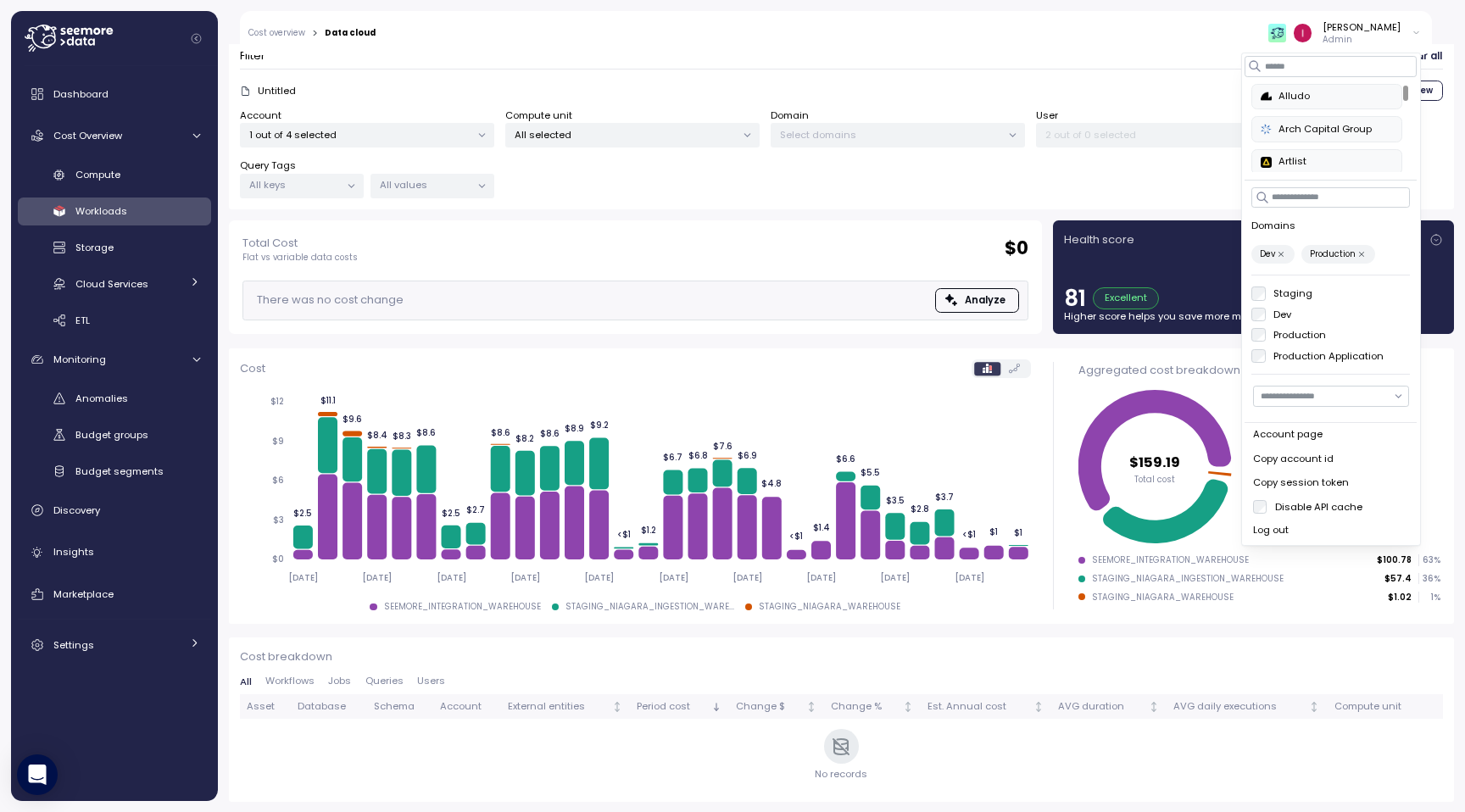
click at [1169, 136] on p "2 out of 0 selected" at bounding box center [1156, 135] width 221 height 14
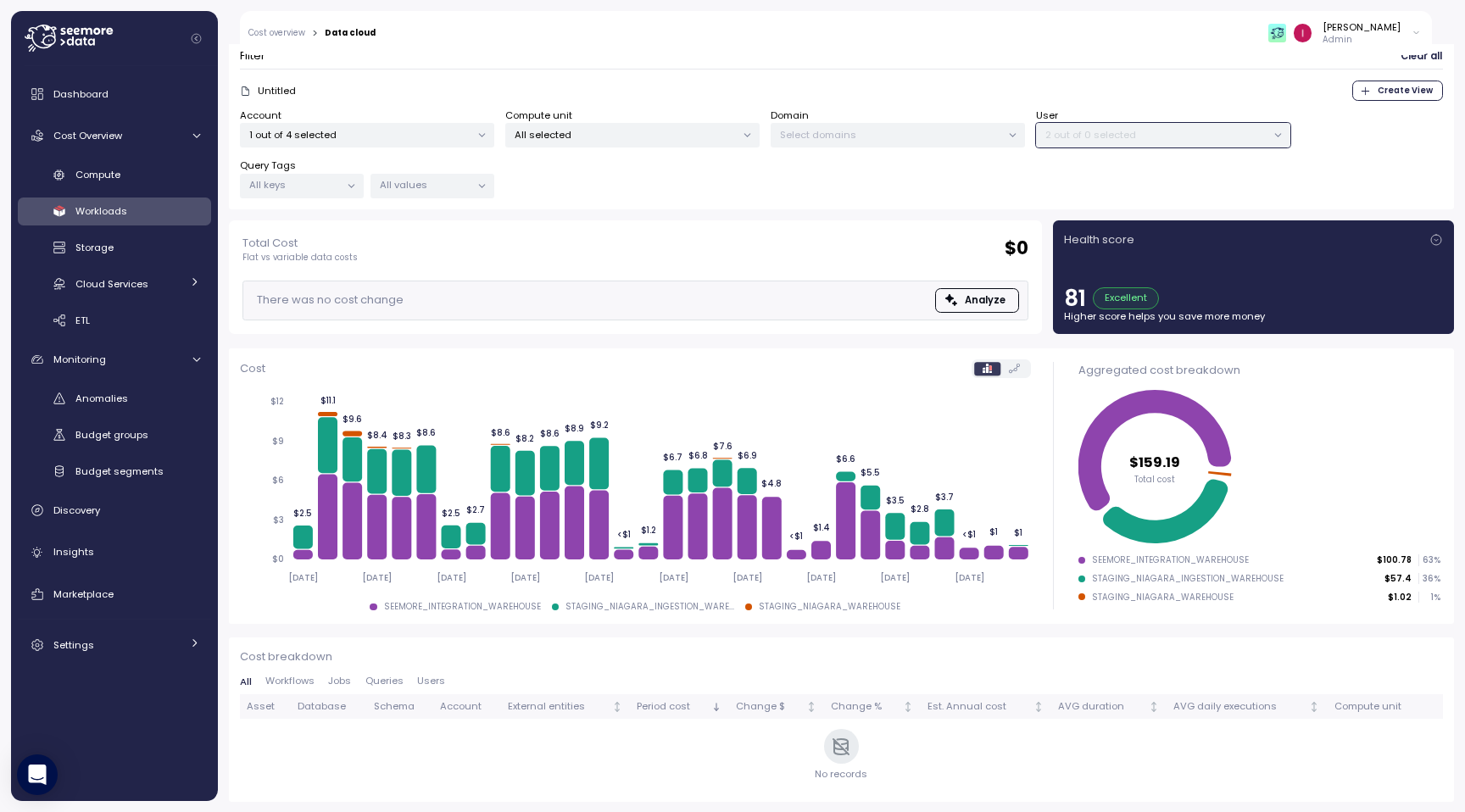
click at [1166, 135] on p "2 out of 0 selected" at bounding box center [1156, 135] width 221 height 14
click at [1191, 133] on p "2 out of 0 selected" at bounding box center [1156, 135] width 221 height 14
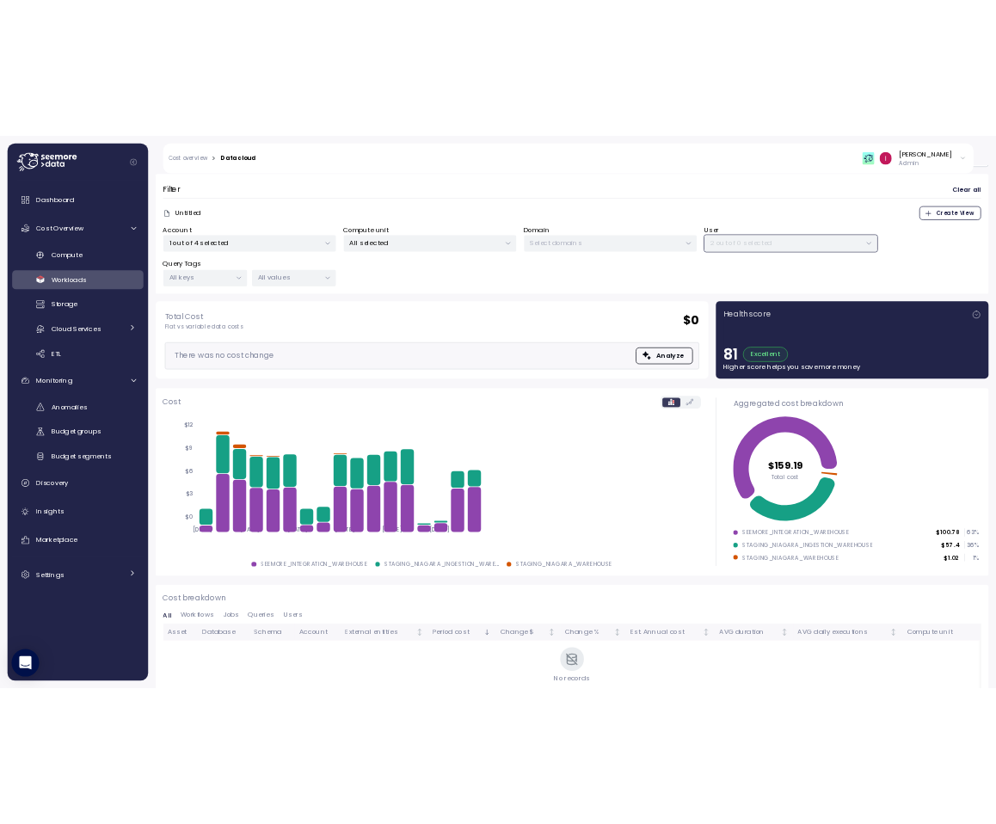
scroll to position [116, 0]
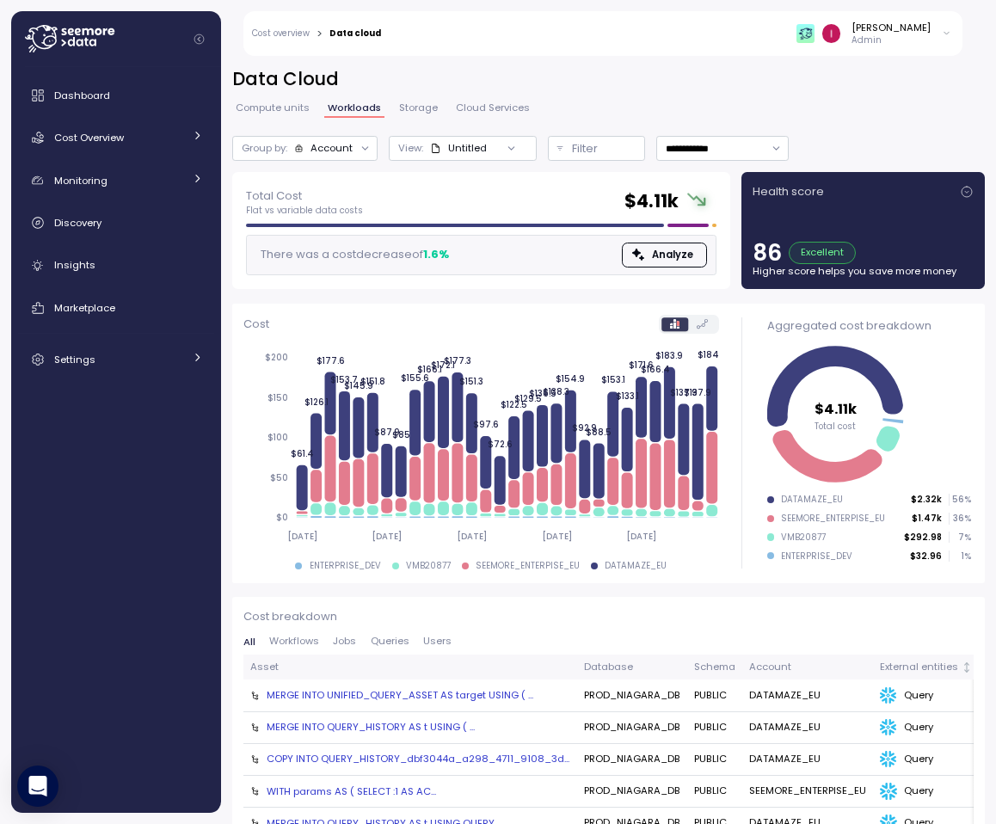
click at [925, 31] on div "[PERSON_NAME]" at bounding box center [891, 28] width 79 height 14
click at [599, 146] on div "Filter" at bounding box center [604, 148] width 64 height 17
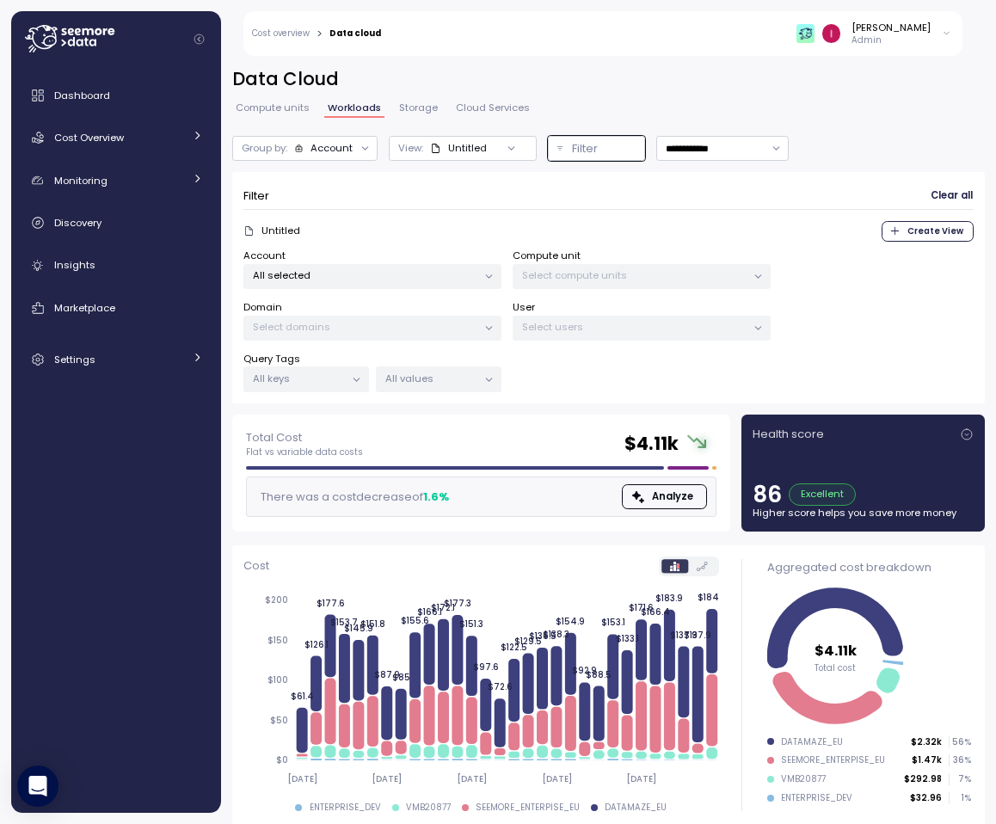
click at [886, 36] on p "Admin" at bounding box center [891, 40] width 79 height 12
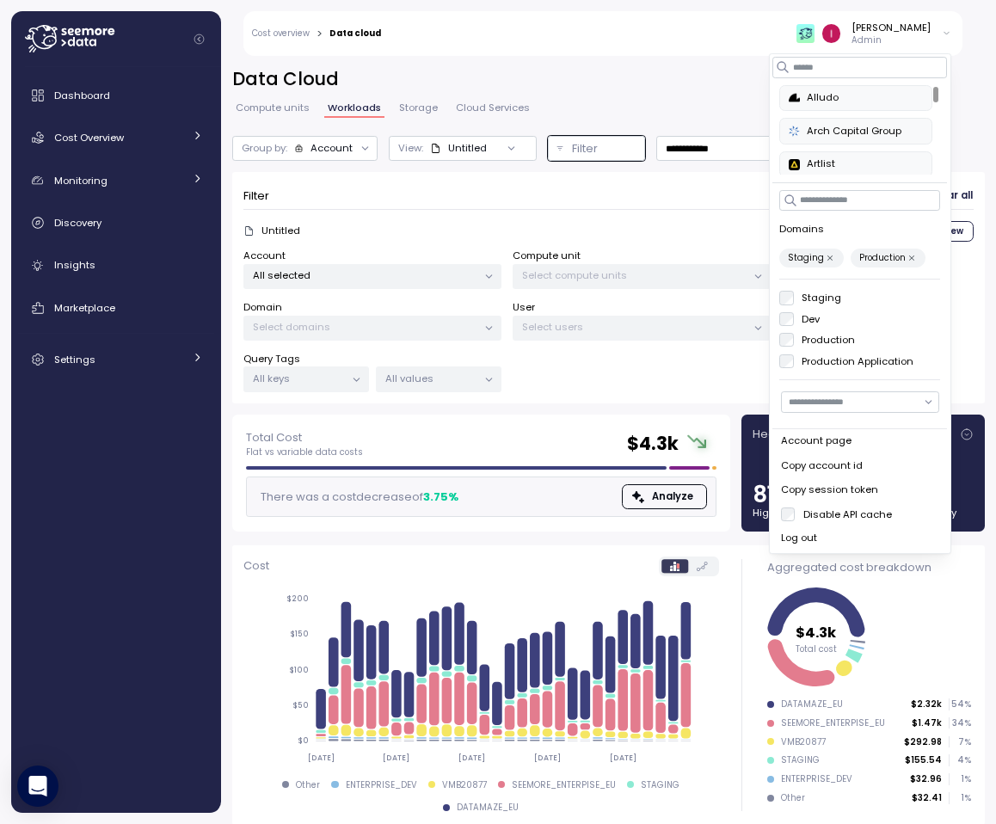
click at [789, 328] on div "Staging Dev Production Production Application" at bounding box center [860, 329] width 161 height 77
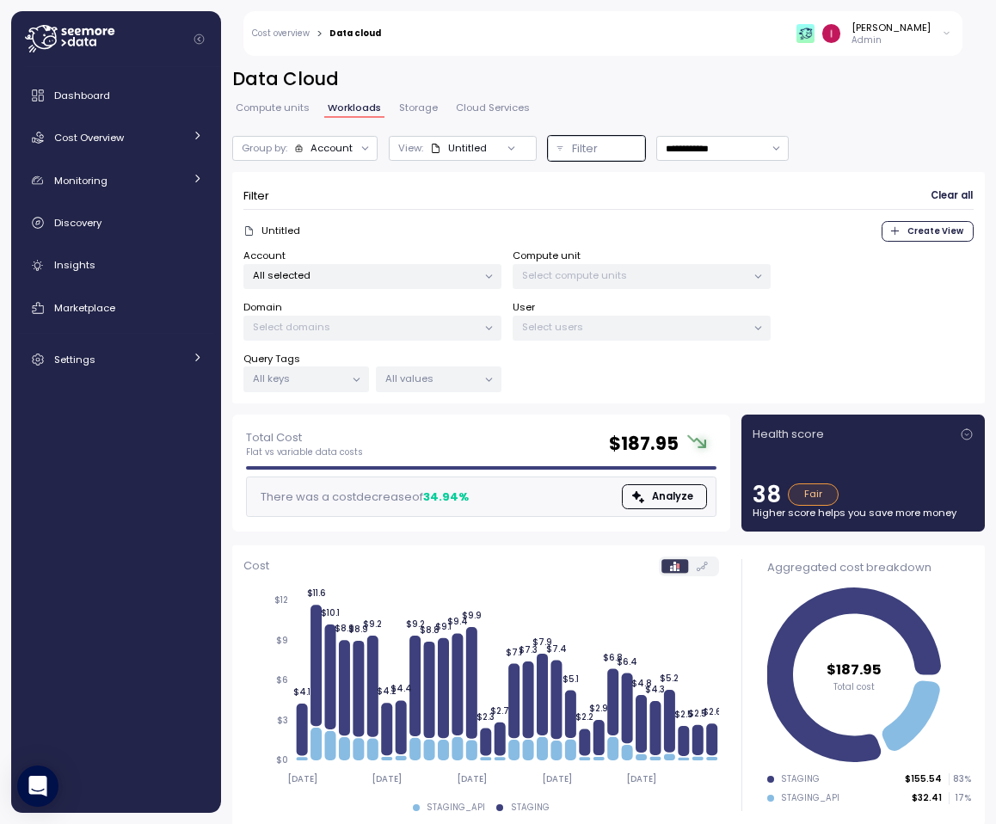
click at [622, 323] on p "Select users" at bounding box center [634, 327] width 224 height 14
click at [459, 276] on p "All selected" at bounding box center [365, 275] width 224 height 14
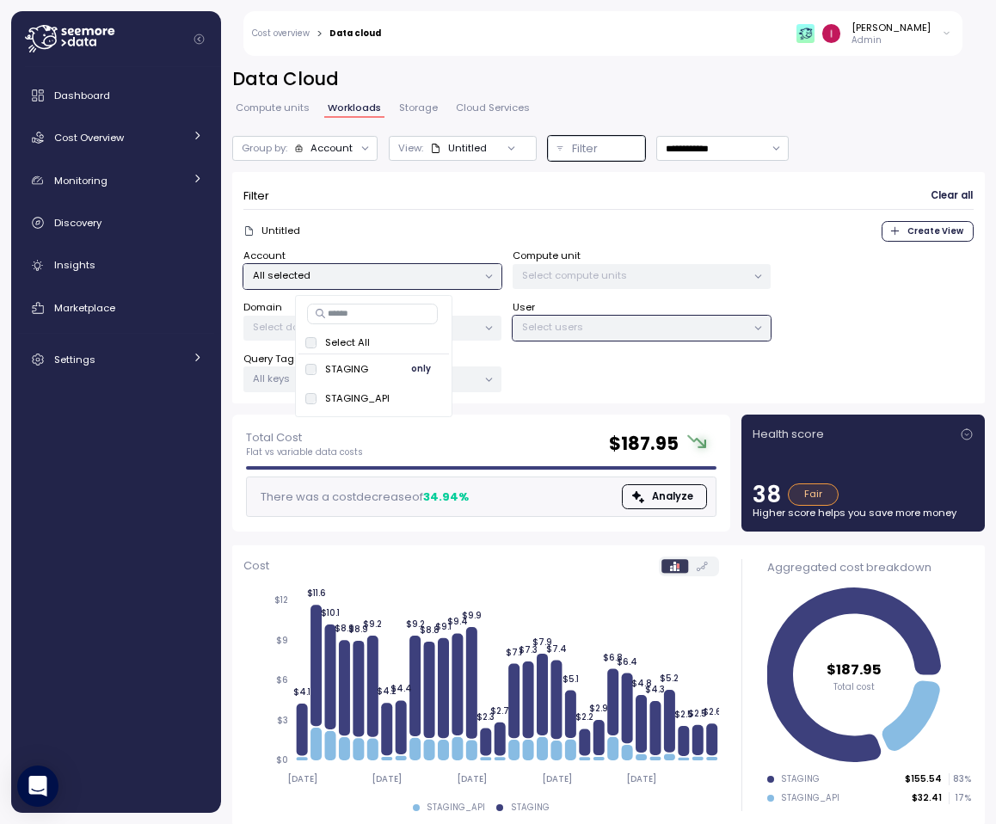
click at [426, 366] on span "only" at bounding box center [421, 369] width 20 height 19
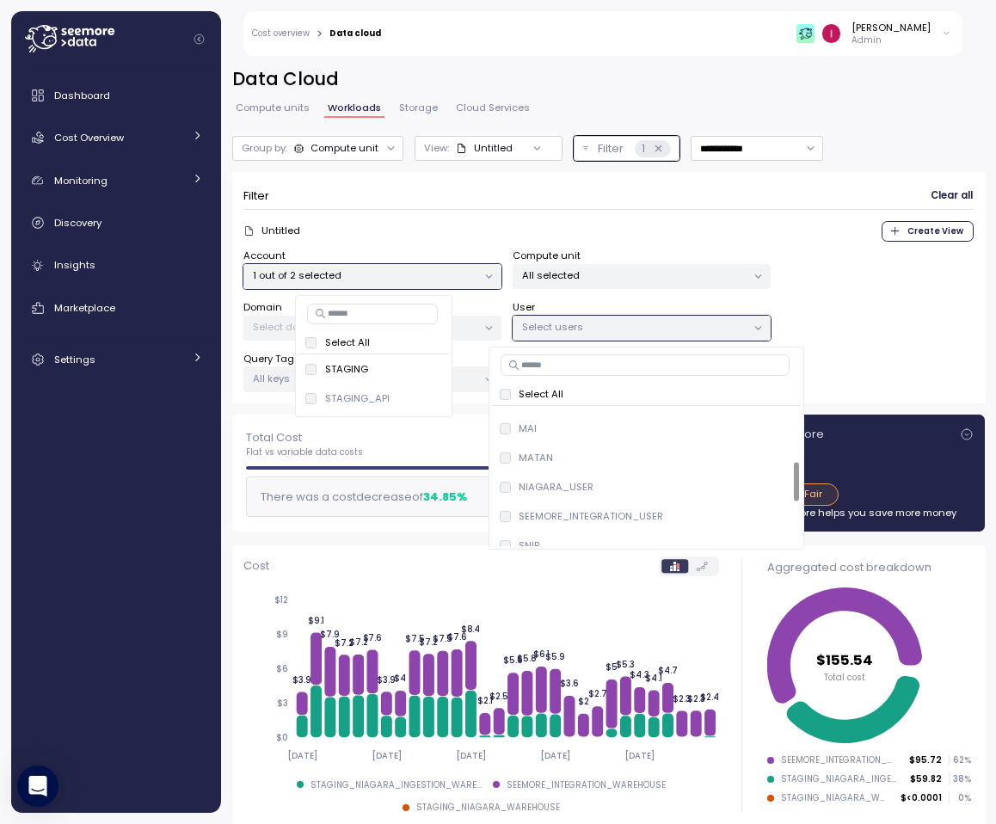
scroll to position [218, 0]
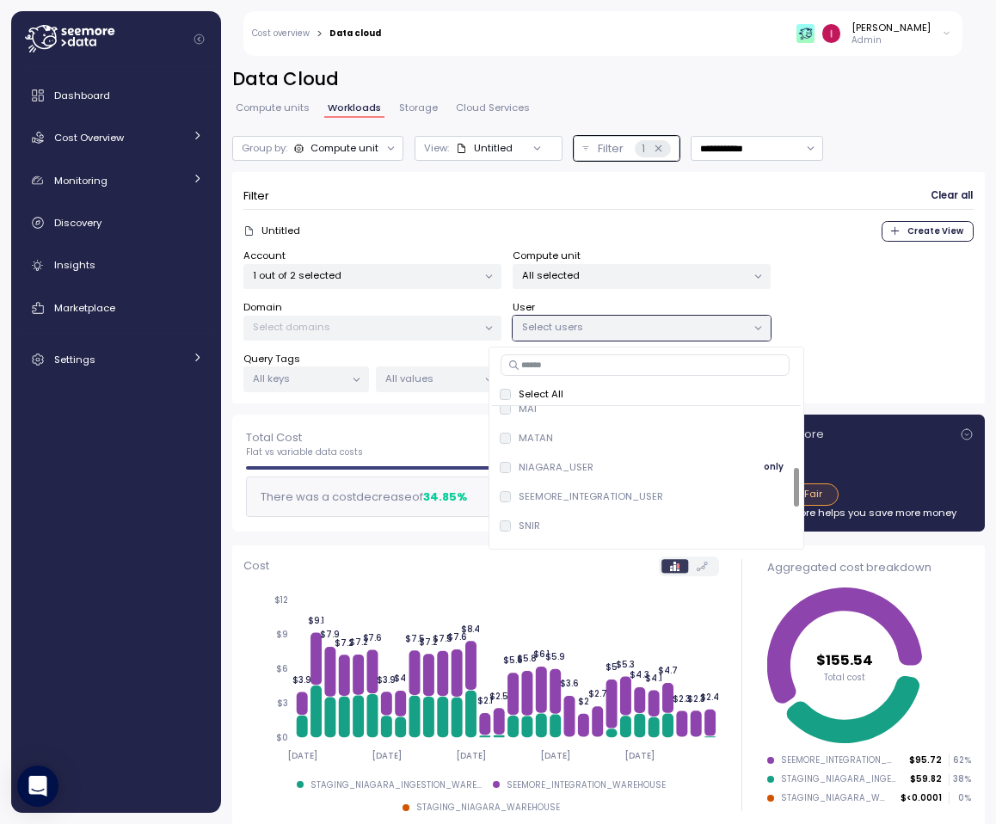
click at [615, 477] on div "NIAGARA_USER only" at bounding box center [646, 466] width 309 height 29
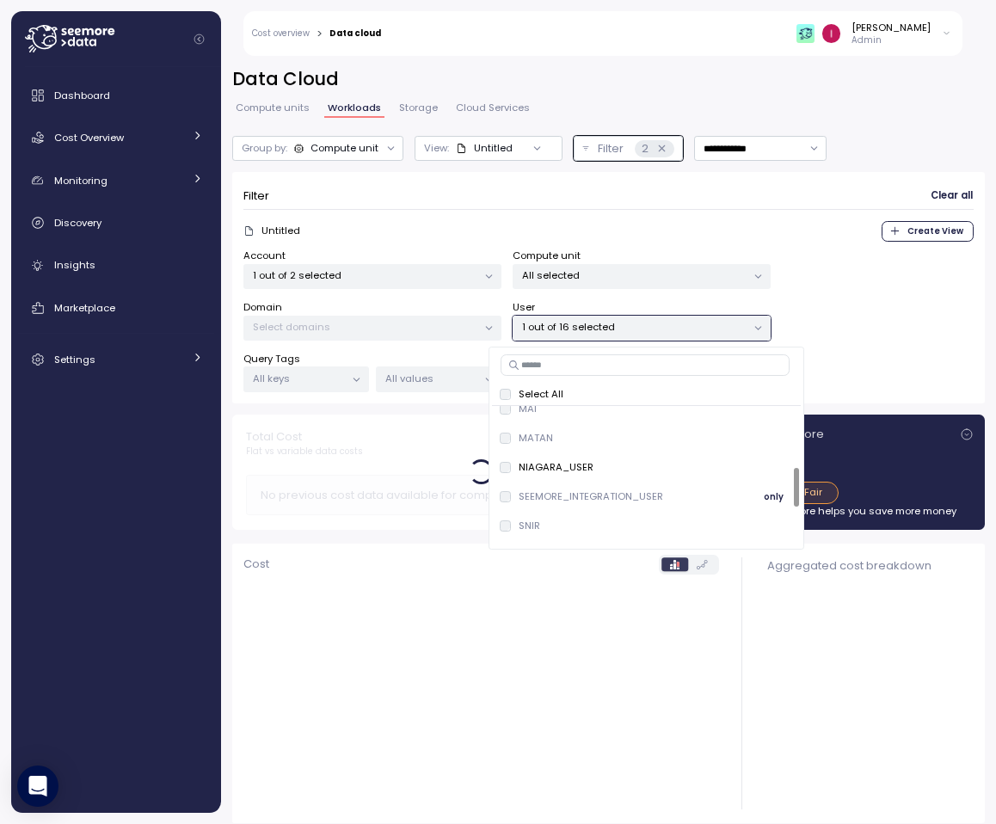
click at [615, 496] on p "SEEMORE_INTEGRATION_USER" at bounding box center [591, 496] width 145 height 14
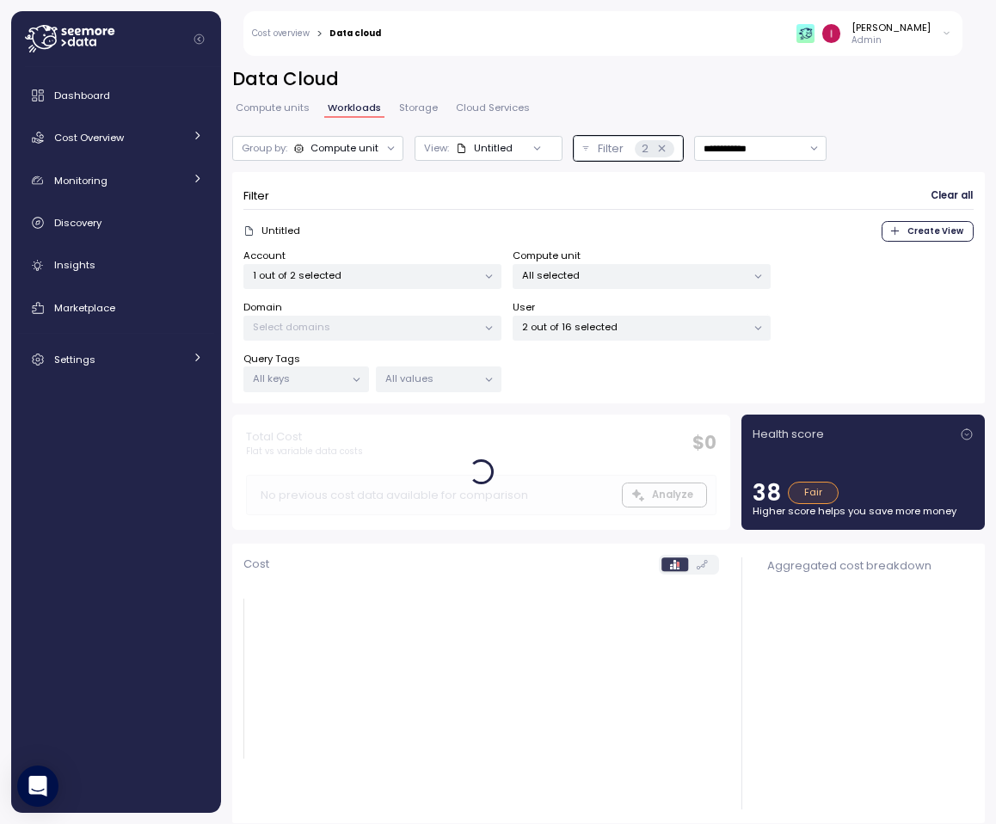
click at [446, 624] on icon at bounding box center [481, 687] width 476 height 212
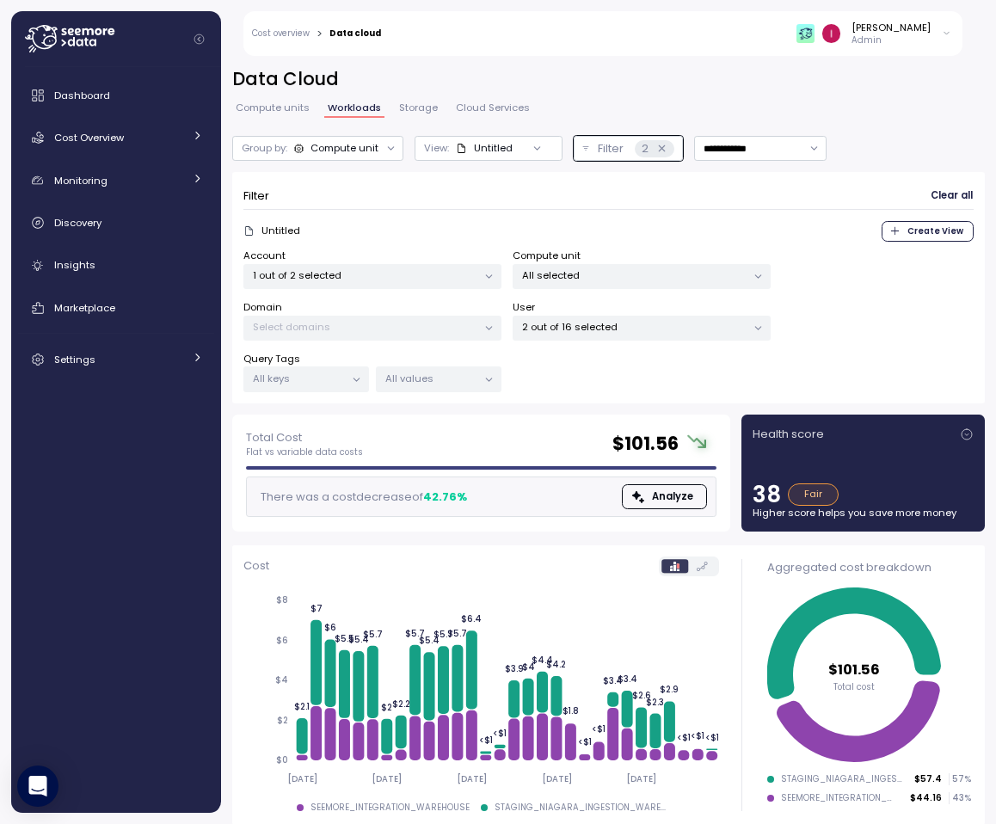
click at [891, 36] on p "Admin" at bounding box center [891, 40] width 79 height 12
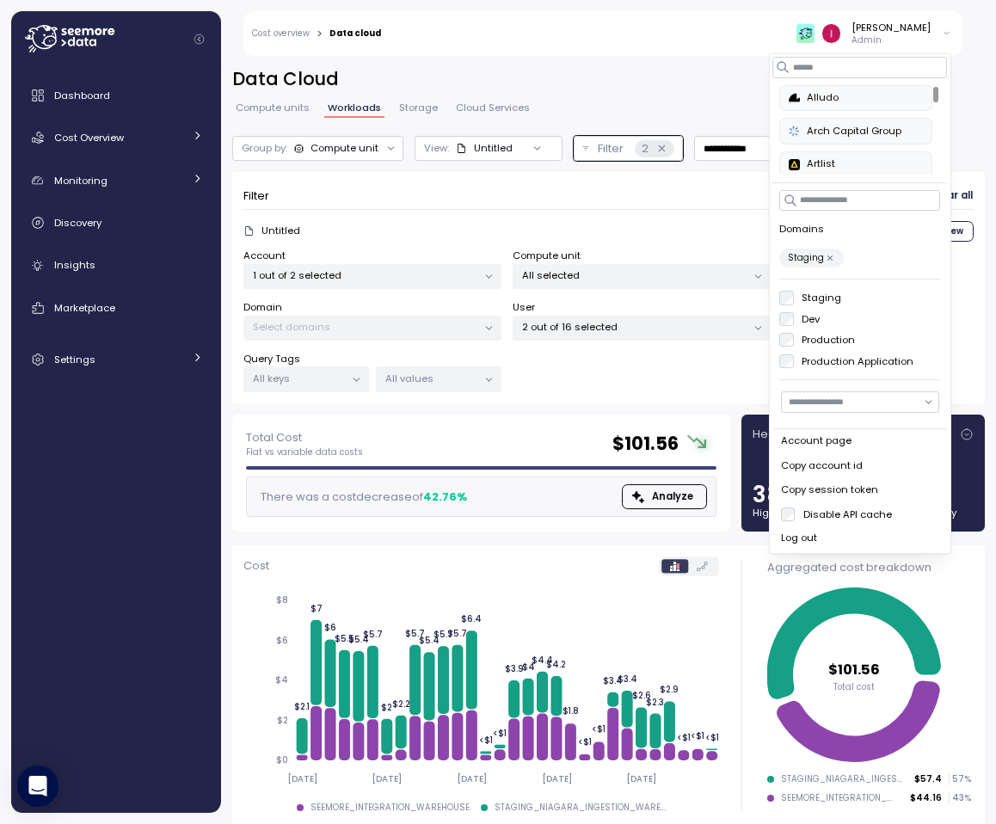
click at [794, 335] on label "Production" at bounding box center [825, 340] width 62 height 14
click at [809, 321] on label "Dev" at bounding box center [807, 319] width 27 height 14
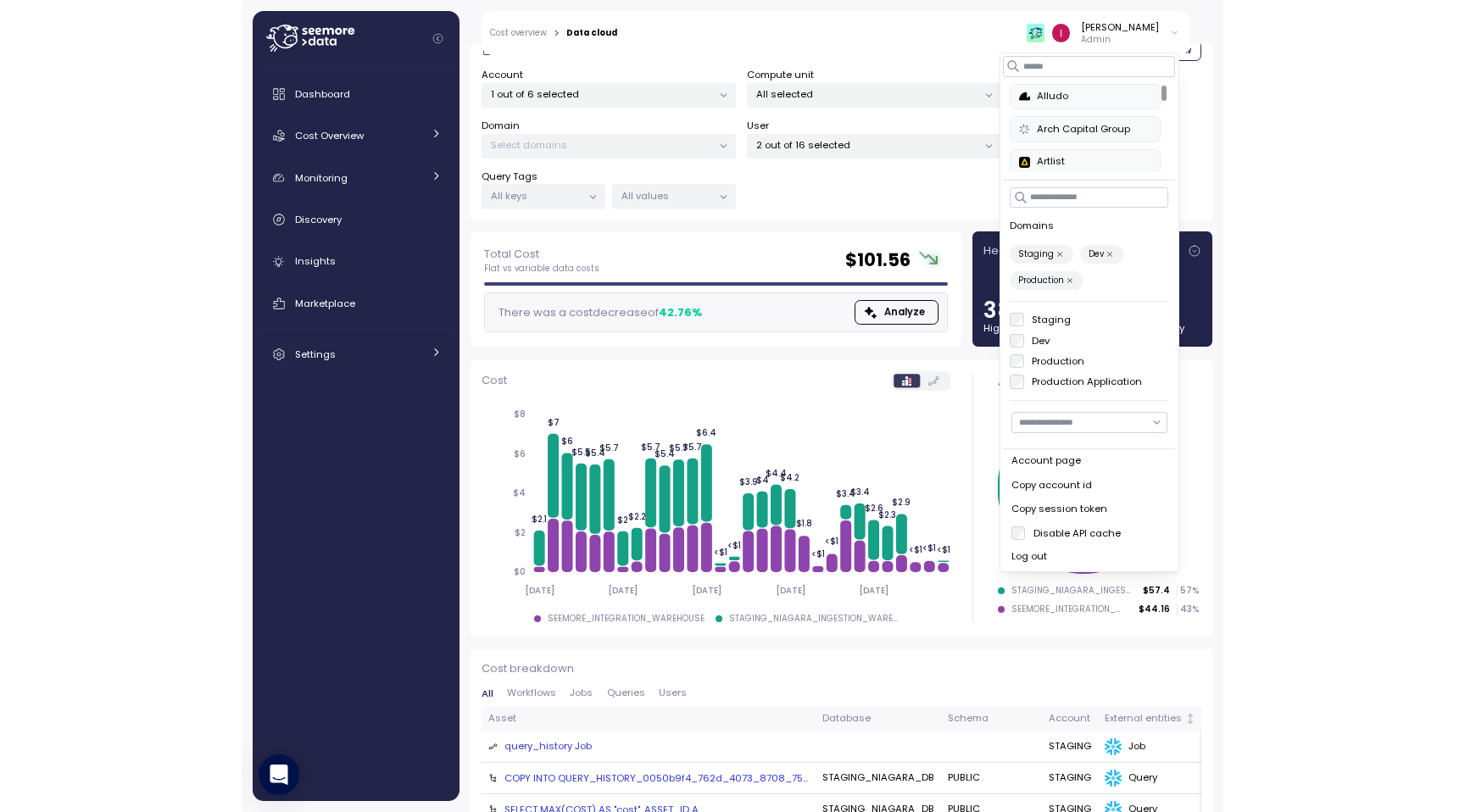
scroll to position [178, 0]
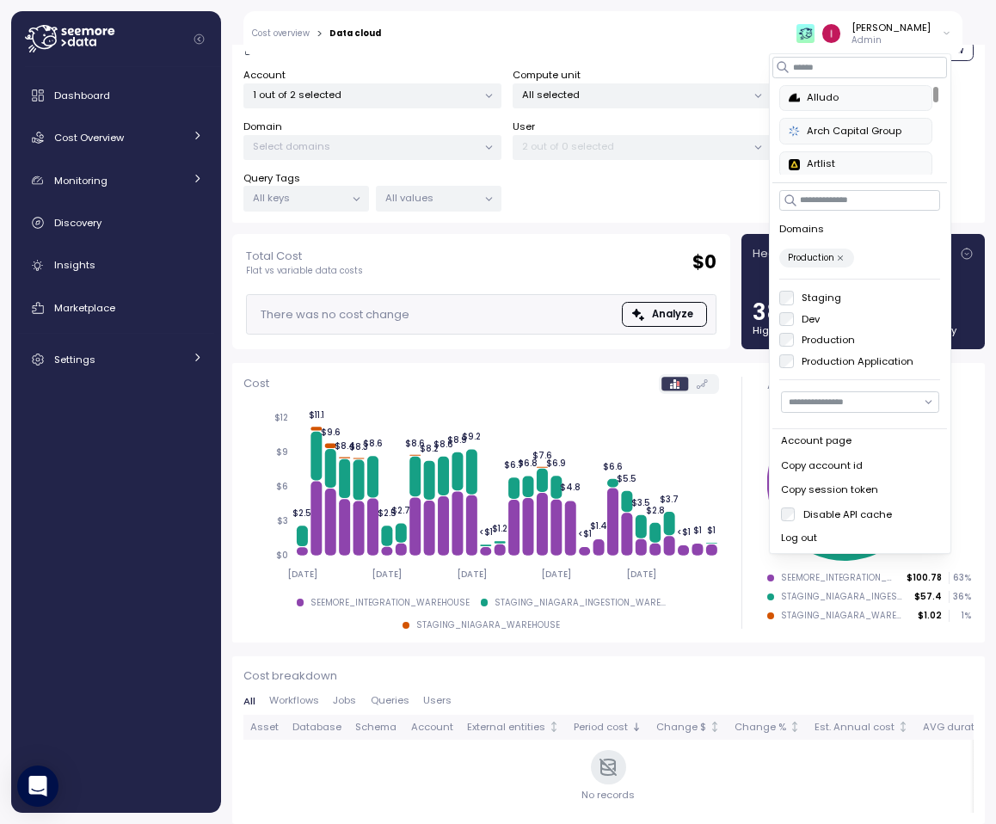
click at [587, 222] on div "Filter Clear all Untitled Create View Account 1 out of 2 selected Compute unit …" at bounding box center [608, 112] width 753 height 242
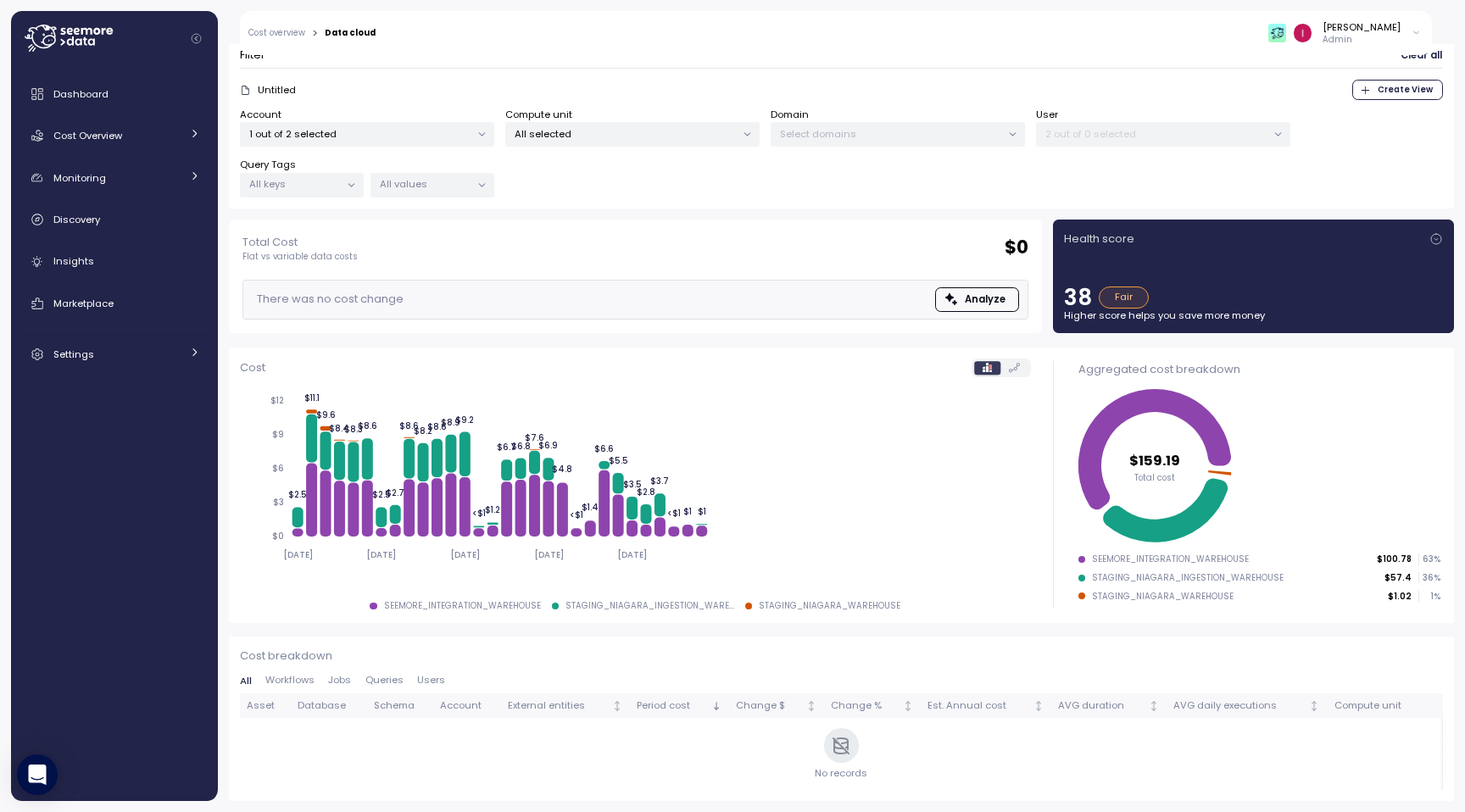
scroll to position [104, 0]
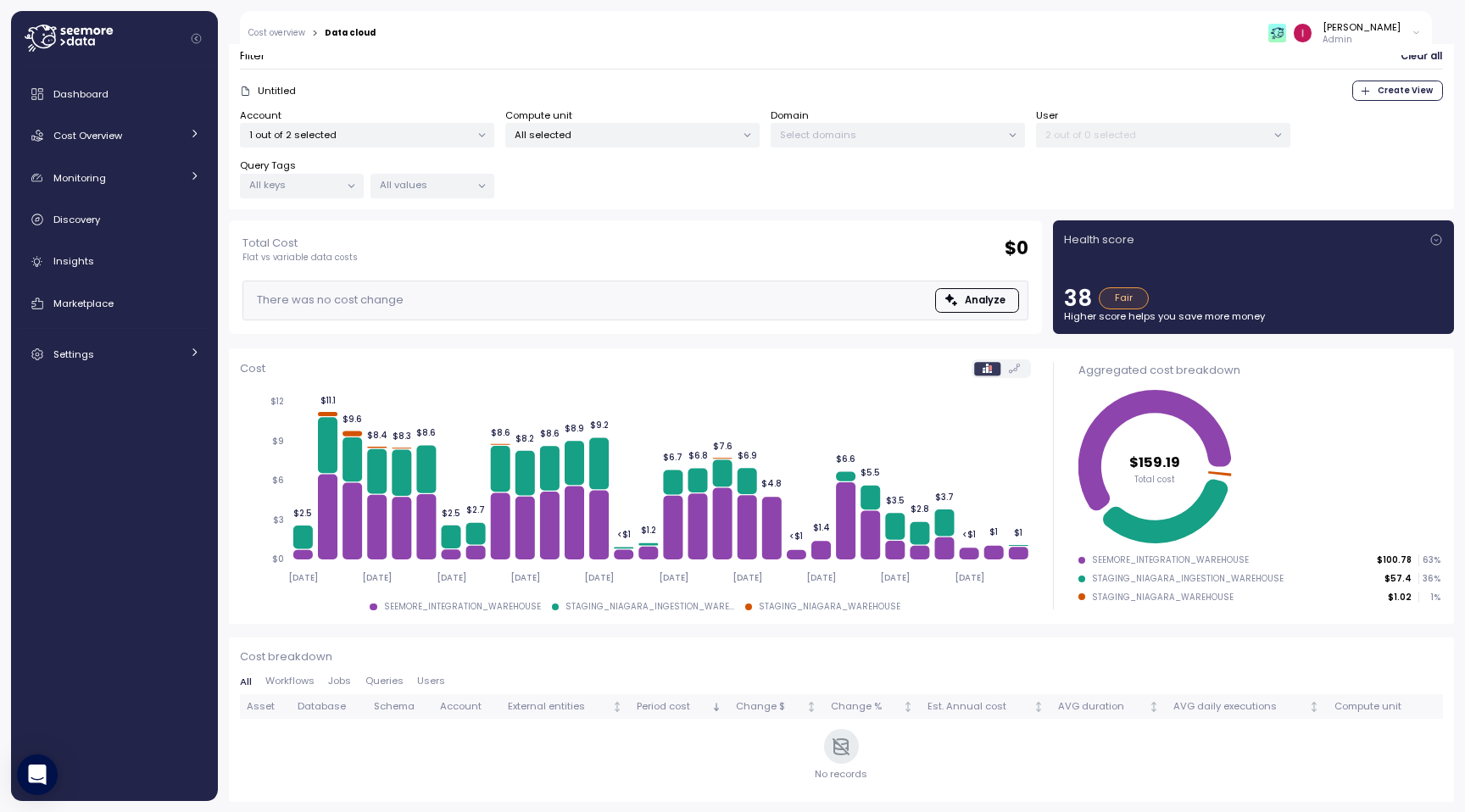
click at [768, 229] on div "Total Cost Flat vs variable data costs $ 0 There was no cost change Analyze" at bounding box center [635, 277] width 813 height 113
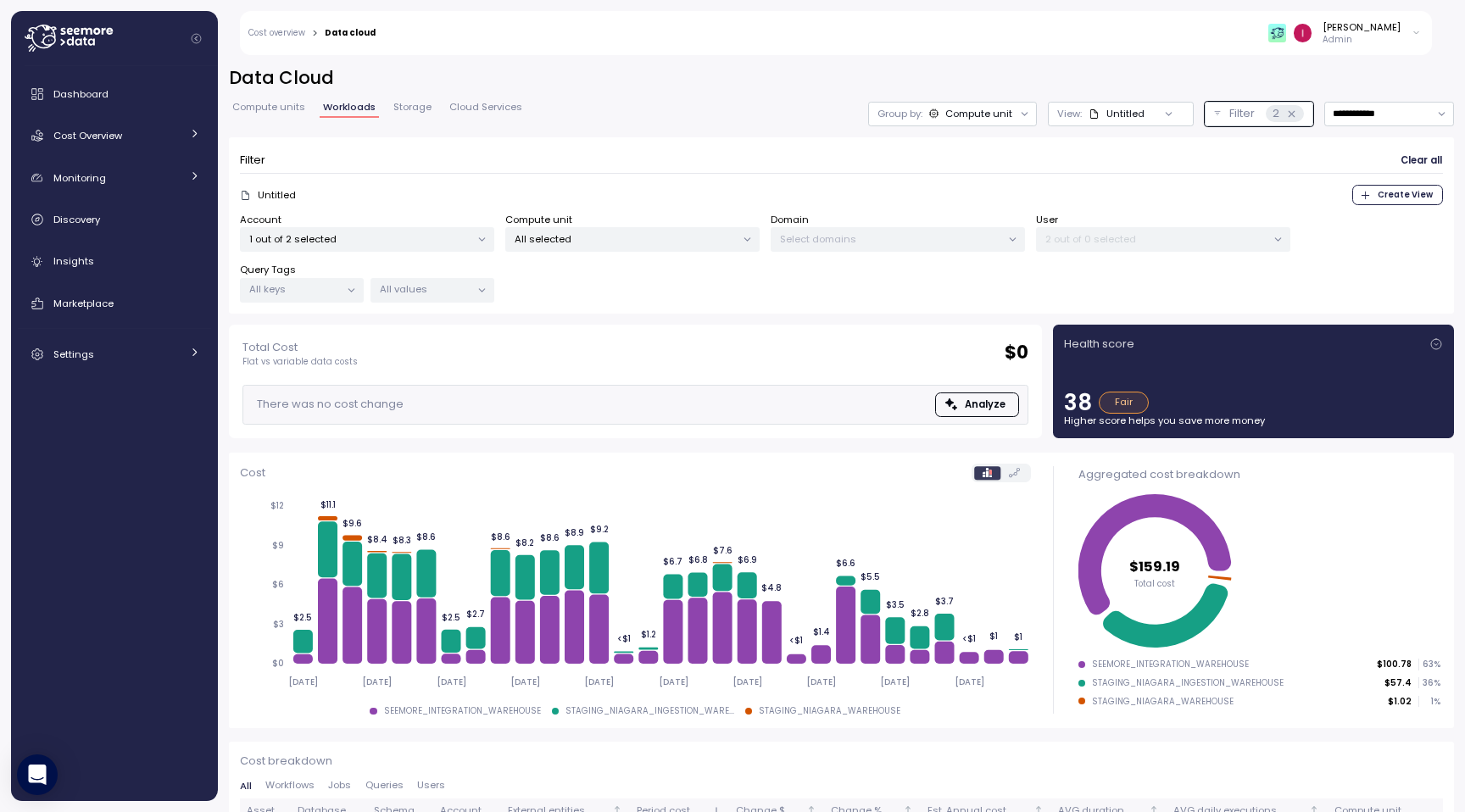
click at [981, 39] on p "Admin" at bounding box center [1361, 39] width 78 height 12
click at [981, 749] on div "Cost breakdown All Workflows Jobs Queries Users Asset Database Schema Account E…" at bounding box center [841, 824] width 1225 height 165
